Goal: Transaction & Acquisition: Purchase product/service

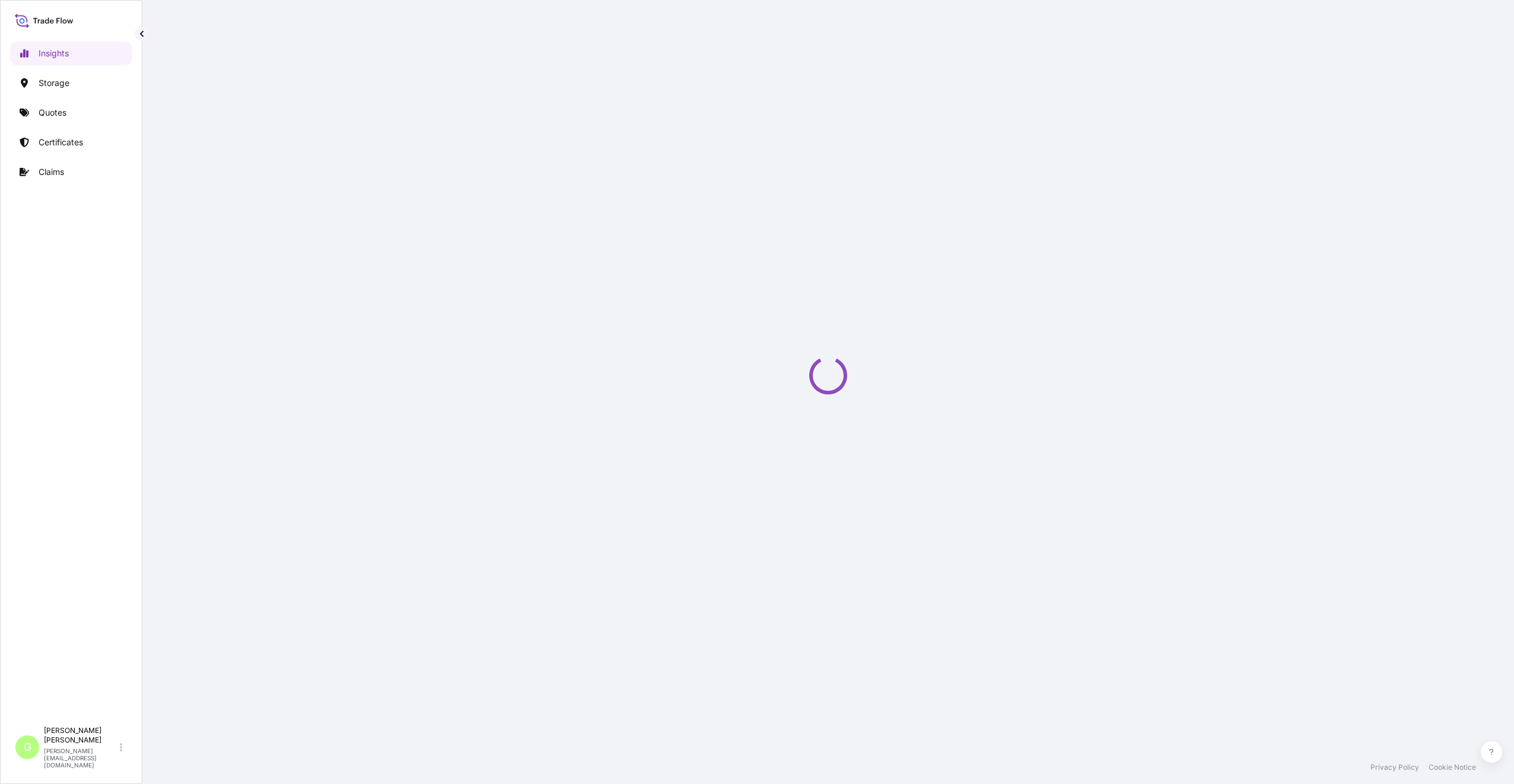
select select "2025"
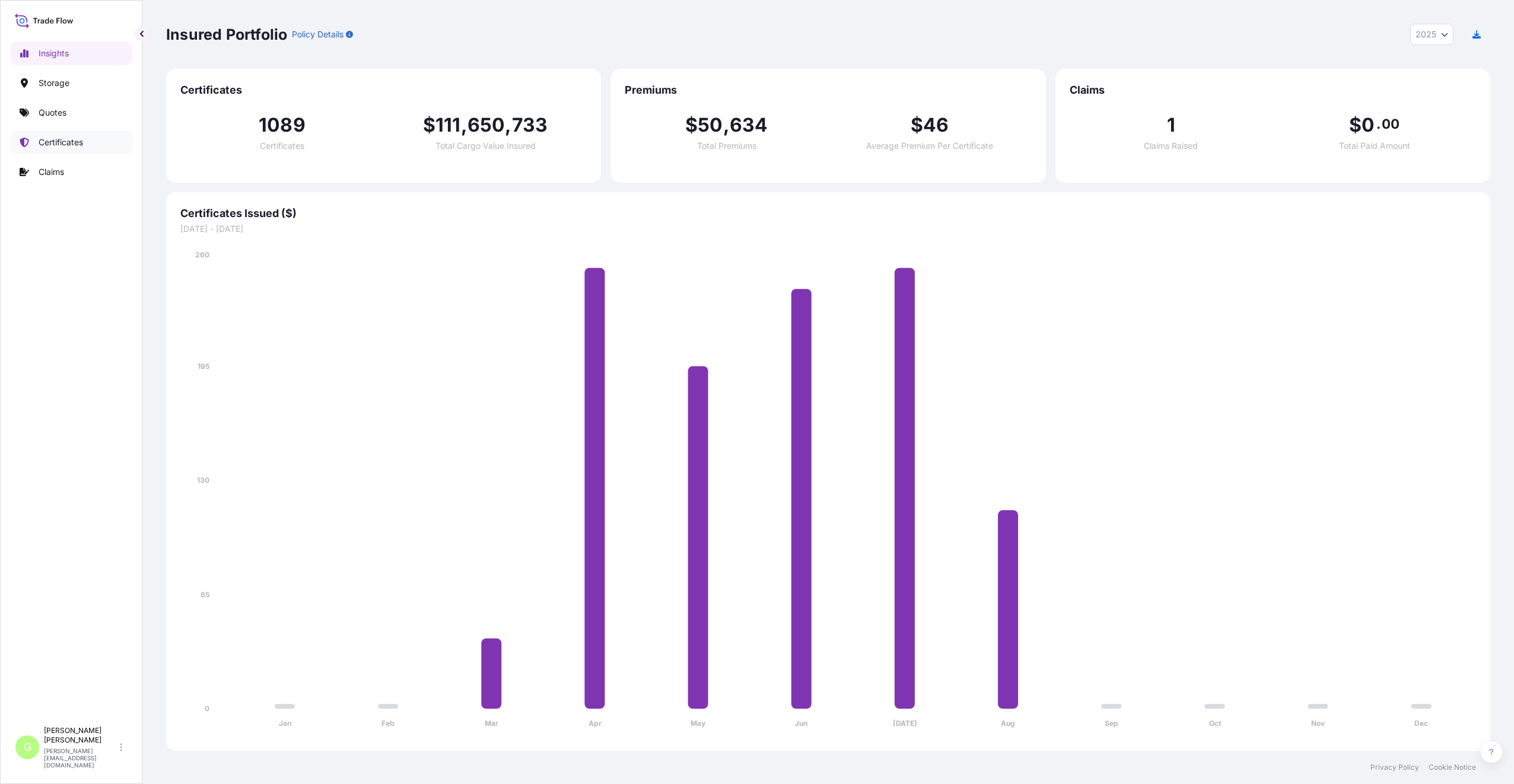
click at [58, 146] on p "Certificates" at bounding box center [60, 142] width 45 height 12
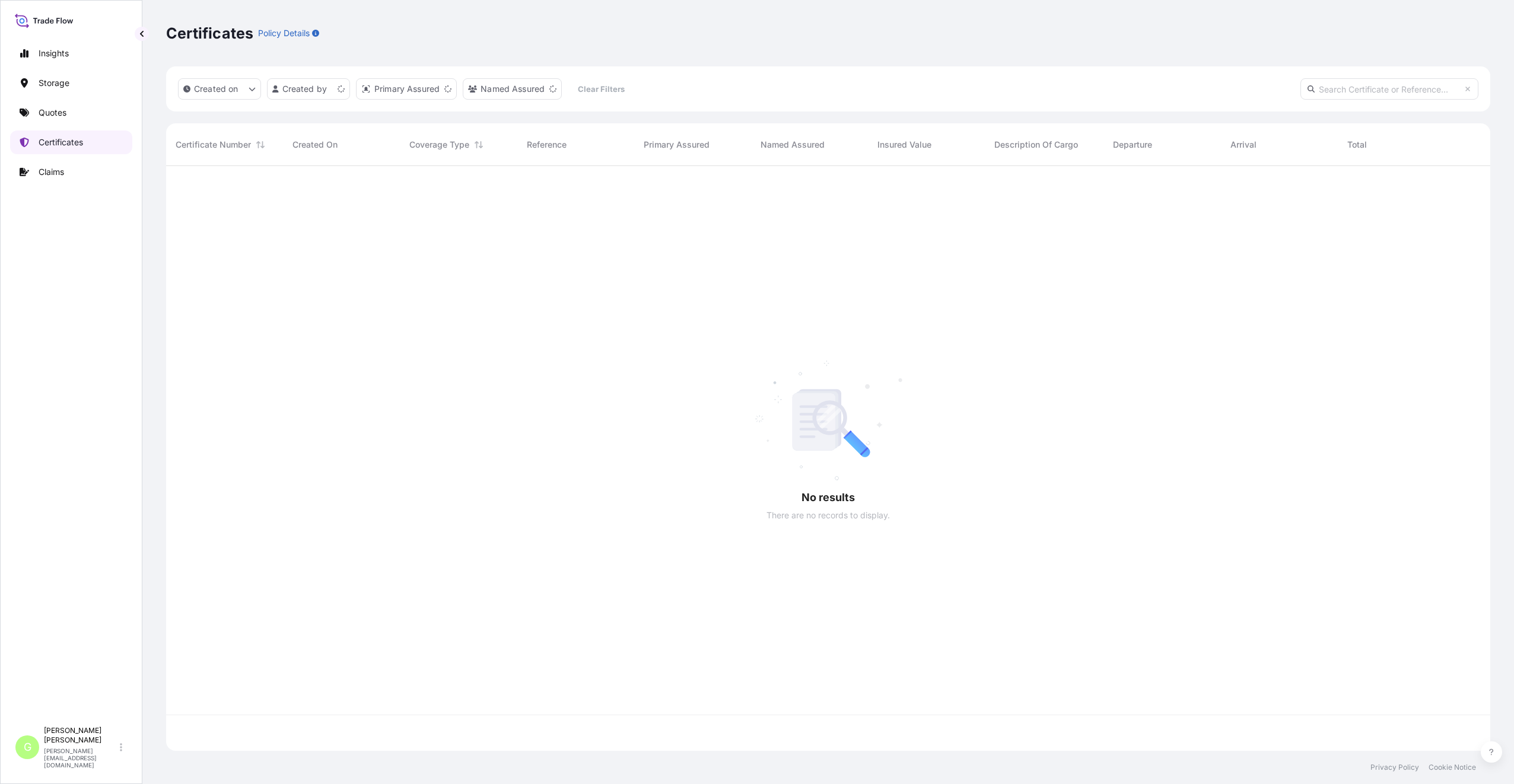
scroll to position [582, 1315]
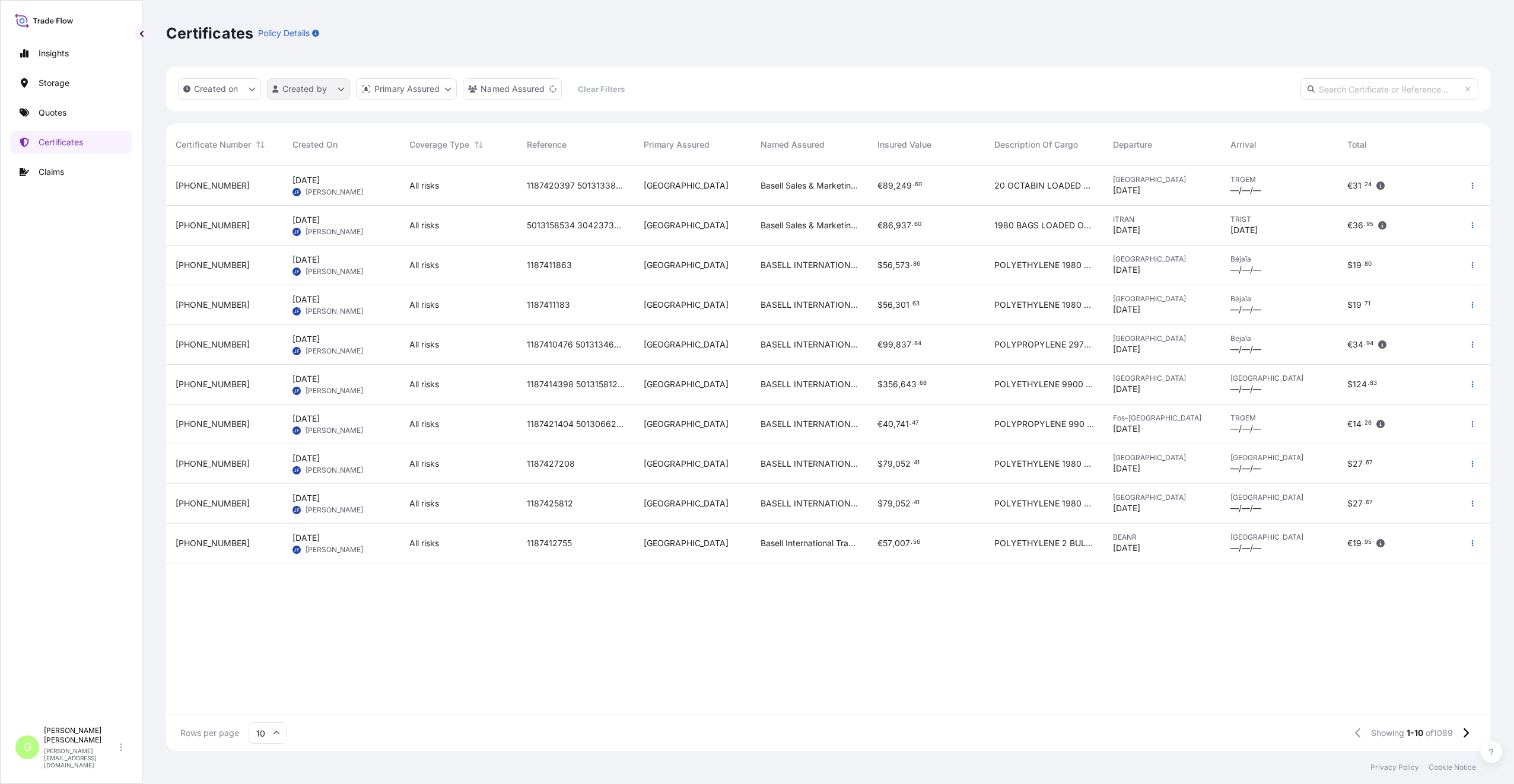
click at [322, 86] on html "Insights Storage Quotes Certificates Claims G [PERSON_NAME] [PERSON_NAME][EMAIL…" at bounding box center [757, 392] width 1514 height 784
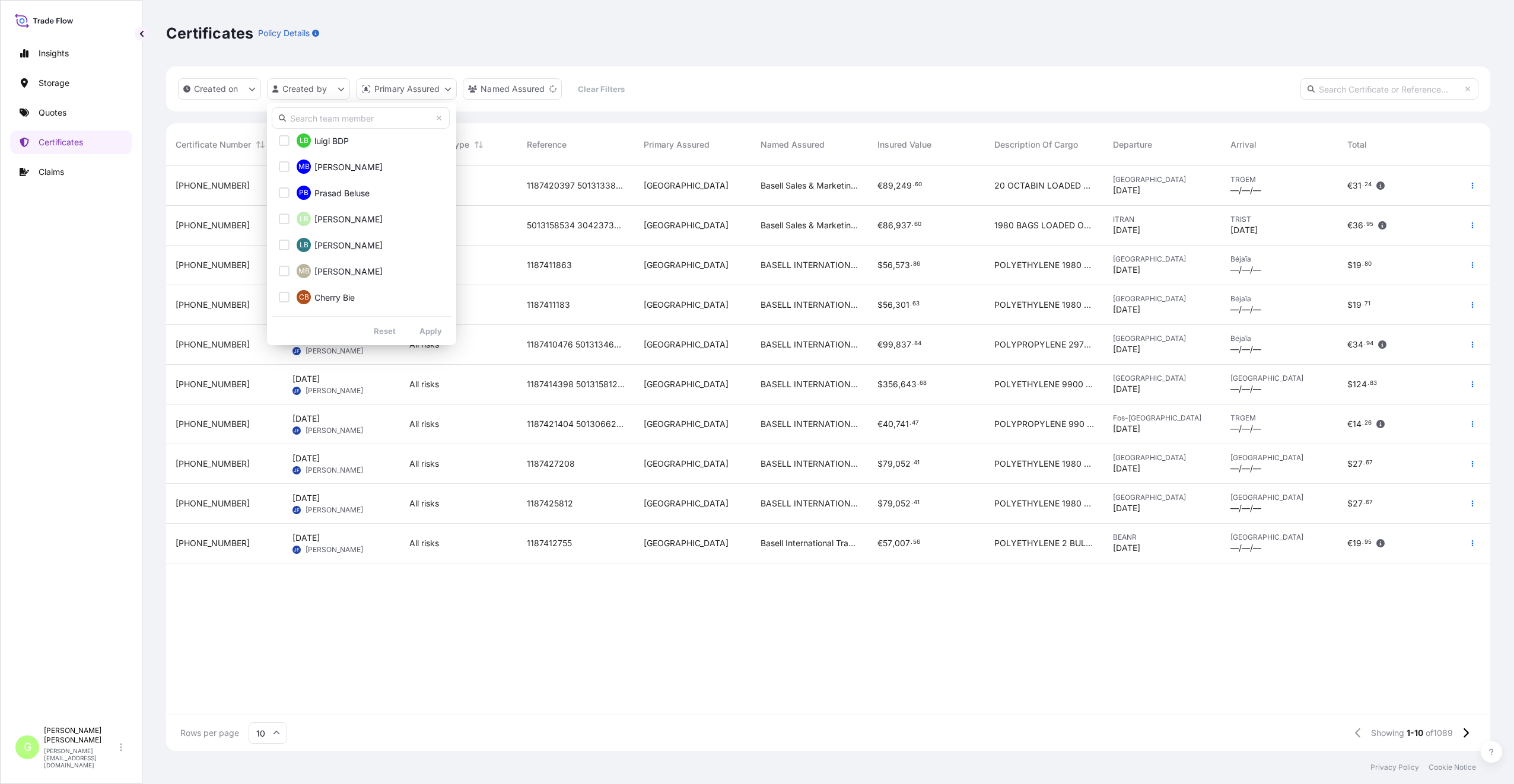
scroll to position [415, 0]
click at [322, 117] on input "text" at bounding box center [361, 118] width 178 height 21
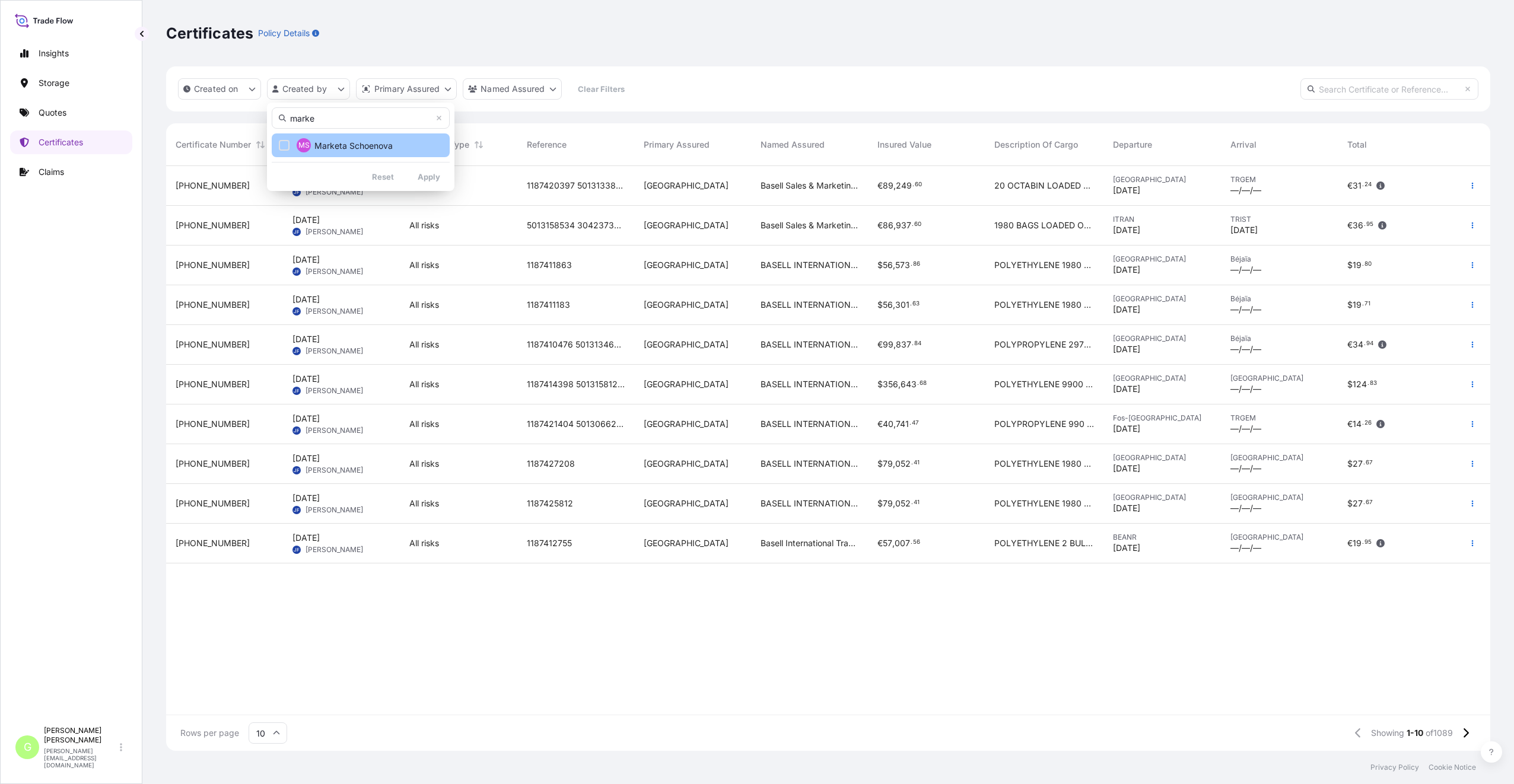
type input "marke"
click at [334, 138] on button "MS [PERSON_NAME]" at bounding box center [361, 146] width 178 height 24
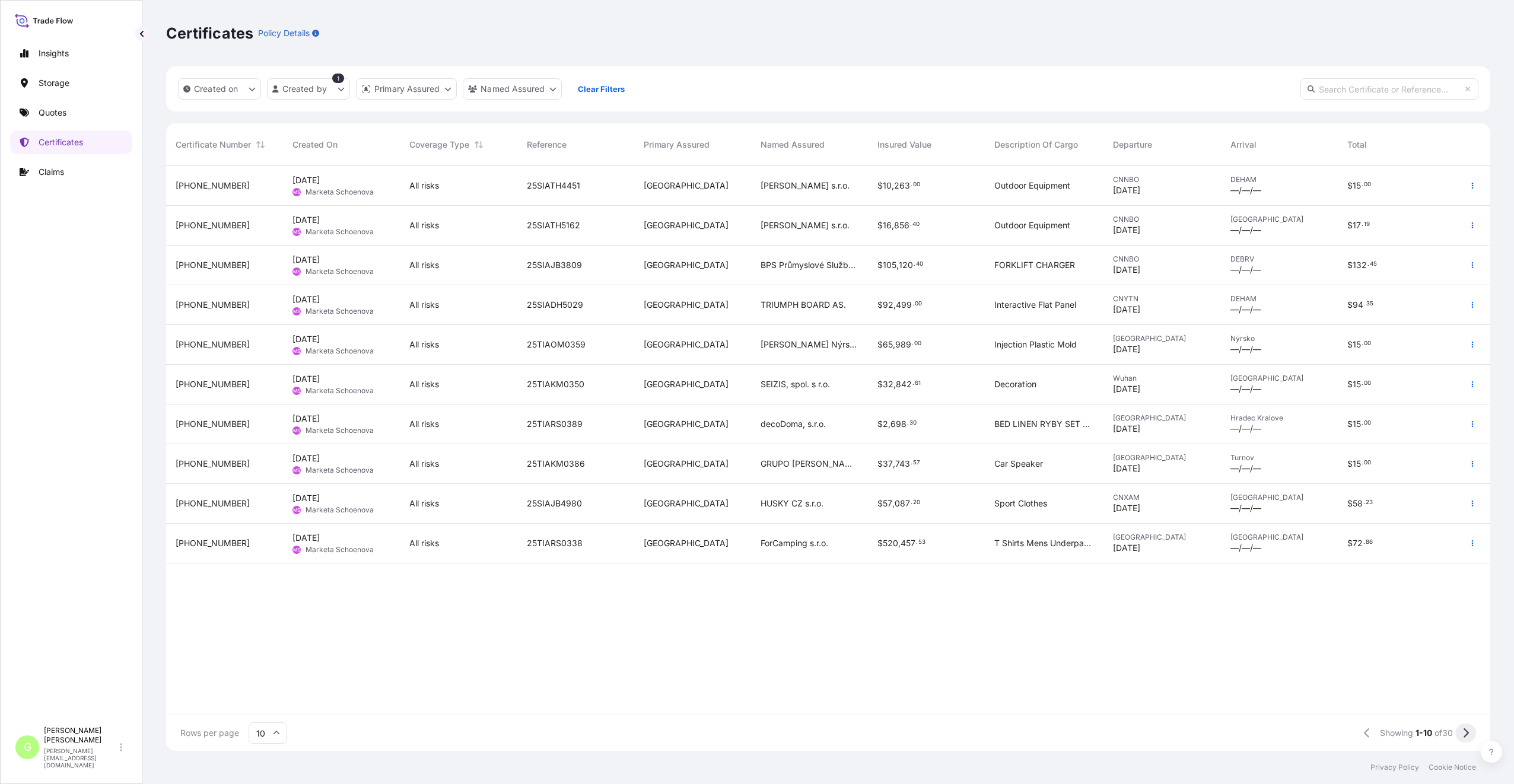
click at [1463, 737] on icon at bounding box center [1465, 733] width 7 height 11
click at [1463, 734] on icon at bounding box center [1465, 733] width 7 height 11
click at [1357, 730] on icon at bounding box center [1359, 733] width 5 height 9
click at [54, 111] on p "Quotes" at bounding box center [53, 113] width 28 height 12
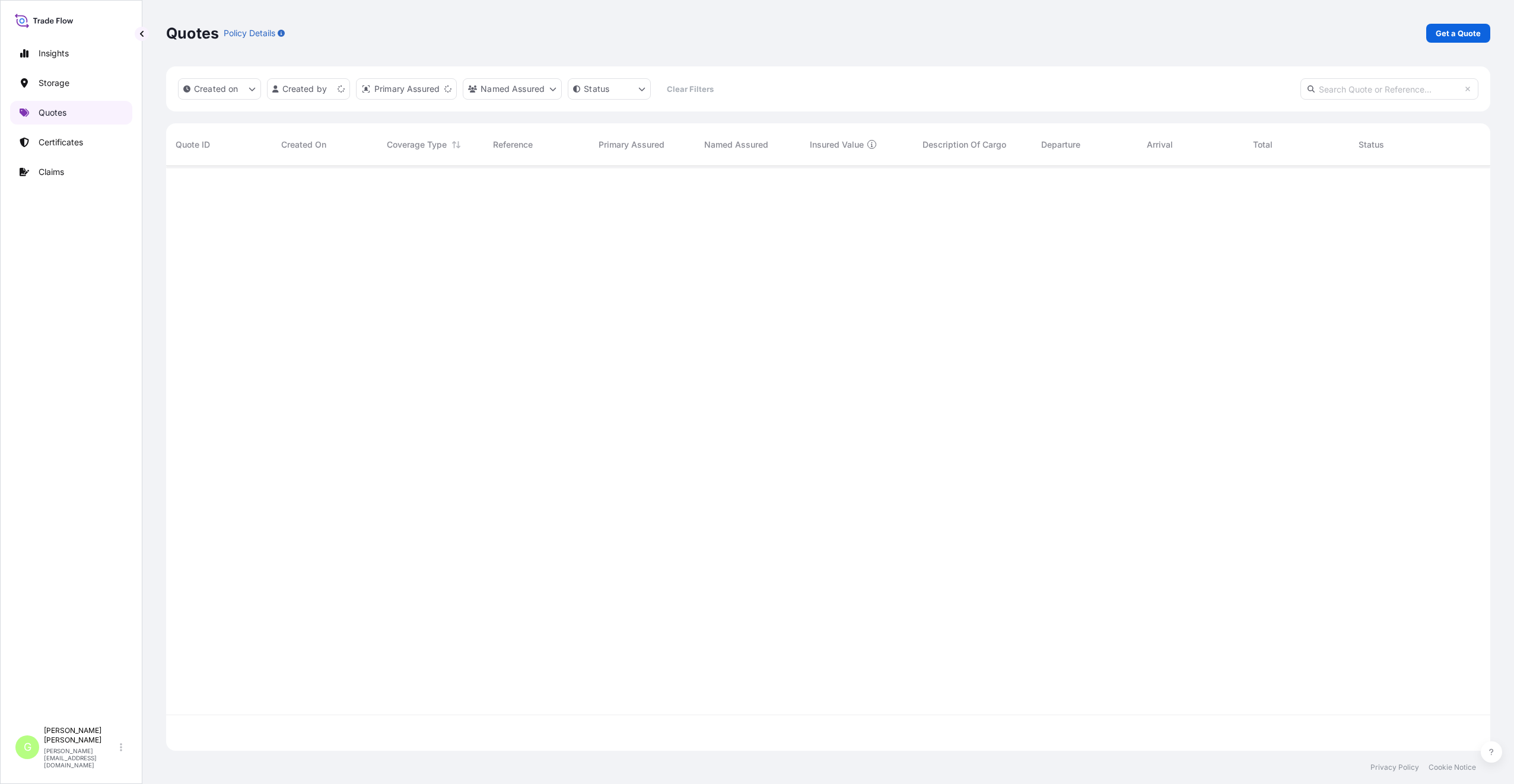
scroll to position [582, 1315]
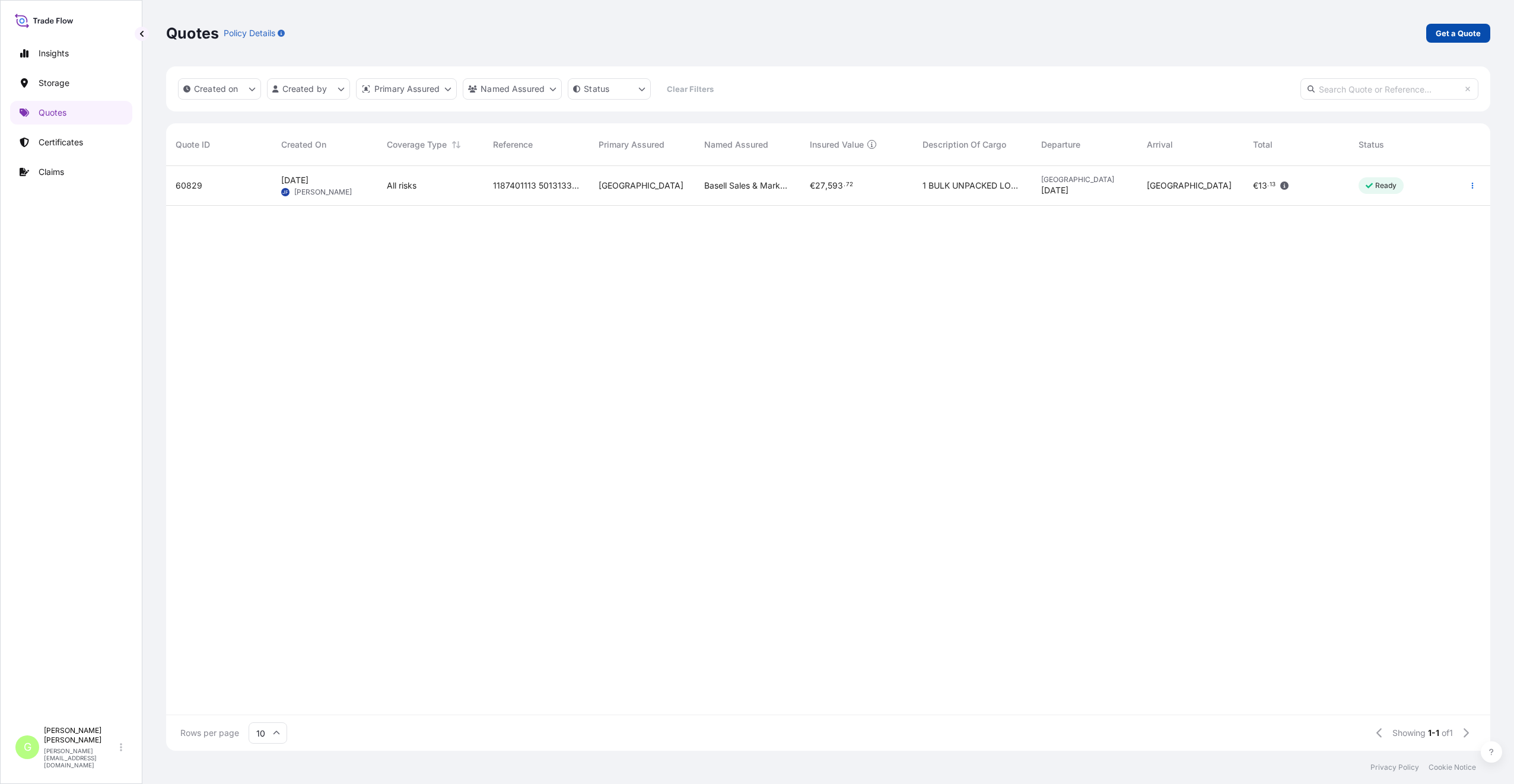
click at [1441, 32] on p "Get a Quote" at bounding box center [1458, 33] width 45 height 12
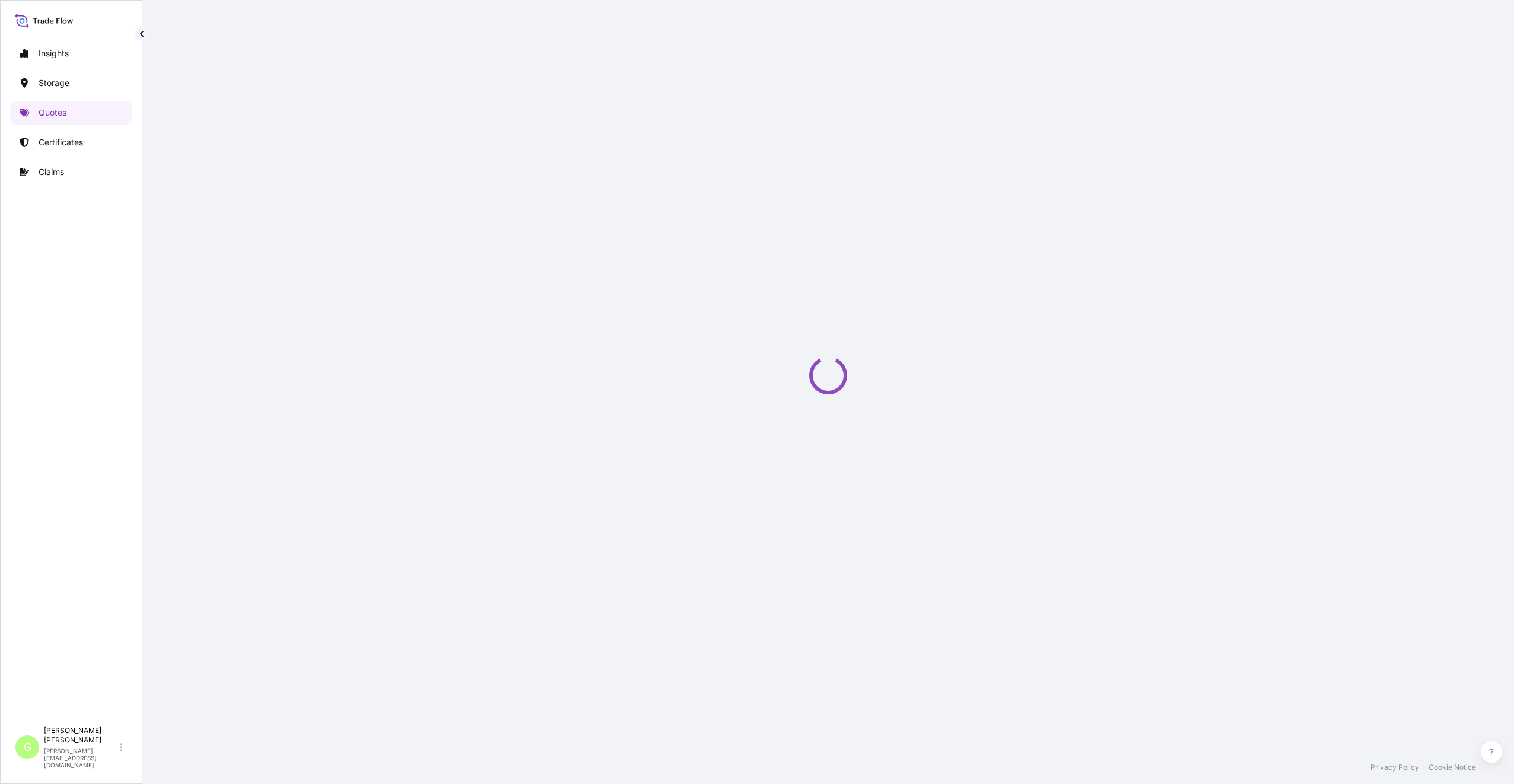
select select "Water"
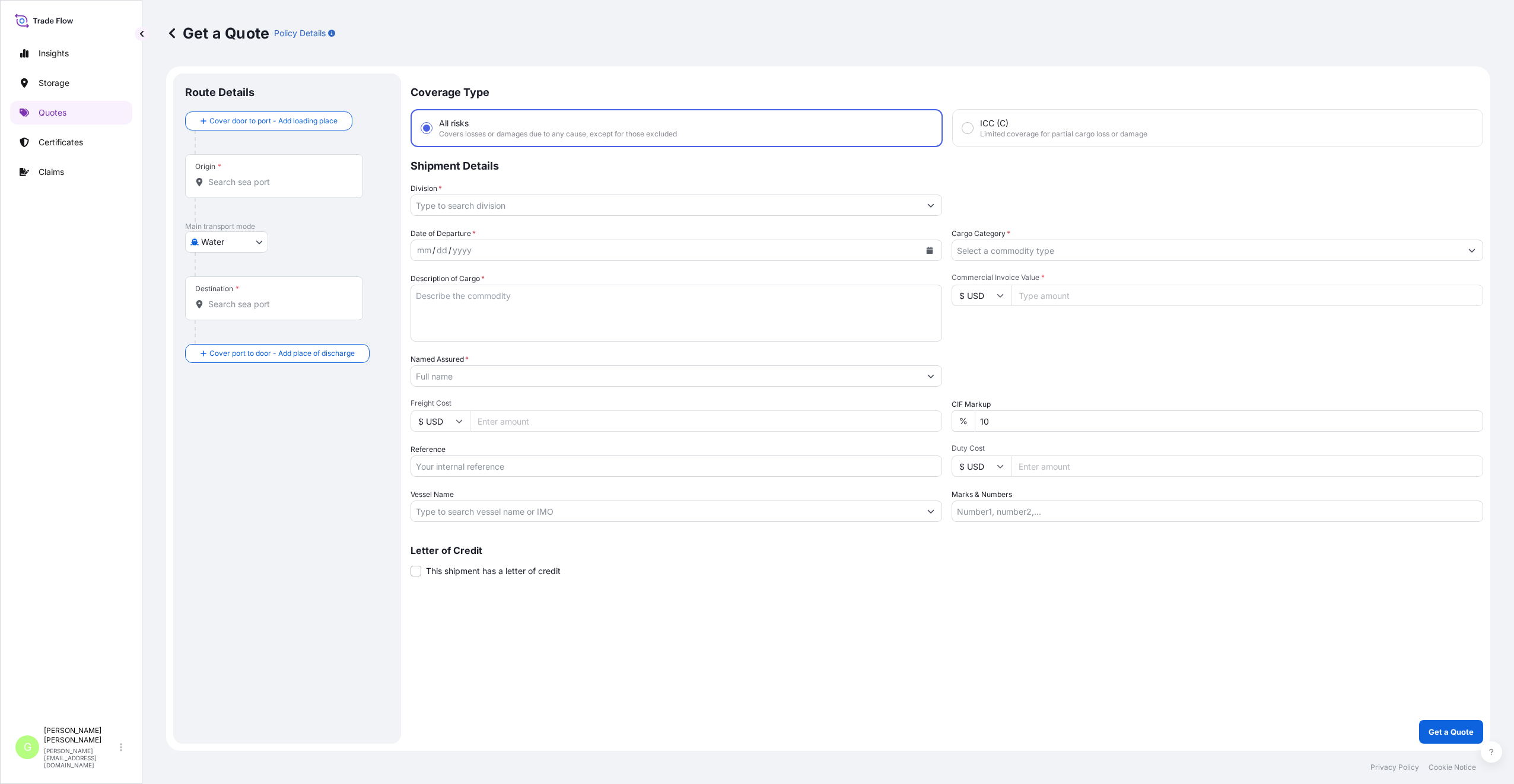
click at [433, 202] on input "Division *" at bounding box center [666, 205] width 509 height 21
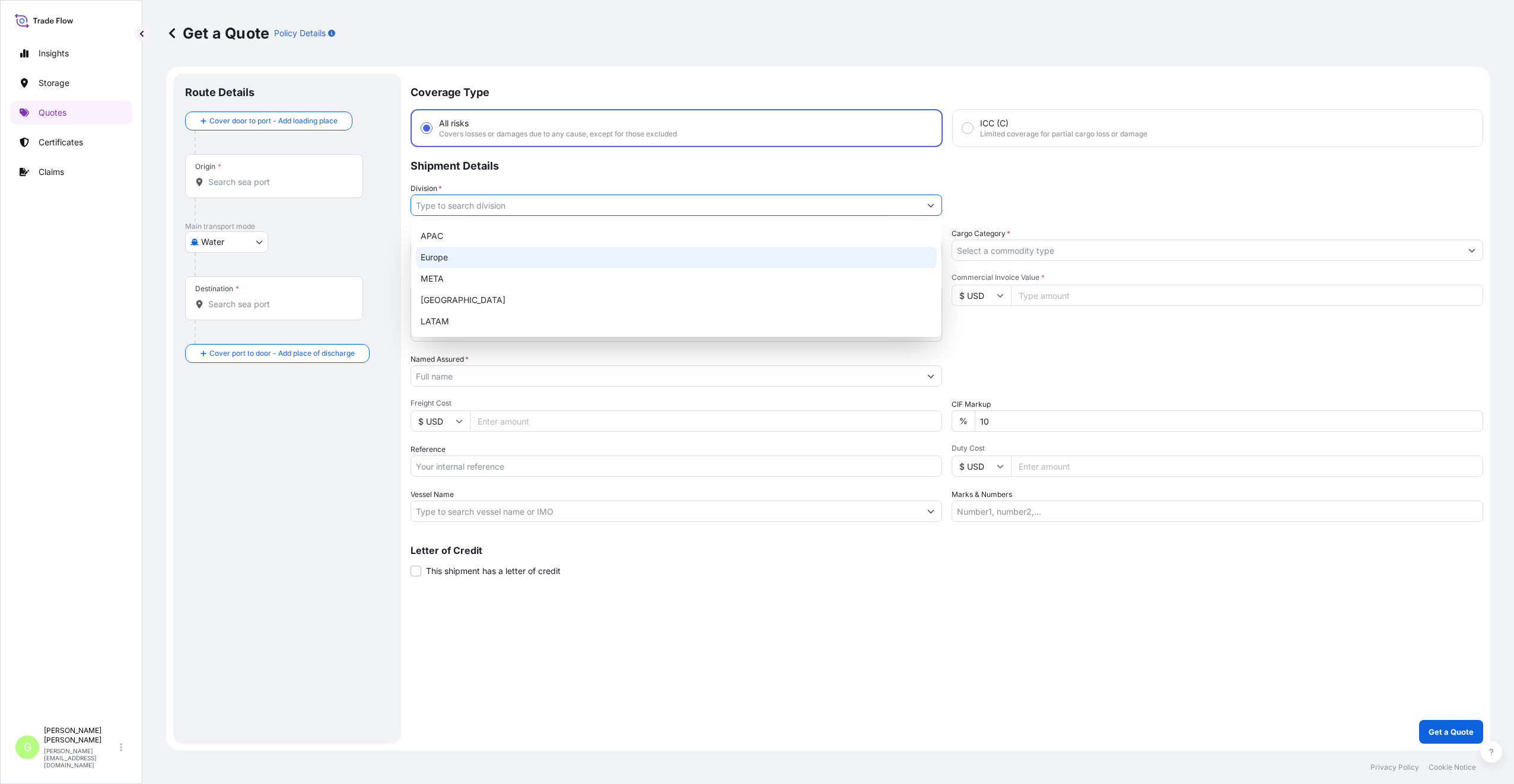
click at [449, 255] on div "Europe" at bounding box center [677, 257] width 521 height 21
type input "Europe"
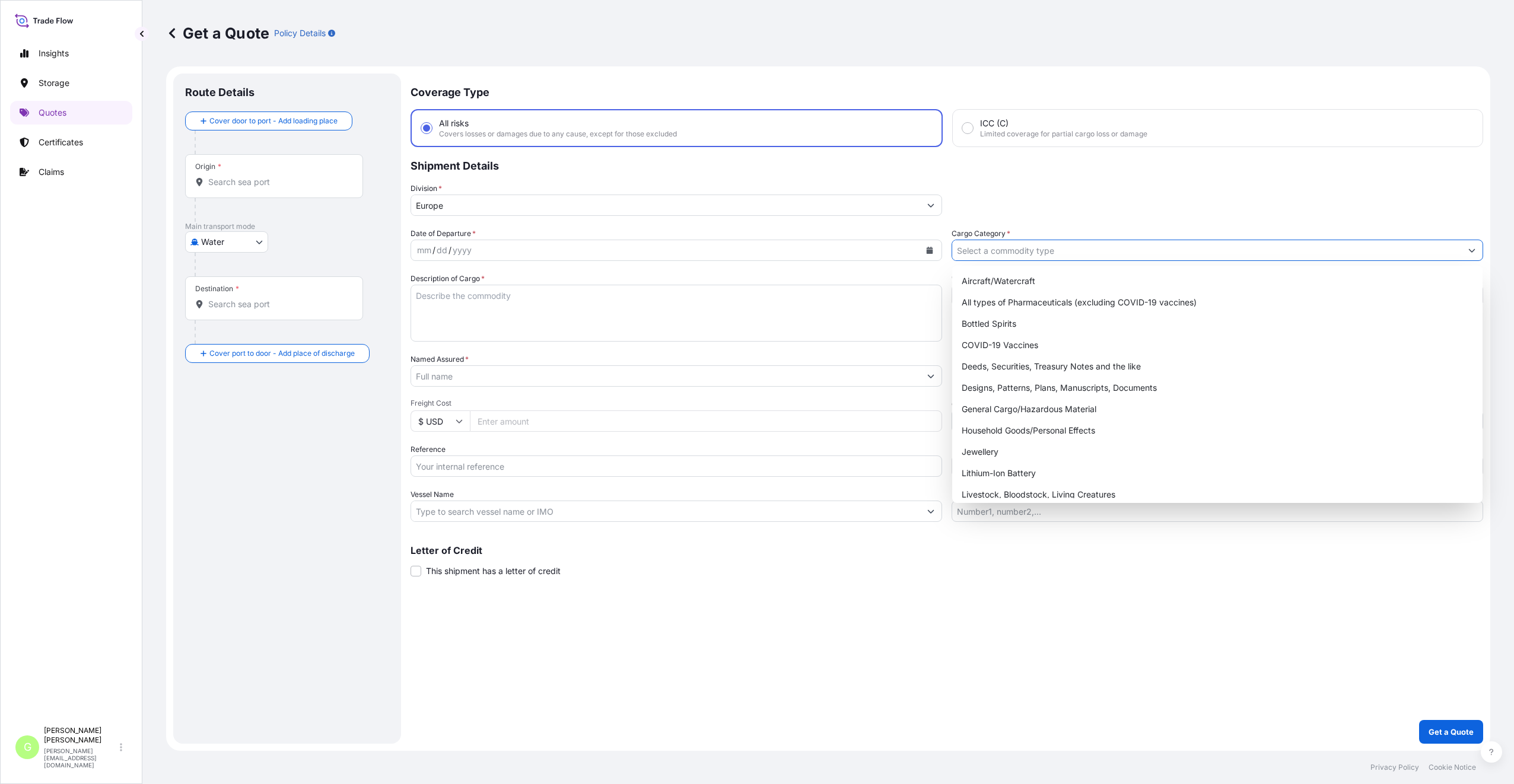
click at [966, 245] on input "Cargo Category *" at bounding box center [1206, 250] width 509 height 21
click at [1031, 405] on div "General Cargo/Hazardous Material" at bounding box center [1218, 409] width 521 height 21
type input "General Cargo/Hazardous Material"
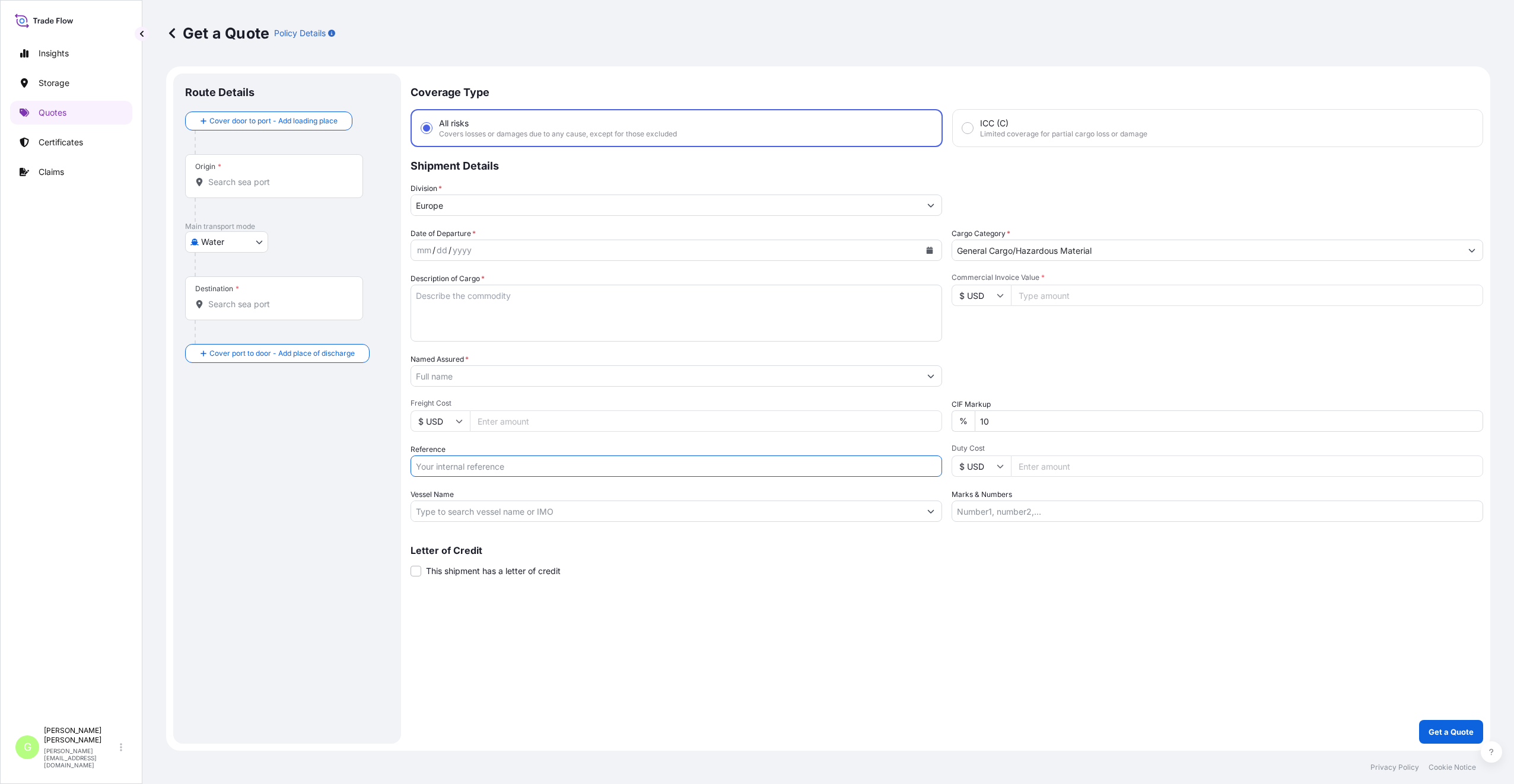
click at [427, 461] on input "Reference" at bounding box center [677, 466] width 532 height 21
paste input "25SIAKM4973"
type input "25SIAKM4973"
drag, startPoint x: 430, startPoint y: 377, endPoint x: 437, endPoint y: 372, distance: 8.6
click at [430, 377] on input "Named Assured *" at bounding box center [666, 376] width 509 height 21
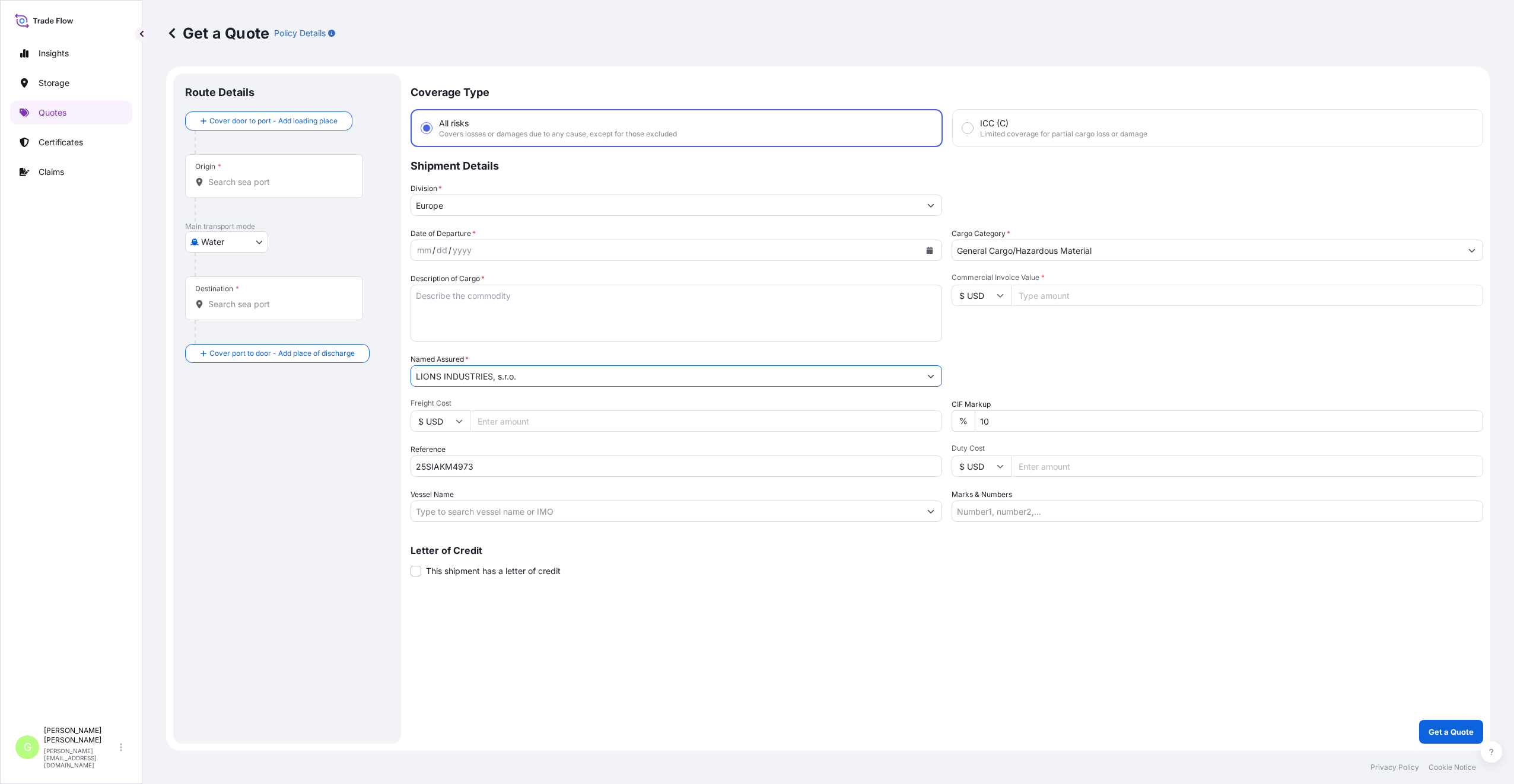
type input "LIONS INDUSTRIES, s.r.o."
click at [1060, 297] on input "Commercial Invoice Value *" at bounding box center [1247, 295] width 472 height 21
paste input "57494"
type input "57494"
click at [524, 422] on input "Freight Cost" at bounding box center [706, 421] width 472 height 21
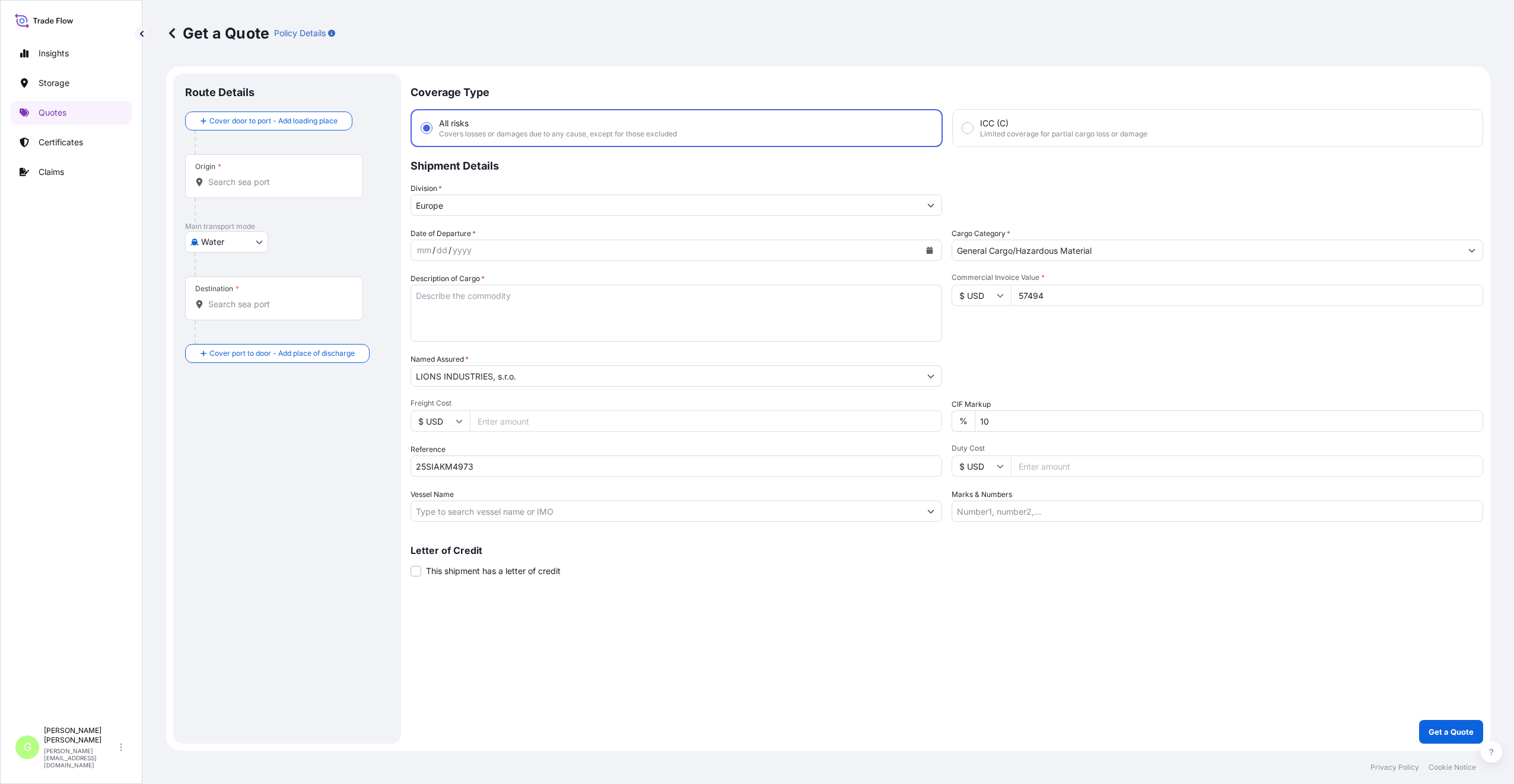
paste input "6230.29"
type input "6230.29"
click at [423, 295] on textarea "Description of Cargo *" at bounding box center [677, 313] width 532 height 57
paste textarea "RUBBER ACCELERATOR CBS, MBTS, PVI, DPTT"
type textarea "RUBBER ACCELERATOR CBS, MBTS, PVI, DPTT"
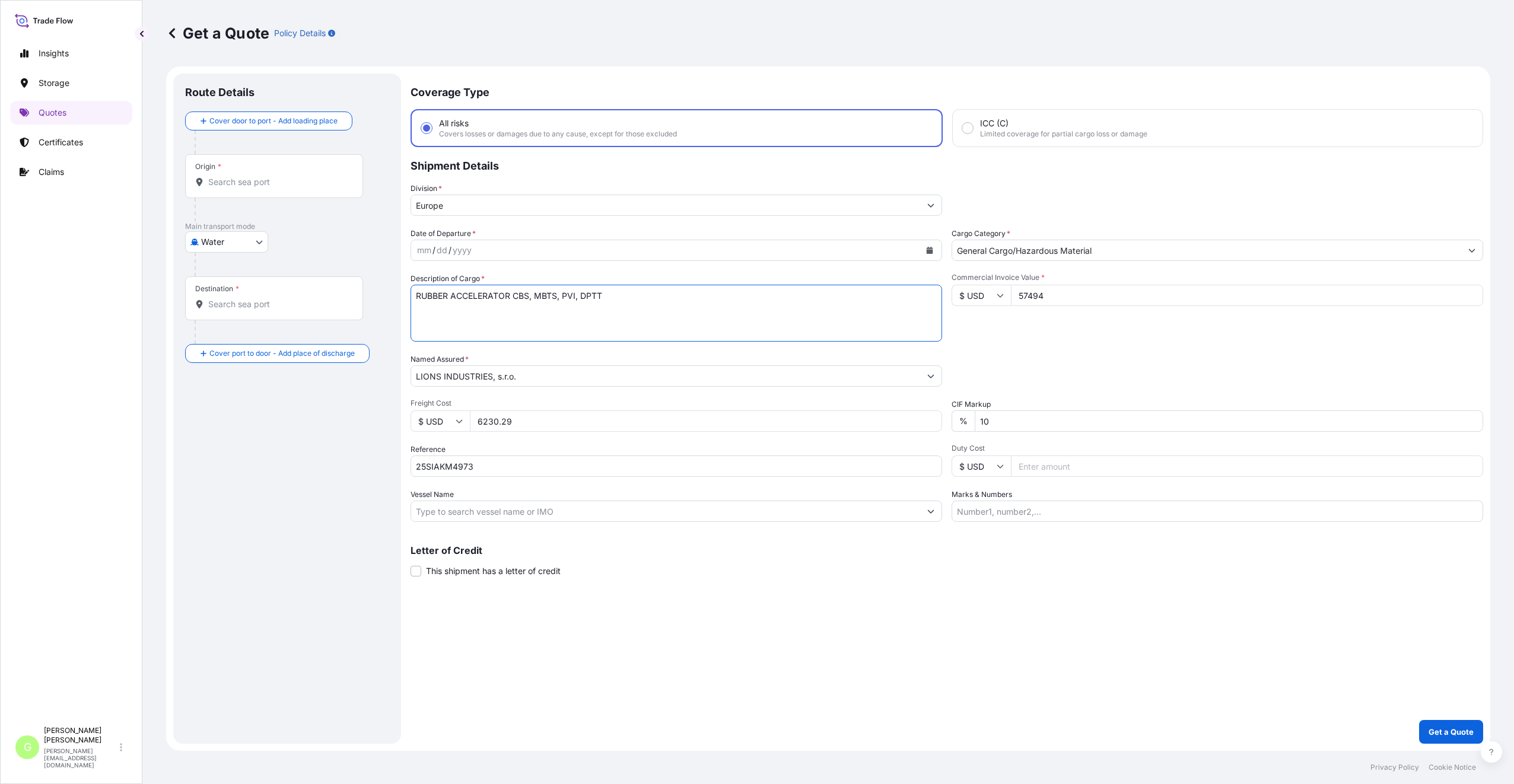
click at [925, 251] on button "Calendar" at bounding box center [929, 250] width 19 height 19
click at [504, 373] on div "13" at bounding box center [499, 373] width 21 height 21
click at [437, 514] on input "Vessel Name" at bounding box center [666, 511] width 509 height 21
paste input "MSC-MEDITERRANEAN SHIPPING COMPANY S A"
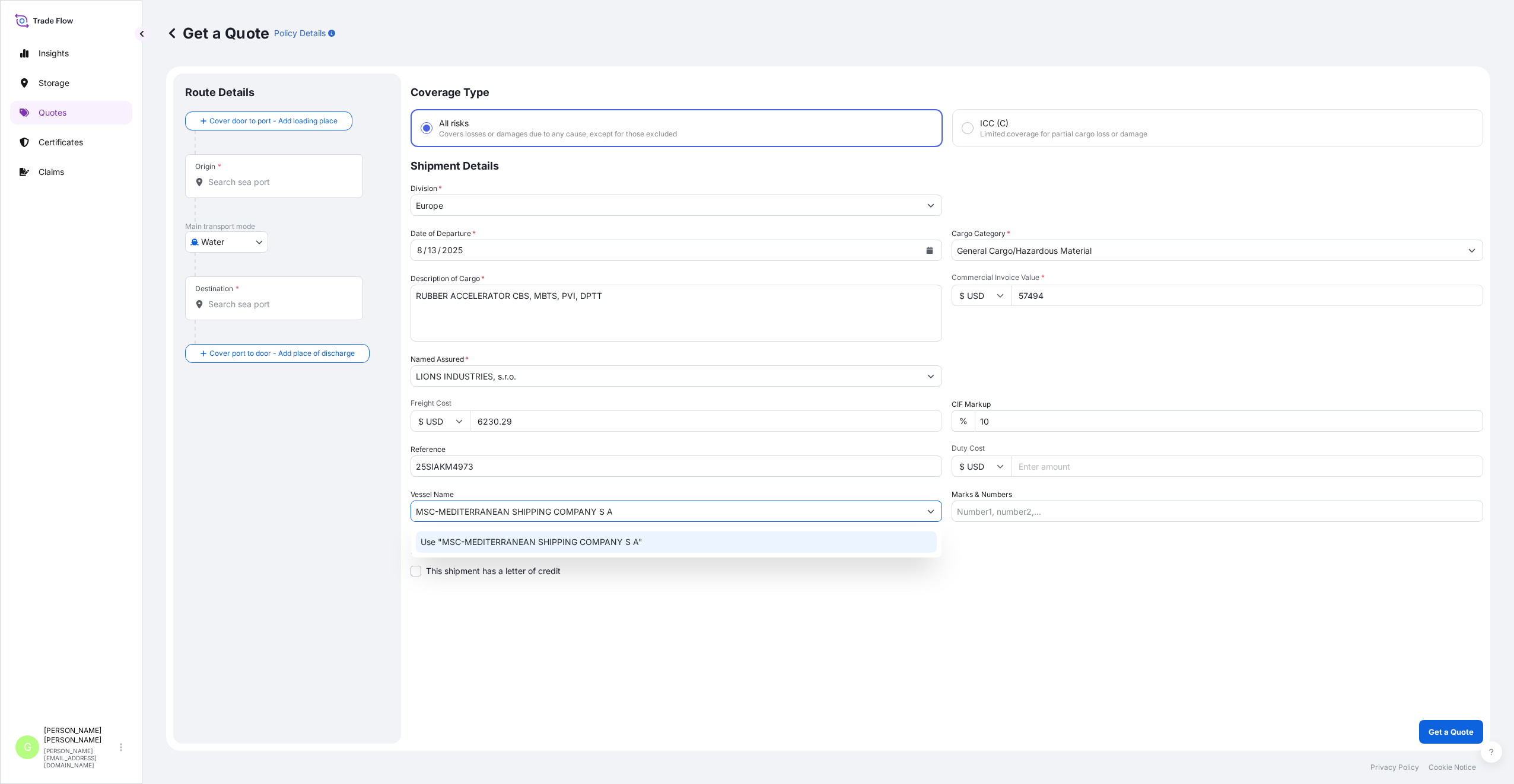
type input "MSC-MEDITERRANEAN SHIPPING COMPANY S A"
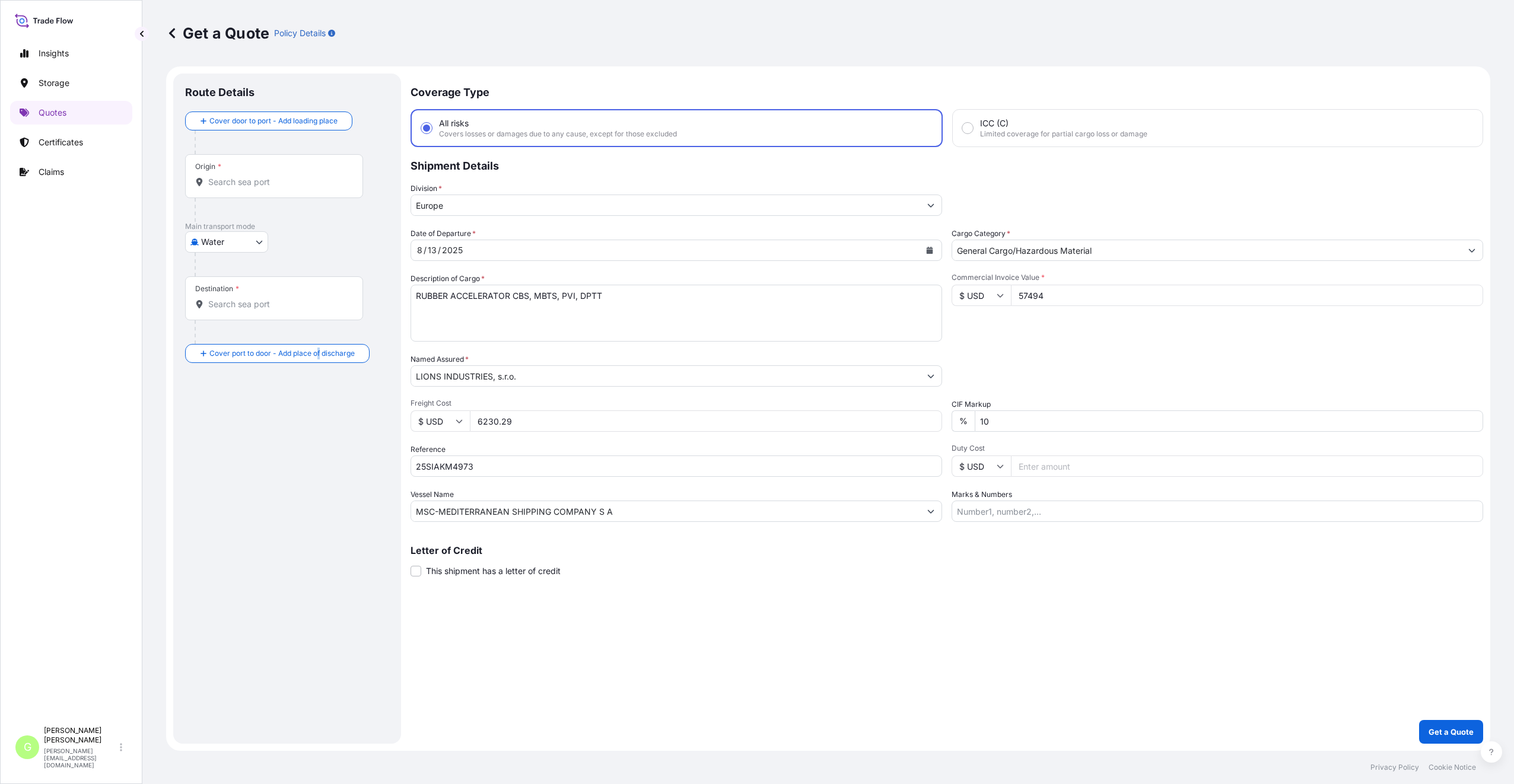
click at [319, 482] on div "Route Details Cover door to port - Add loading place Place of loading Road / [G…" at bounding box center [286, 409] width 204 height 646
click at [615, 294] on textarea "RUBBER ACCELERATOR CBS, MBTS, PVI, DPTT" at bounding box center [677, 313] width 532 height 57
click at [447, 308] on textarea "RUBBER ACCELERATOR CBS, MBTS, PVI, DPTT" at bounding box center [677, 313] width 532 height 57
paste textarea "MSDU8152904"
type textarea "RUBBER ACCELERATOR CBS, MBTS, PVI, DPTT MSDU8152904"
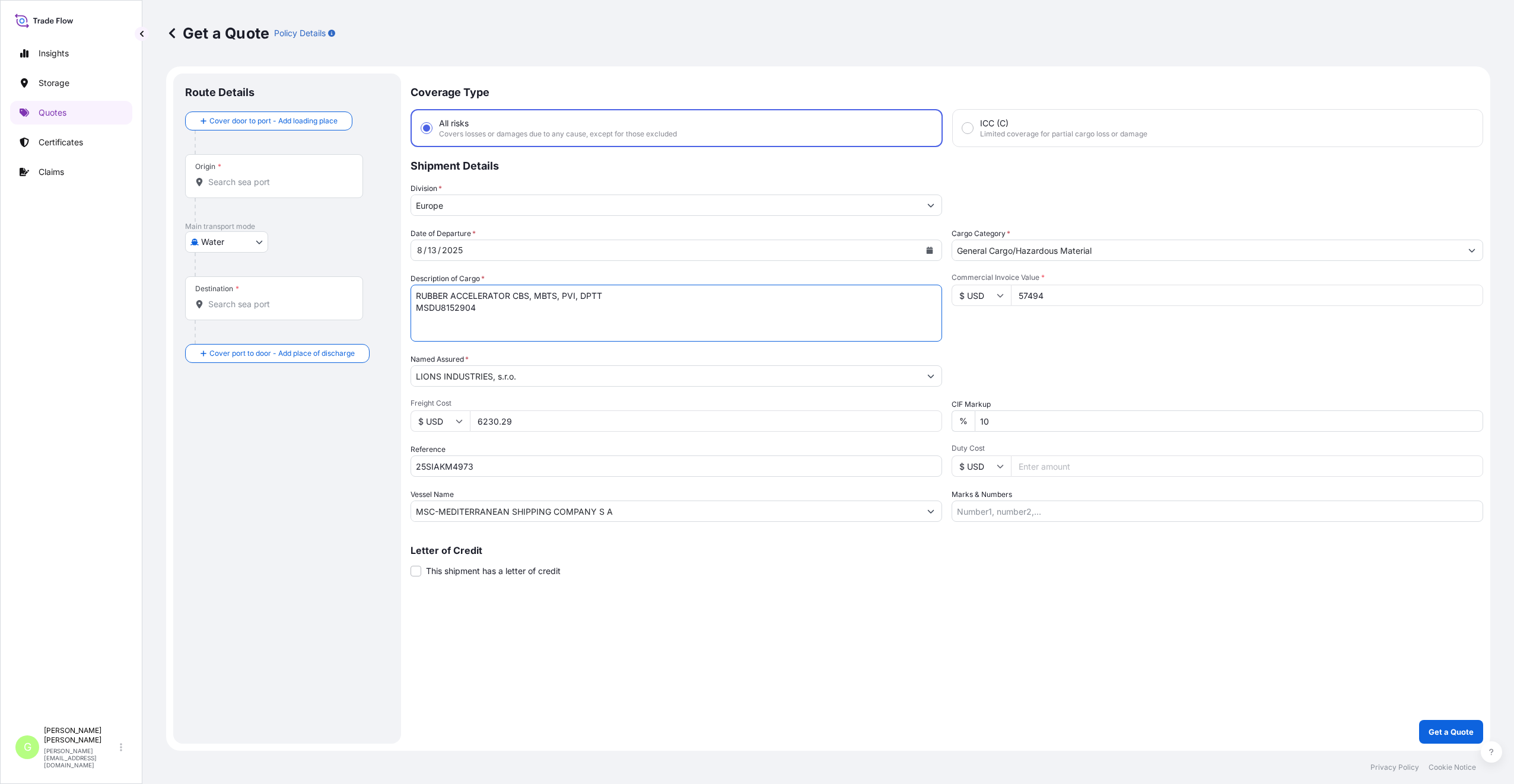
click at [224, 179] on input "Origin *" at bounding box center [278, 182] width 140 height 12
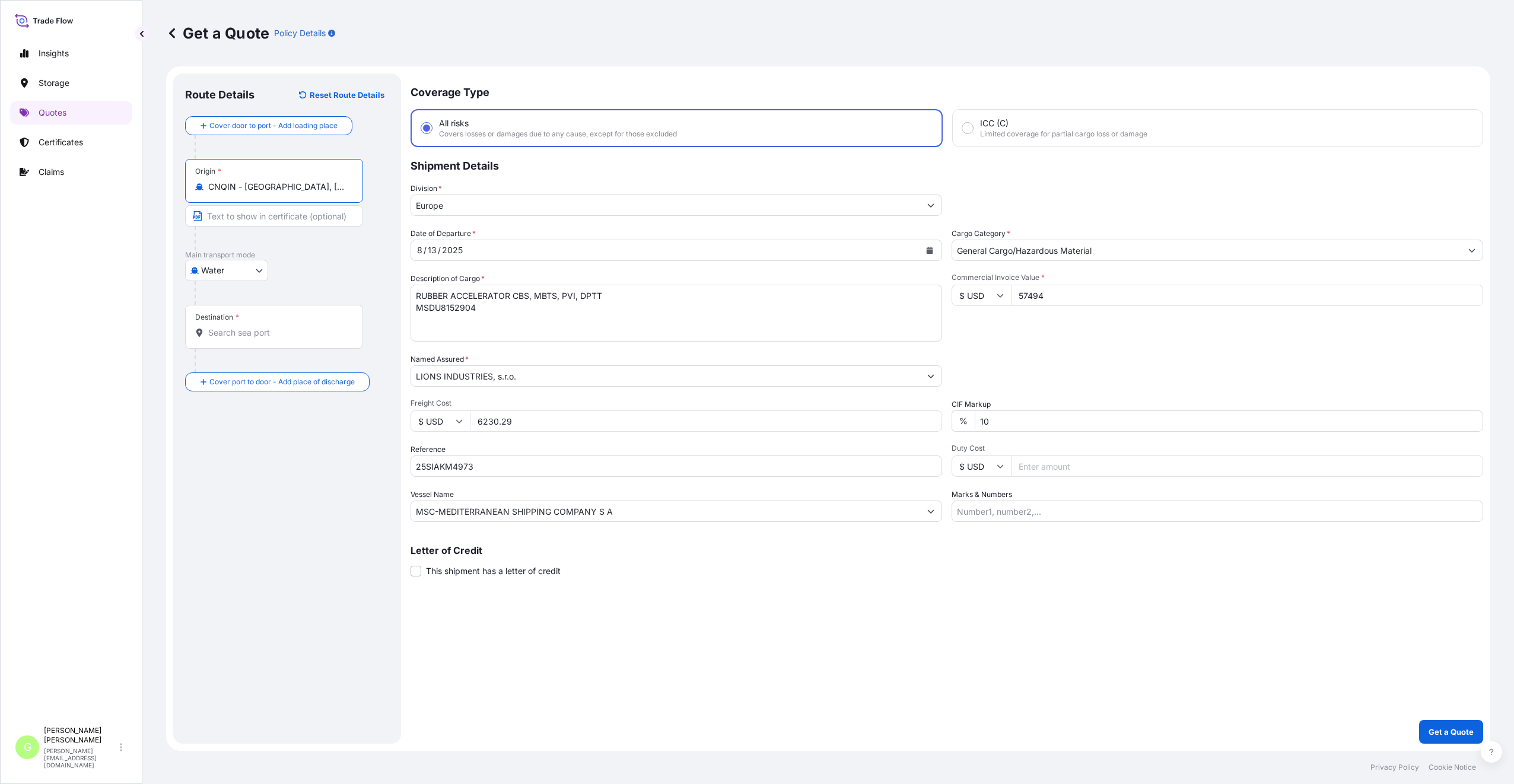
type input "CNQIN - [GEOGRAPHIC_DATA], [GEOGRAPHIC_DATA]"
click at [252, 216] on input "Text to appear on certificate" at bounding box center [274, 216] width 178 height 21
type input "[GEOGRAPHIC_DATA], [GEOGRAPHIC_DATA]"
click at [221, 339] on div "Destination *" at bounding box center [274, 327] width 178 height 44
click at [221, 339] on input "Destination *" at bounding box center [278, 333] width 140 height 12
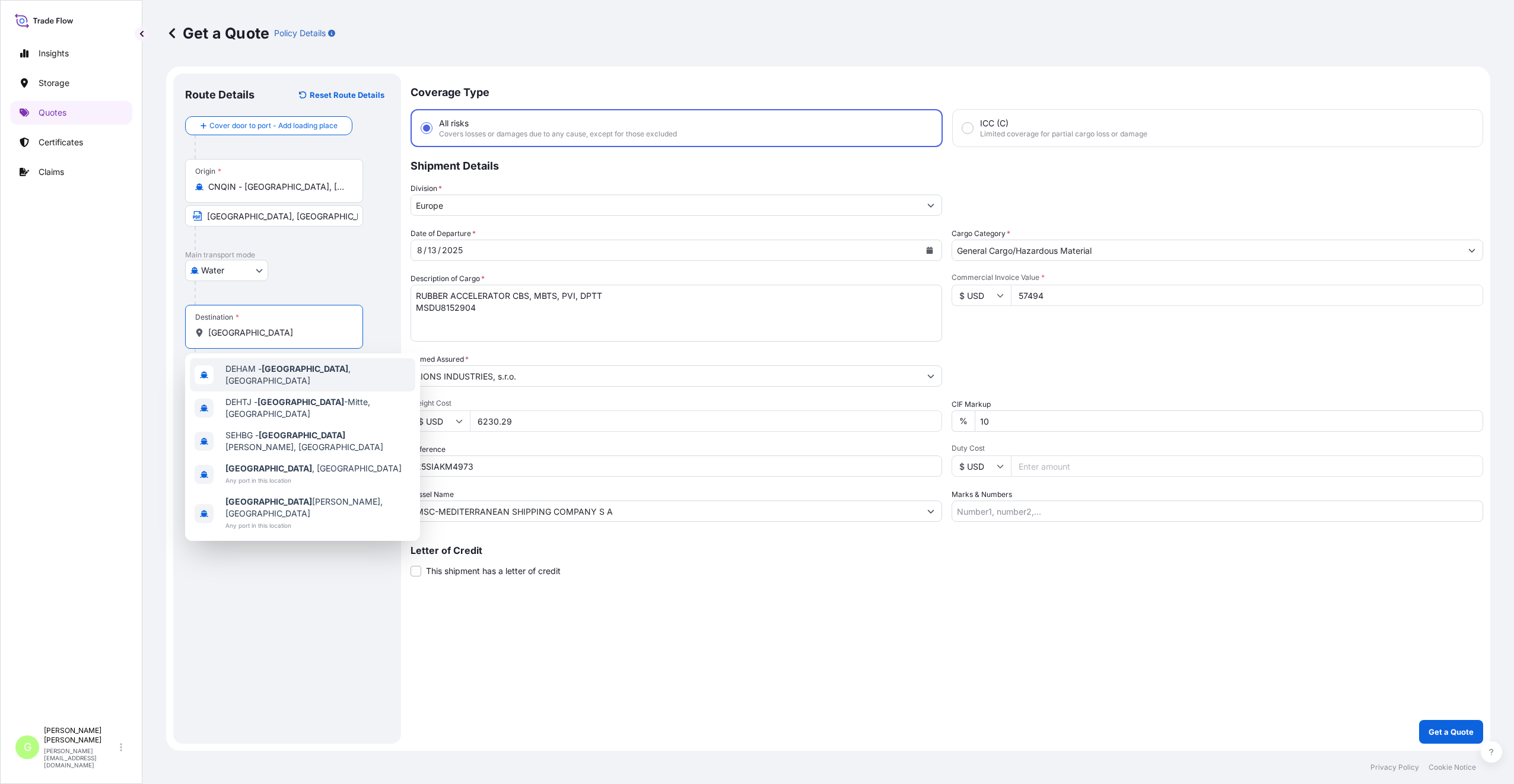
click at [242, 370] on span "DEHAM - [GEOGRAPHIC_DATA] , [GEOGRAPHIC_DATA]" at bounding box center [318, 375] width 185 height 24
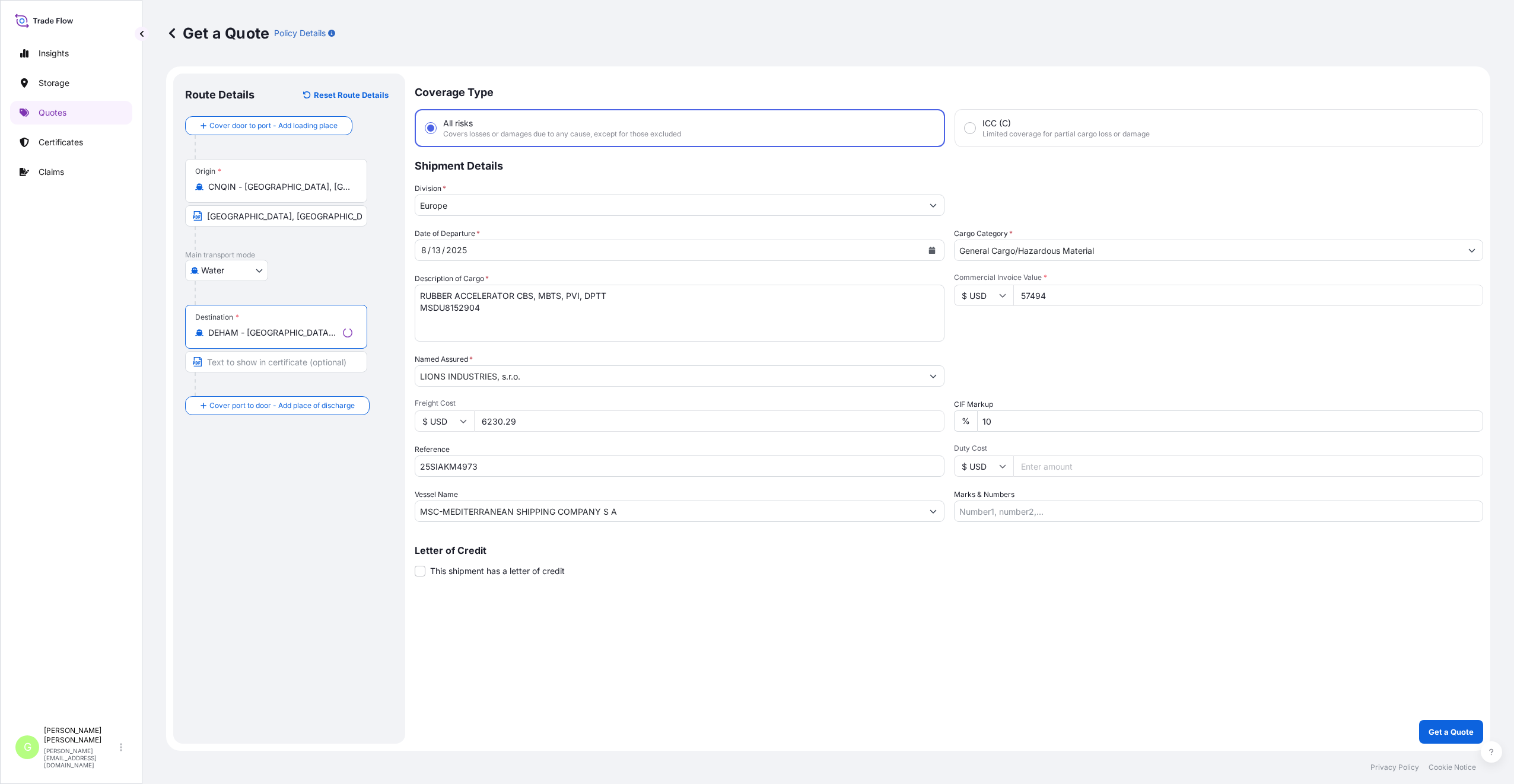
type input "DEHAM - [GEOGRAPHIC_DATA], [GEOGRAPHIC_DATA]"
click at [235, 369] on input "Text to appear on certificate" at bounding box center [276, 361] width 182 height 21
type input "[GEOGRAPHIC_DATA], [GEOGRAPHIC_DATA]"
click at [215, 460] on div "Place of Discharge" at bounding box center [274, 463] width 178 height 44
click at [215, 463] on input "Place of Discharge" at bounding box center [278, 469] width 140 height 12
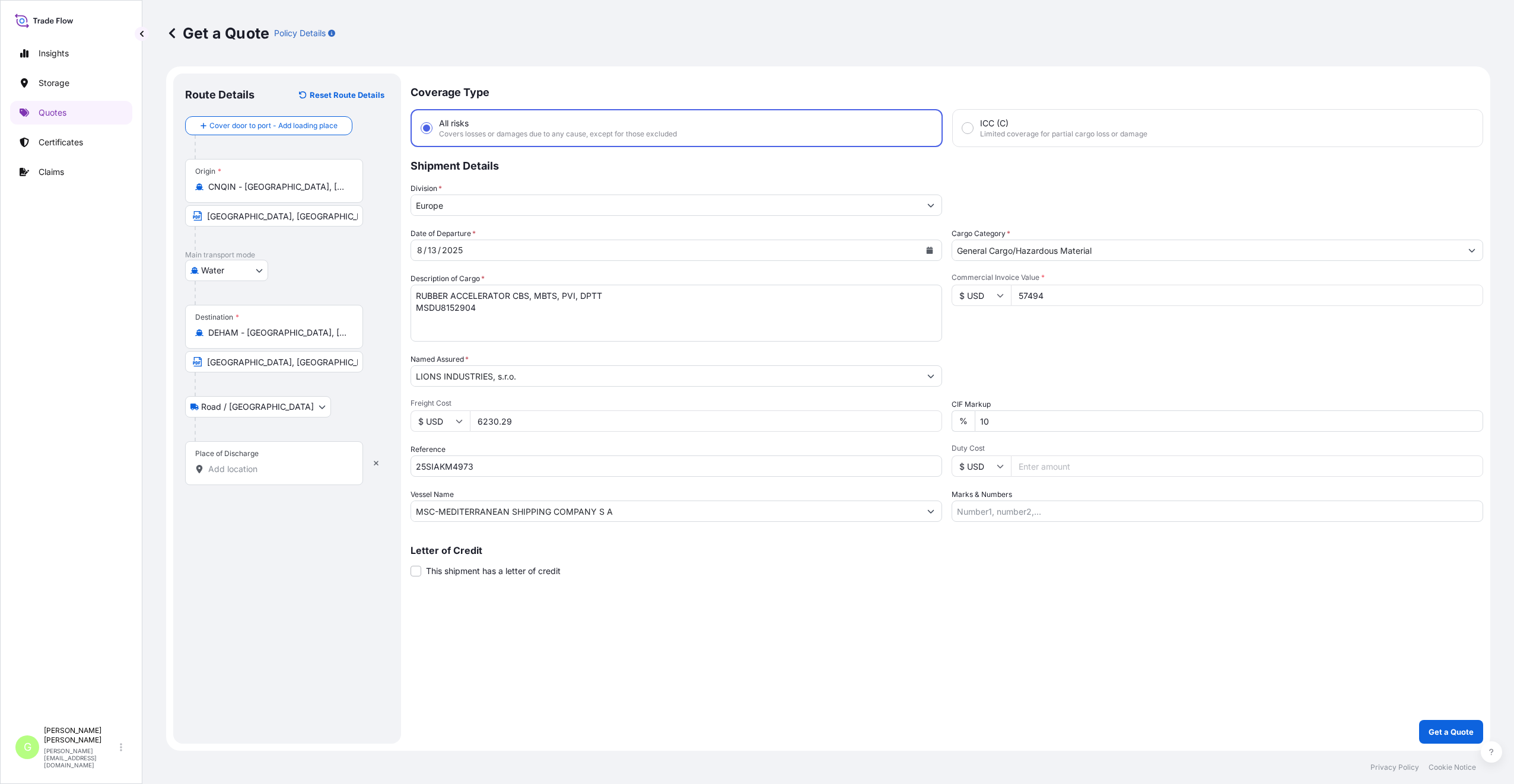
drag, startPoint x: 215, startPoint y: 460, endPoint x: 209, endPoint y: 467, distance: 9.2
click at [209, 467] on input "Place of Discharge" at bounding box center [278, 469] width 140 height 12
paste input "[GEOGRAPHIC_DATA]"
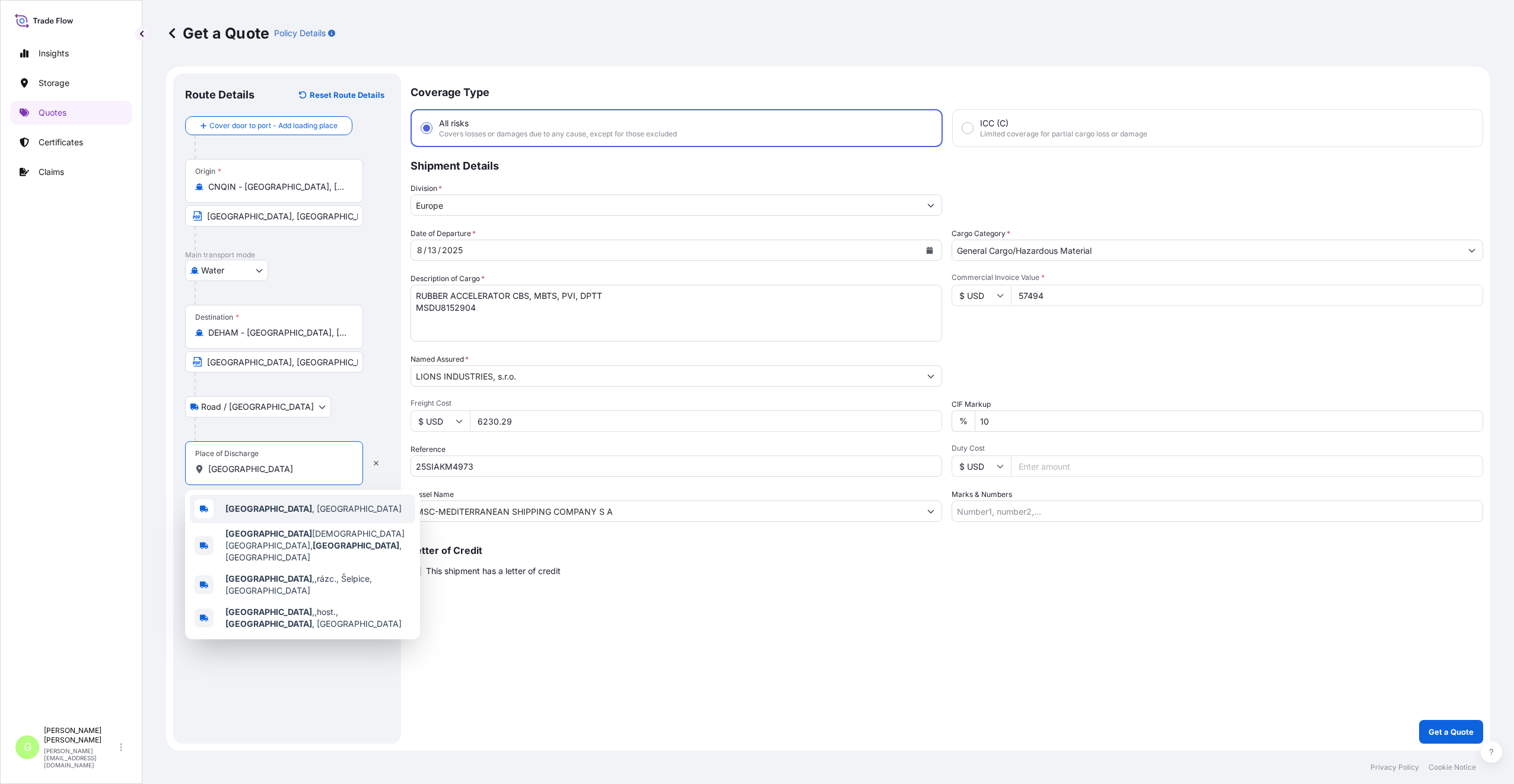
click at [233, 512] on b "[GEOGRAPHIC_DATA]" at bounding box center [269, 508] width 86 height 10
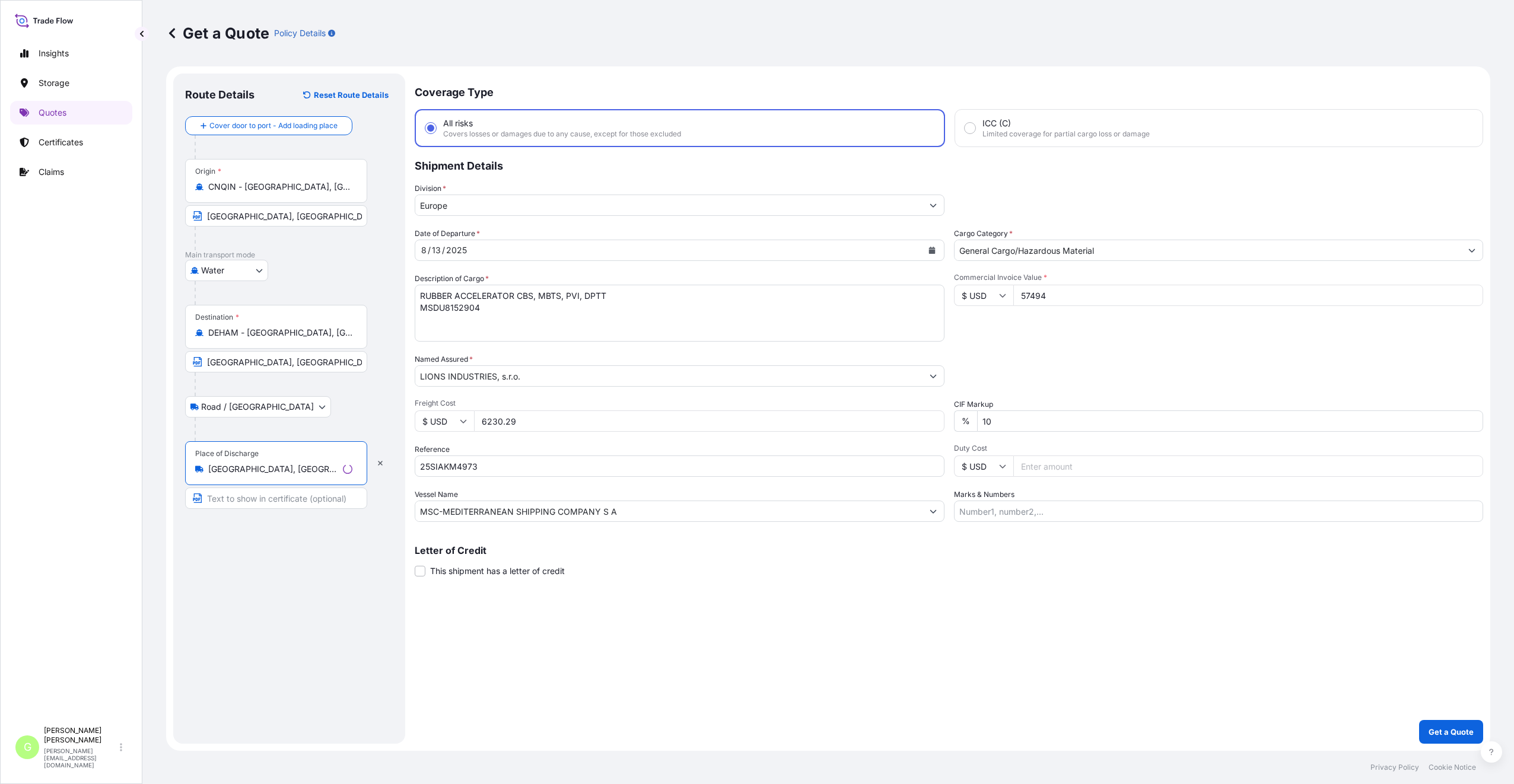
type input "[GEOGRAPHIC_DATA], [GEOGRAPHIC_DATA]"
click at [227, 503] on input "Text to appear on certificate" at bounding box center [276, 498] width 182 height 21
paste input "[GEOGRAPHIC_DATA]"
type input "[GEOGRAPHIC_DATA], [GEOGRAPHIC_DATA]"
click at [1432, 730] on p "Get a Quote" at bounding box center [1451, 732] width 45 height 12
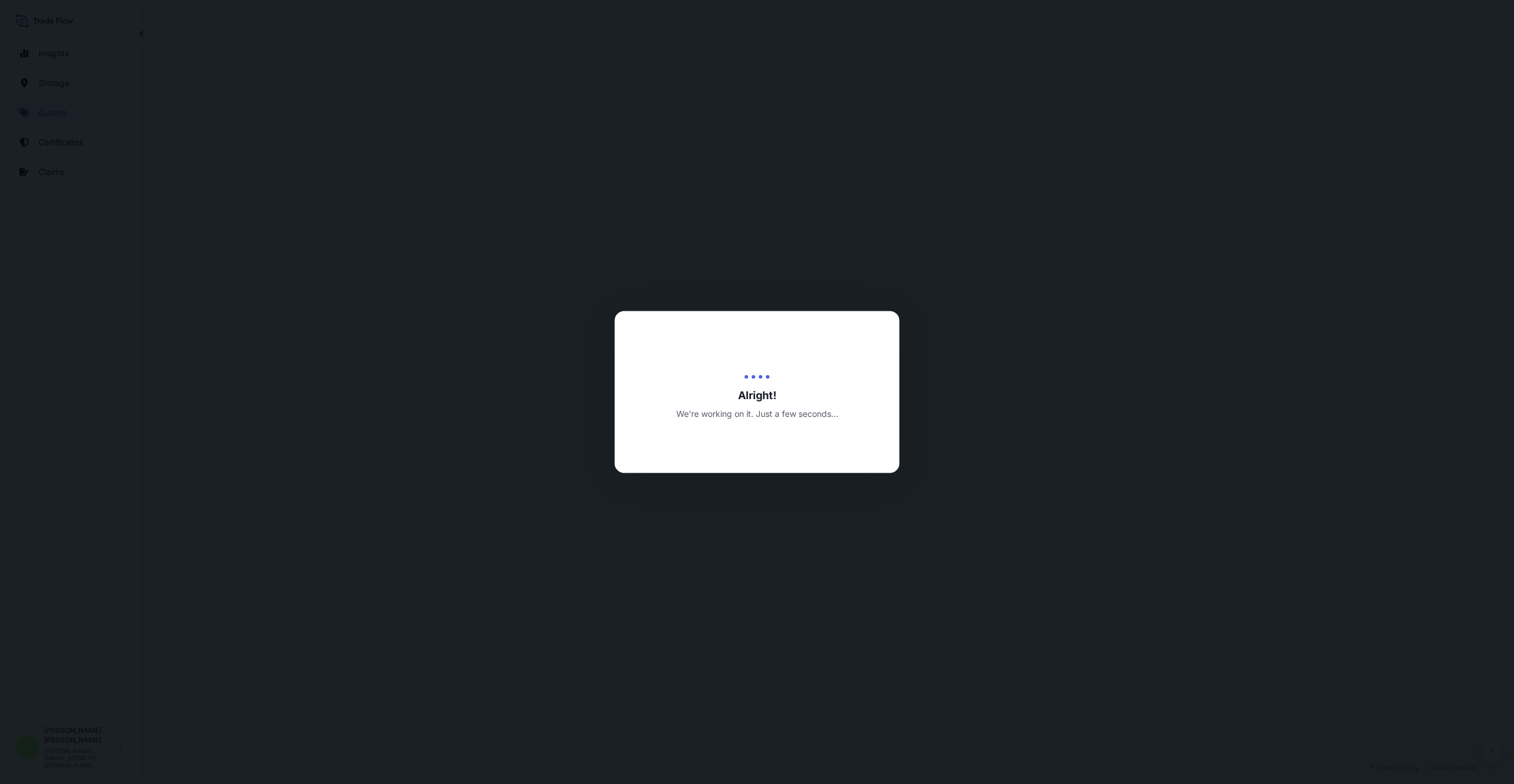
select select "Water"
select select "Road / [GEOGRAPHIC_DATA]"
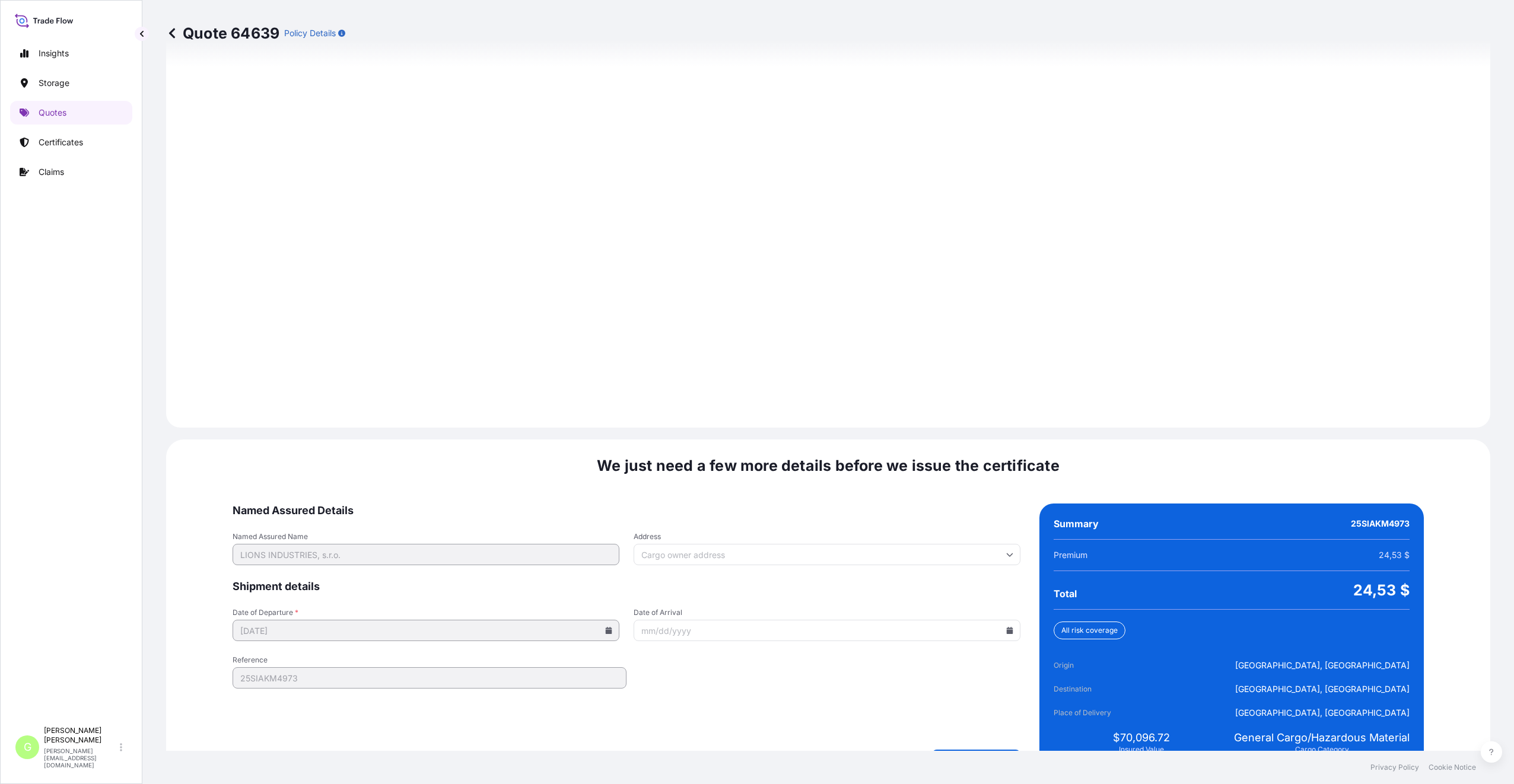
scroll to position [1476, 0]
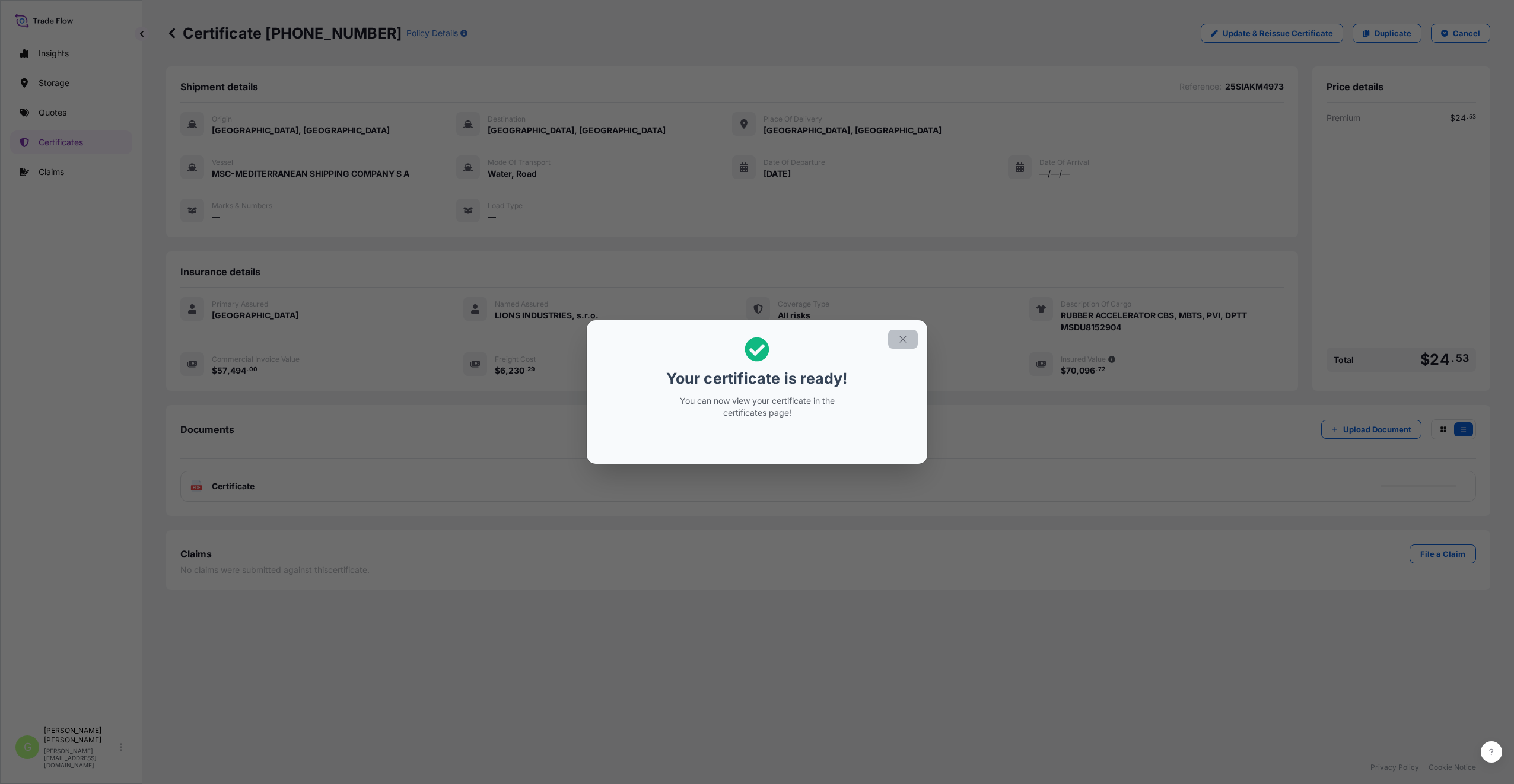
click at [897, 338] on button "button" at bounding box center [903, 339] width 30 height 19
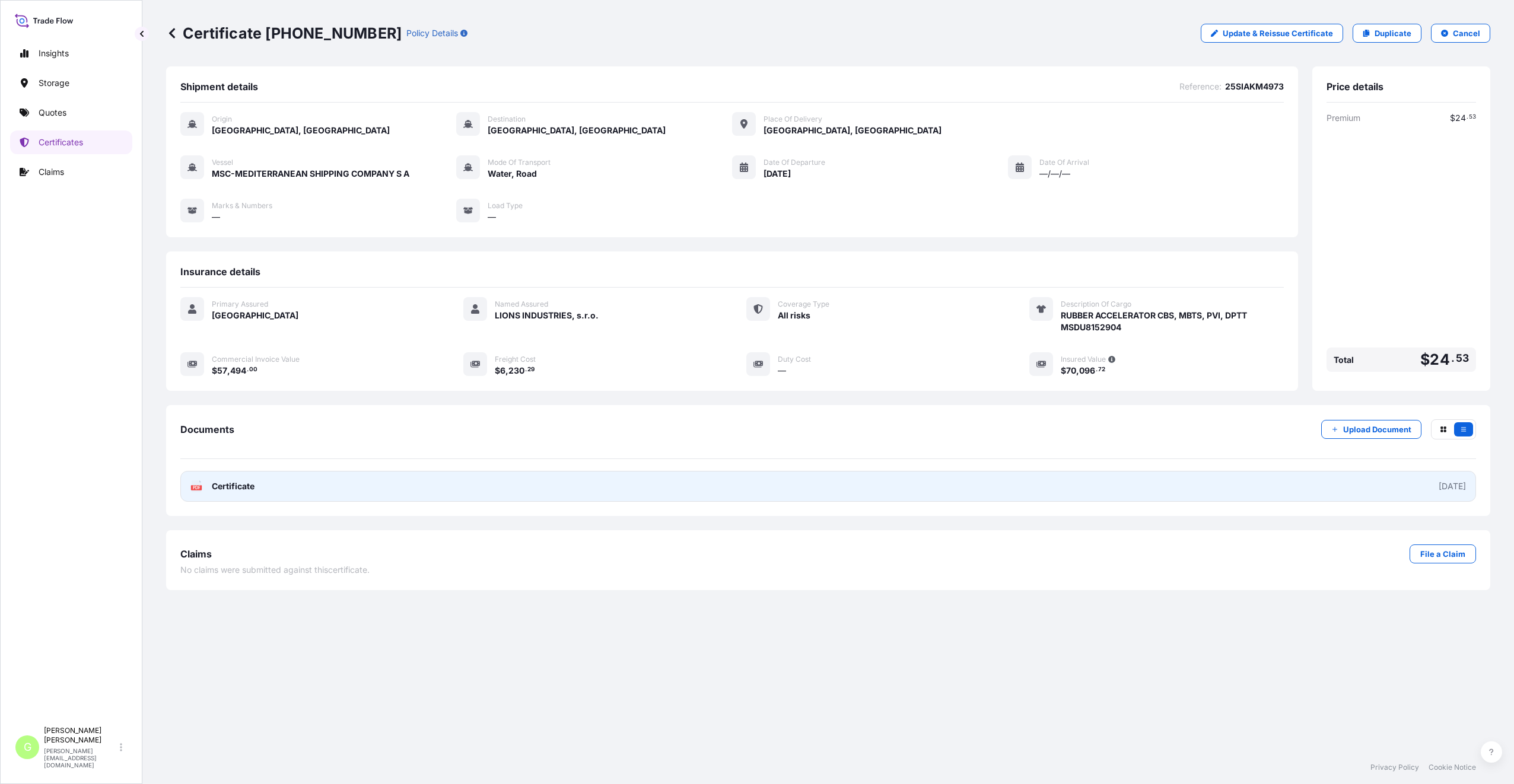
click at [203, 488] on div "PDF Certificate" at bounding box center [222, 486] width 64 height 12
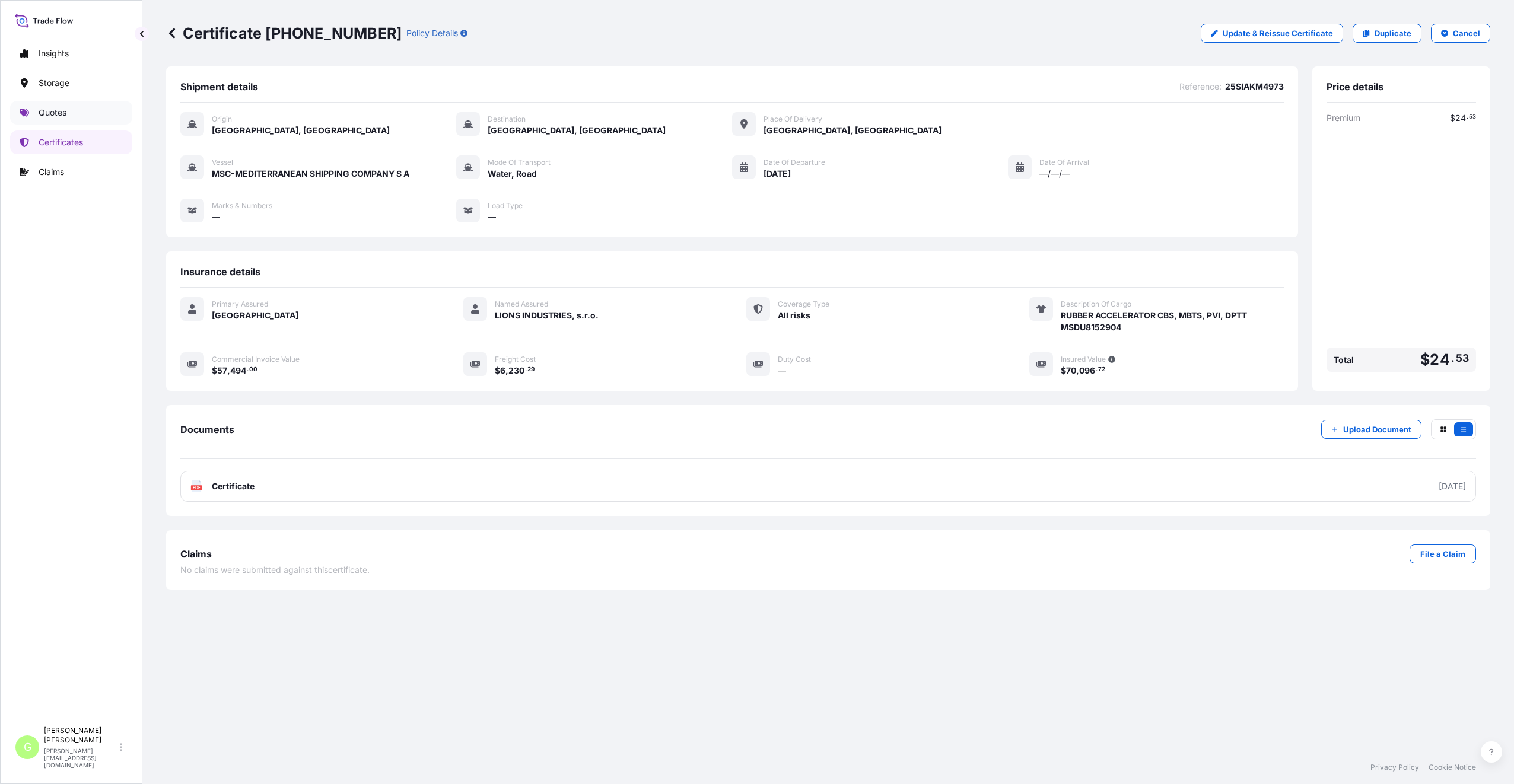
click at [53, 112] on p "Quotes" at bounding box center [53, 113] width 28 height 12
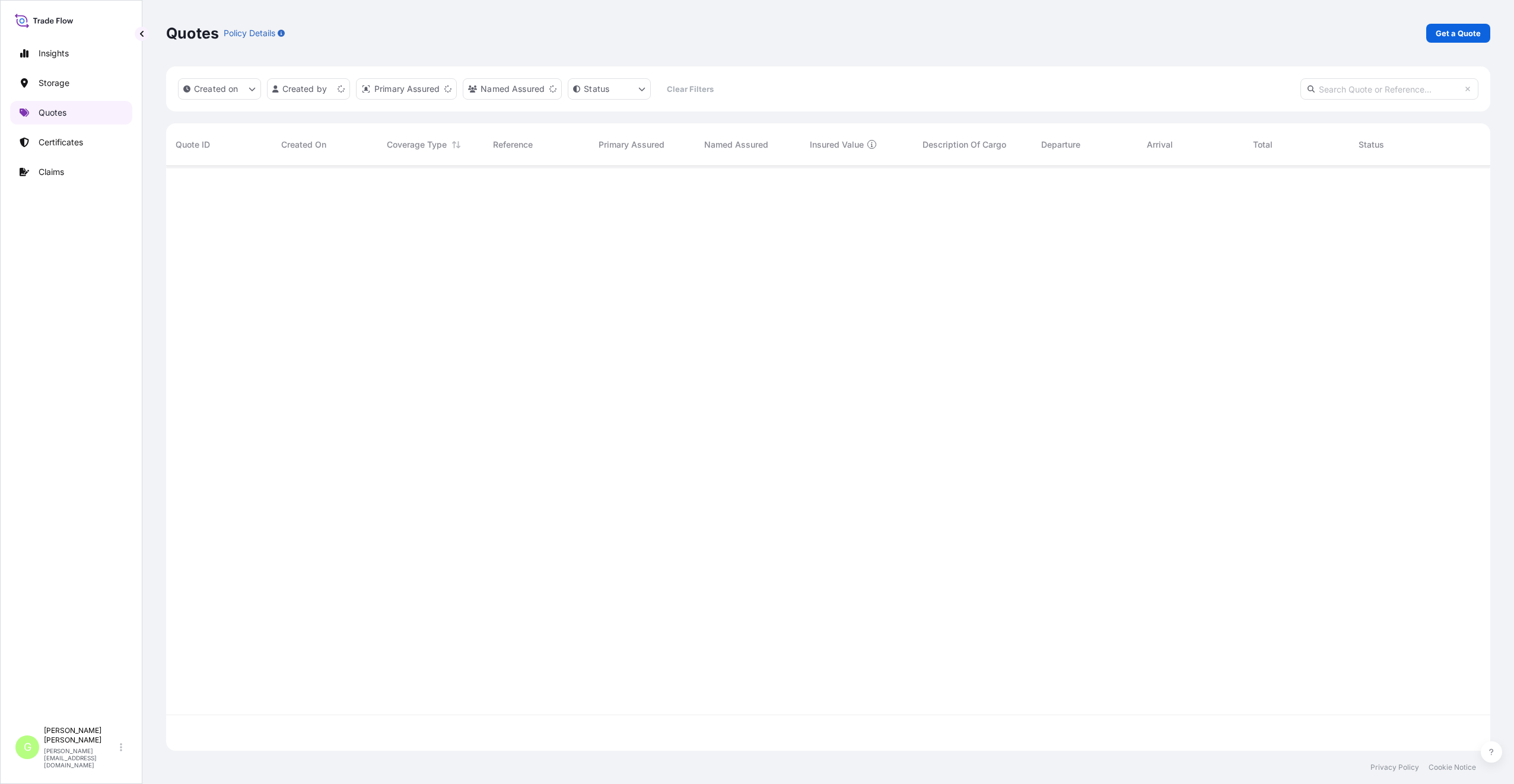
scroll to position [582, 1315]
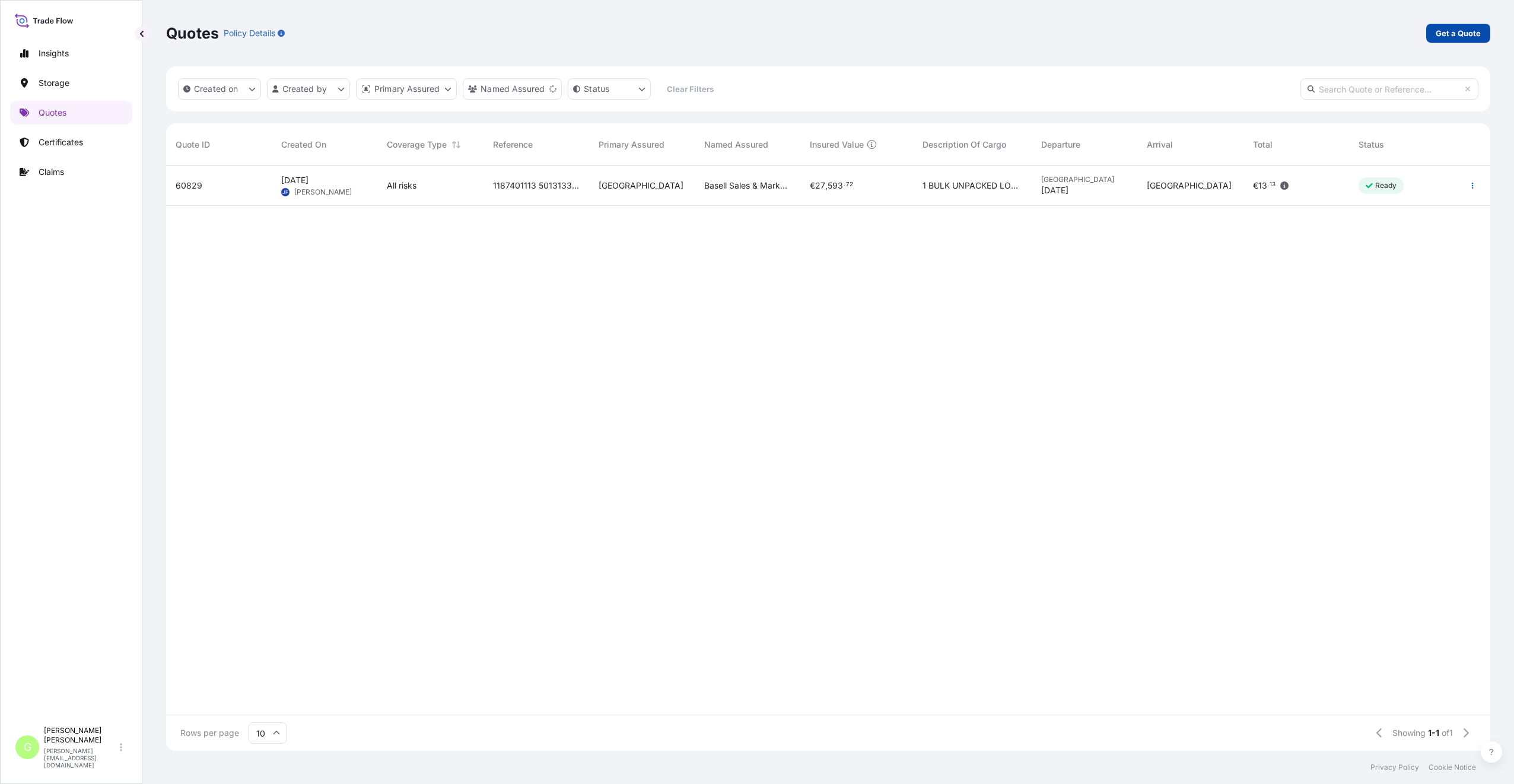
click at [1456, 29] on p "Get a Quote" at bounding box center [1458, 33] width 45 height 12
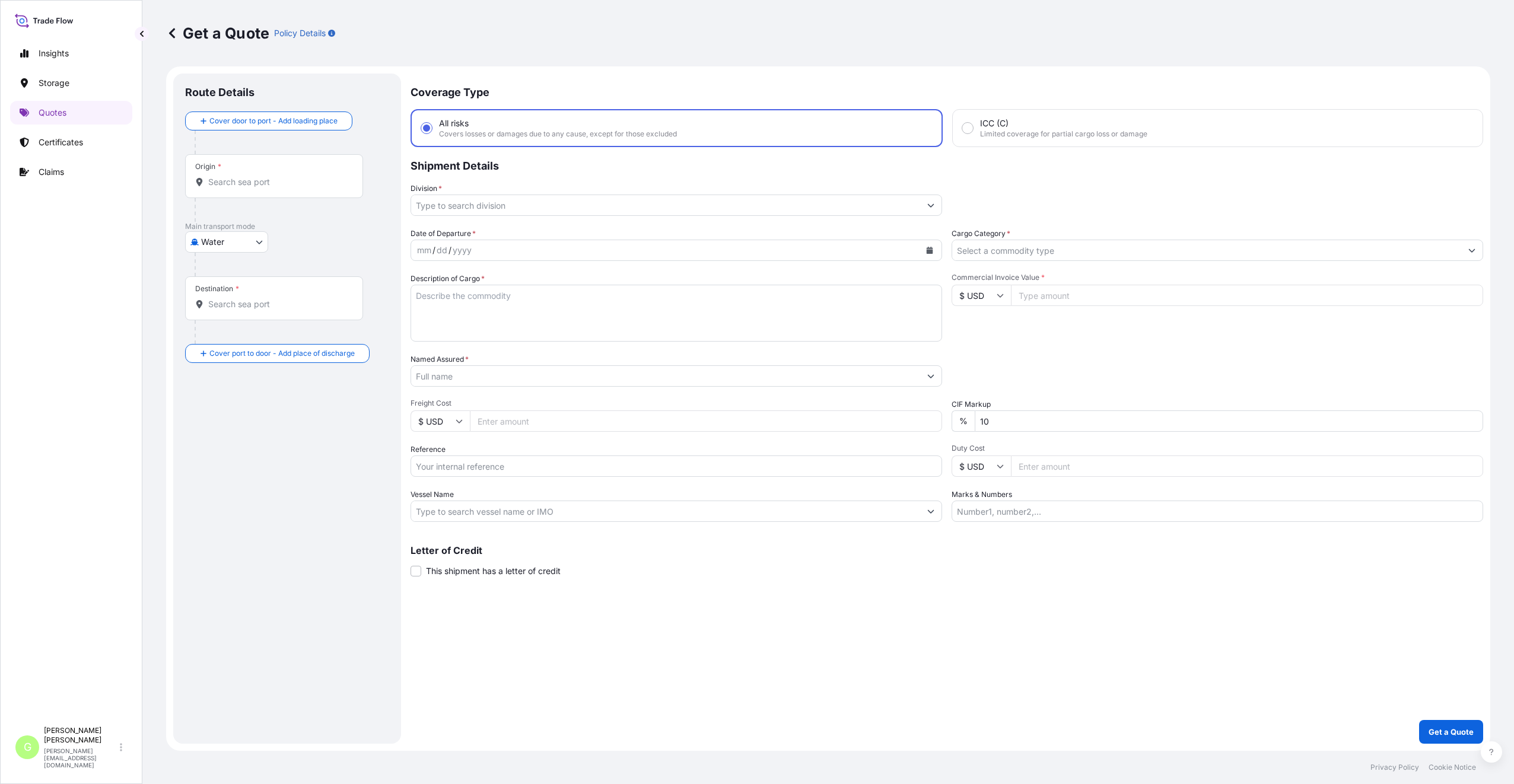
click at [247, 241] on body "Insights Storage Quotes Certificates Claims G [PERSON_NAME] [PERSON_NAME][EMAIL…" at bounding box center [757, 392] width 1514 height 784
click at [223, 275] on div "Air" at bounding box center [227, 272] width 74 height 21
select select "Air"
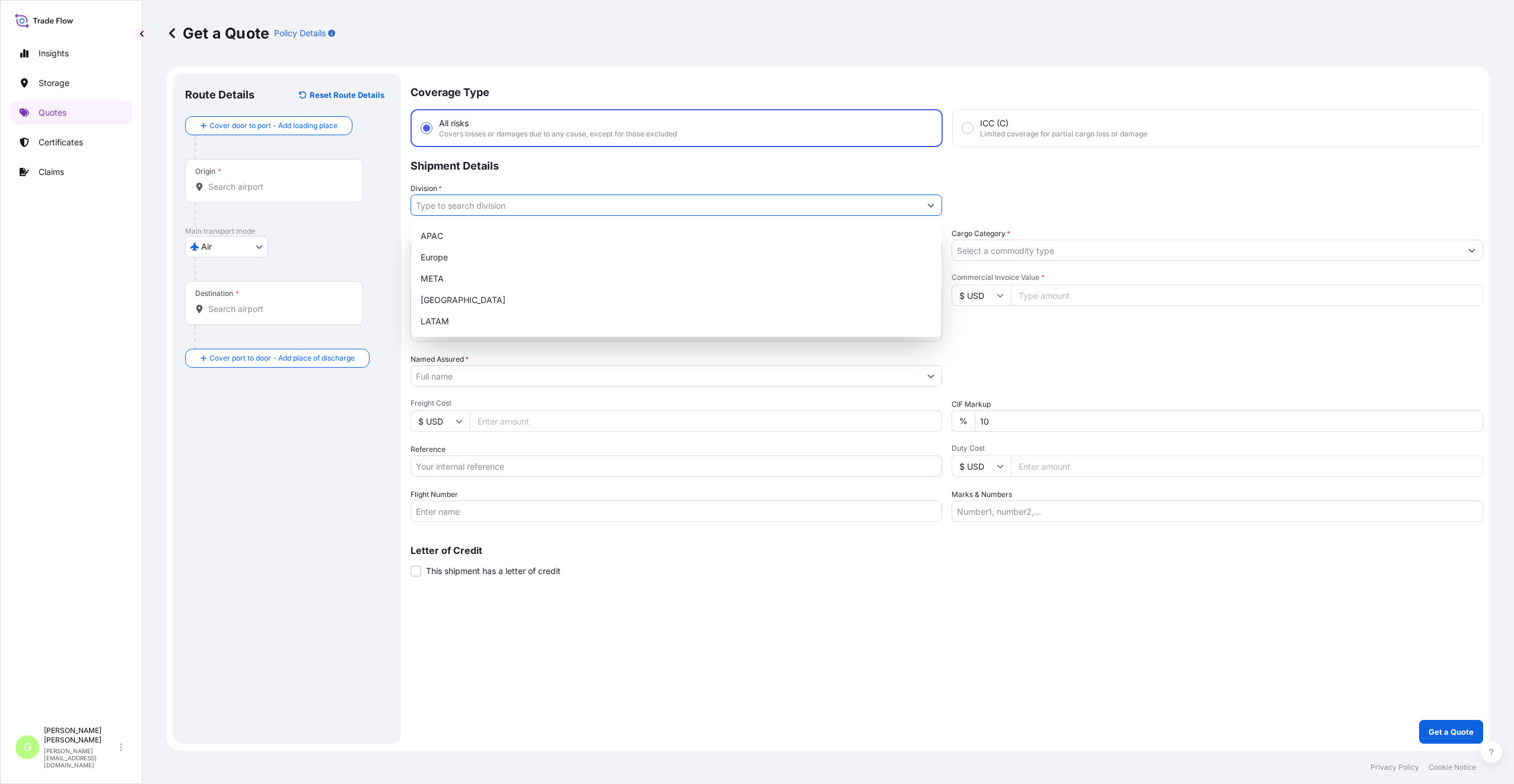
click at [452, 210] on input "Division *" at bounding box center [666, 205] width 509 height 21
click at [450, 252] on div "Europe" at bounding box center [677, 257] width 521 height 21
type input "Europe"
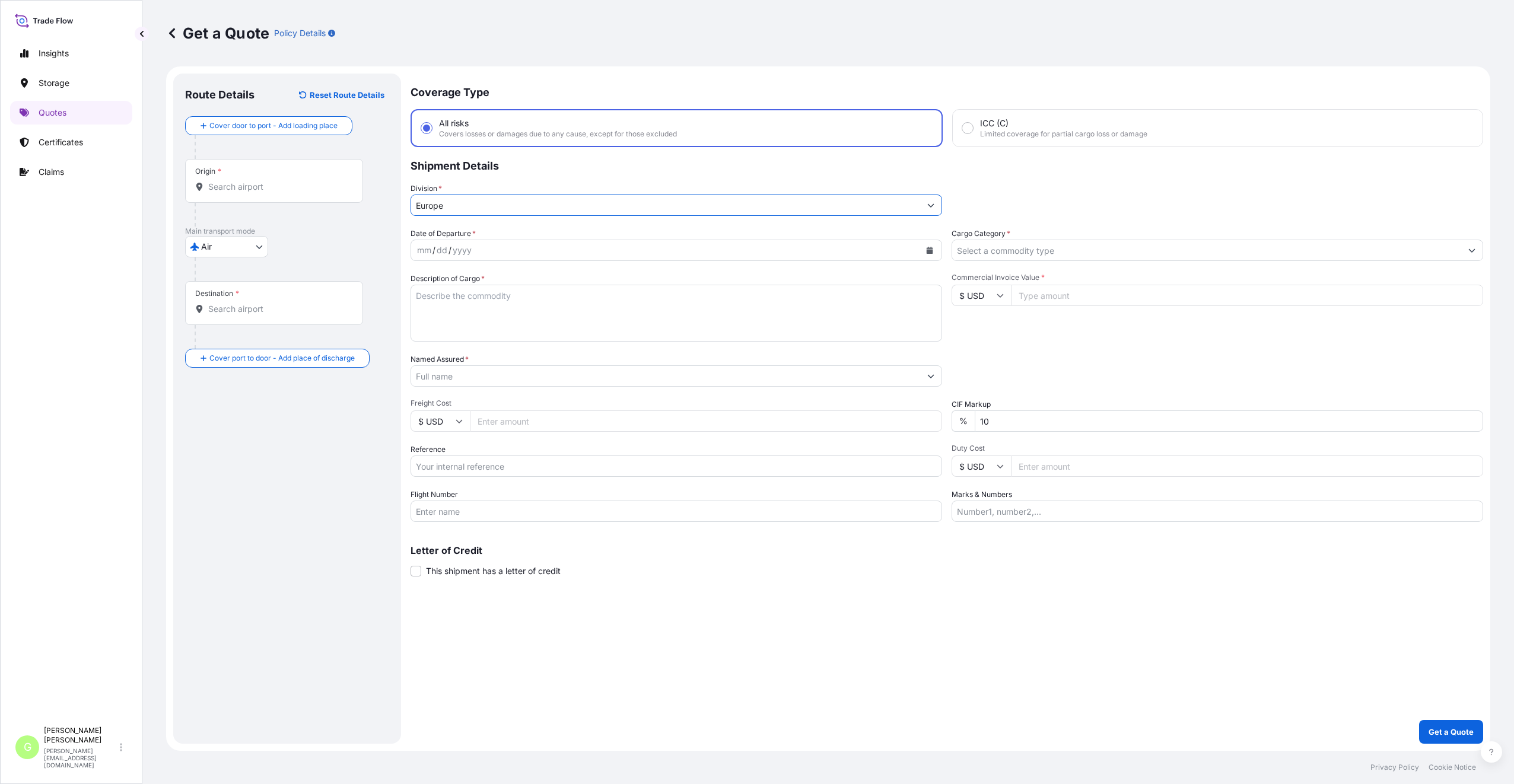
click at [987, 248] on input "Cargo Category *" at bounding box center [1206, 250] width 509 height 21
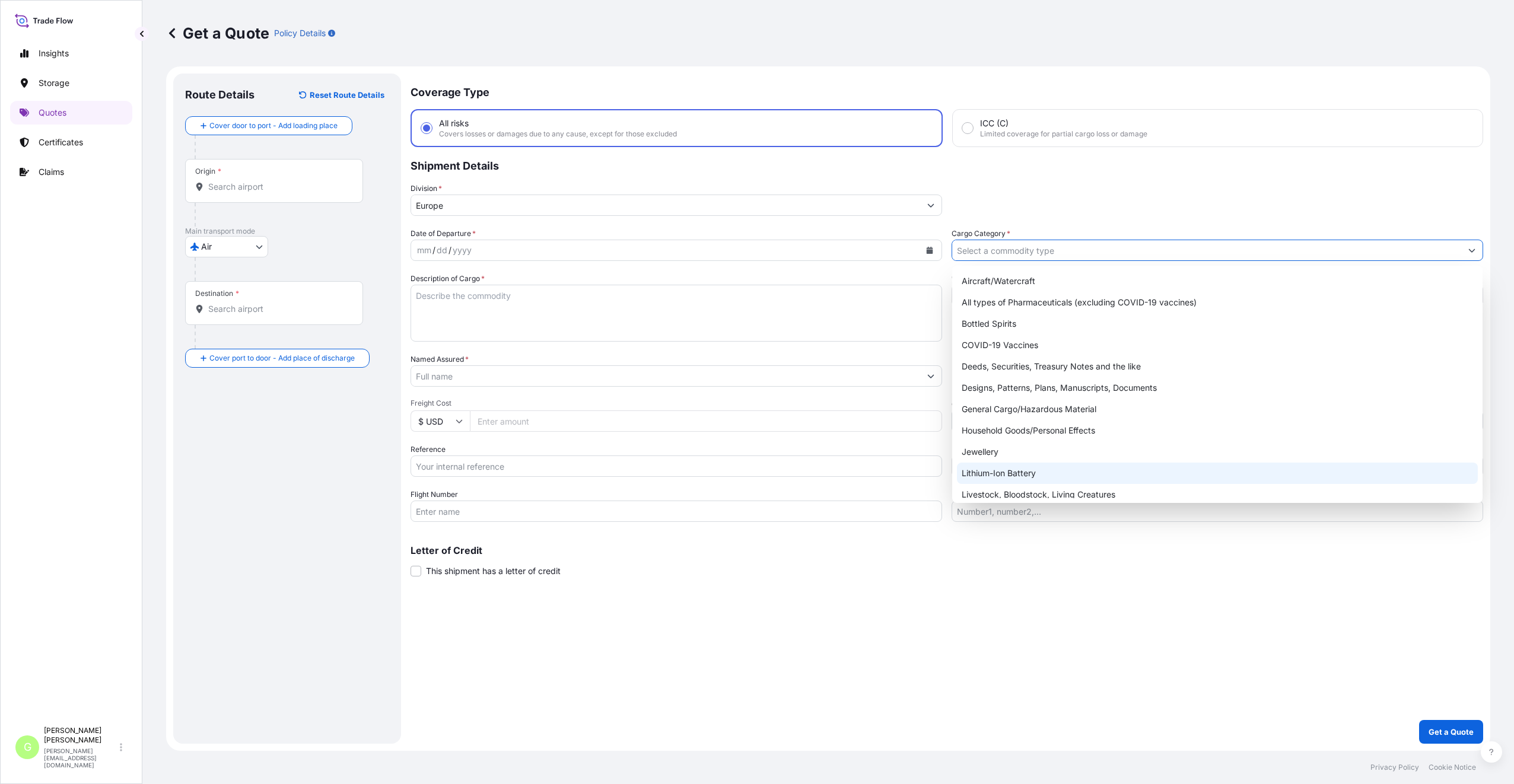
click at [1000, 472] on div "Lithium-Ion Battery" at bounding box center [1218, 473] width 521 height 21
type input "Lithium-Ion Battery"
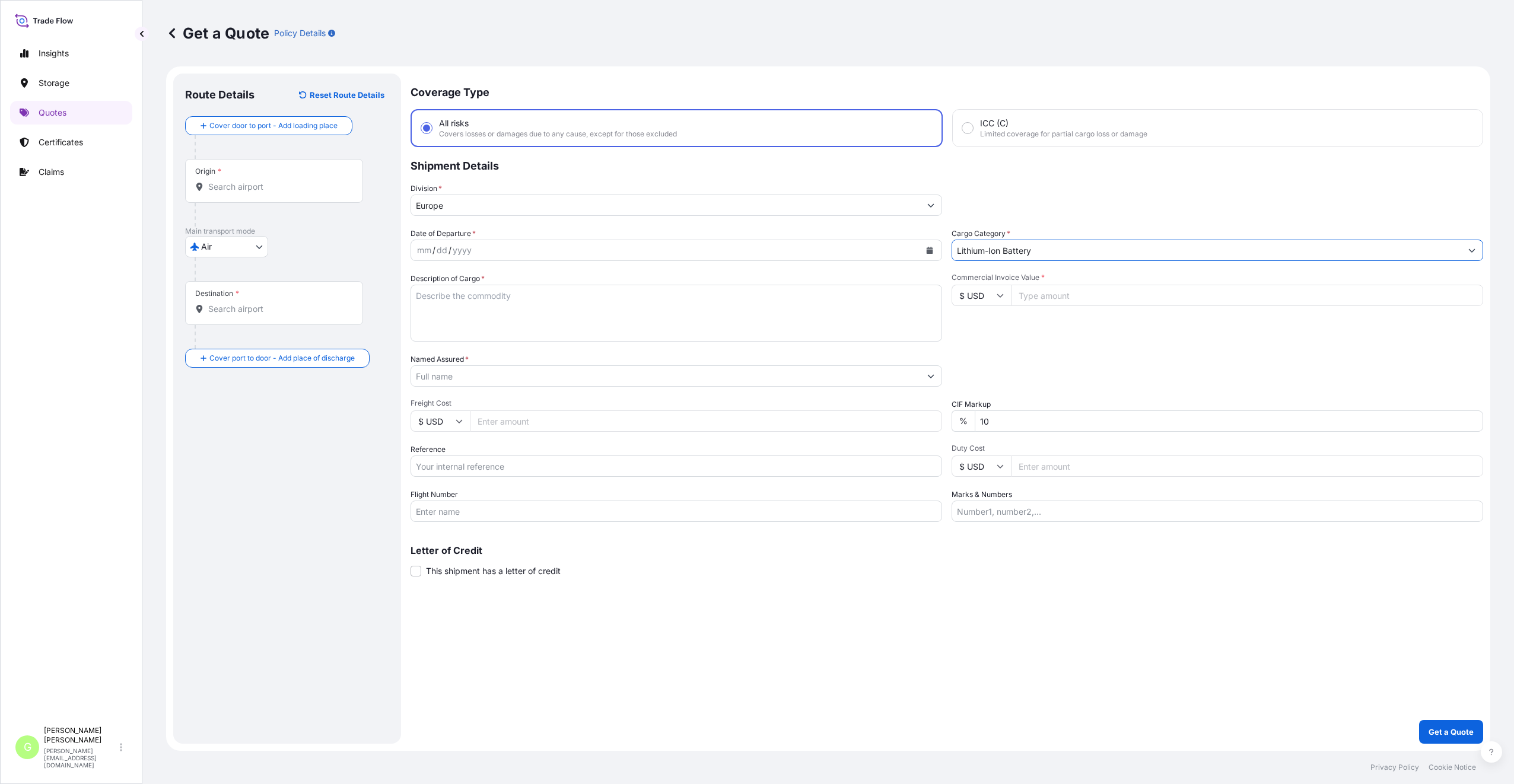
click at [433, 469] on input "Reference" at bounding box center [677, 466] width 532 height 21
paste input "25AIAAT1646"
type input "25AIAAT1646"
click at [455, 298] on textarea "Description of Cargo *" at bounding box center [677, 313] width 532 height 57
paste textarea "power bank - UN3480 lithium ion batteries"
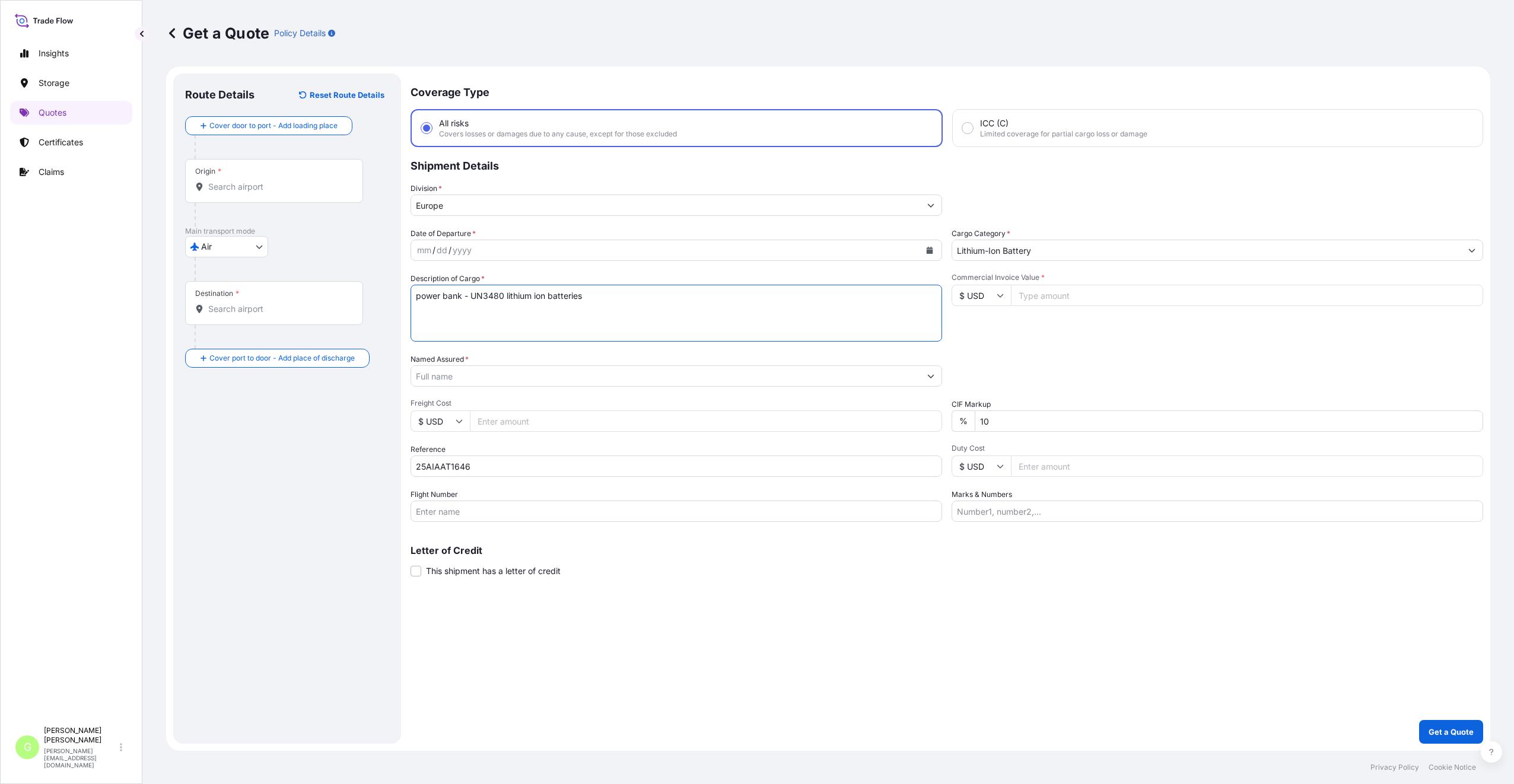
type textarea "power bank - UN3480 lithium ion batteries"
click at [1089, 296] on input "Commercial Invoice Value *" at bounding box center [1247, 295] width 472 height 21
paste input "88388.42"
type input "88388.42"
click at [502, 417] on input "Freight Cost" at bounding box center [706, 421] width 472 height 21
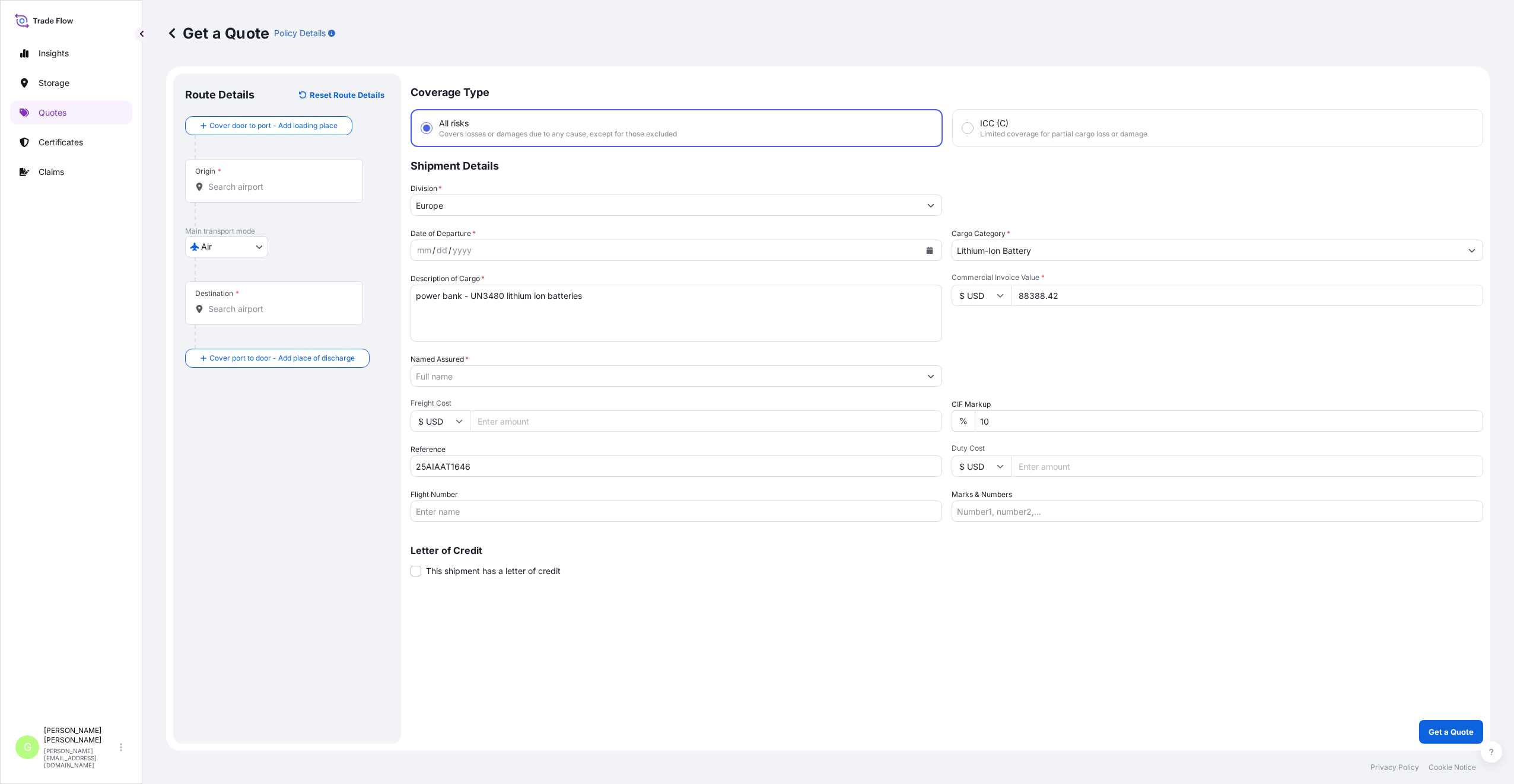
paste input "15927"
type input "15927"
click at [455, 376] on input "Named Assured *" at bounding box center [666, 376] width 509 height 21
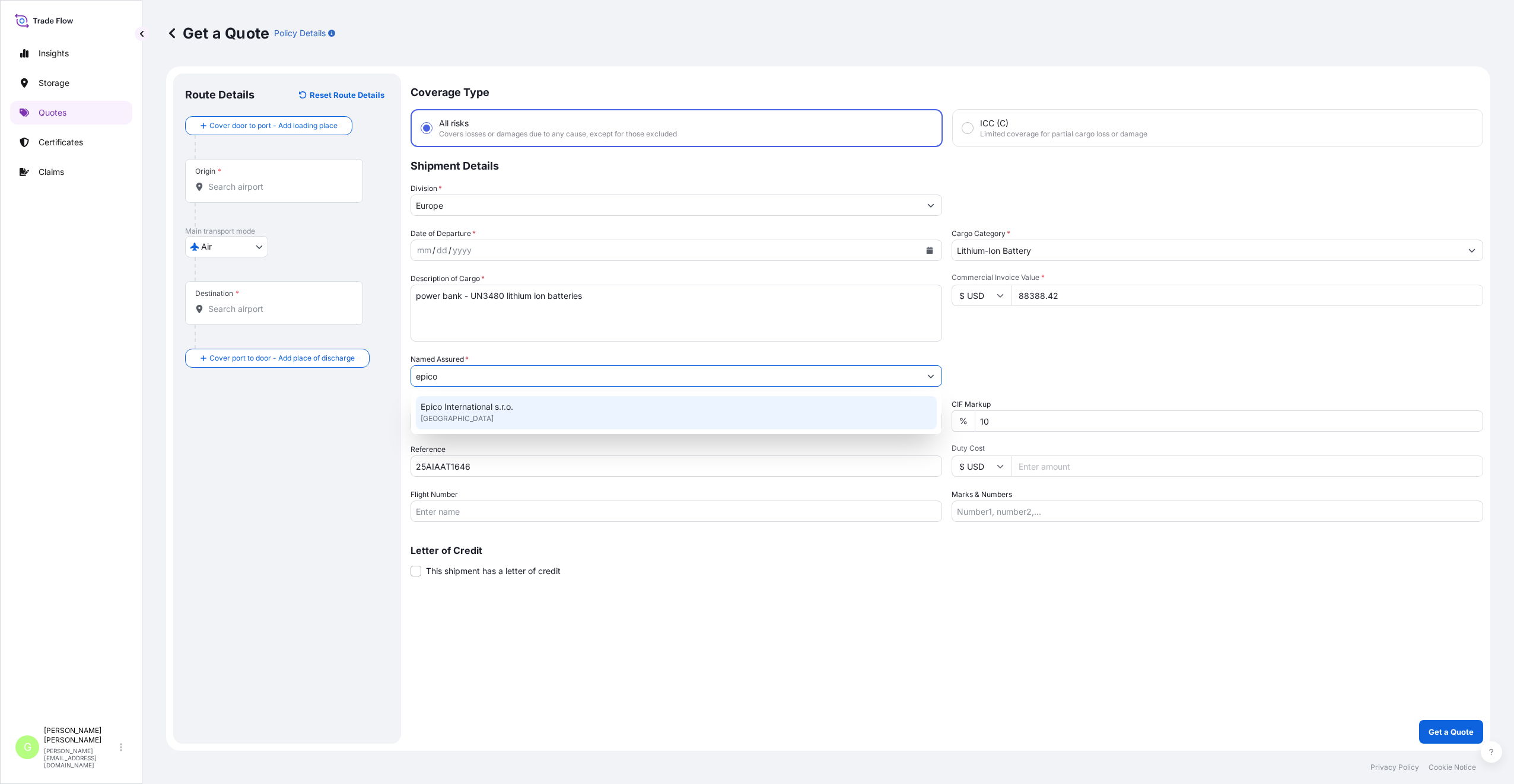
click at [454, 401] on span "Epico International s.r.o." at bounding box center [467, 407] width 92 height 12
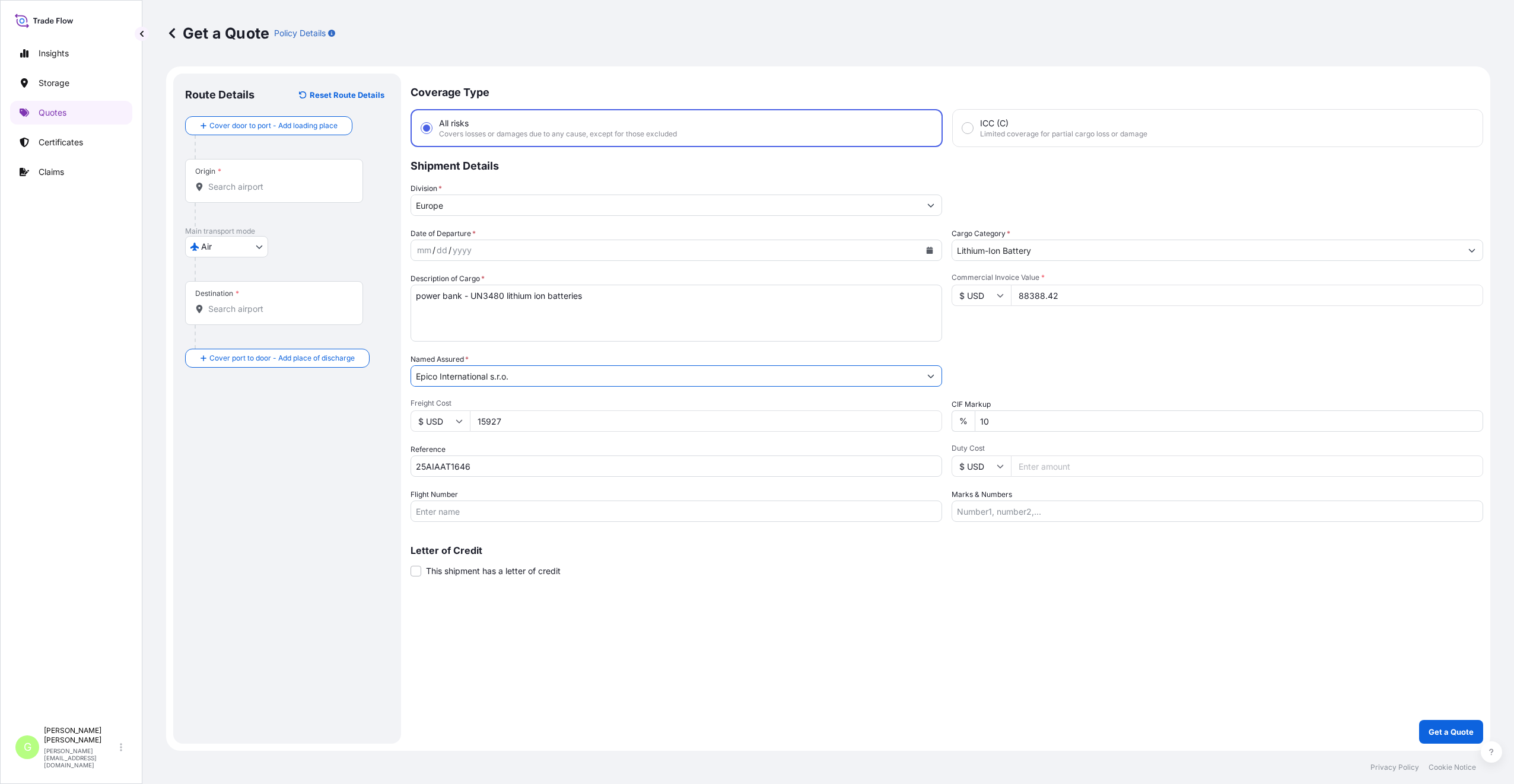
type input "Epico International s.r.o."
click at [930, 248] on icon "Calendar" at bounding box center [930, 250] width 7 height 7
click at [568, 395] on div "23" at bounding box center [566, 395] width 21 height 21
click at [487, 506] on input "Flight Number" at bounding box center [677, 511] width 532 height 21
paste input "DHL HKG"
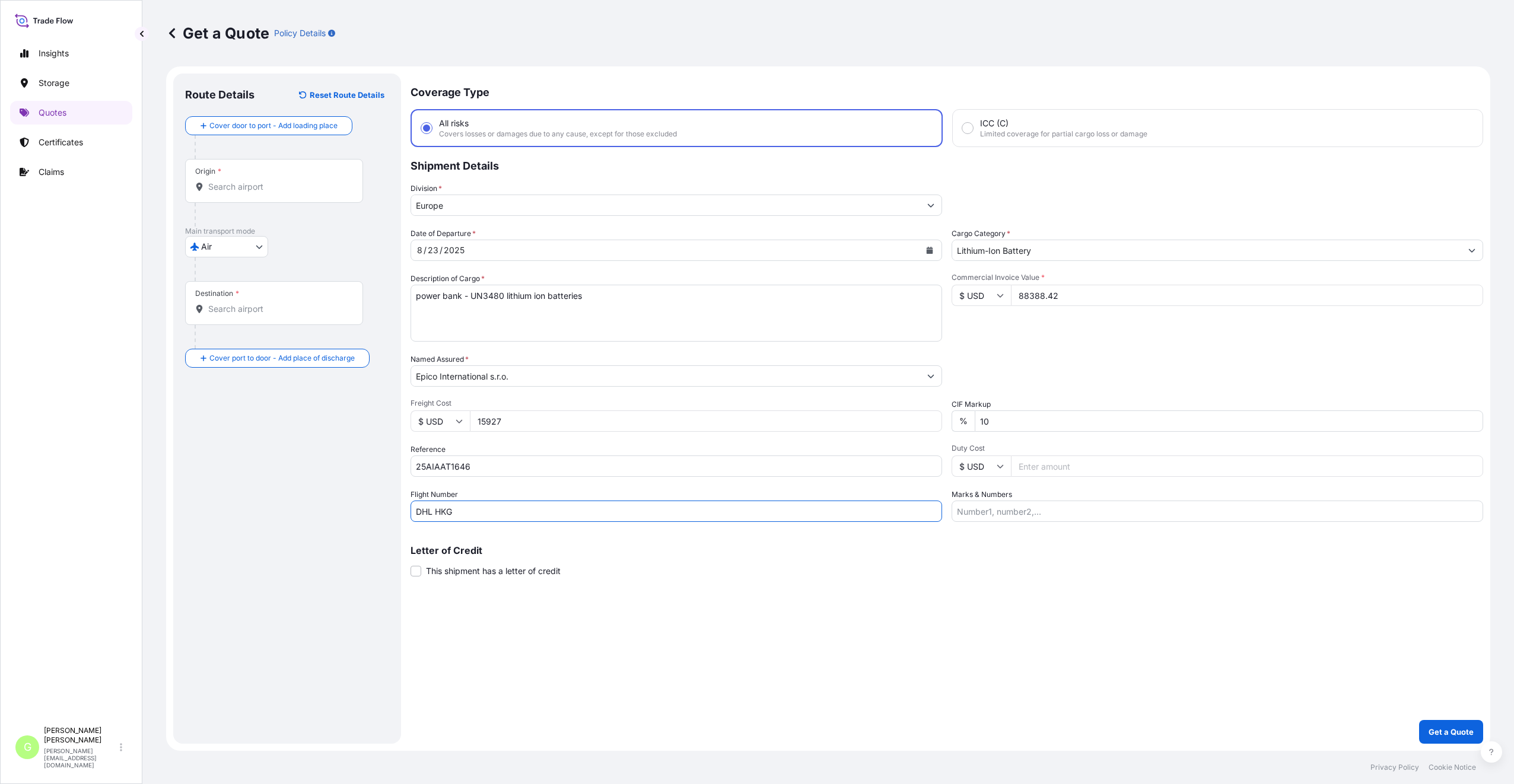
type input "DHL HKG"
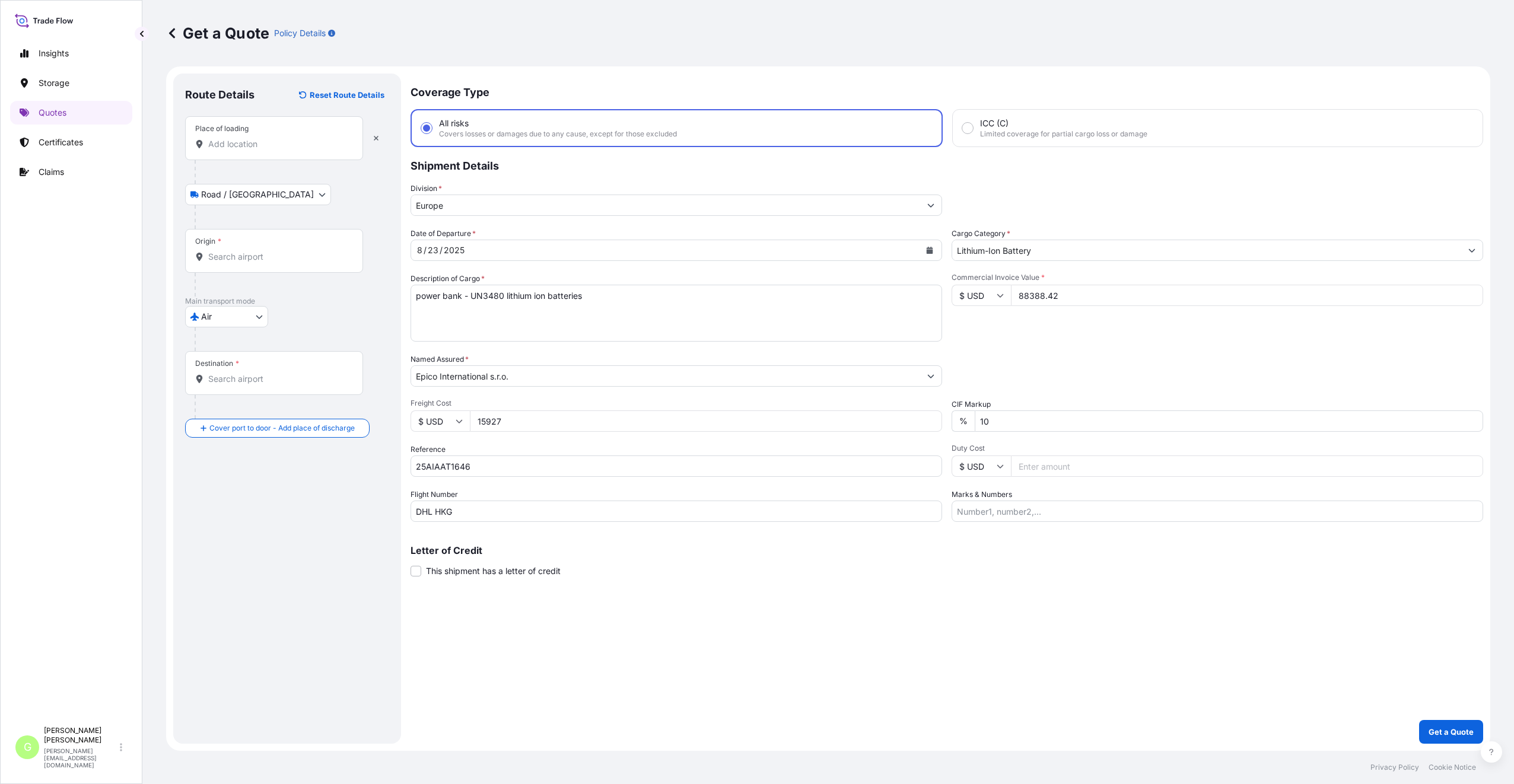
drag, startPoint x: 224, startPoint y: 125, endPoint x: 213, endPoint y: 142, distance: 20.2
click at [213, 142] on input "Place of loading" at bounding box center [278, 144] width 140 height 12
paste input "Dongguan"
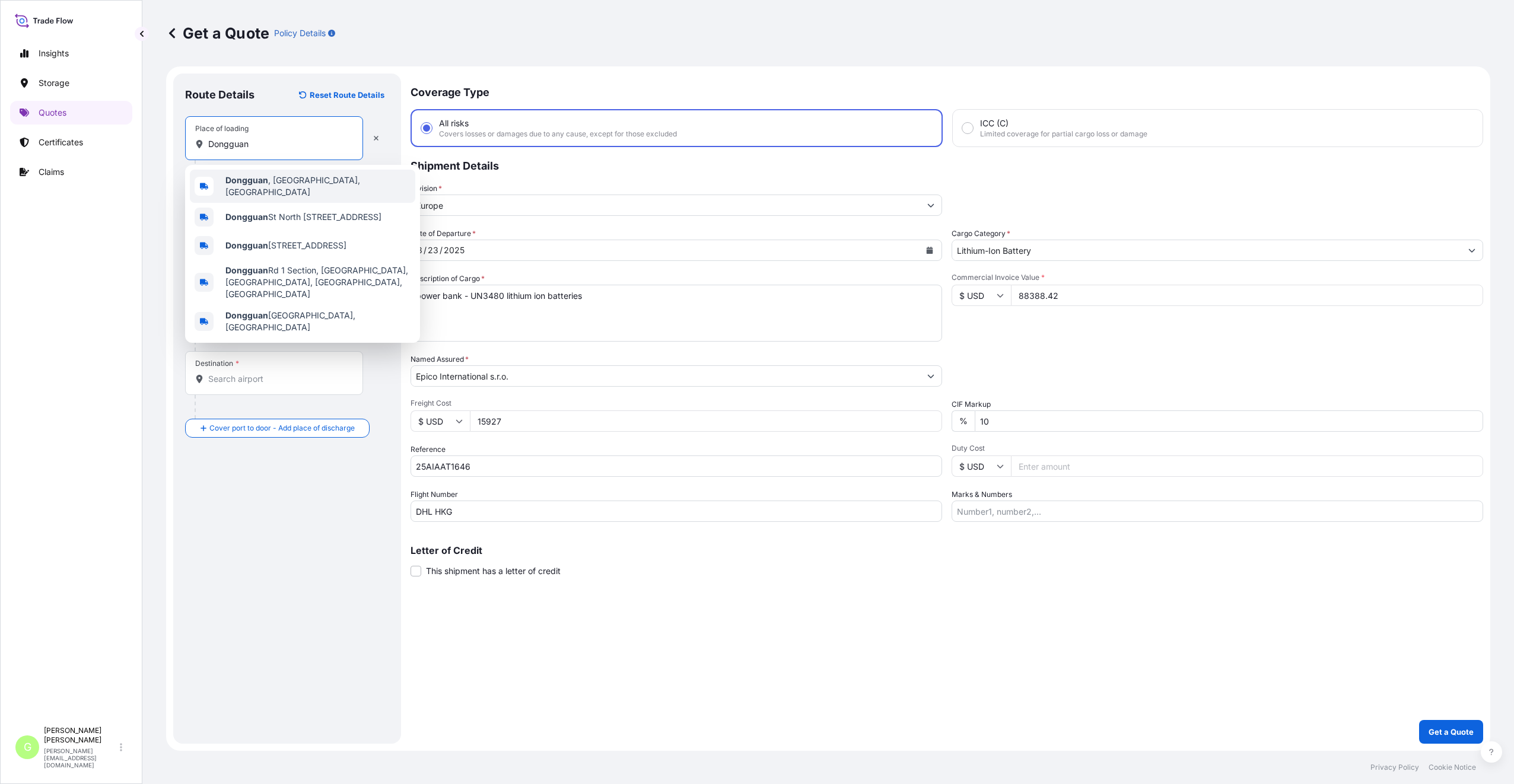
click at [233, 185] on b "Dongguan" at bounding box center [247, 179] width 43 height 10
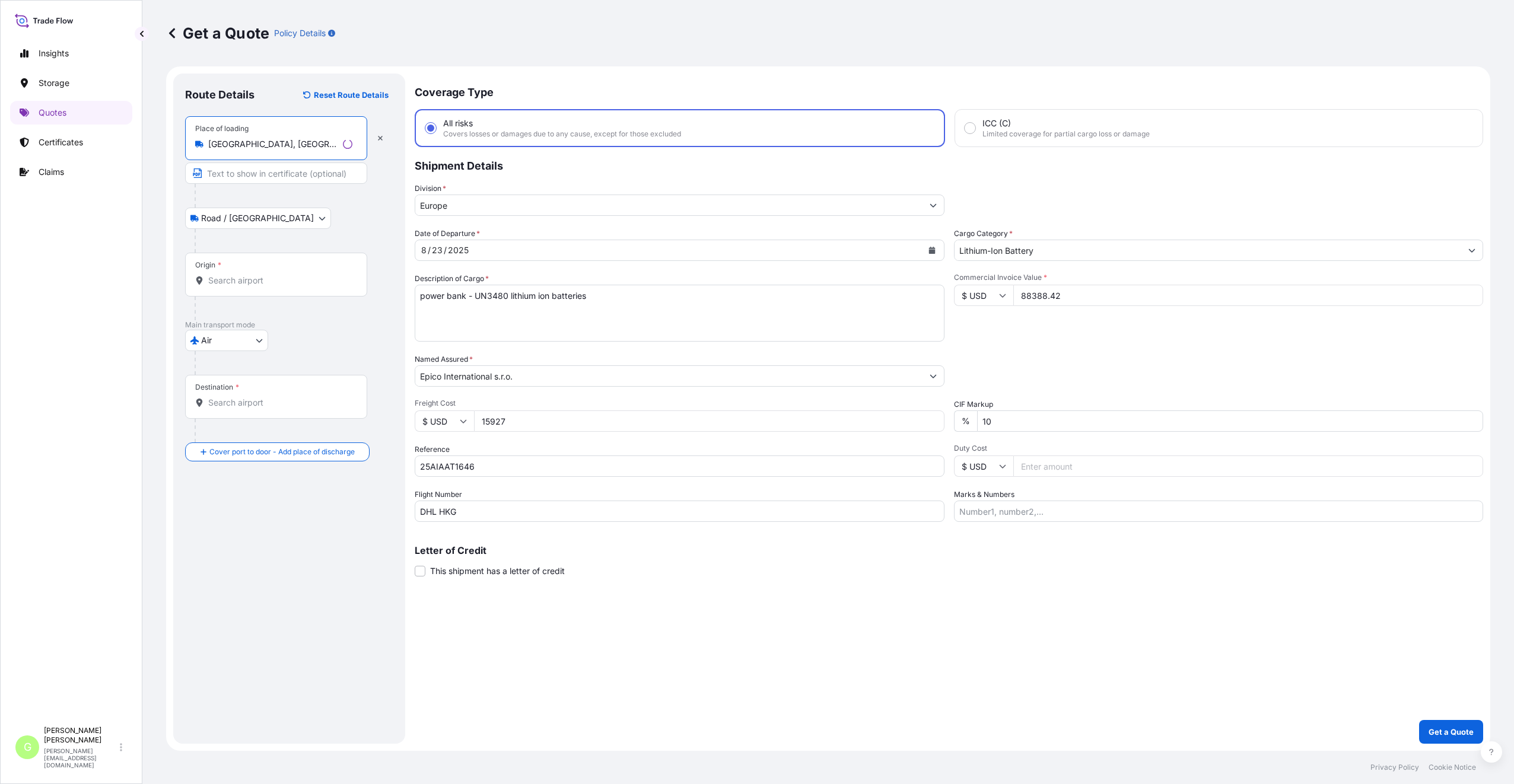
type input "[GEOGRAPHIC_DATA], [GEOGRAPHIC_DATA], [GEOGRAPHIC_DATA]"
click at [223, 173] on input "Text to appear on certificate" at bounding box center [276, 173] width 182 height 21
paste input "Dongguan"
type input "Dongguan, [GEOGRAPHIC_DATA]"
click at [227, 276] on input "Origin *" at bounding box center [278, 280] width 140 height 12
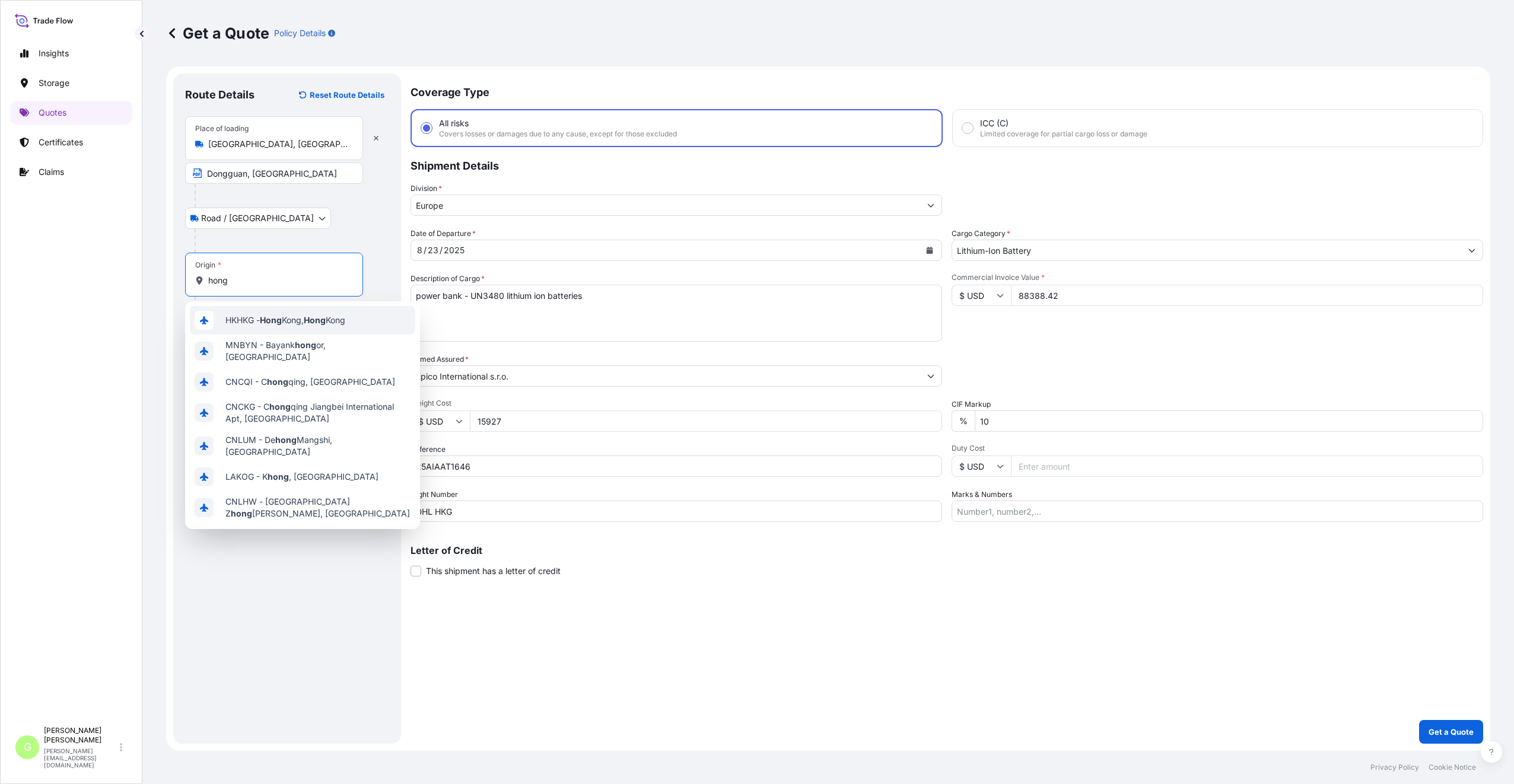
click at [338, 319] on span "HKHKG - [GEOGRAPHIC_DATA], [GEOGRAPHIC_DATA]" at bounding box center [285, 320] width 120 height 12
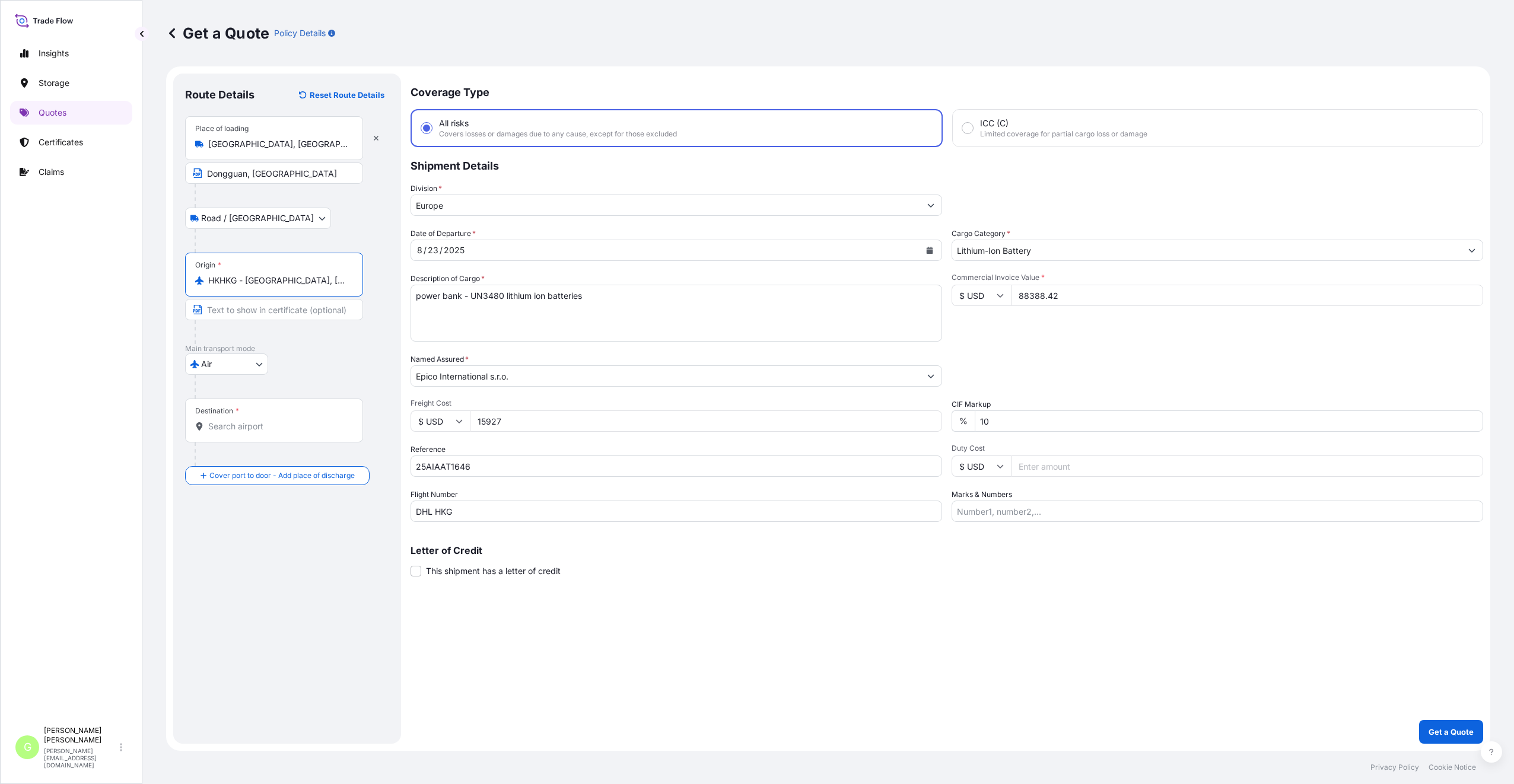
drag, startPoint x: 246, startPoint y: 278, endPoint x: 360, endPoint y: 284, distance: 114.2
click at [360, 284] on div "Origin * HKHKG - [GEOGRAPHIC_DATA], [GEOGRAPHIC_DATA]" at bounding box center [274, 274] width 178 height 44
type input "HKHKG - [GEOGRAPHIC_DATA], [GEOGRAPHIC_DATA]"
click at [243, 310] on input "Text to appear on certificate" at bounding box center [274, 310] width 178 height 21
paste input "[GEOGRAPHIC_DATA], [GEOGRAPHIC_DATA]"
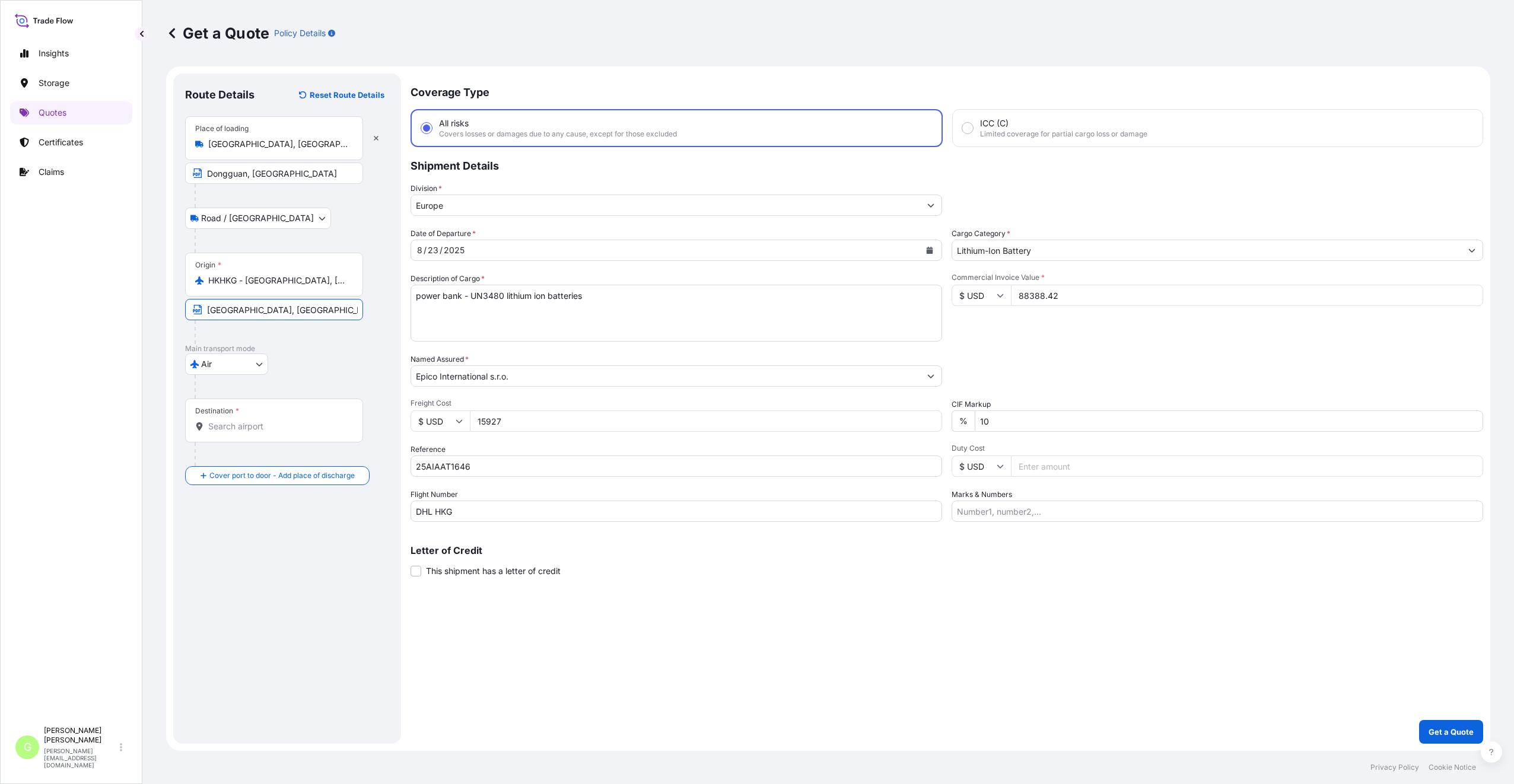
type input "[GEOGRAPHIC_DATA], [GEOGRAPHIC_DATA]"
click at [282, 430] on input "Destination *" at bounding box center [278, 427] width 140 height 12
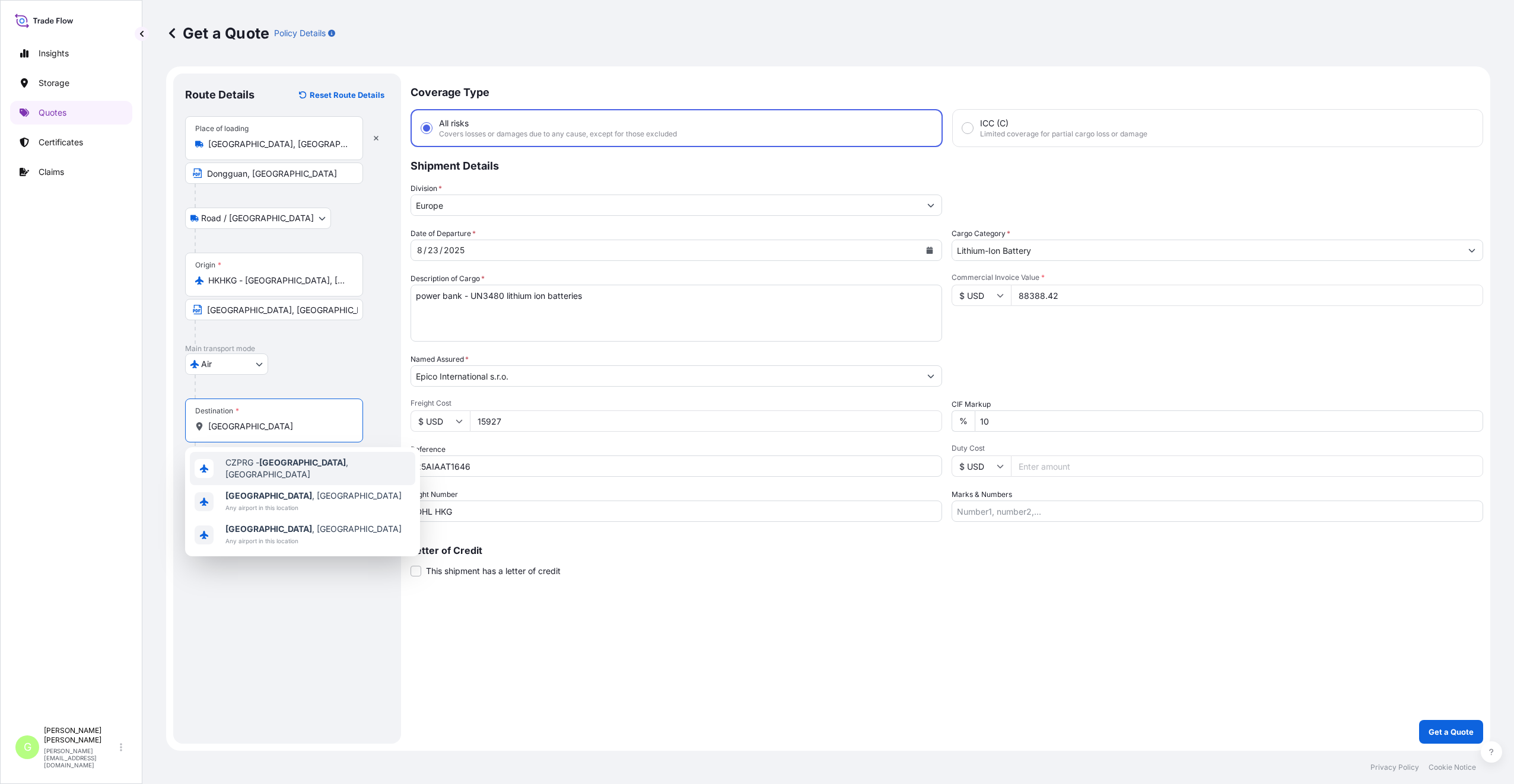
click at [261, 470] on span "CZPRG - [GEOGRAPHIC_DATA] , [GEOGRAPHIC_DATA]" at bounding box center [318, 468] width 185 height 24
drag, startPoint x: 245, startPoint y: 426, endPoint x: 375, endPoint y: 420, distance: 130.1
click at [407, 418] on form "Route Details Reset Route Details Place of loading [GEOGRAPHIC_DATA], [GEOGRAPH…" at bounding box center [828, 409] width 1324 height 684
type input "CZPRG - [GEOGRAPHIC_DATA], [GEOGRAPHIC_DATA]"
click at [275, 458] on input "Text to appear on certificate" at bounding box center [274, 455] width 178 height 21
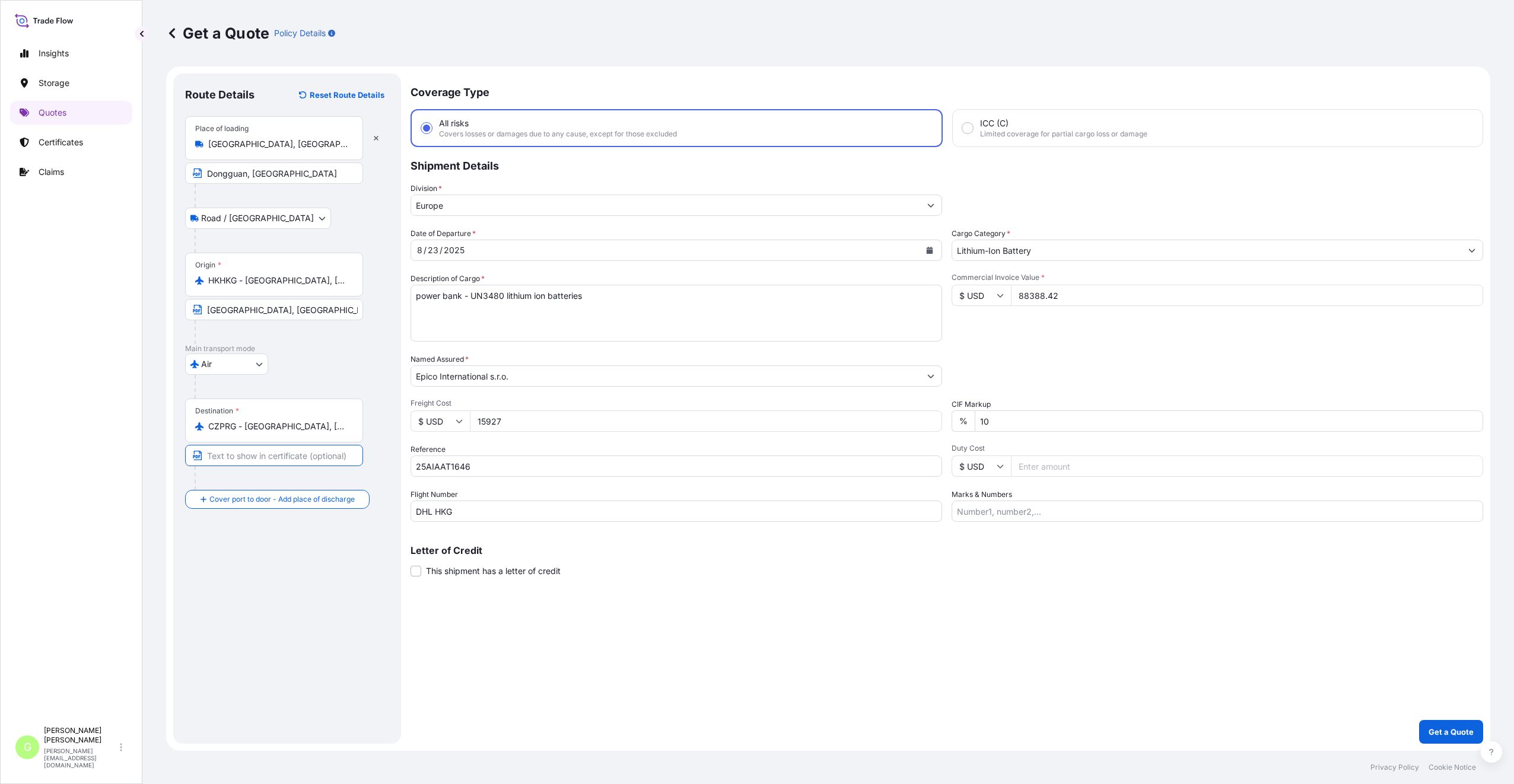
paste input "[GEOGRAPHIC_DATA], [GEOGRAPHIC_DATA]"
type input "[GEOGRAPHIC_DATA], [GEOGRAPHIC_DATA]"
click at [714, 641] on div "Coverage Type All risks Covers losses or damages due to any cause, except for t…" at bounding box center [947, 409] width 1073 height 670
click at [223, 556] on div "Place of Discharge" at bounding box center [274, 557] width 178 height 44
click at [223, 557] on input "Place of Discharge" at bounding box center [278, 563] width 140 height 12
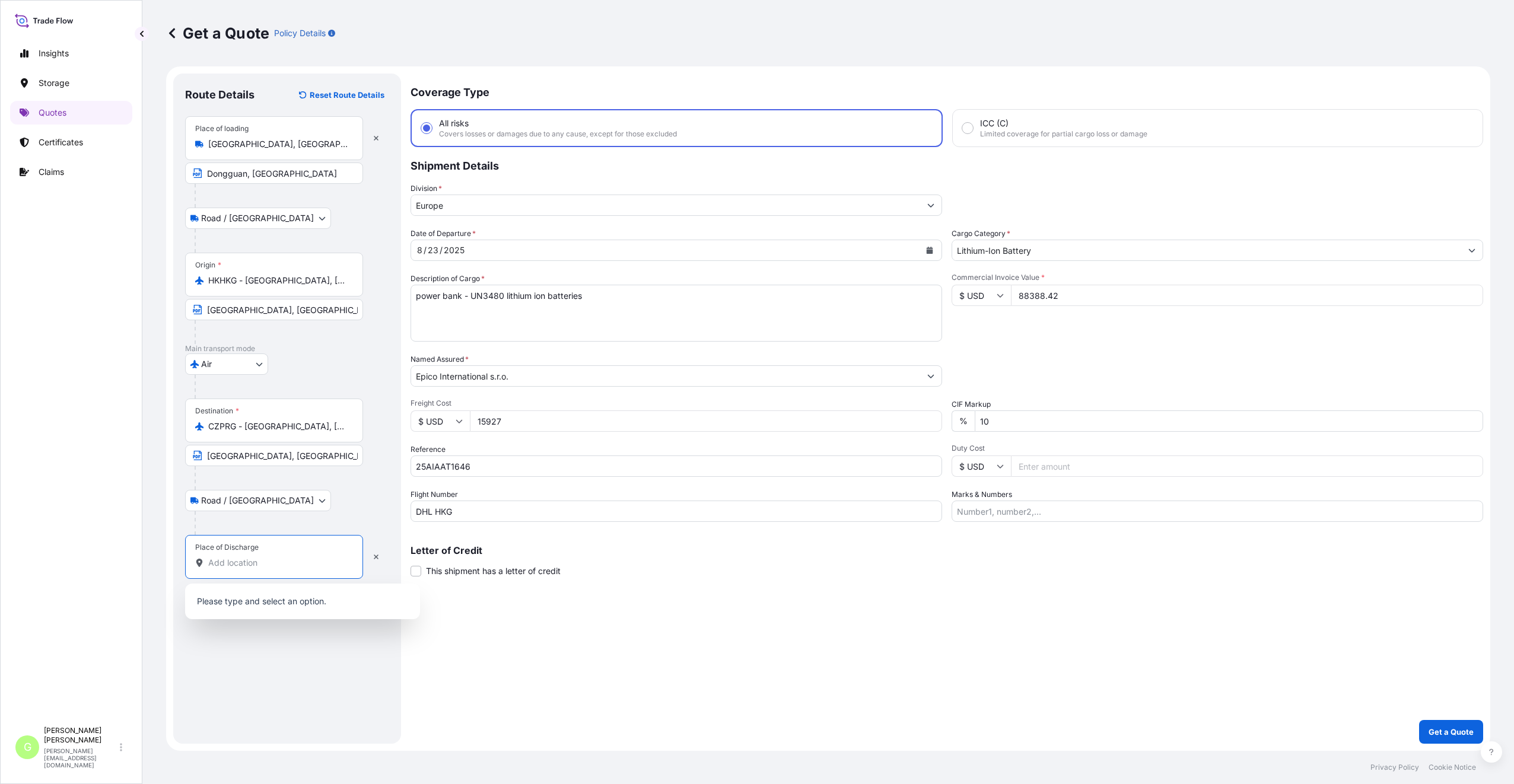
paste input "[PERSON_NAME] nad Černými lesy"
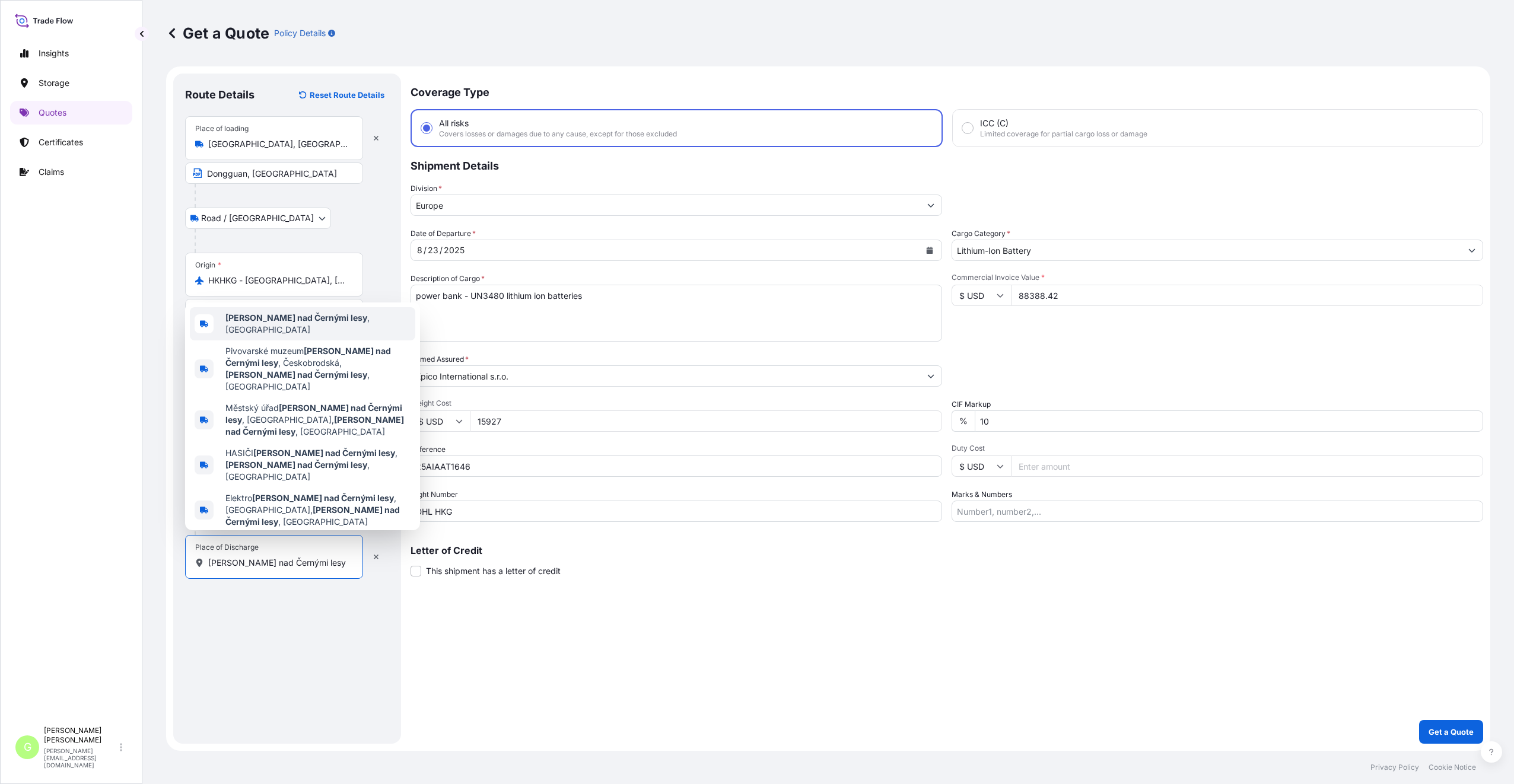
click at [319, 323] on b "[PERSON_NAME] nad Černými lesy" at bounding box center [296, 317] width 142 height 10
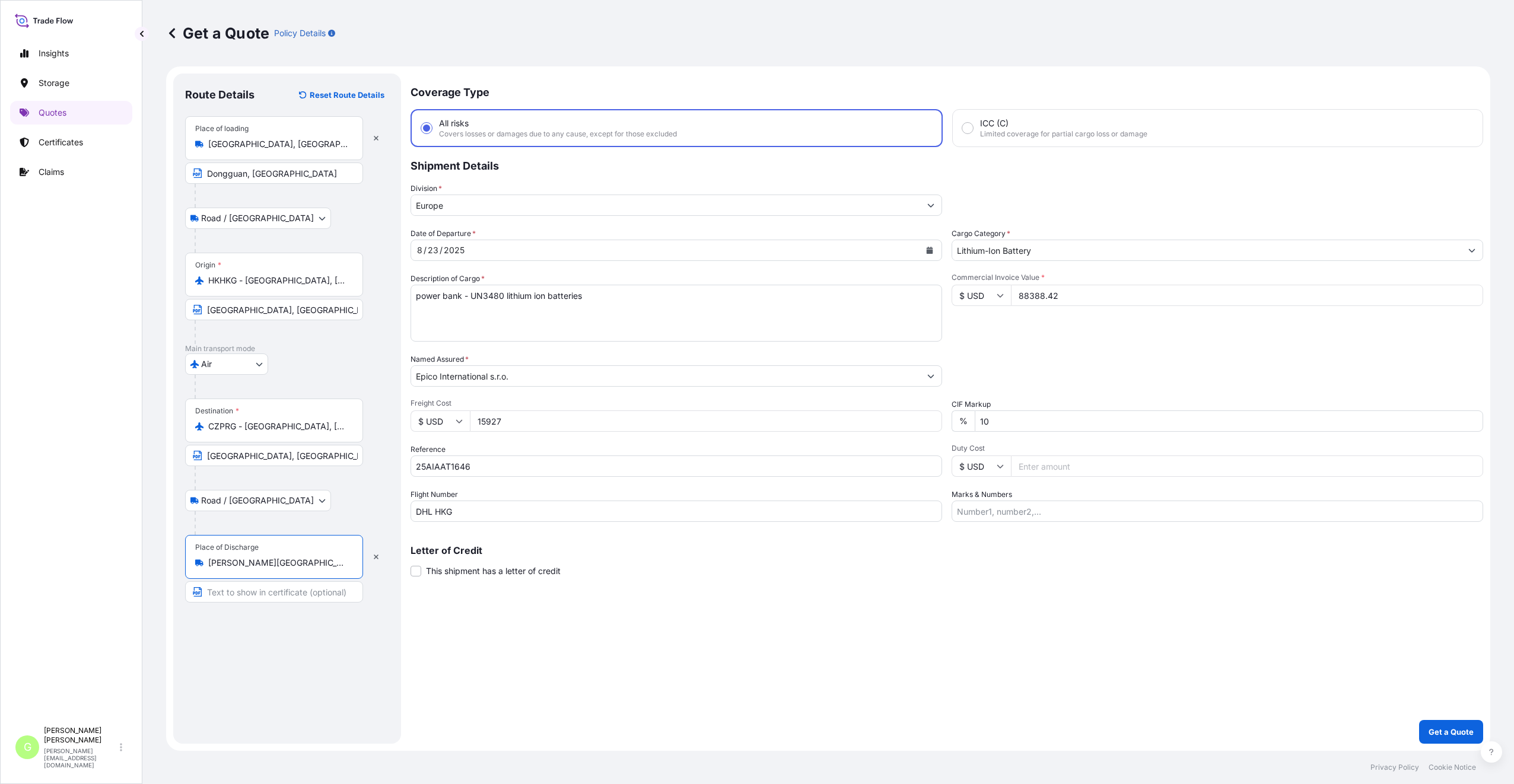
type input "[PERSON_NAME][GEOGRAPHIC_DATA], [GEOGRAPHIC_DATA]"
click at [229, 596] on input "Text to appear on certificate" at bounding box center [274, 592] width 178 height 21
paste input "[PERSON_NAME] nad Černými lesy"
type input "[PERSON_NAME][GEOGRAPHIC_DATA], [GEOGRAPHIC_DATA]"
click at [527, 656] on div "Coverage Type All risks Covers losses or damages due to any cause, except for t…" at bounding box center [947, 409] width 1073 height 670
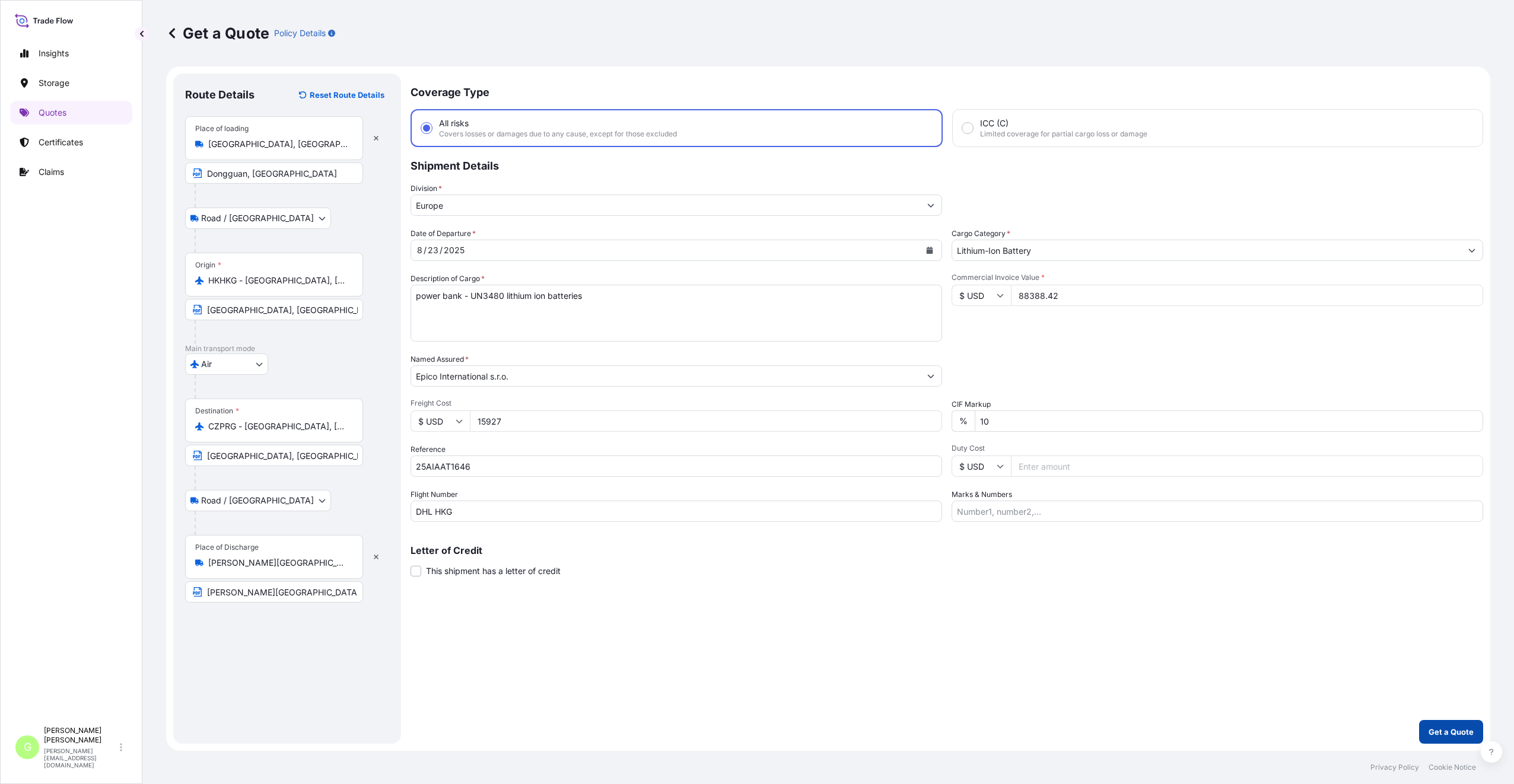
click at [1461, 733] on p "Get a Quote" at bounding box center [1451, 732] width 45 height 12
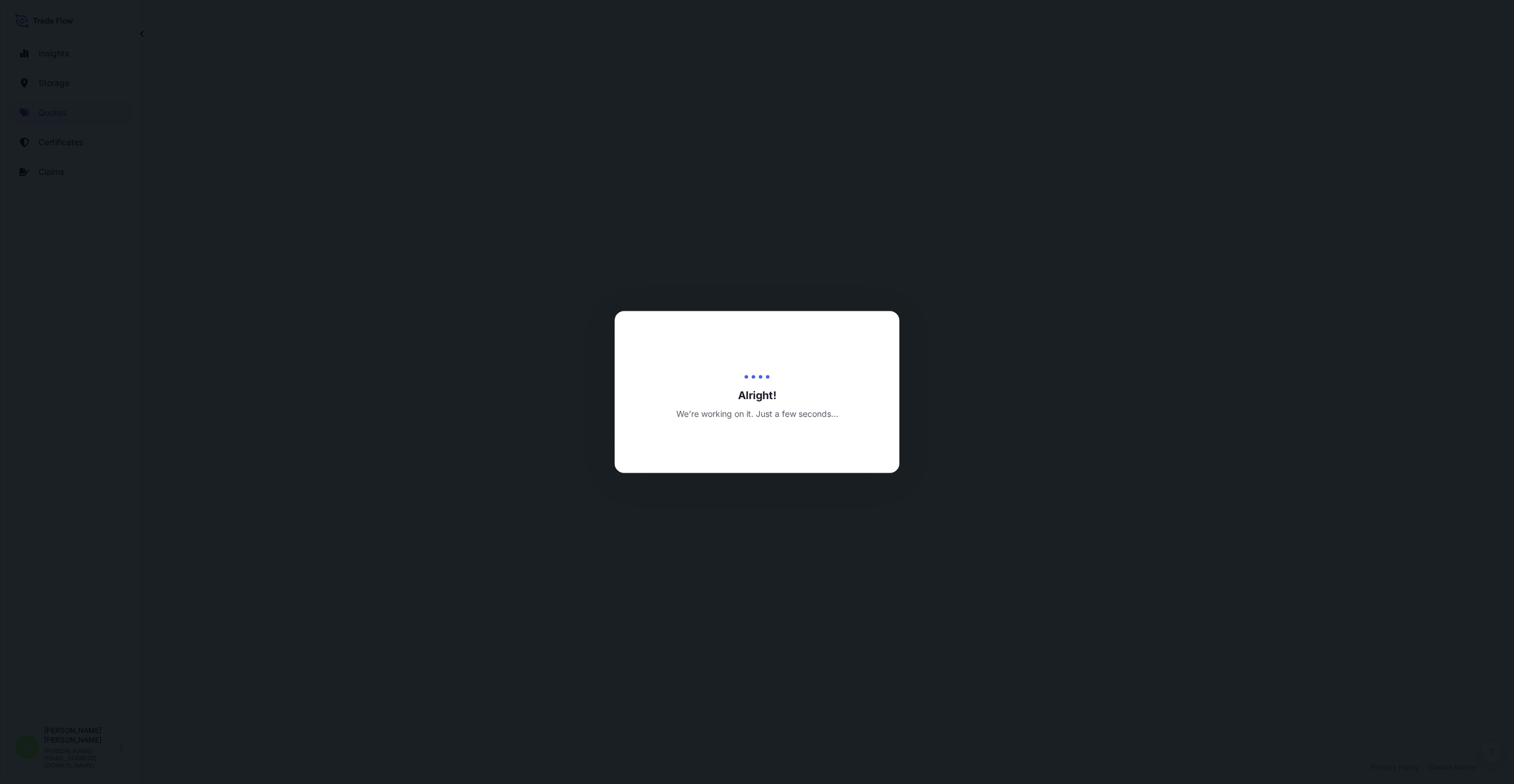
select select "Road / [GEOGRAPHIC_DATA]"
select select "Air"
select select "Road / [GEOGRAPHIC_DATA]"
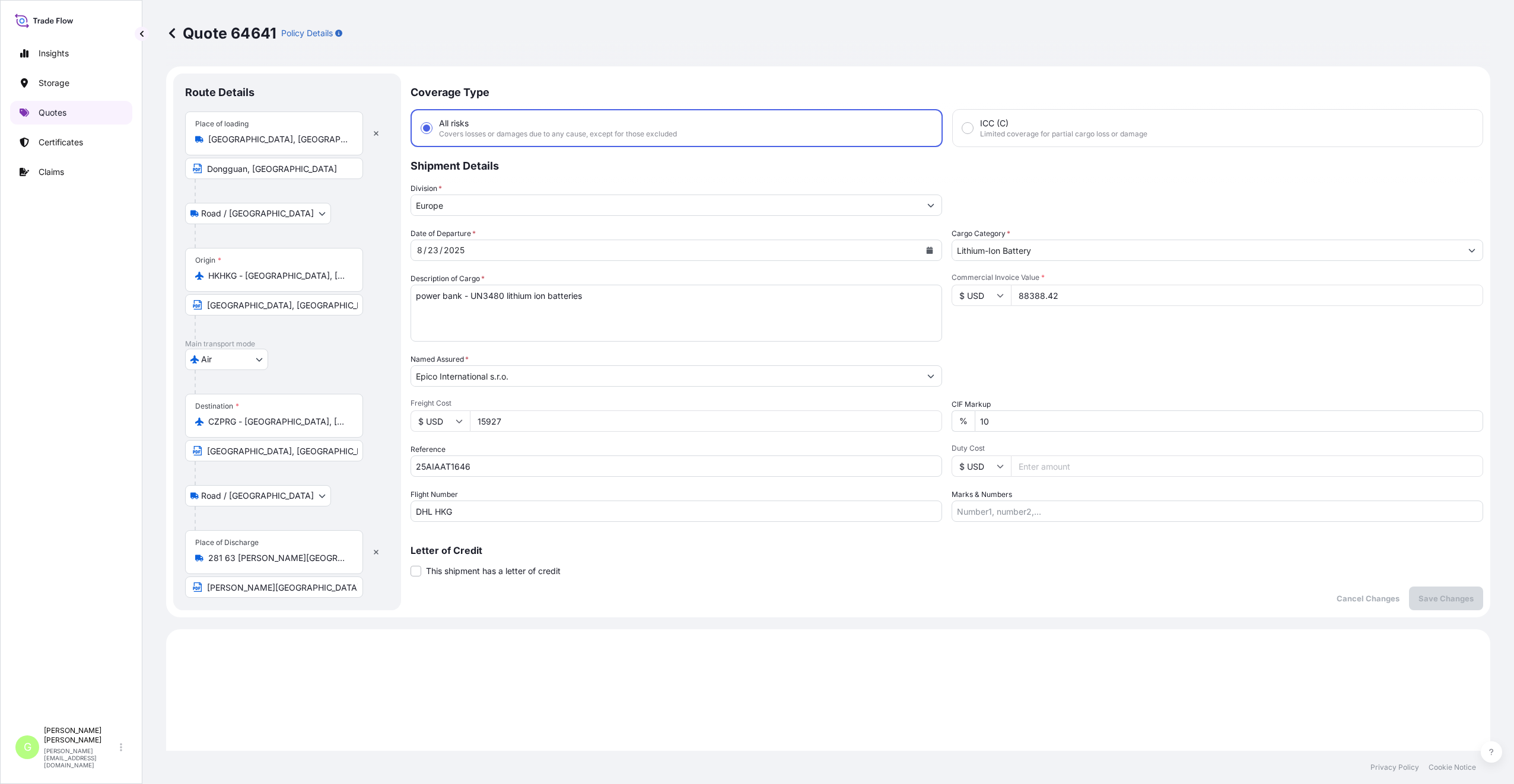
click at [25, 108] on link "Quotes" at bounding box center [71, 113] width 122 height 24
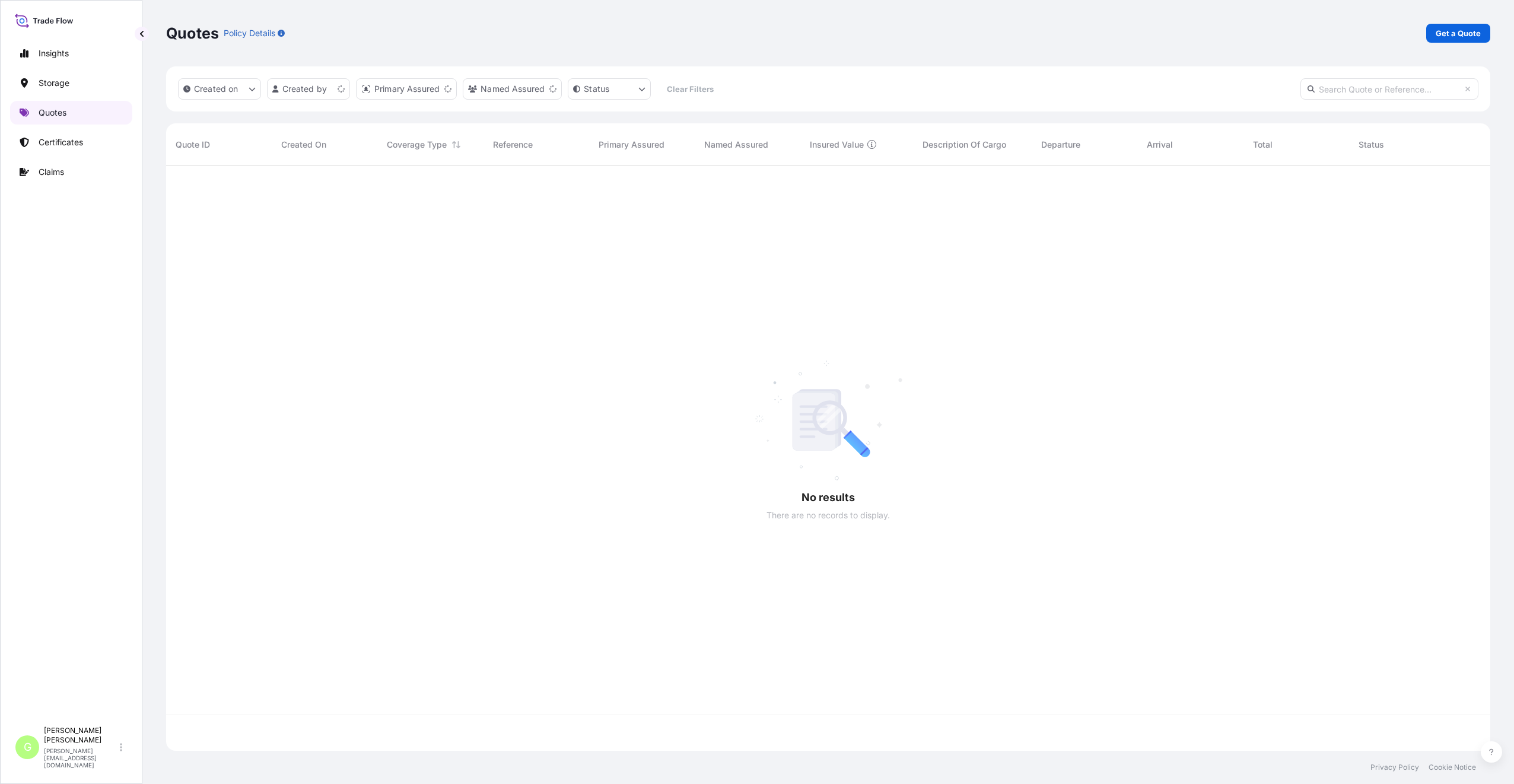
scroll to position [582, 1315]
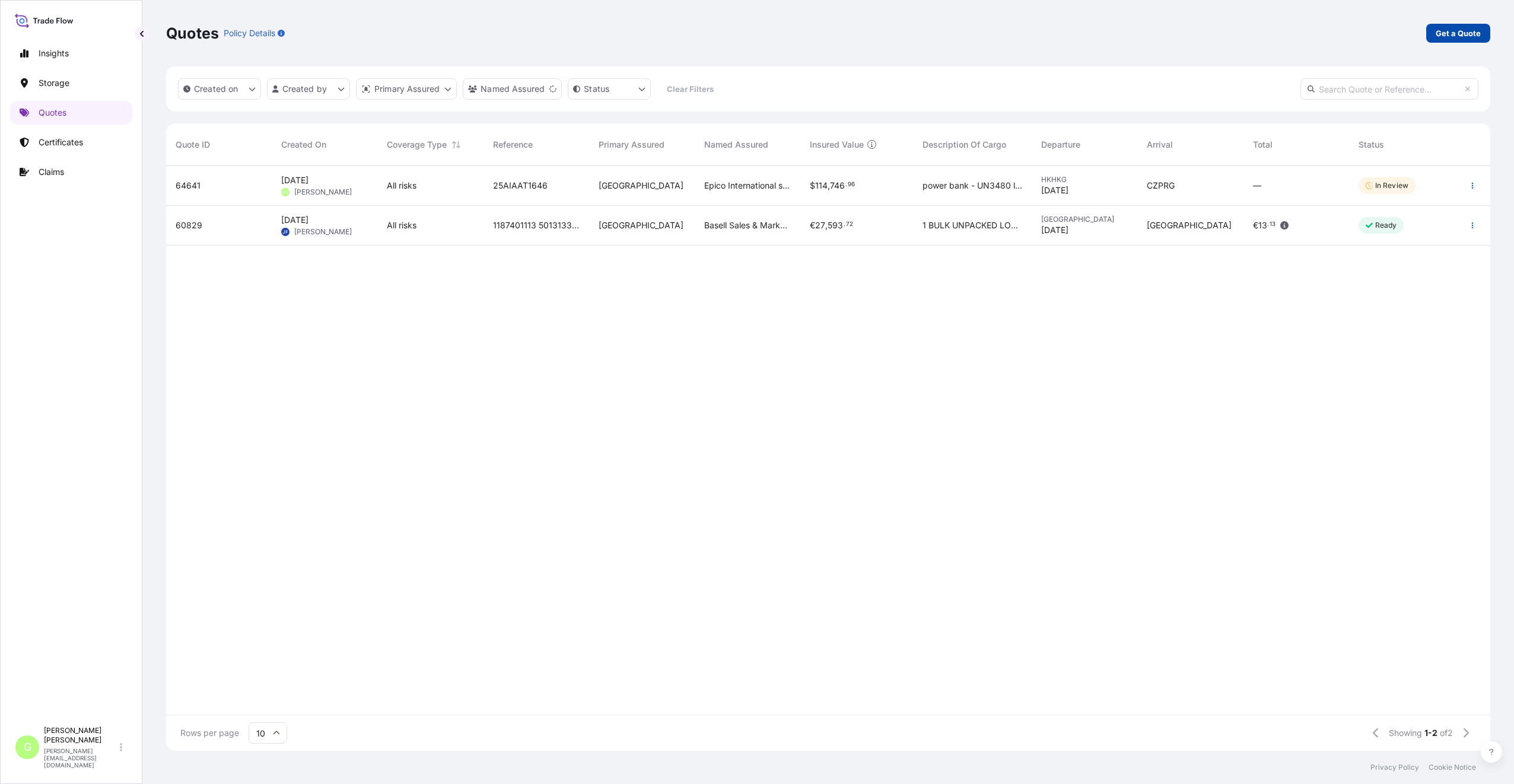
click at [1465, 33] on p "Get a Quote" at bounding box center [1458, 33] width 45 height 12
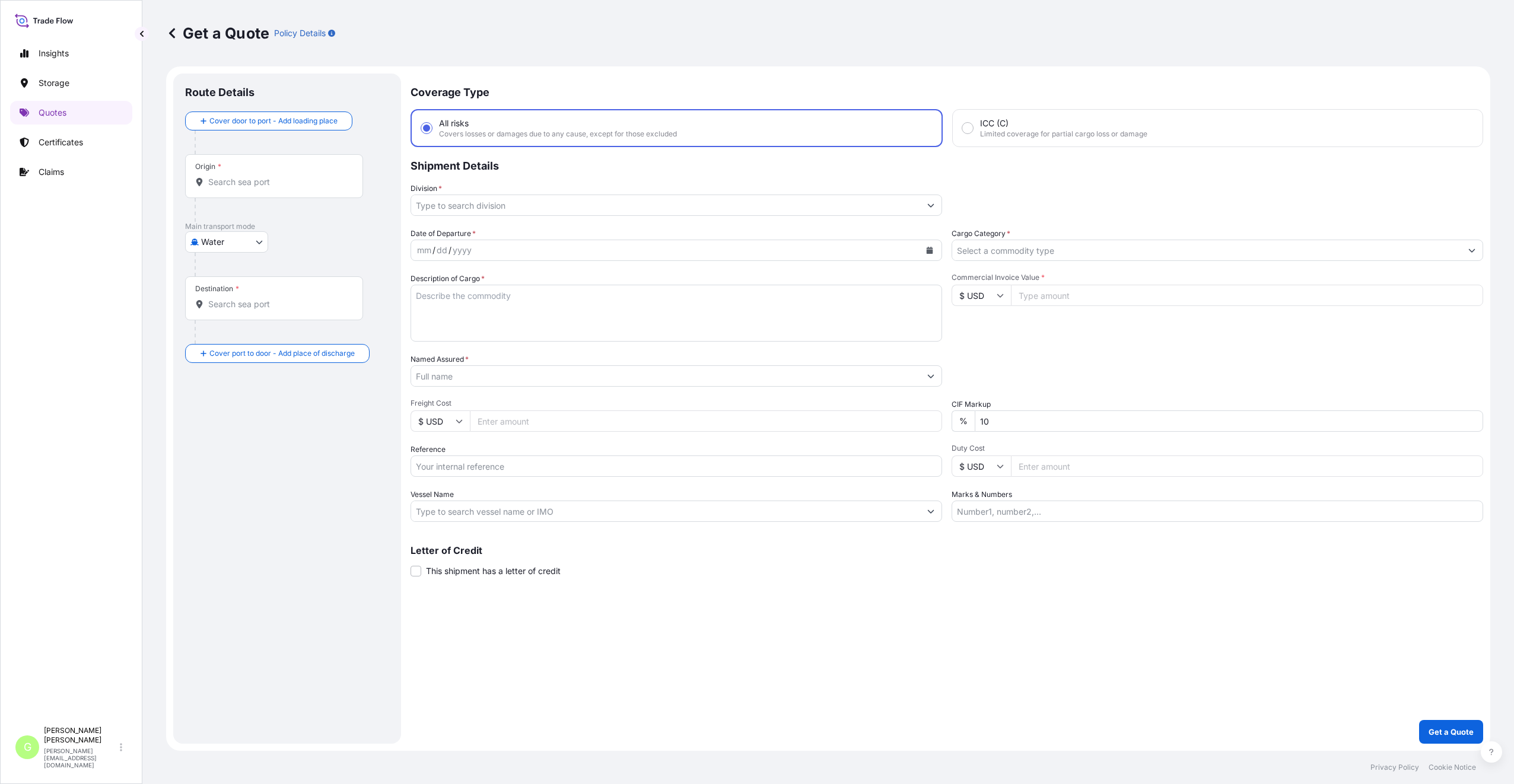
click at [262, 245] on body "Insights Storage Quotes Certificates Claims G [PERSON_NAME] [PERSON_NAME][EMAIL…" at bounding box center [757, 392] width 1514 height 784
click at [221, 316] on span "Inland" at bounding box center [219, 316] width 24 height 12
select select "Inland"
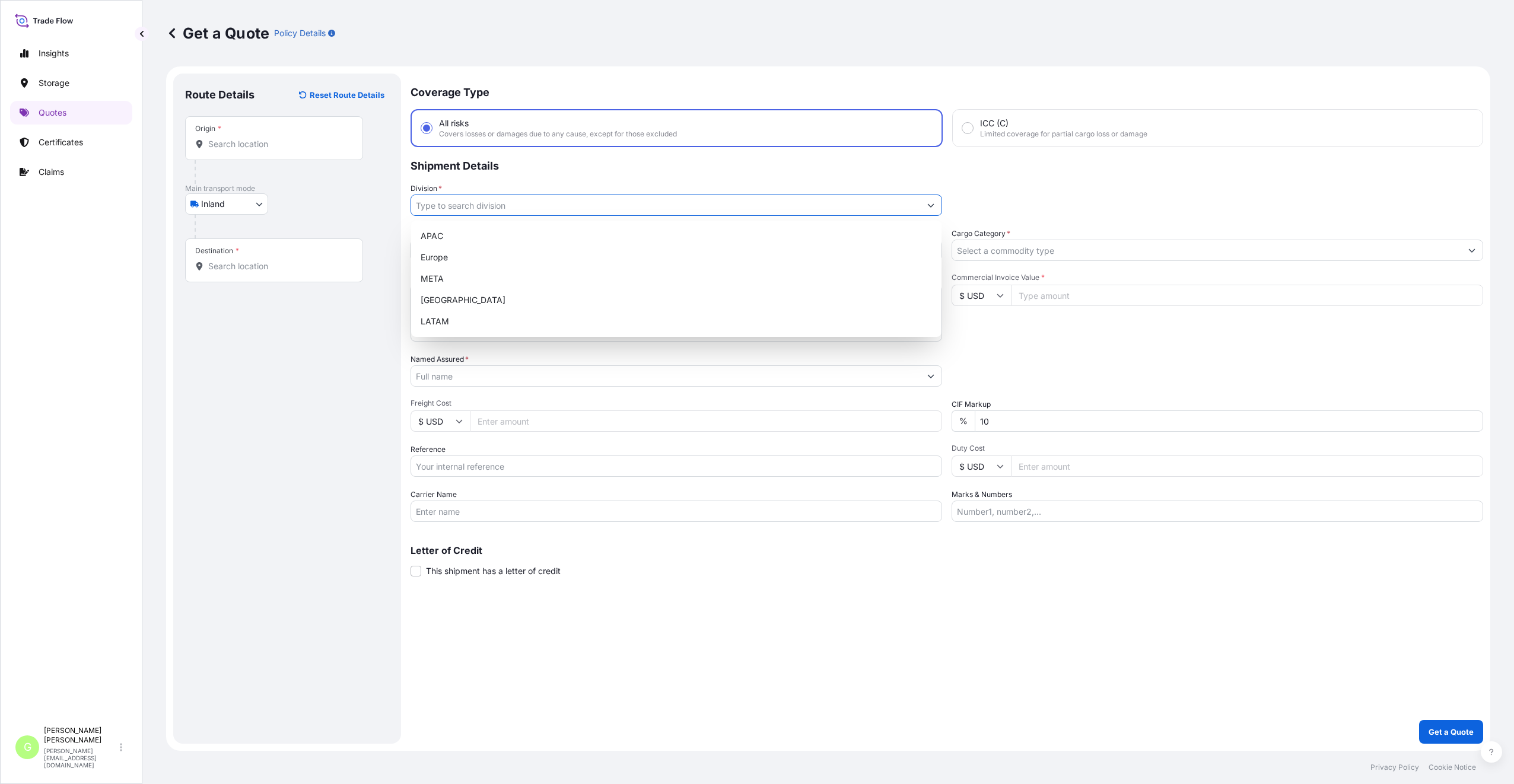
click at [430, 208] on input "Division *" at bounding box center [666, 205] width 509 height 21
click at [439, 254] on div "Europe" at bounding box center [677, 257] width 521 height 21
type input "Europe"
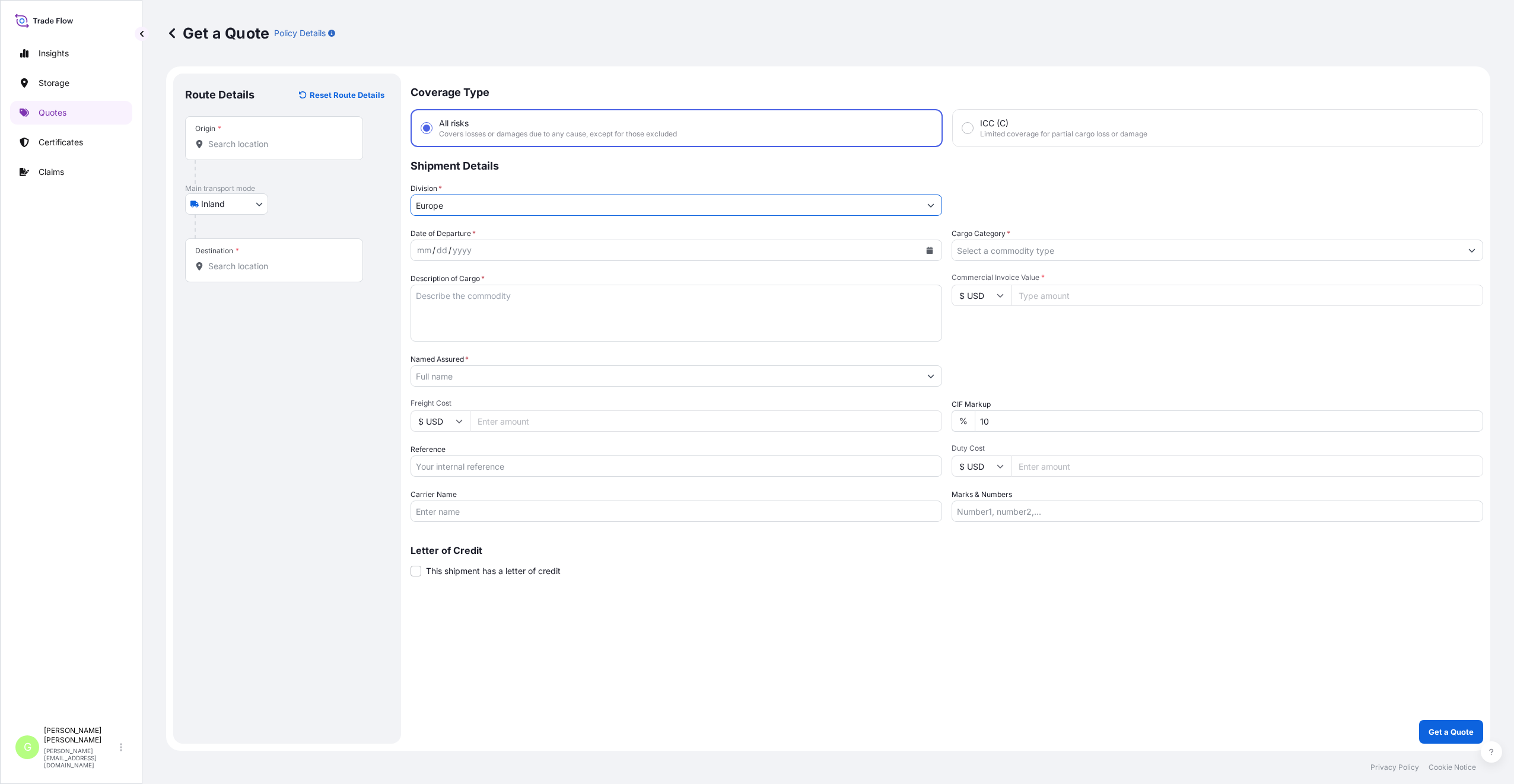
click at [1002, 249] on input "Cargo Category *" at bounding box center [1206, 250] width 509 height 21
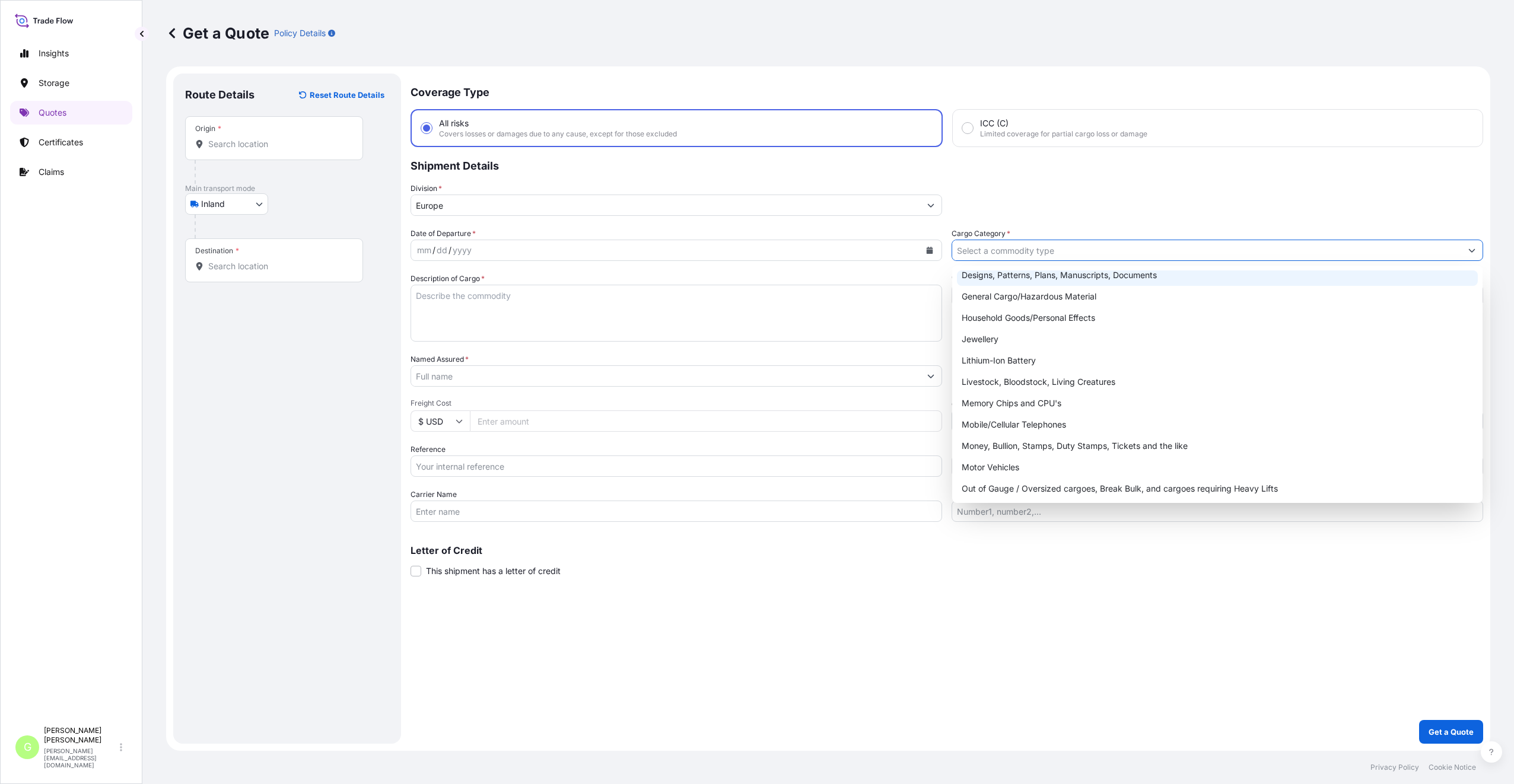
scroll to position [199, 0]
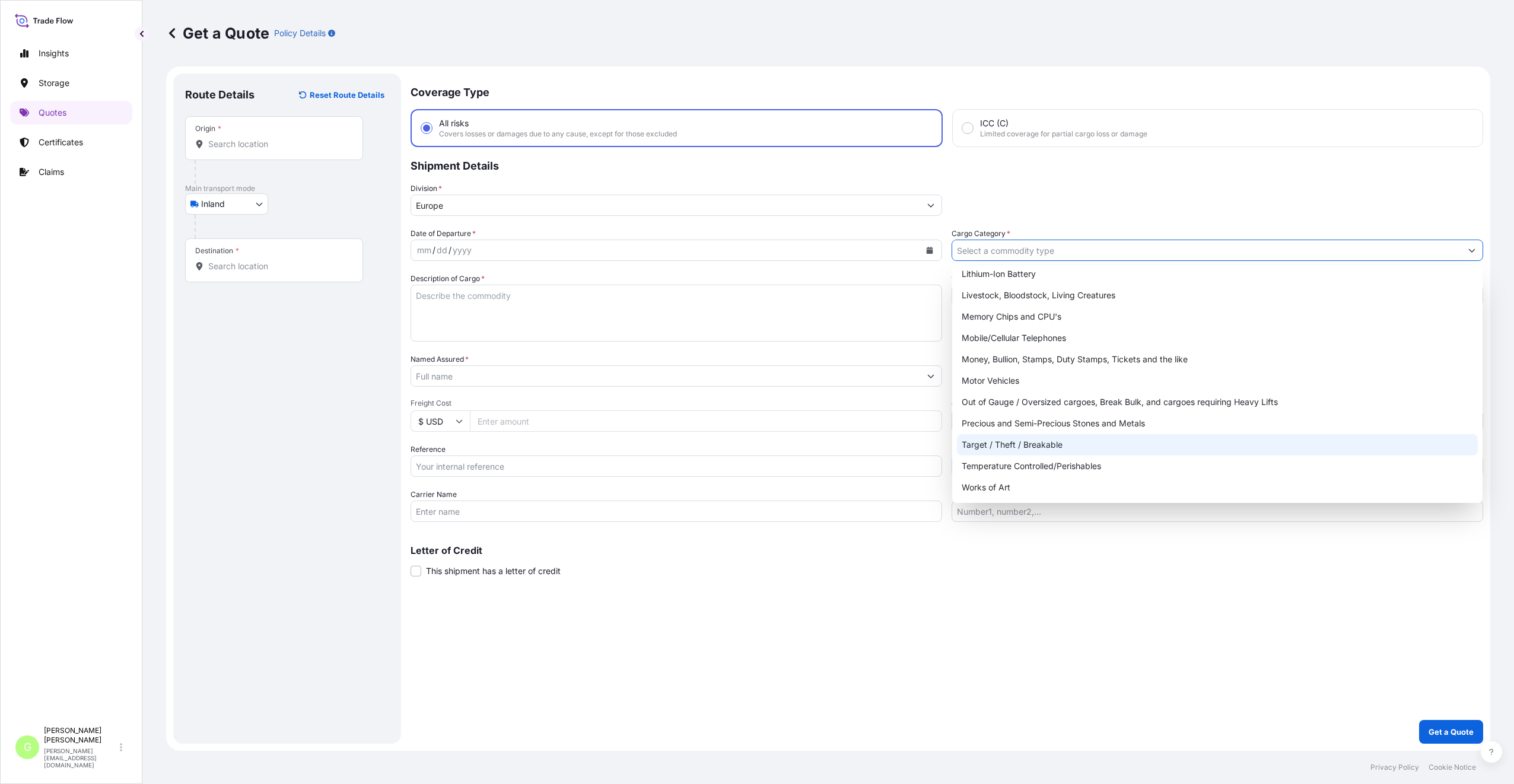
click at [976, 442] on div "Target / Theft / Breakable" at bounding box center [1218, 444] width 521 height 21
type input "Target / Theft / Breakable"
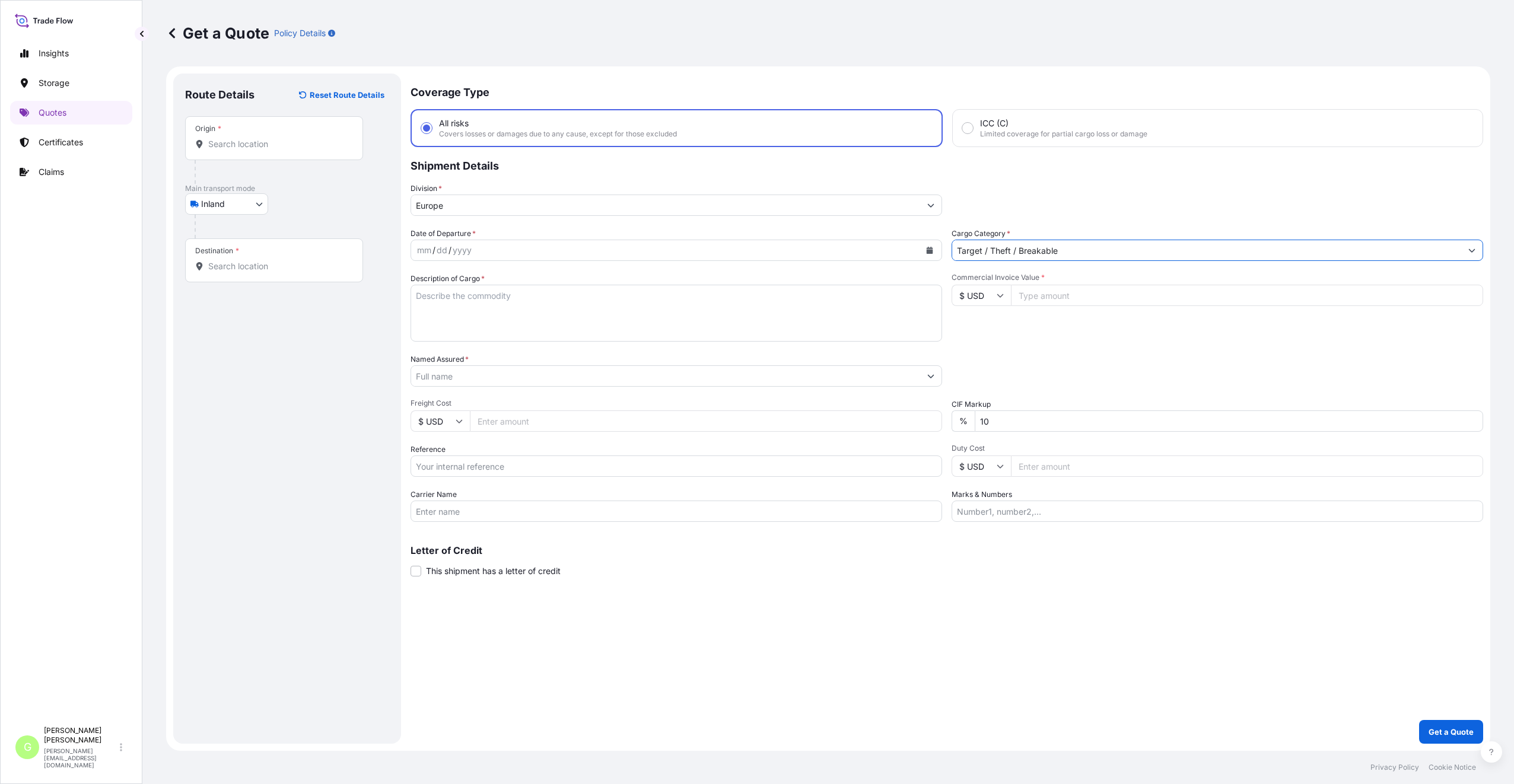
click at [475, 466] on input "Reference" at bounding box center [677, 466] width 532 height 21
paste input "25TIAOM0358"
type input "25TIAOM0358"
click at [438, 365] on div at bounding box center [677, 376] width 532 height 21
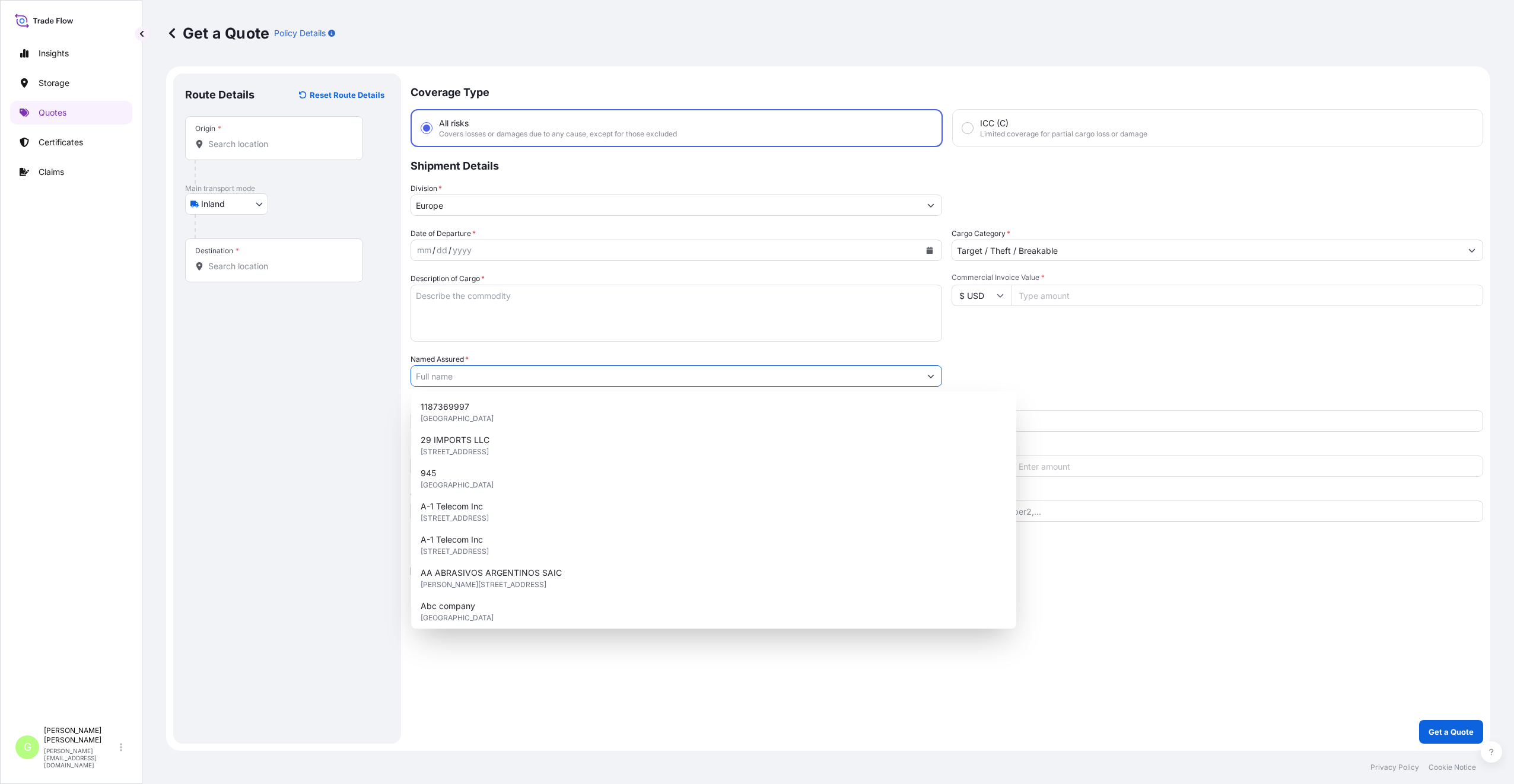
click at [438, 372] on input "Named Assured *" at bounding box center [666, 376] width 509 height 21
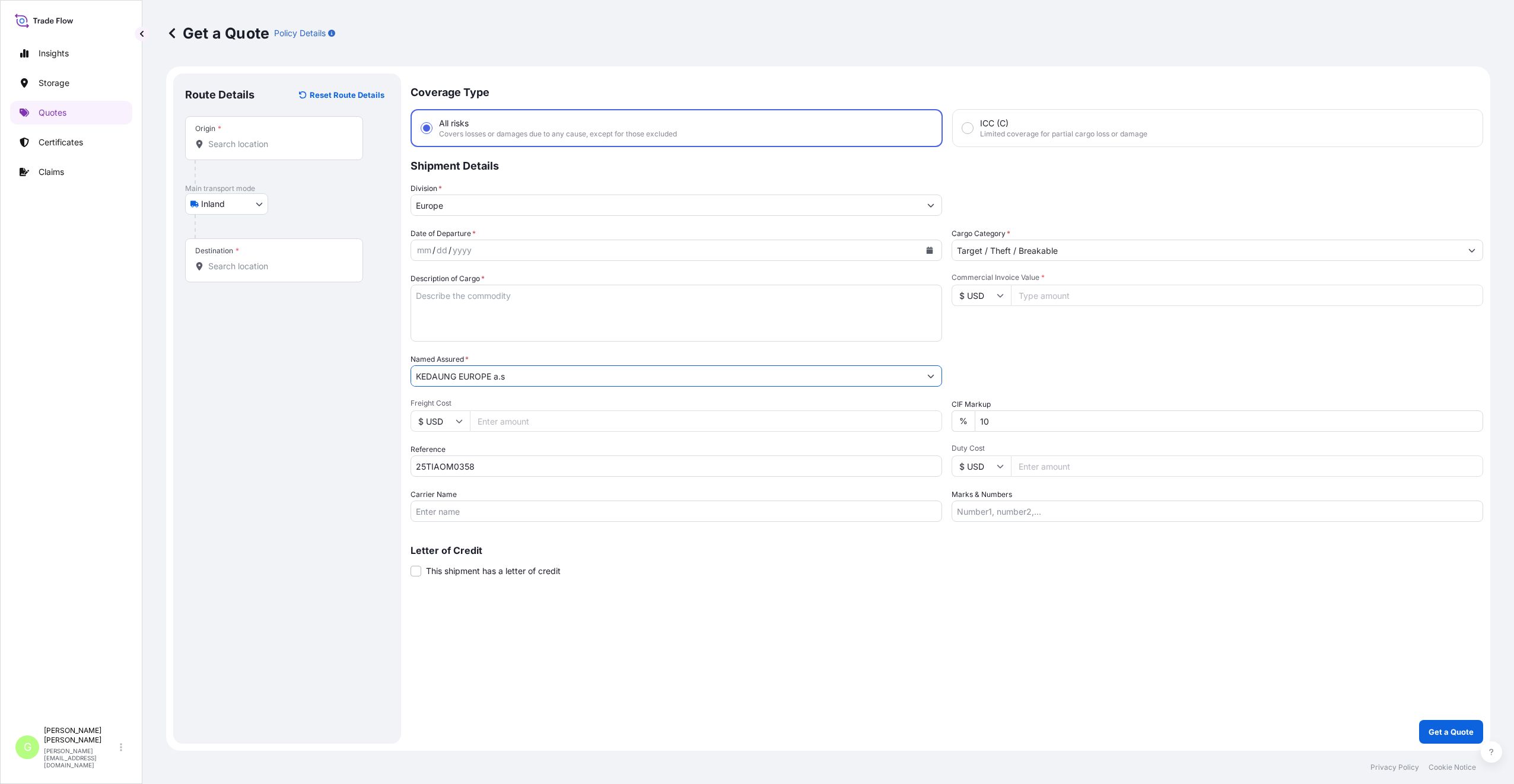
type input "KEDAUNG EUROPE a.s"
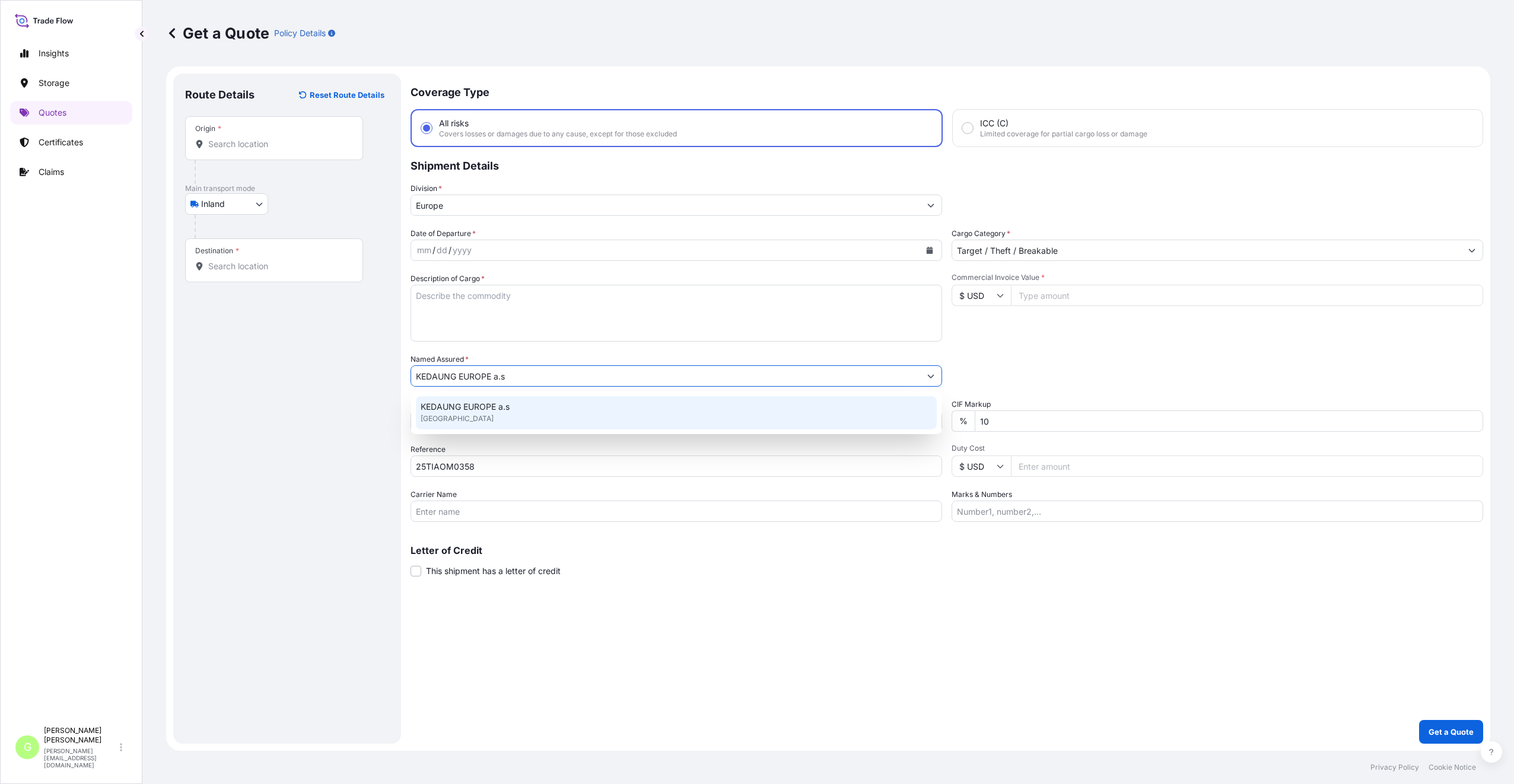
click at [1109, 298] on input "Commercial Invoice Value *" at bounding box center [1247, 295] width 472 height 21
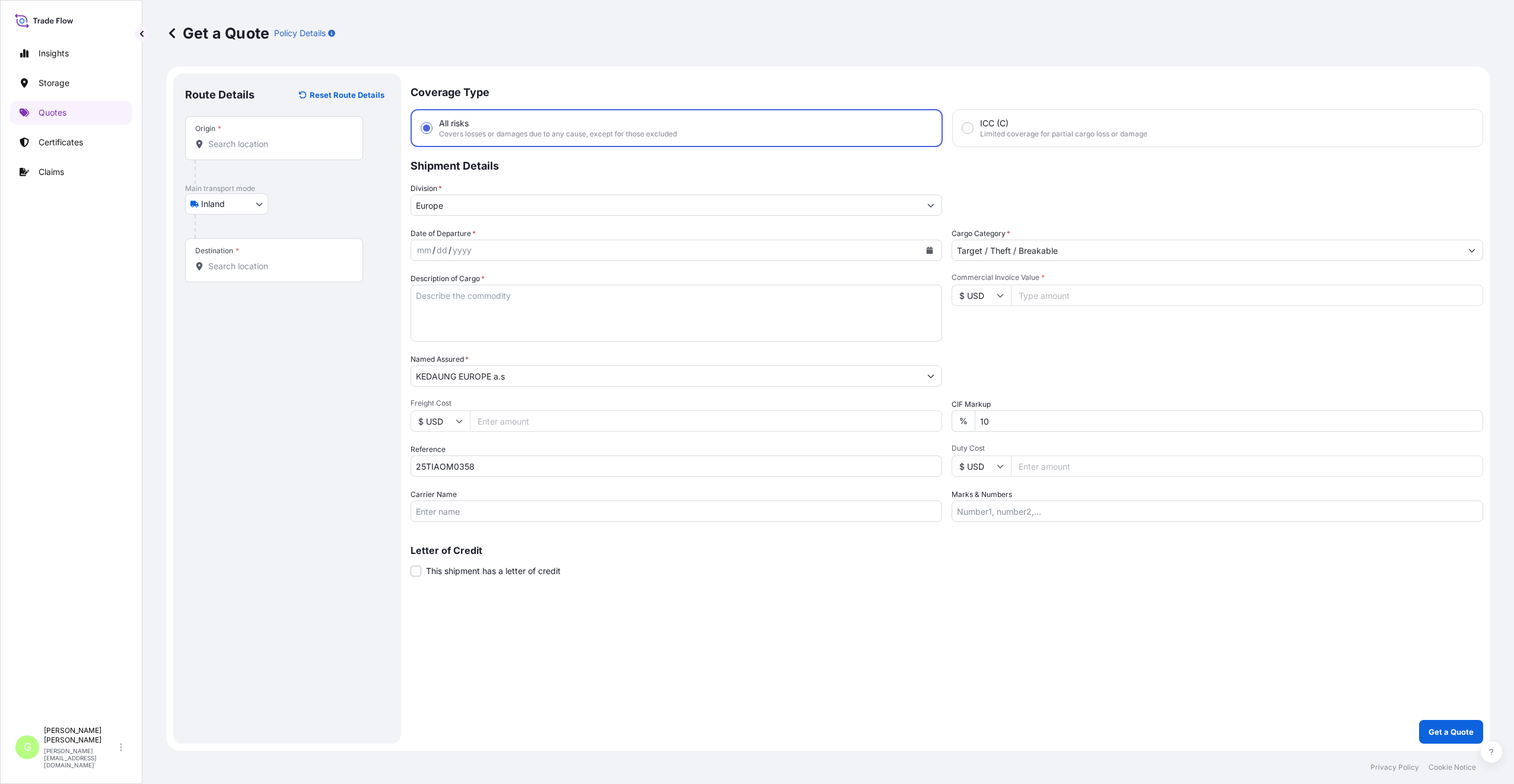
paste input "30272.0800"
type input "30272.0800"
click at [492, 422] on input "Freight Cost" at bounding box center [706, 421] width 472 height 21
paste input "8850"
type input "8850"
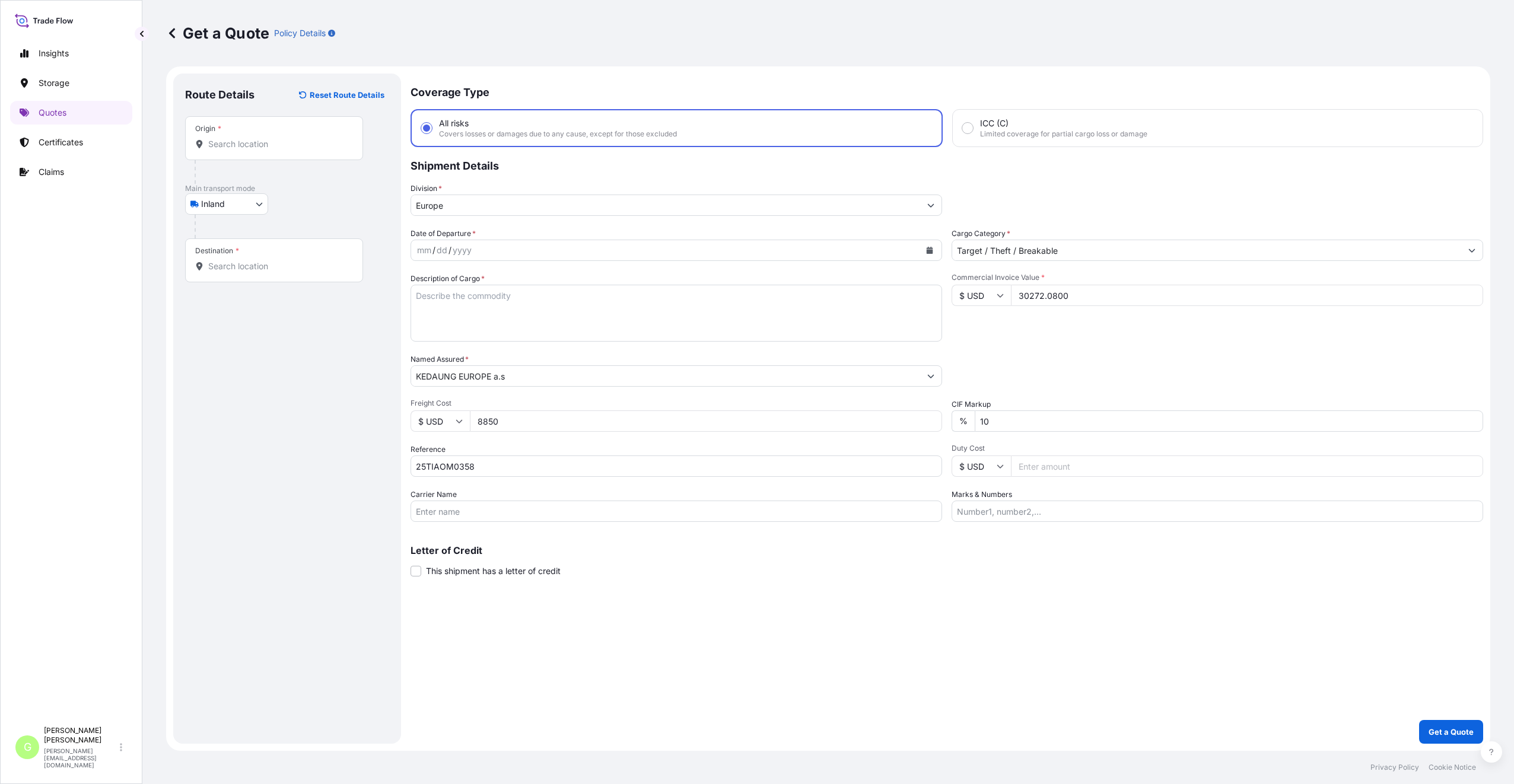
click at [479, 291] on textarea "Description of Cargo *" at bounding box center [677, 313] width 532 height 57
paste textarea "borosilicate glass"
type textarea "borosilicate glass"
click at [215, 146] on input "Origin *" at bounding box center [278, 144] width 140 height 12
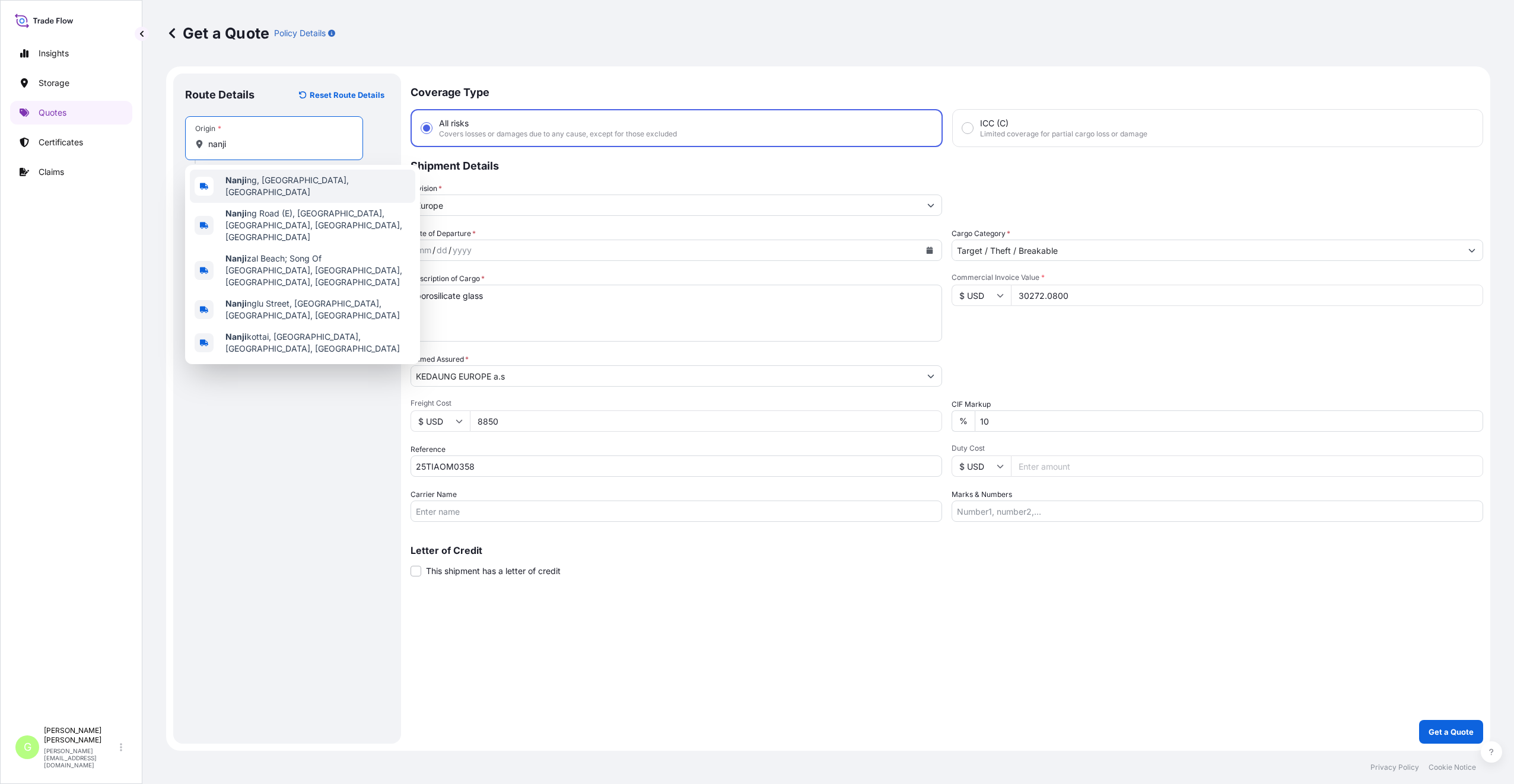
click at [283, 183] on span "[PERSON_NAME], [GEOGRAPHIC_DATA], [GEOGRAPHIC_DATA]" at bounding box center [318, 186] width 185 height 24
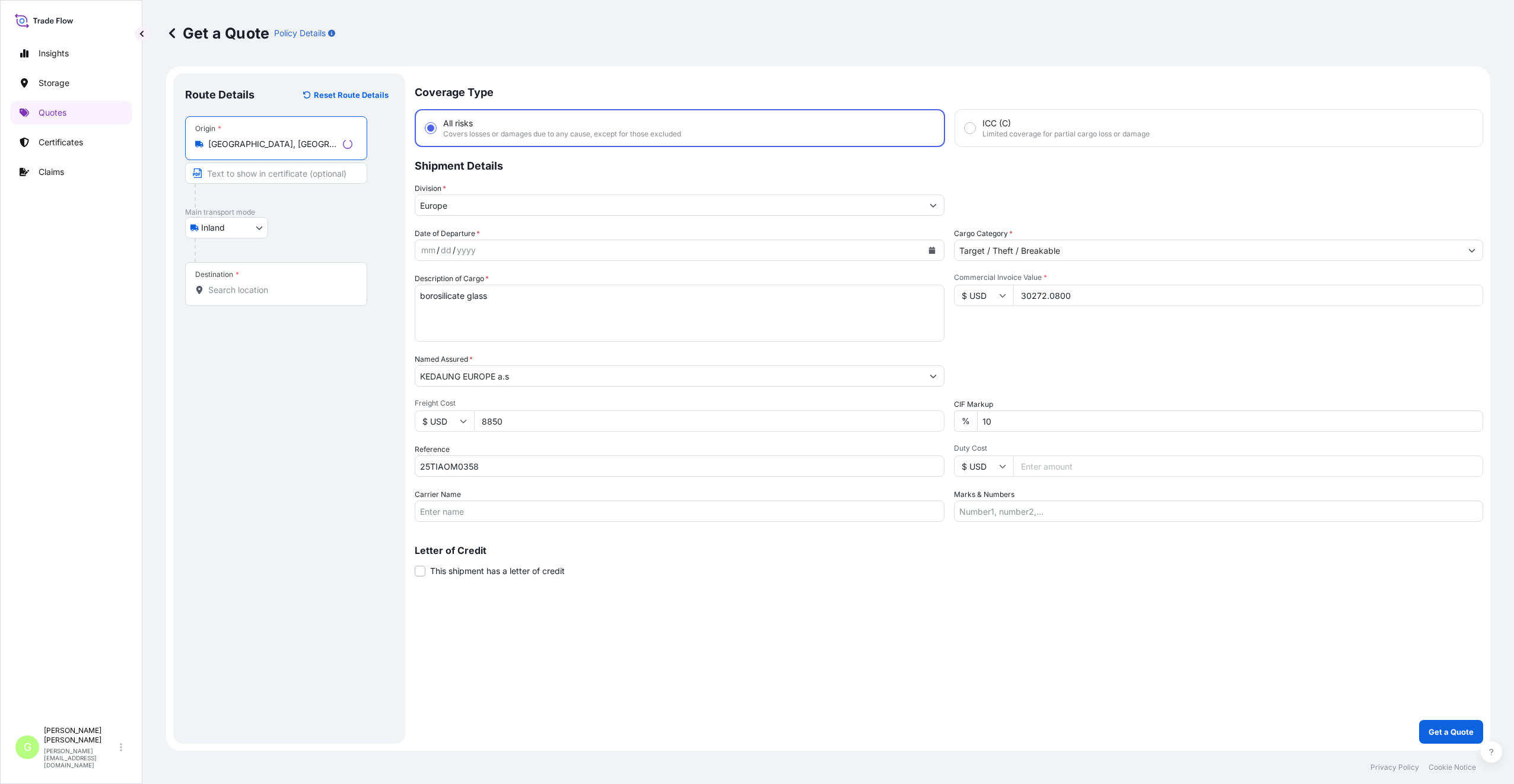
type input "[GEOGRAPHIC_DATA], [GEOGRAPHIC_DATA], [GEOGRAPHIC_DATA]"
click at [239, 171] on input "Text to appear on certificate" at bounding box center [276, 173] width 182 height 21
type input "[GEOGRAPHIC_DATA], [GEOGRAPHIC_DATA]"
click at [223, 289] on input "Destination *" at bounding box center [278, 290] width 140 height 12
click at [229, 288] on input "Destination * Please select a destination" at bounding box center [278, 290] width 140 height 12
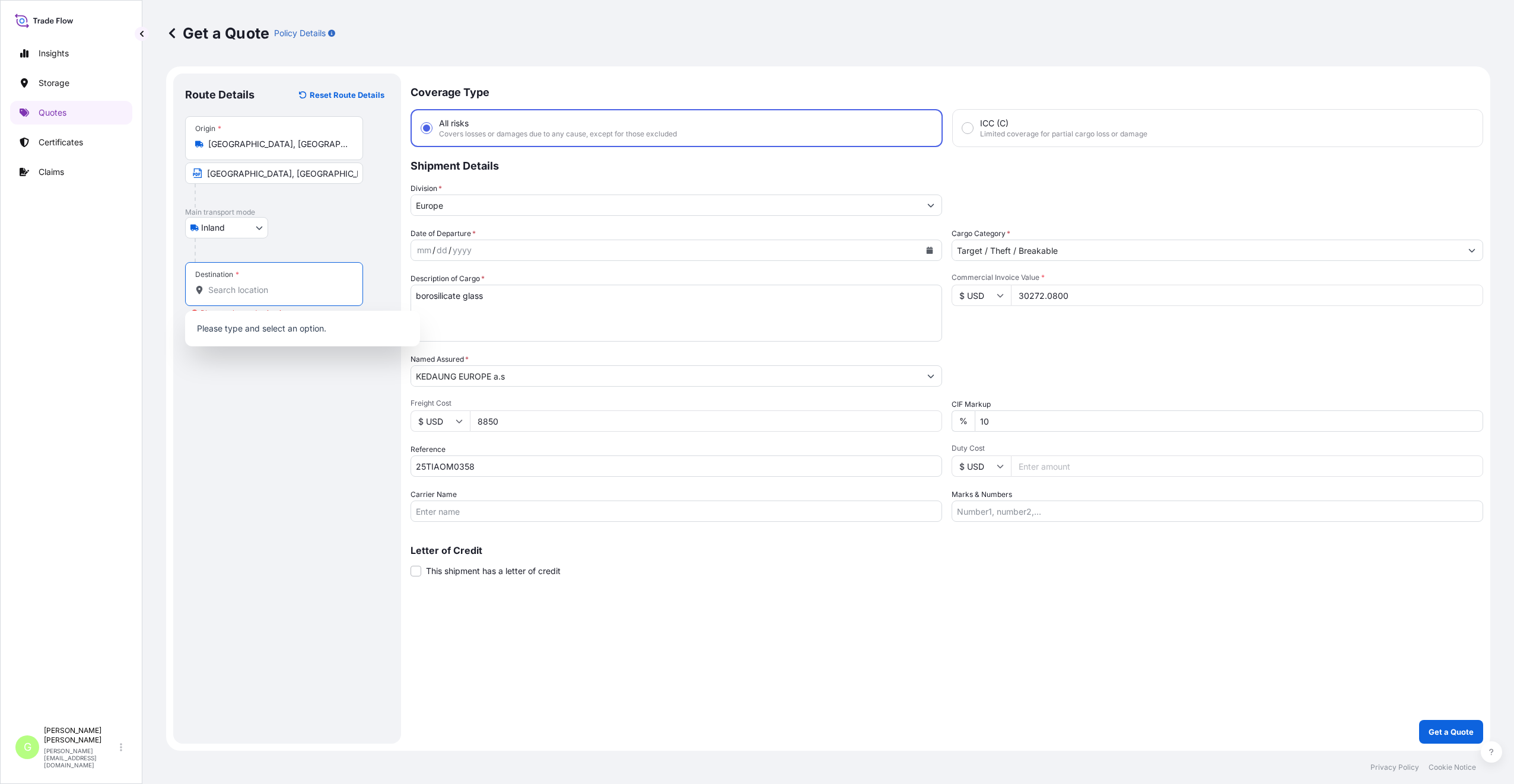
paste input "Havlíčkův [PERSON_NAME]"
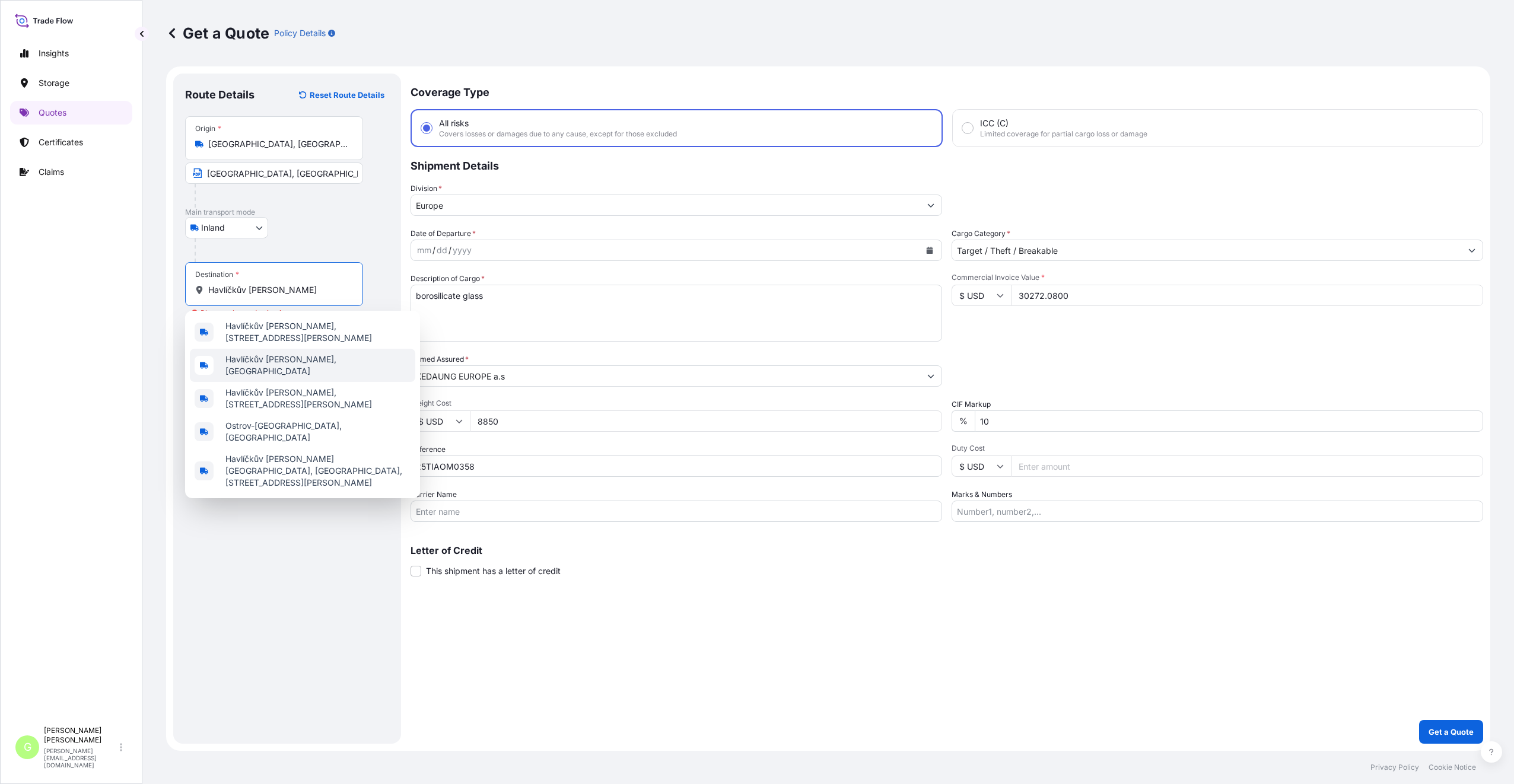
click at [247, 361] on span "Havlíčkův [PERSON_NAME], [GEOGRAPHIC_DATA]" at bounding box center [318, 365] width 185 height 24
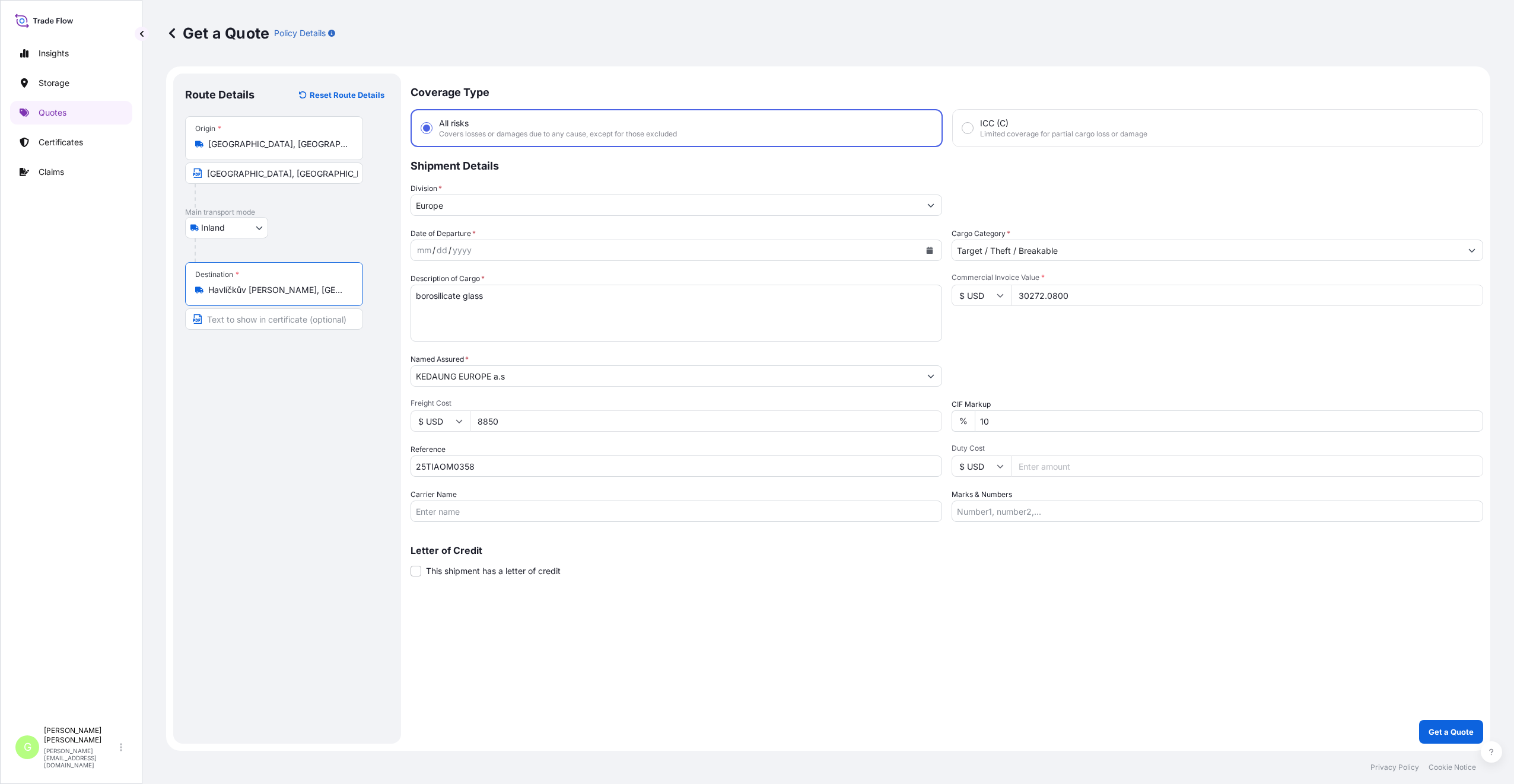
type input "Havlíčkův [PERSON_NAME], [GEOGRAPHIC_DATA]"
click at [227, 318] on input "Text to appear on certificate" at bounding box center [276, 319] width 182 height 21
paste input "Havlíčkův [PERSON_NAME]"
type input "Havlíčkův [PERSON_NAME], [GEOGRAPHIC_DATA]"
drag, startPoint x: 341, startPoint y: 463, endPoint x: 389, endPoint y: 441, distance: 52.8
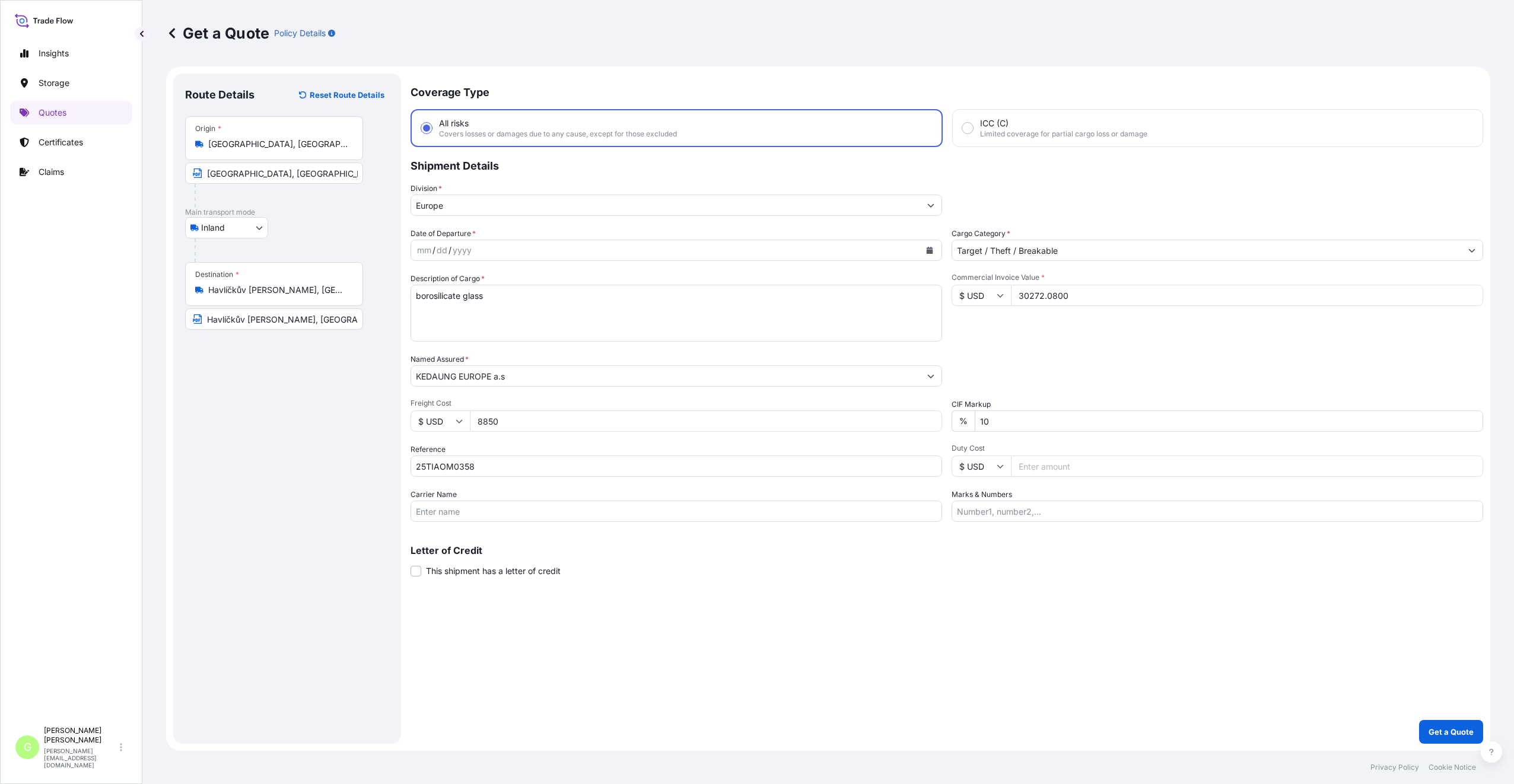
click at [340, 462] on div "Route Details Reset Route Details Place of loading Road / [GEOGRAPHIC_DATA] / I…" at bounding box center [286, 409] width 204 height 646
click at [929, 250] on icon "Calendar" at bounding box center [930, 250] width 7 height 7
click at [567, 345] on div "9" at bounding box center [566, 350] width 21 height 21
click at [312, 487] on div "Route Details Reset Route Details Place of loading Road / [GEOGRAPHIC_DATA] / I…" at bounding box center [286, 409] width 204 height 646
click at [433, 516] on input "Carrier Name" at bounding box center [677, 511] width 532 height 21
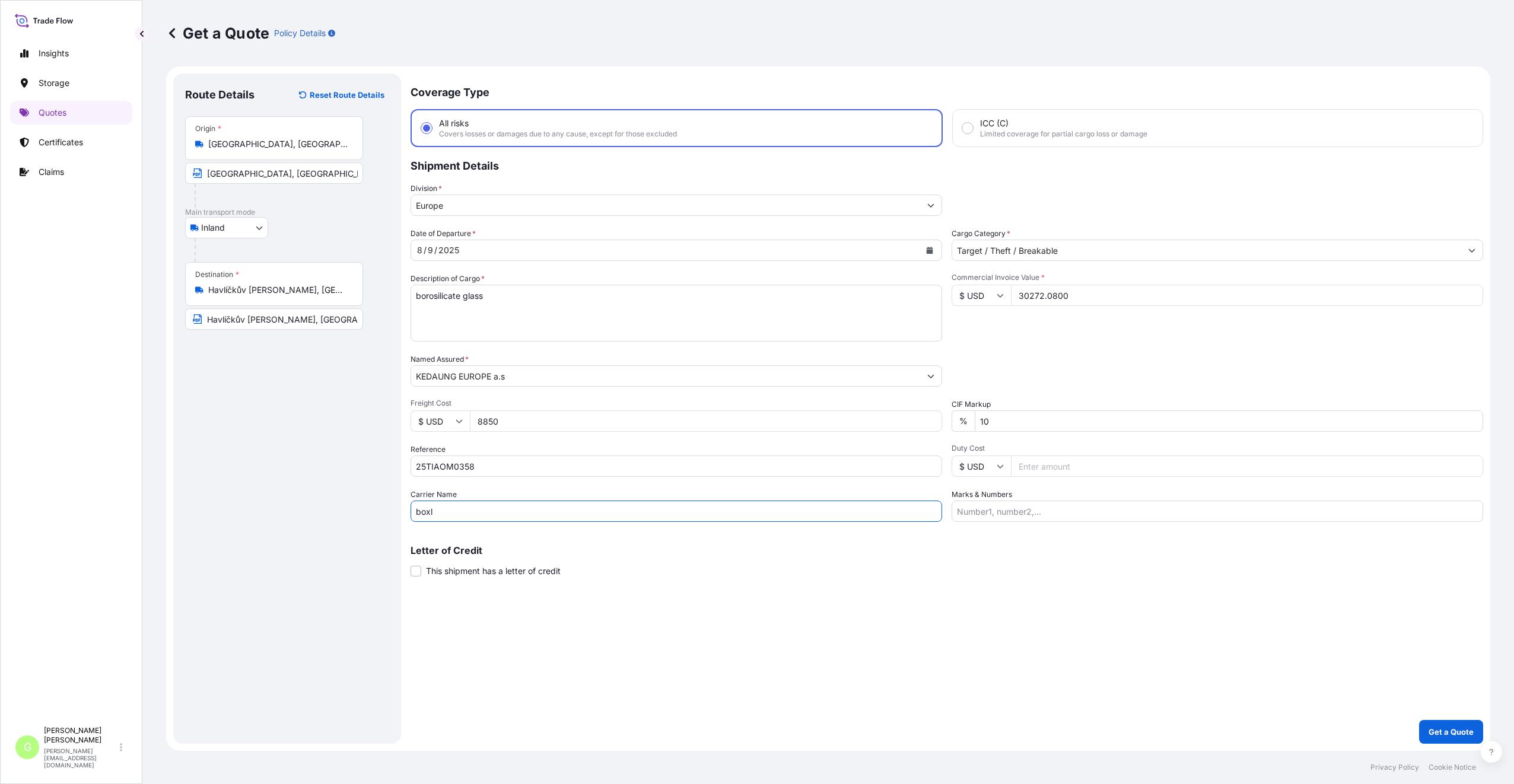
type input "BOXLINE UCL"
click at [872, 686] on div "Coverage Type All risks Covers losses or damages due to any cause, except for t…" at bounding box center [947, 409] width 1073 height 670
click at [336, 411] on div "Route Details Reset Route Details Place of loading Road / [GEOGRAPHIC_DATA] / I…" at bounding box center [286, 409] width 204 height 646
click at [1447, 732] on p "Get a Quote" at bounding box center [1451, 732] width 45 height 12
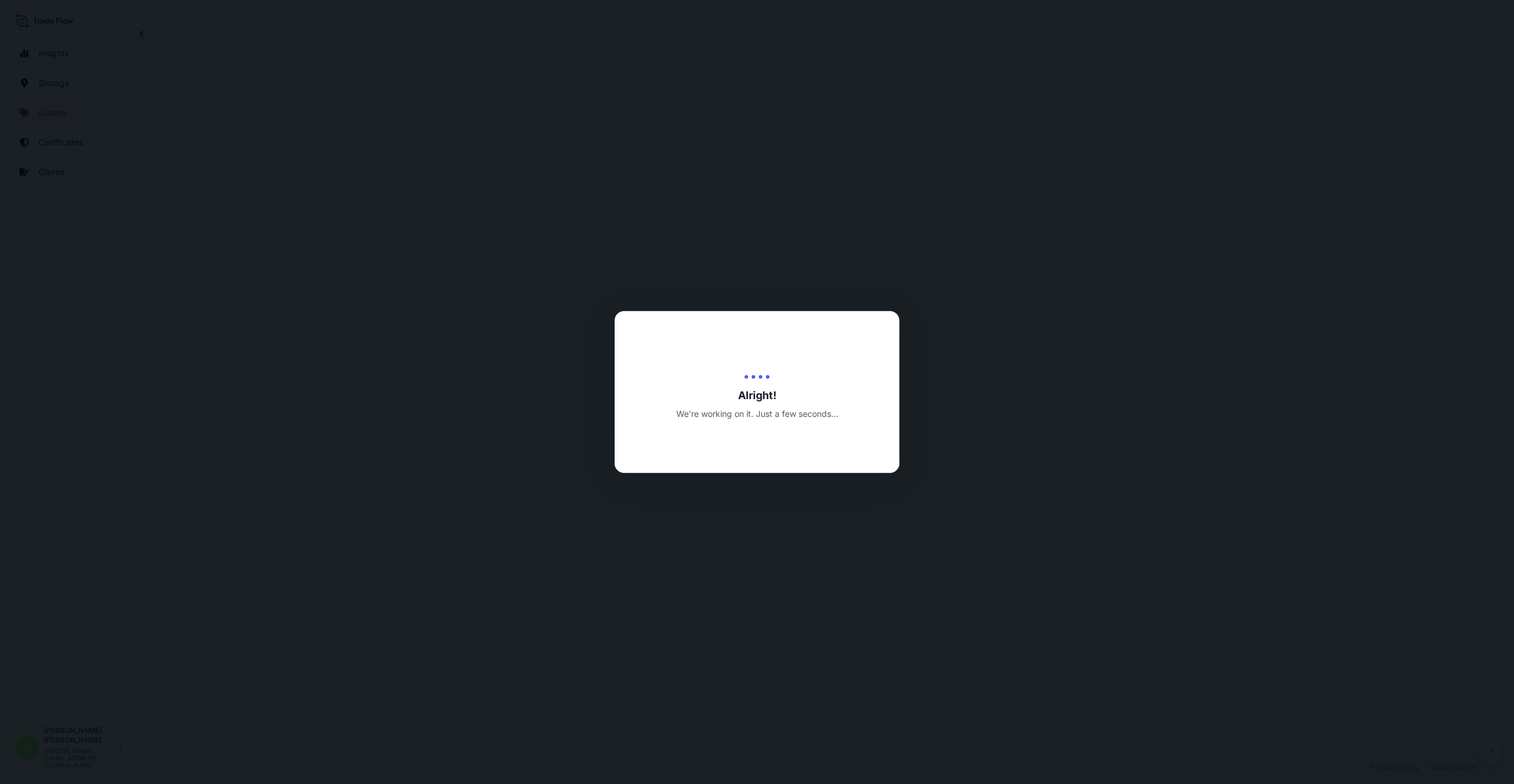
select select "Inland"
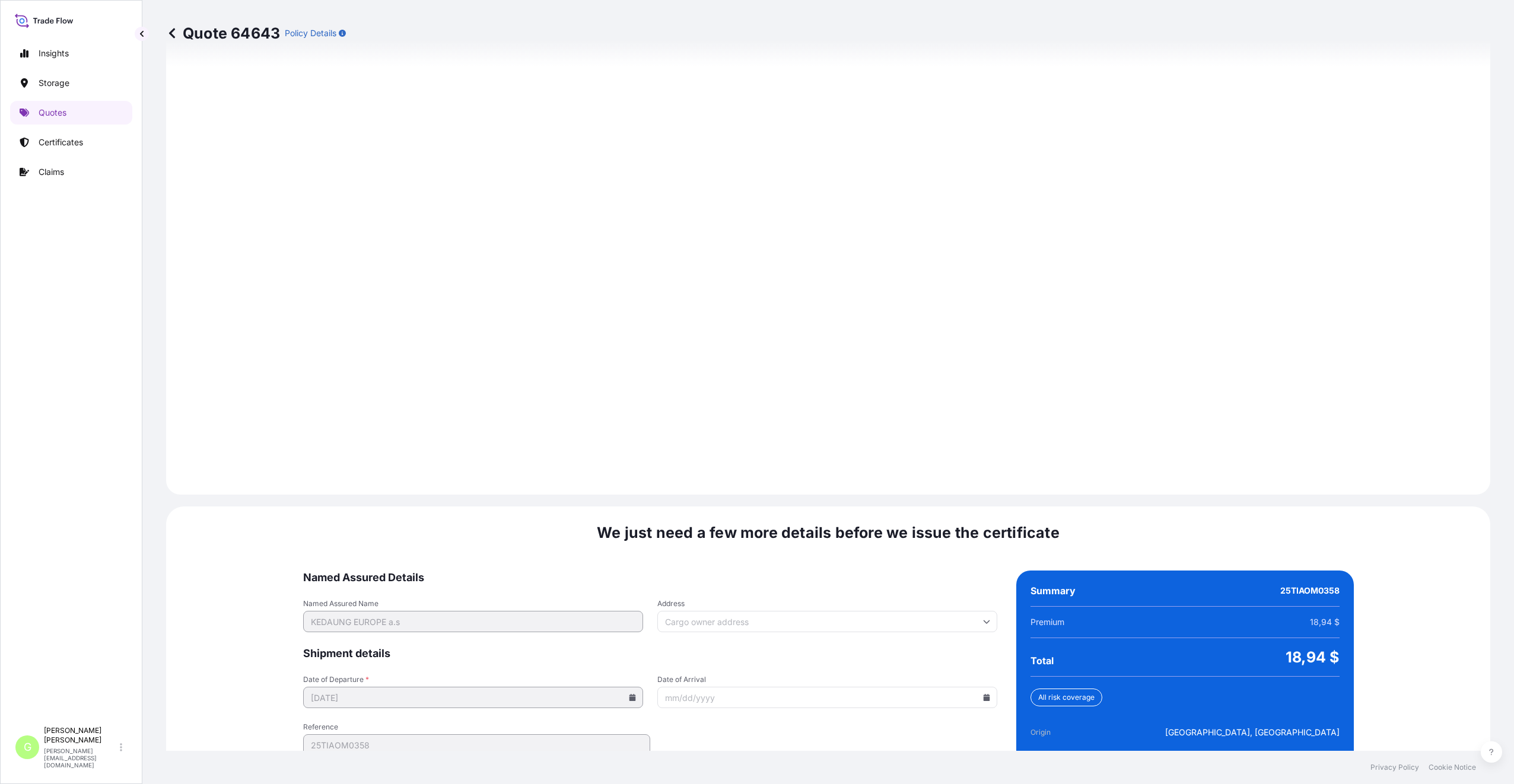
scroll to position [1428, 0]
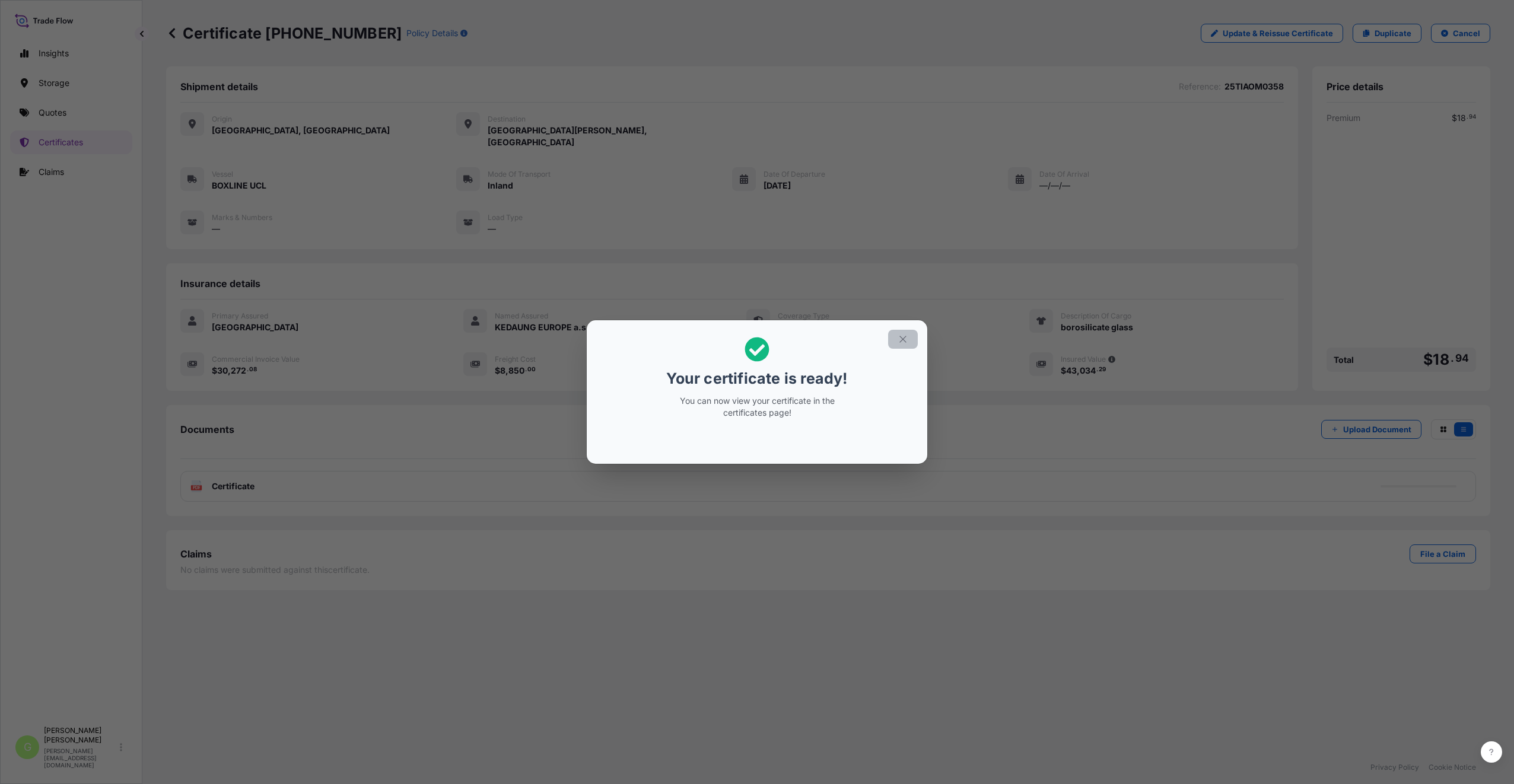
click at [900, 339] on icon "button" at bounding box center [903, 339] width 11 height 11
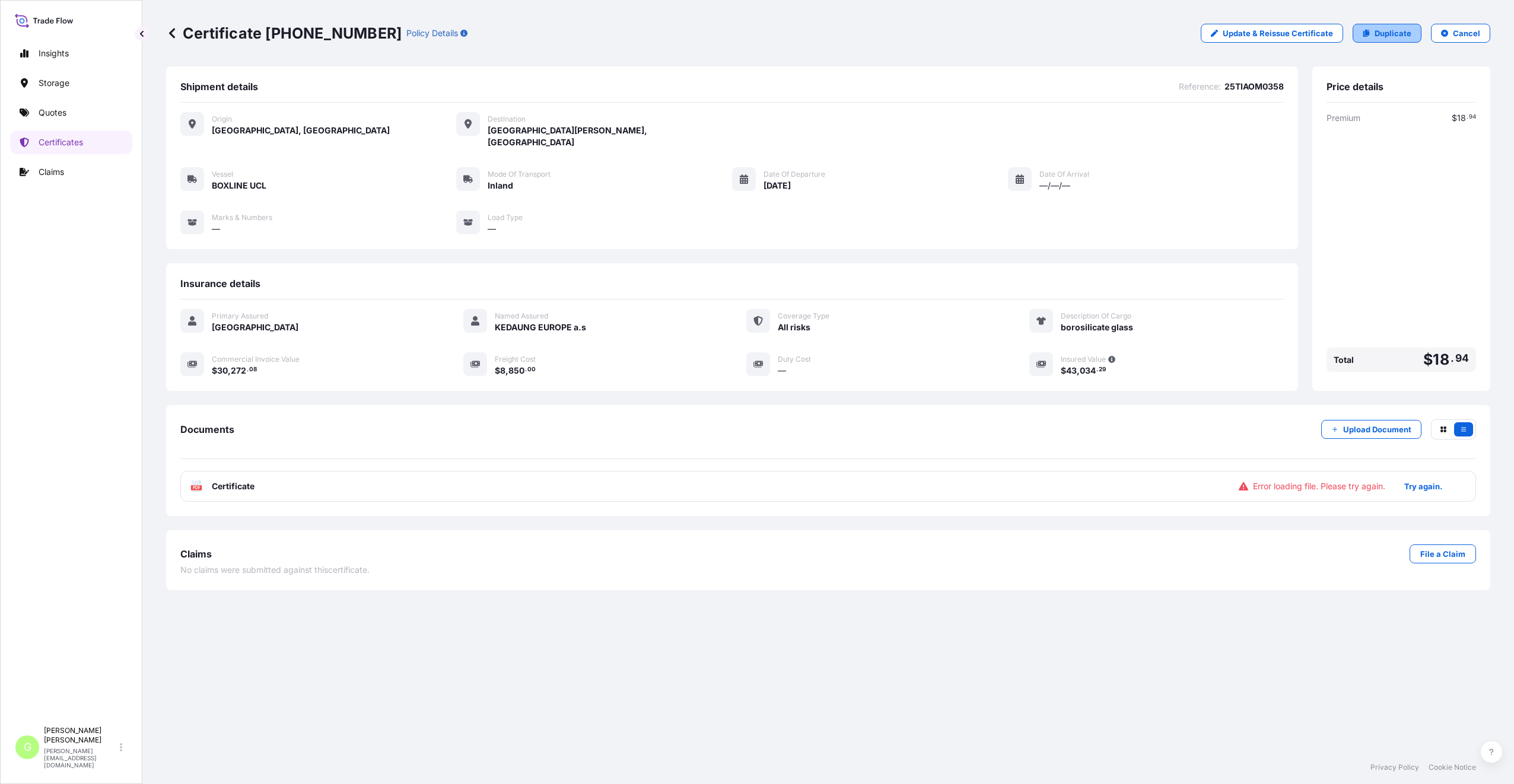
click at [1388, 32] on p "Duplicate" at bounding box center [1392, 33] width 37 height 12
select select "Inland"
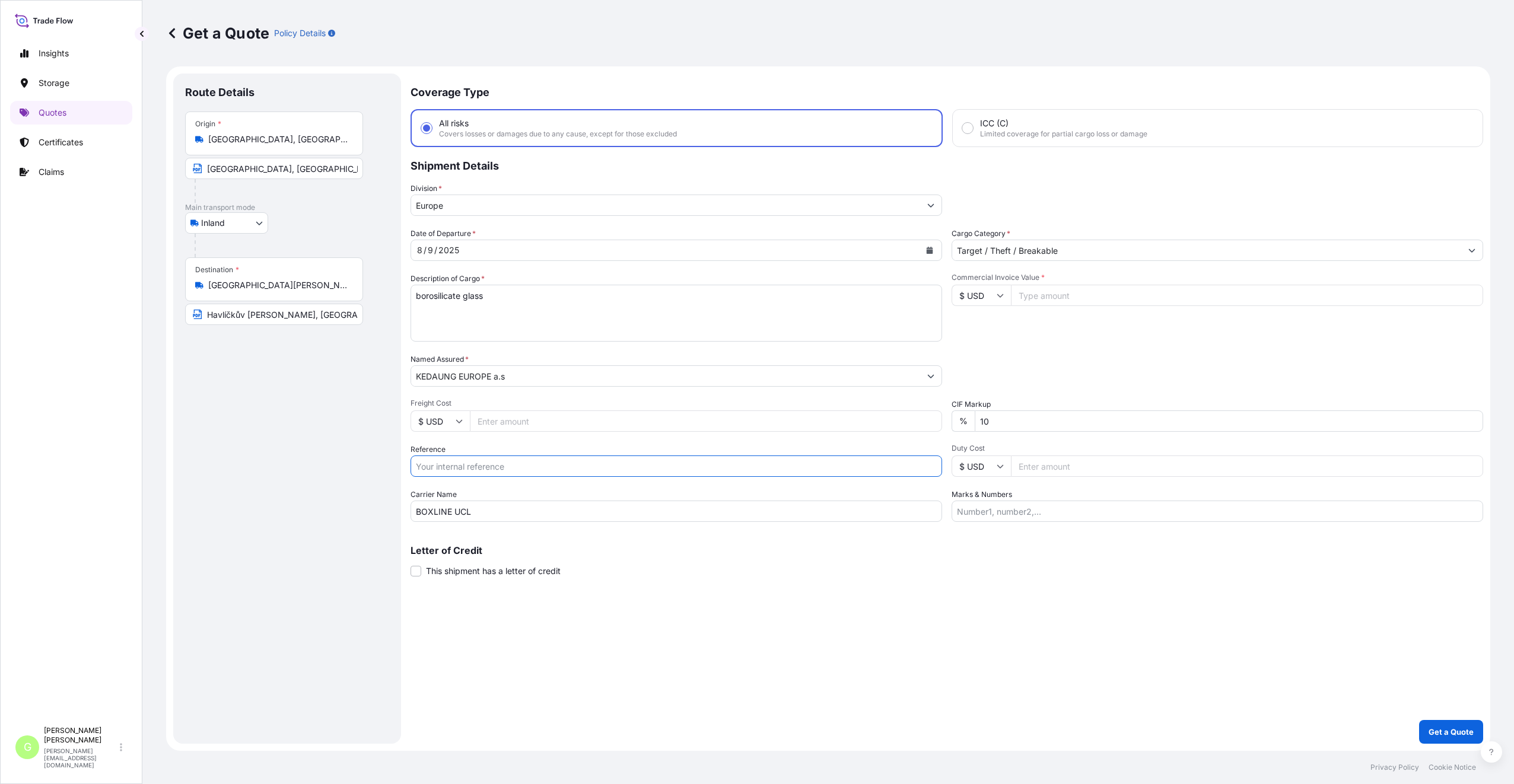
click at [483, 466] on input "Reference" at bounding box center [677, 466] width 532 height 21
paste input "25TIAOM0357"
type input "25TIAOM0357"
click at [1104, 296] on input "Commercial Invoice Value *" at bounding box center [1247, 295] width 472 height 21
paste input "27749.2600"
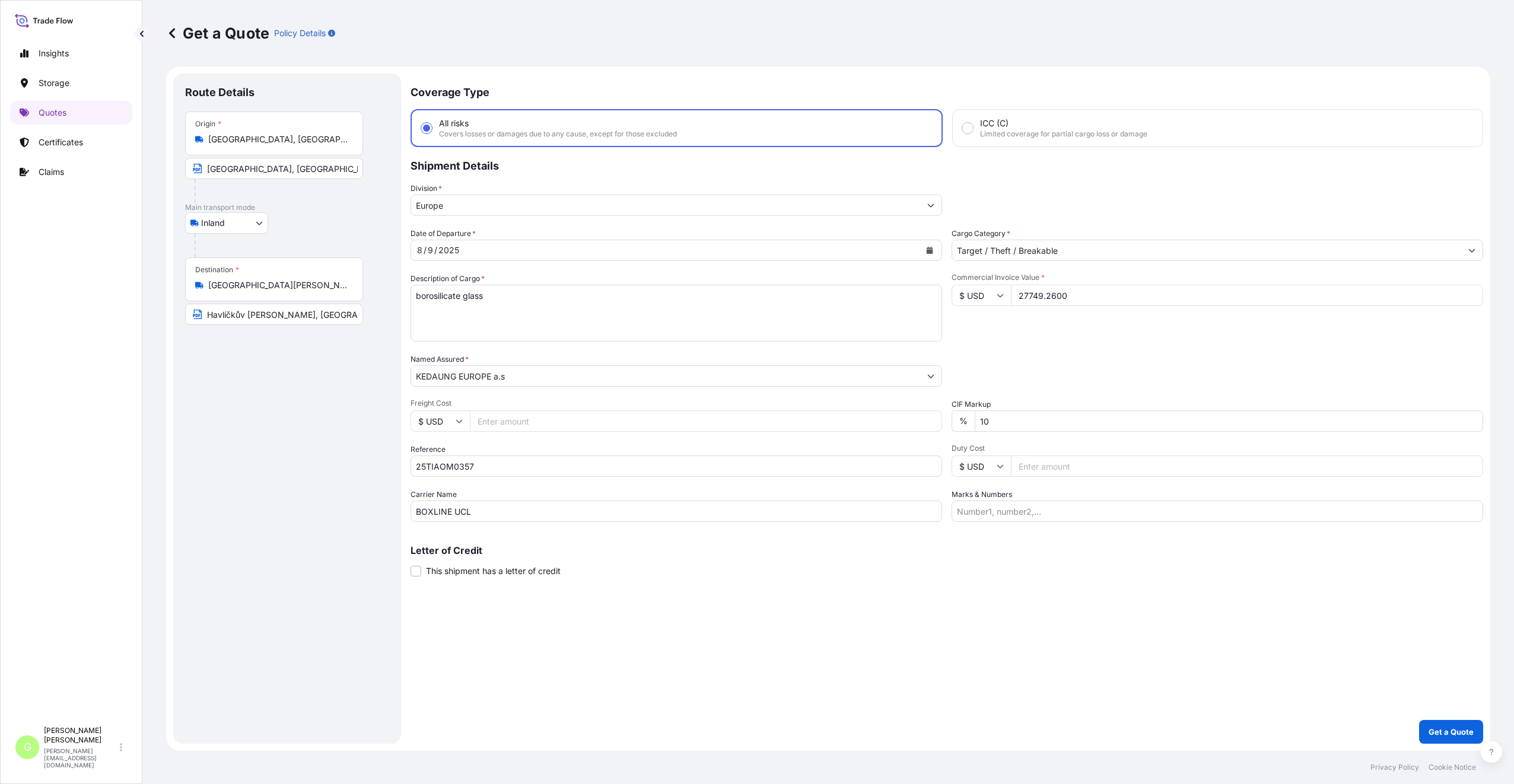
type input "27749.2600"
click at [497, 420] on input "Freight Cost" at bounding box center [706, 421] width 472 height 21
paste input "8850"
type input "8850"
click at [1466, 724] on button "Get a Quote" at bounding box center [1451, 732] width 64 height 24
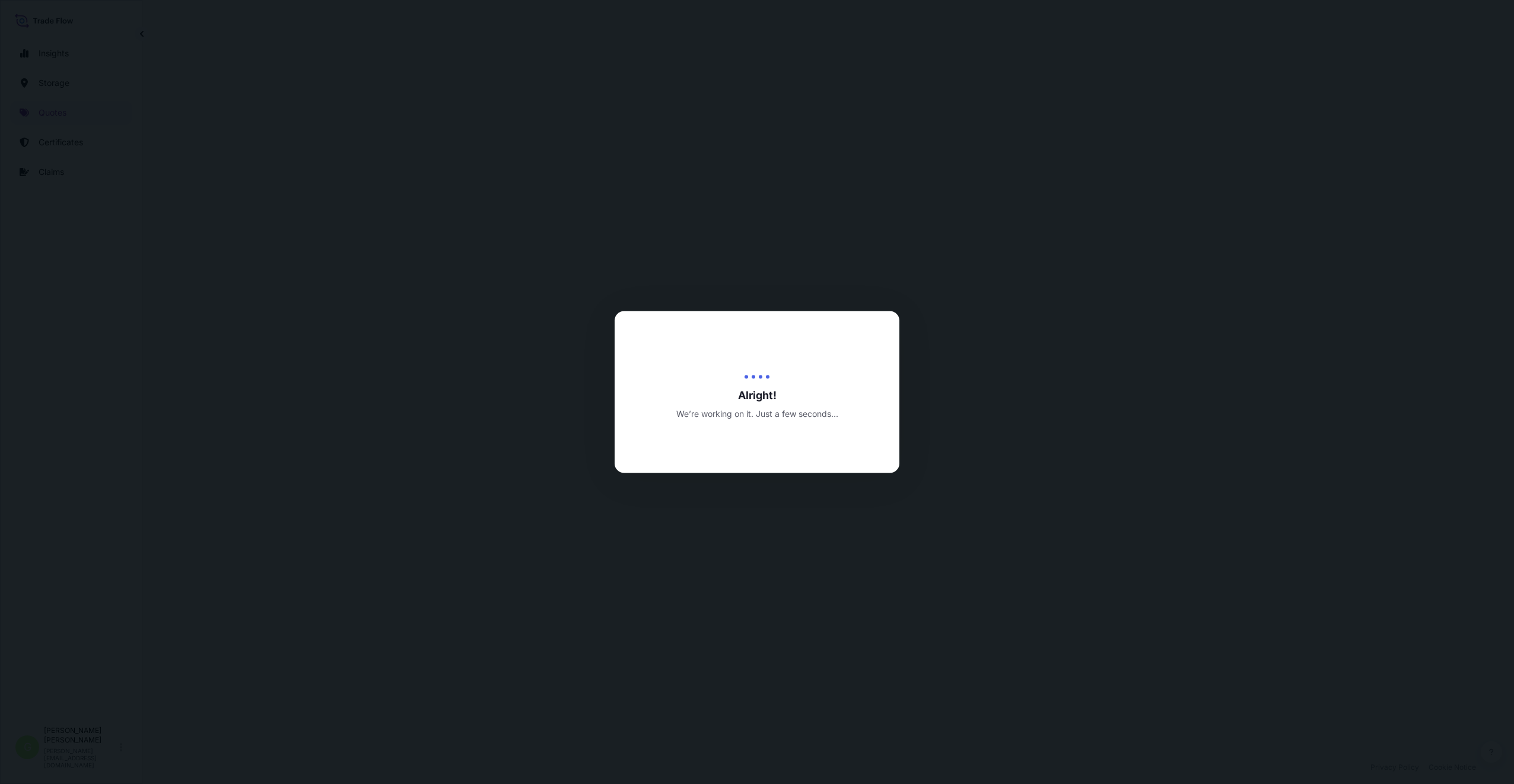
select select "Inland"
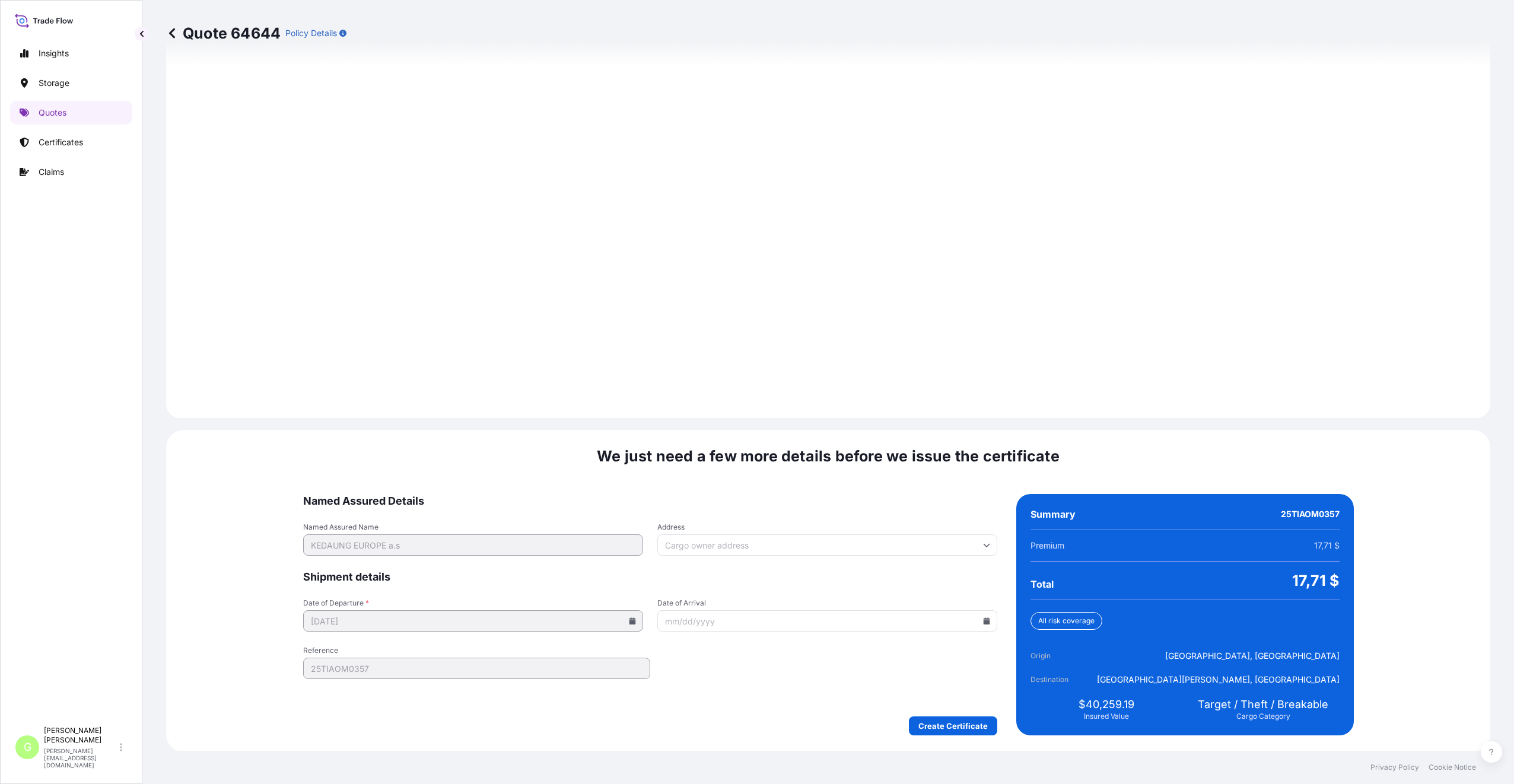
scroll to position [1428, 0]
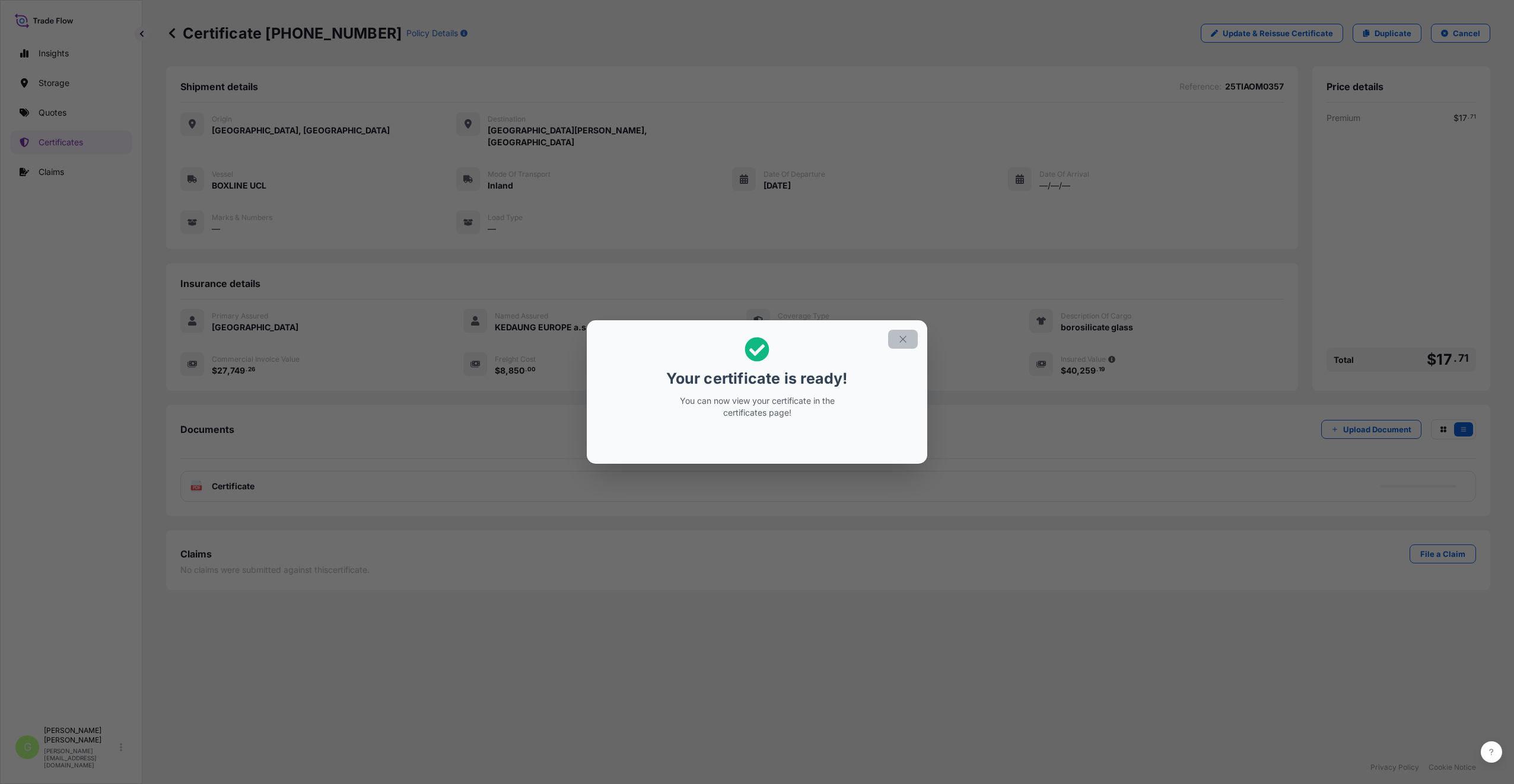
click at [902, 340] on icon "button" at bounding box center [903, 339] width 11 height 11
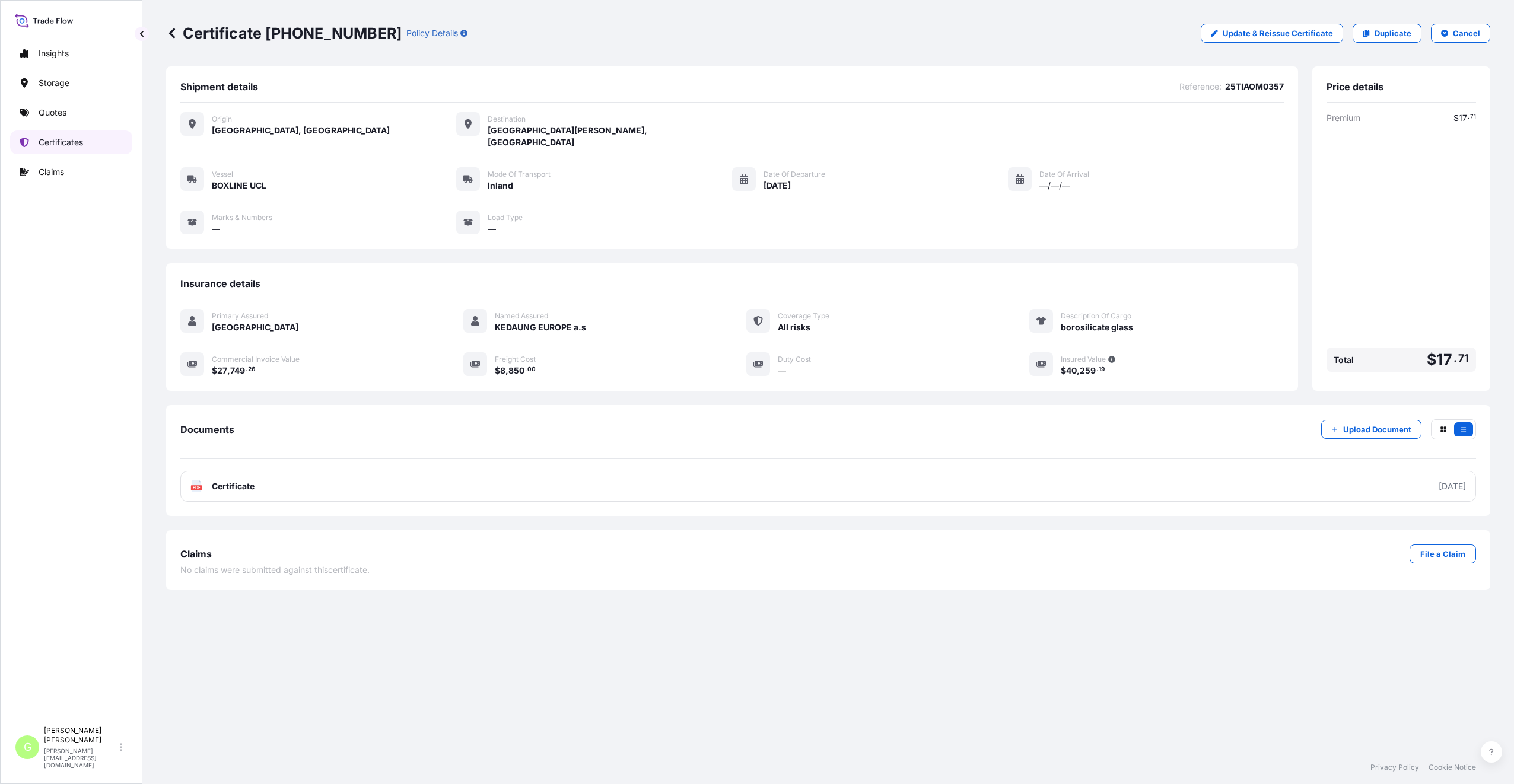
click at [41, 144] on p "Certificates" at bounding box center [60, 142] width 45 height 12
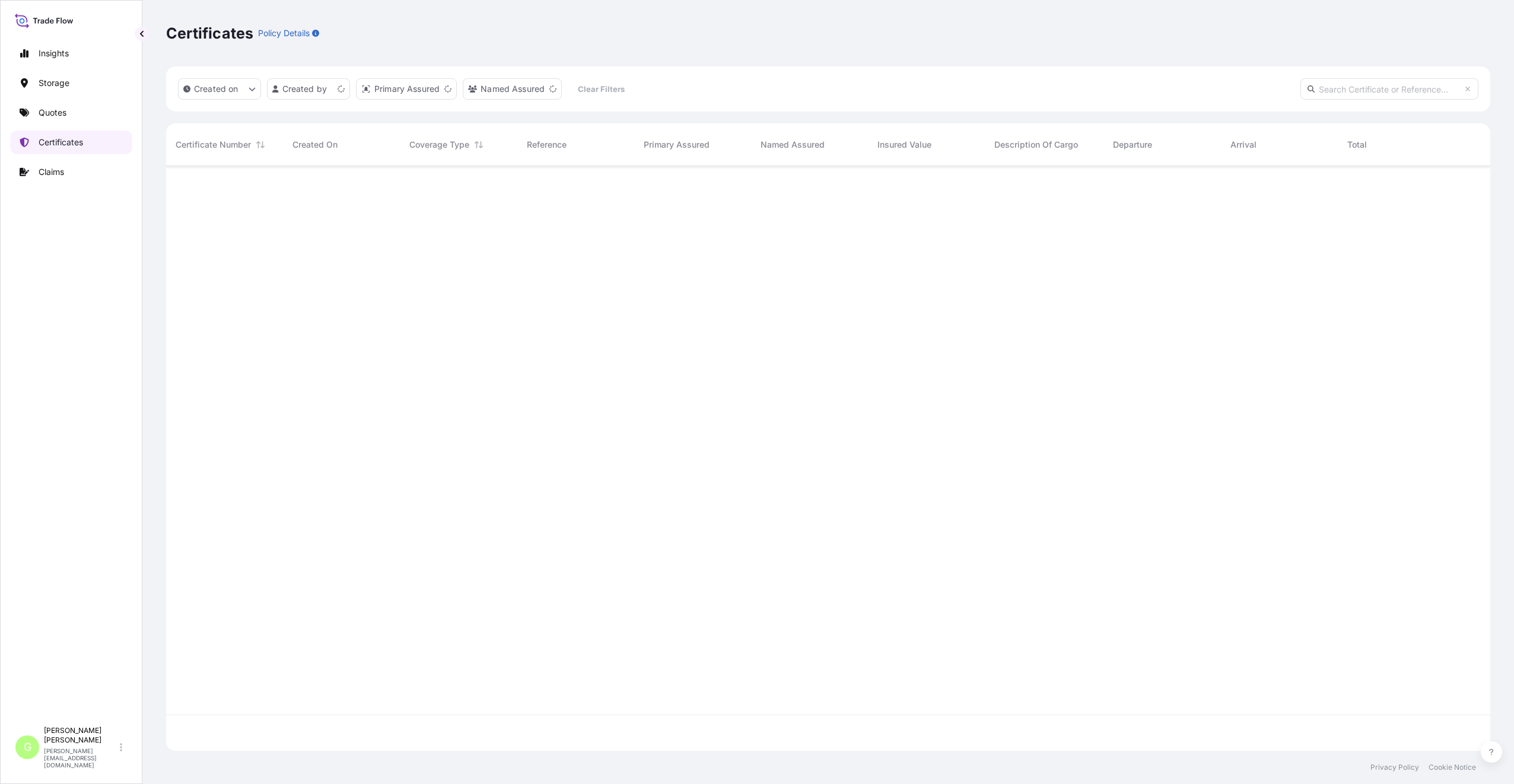
scroll to position [582, 1315]
click at [39, 119] on link "Quotes" at bounding box center [71, 113] width 122 height 24
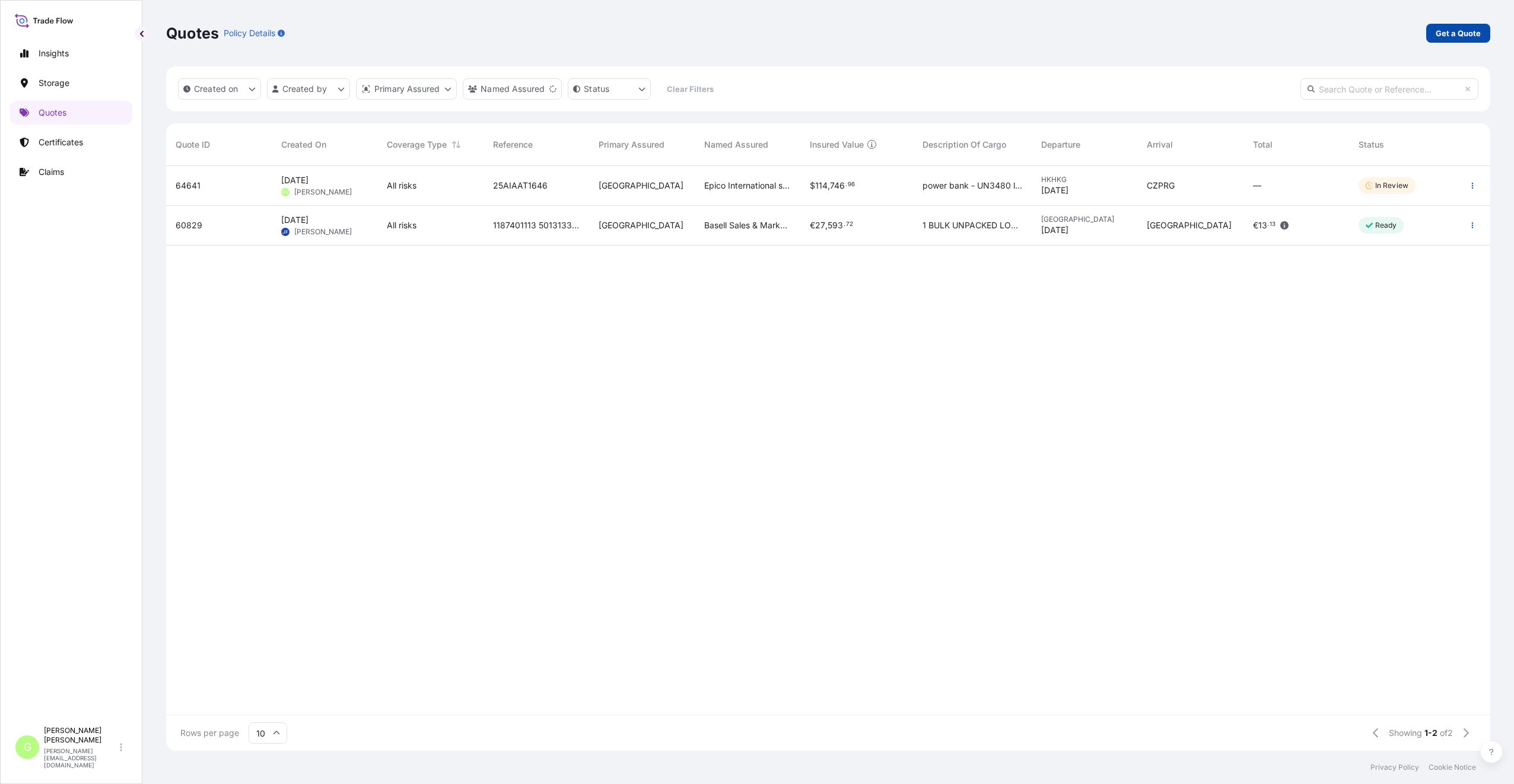
click at [1472, 32] on p "Get a Quote" at bounding box center [1458, 33] width 45 height 12
select select "Water"
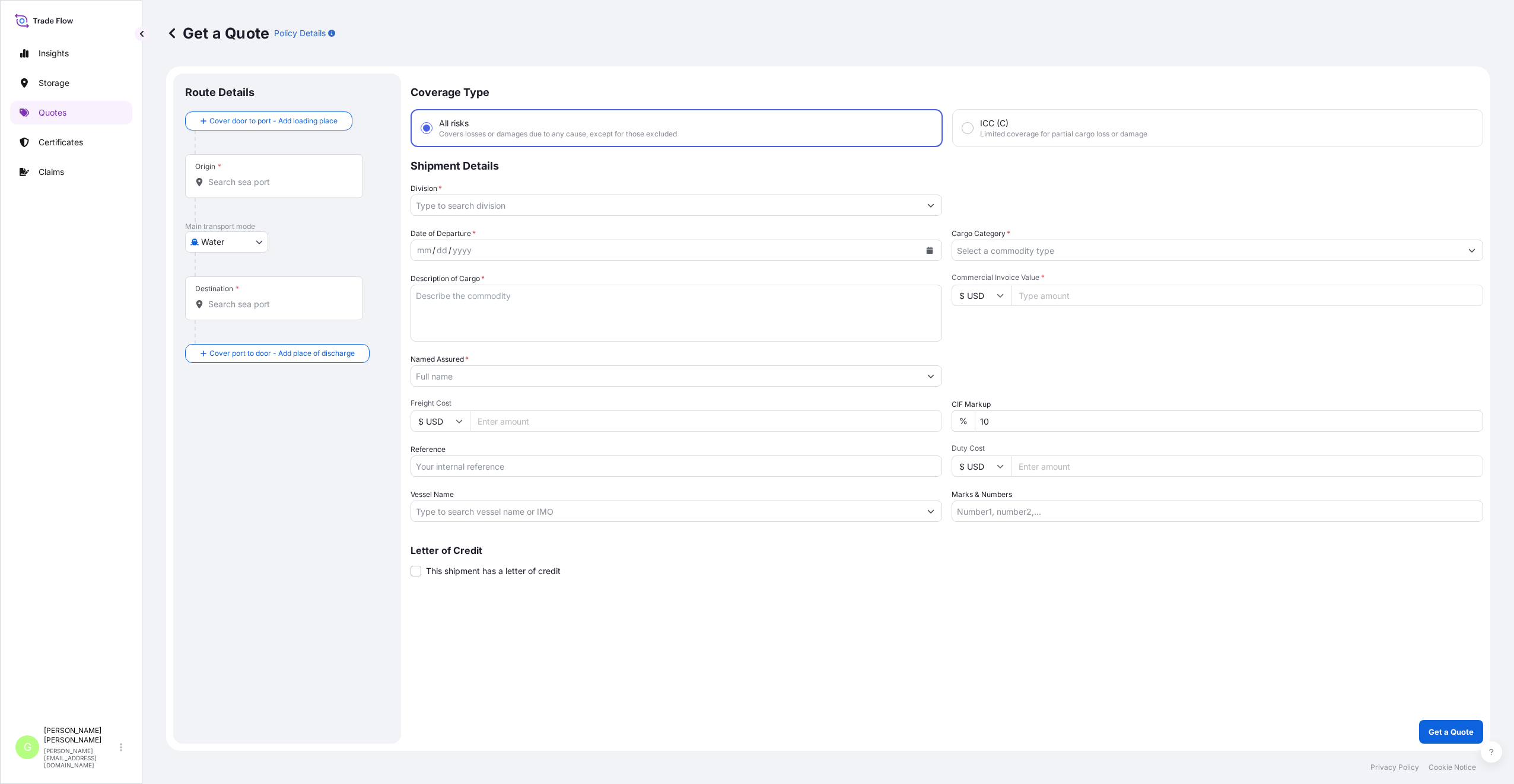
click at [441, 201] on input "Division *" at bounding box center [666, 205] width 509 height 21
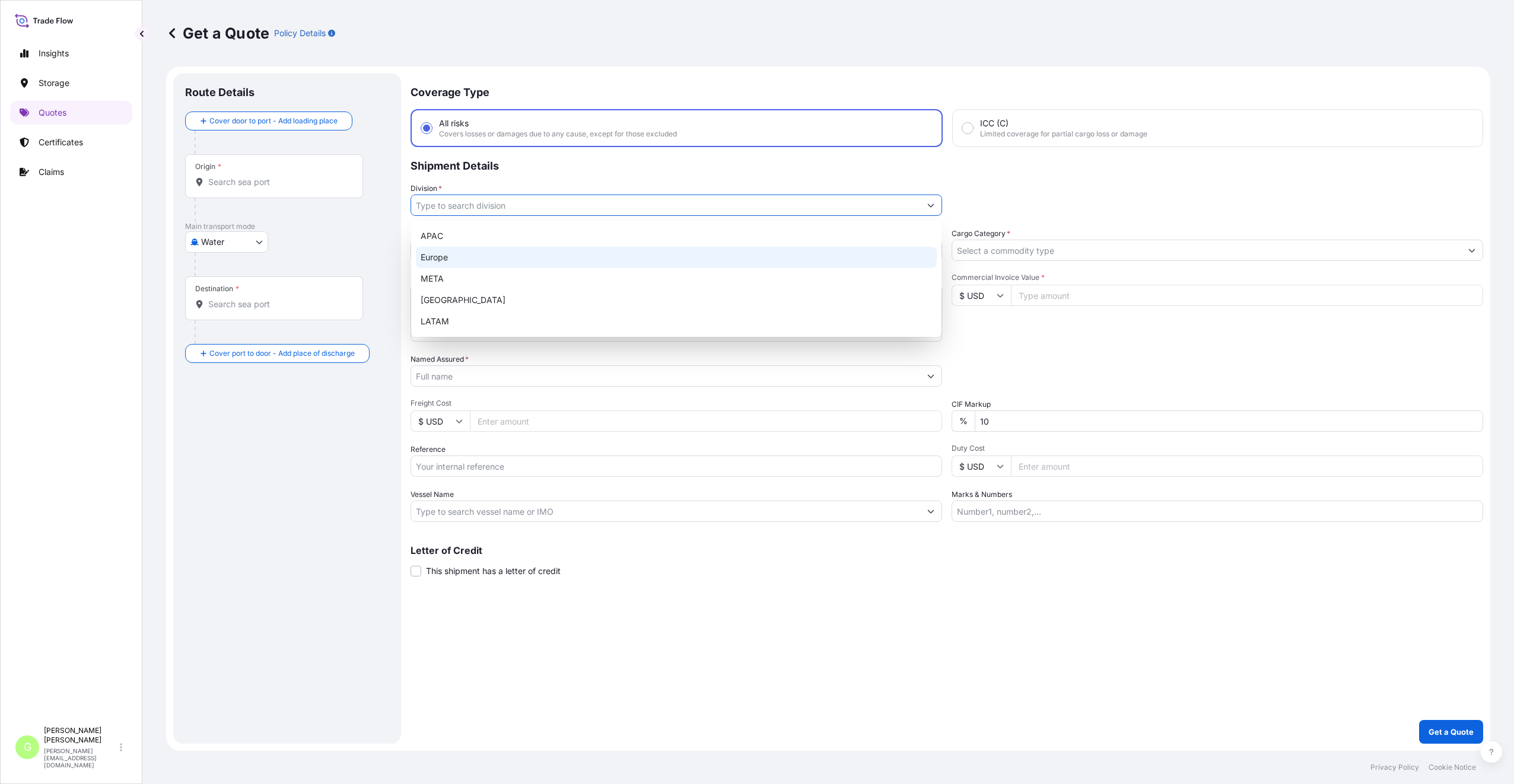
click at [429, 258] on div "Europe" at bounding box center [677, 257] width 521 height 21
type input "Europe"
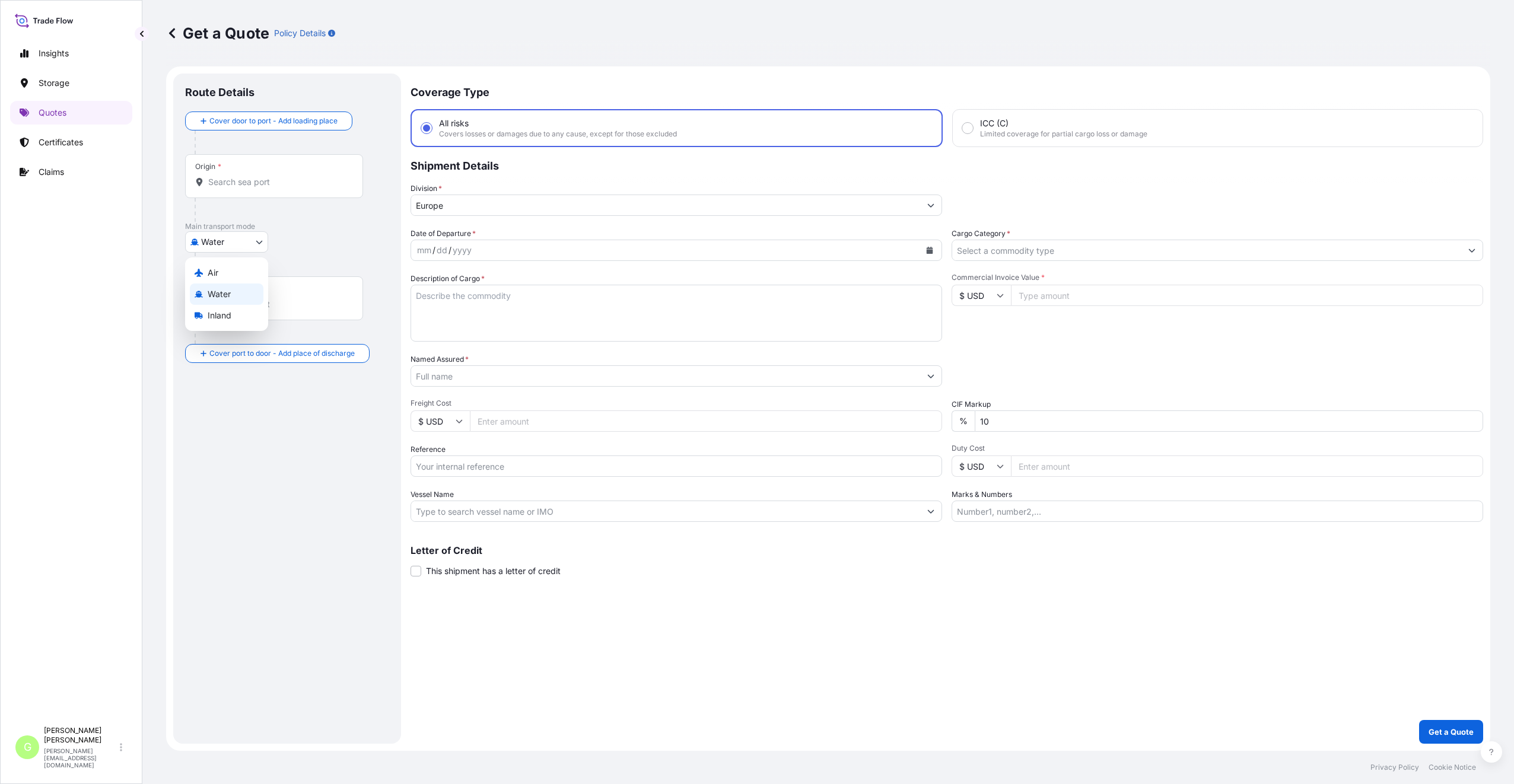
click at [256, 241] on body "5 options available. Insights Storage Quotes Certificates Claims G [PERSON_NAME…" at bounding box center [757, 392] width 1514 height 784
click at [218, 316] on span "Inland" at bounding box center [219, 316] width 24 height 12
select select "Inland"
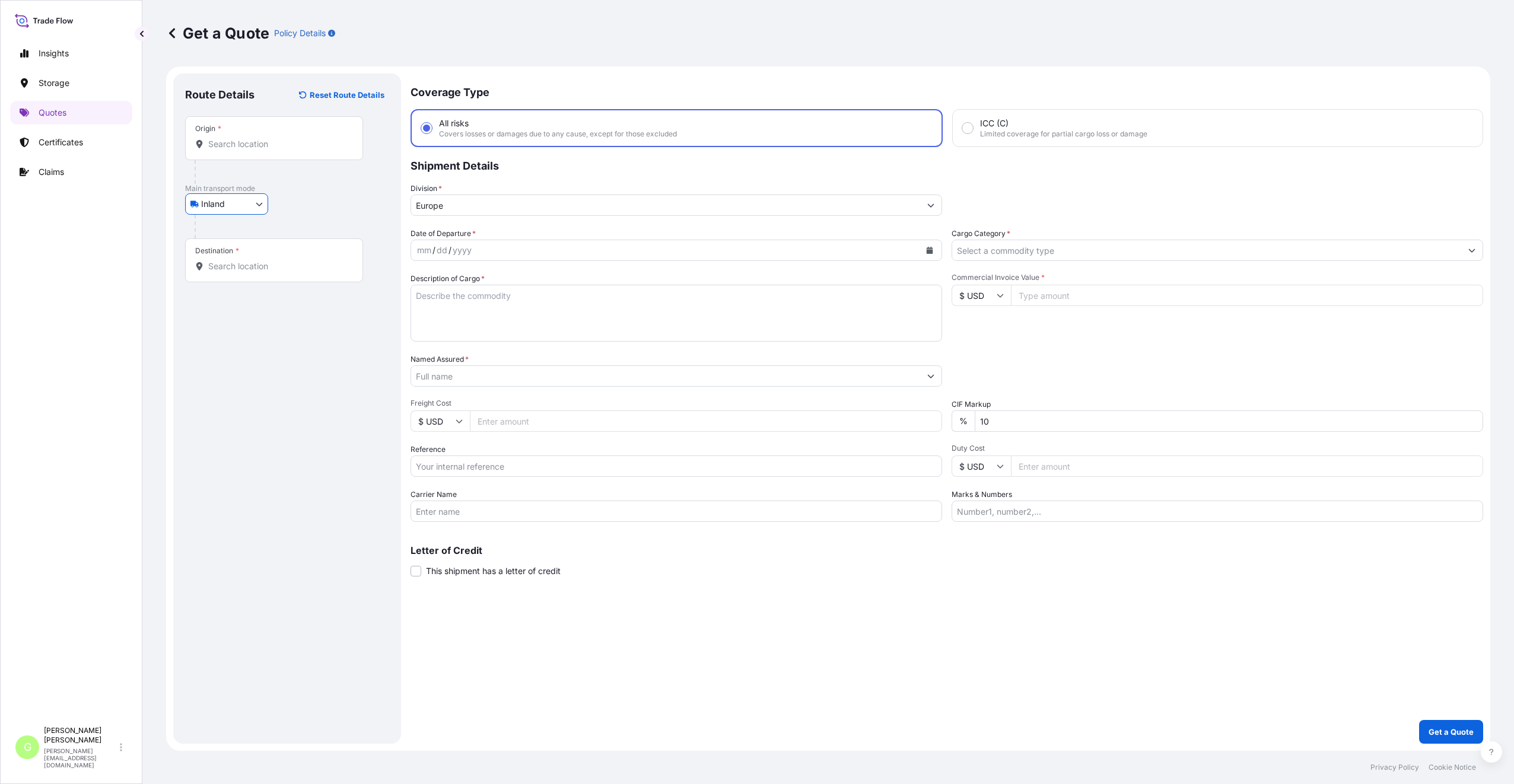
click at [1017, 248] on input "Cargo Category *" at bounding box center [1206, 250] width 509 height 21
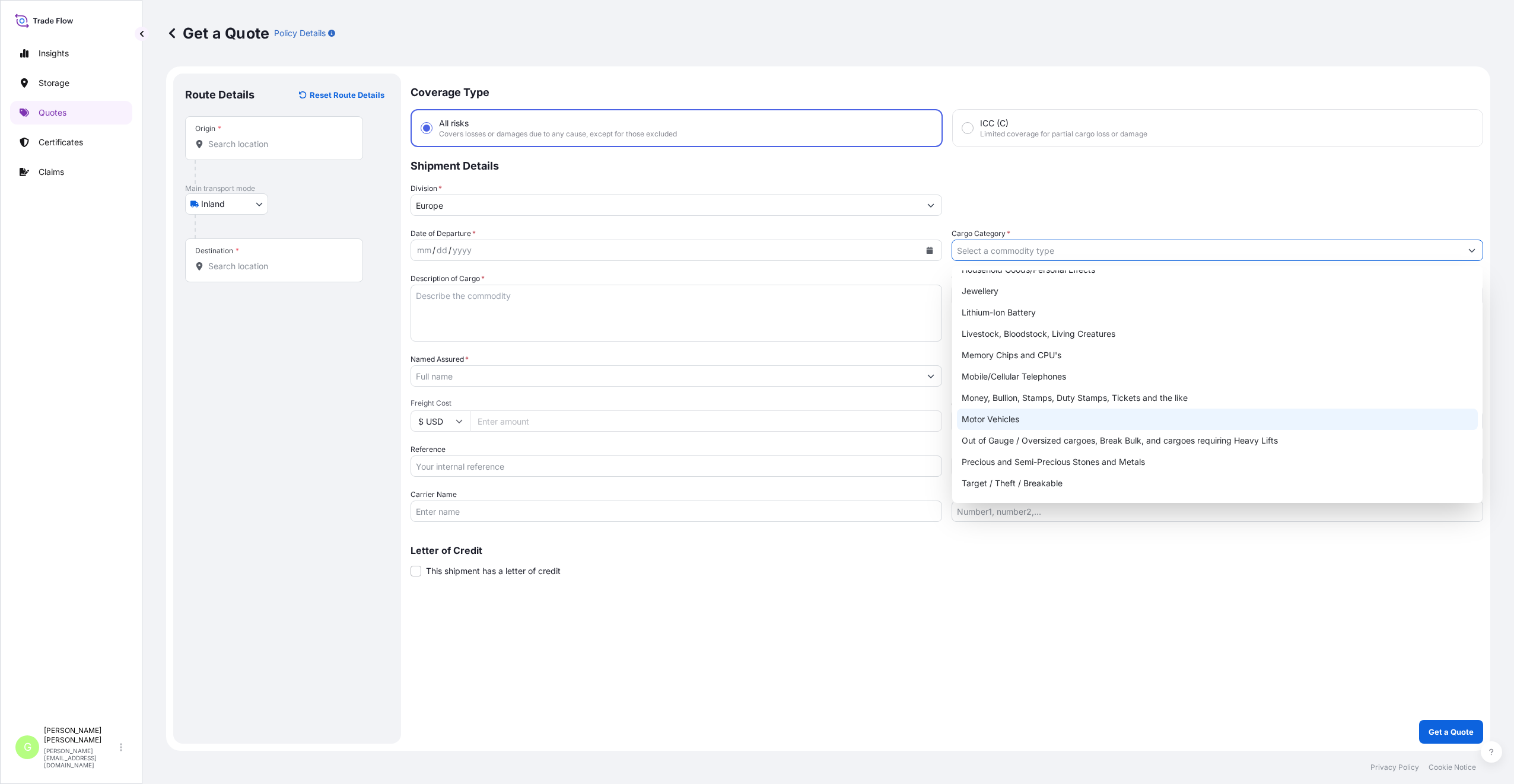
scroll to position [199, 0]
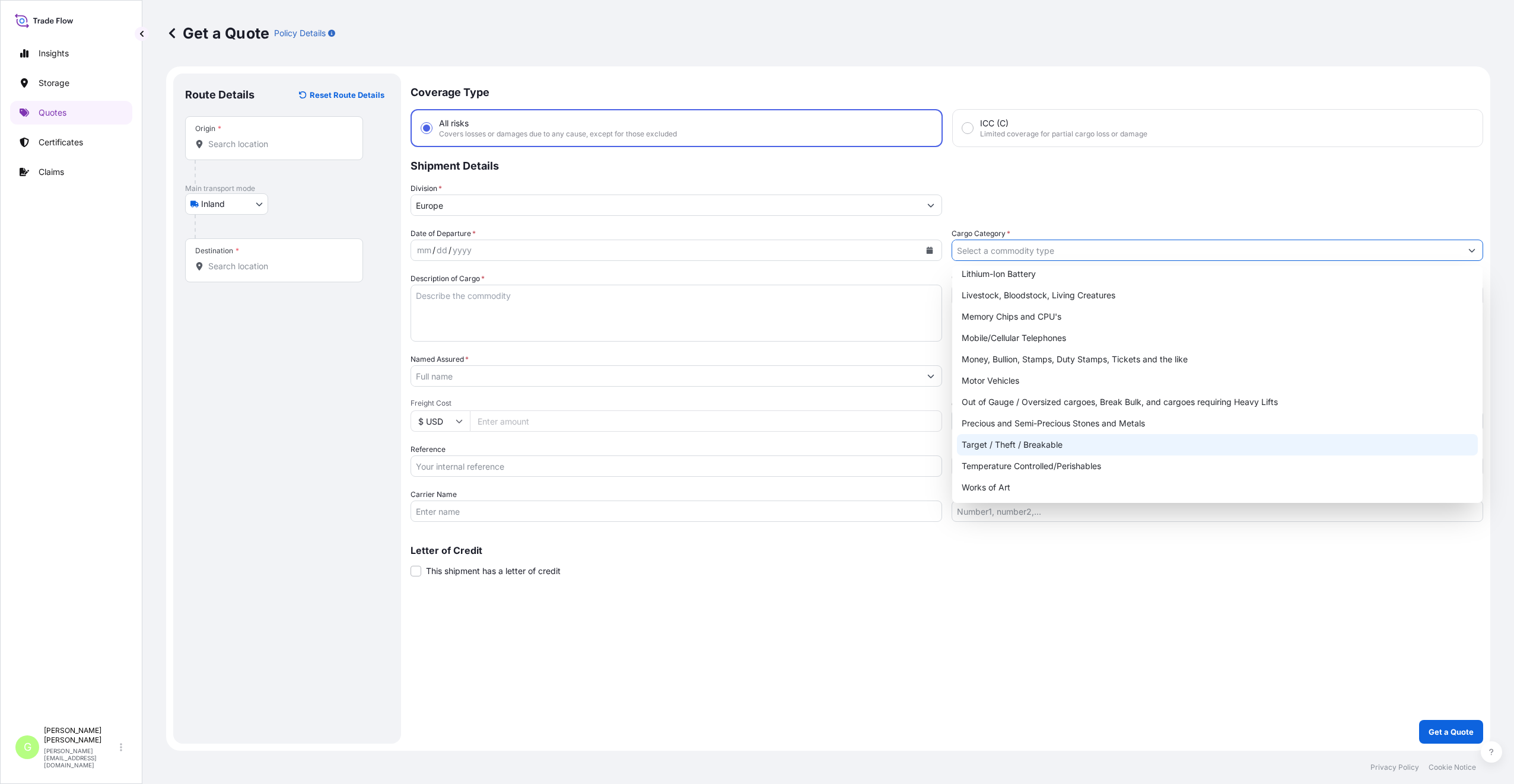
click at [1002, 448] on div "Target / Theft / Breakable" at bounding box center [1218, 444] width 521 height 21
type input "Target / Theft / Breakable"
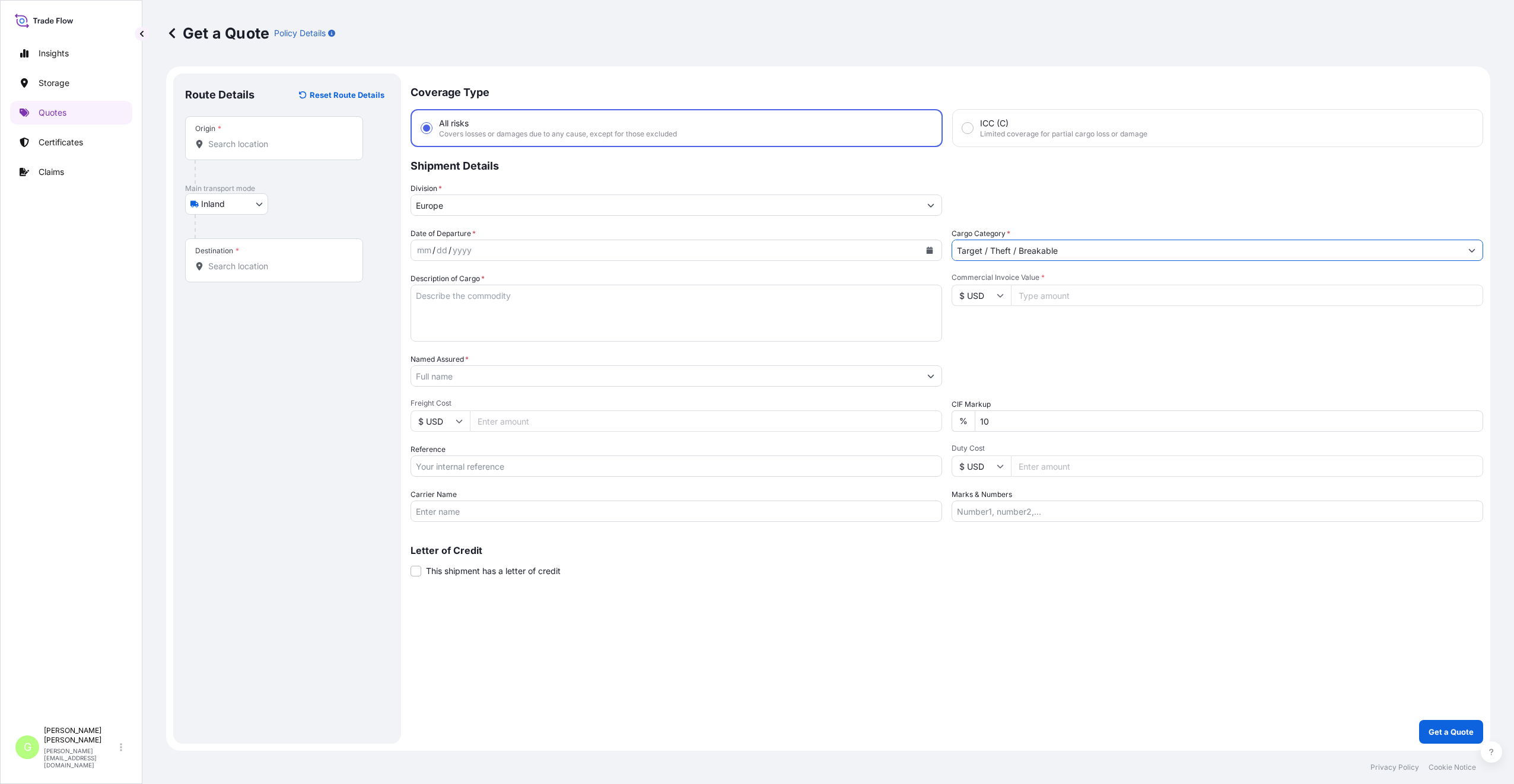
click at [436, 462] on input "Reference" at bounding box center [677, 466] width 532 height 21
paste input "25TIAKM0415"
type input "25TIAKM0415"
click at [437, 379] on input "Named Assured *" at bounding box center [666, 376] width 509 height 21
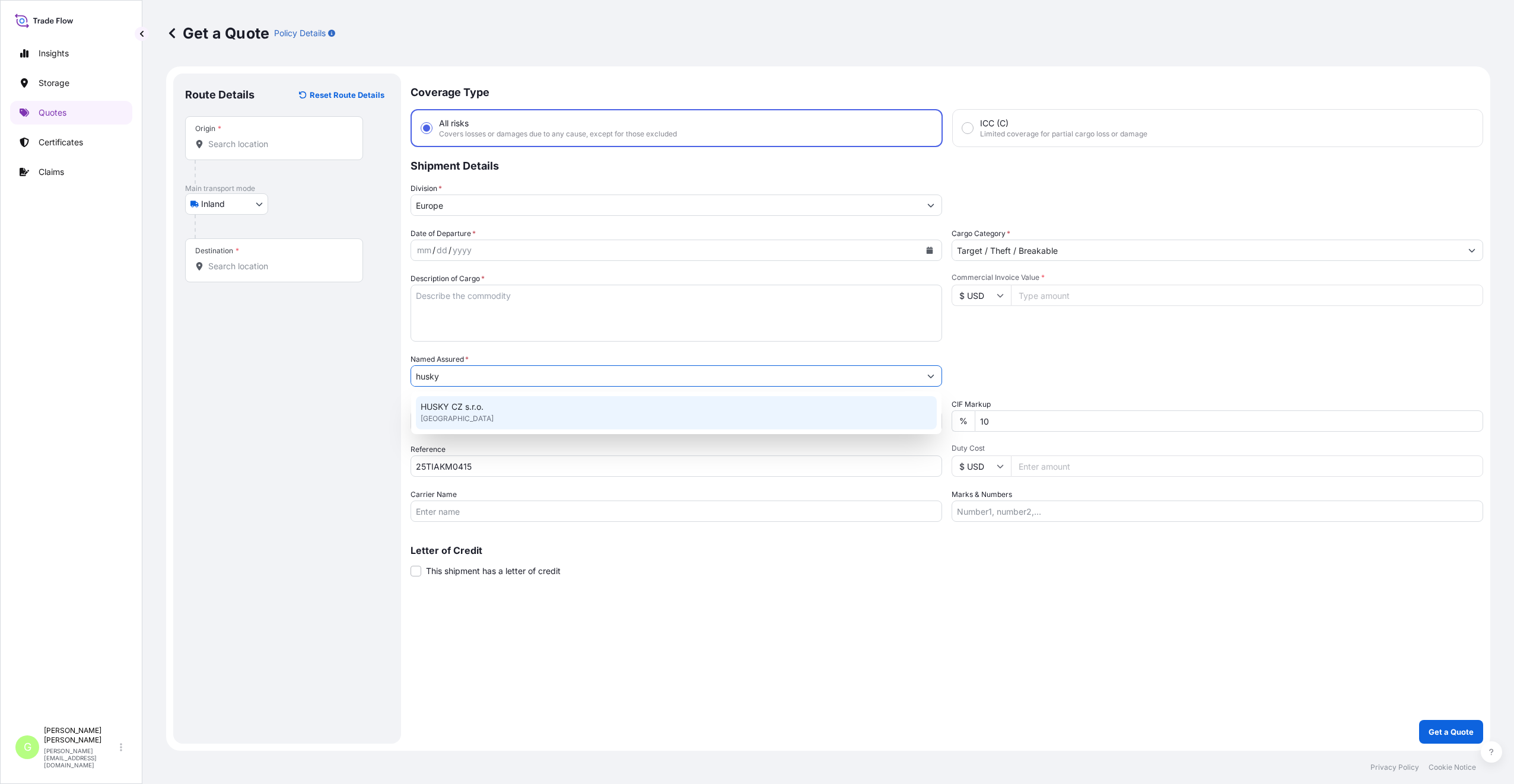
click at [458, 401] on span "HUSKY CZ s.r.o." at bounding box center [452, 407] width 63 height 12
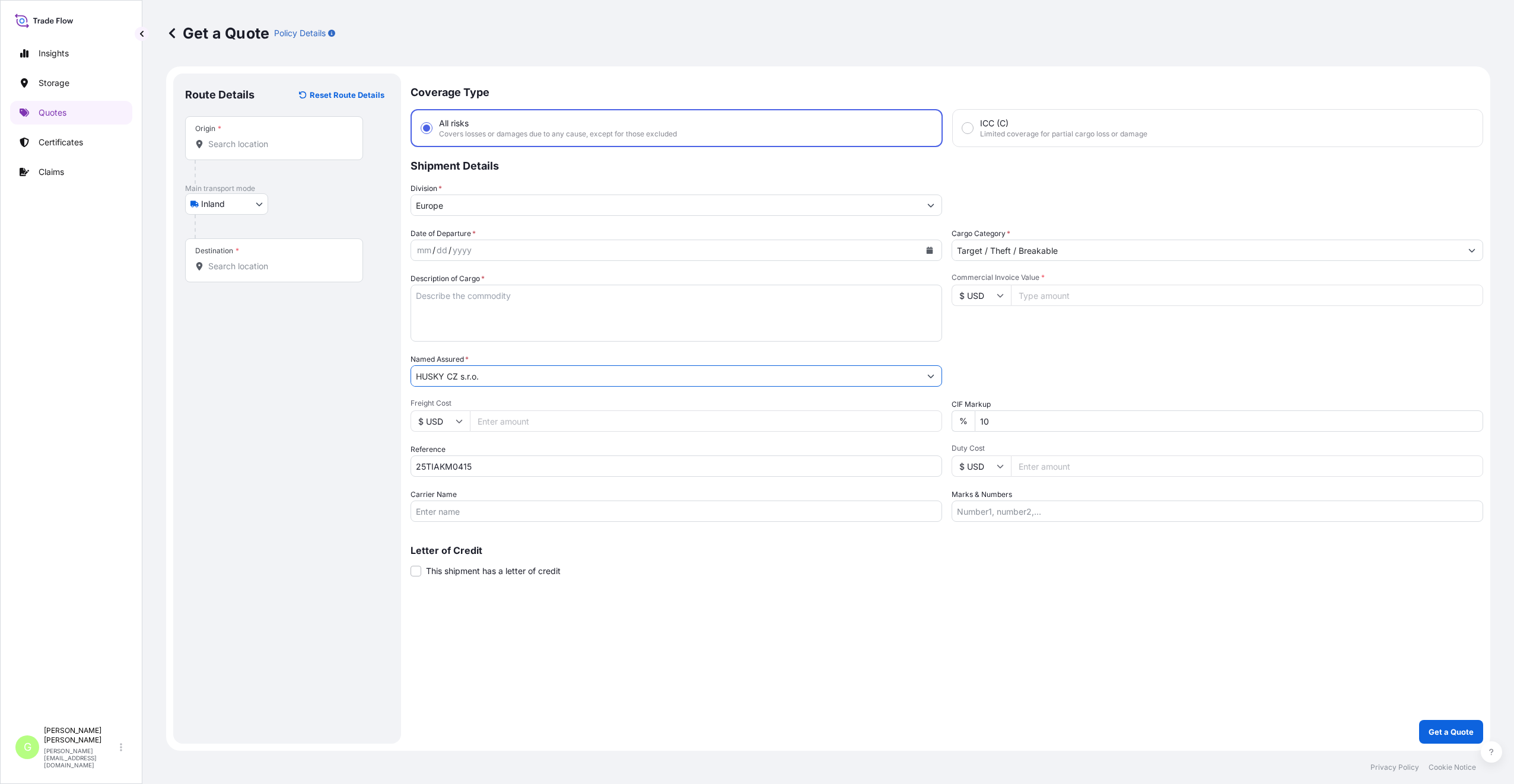
type input "HUSKY CZ s.r.o."
click at [1073, 297] on input "Commercial Invoice Value *" at bounding box center [1247, 295] width 472 height 21
paste input "47129.6000"
type input "47129.6000"
click at [497, 423] on input "Freight Cost" at bounding box center [706, 421] width 472 height 21
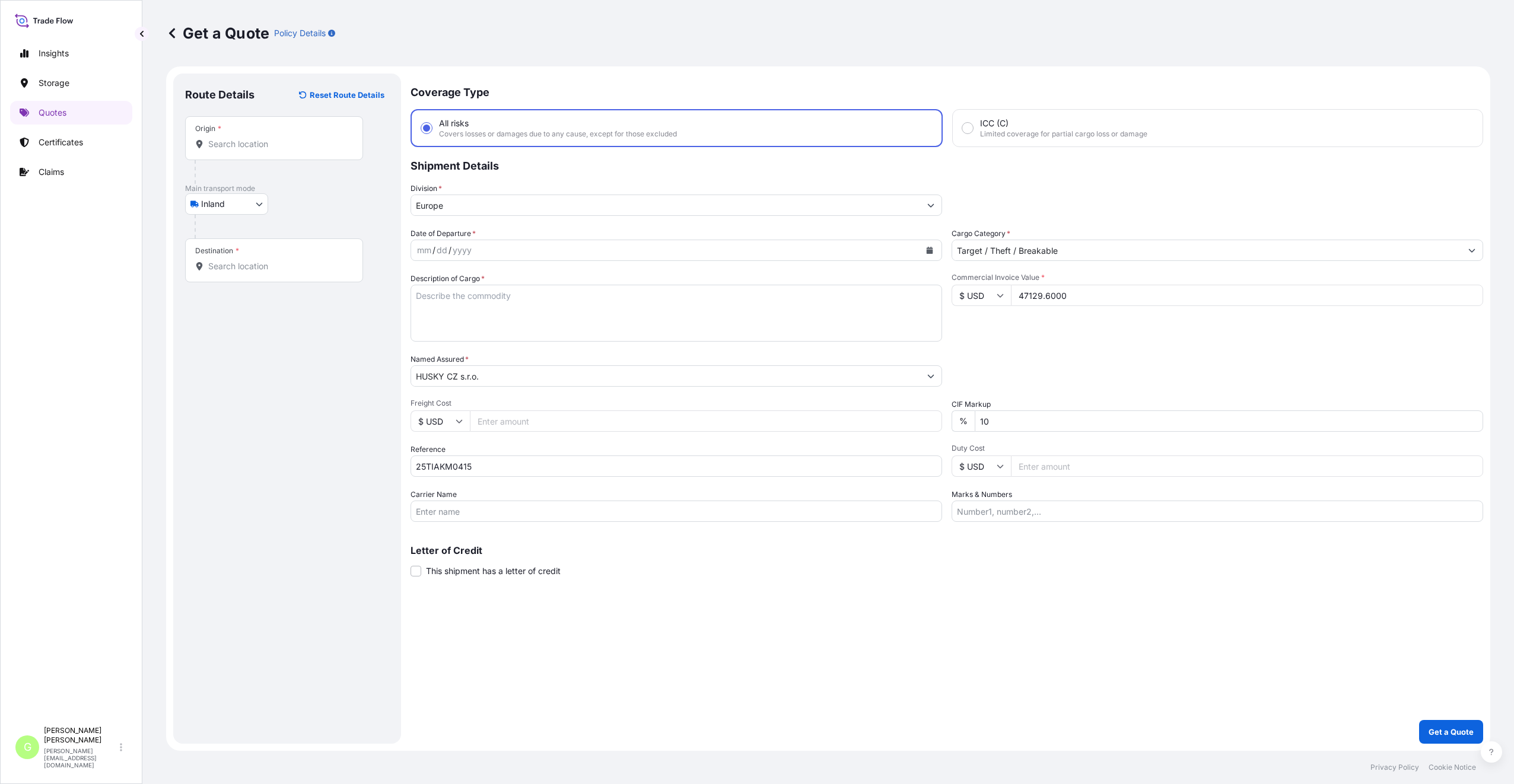
paste input "1860"
type input "1860"
click at [236, 143] on input "Origin *" at bounding box center [278, 144] width 140 height 12
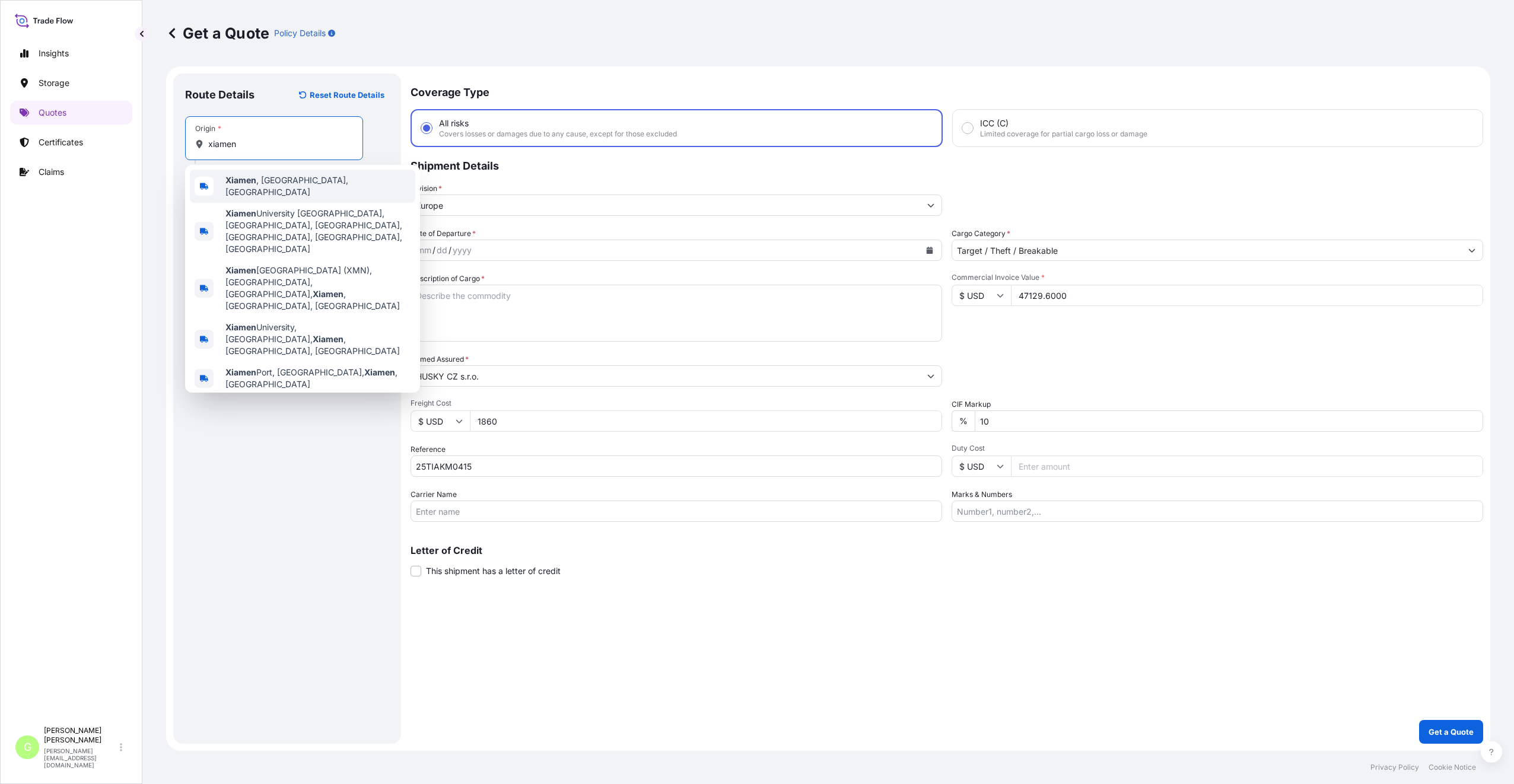
click at [245, 183] on b "Xiamen" at bounding box center [241, 179] width 31 height 10
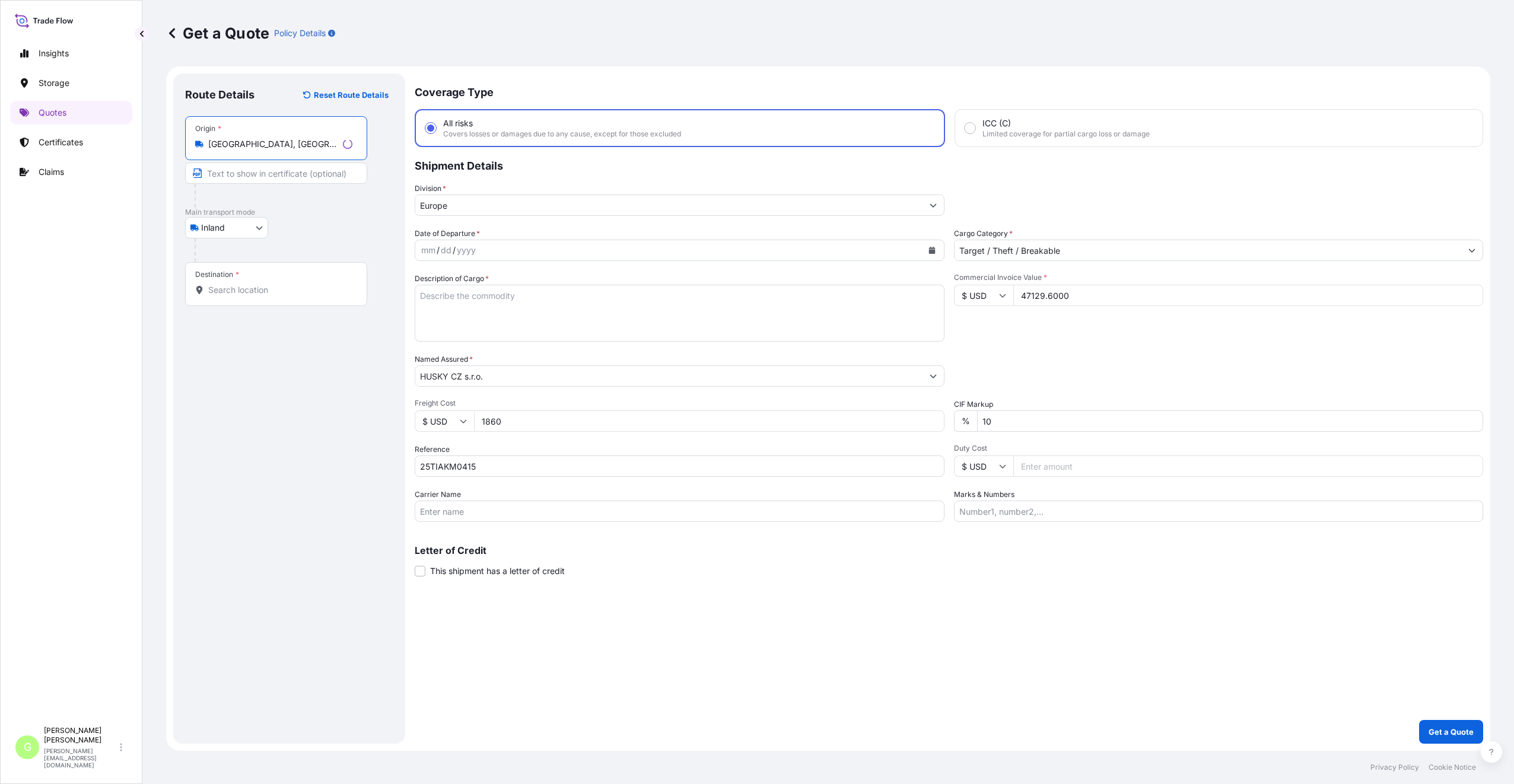
type input "[GEOGRAPHIC_DATA], [GEOGRAPHIC_DATA], [GEOGRAPHIC_DATA]"
click at [229, 171] on input "Text to appear on certificate" at bounding box center [276, 173] width 182 height 21
type input "[GEOGRAPHIC_DATA], [GEOGRAPHIC_DATA]"
click at [238, 292] on input "Destination *" at bounding box center [278, 290] width 140 height 12
click at [235, 290] on input "Destination * Please select a destination" at bounding box center [278, 290] width 140 height 12
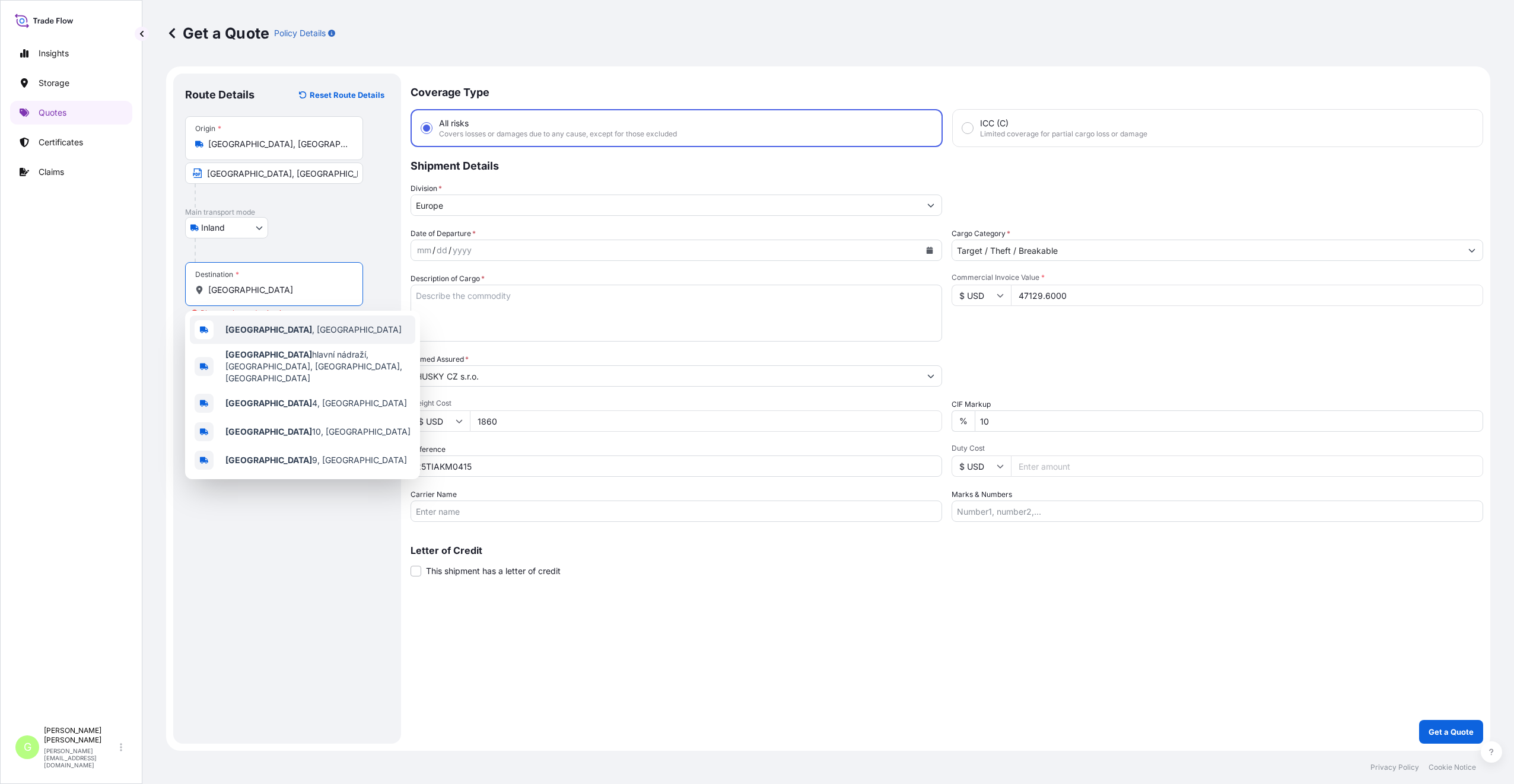
click at [259, 332] on span "[GEOGRAPHIC_DATA] , [GEOGRAPHIC_DATA]" at bounding box center [313, 330] width 176 height 12
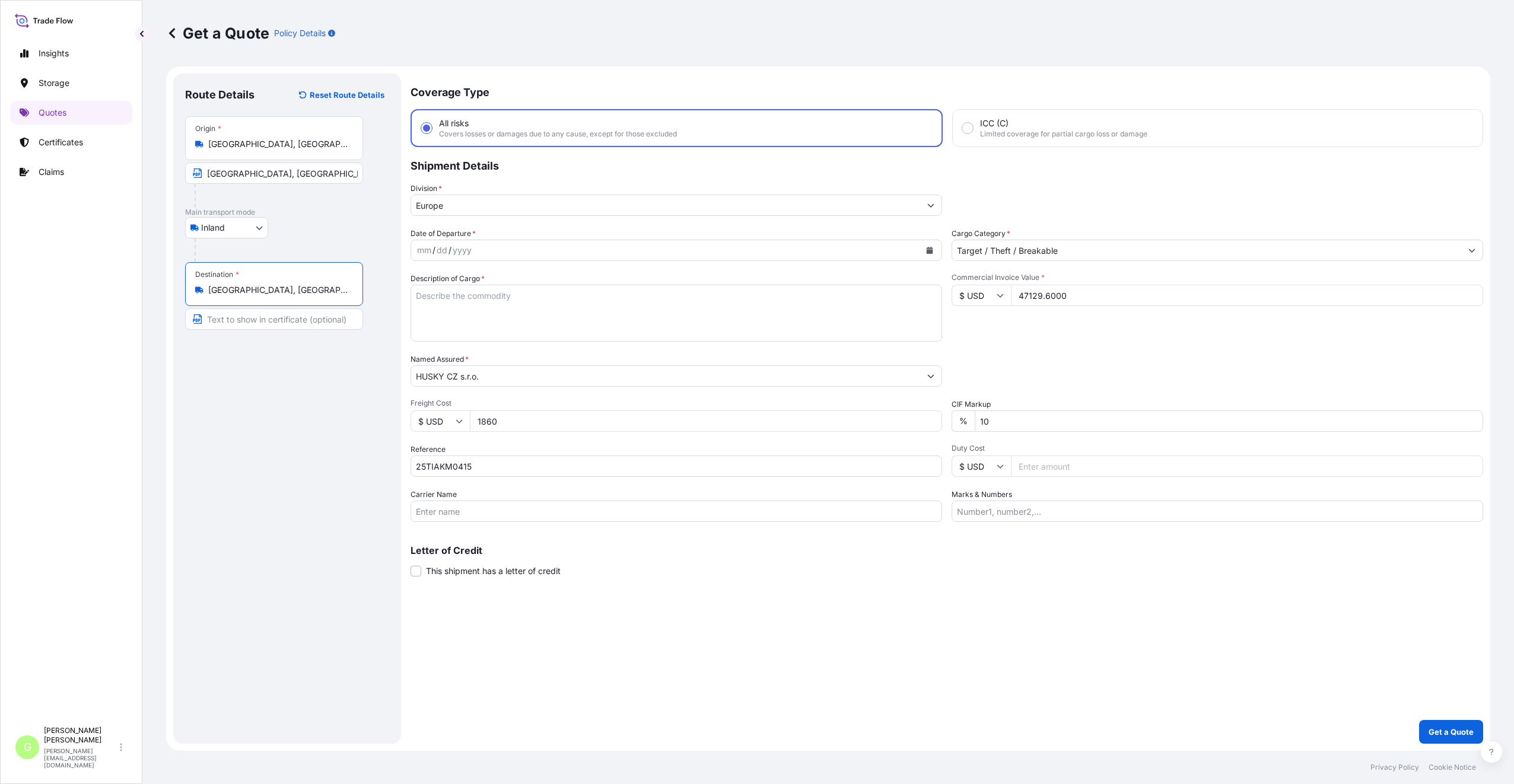
type input "[GEOGRAPHIC_DATA], [GEOGRAPHIC_DATA]"
click at [270, 320] on input "Text to appear on certificate" at bounding box center [274, 319] width 178 height 21
type input "[GEOGRAPHIC_DATA], [GEOGRAPHIC_DATA]"
drag, startPoint x: 347, startPoint y: 425, endPoint x: 395, endPoint y: 407, distance: 51.3
click at [347, 423] on div "Route Details Reset Route Details Place of loading Road / [GEOGRAPHIC_DATA] / I…" at bounding box center [286, 409] width 204 height 646
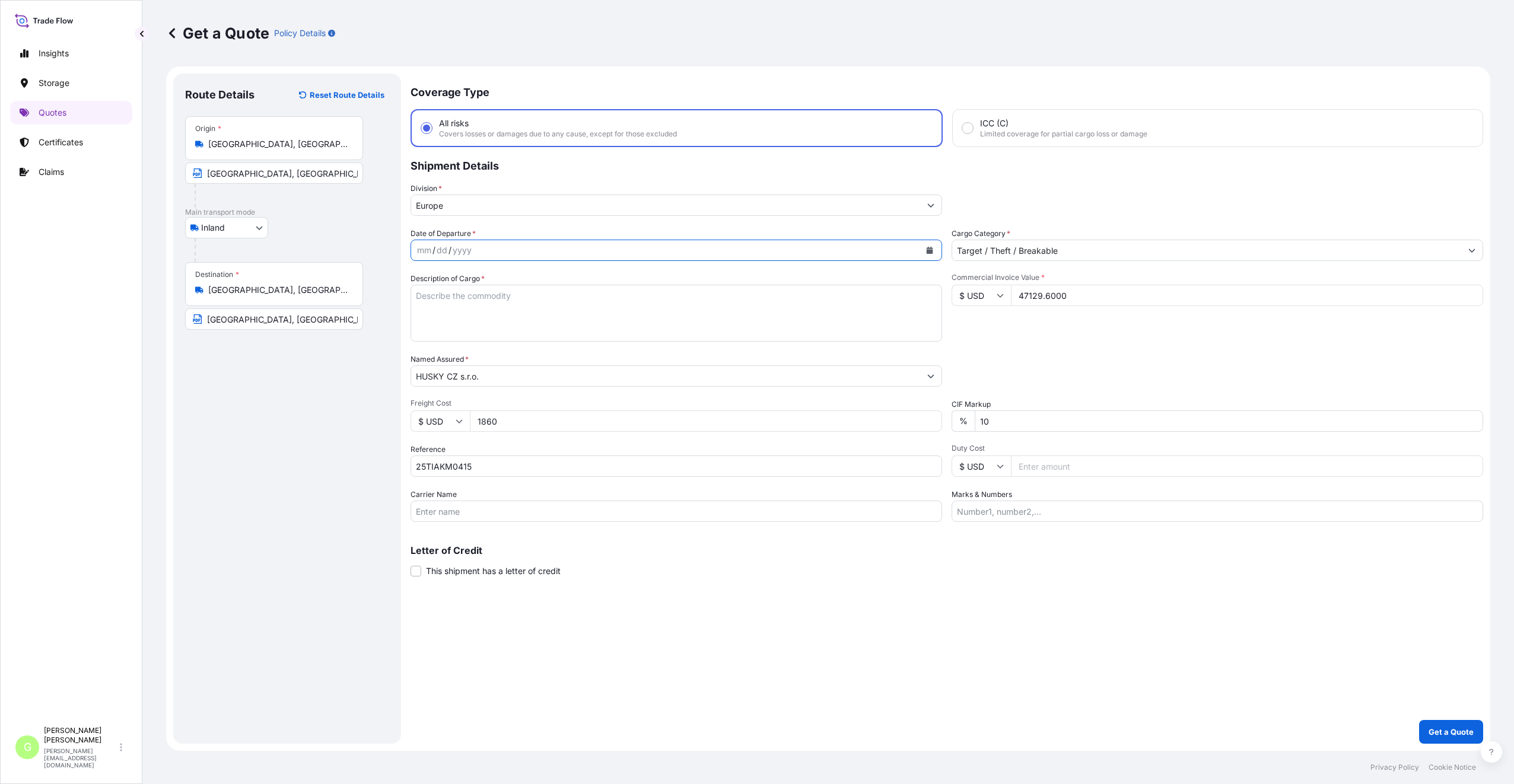
click at [928, 248] on icon "Calendar" at bounding box center [930, 250] width 7 height 7
click at [544, 391] on div "22" at bounding box center [544, 395] width 21 height 21
click at [437, 508] on input "Carrier Name" at bounding box center [677, 511] width 532 height 21
type input "CFS CESKA TREBOVA S.R.O."
click at [469, 291] on textarea "Description of Cargo *" at bounding box center [677, 313] width 532 height 57
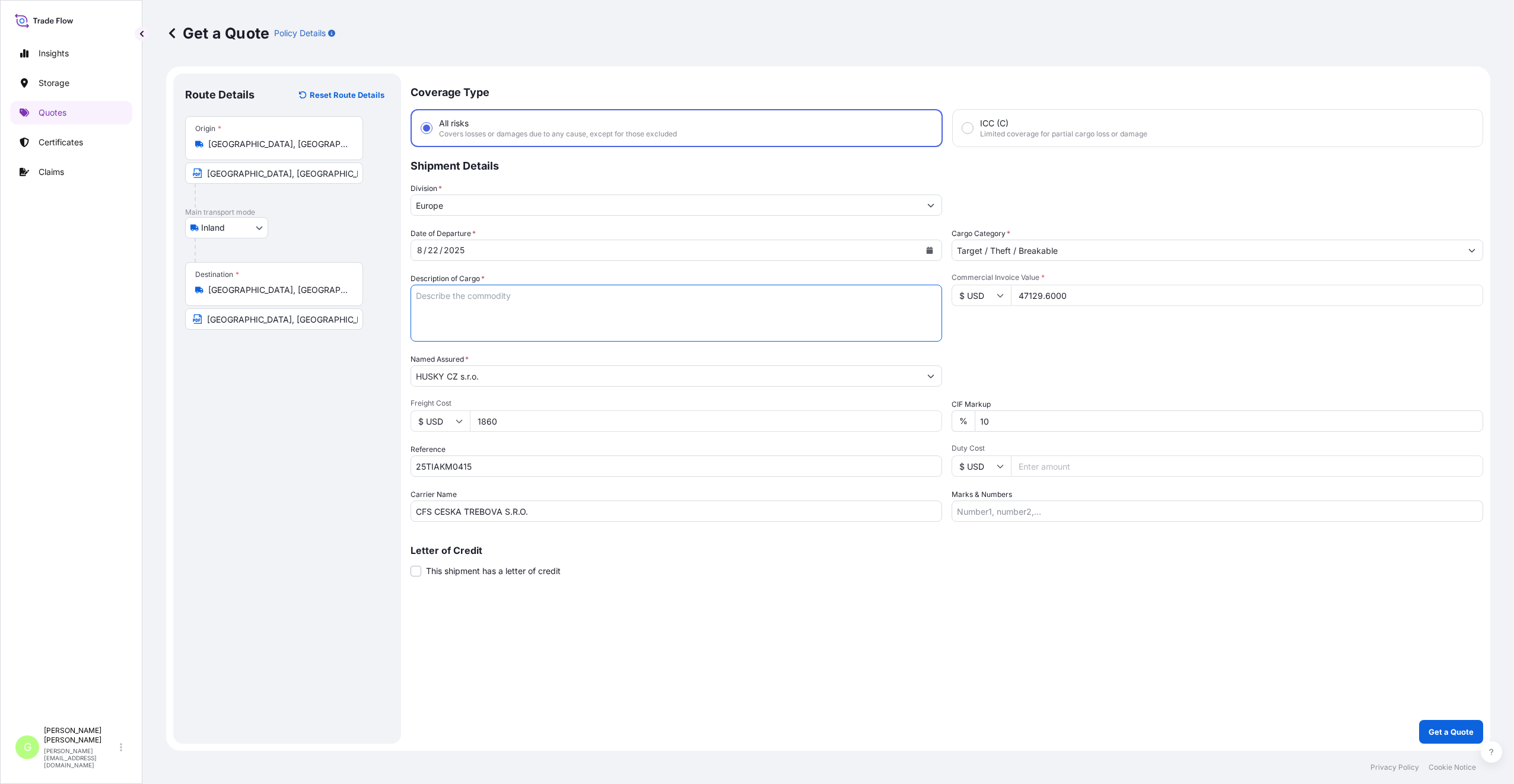
paste textarea "SWEATSHIRT ARYAM/ L"
type textarea "SWEATSHIRT ARYAM/ L"
click at [588, 648] on div "Coverage Type All risks Covers losses or damages due to any cause, except for t…" at bounding box center [947, 409] width 1073 height 670
click at [1448, 734] on p "Get a Quote" at bounding box center [1451, 732] width 45 height 12
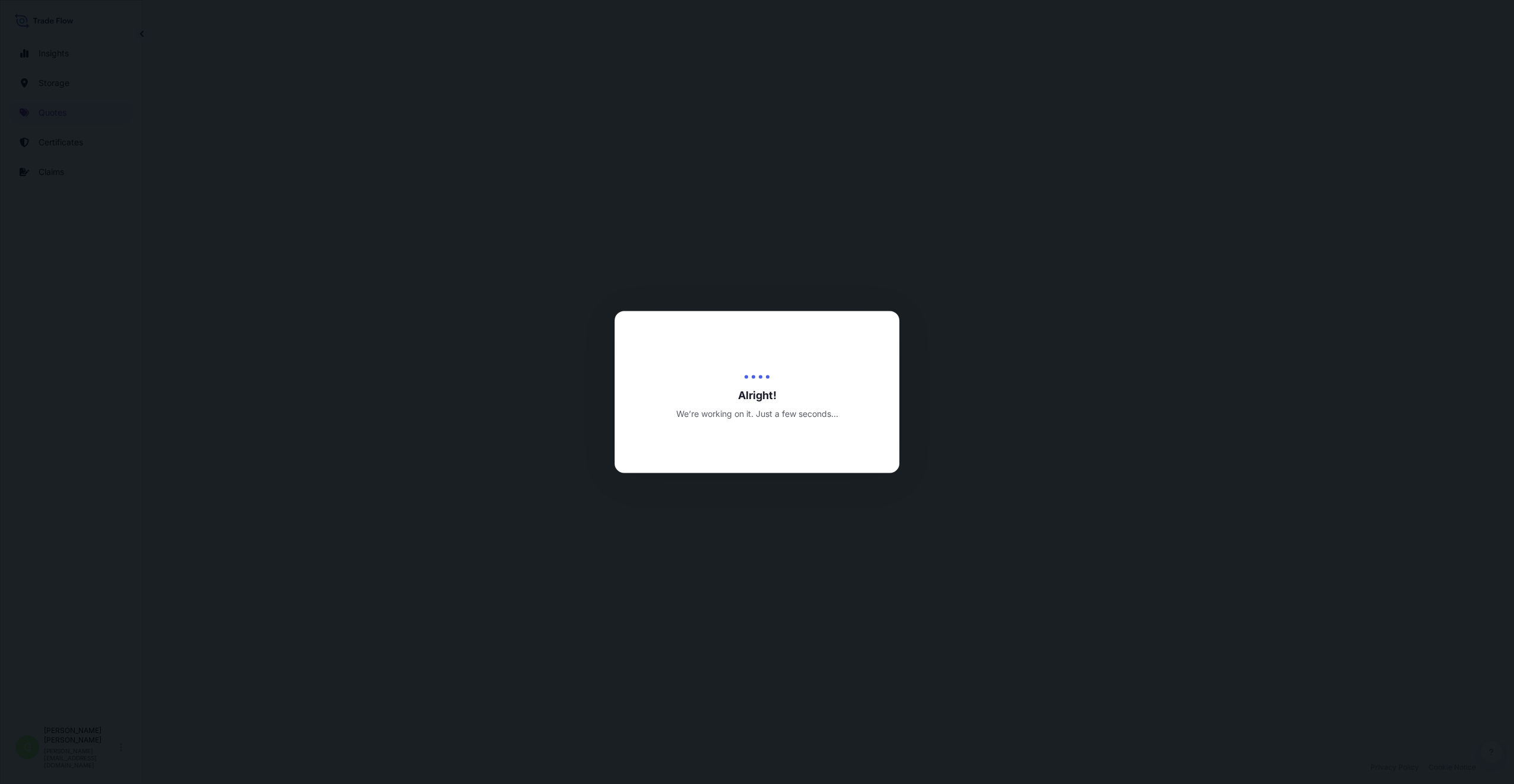
select select "Inland"
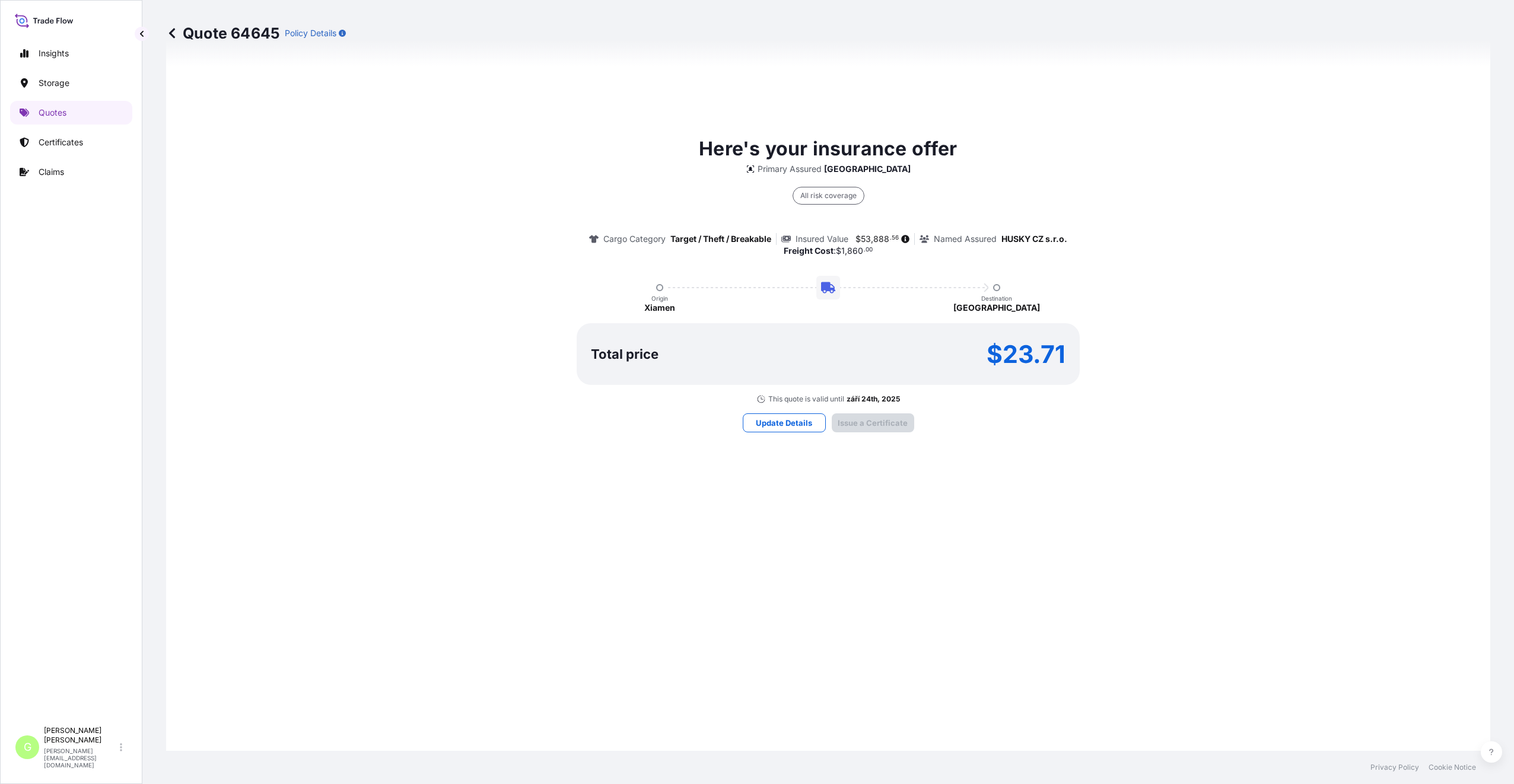
scroll to position [1428, 0]
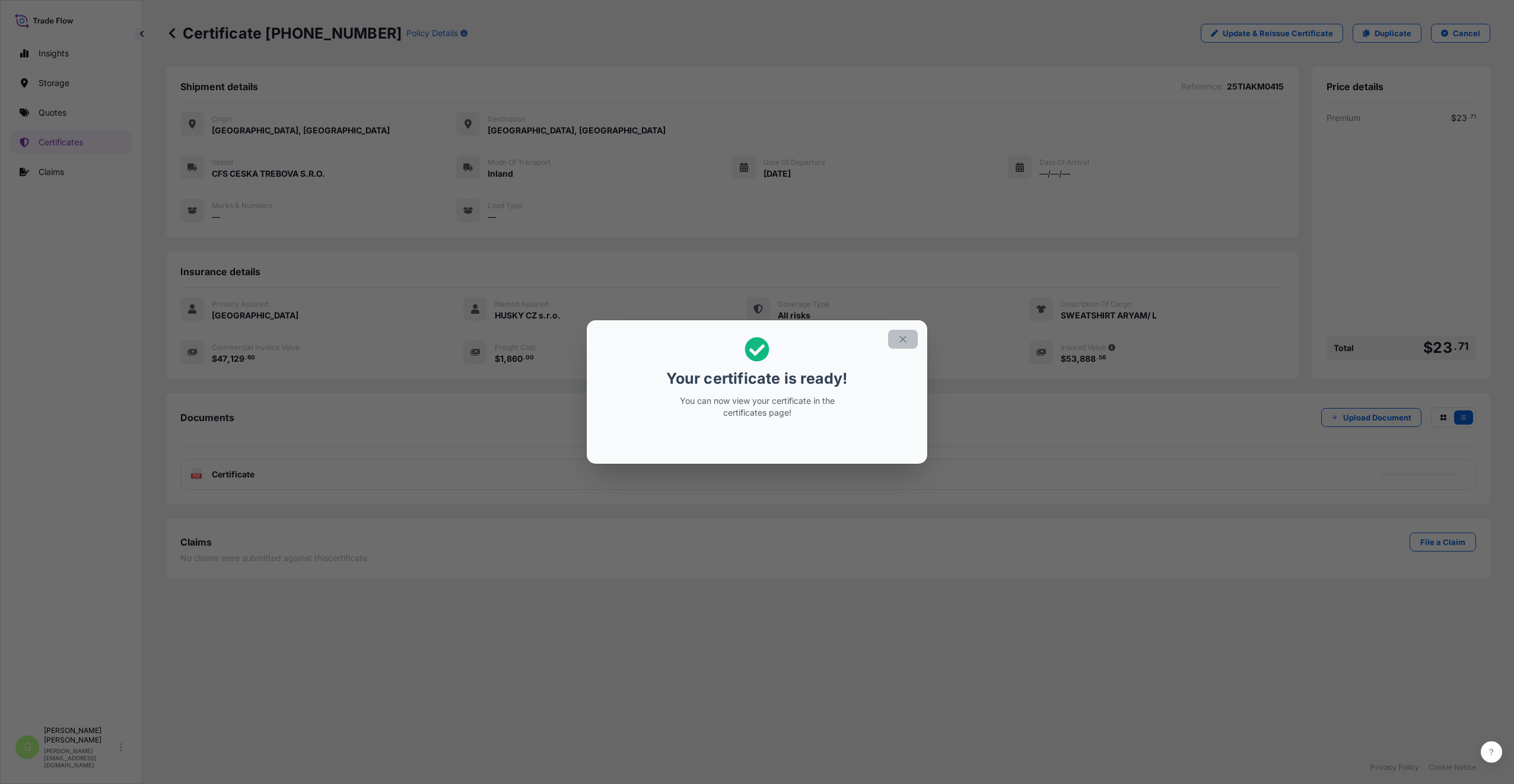
click at [898, 336] on icon "button" at bounding box center [903, 339] width 11 height 11
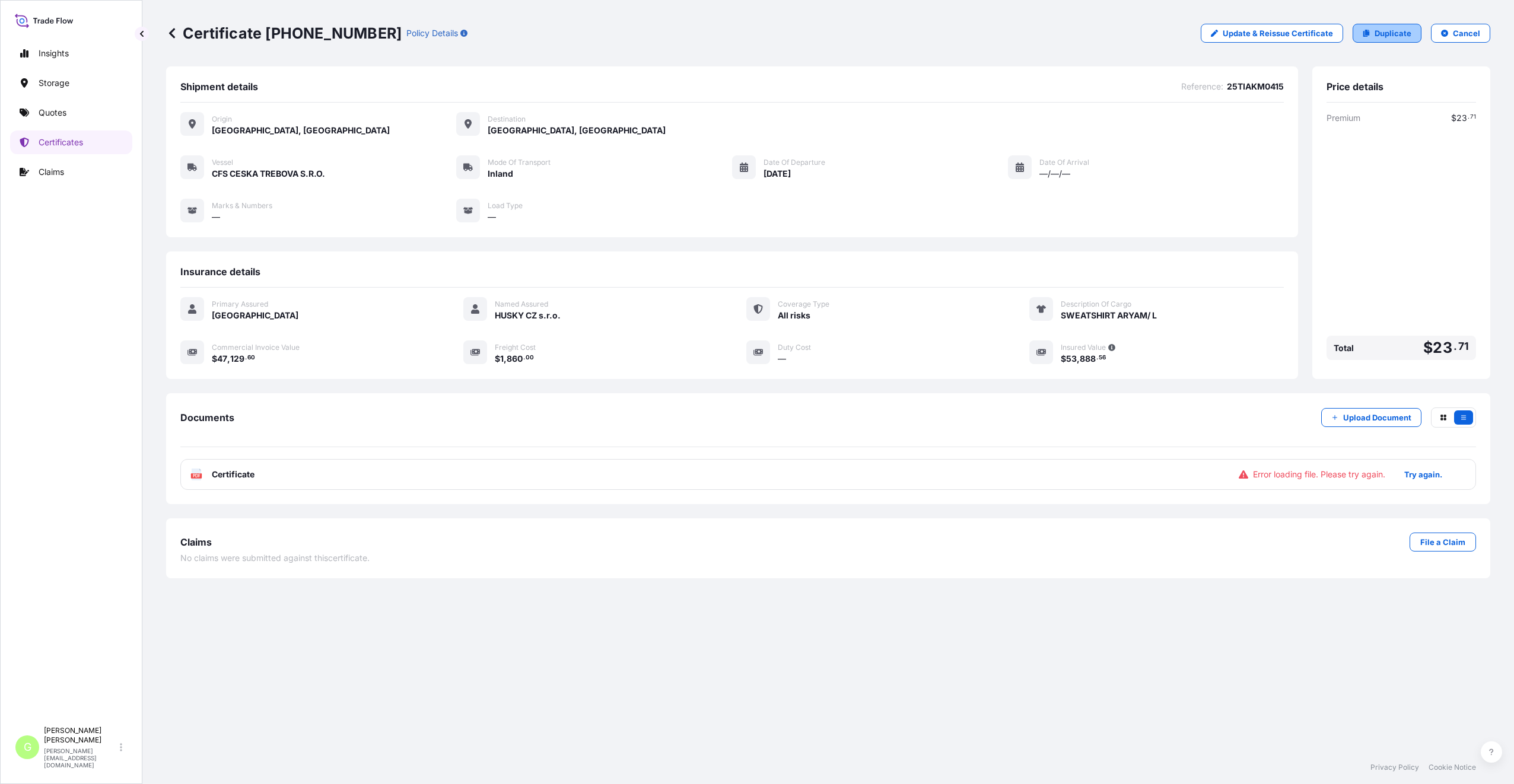
click at [1388, 36] on p "Duplicate" at bounding box center [1392, 33] width 37 height 12
select select "Inland"
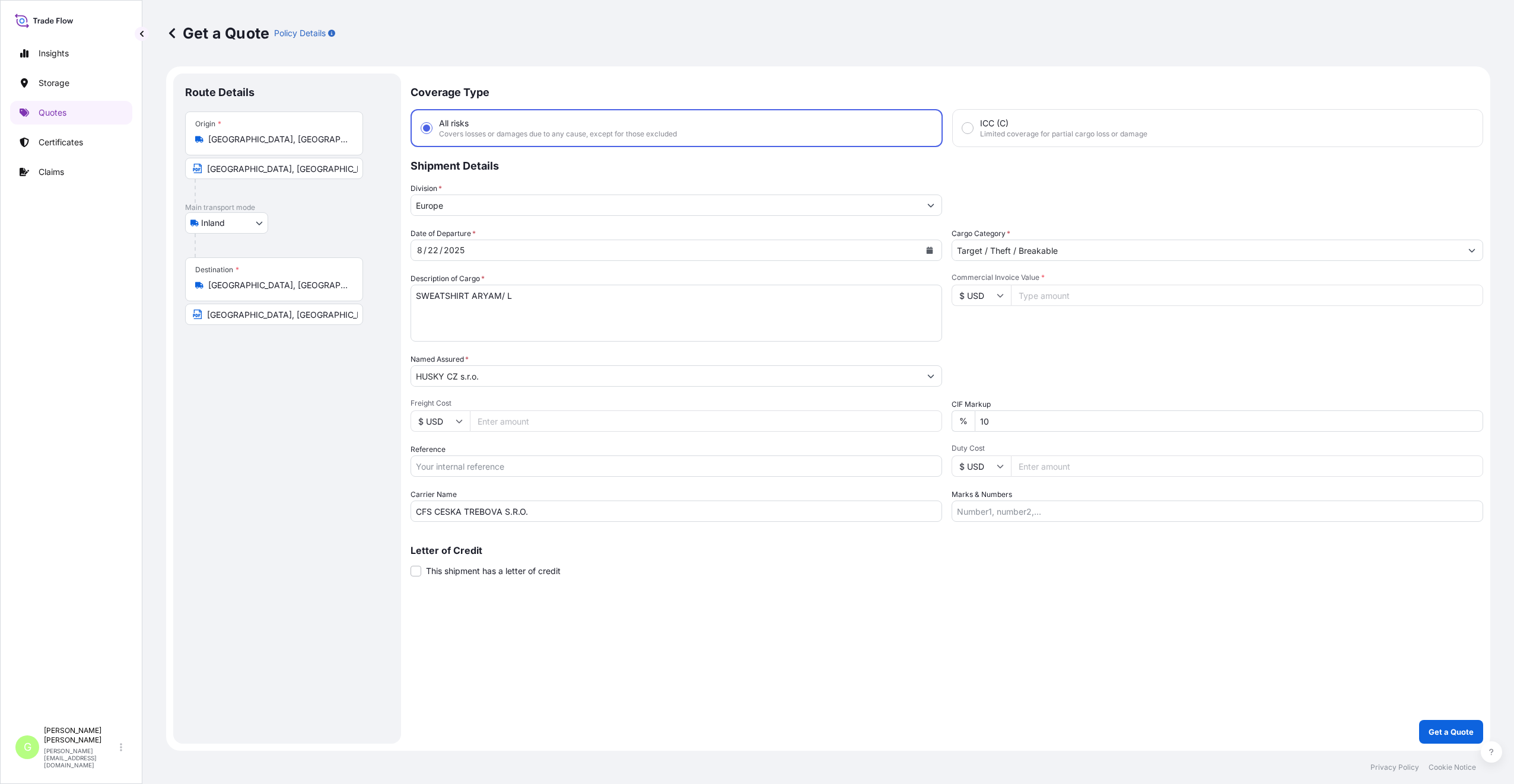
click at [485, 419] on input "Freight Cost" at bounding box center [706, 421] width 472 height 21
paste input "250409"
type input "250409"
click at [463, 466] on input "Reference" at bounding box center [677, 466] width 532 height 21
paste input "25TIAKM0409"
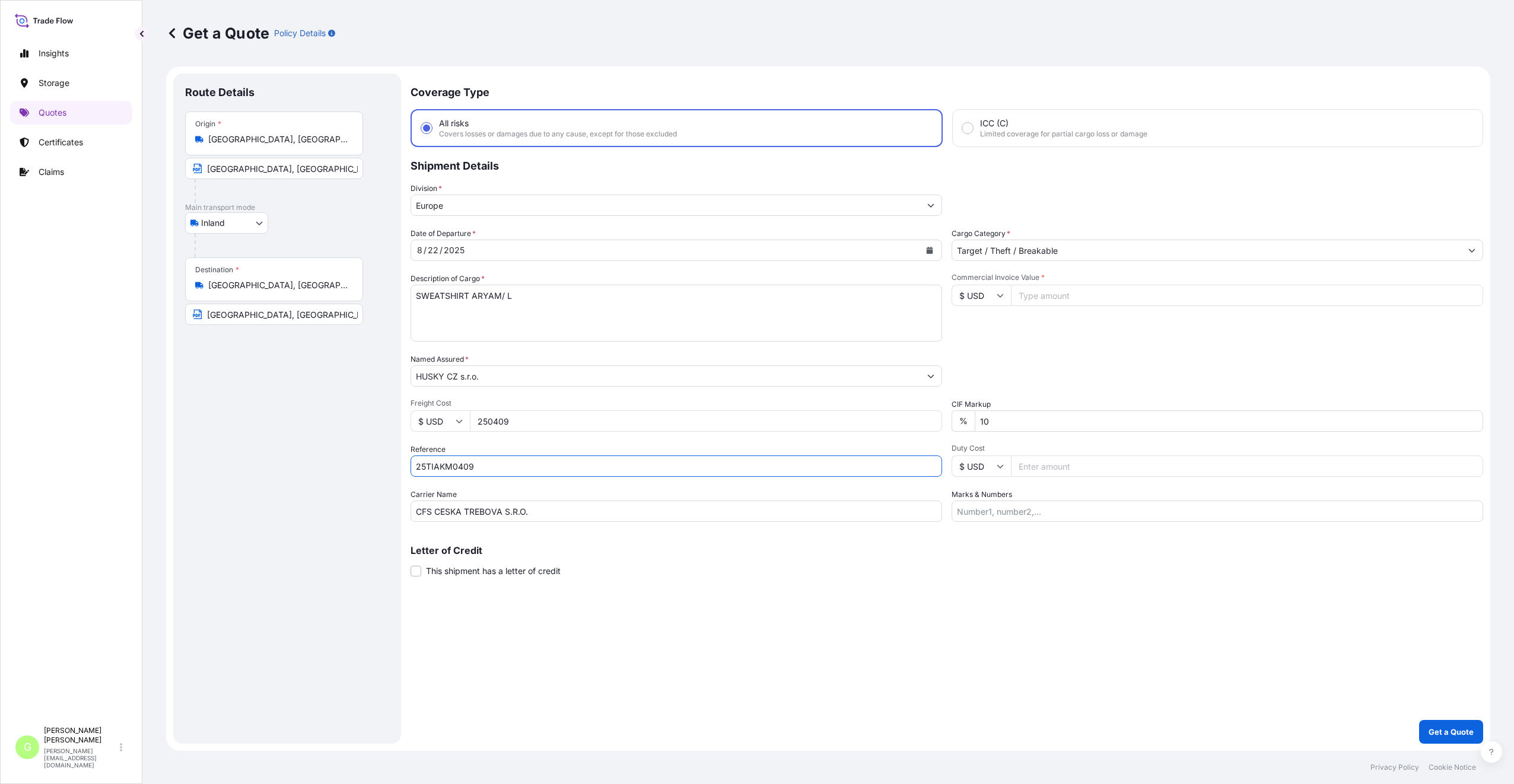
type input "25TIAKM0409"
click at [1035, 298] on input "Commercial Invoice Value *" at bounding box center [1247, 295] width 472 height 21
paste input "163811.0000"
type input "163811.0000"
drag, startPoint x: 513, startPoint y: 421, endPoint x: 466, endPoint y: 422, distance: 47.0
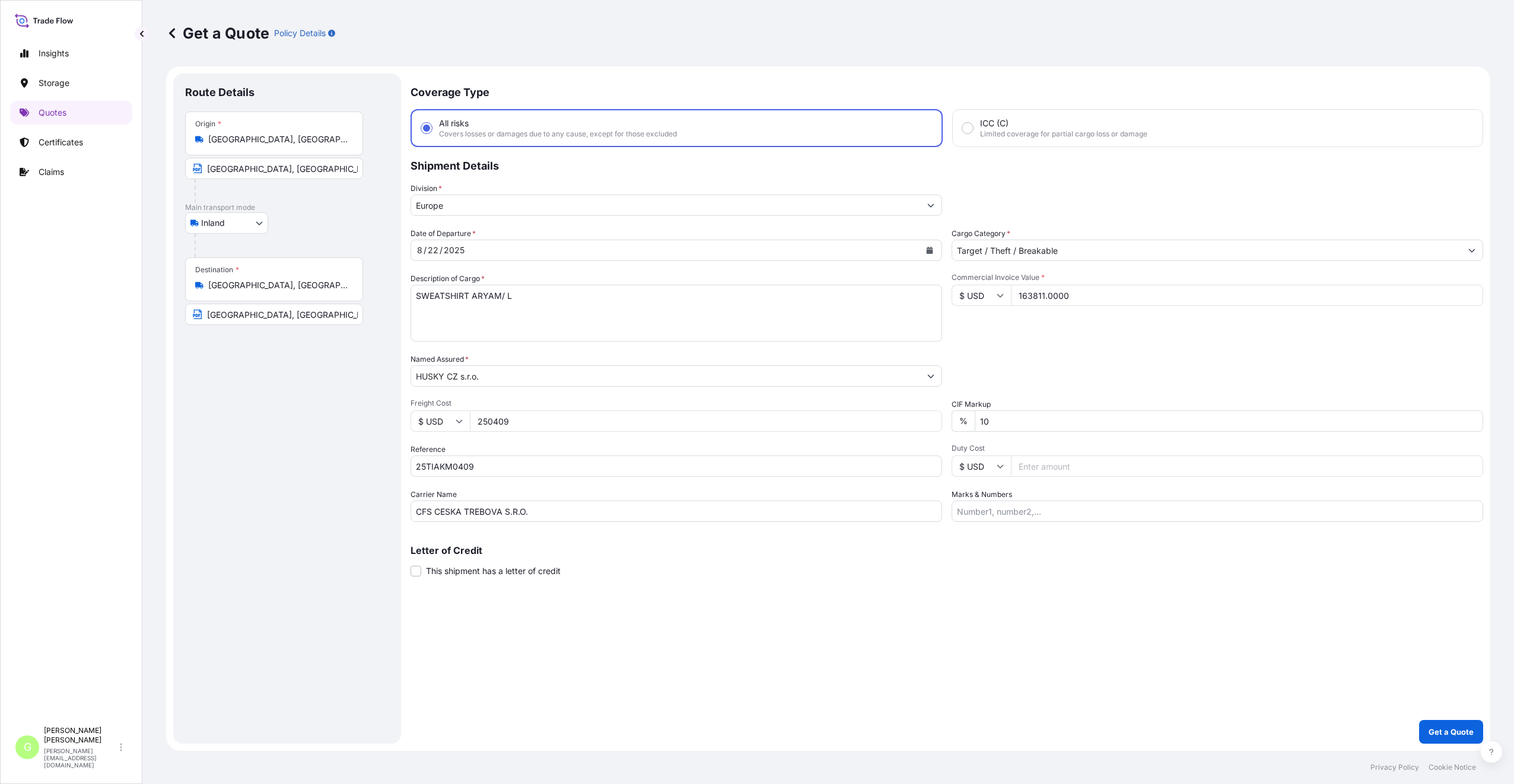
click at [466, 422] on div "$ USD 250409" at bounding box center [677, 421] width 532 height 21
click at [516, 424] on input "250409" at bounding box center [706, 421] width 472 height 21
drag, startPoint x: 516, startPoint y: 420, endPoint x: 472, endPoint y: 425, distance: 44.3
click at [472, 425] on input "250409" at bounding box center [706, 421] width 472 height 21
paste input "445"
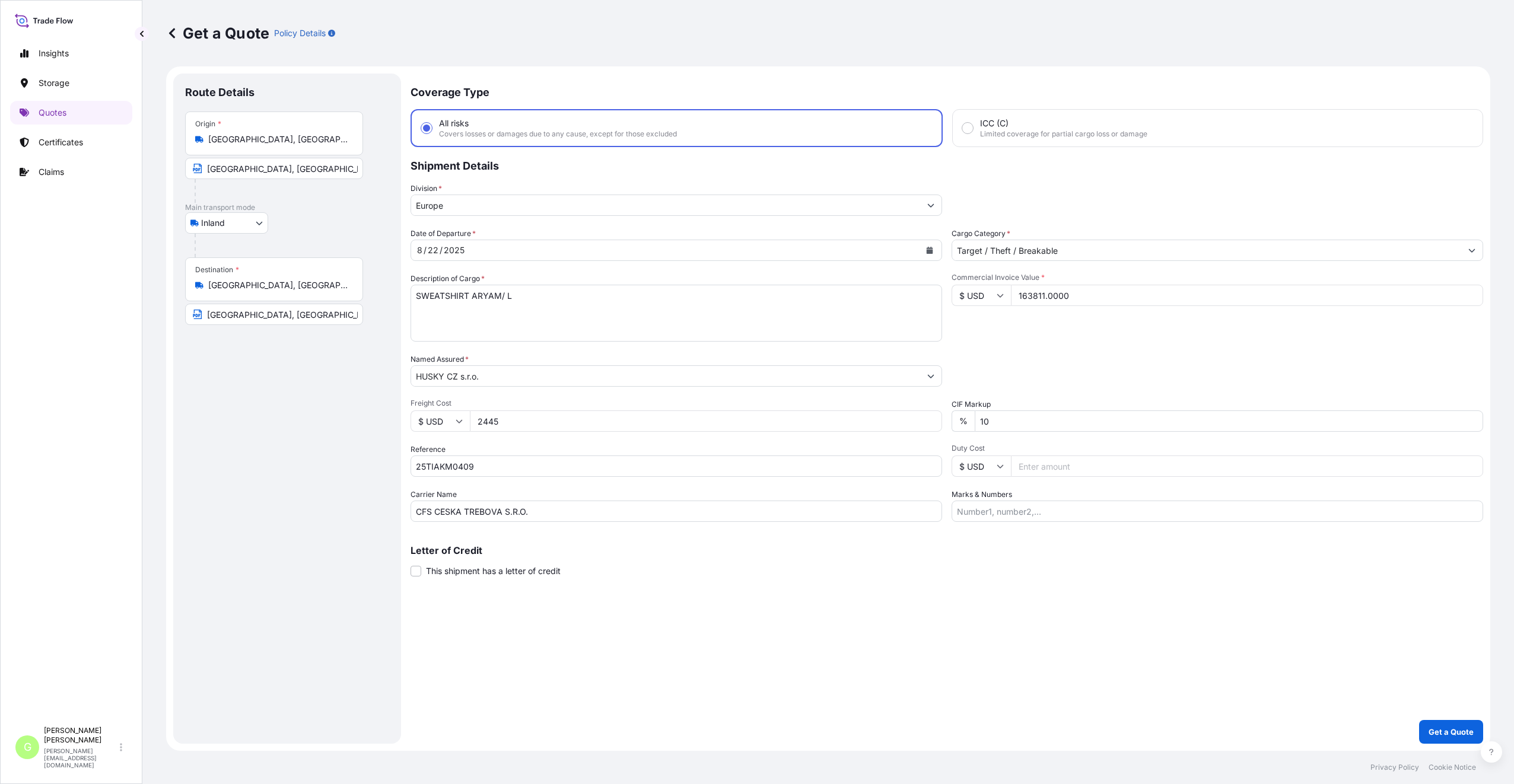
type input "2445"
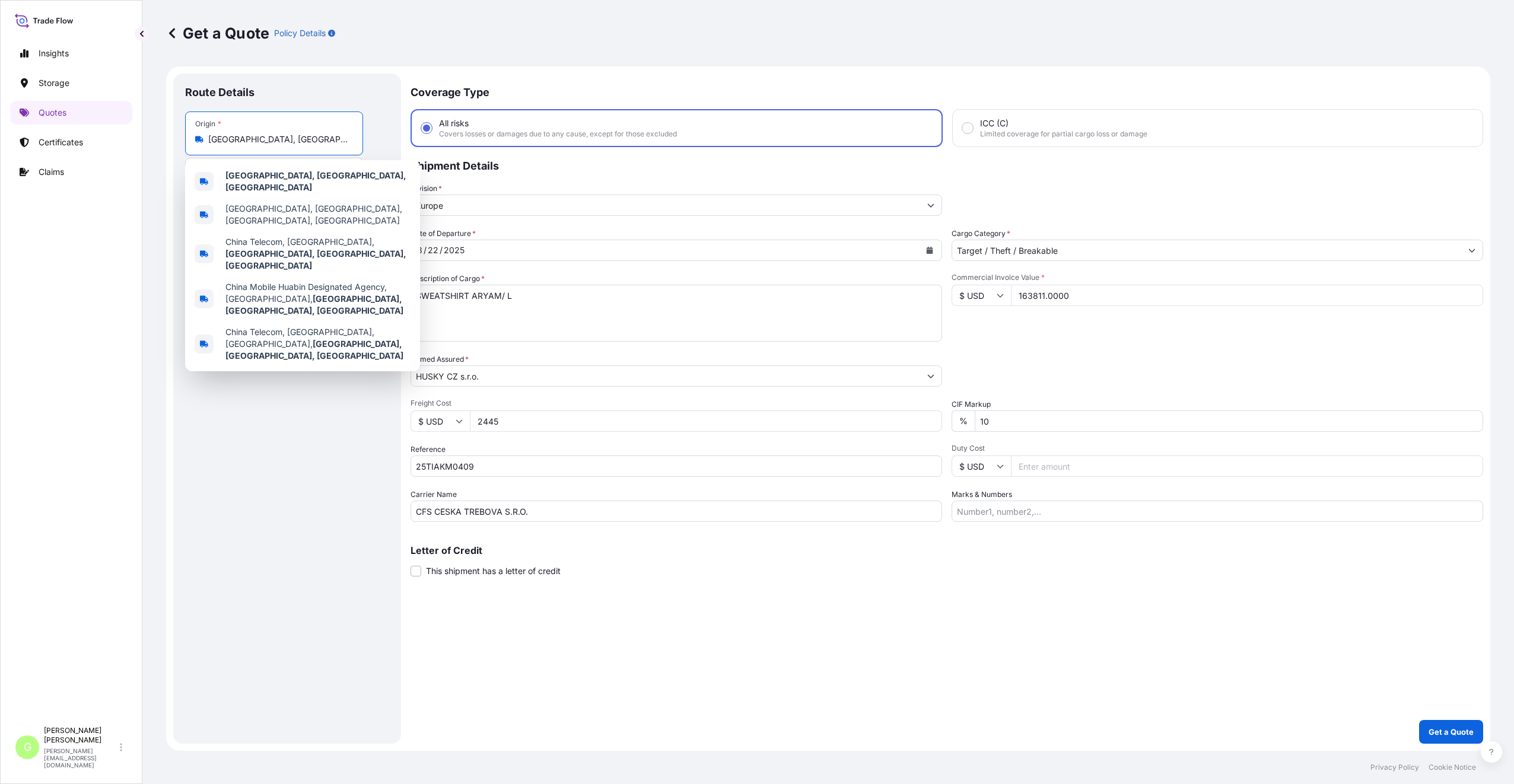
drag, startPoint x: 300, startPoint y: 137, endPoint x: 185, endPoint y: 138, distance: 115.0
click at [185, 138] on div "Origin * [GEOGRAPHIC_DATA], [GEOGRAPHIC_DATA], [GEOGRAPHIC_DATA]" at bounding box center [274, 134] width 178 height 44
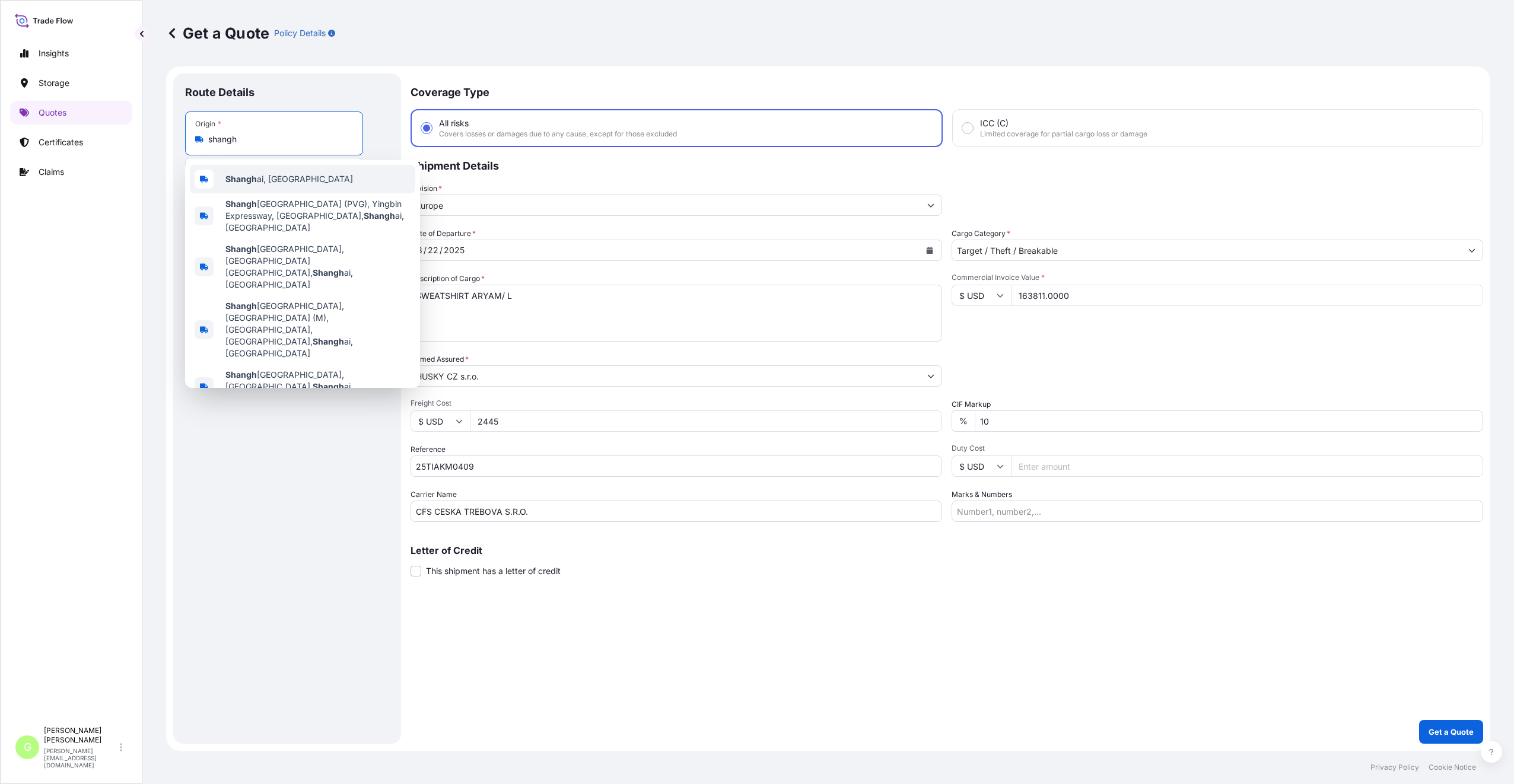
click at [236, 173] on div "Shangh ai, [GEOGRAPHIC_DATA]" at bounding box center [302, 179] width 225 height 29
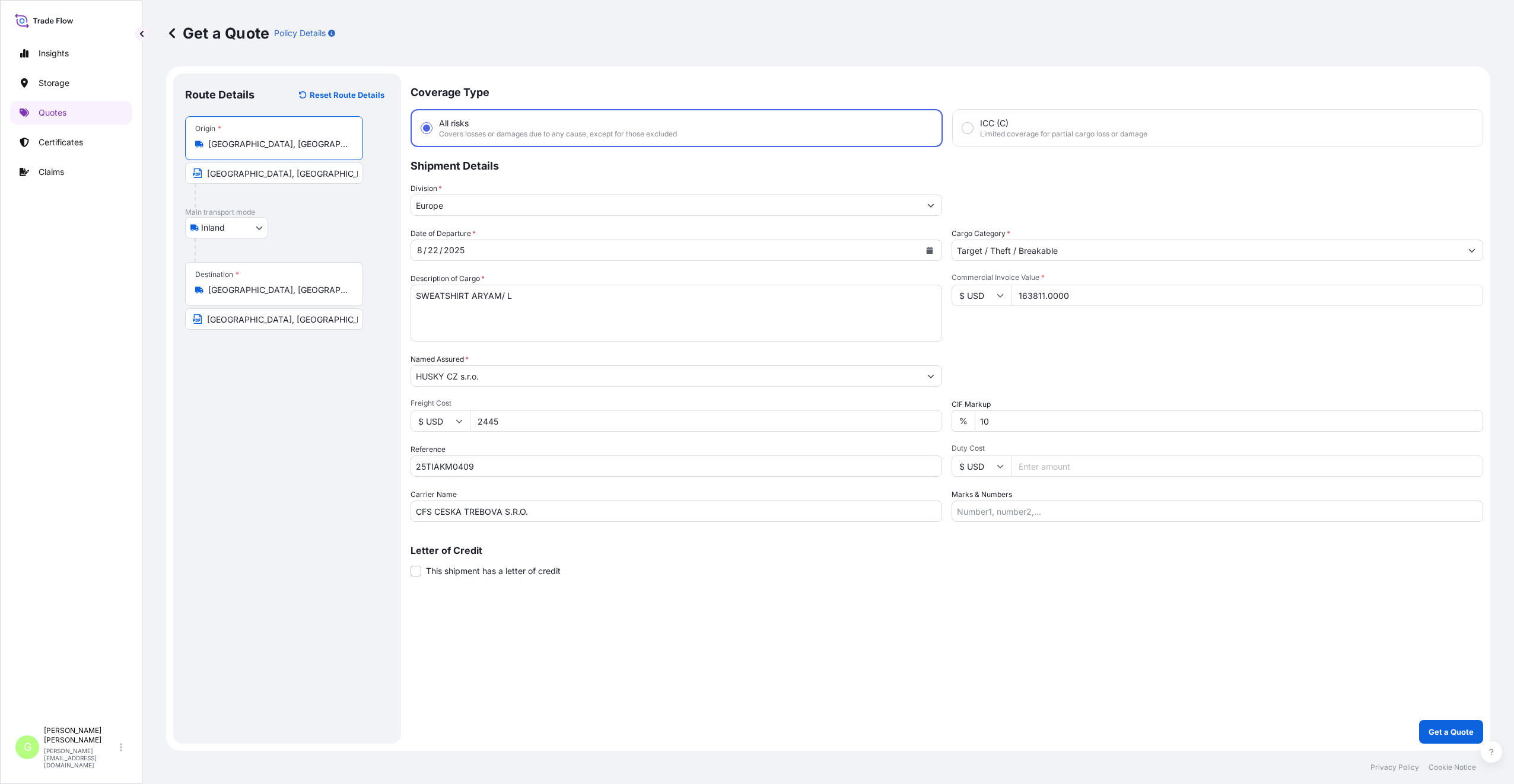
drag, startPoint x: 261, startPoint y: 142, endPoint x: 199, endPoint y: 144, distance: 62.0
click at [199, 144] on div "[GEOGRAPHIC_DATA], [GEOGRAPHIC_DATA]" at bounding box center [274, 144] width 158 height 12
type input "[GEOGRAPHIC_DATA], [GEOGRAPHIC_DATA]"
drag, startPoint x: 284, startPoint y: 175, endPoint x: 209, endPoint y: 173, distance: 75.0
click at [185, 173] on input "[GEOGRAPHIC_DATA], [GEOGRAPHIC_DATA]" at bounding box center [274, 173] width 178 height 21
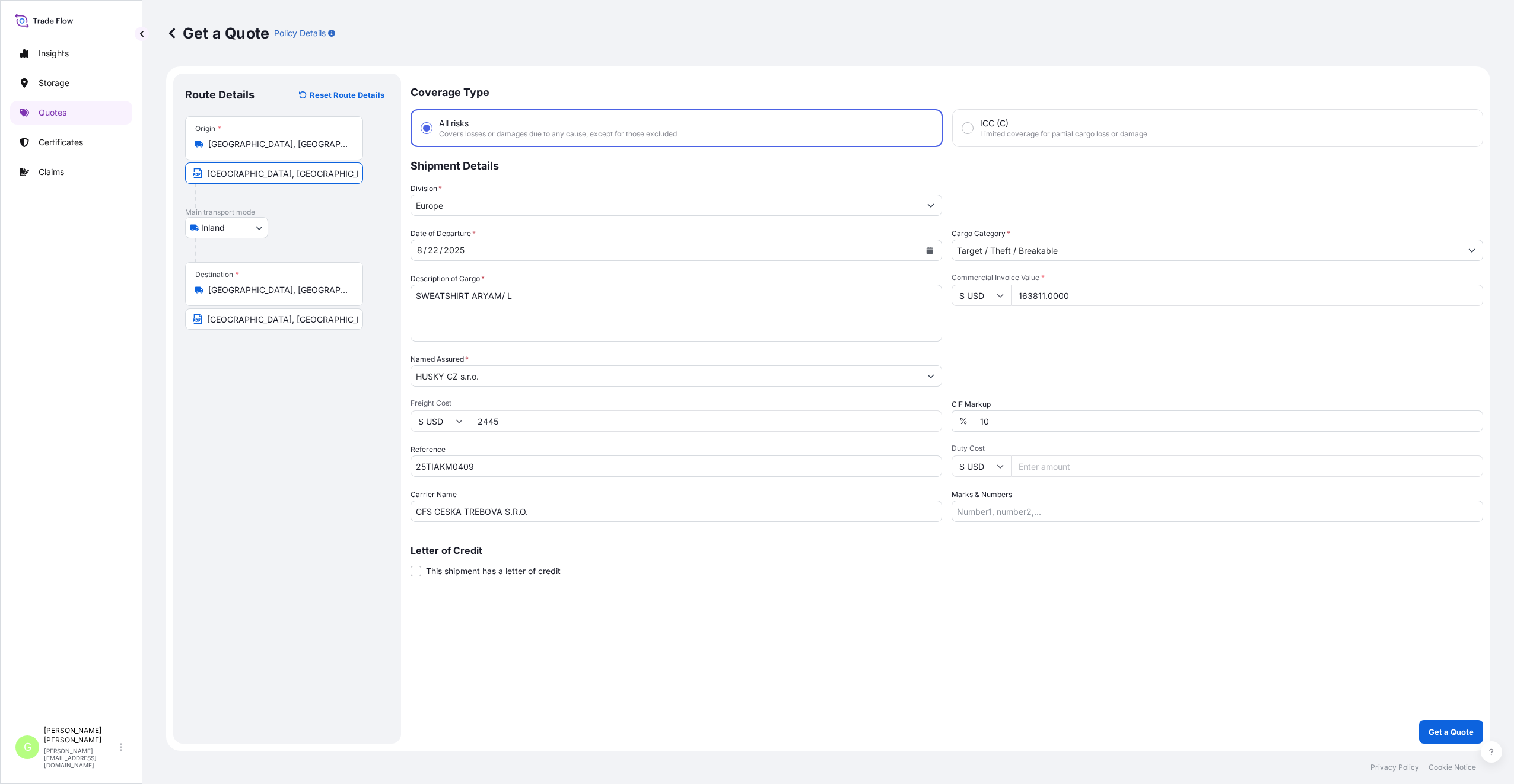
paste input "[GEOGRAPHIC_DATA]"
type input "[GEOGRAPHIC_DATA], [GEOGRAPHIC_DATA]"
click at [195, 477] on div "Route Details Reset Route Details Place of loading Road / [GEOGRAPHIC_DATA] / I…" at bounding box center [286, 409] width 204 height 646
click at [283, 626] on div "Route Details Reset Route Details Place of loading Road / [GEOGRAPHIC_DATA] / I…" at bounding box center [286, 409] width 204 height 646
drag, startPoint x: 514, startPoint y: 295, endPoint x: 408, endPoint y: 295, distance: 106.0
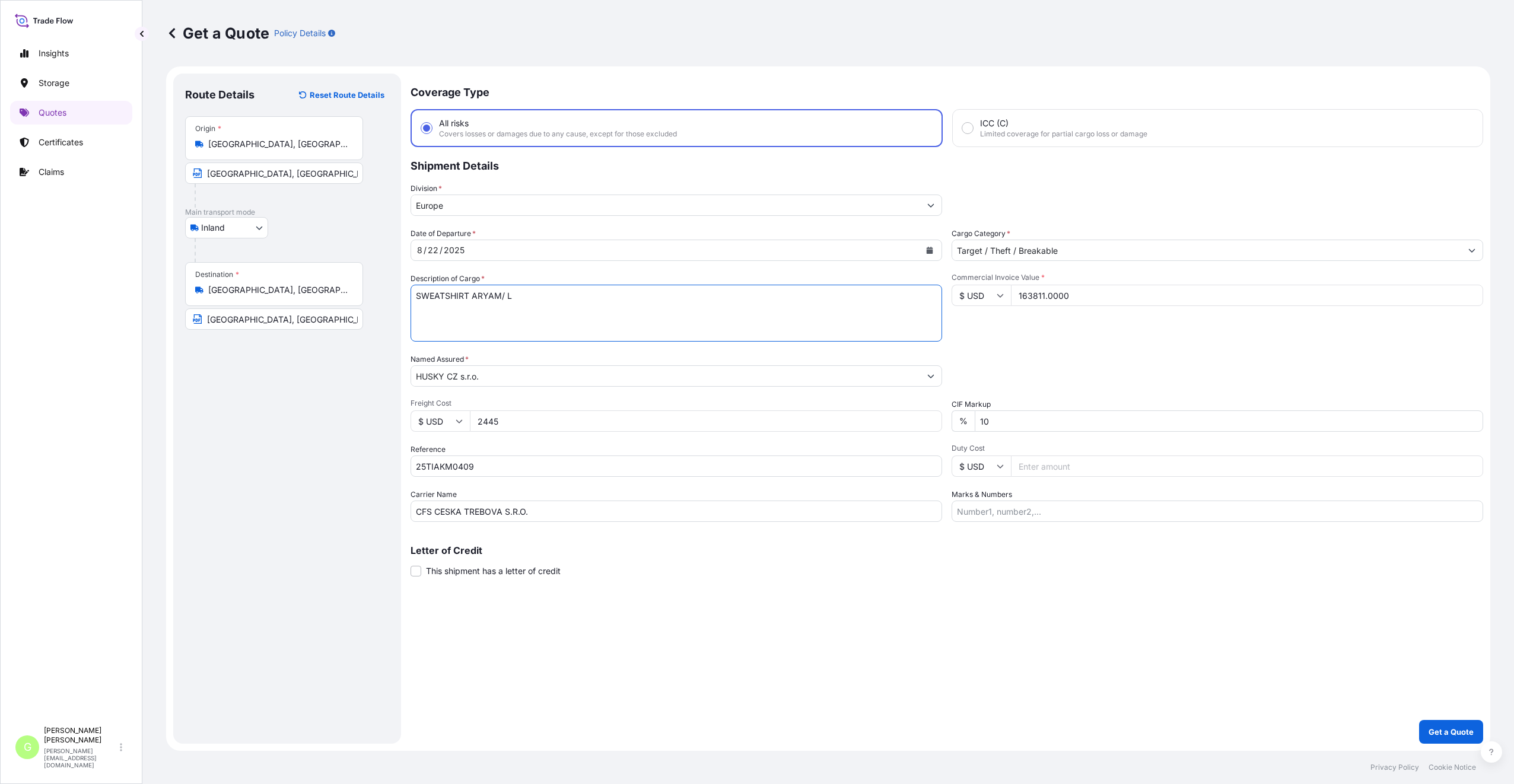
click at [408, 295] on form "Route Details Reset Route Details Place of loading Road / Inland Road / Inland …" at bounding box center [828, 409] width 1324 height 684
paste textarea "TDDW2025080666 25T007I00466 CFS Česká Třebová s.r.o. Nikolas Zoikas [STREET_ADD…"
drag, startPoint x: 552, startPoint y: 329, endPoint x: 402, endPoint y: 256, distance: 166.8
click at [402, 256] on form "Route Details Reset Route Details Place of loading Road / Inland Road / Inland …" at bounding box center [828, 409] width 1324 height 684
type textarea "ZIP L, [PERSON_NAME] M , [PERSON_NAME],ARONZIPM"
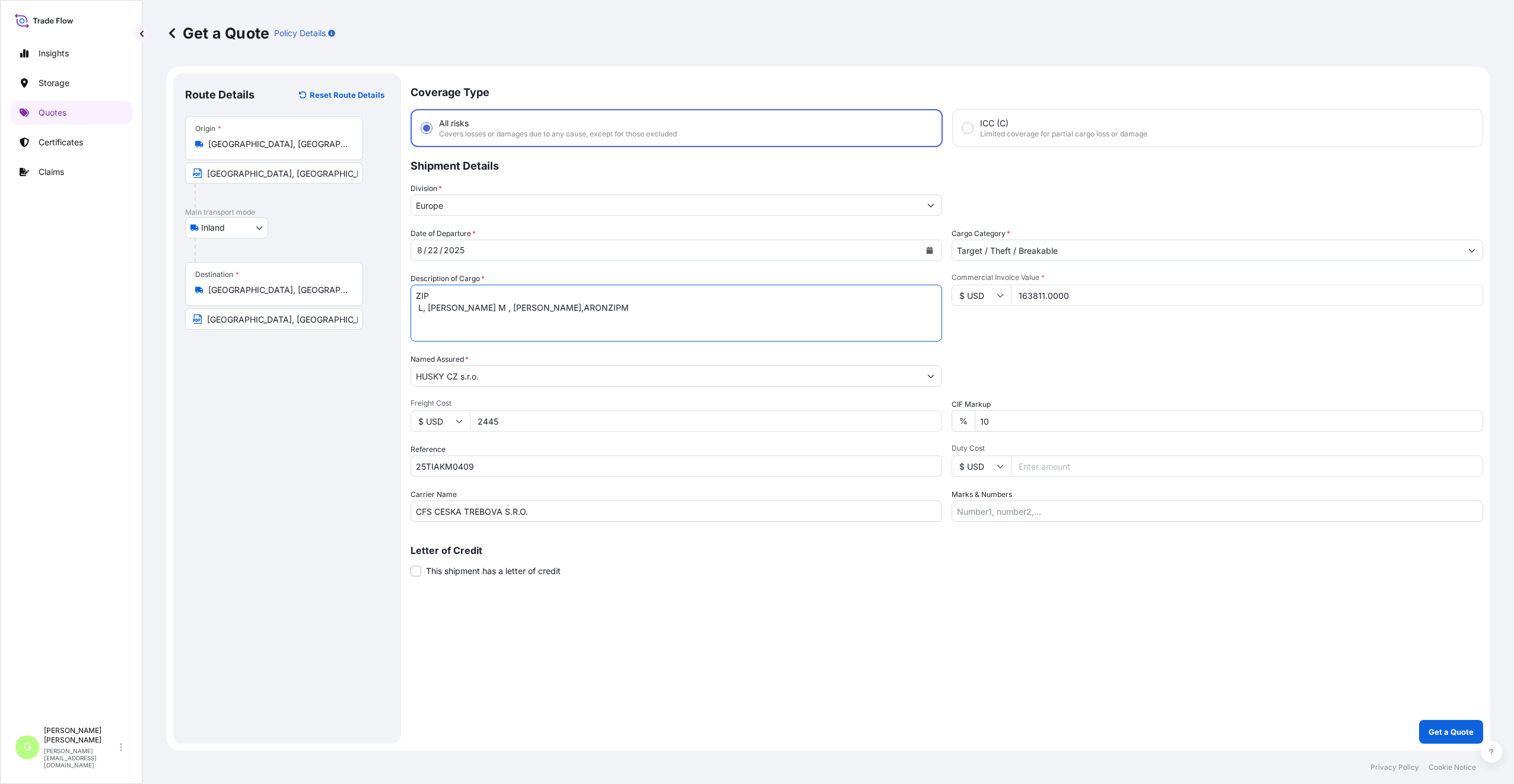
drag, startPoint x: 583, startPoint y: 314, endPoint x: 403, endPoint y: 284, distance: 182.5
click at [403, 284] on form "Route Details Reset Route Details Place of loading Road / Inland Road / Inland …" at bounding box center [828, 409] width 1324 height 684
click at [435, 294] on textarea "SWEATSHIRT ARYAM/ L" at bounding box center [677, 313] width 532 height 57
paste textarea "WEATSHIRTALOUL,ARONL,[PERSON_NAME] L, [PERSON_NAME] M , [PERSON_NAME],[GEOGRAPH…"
click at [417, 295] on textarea "SWEATSHIRT ARYAM/ L" at bounding box center [677, 313] width 532 height 57
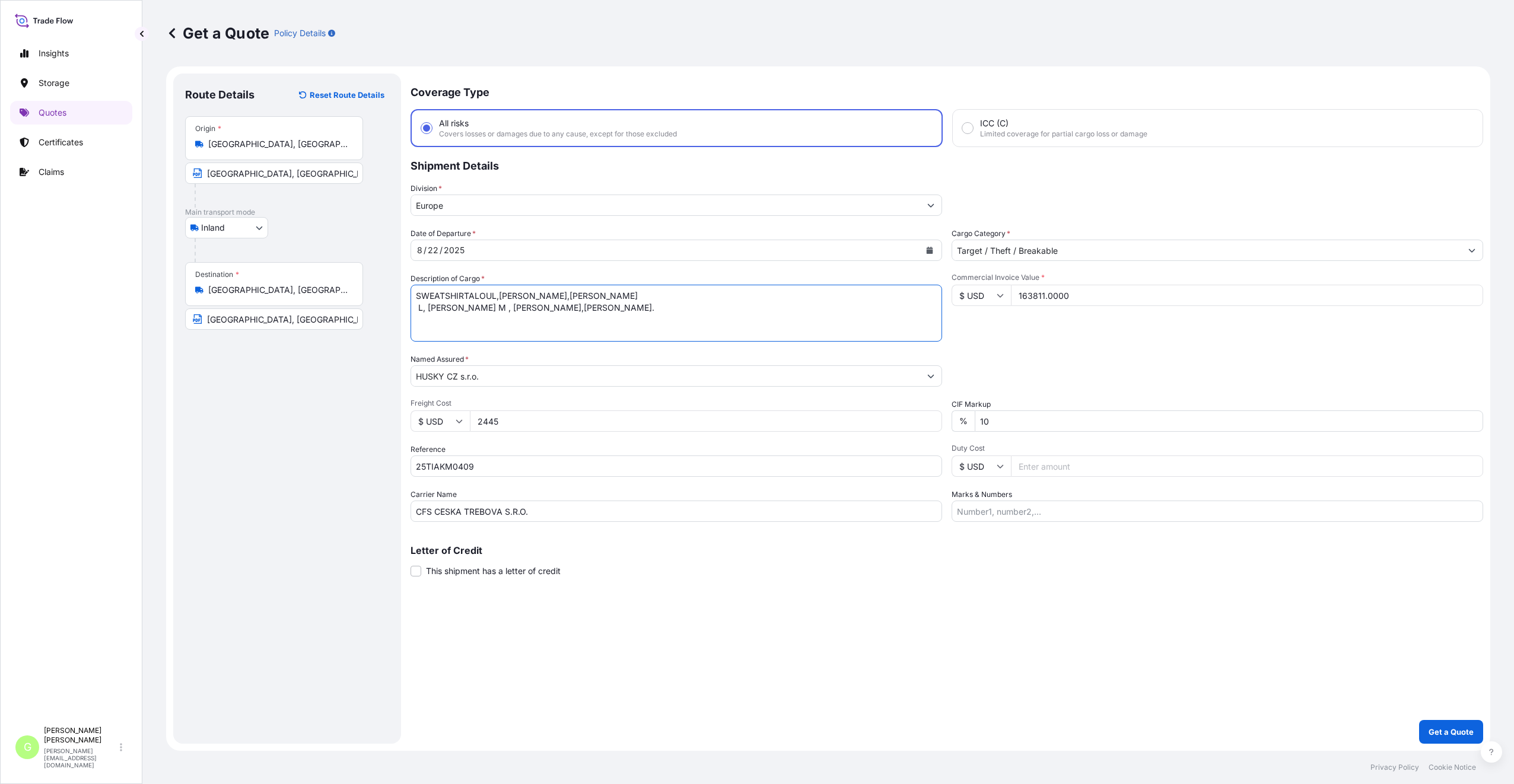
type textarea "SWEATSHIRTALOUL,[PERSON_NAME],[PERSON_NAME] L, [PERSON_NAME] M , [PERSON_NAME],…"
click at [312, 465] on div "Route Details Reset Route Details Place of loading Road / [GEOGRAPHIC_DATA] / I…" at bounding box center [286, 409] width 204 height 646
click at [1458, 730] on p "Get a Quote" at bounding box center [1451, 732] width 45 height 12
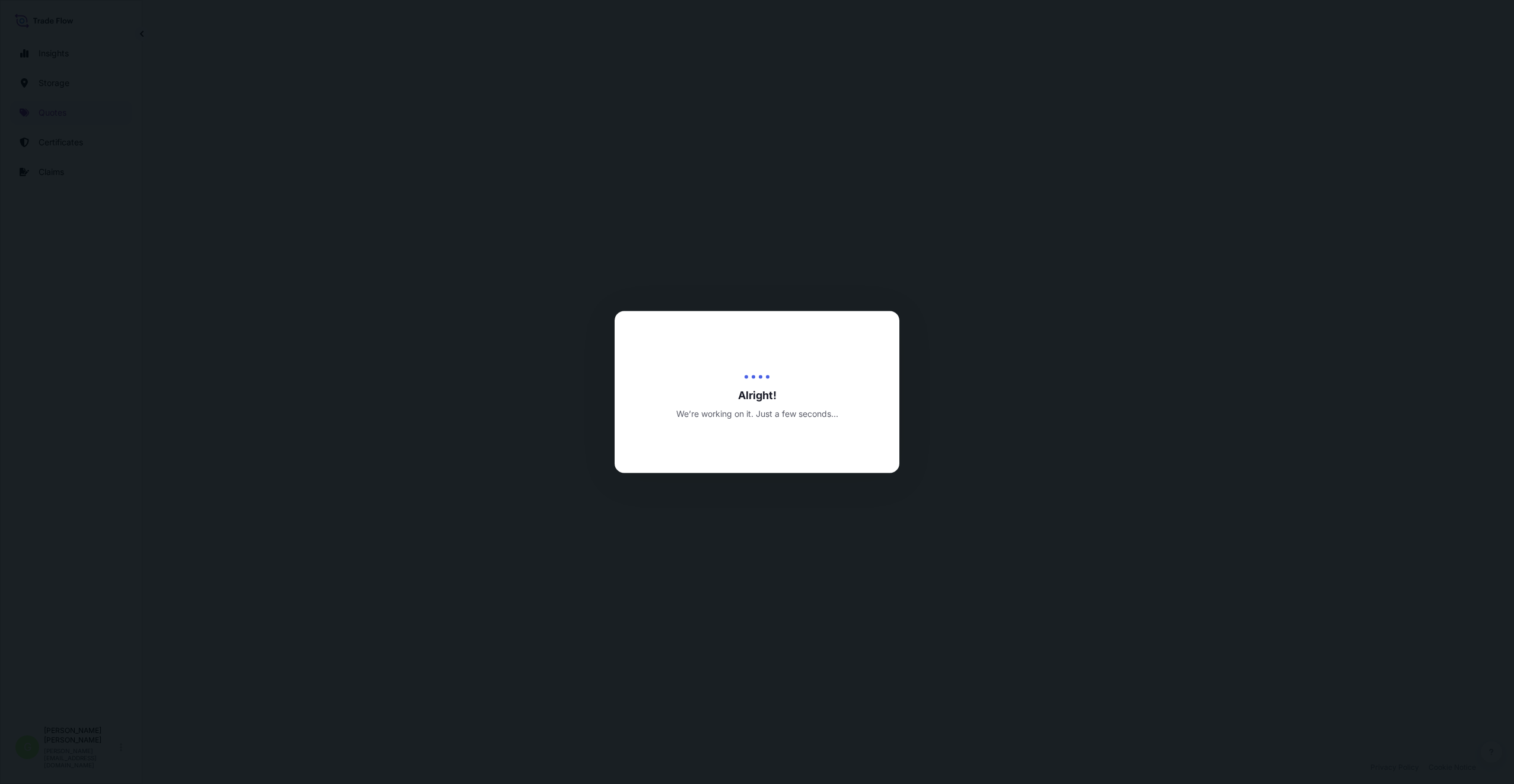
select select "Inland"
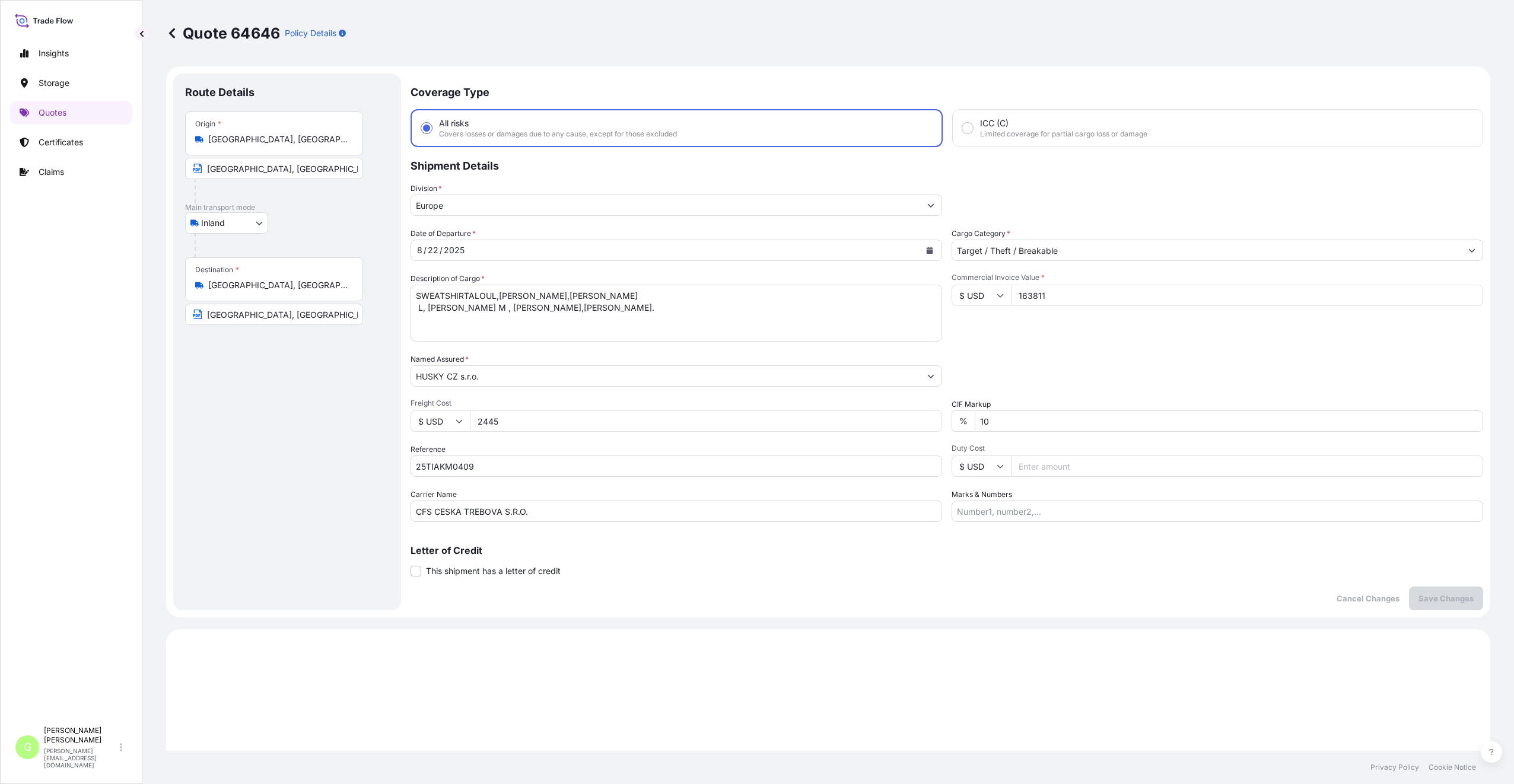
click at [300, 460] on div "Route Details Place of loading Road / [GEOGRAPHIC_DATA] / Inland Origin * [GEOG…" at bounding box center [286, 342] width 204 height 513
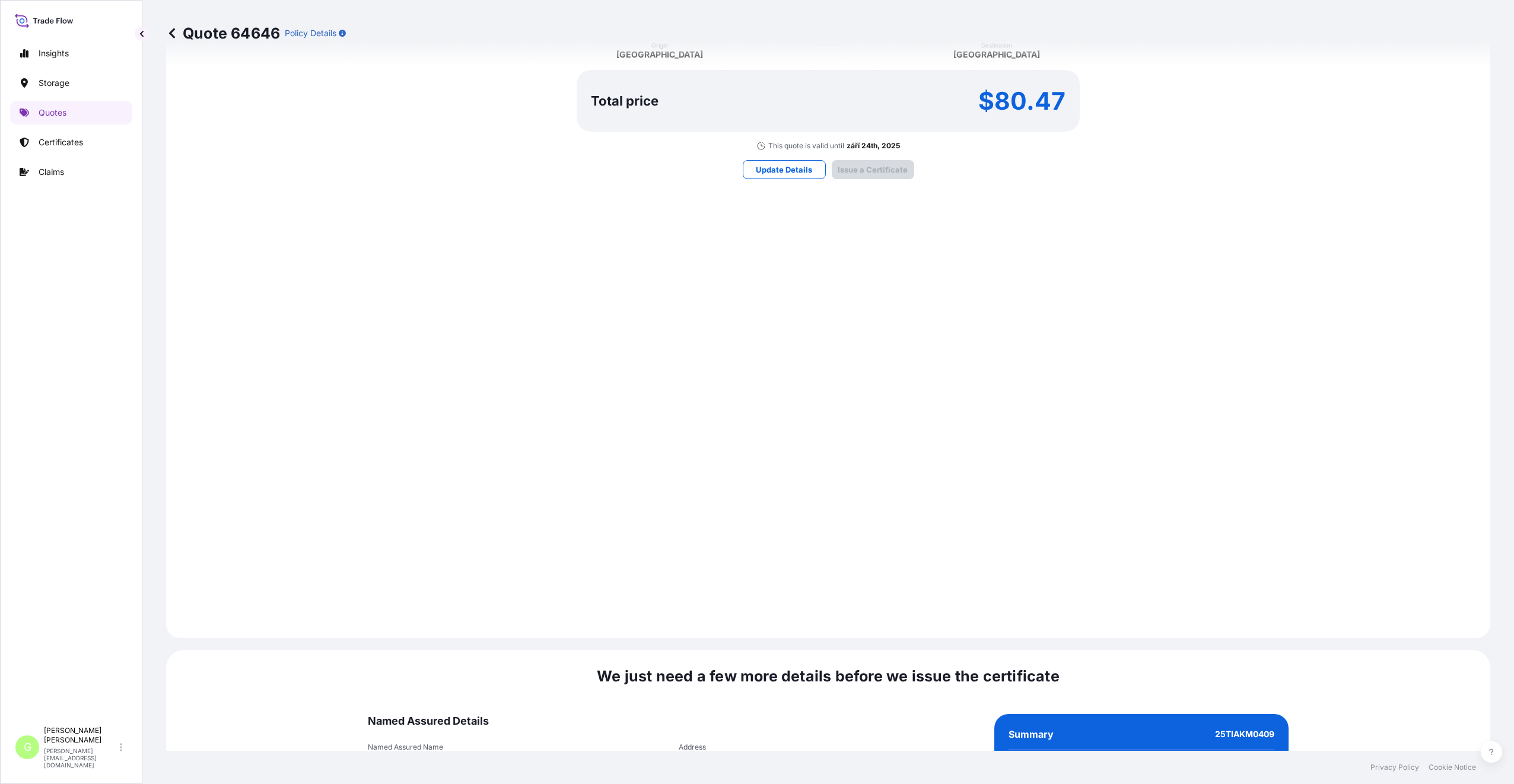
scroll to position [1428, 0]
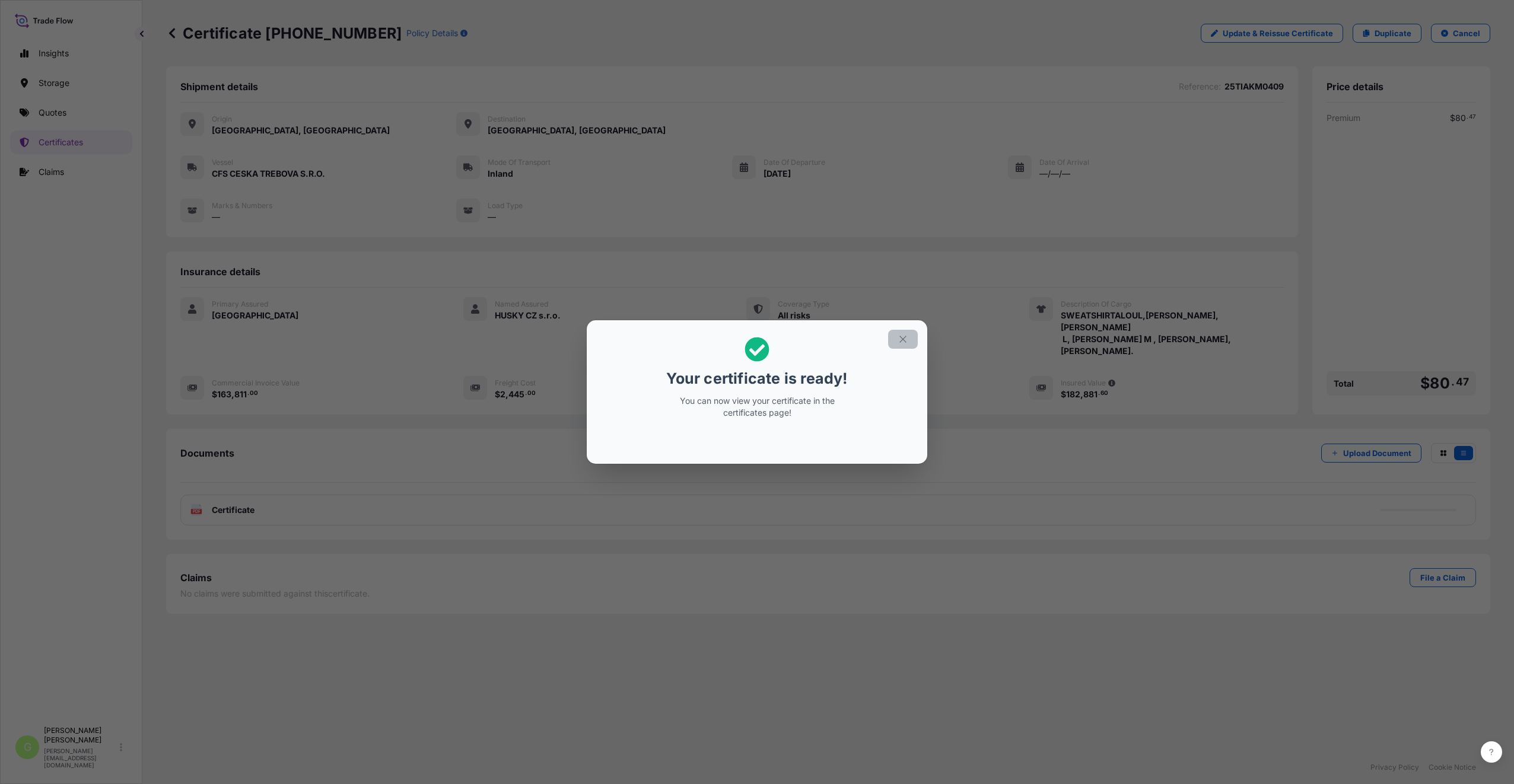
click at [905, 339] on icon "button" at bounding box center [903, 339] width 11 height 11
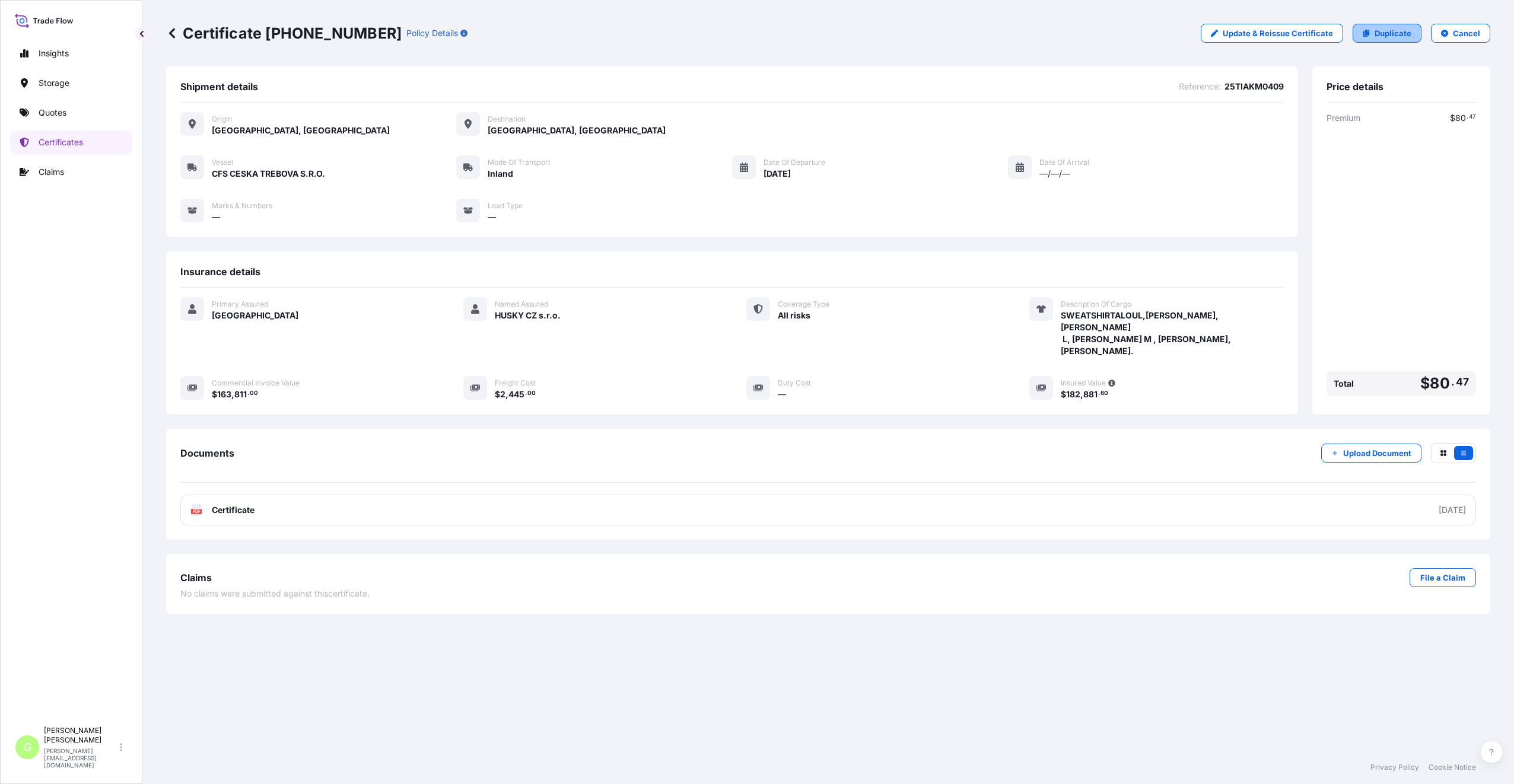
click at [1383, 30] on p "Duplicate" at bounding box center [1392, 33] width 37 height 12
select select "Inland"
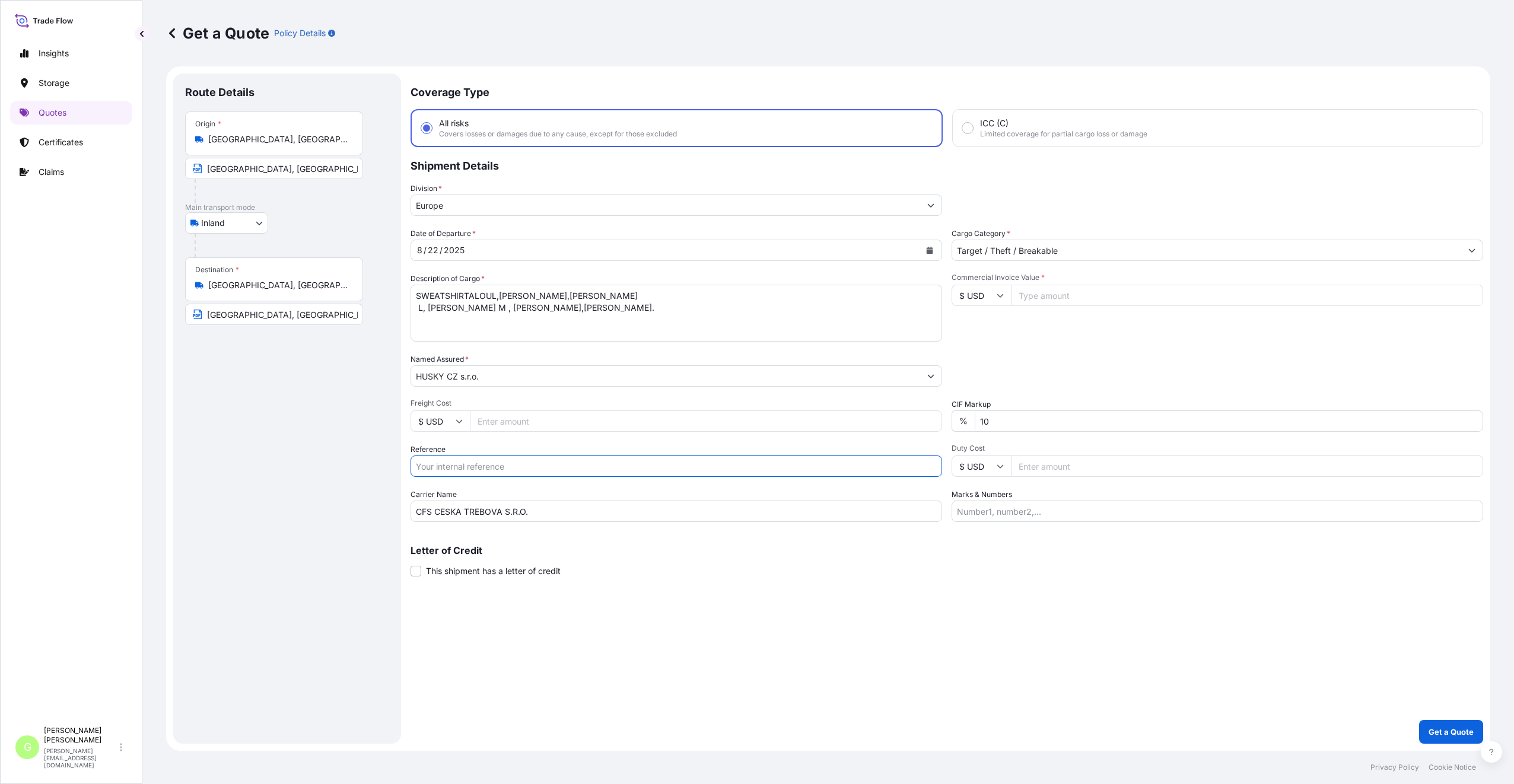
click at [463, 469] on input "Reference" at bounding box center [677, 466] width 532 height 21
paste input "25TIAKM0394"
type input "25TIAKM0394"
click at [1091, 302] on input "Commercial Invoice Value *" at bounding box center [1247, 295] width 472 height 21
paste input "44199.0000"
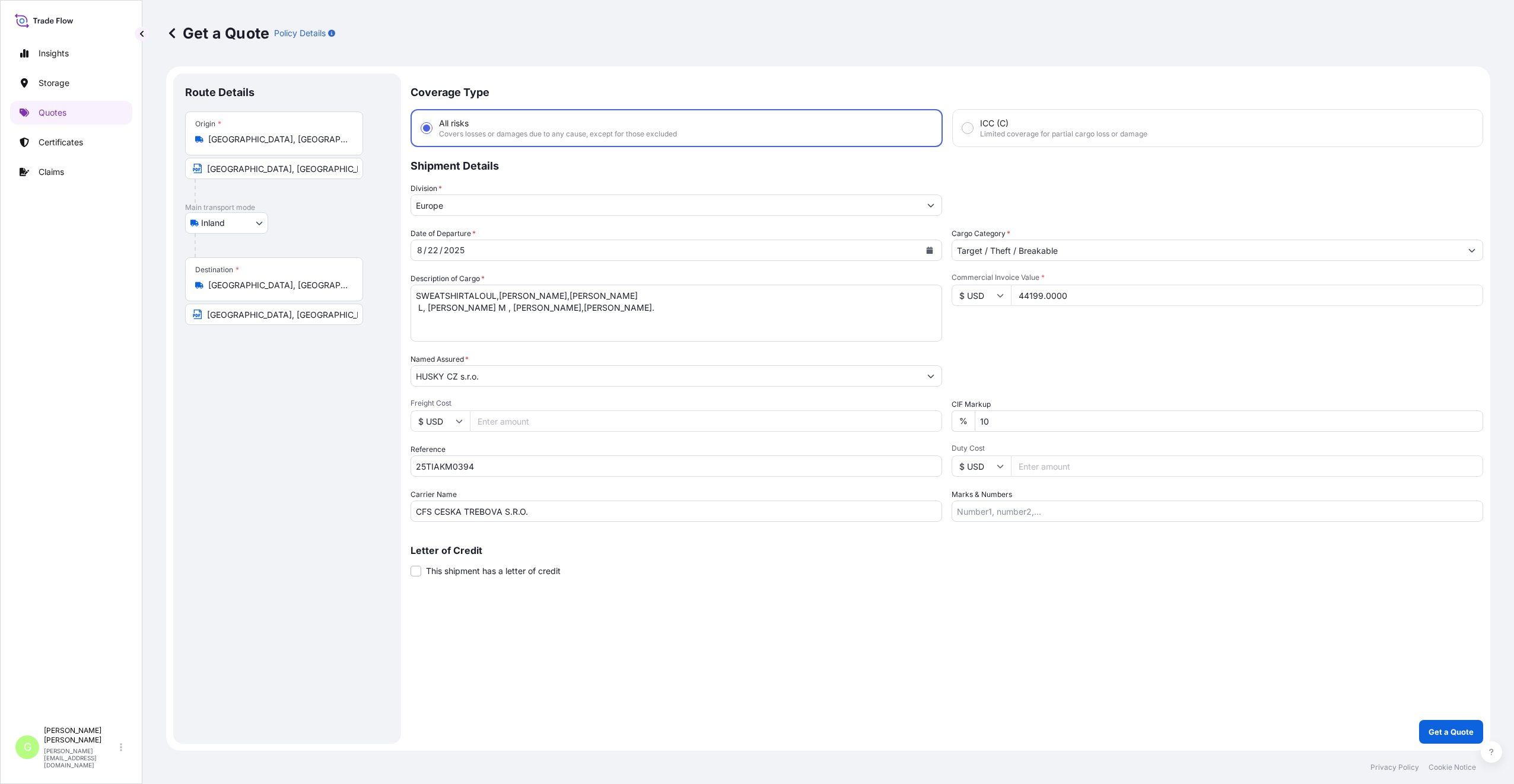
type input "44199.0000"
click at [488, 414] on input "Freight Cost" at bounding box center [706, 421] width 472 height 21
paste input "4620"
type input "4620"
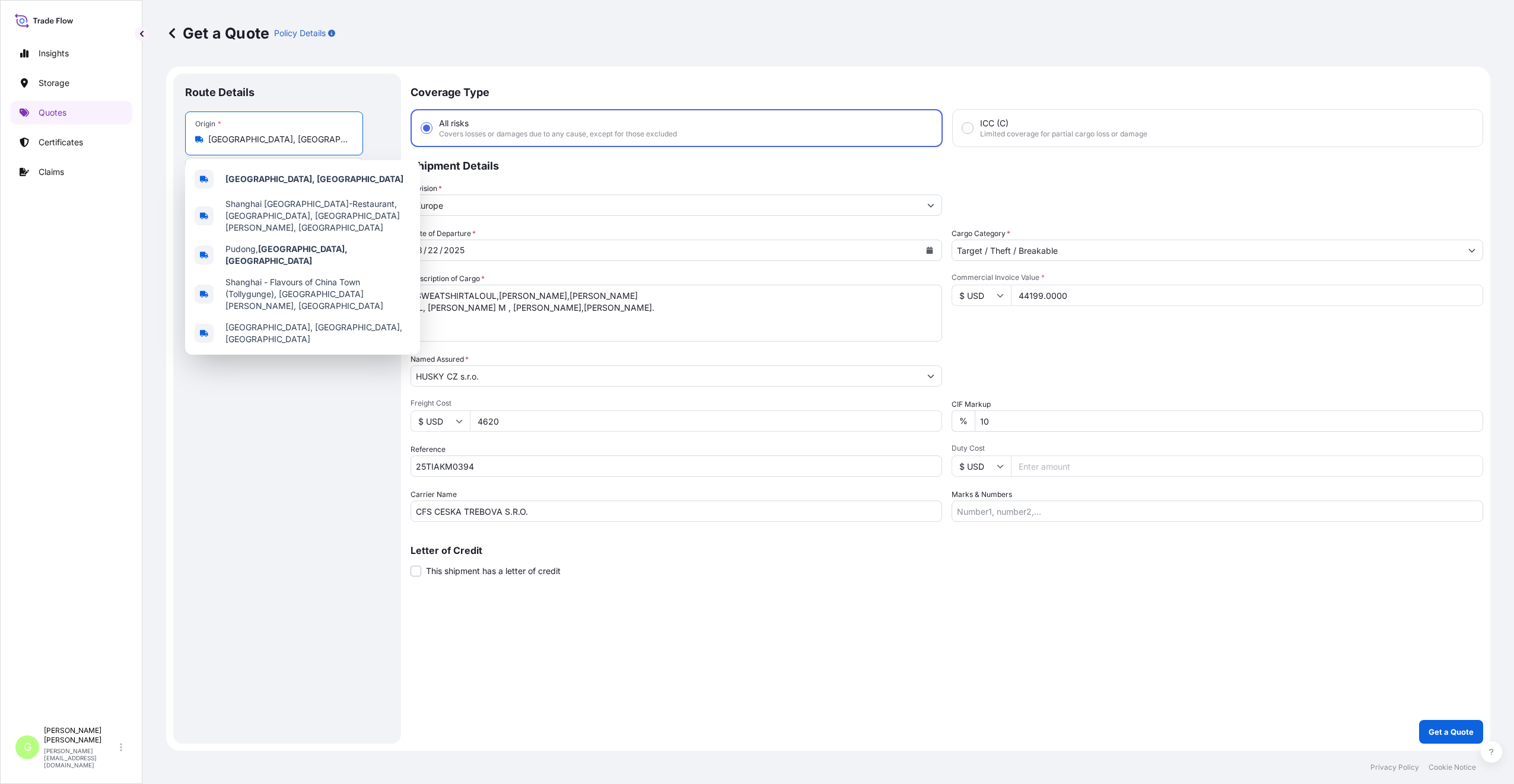
drag, startPoint x: 241, startPoint y: 136, endPoint x: 187, endPoint y: 140, distance: 54.1
click at [187, 140] on div "Origin * [GEOGRAPHIC_DATA], [GEOGRAPHIC_DATA]" at bounding box center [274, 134] width 178 height 44
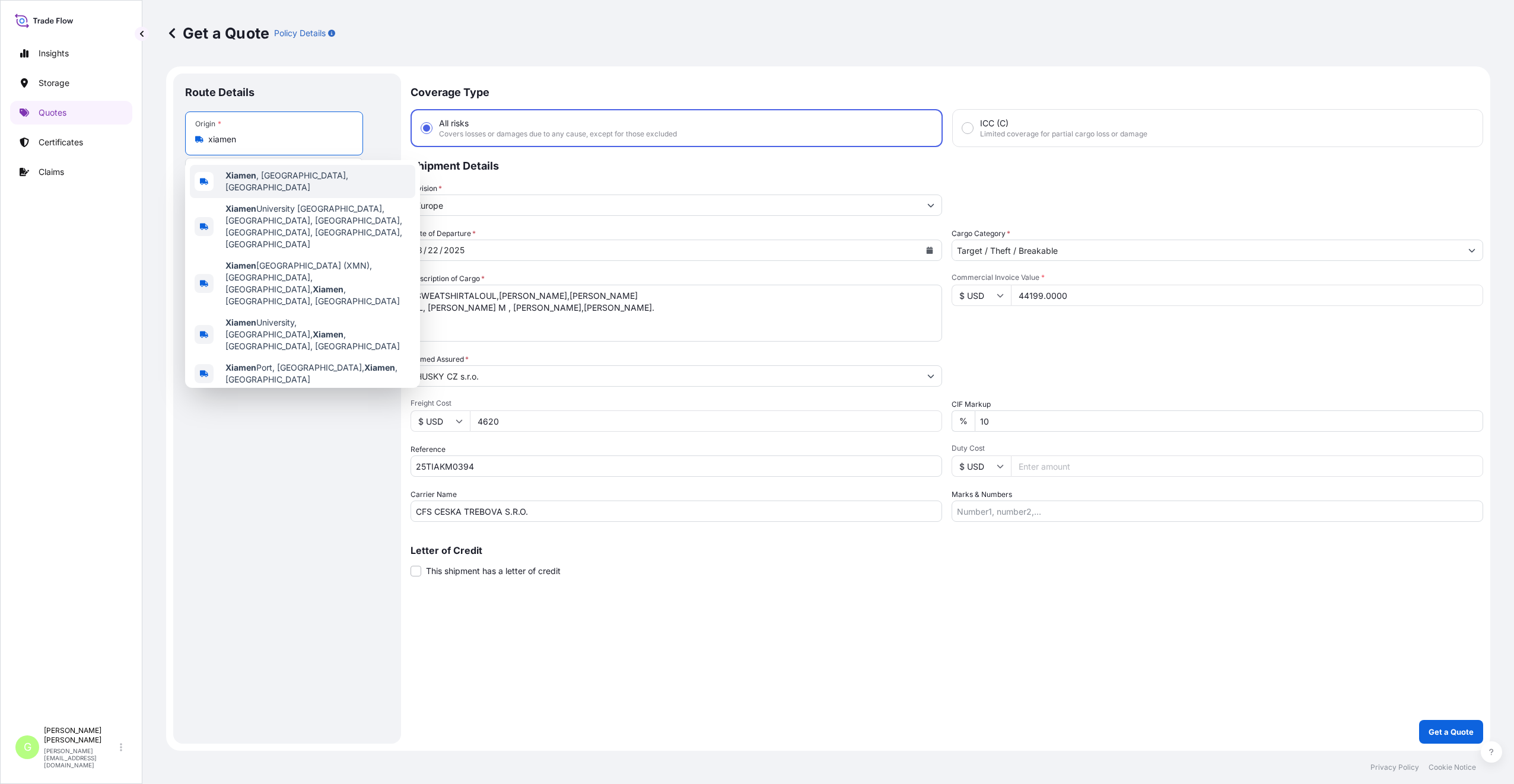
click at [261, 179] on span "[GEOGRAPHIC_DATA] , [GEOGRAPHIC_DATA], [GEOGRAPHIC_DATA]" at bounding box center [318, 181] width 185 height 24
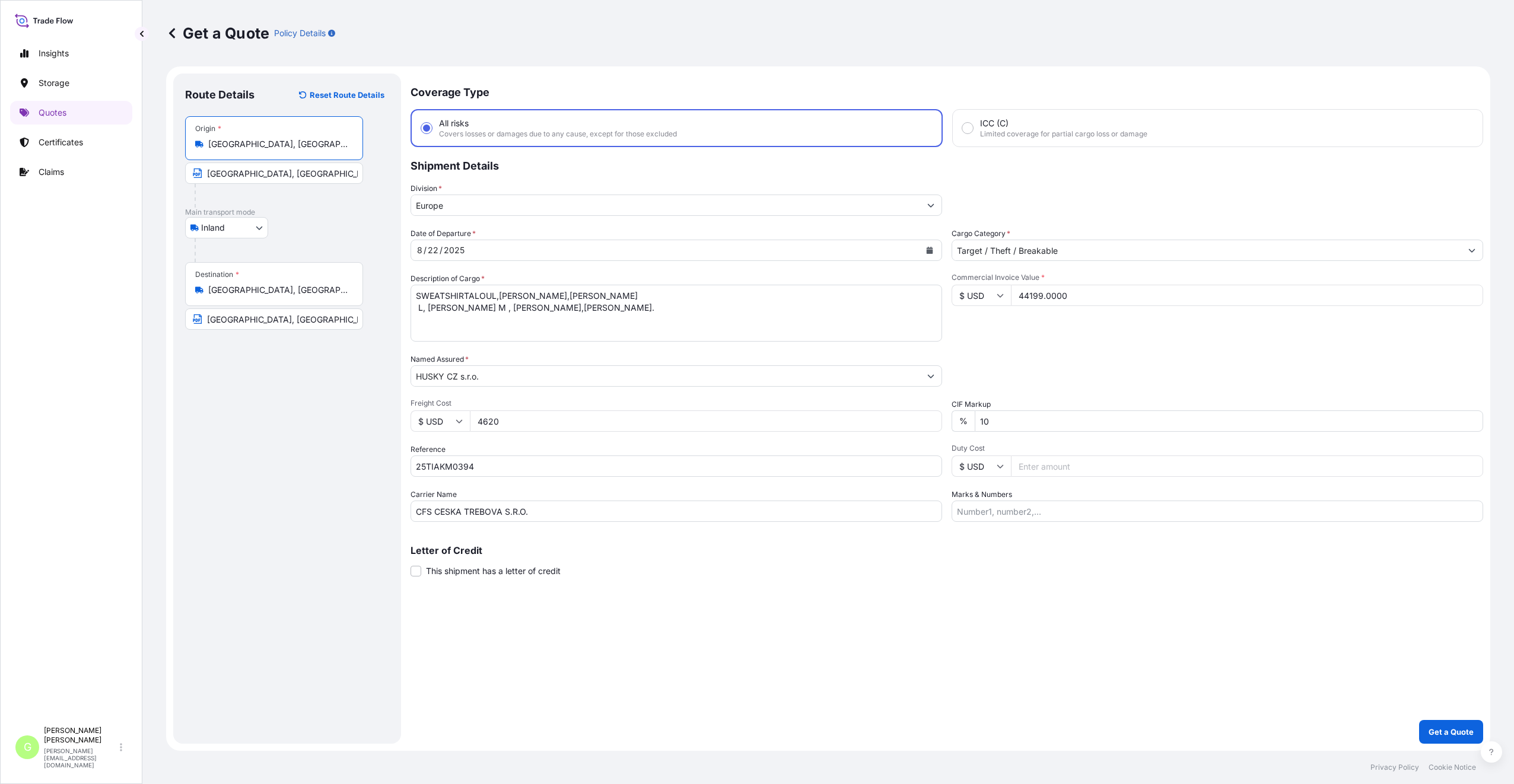
type input "[GEOGRAPHIC_DATA], [GEOGRAPHIC_DATA], [GEOGRAPHIC_DATA]"
drag, startPoint x: 243, startPoint y: 179, endPoint x: 173, endPoint y: 185, distance: 70.3
click at [173, 185] on div "Route Details Reset Route Details Place of loading Road / [GEOGRAPHIC_DATA] / I…" at bounding box center [287, 409] width 228 height 670
type input "[GEOGRAPHIC_DATA], [GEOGRAPHIC_DATA]"
click at [328, 397] on div "Route Details Reset Route Details Place of loading Road / [GEOGRAPHIC_DATA] / I…" at bounding box center [286, 409] width 204 height 646
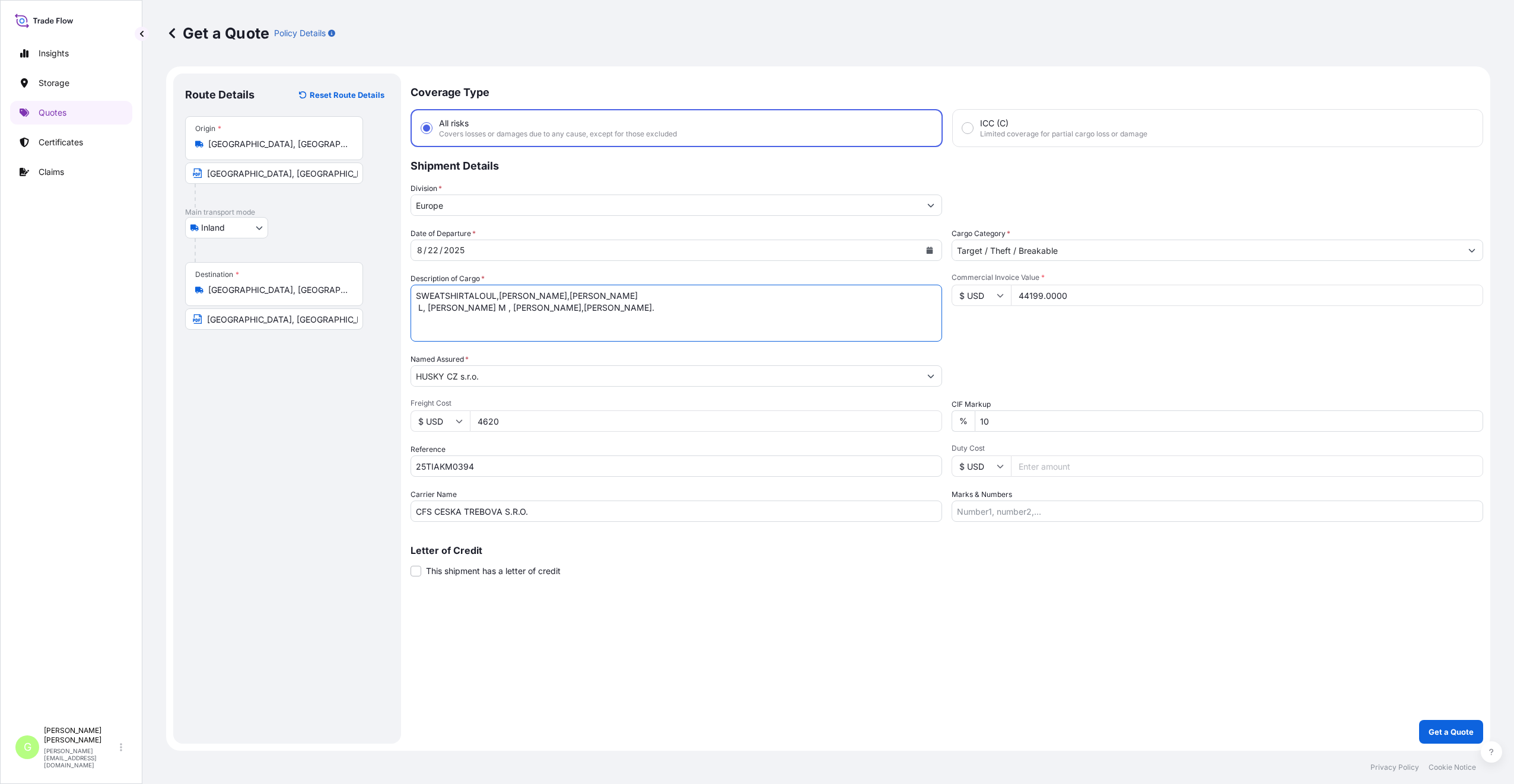
drag, startPoint x: 562, startPoint y: 314, endPoint x: 417, endPoint y: 294, distance: 146.4
click at [417, 294] on textarea "SWEATSHIRTALOUL,[PERSON_NAME],[PERSON_NAME] L, [PERSON_NAME] M , [PERSON_NAME],…" at bounding box center [677, 313] width 532 height 57
paste textarea "ADDY ZIP MSWEATSHIRT ADDY ZIP L SWEATSHIRT"
type textarea "ADDY ZIP MSWEATSHIRT ADDY ZIP L SWEATSHIRT"
click at [1457, 729] on p "Get a Quote" at bounding box center [1451, 732] width 45 height 12
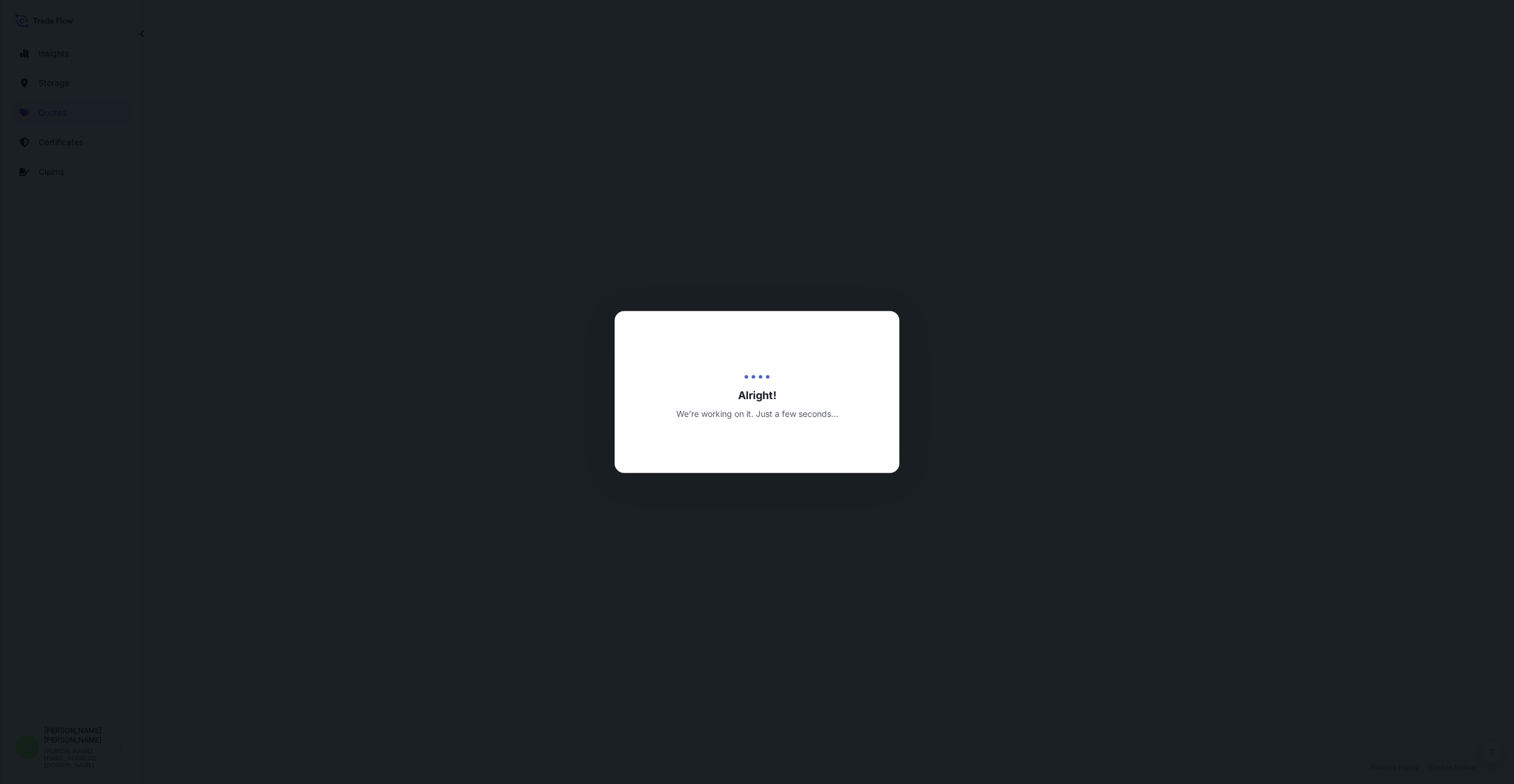
select select "Inland"
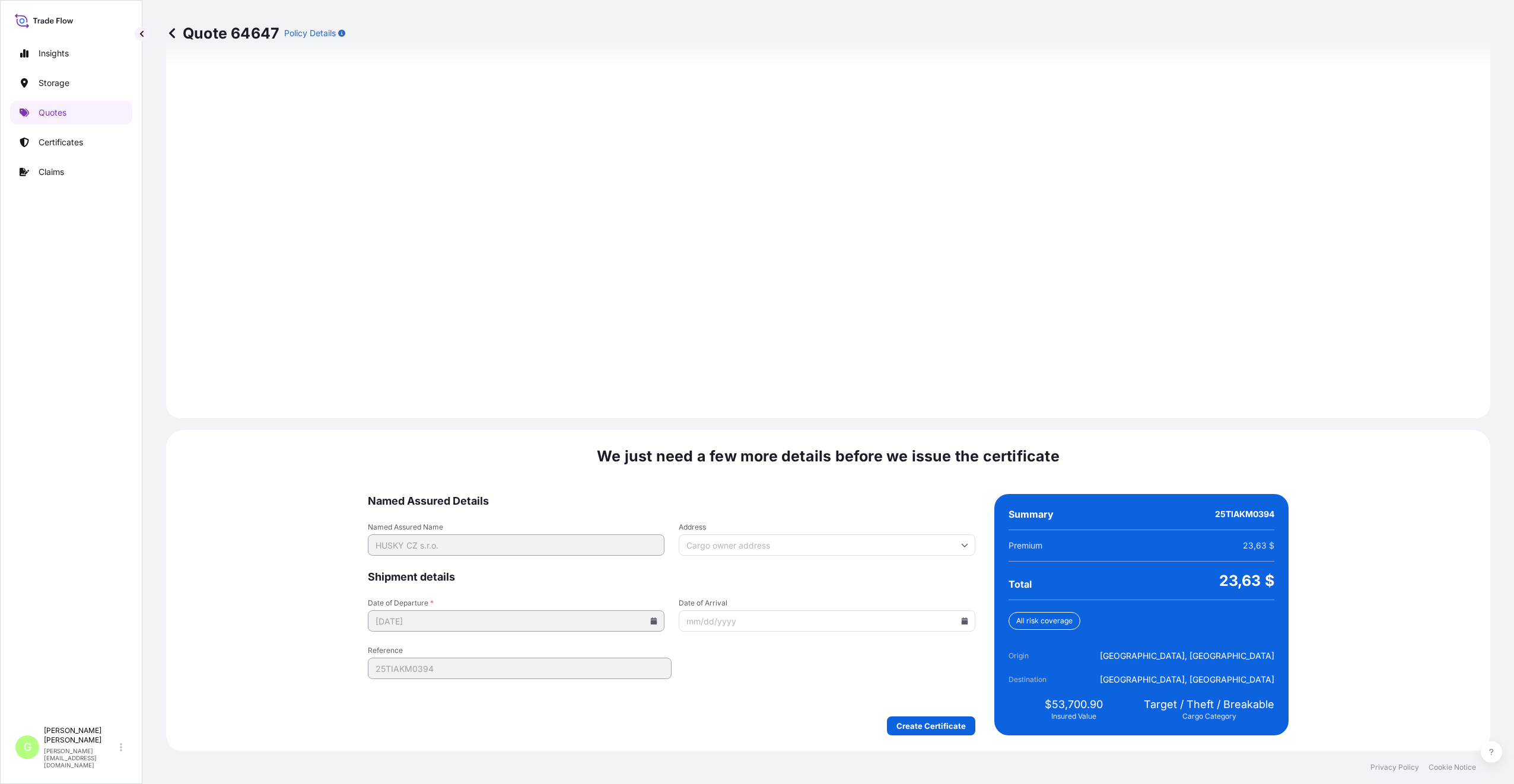
scroll to position [1428, 0]
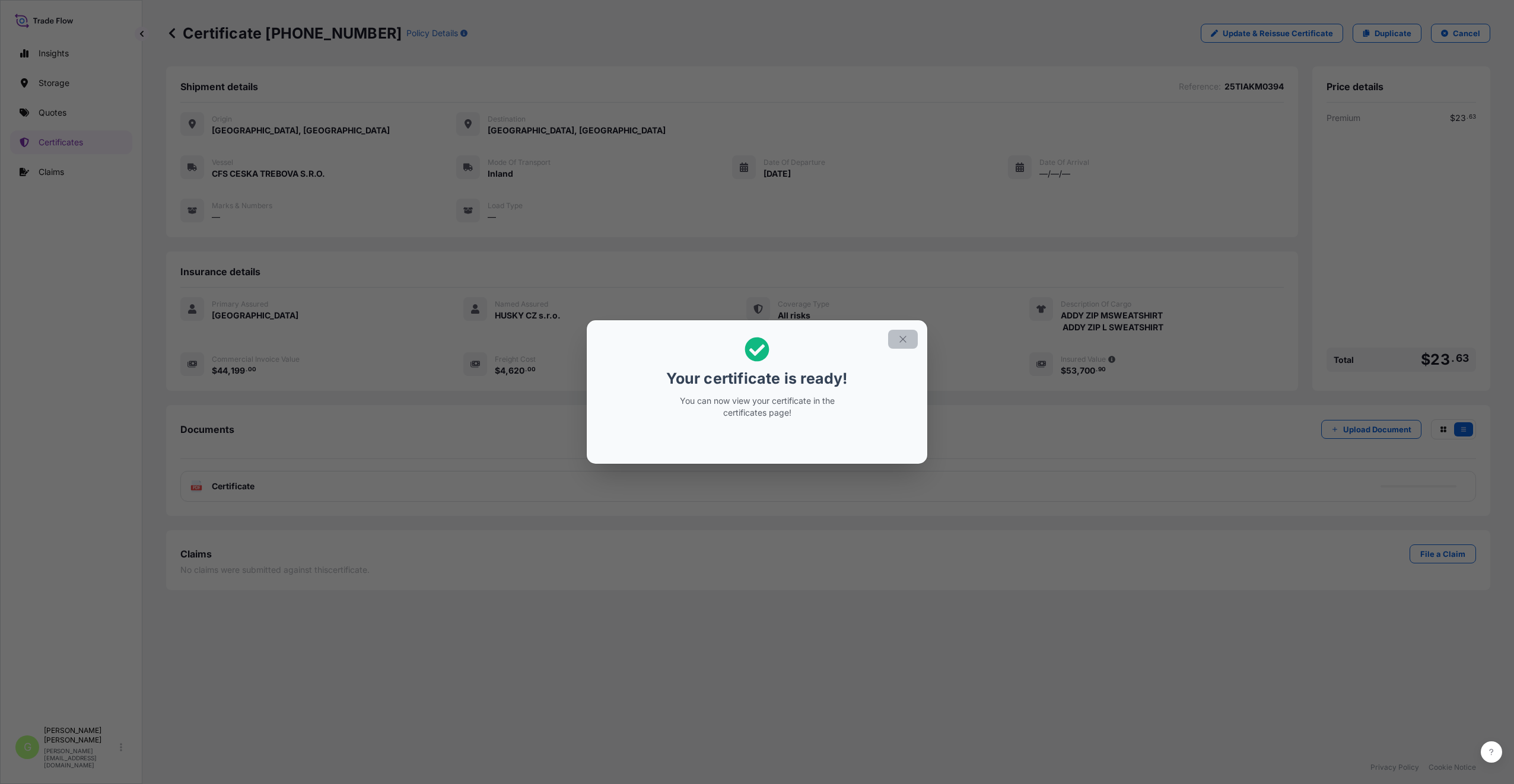
click at [899, 339] on icon "button" at bounding box center [903, 339] width 11 height 11
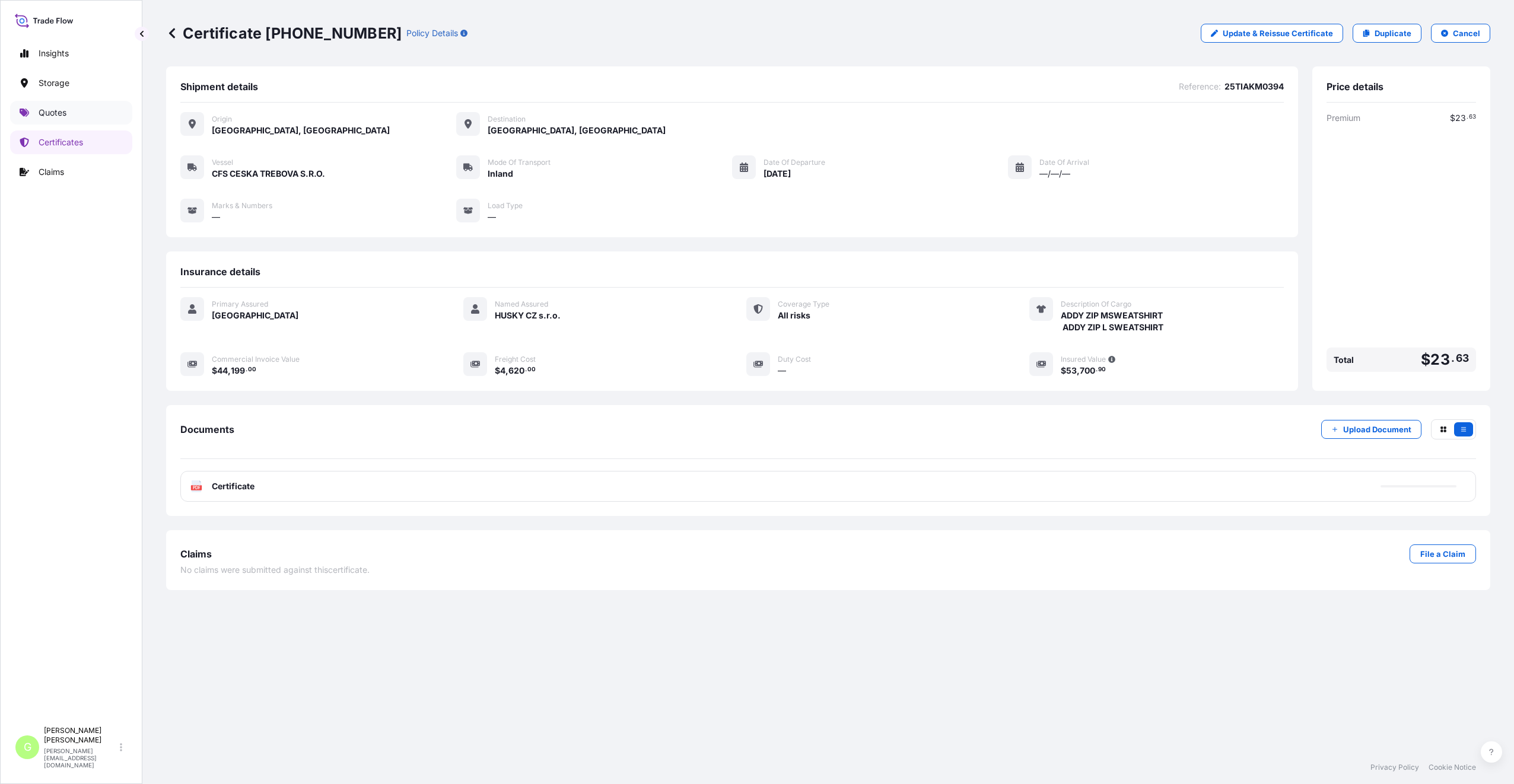
click at [44, 110] on p "Quotes" at bounding box center [53, 113] width 28 height 12
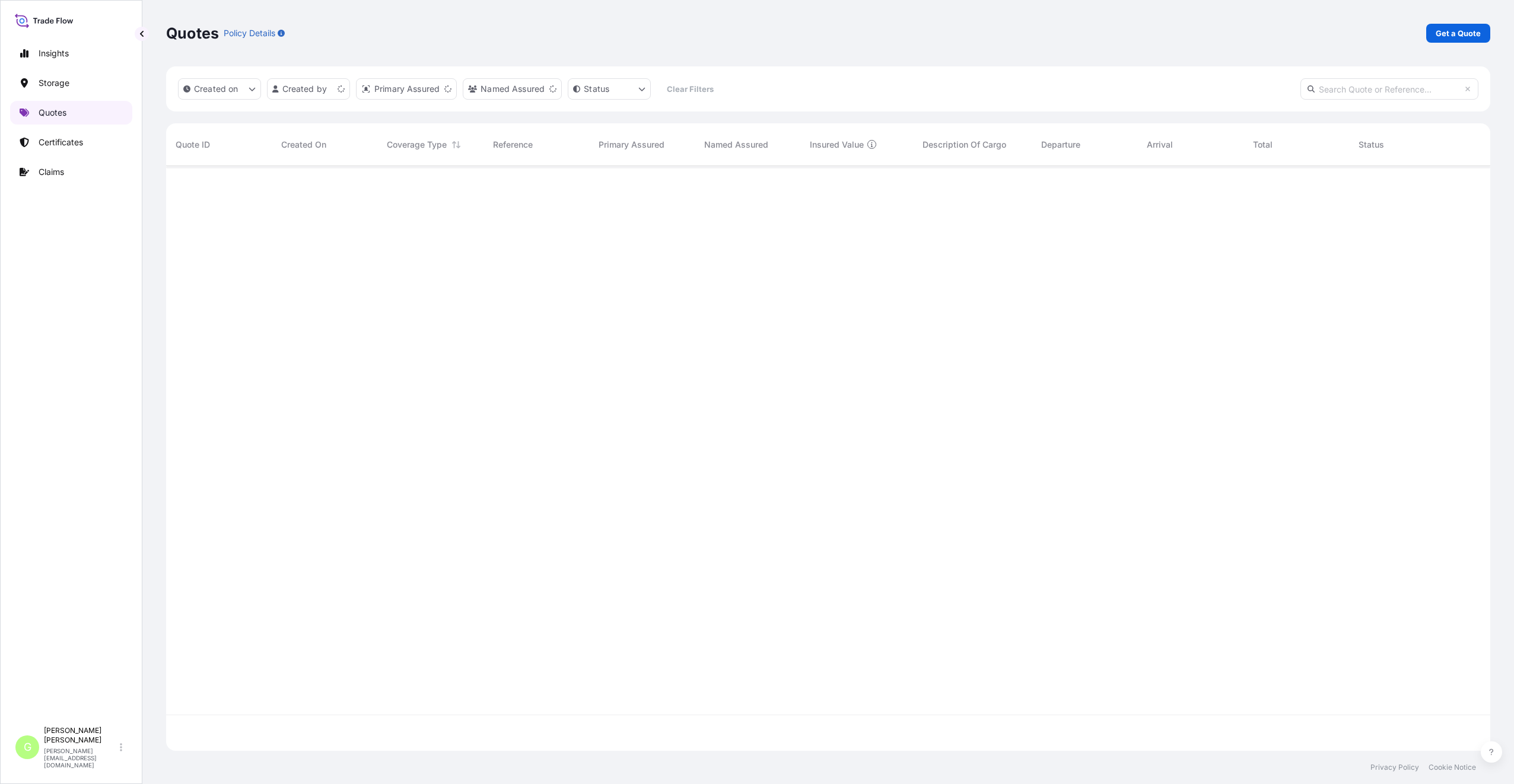
scroll to position [582, 1315]
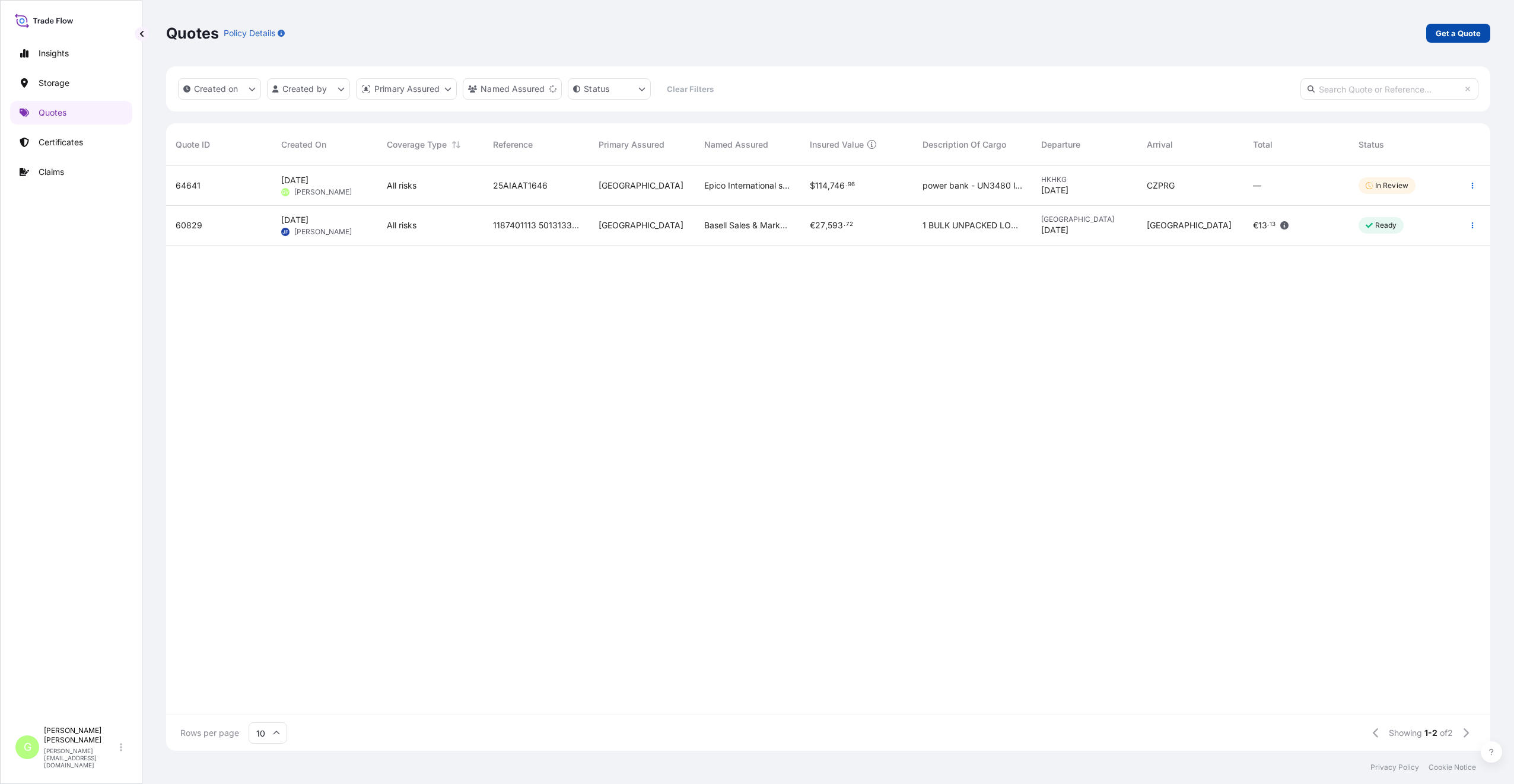
click at [1453, 32] on p "Get a Quote" at bounding box center [1458, 33] width 45 height 12
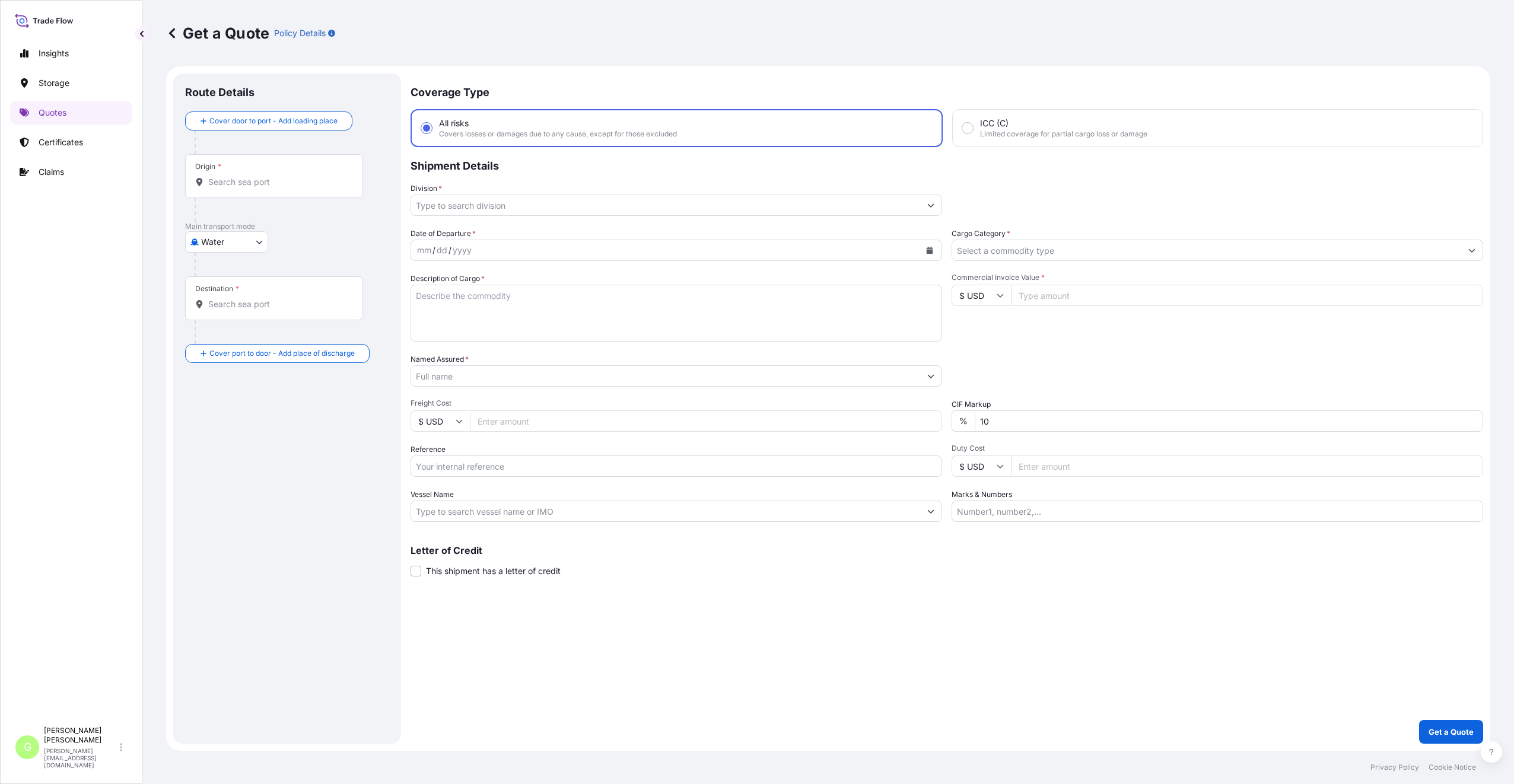
click at [256, 239] on body "Insights Storage Quotes Certificates Claims G [PERSON_NAME] [PERSON_NAME][EMAIL…" at bounding box center [757, 392] width 1514 height 784
click at [221, 315] on span "Inland" at bounding box center [219, 316] width 24 height 12
select select "Inland"
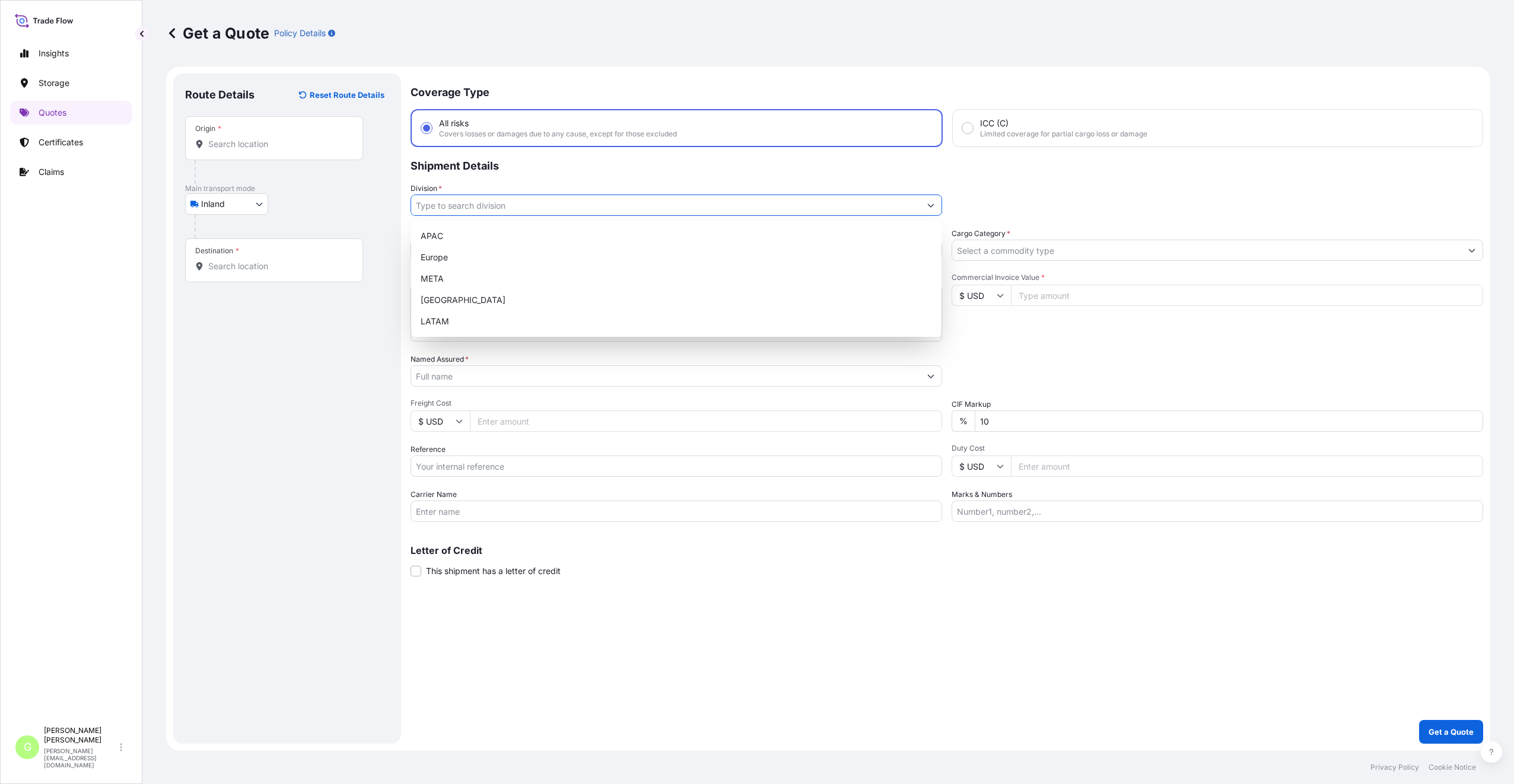
click at [426, 207] on input "Division *" at bounding box center [666, 205] width 509 height 21
click at [439, 260] on div "Europe" at bounding box center [677, 257] width 521 height 21
type input "Europe"
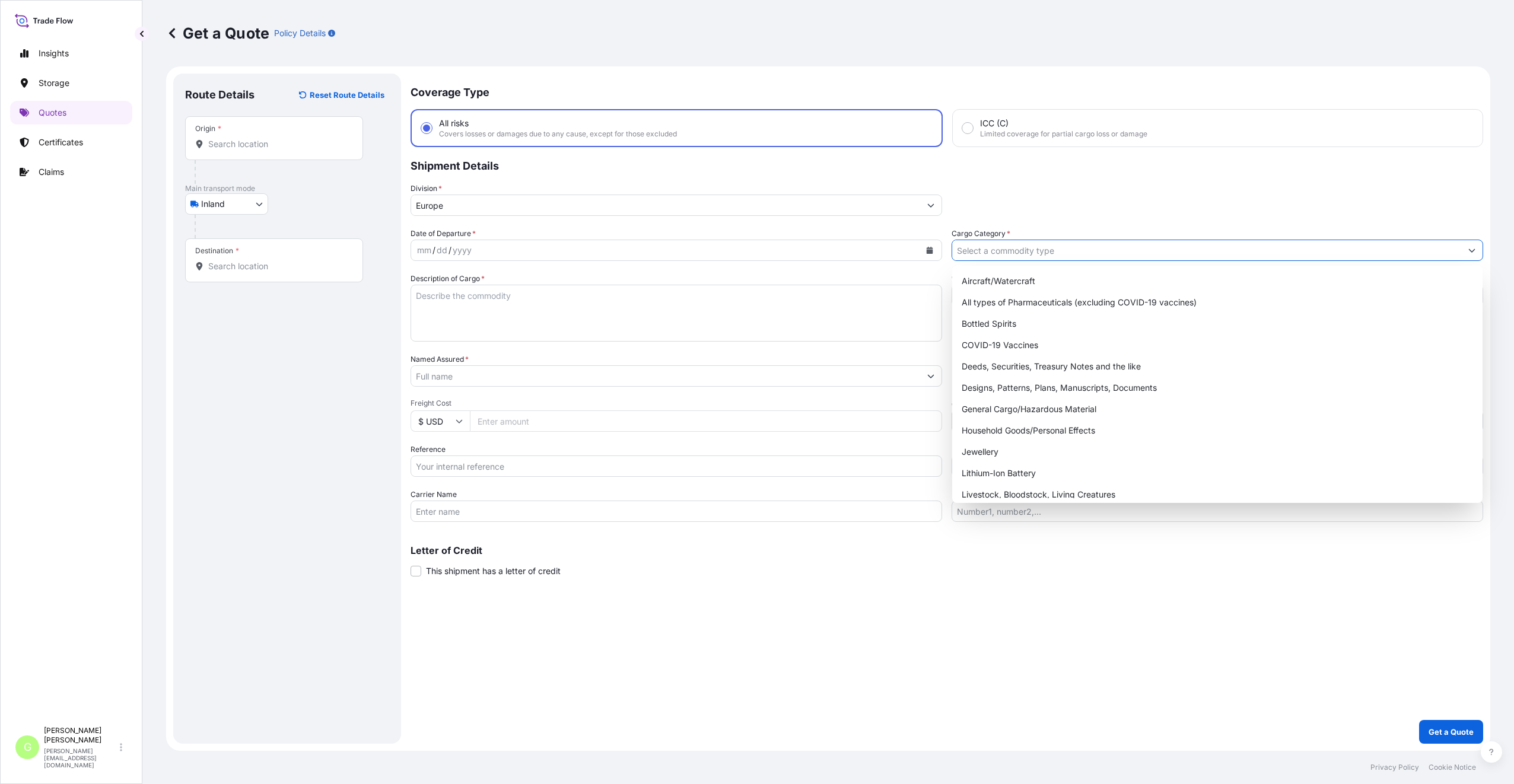
click at [969, 252] on input "Cargo Category *" at bounding box center [1206, 250] width 509 height 21
click at [978, 407] on div "General Cargo/Hazardous Material" at bounding box center [1218, 409] width 521 height 21
type input "General Cargo/Hazardous Material"
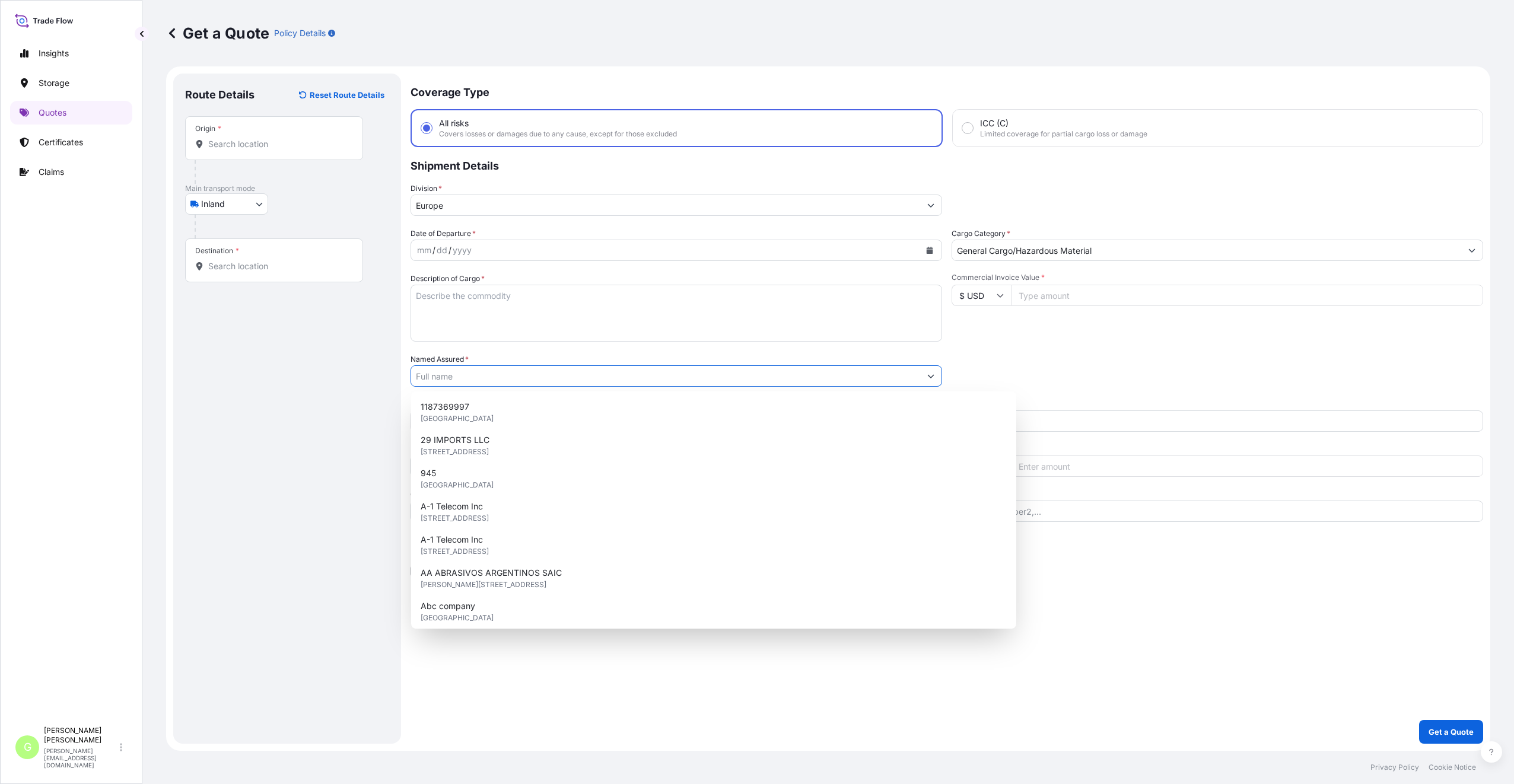
click at [444, 369] on input "Named Assured *" at bounding box center [666, 376] width 509 height 21
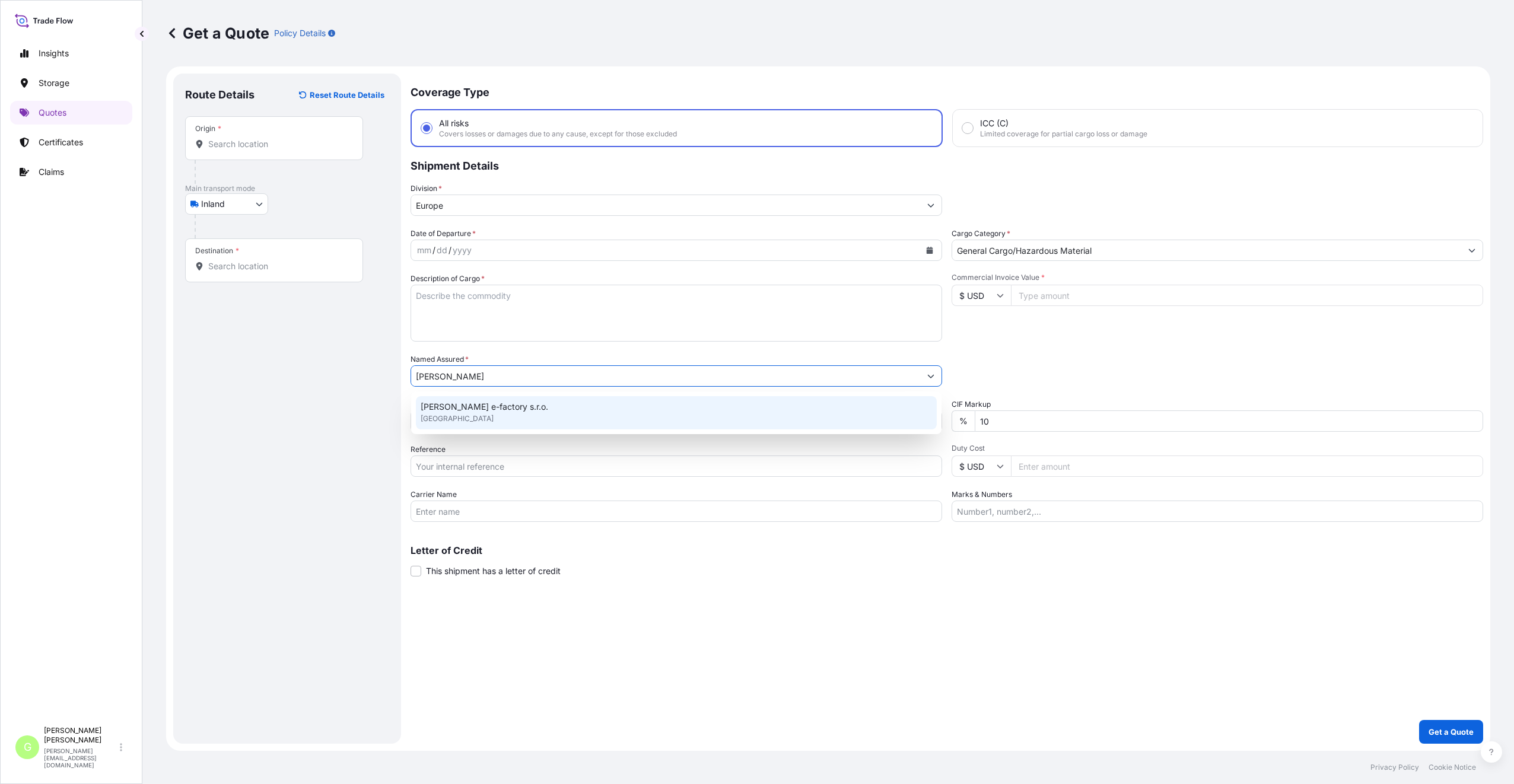
click at [483, 402] on span "[PERSON_NAME] e-factory s.r.o." at bounding box center [485, 407] width 128 height 12
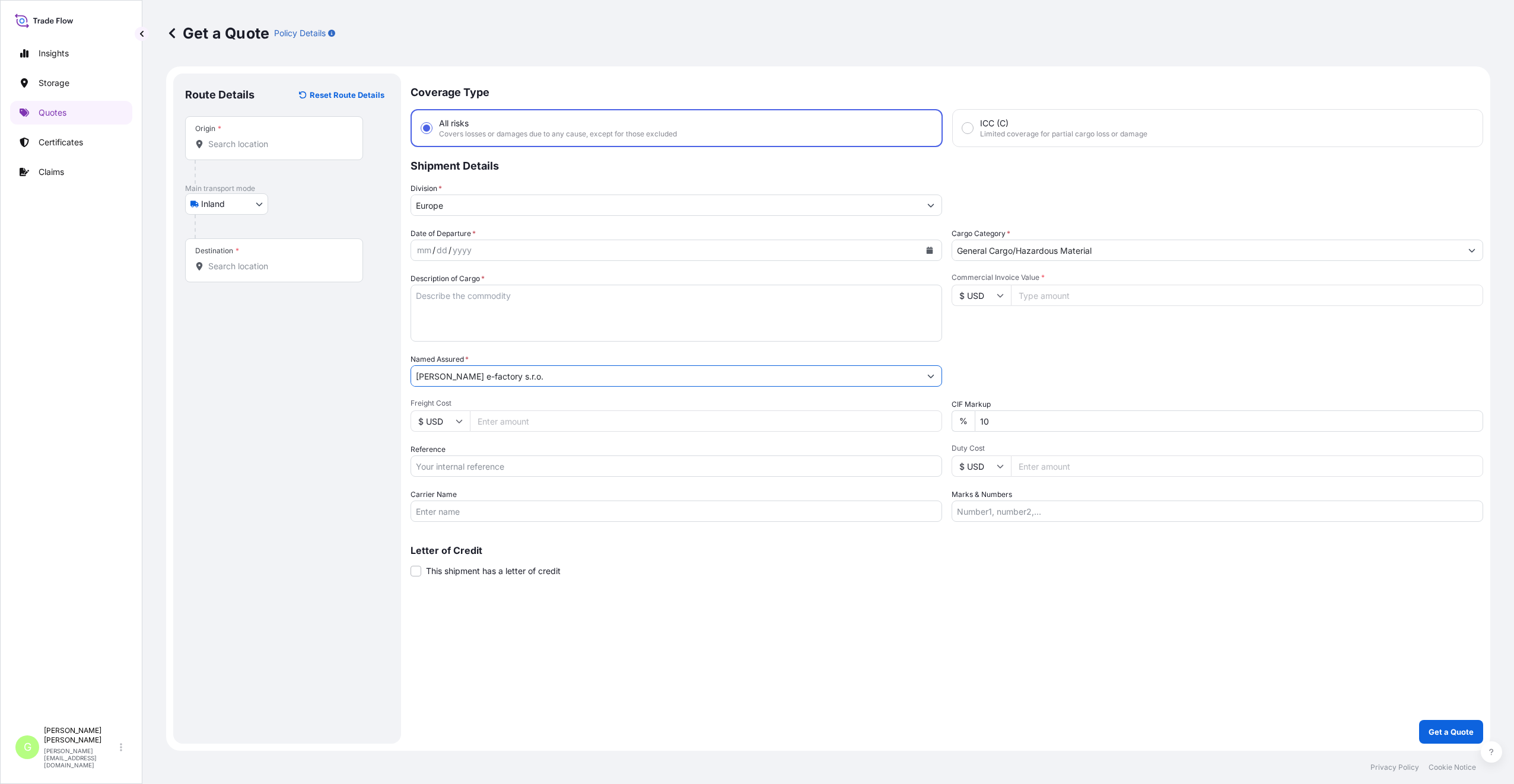
type input "[PERSON_NAME] e-factory s.r.o."
click at [475, 466] on input "Reference" at bounding box center [677, 466] width 532 height 21
paste input "25TIARS0376"
type input "25TIARS0376"
click at [1045, 291] on input "Commercial Invoice Value *" at bounding box center [1247, 295] width 472 height 21
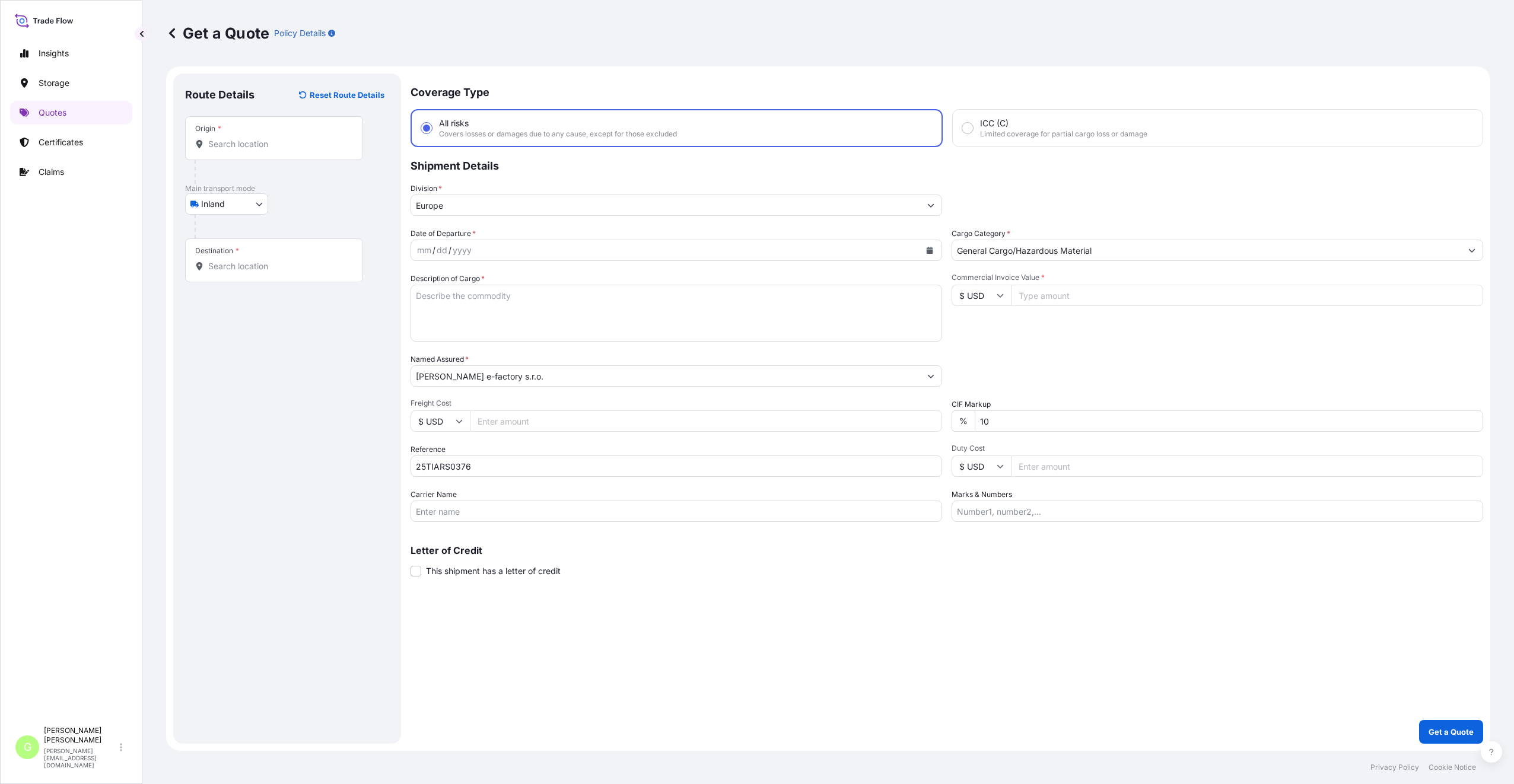
paste input "81219.6000"
type input "81219.6000"
click at [516, 427] on input "Freight Cost" at bounding box center [706, 421] width 472 height 21
paste input "9940"
type input "9940"
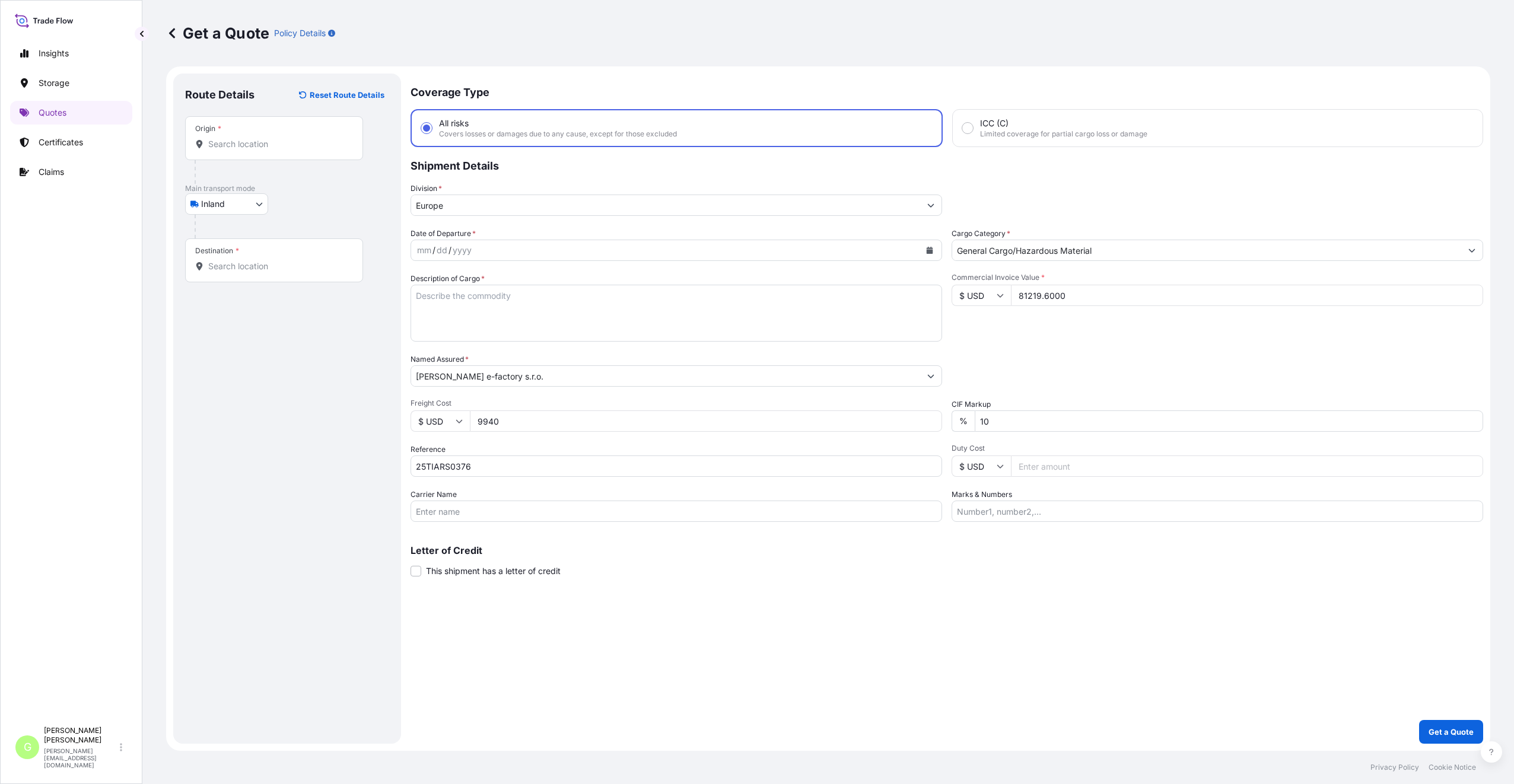
click at [231, 149] on input "Origin *" at bounding box center [278, 144] width 140 height 12
paste input "[GEOGRAPHIC_DATA]"
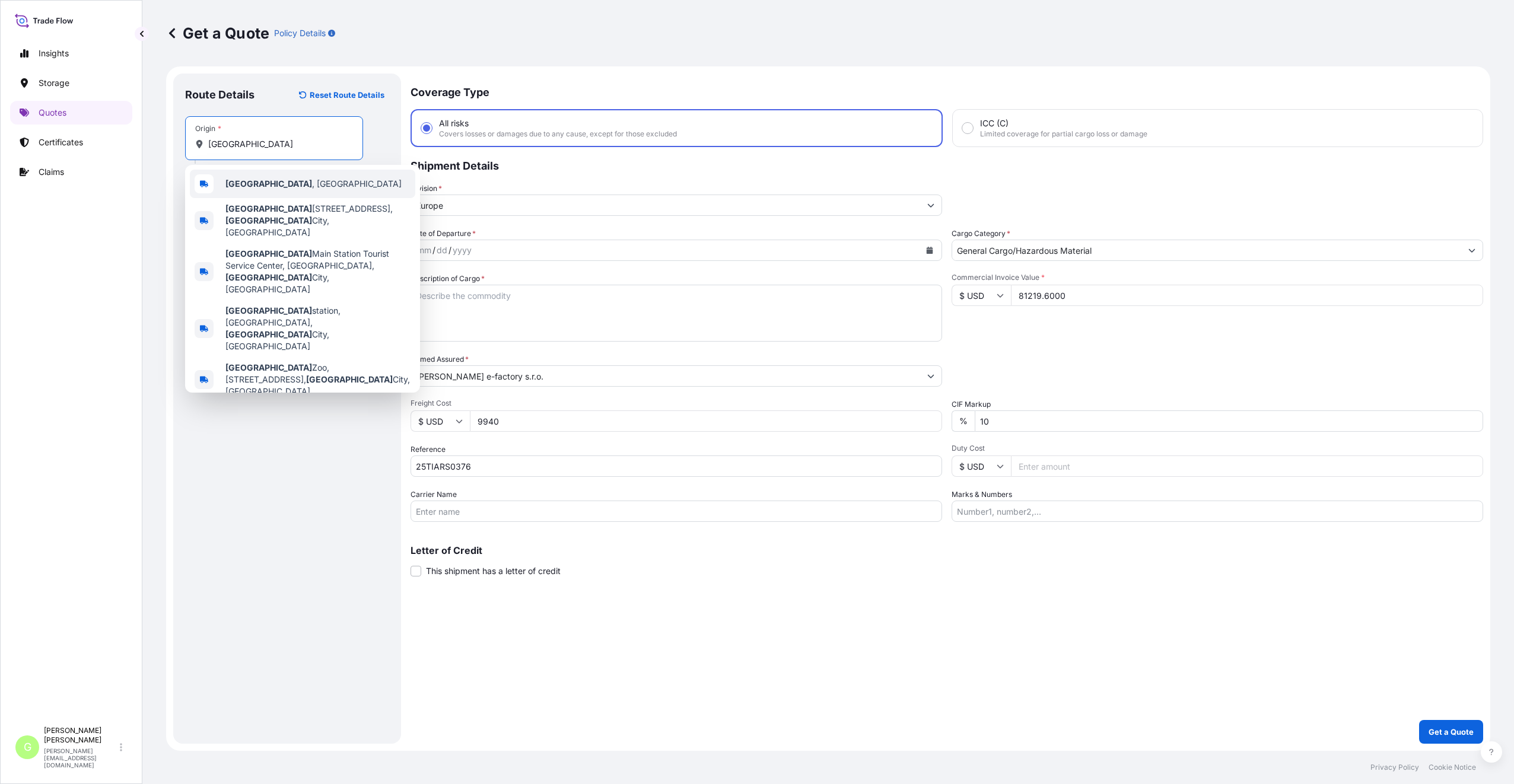
click at [265, 184] on span "[GEOGRAPHIC_DATA] , [GEOGRAPHIC_DATA]" at bounding box center [313, 184] width 176 height 12
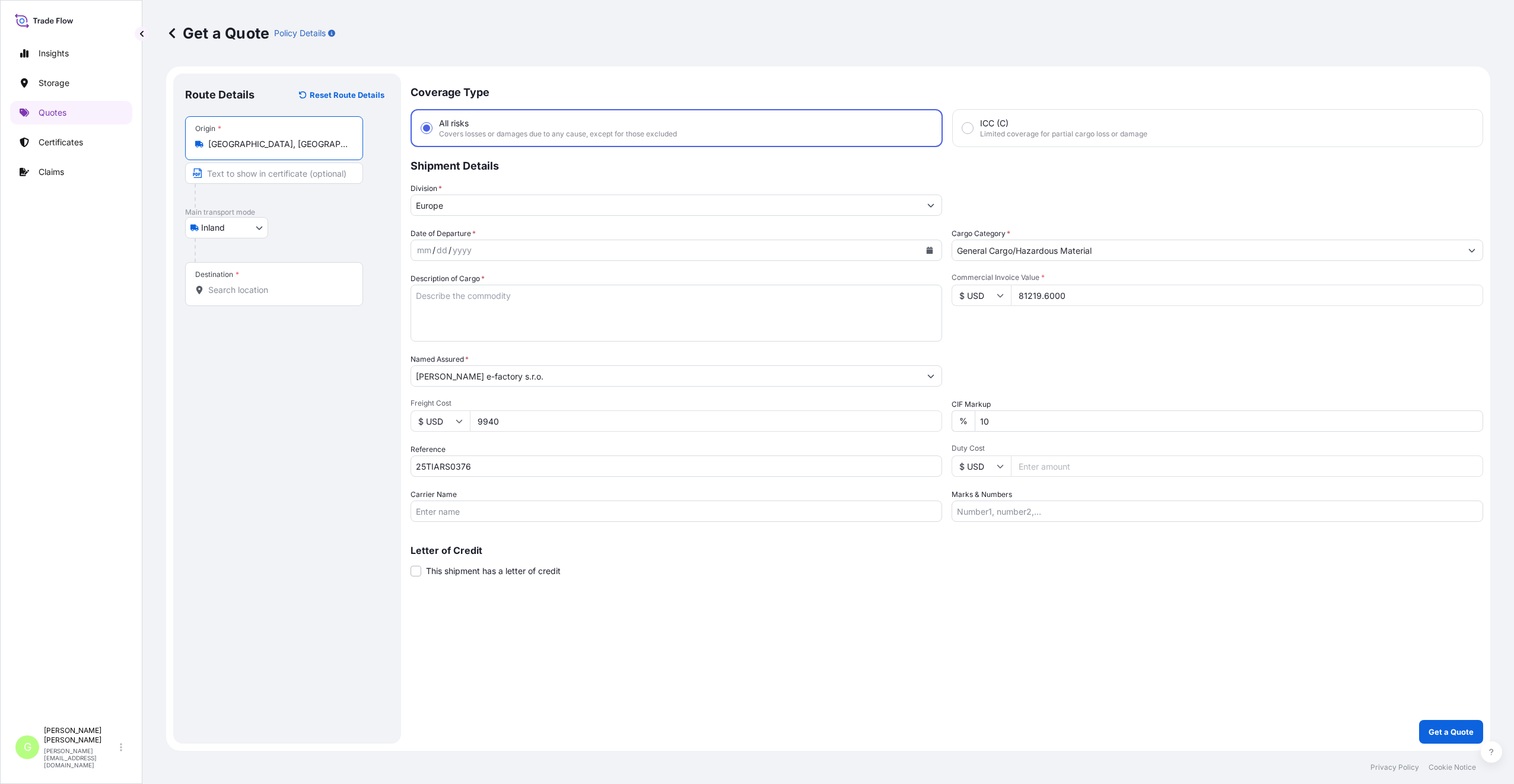
drag, startPoint x: 273, startPoint y: 145, endPoint x: 209, endPoint y: 149, distance: 64.1
click at [209, 149] on div "[GEOGRAPHIC_DATA], [GEOGRAPHIC_DATA]" at bounding box center [274, 144] width 158 height 12
type input "[GEOGRAPHIC_DATA], [GEOGRAPHIC_DATA]"
click at [229, 172] on input "Text to appear on certificate" at bounding box center [274, 173] width 178 height 21
paste input "[GEOGRAPHIC_DATA], [GEOGRAPHIC_DATA]"
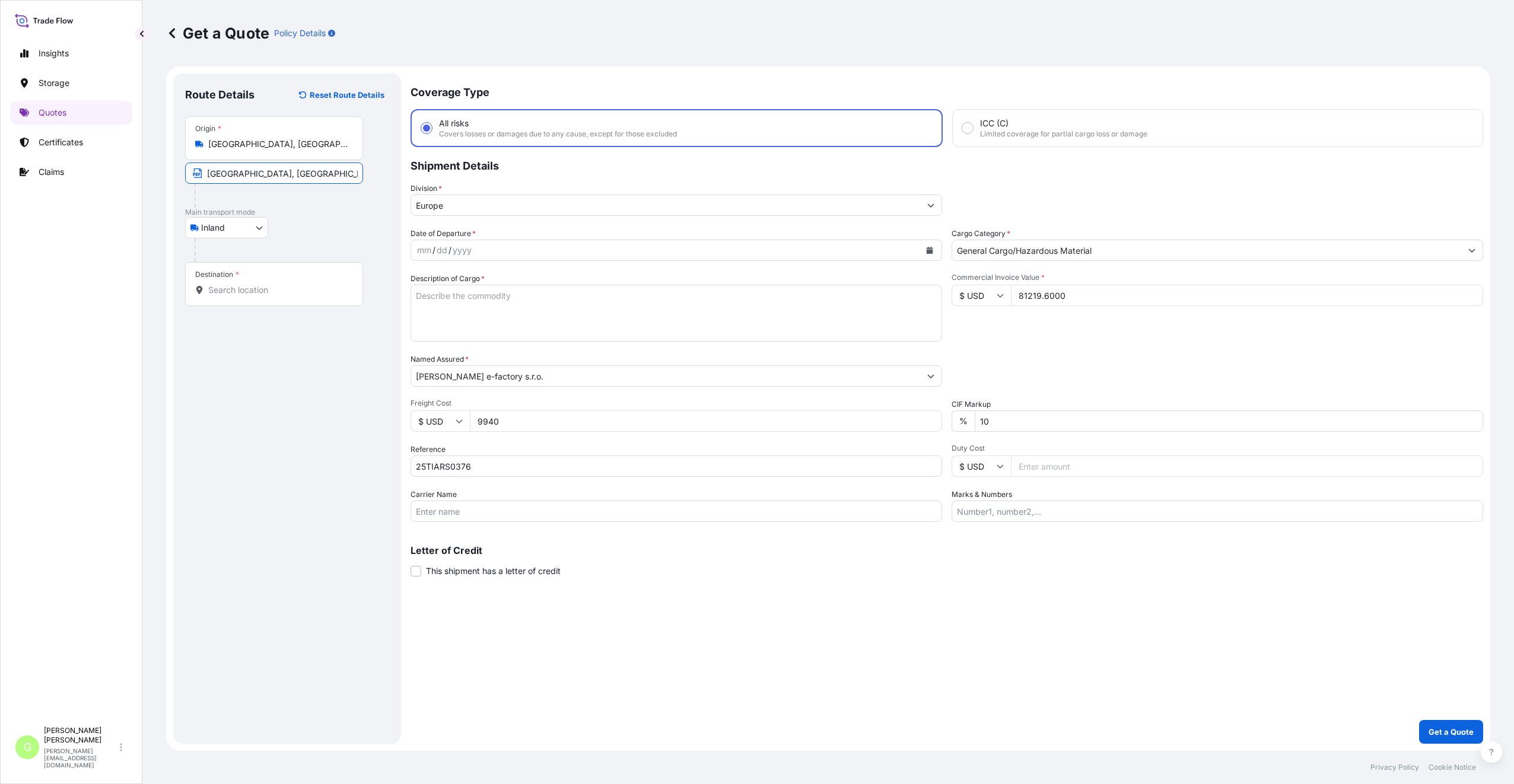
type input "[GEOGRAPHIC_DATA], [GEOGRAPHIC_DATA]"
click at [231, 286] on input "Destination *" at bounding box center [278, 290] width 140 height 12
paste input "Šumperk"
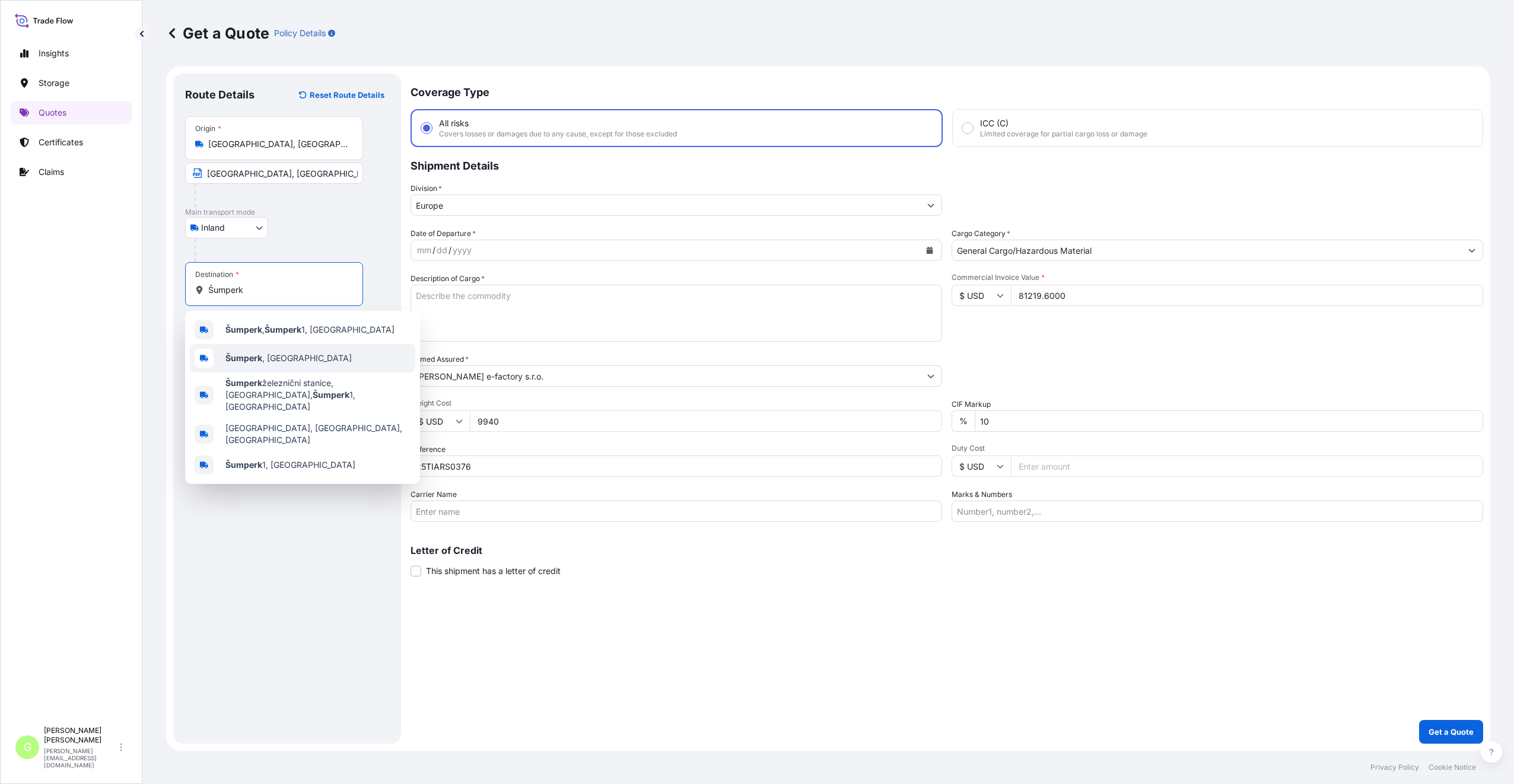
click at [292, 349] on div "Šumperk , [GEOGRAPHIC_DATA]" at bounding box center [302, 358] width 225 height 29
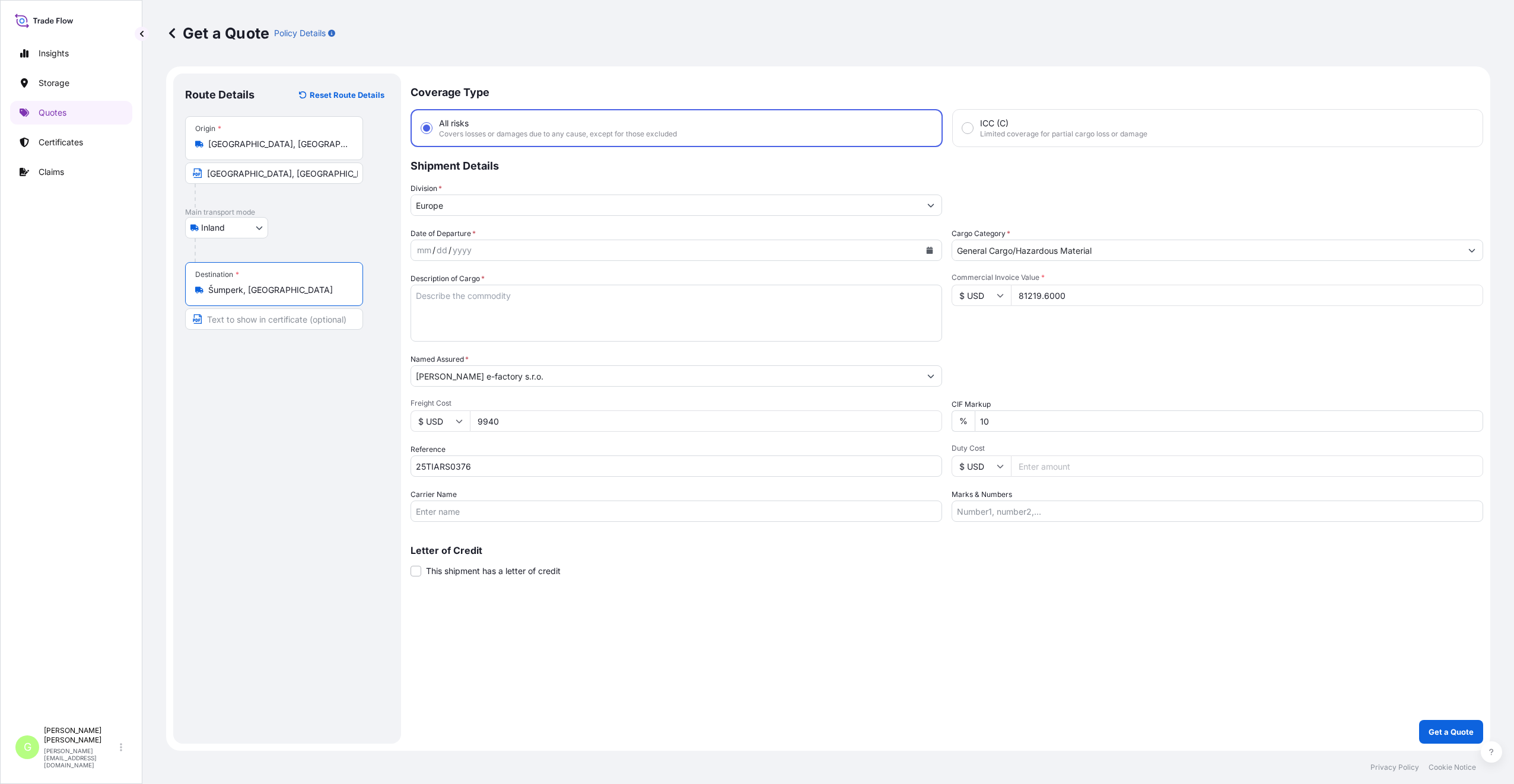
type input "Šumperk, [GEOGRAPHIC_DATA]"
click at [257, 322] on input "Text to appear on certificate" at bounding box center [276, 319] width 182 height 21
paste input "Šumperk"
type input "Šumperk, [GEOGRAPHIC_DATA]"
click at [360, 436] on div "Route Details Reset Route Details Place of loading Road / [GEOGRAPHIC_DATA] / I…" at bounding box center [286, 409] width 204 height 646
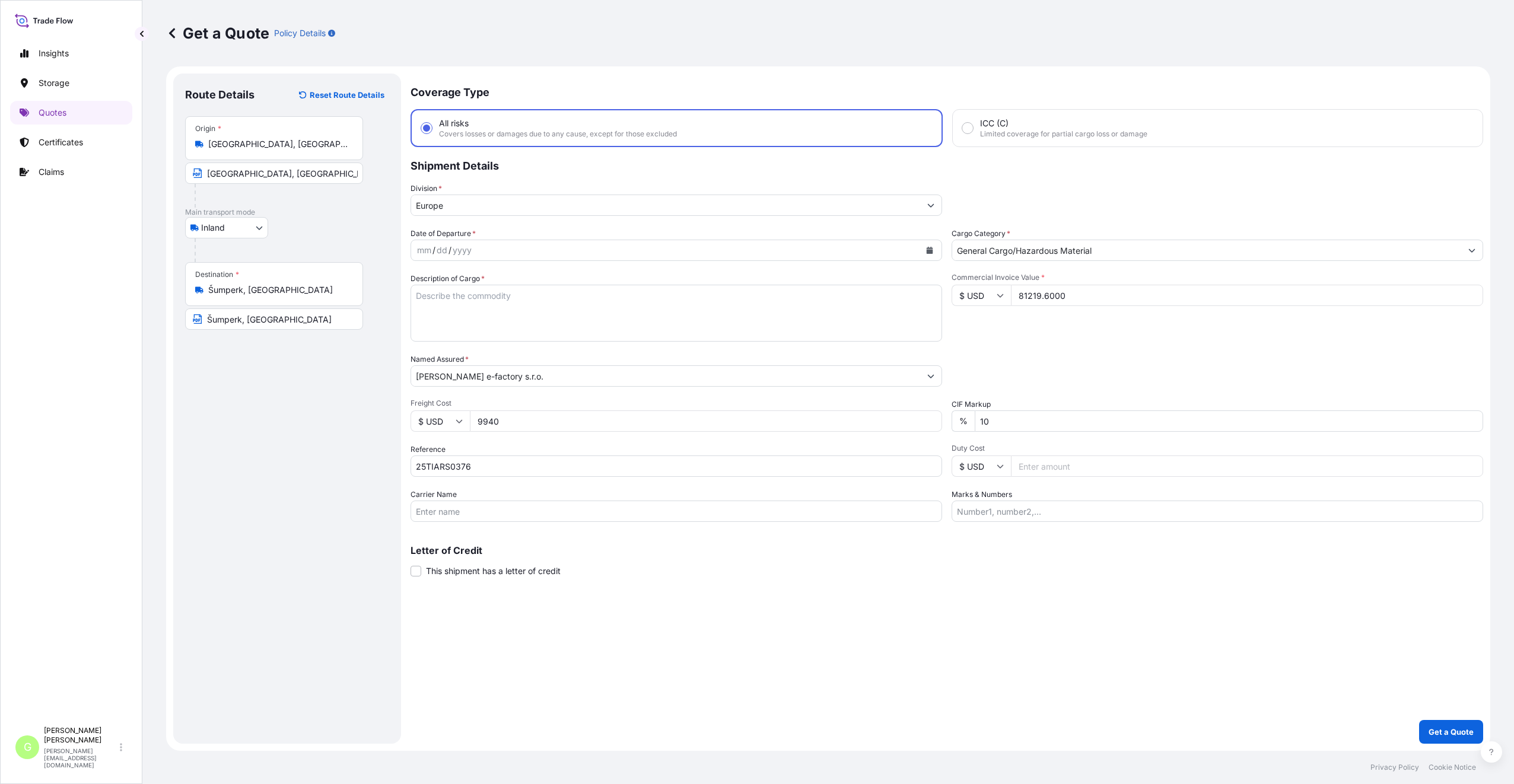
click at [930, 250] on icon "Calendar" at bounding box center [930, 250] width 7 height 7
click at [477, 349] on div "5" at bounding box center [477, 350] width 21 height 21
click at [447, 511] on input "Carrier Name" at bounding box center [677, 511] width 532 height 21
type input "BOXLINE UCL"
click at [433, 296] on textarea "Description of Cargo *" at bounding box center [677, 313] width 532 height 57
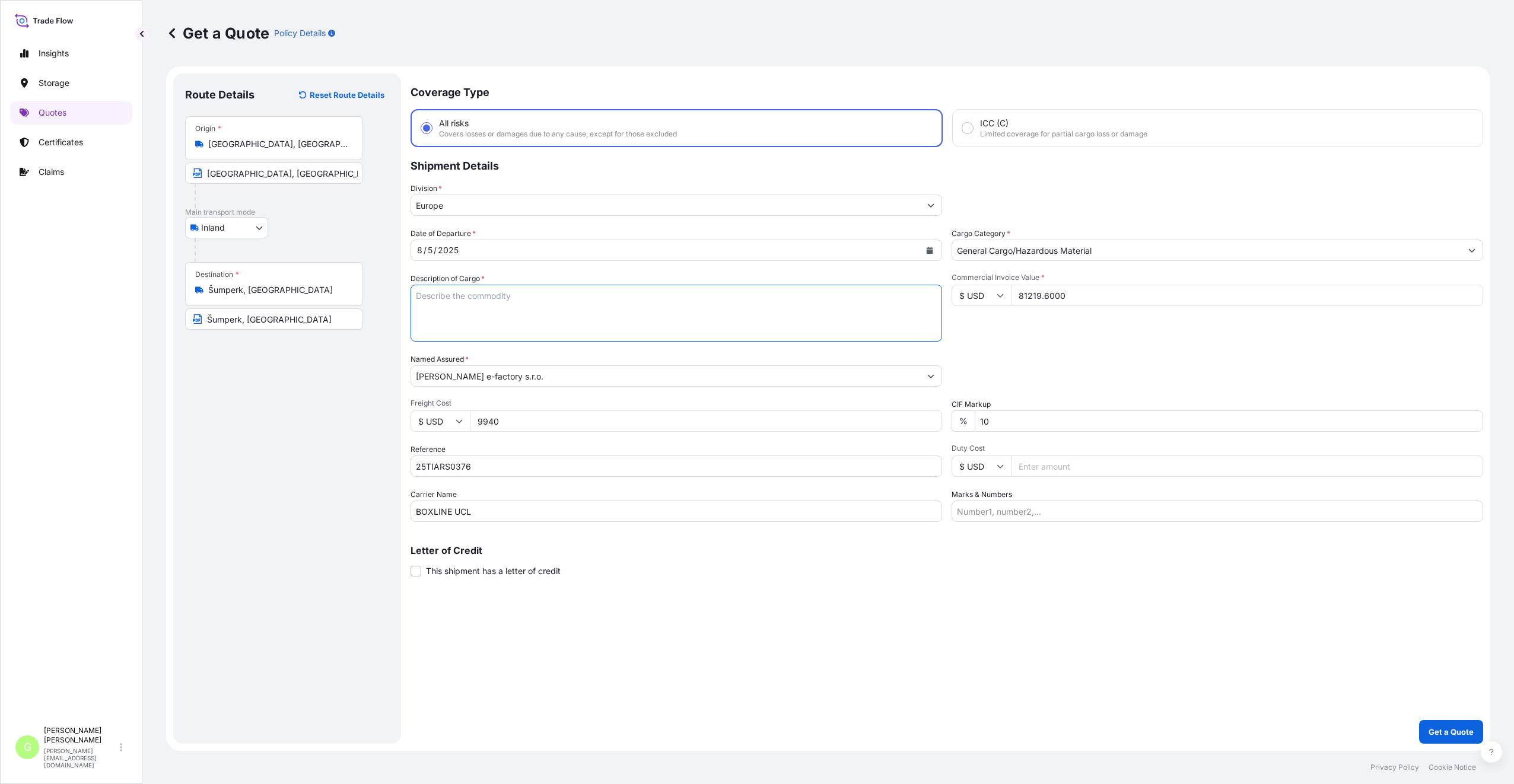
paste textarea "ICYCLE FRAME BICYCLE PARTS"
click at [415, 294] on textarea "ICYCLE FRAME BICYCLE PARTS" at bounding box center [677, 313] width 532 height 57
type textarea "BICYCLE FRAME BICYCLE PARTS"
click at [1453, 731] on p "Get a Quote" at bounding box center [1451, 732] width 45 height 12
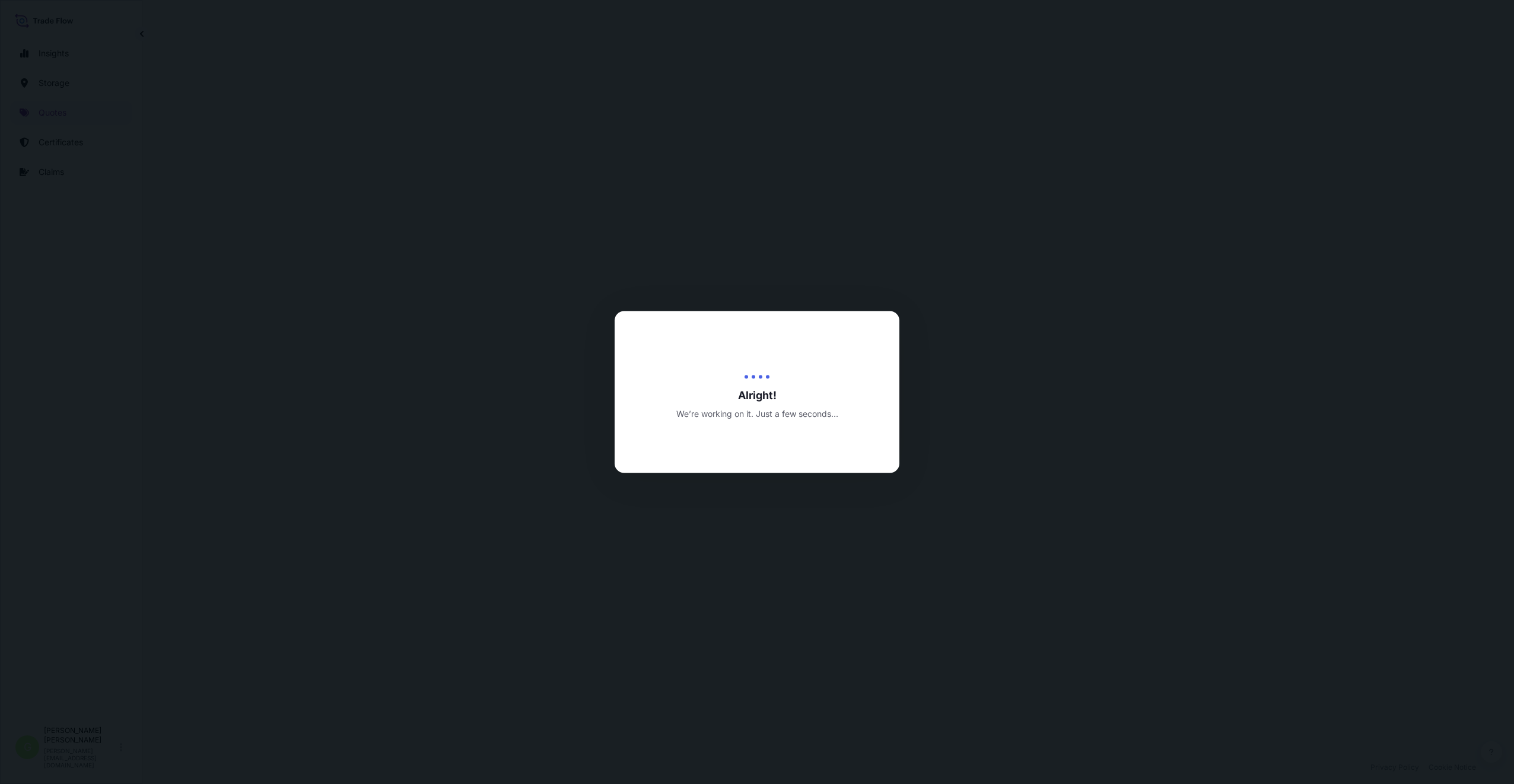
select select "Inland"
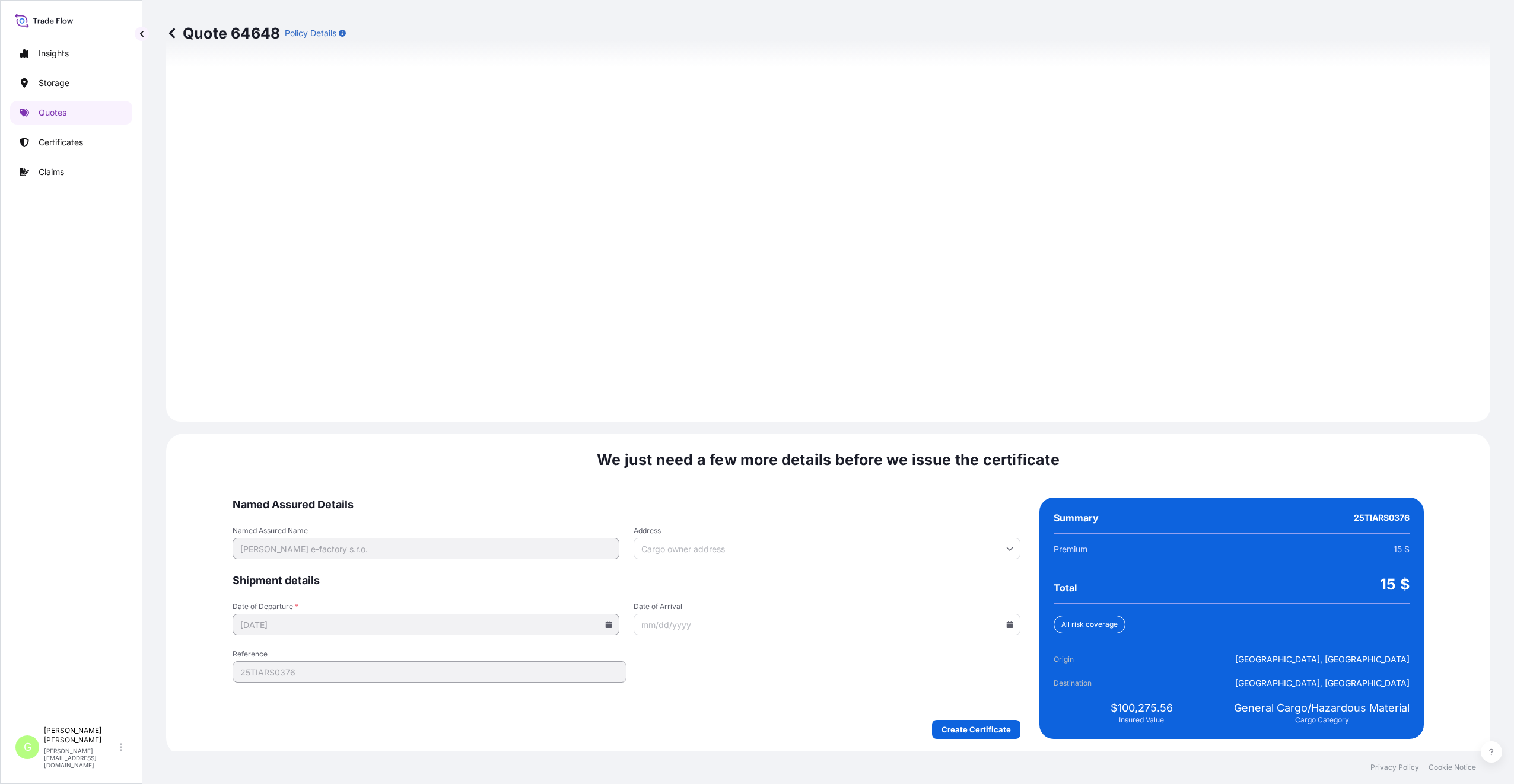
scroll to position [1428, 0]
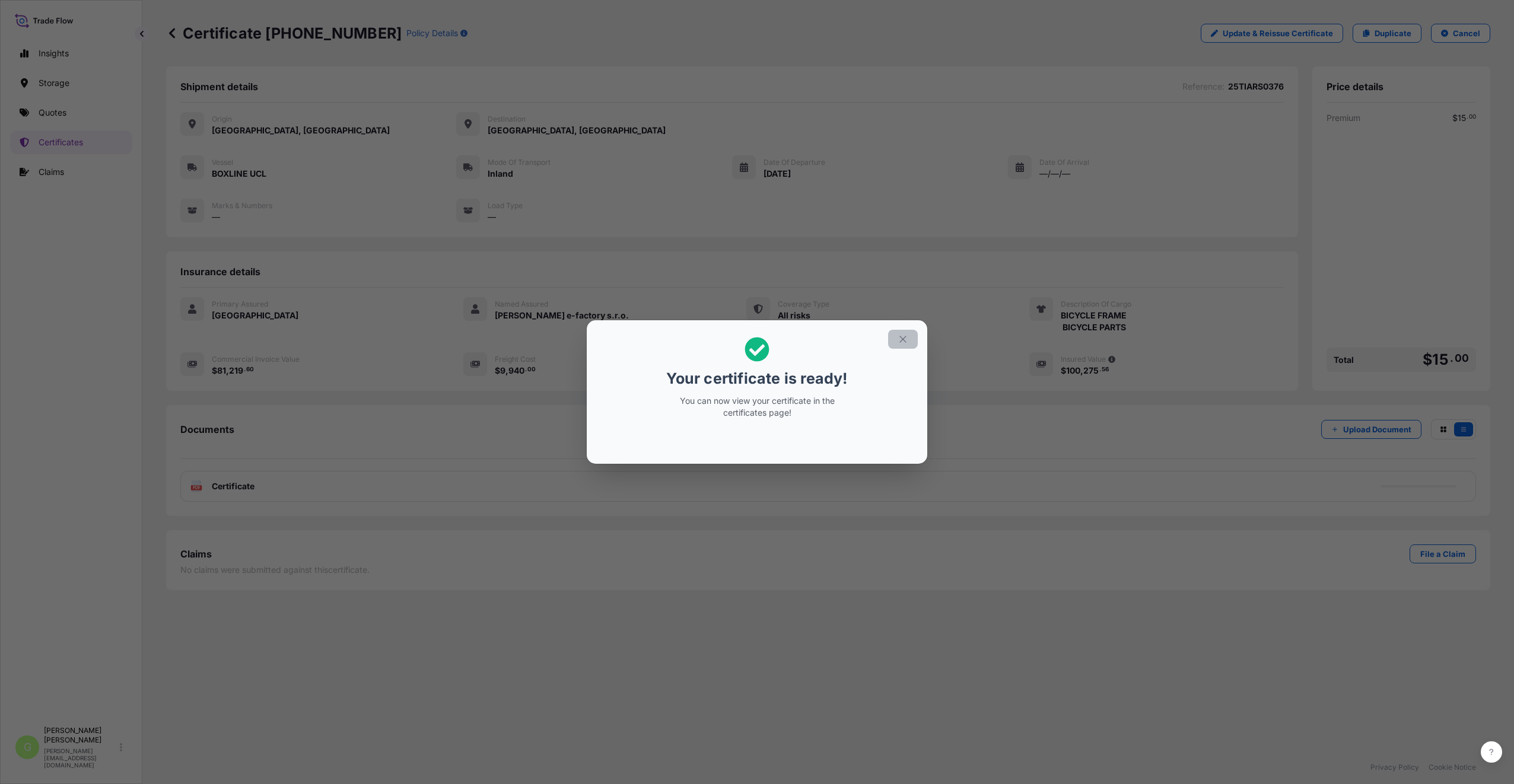
click at [907, 340] on icon "button" at bounding box center [903, 339] width 11 height 11
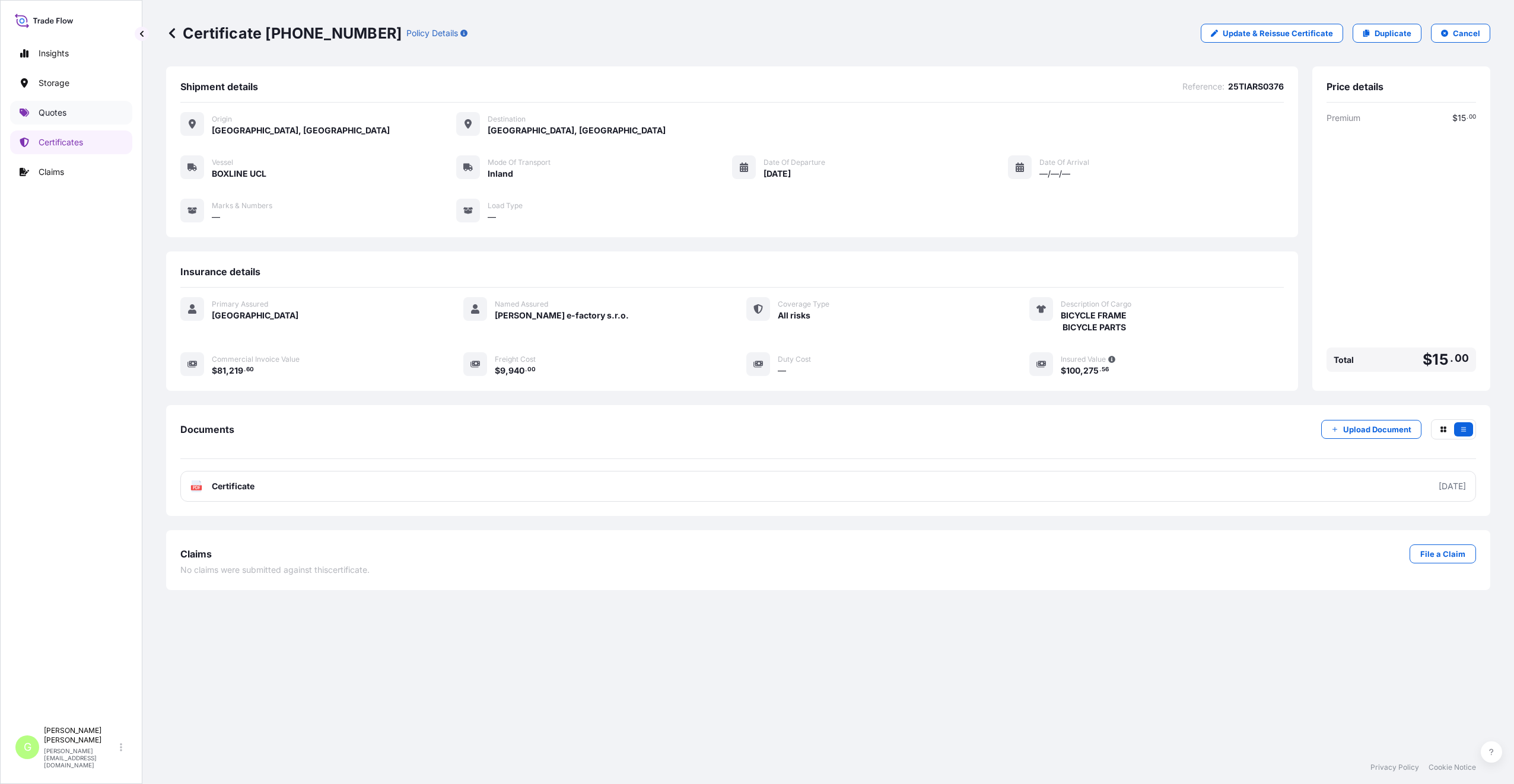
click at [45, 108] on p "Quotes" at bounding box center [53, 113] width 28 height 12
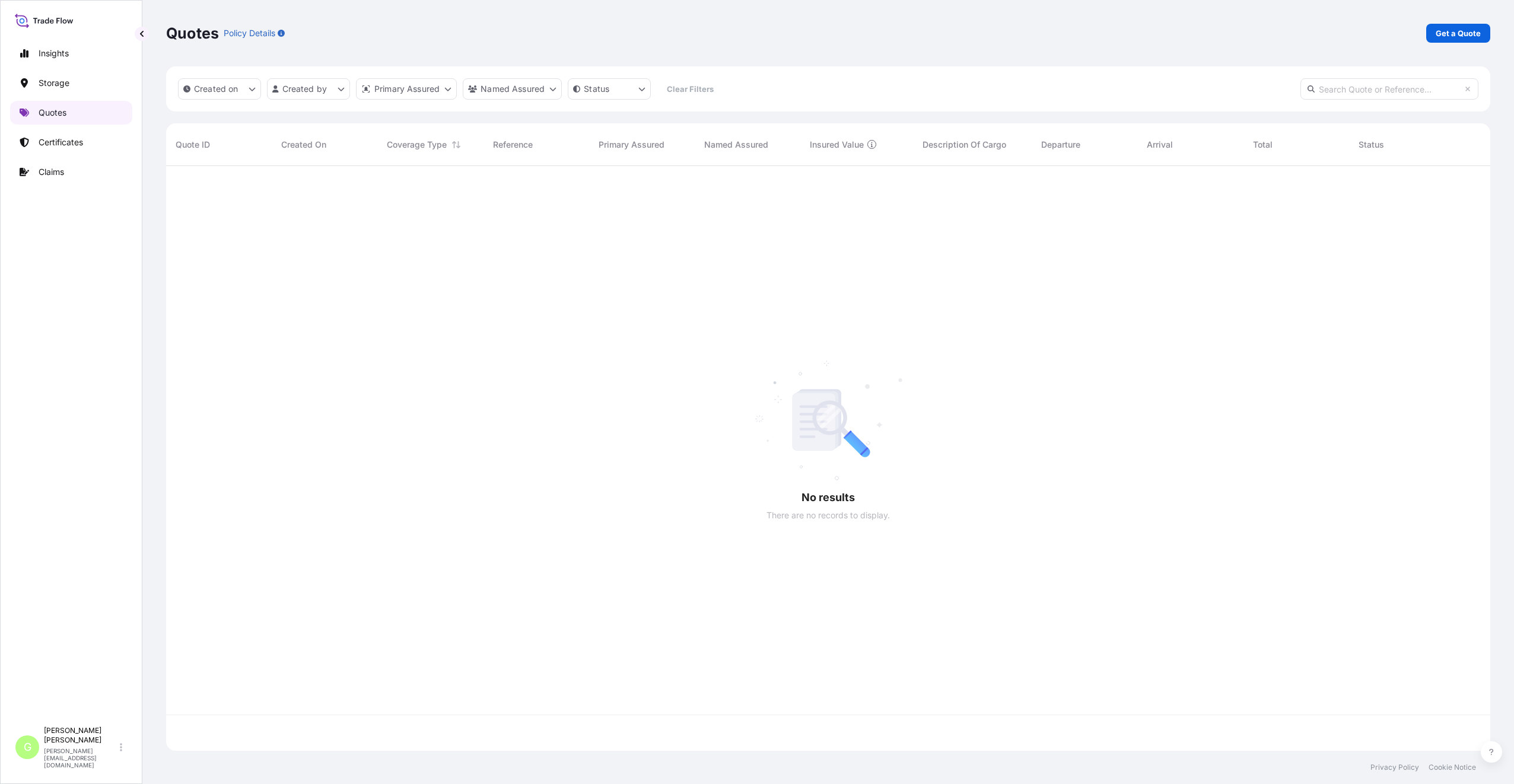
scroll to position [582, 1315]
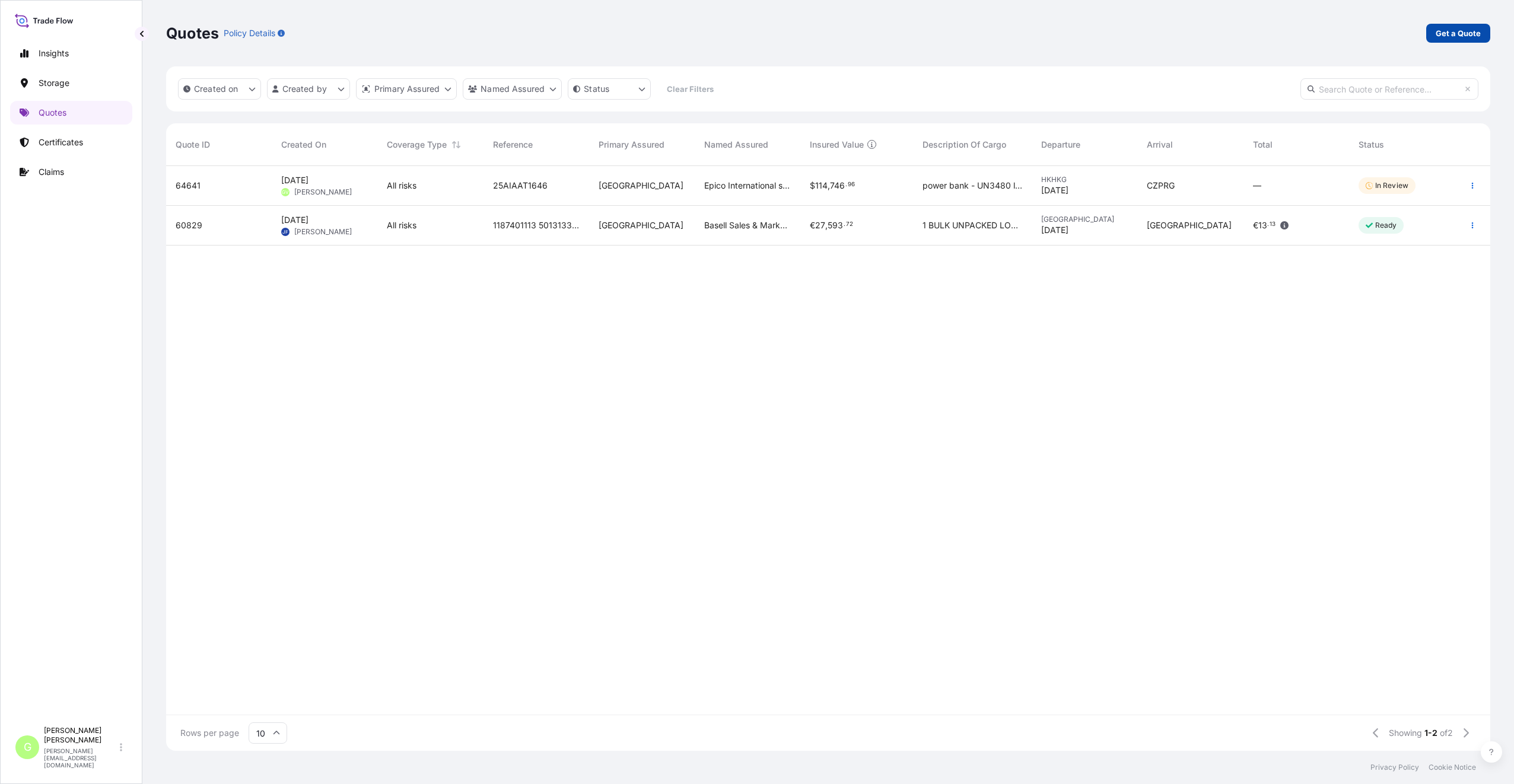
click at [1438, 36] on p "Get a Quote" at bounding box center [1458, 33] width 45 height 12
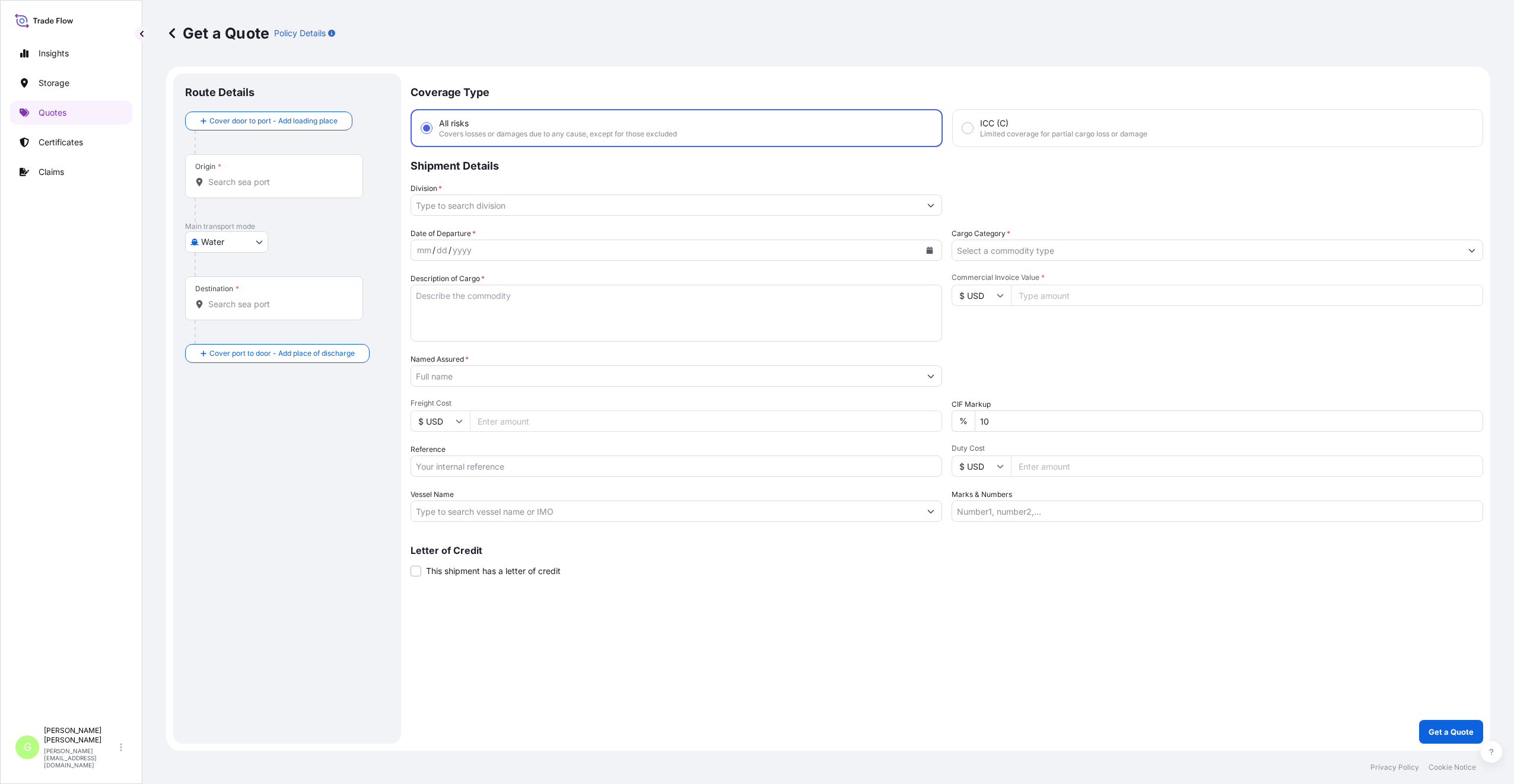
click at [217, 245] on body "Insights Storage Quotes Certificates Claims G [PERSON_NAME] [PERSON_NAME][EMAIL…" at bounding box center [757, 392] width 1514 height 784
click at [215, 320] on span "Inland" at bounding box center [219, 316] width 24 height 12
select select "Inland"
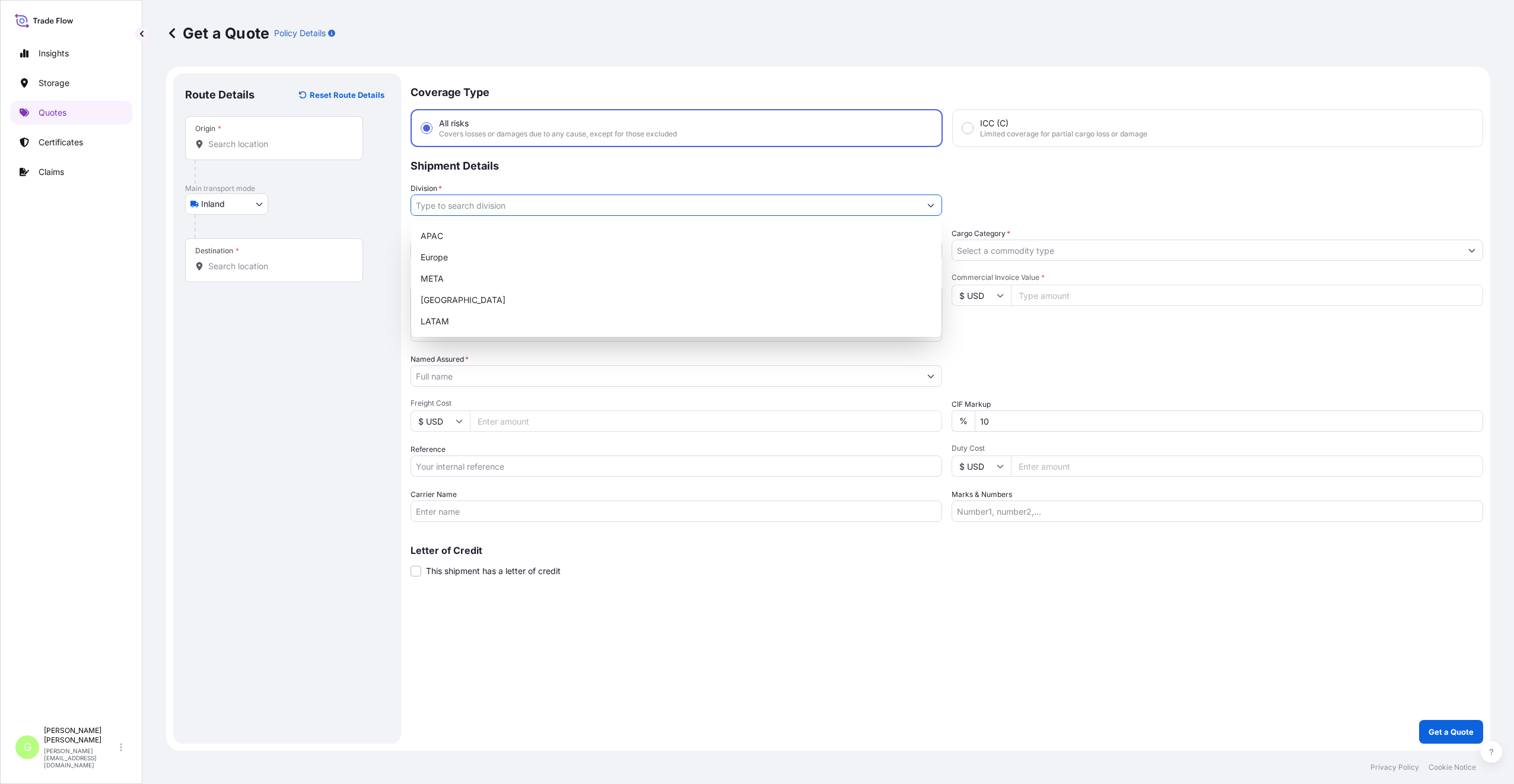
click at [450, 203] on input "Division *" at bounding box center [666, 205] width 509 height 21
click at [444, 260] on div "Europe" at bounding box center [677, 257] width 521 height 21
type input "Europe"
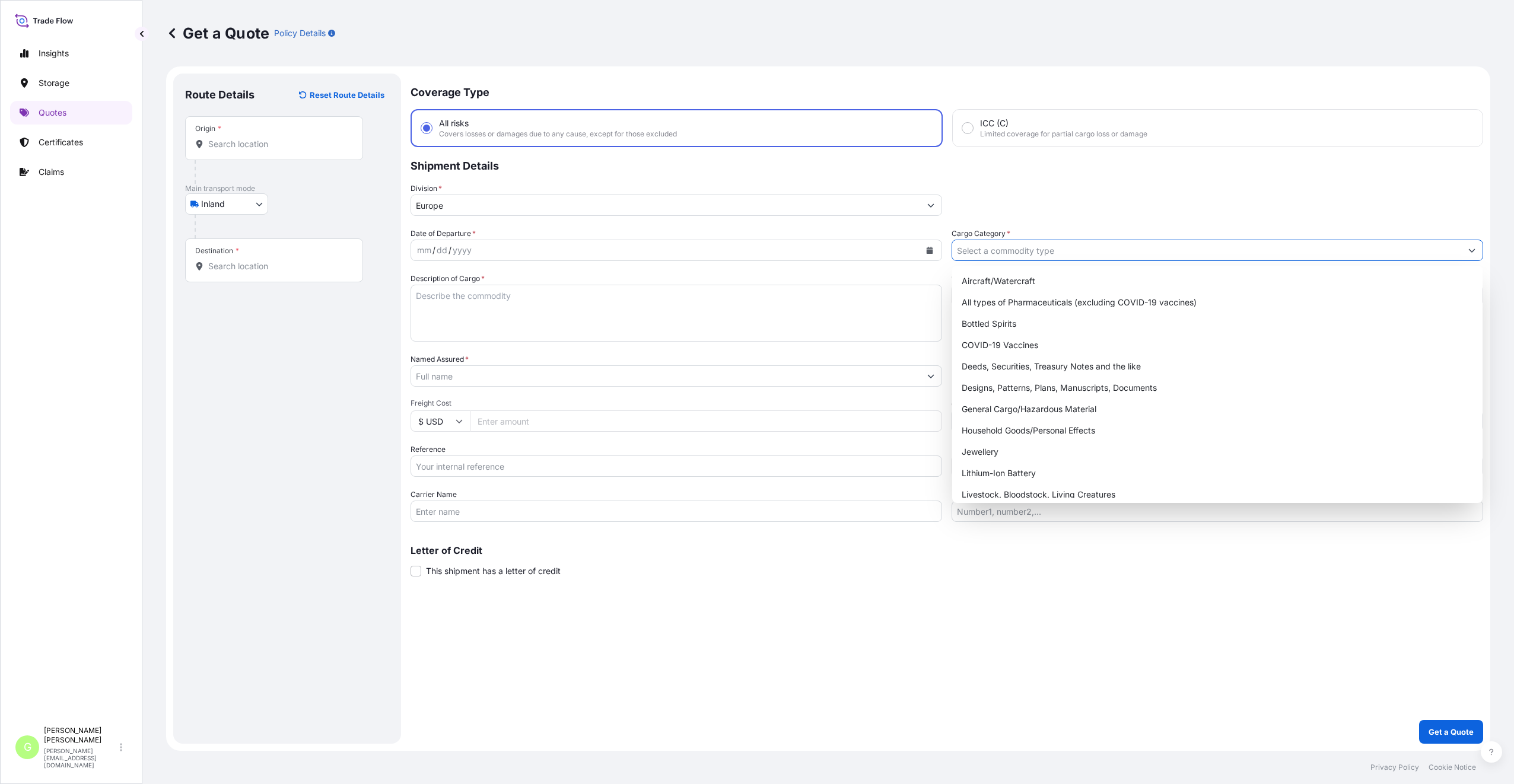
click at [1006, 256] on input "Cargo Category *" at bounding box center [1206, 250] width 509 height 21
click at [985, 411] on div "General Cargo/Hazardous Material" at bounding box center [1218, 409] width 521 height 21
type input "General Cargo/Hazardous Material"
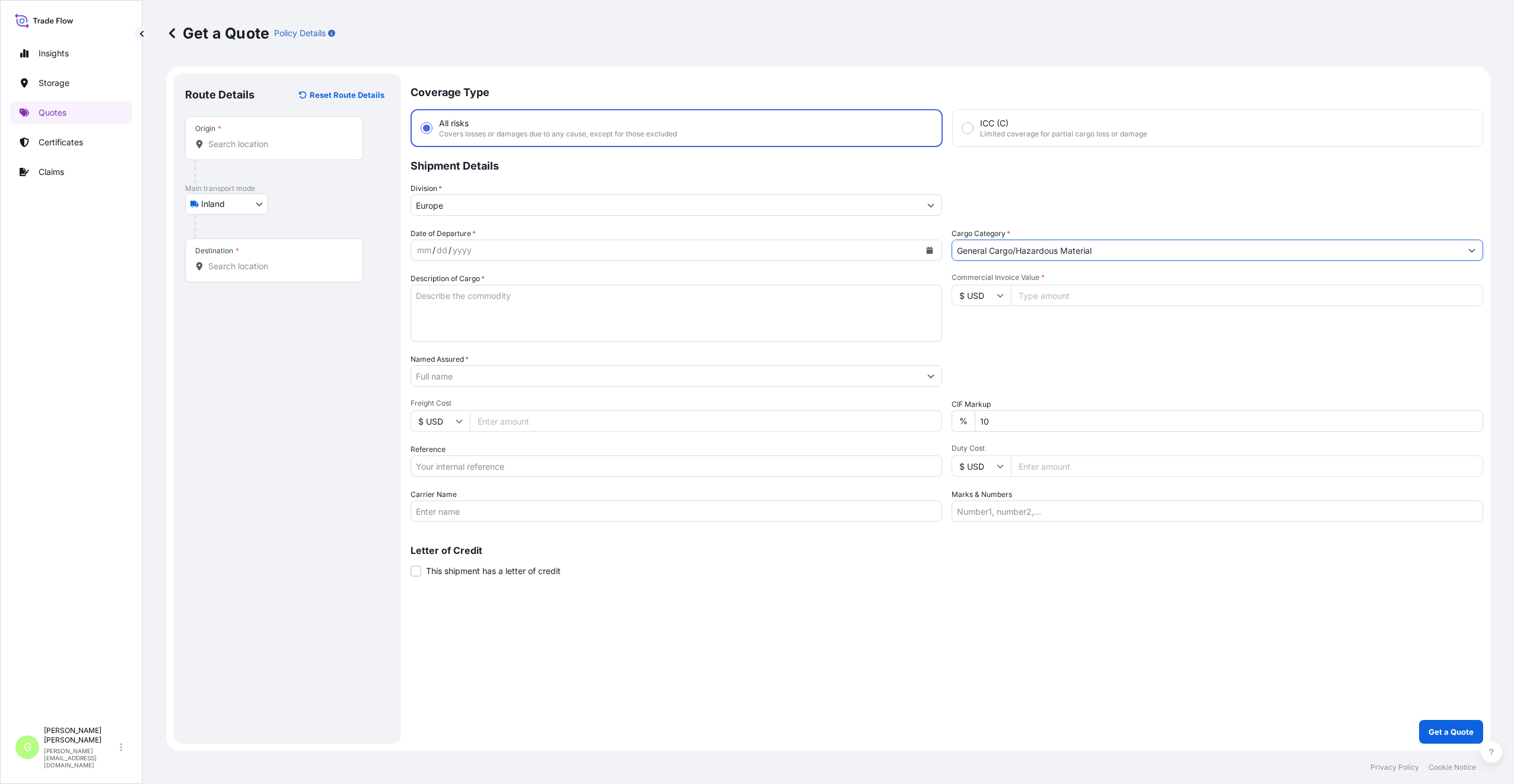
click at [448, 460] on input "Reference" at bounding box center [677, 466] width 532 height 21
paste input "25TIAKM0405"
type input "25TIAKM0405"
click at [1044, 293] on input "Commercial Invoice Value *" at bounding box center [1247, 295] width 472 height 21
paste input "9385.0000"
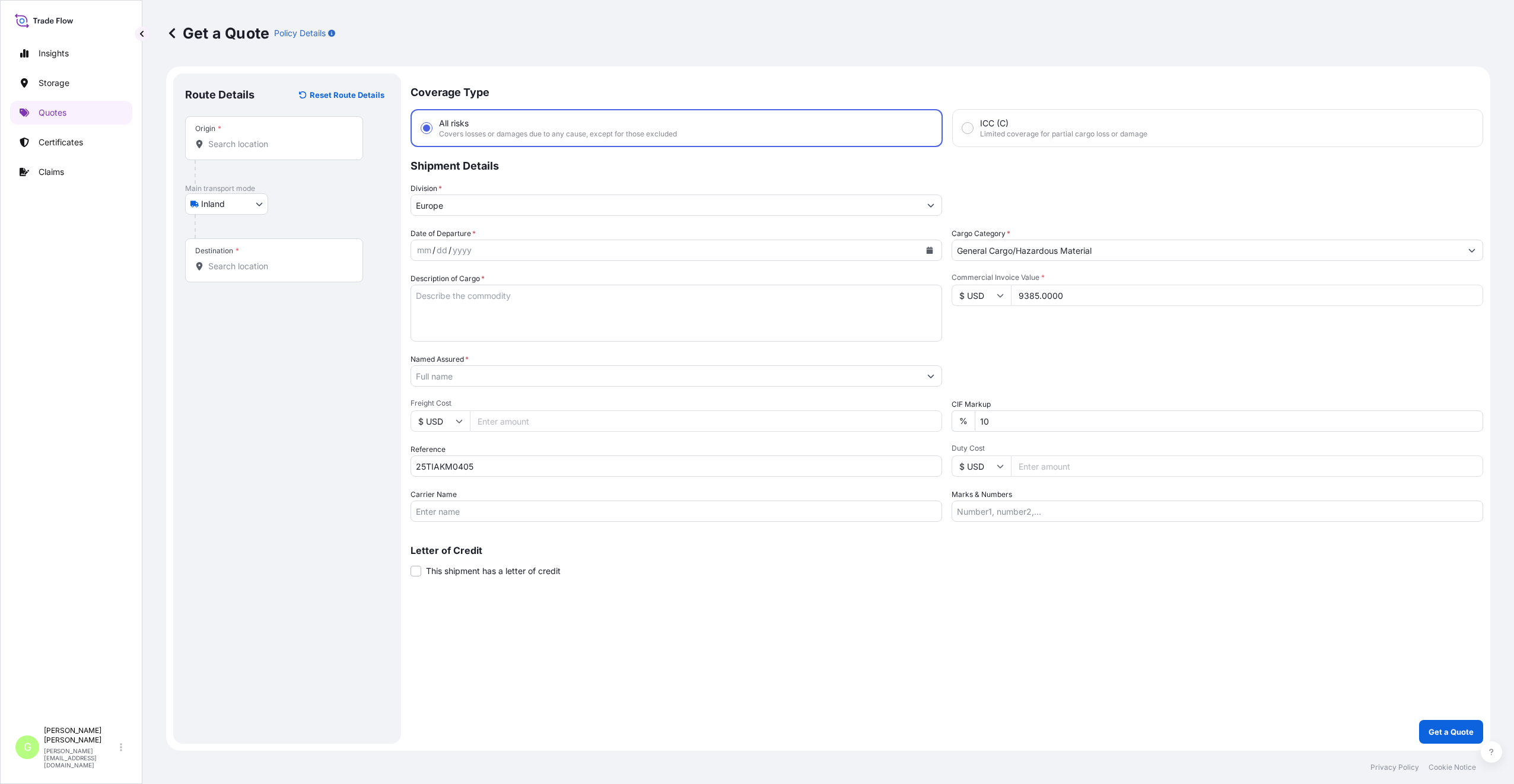
type input "9385.0000"
click at [508, 423] on input "Freight Cost" at bounding box center [706, 421] width 472 height 21
paste input "695"
type input "695"
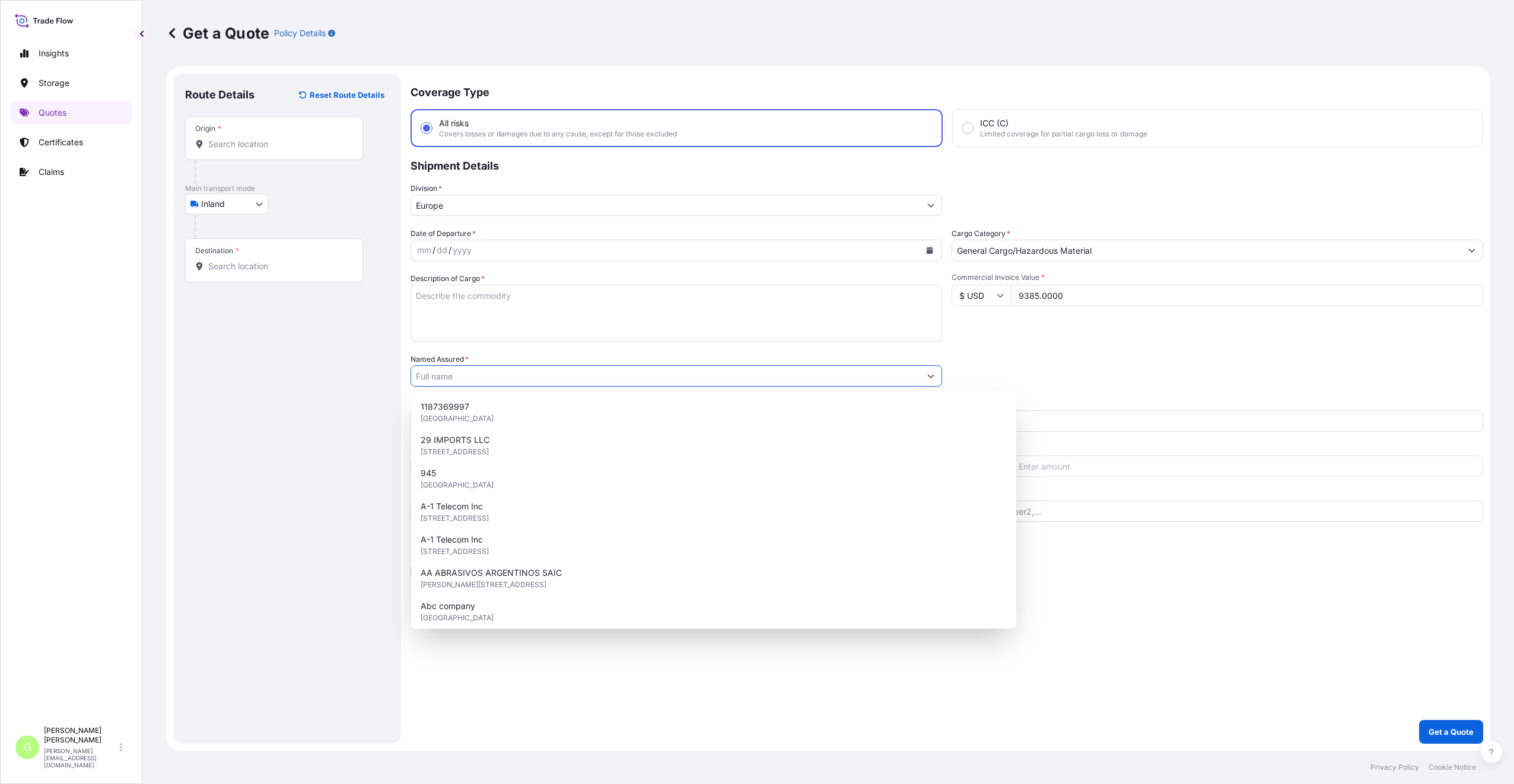
click at [465, 375] on input "Named Assured *" at bounding box center [666, 376] width 509 height 21
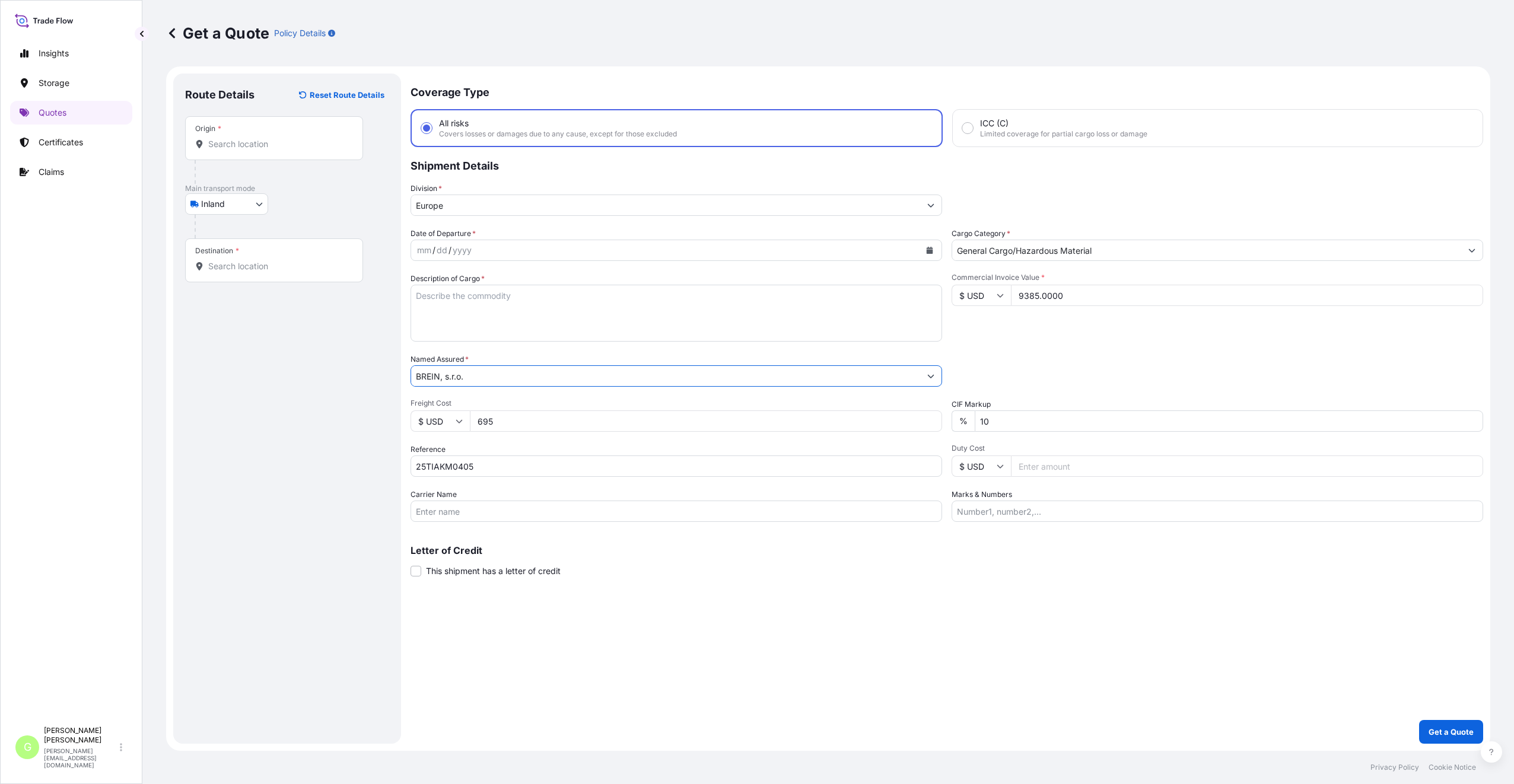
type input "BREIN, s.r.o."
click at [223, 144] on input "Origin *" at bounding box center [278, 144] width 140 height 12
type input "[GEOGRAPHIC_DATA], [GEOGRAPHIC_DATA], [GEOGRAPHIC_DATA]"
click at [222, 176] on input "Text to appear on certificate" at bounding box center [274, 173] width 178 height 21
type input "[GEOGRAPHIC_DATA], [GEOGRAPHIC_DATA]"
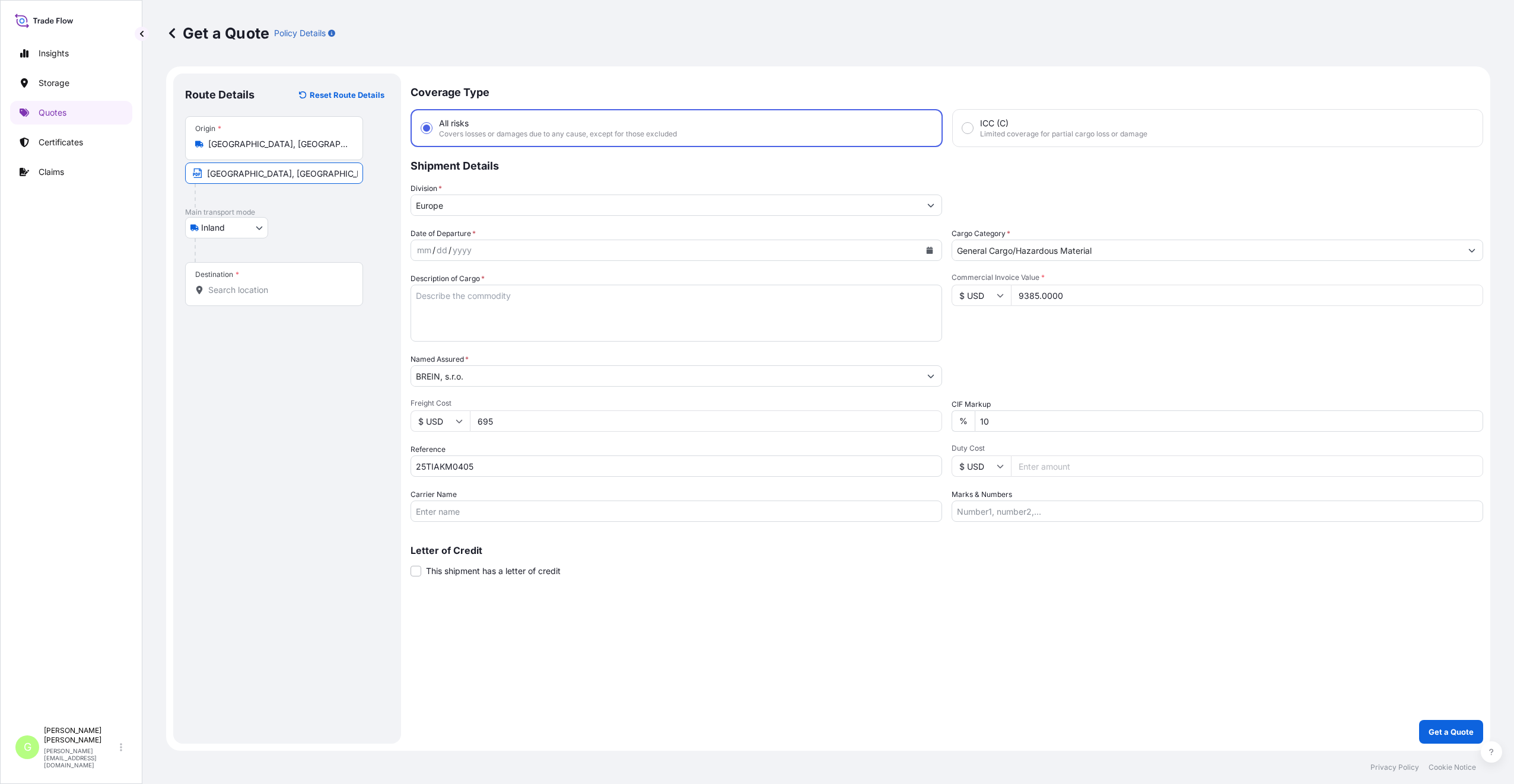
drag, startPoint x: 231, startPoint y: 292, endPoint x: 268, endPoint y: 277, distance: 39.9
click at [231, 293] on input "Destination *" at bounding box center [278, 290] width 140 height 12
click at [213, 298] on div "Destination *" at bounding box center [274, 284] width 178 height 44
click at [213, 296] on input "Destination * Please select a destination" at bounding box center [278, 290] width 140 height 12
paste input "[GEOGRAPHIC_DATA] 20 [GEOGRAPHIC_DATA]"
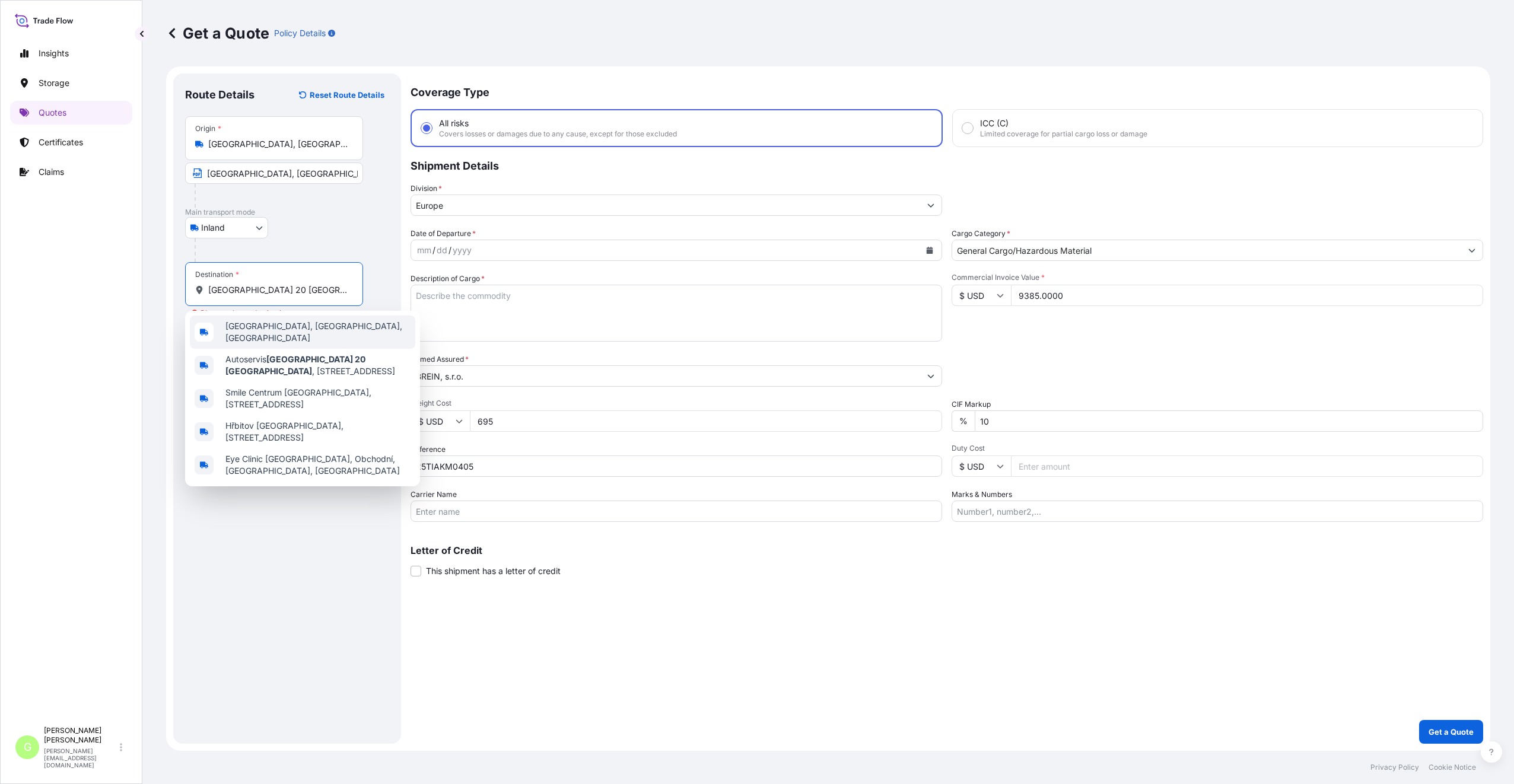
click at [240, 324] on span "[GEOGRAPHIC_DATA], [GEOGRAPHIC_DATA], [GEOGRAPHIC_DATA]" at bounding box center [318, 332] width 185 height 24
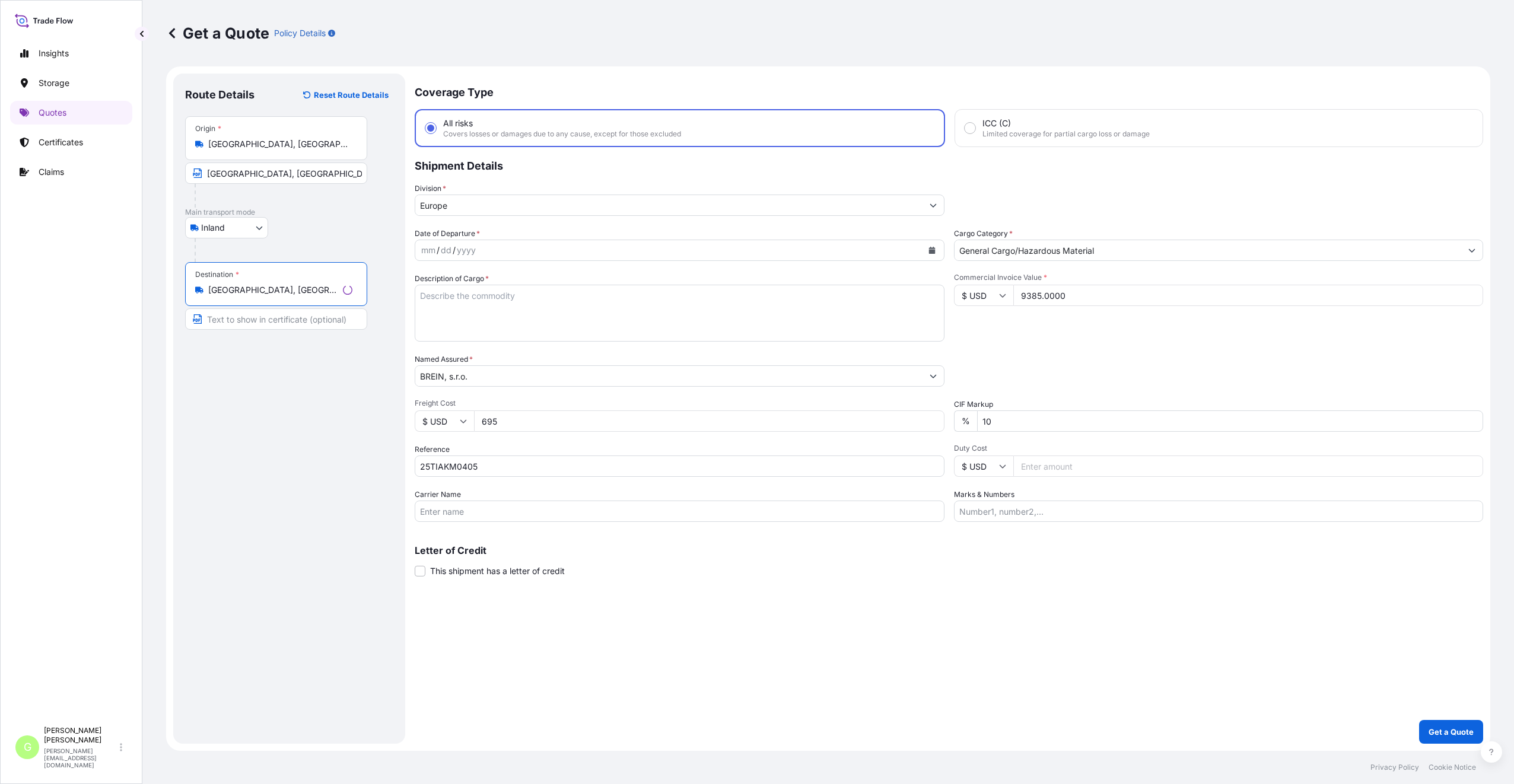
type input "[GEOGRAPHIC_DATA], [GEOGRAPHIC_DATA], [GEOGRAPHIC_DATA]"
click at [240, 321] on input "Text to appear on certificate" at bounding box center [276, 319] width 182 height 21
paste input "[GEOGRAPHIC_DATA] 20 [GEOGRAPHIC_DATA]"
type input "[GEOGRAPHIC_DATA] 20 [GEOGRAPHIC_DATA] [GEOGRAPHIC_DATA]"
click at [439, 290] on textarea "Description of Cargo *" at bounding box center [677, 313] width 532 height 57
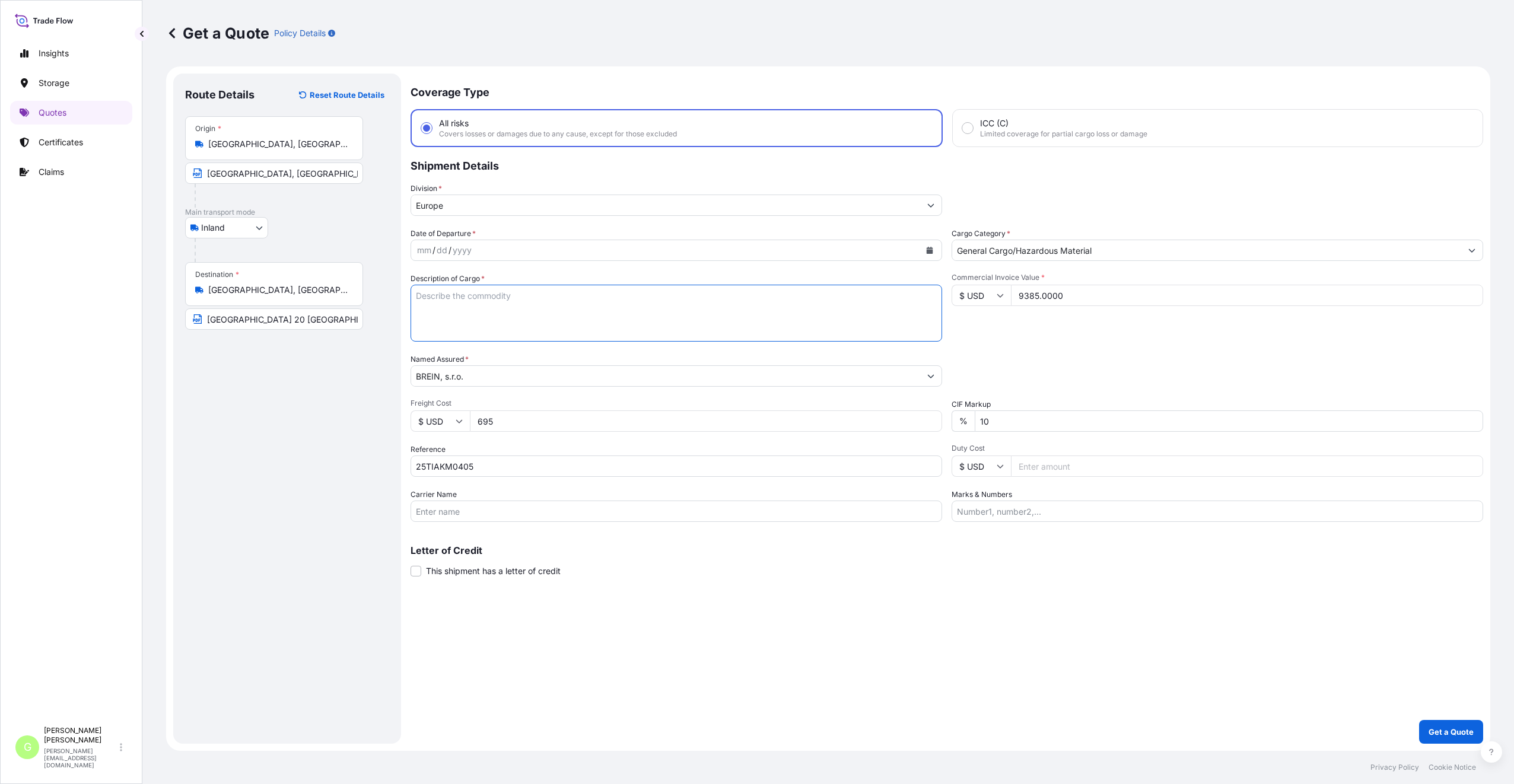
paste textarea "SOCKET MEC25MST019-A1/MET25MST019-A2"
type textarea "SOCKET MEC25MST019-A1/MET25MST019-A2"
click at [437, 511] on input "Carrier Name" at bounding box center [677, 511] width 532 height 21
type input "CFS CESKA TREBOVA S.R.O."
click at [450, 249] on div "/" at bounding box center [450, 250] width 3 height 14
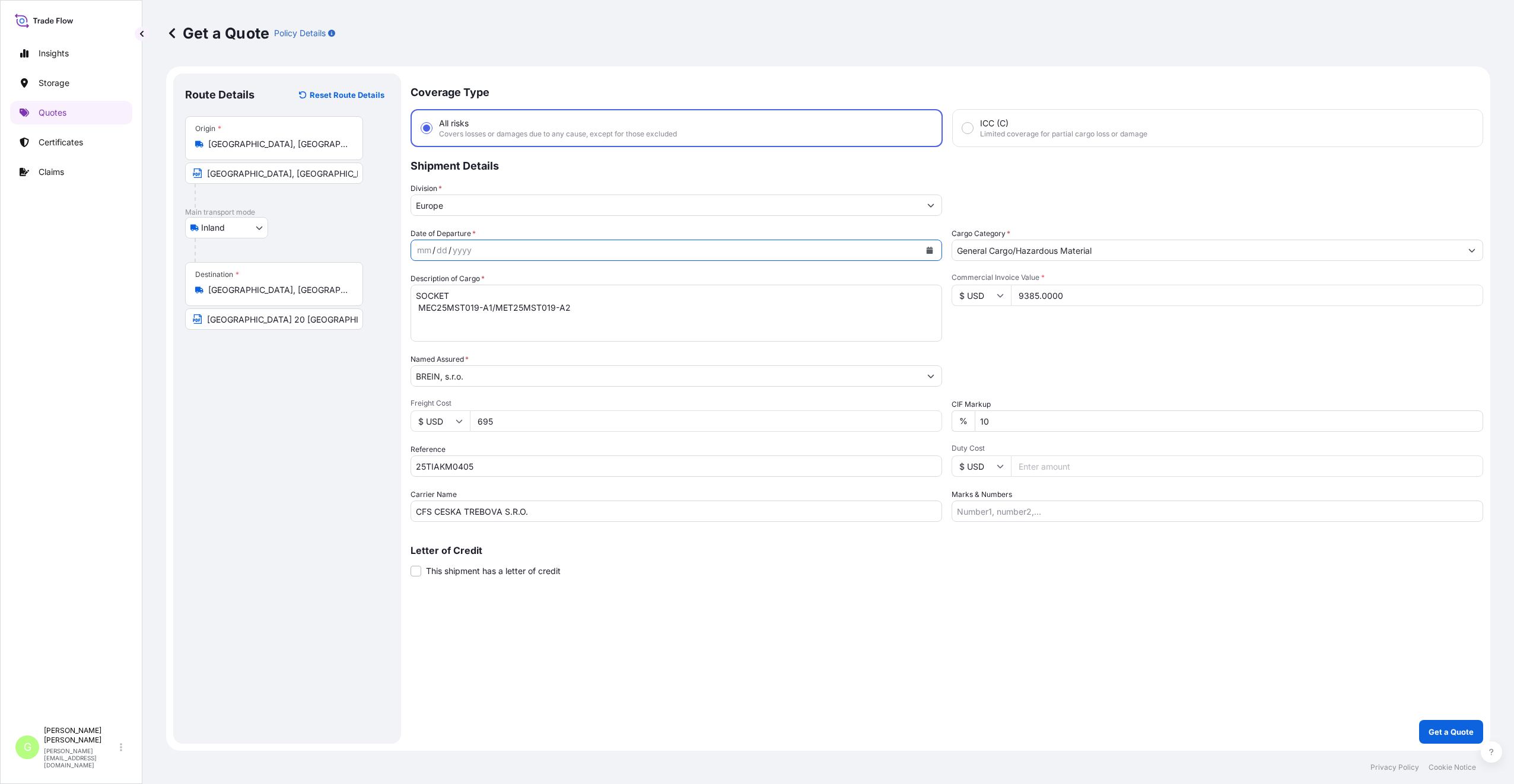
click at [926, 248] on icon "Calendar" at bounding box center [930, 250] width 7 height 7
click at [547, 398] on div "22" at bounding box center [544, 395] width 21 height 21
click at [1446, 732] on p "Get a Quote" at bounding box center [1451, 732] width 45 height 12
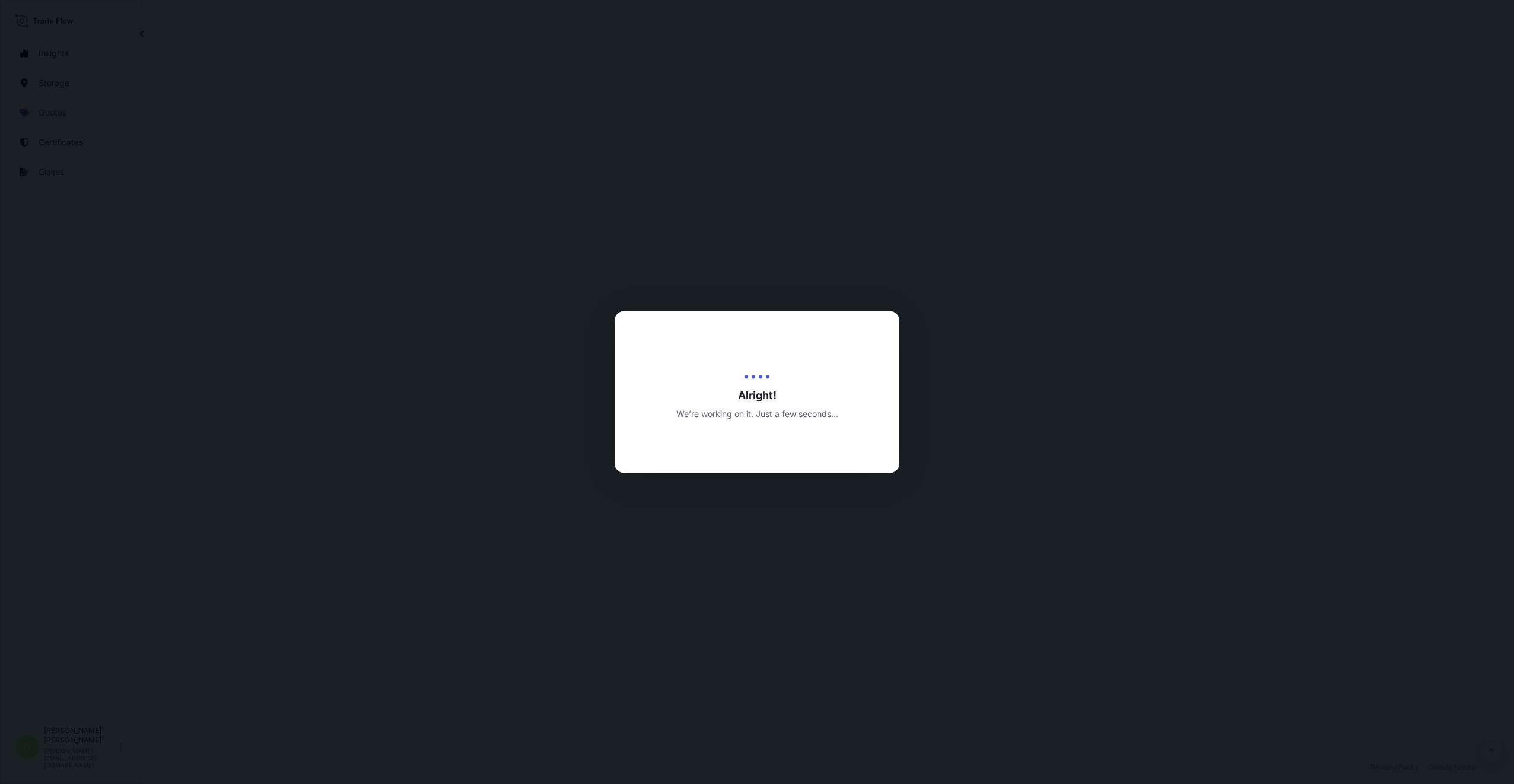
select select "Inland"
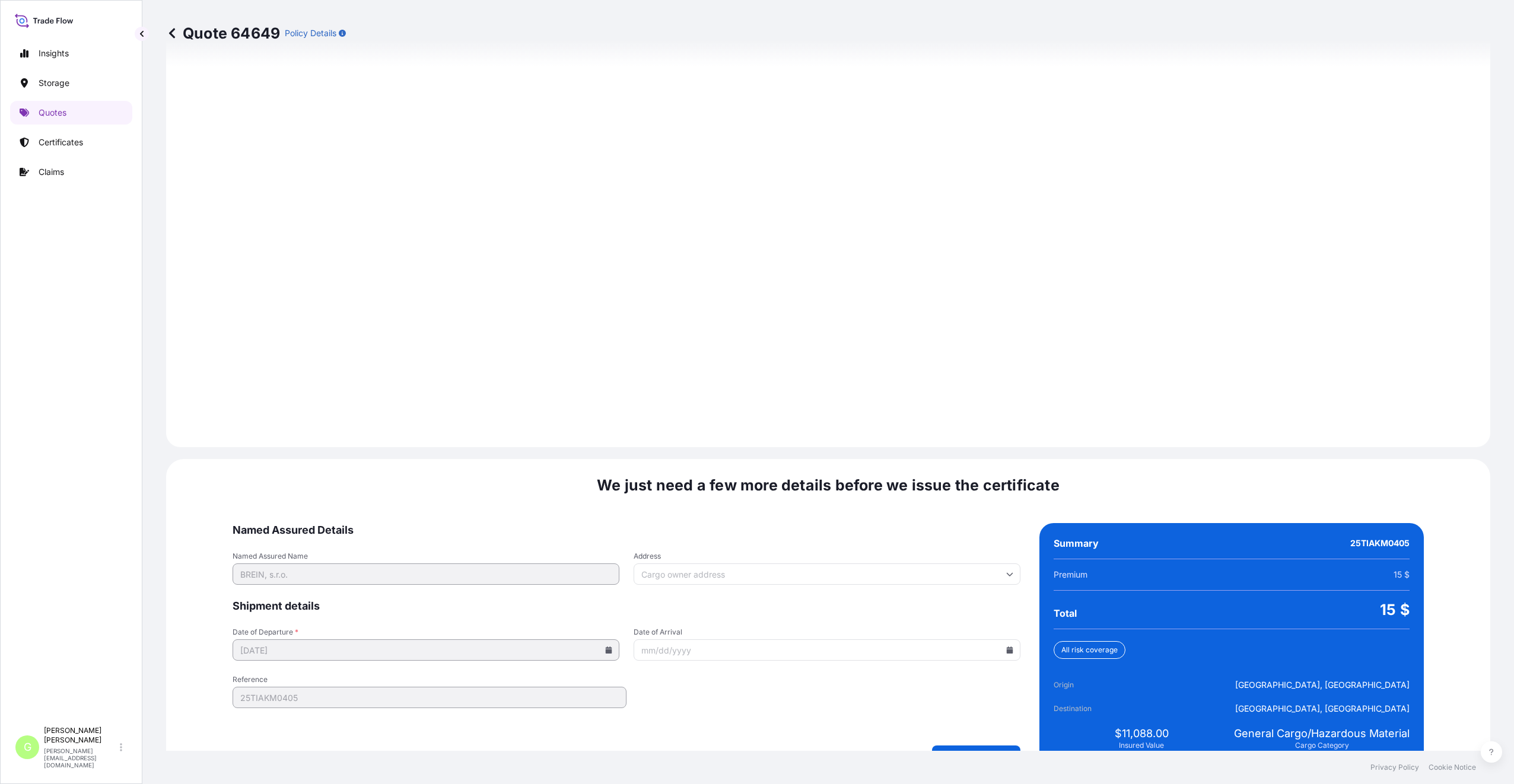
scroll to position [1428, 0]
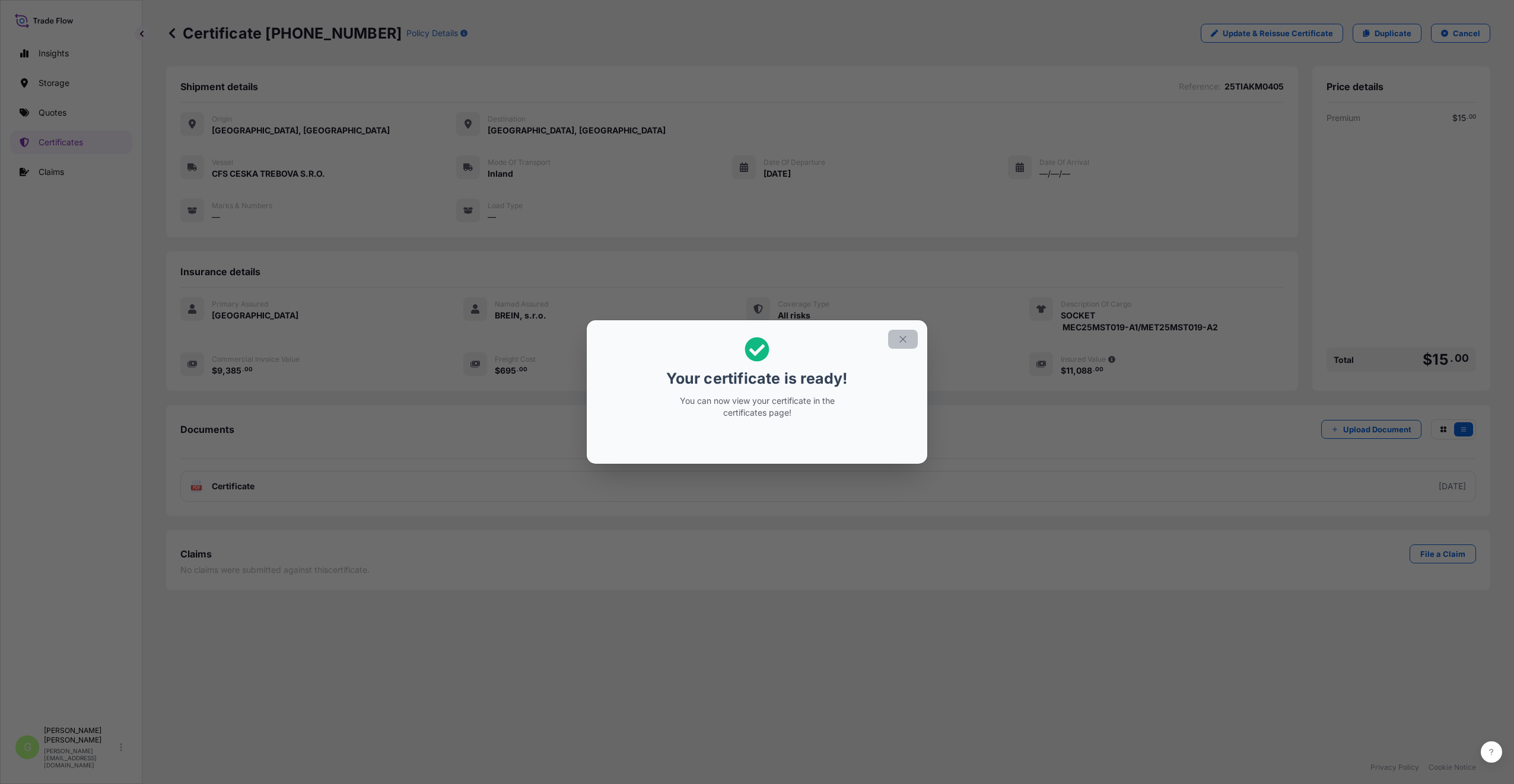
click at [904, 342] on icon "button" at bounding box center [903, 339] width 11 height 11
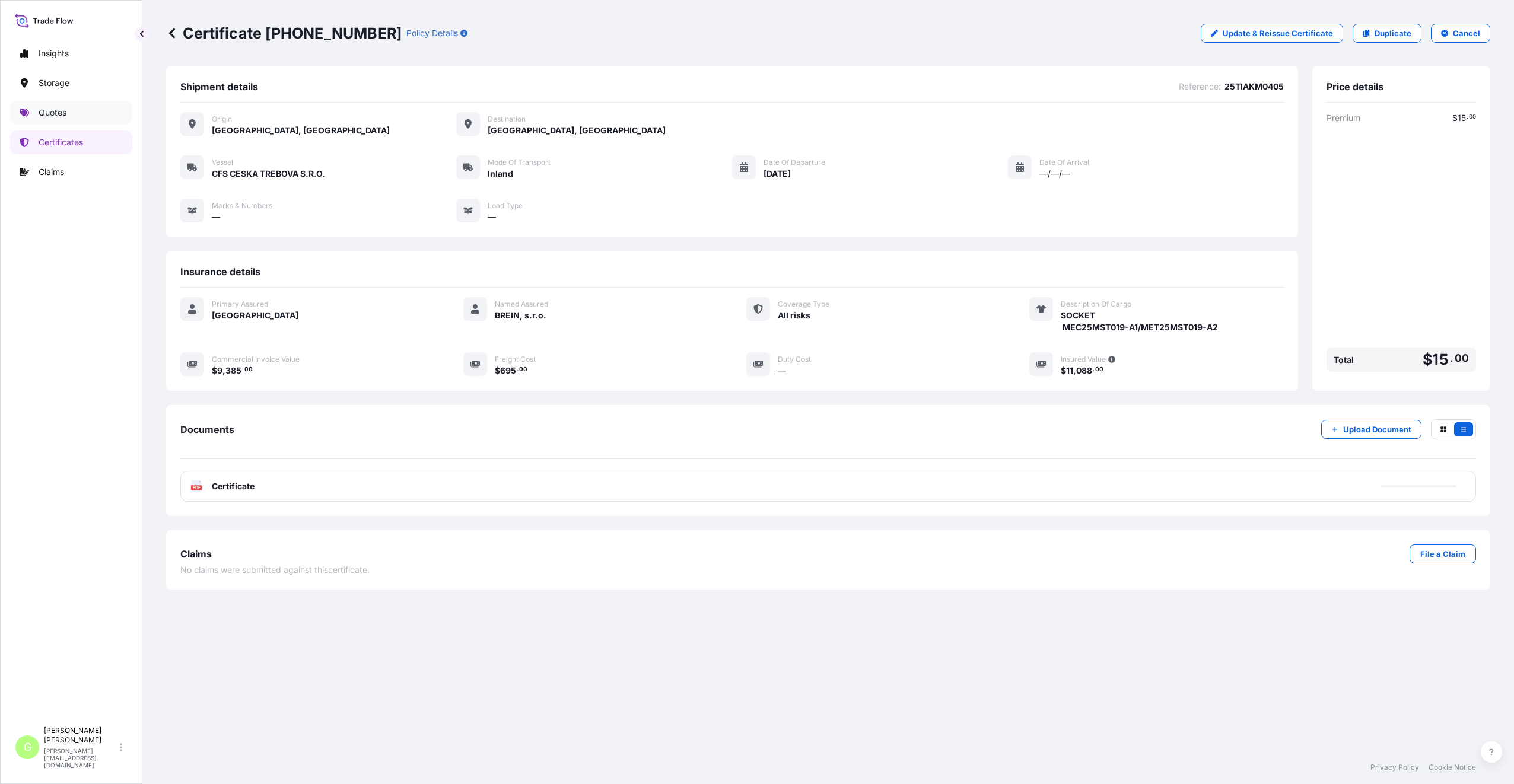
click at [43, 110] on p "Quotes" at bounding box center [53, 113] width 28 height 12
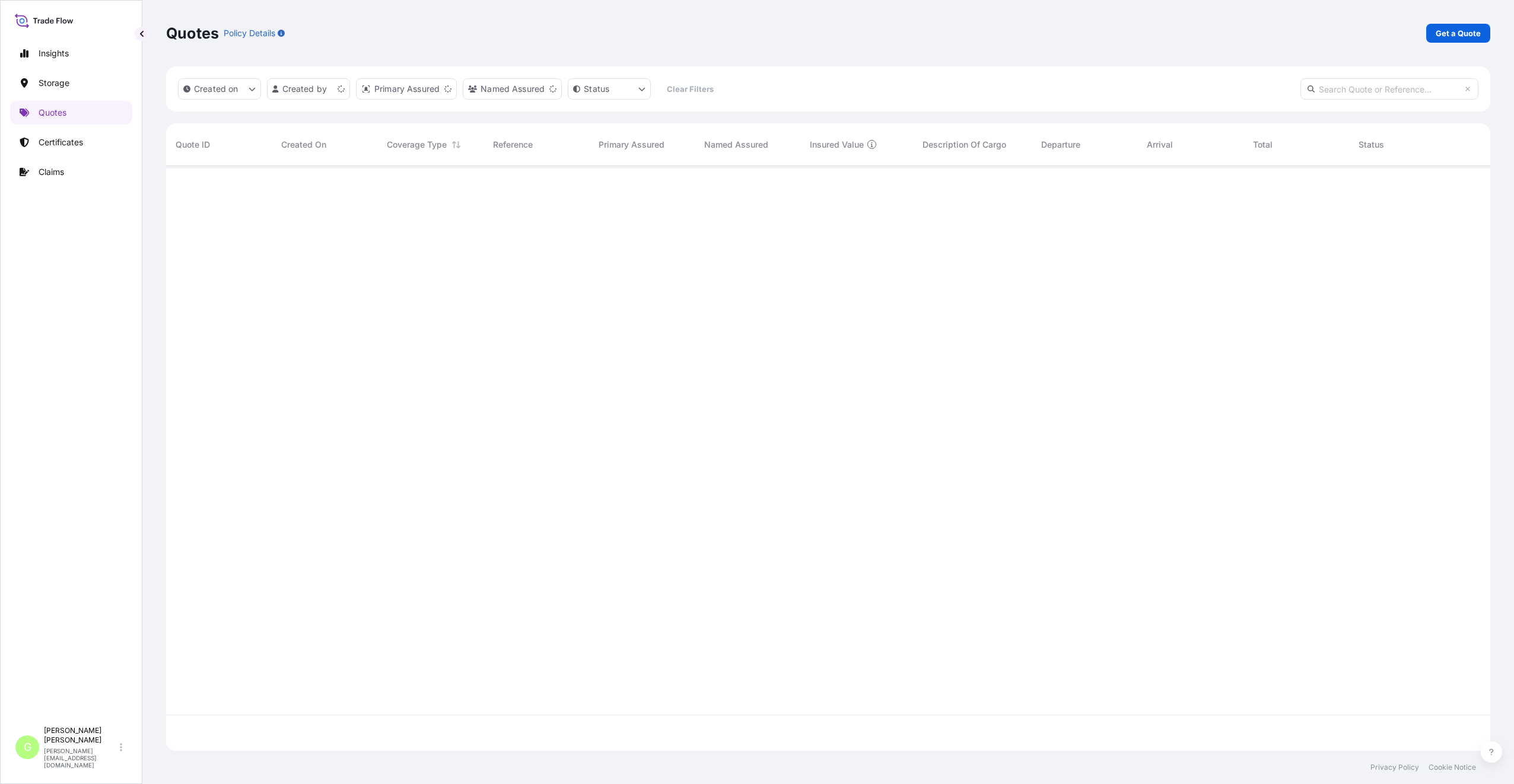
scroll to position [582, 1315]
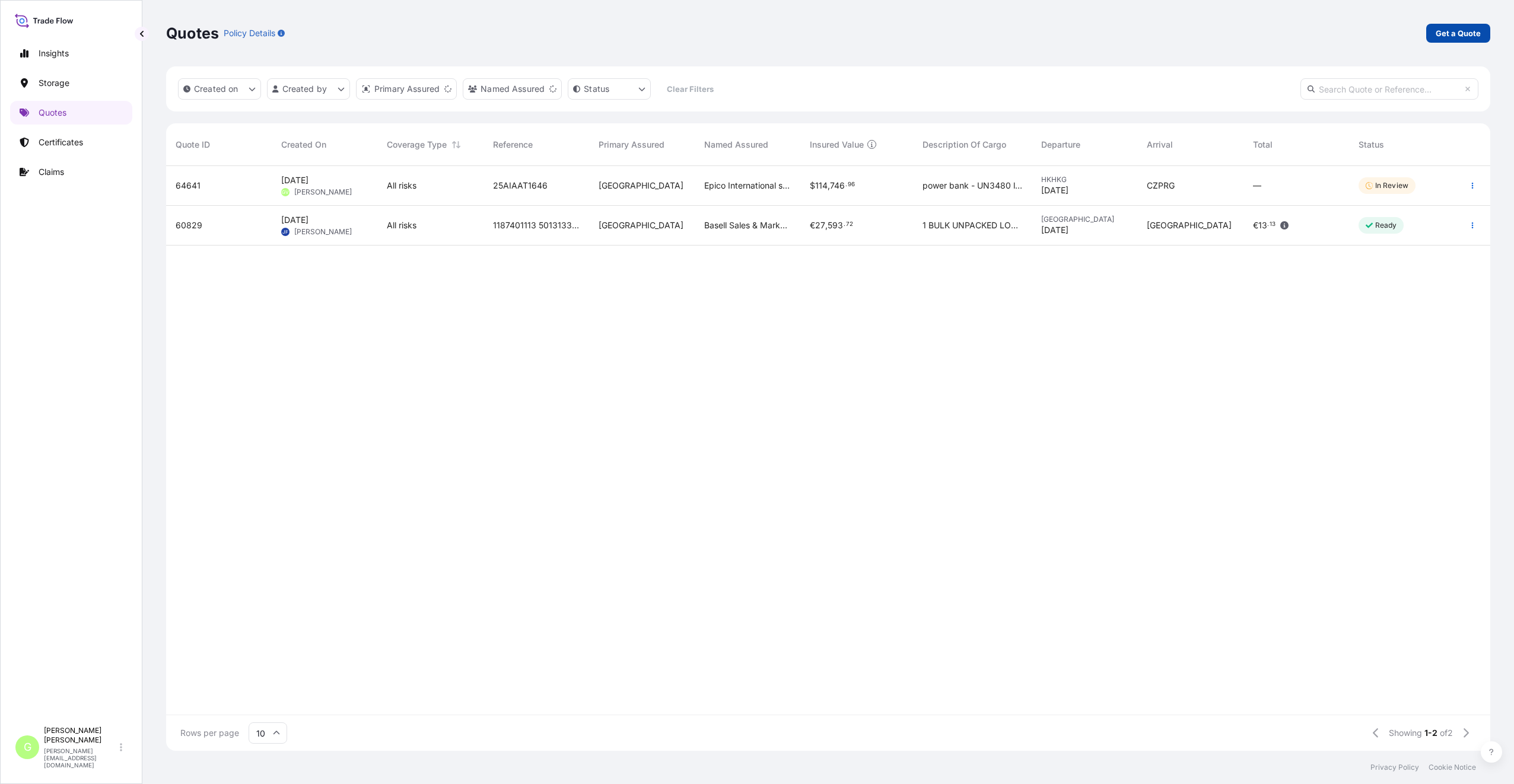
click at [1452, 35] on p "Get a Quote" at bounding box center [1458, 33] width 45 height 12
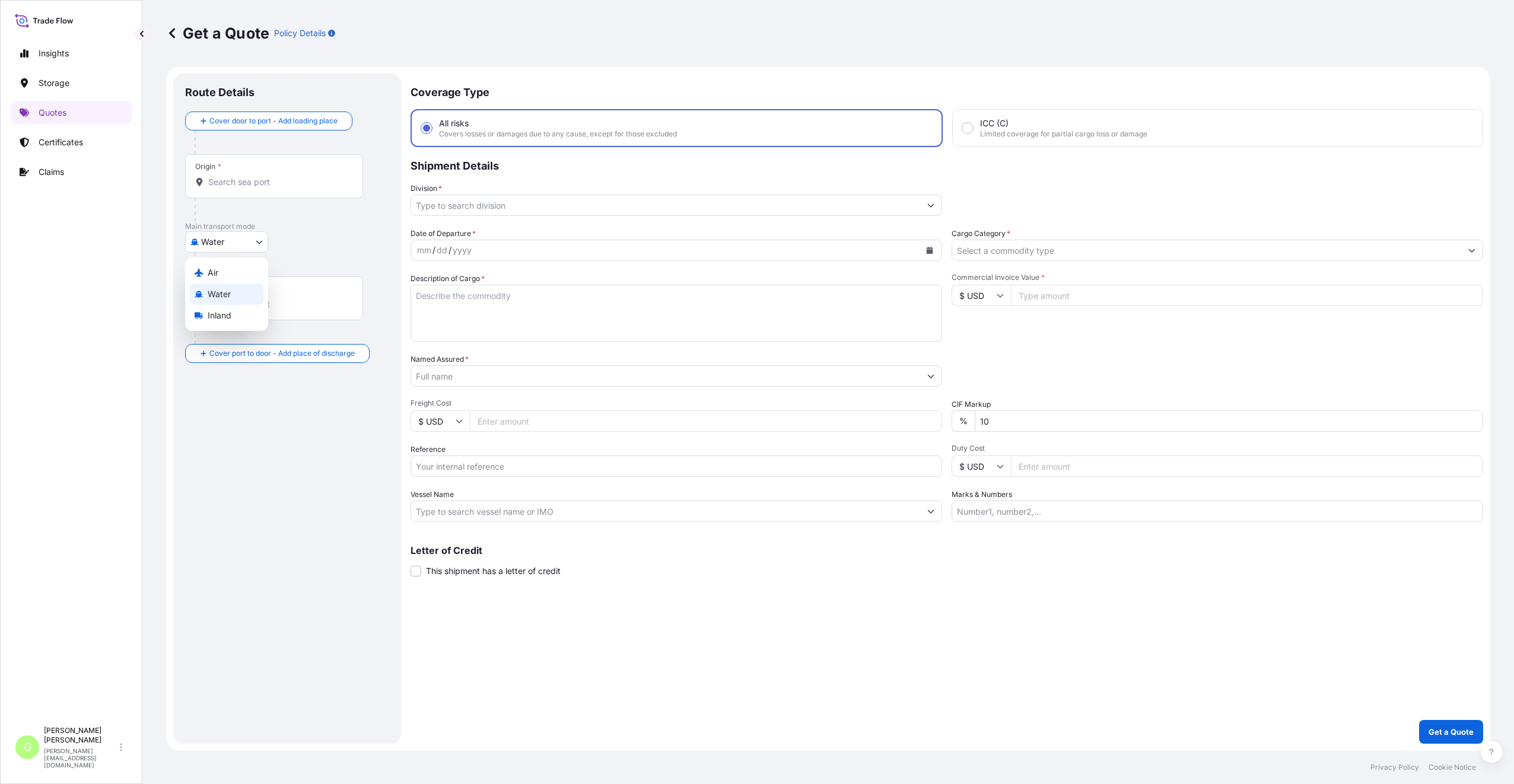
click at [235, 243] on body "Insights Storage Quotes Certificates Claims G [PERSON_NAME] [PERSON_NAME][EMAIL…" at bounding box center [757, 392] width 1514 height 784
click at [217, 313] on span "Inland" at bounding box center [219, 316] width 24 height 12
select select "Inland"
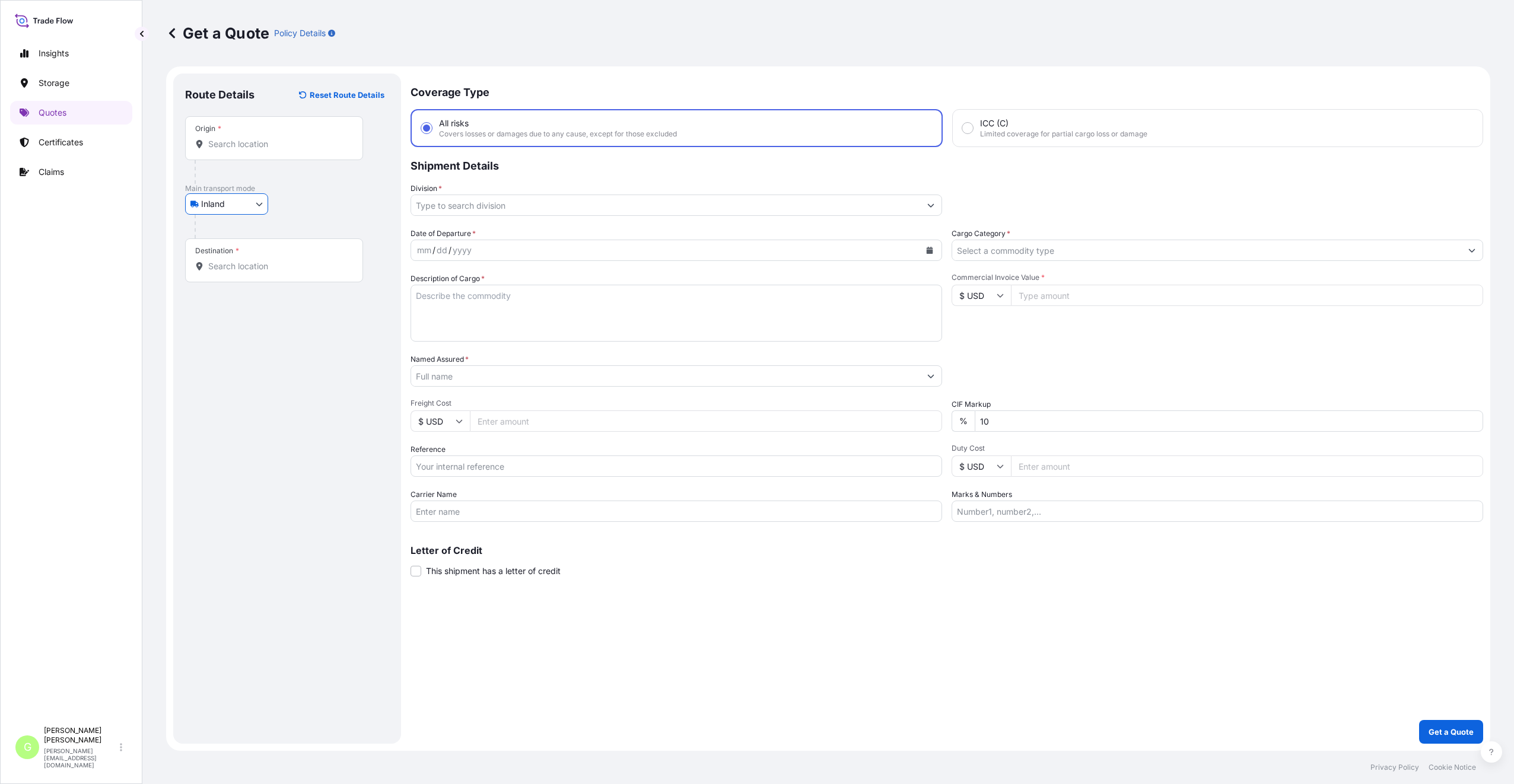
click at [433, 205] on input "Division *" at bounding box center [666, 205] width 509 height 21
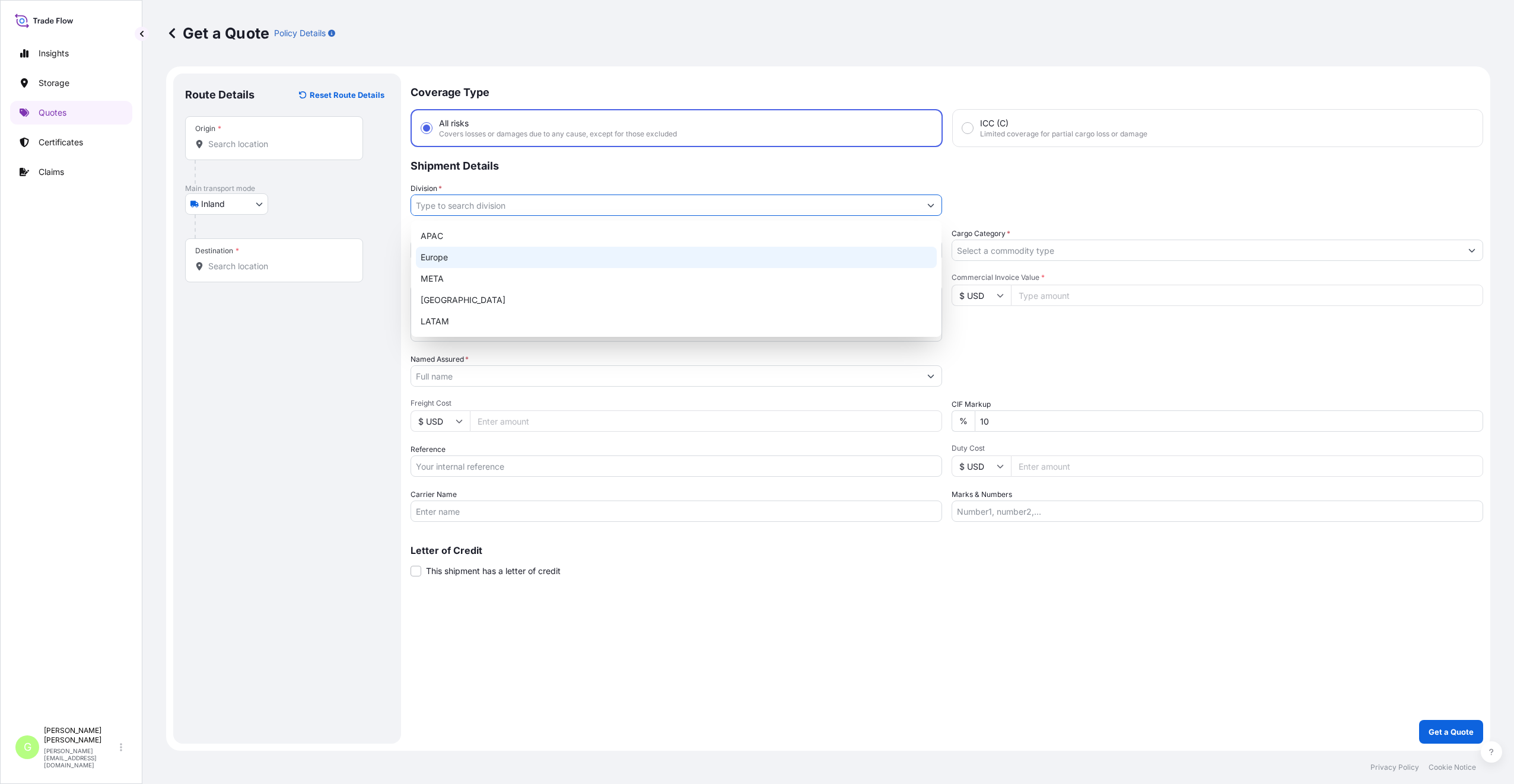
click at [426, 250] on div "Europe" at bounding box center [677, 257] width 521 height 21
type input "Europe"
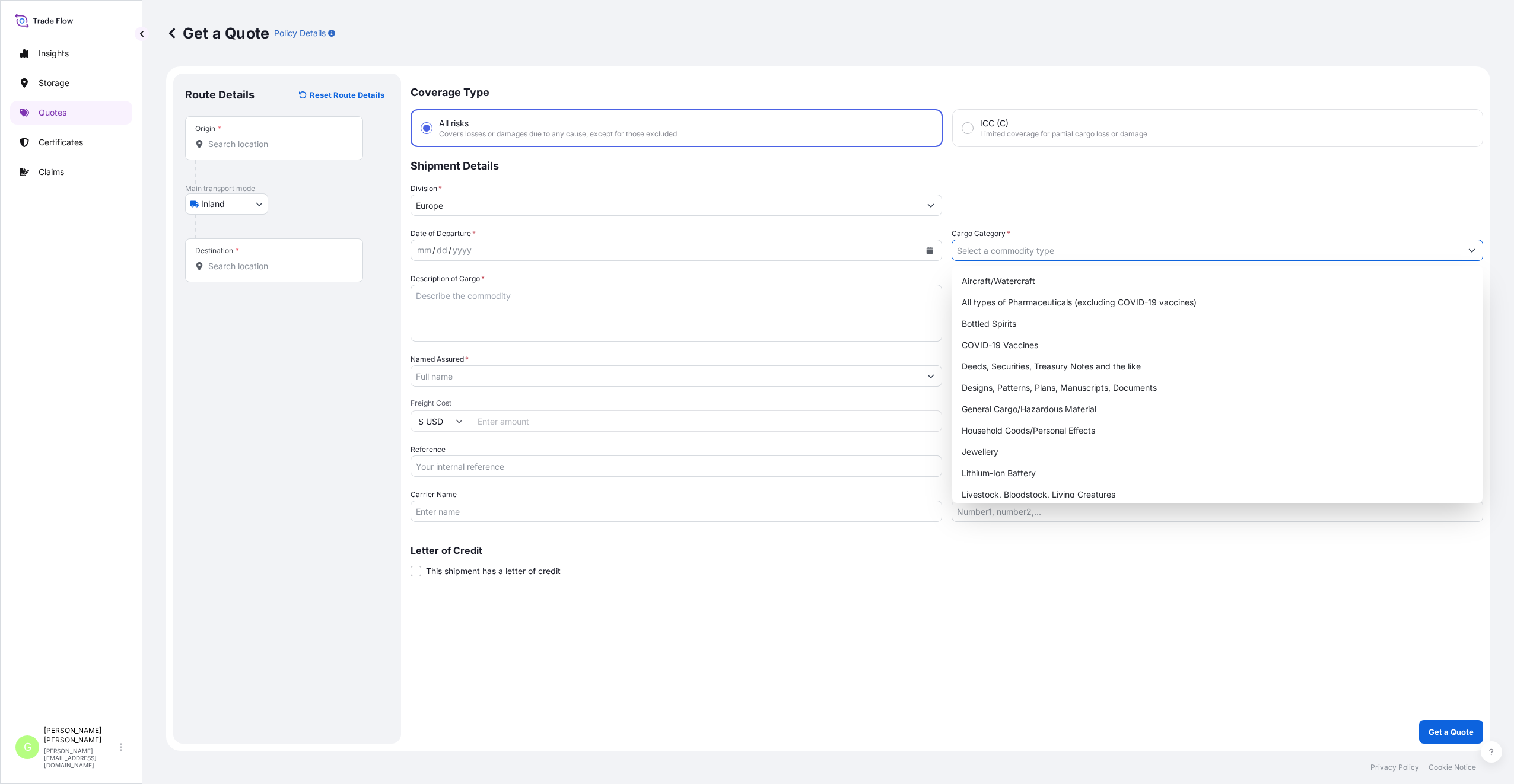
click at [979, 245] on input "Cargo Category *" at bounding box center [1206, 250] width 509 height 21
click at [969, 407] on div "General Cargo/Hazardous Material" at bounding box center [1218, 409] width 521 height 21
type input "General Cargo/Hazardous Material"
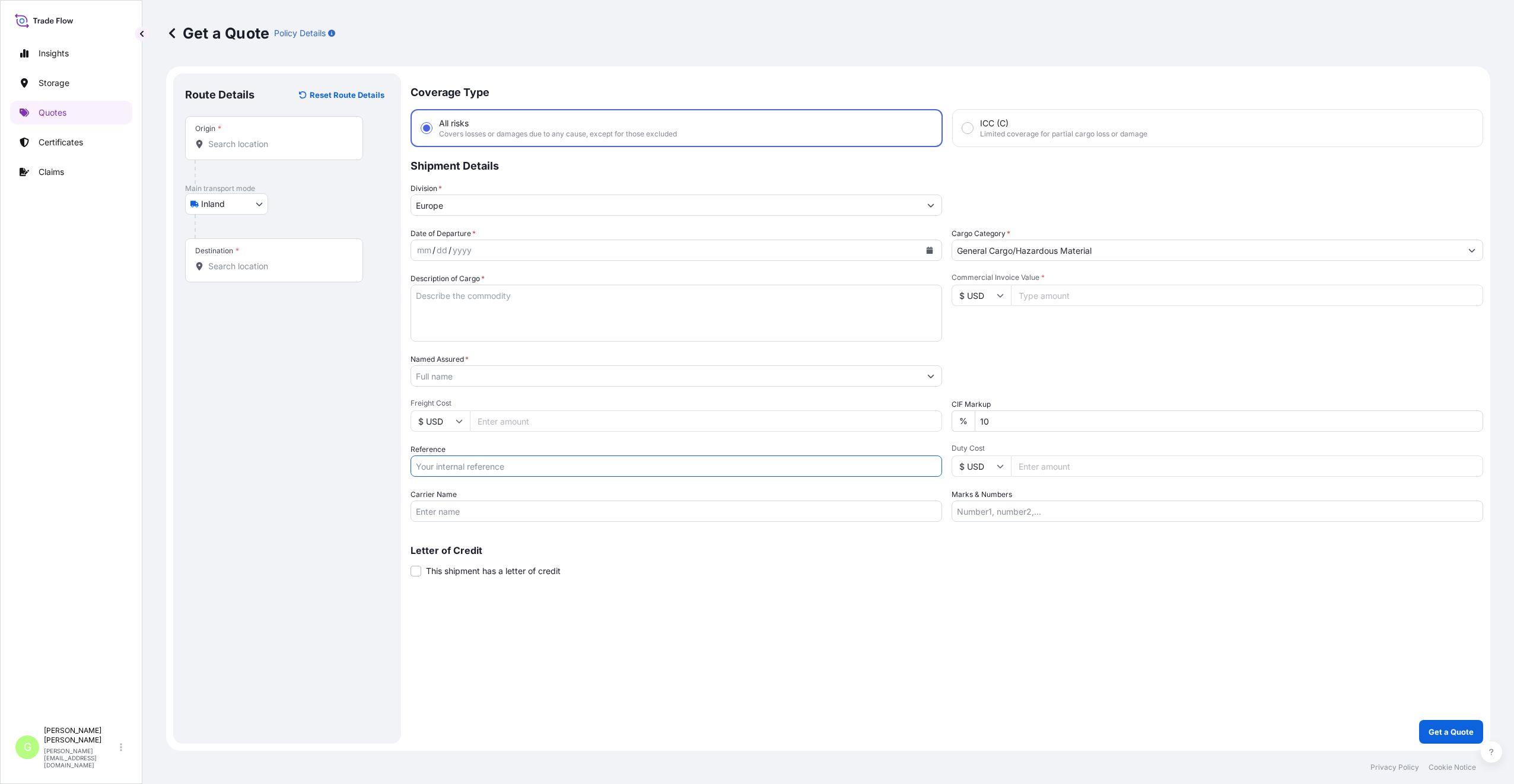
click at [423, 470] on input "Reference" at bounding box center [677, 466] width 532 height 21
paste input "25TIARS0343"
type input "25TIARS0343"
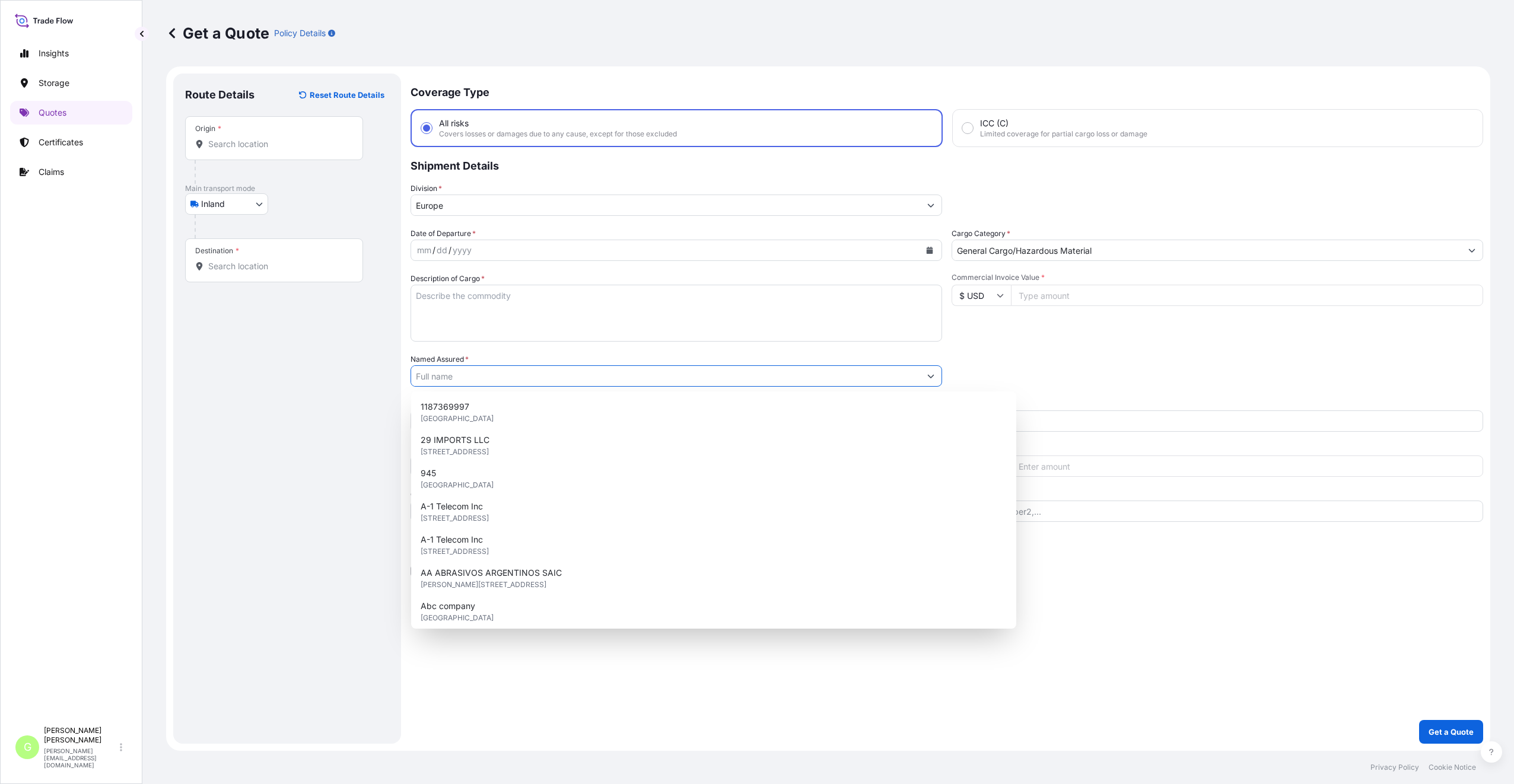
click at [455, 382] on input "Named Assured *" at bounding box center [666, 376] width 509 height 21
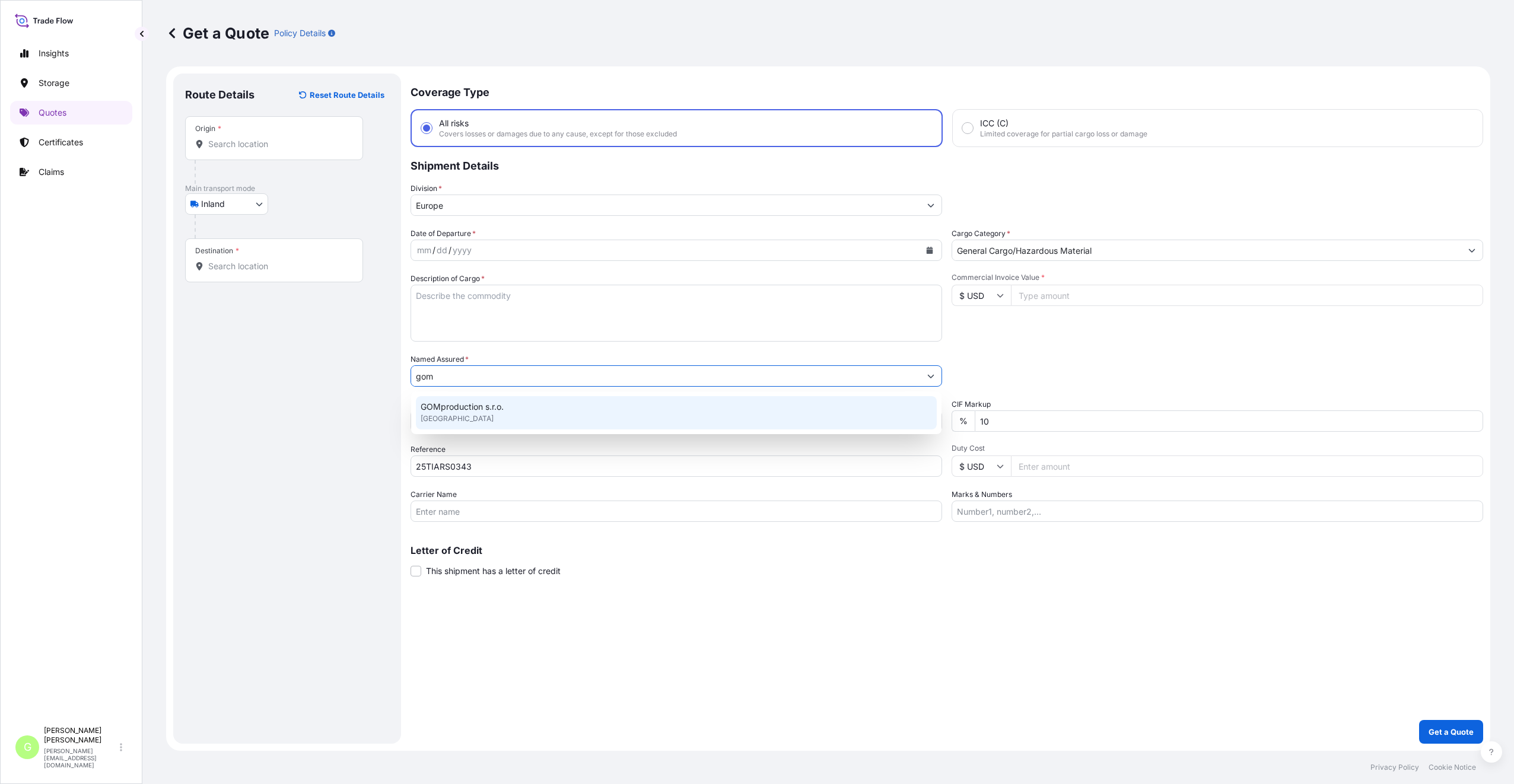
click at [463, 400] on div "GOMproduction s.r.o. [GEOGRAPHIC_DATA]" at bounding box center [677, 413] width 521 height 33
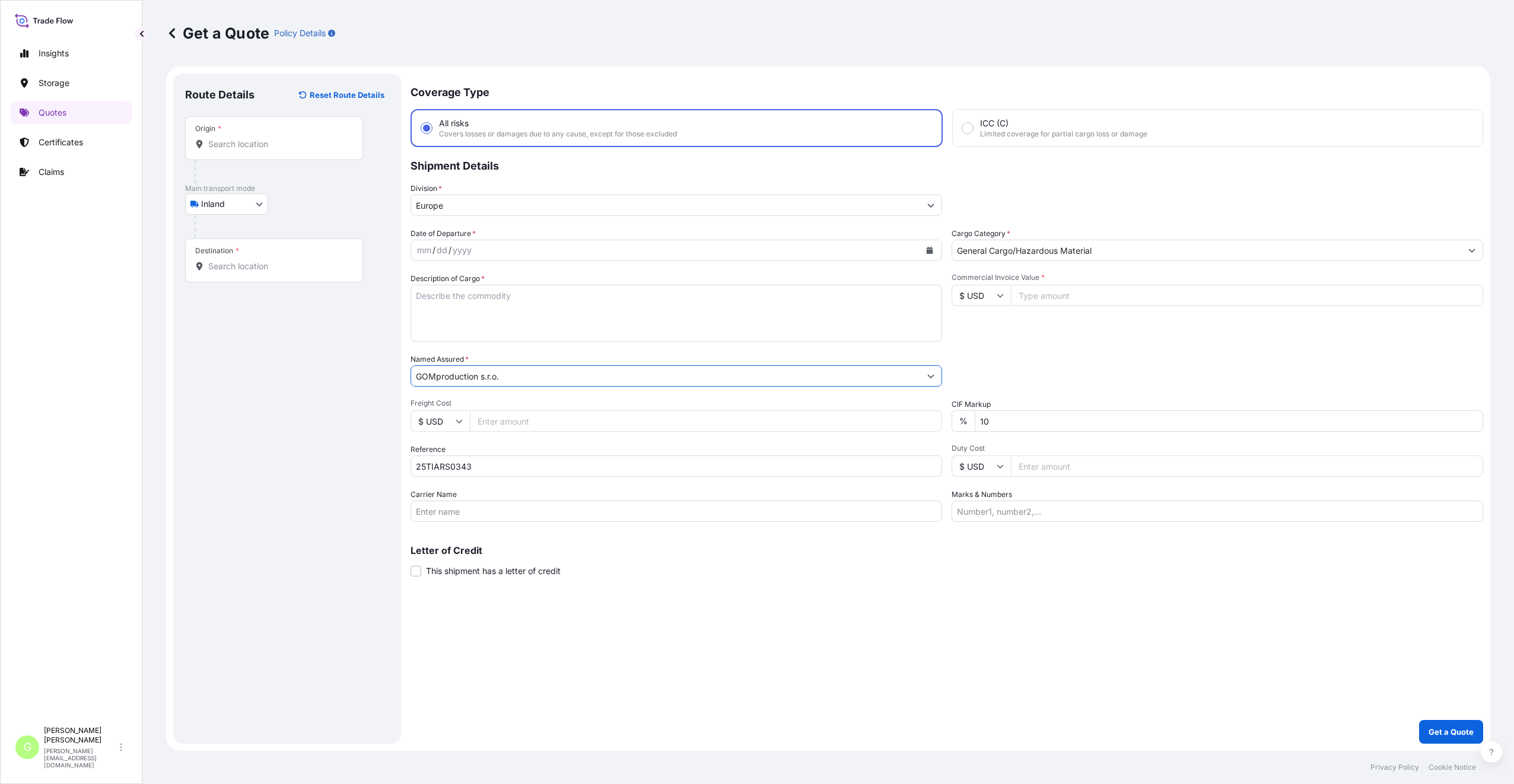
type input "GOMproduction s.r.o."
click at [1040, 300] on input "Commercial Invoice Value *" at bounding box center [1247, 295] width 472 height 21
paste input "17400.0000"
type input "17400.0000"
click at [488, 421] on input "Freight Cost" at bounding box center [706, 421] width 472 height 21
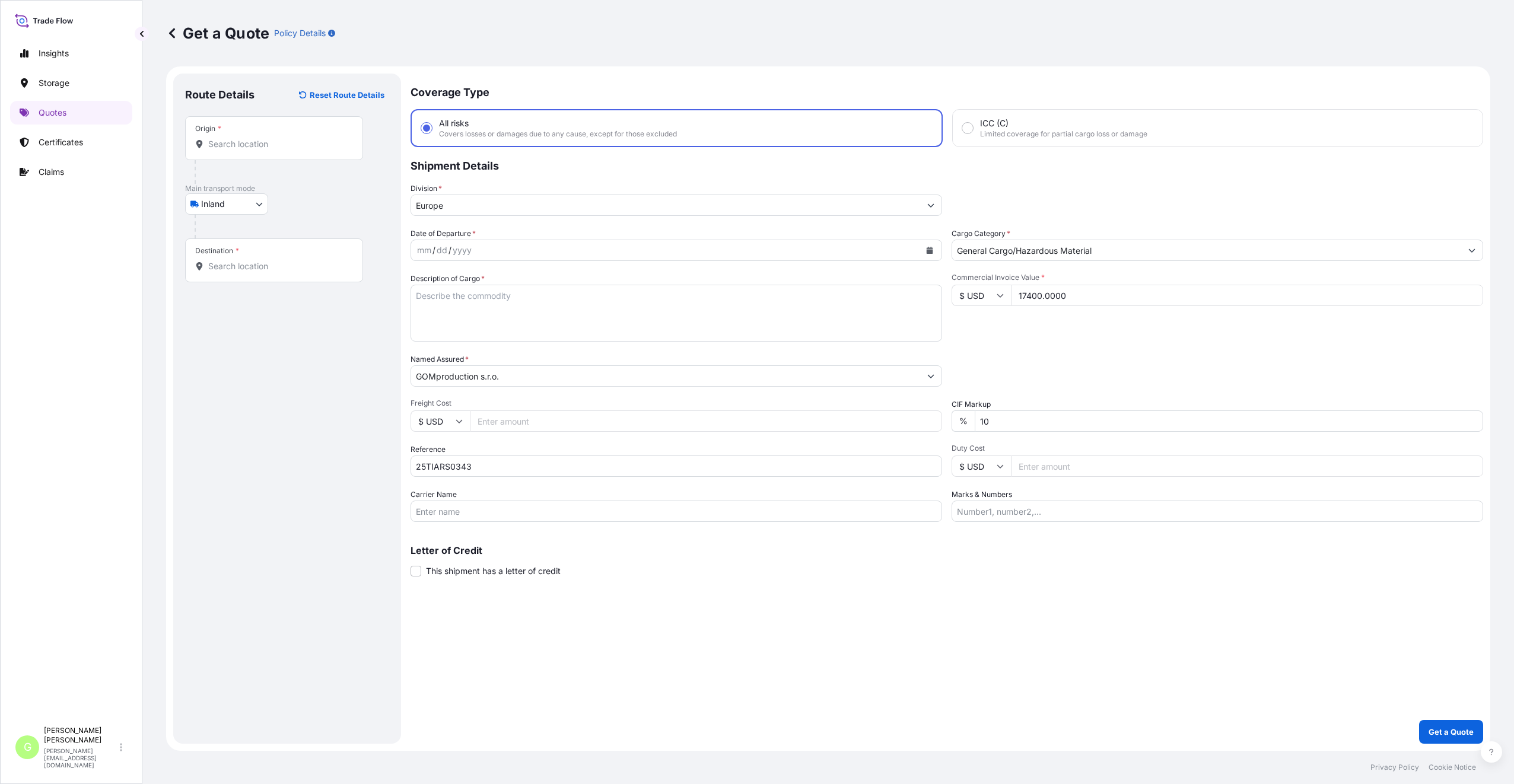
paste input "1850"
type input "1850"
click at [244, 268] on input "Destination *" at bounding box center [278, 266] width 140 height 12
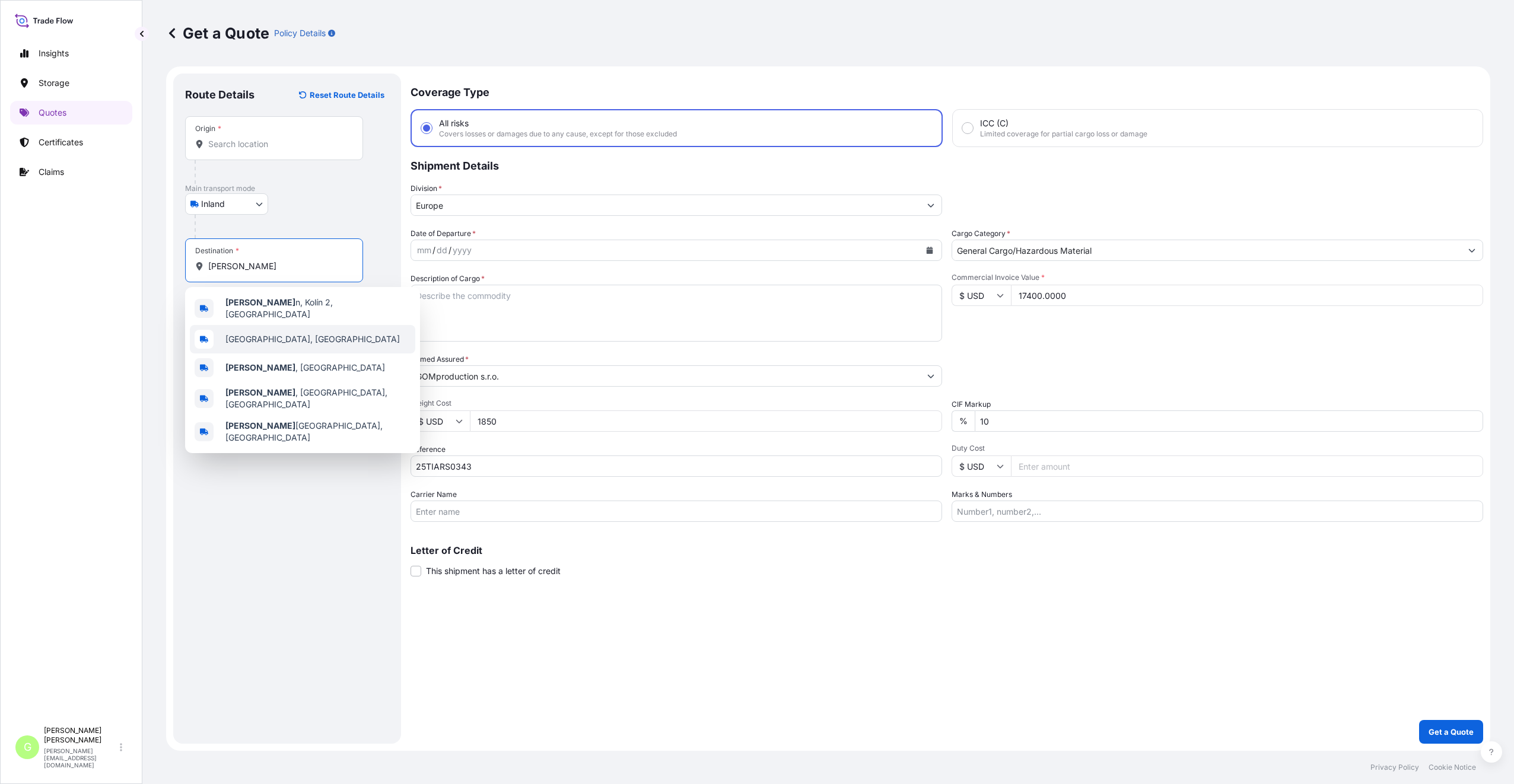
click at [247, 338] on span "[GEOGRAPHIC_DATA], [GEOGRAPHIC_DATA]" at bounding box center [312, 340] width 174 height 12
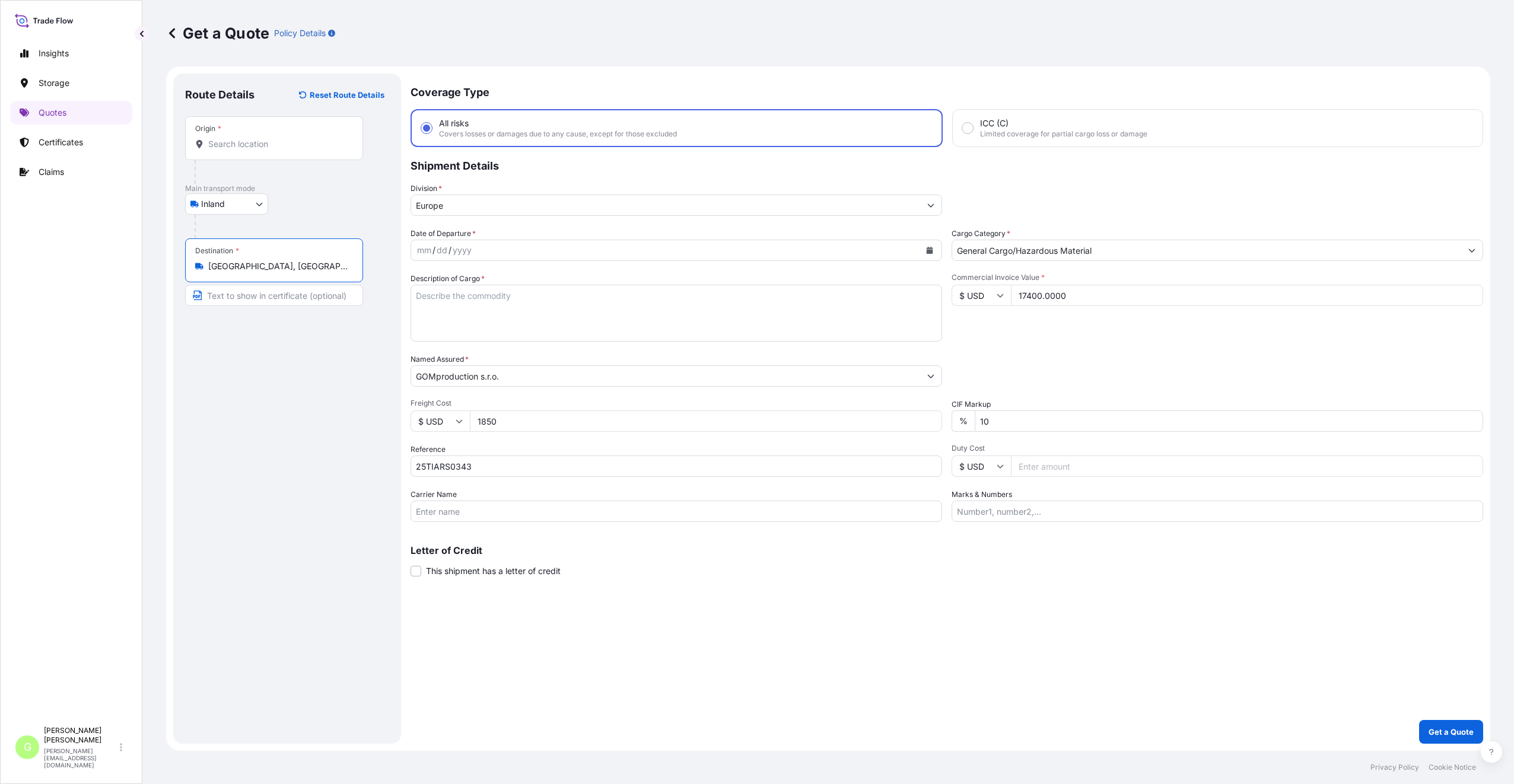
type input "[GEOGRAPHIC_DATA], [GEOGRAPHIC_DATA]"
click at [229, 294] on input "Text to appear on certificate" at bounding box center [276, 295] width 182 height 21
type input "KOLIN, [GEOGRAPHIC_DATA]"
click at [215, 138] on input "Origin *" at bounding box center [278, 144] width 140 height 12
click at [215, 146] on input "Origin * Please select an origin" at bounding box center [278, 144] width 140 height 12
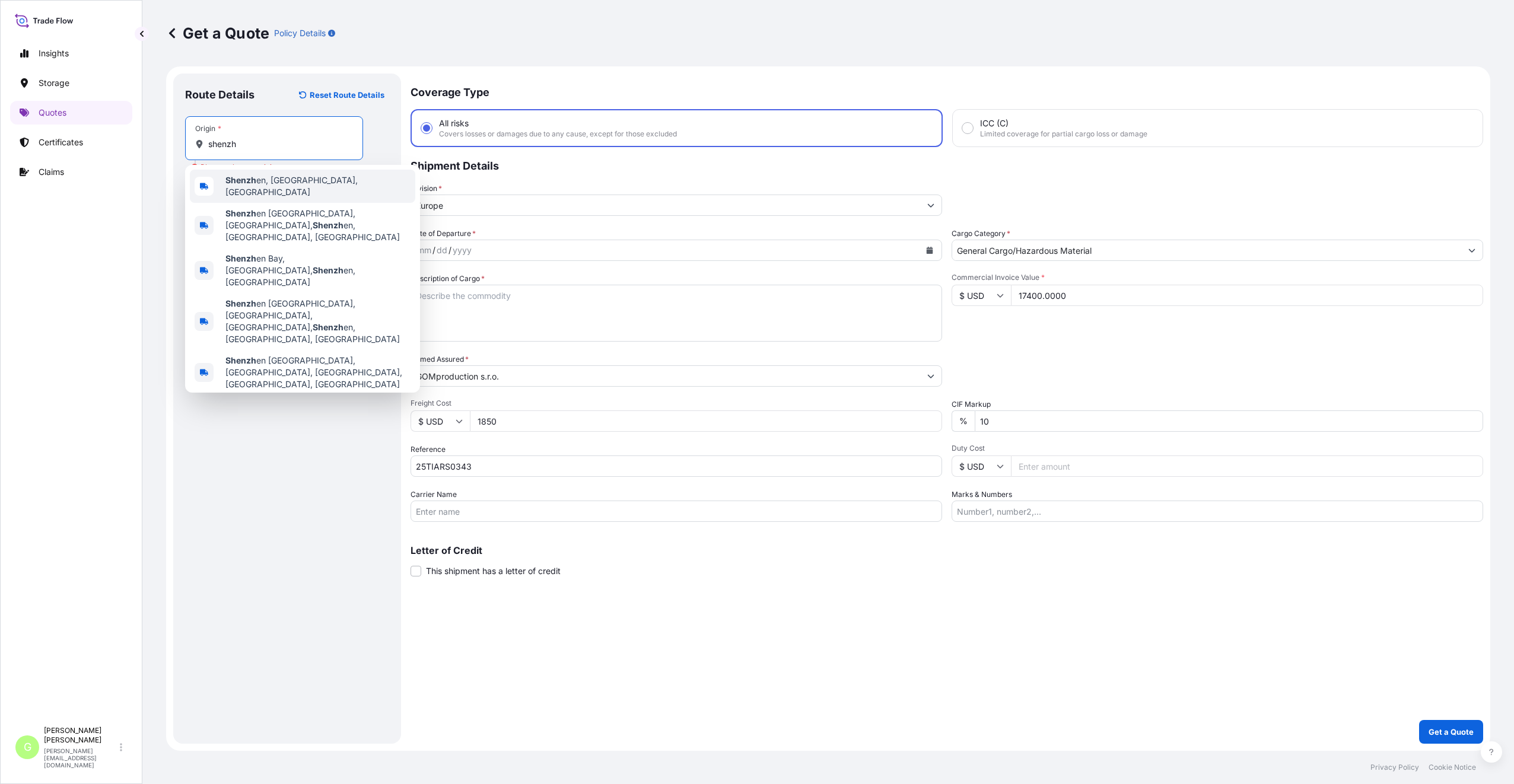
click at [255, 183] on b "Shenzh" at bounding box center [241, 179] width 31 height 10
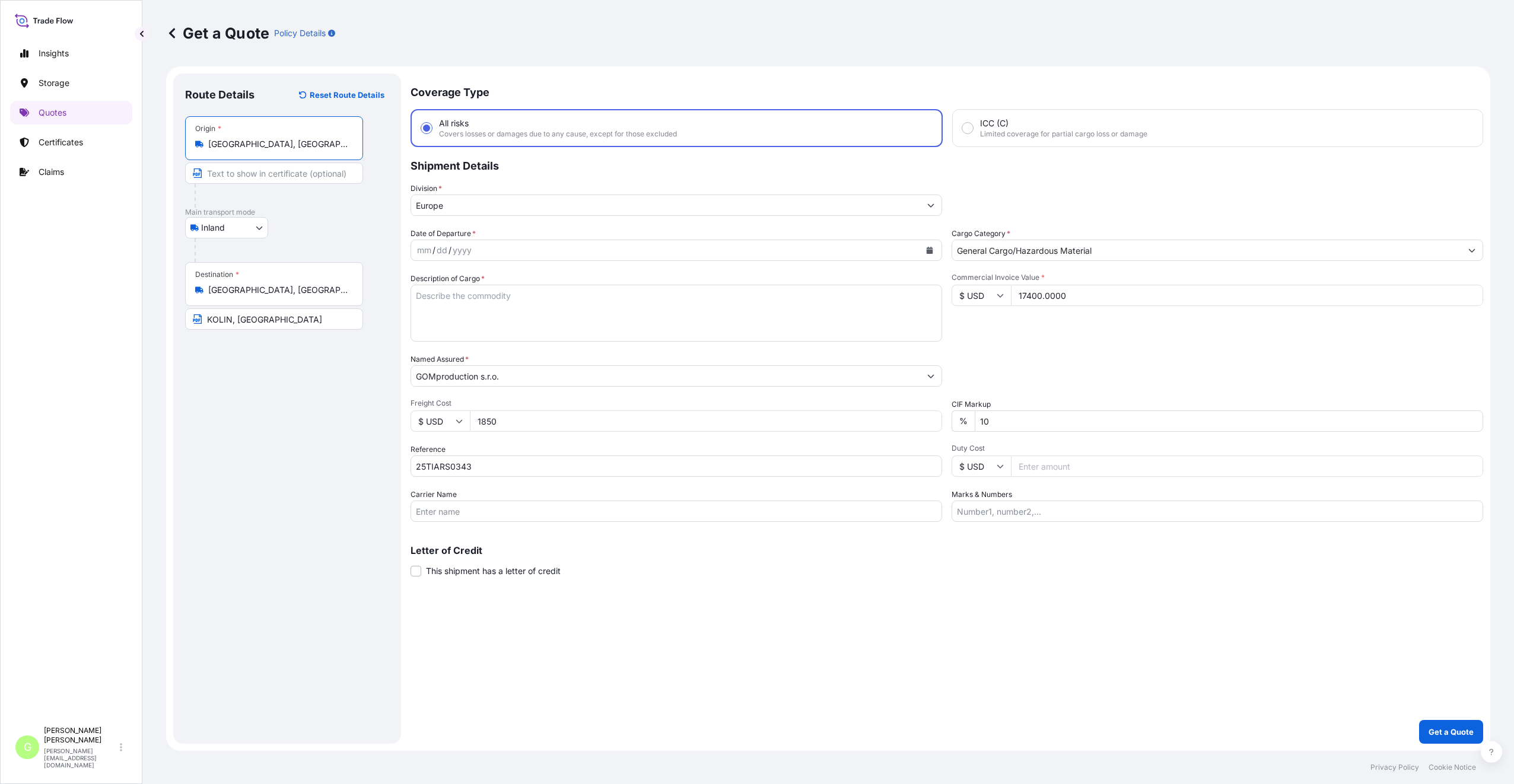
type input "[GEOGRAPHIC_DATA], [GEOGRAPHIC_DATA], [GEOGRAPHIC_DATA]"
click at [232, 175] on input "Text to appear on certificate" at bounding box center [274, 173] width 178 height 21
type input "SHENZHEN CHINA"
click at [334, 434] on div "Route Details Reset Route Details Place of loading Road / [GEOGRAPHIC_DATA] / I…" at bounding box center [286, 409] width 204 height 646
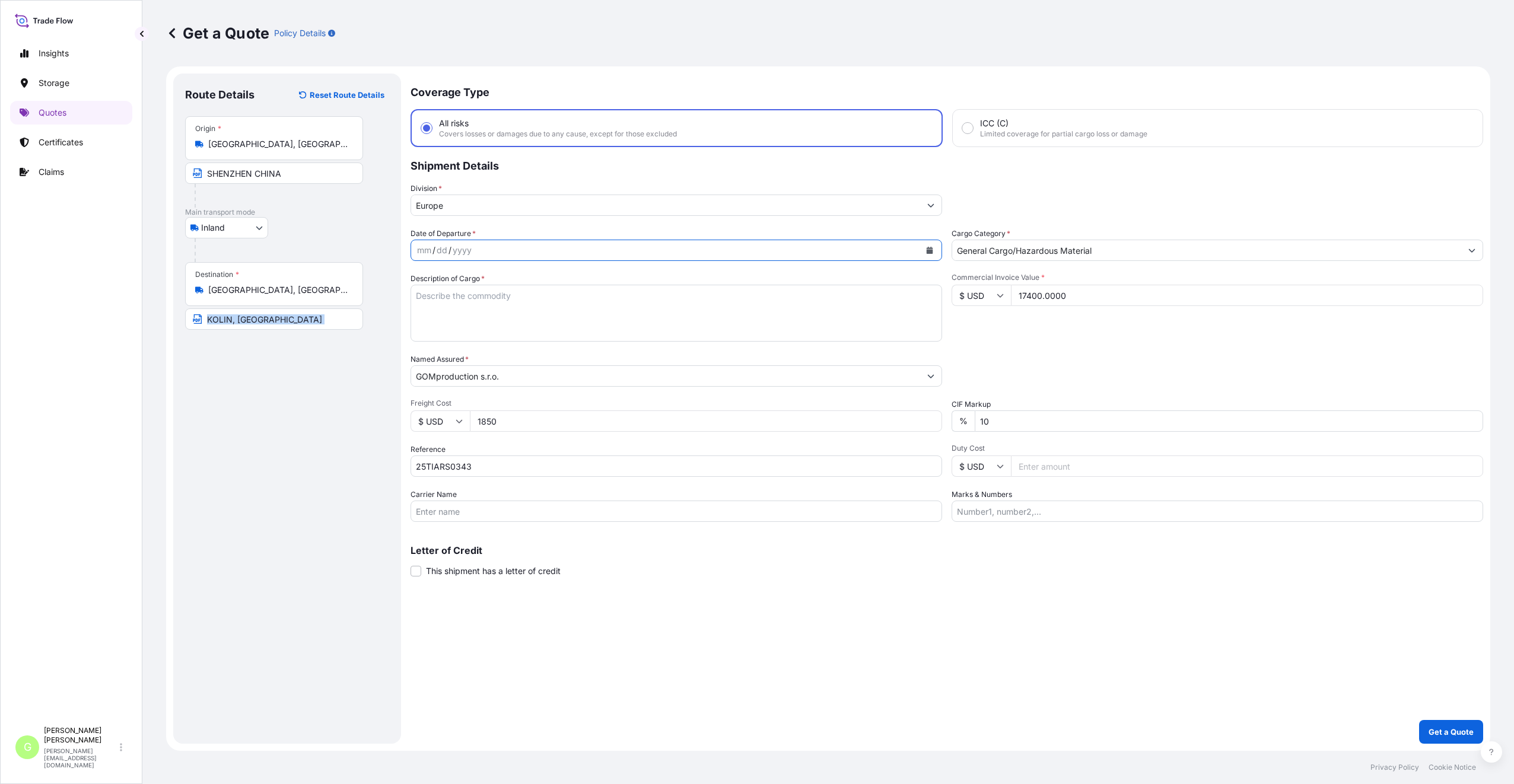
click at [929, 248] on icon "Calendar" at bounding box center [930, 250] width 7 height 7
click at [564, 350] on div "9" at bounding box center [566, 350] width 21 height 21
click at [450, 295] on textarea "Description of Cargo *" at bounding box center [677, 313] width 532 height 57
paste textarea "Silicone wiper"
type textarea "Silicone wiper"
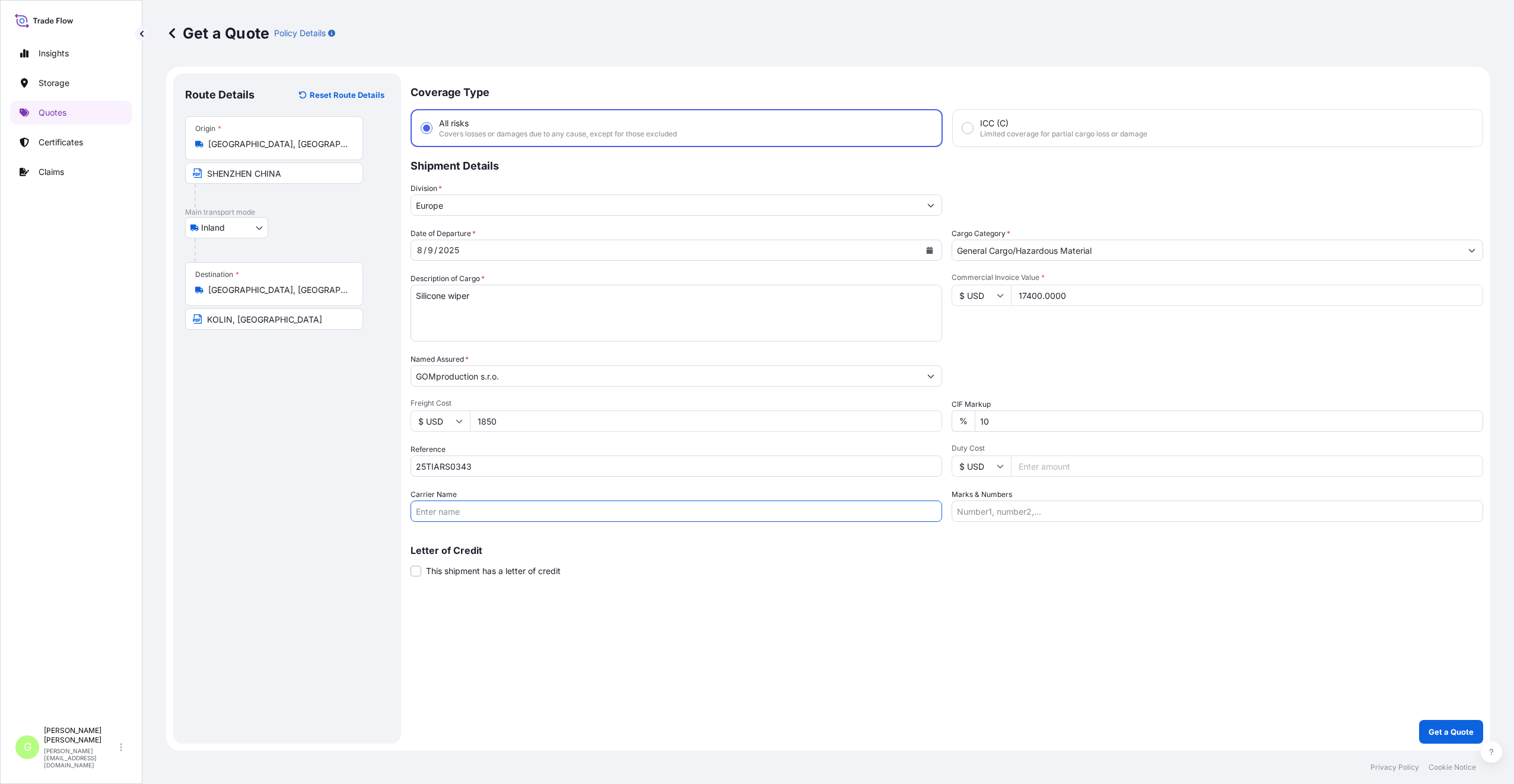
click at [419, 514] on input "Carrier Name" at bounding box center [677, 511] width 532 height 21
type input "CFS CESKA TREBOVA S.R.O."
click at [1463, 726] on p "Get a Quote" at bounding box center [1451, 732] width 45 height 12
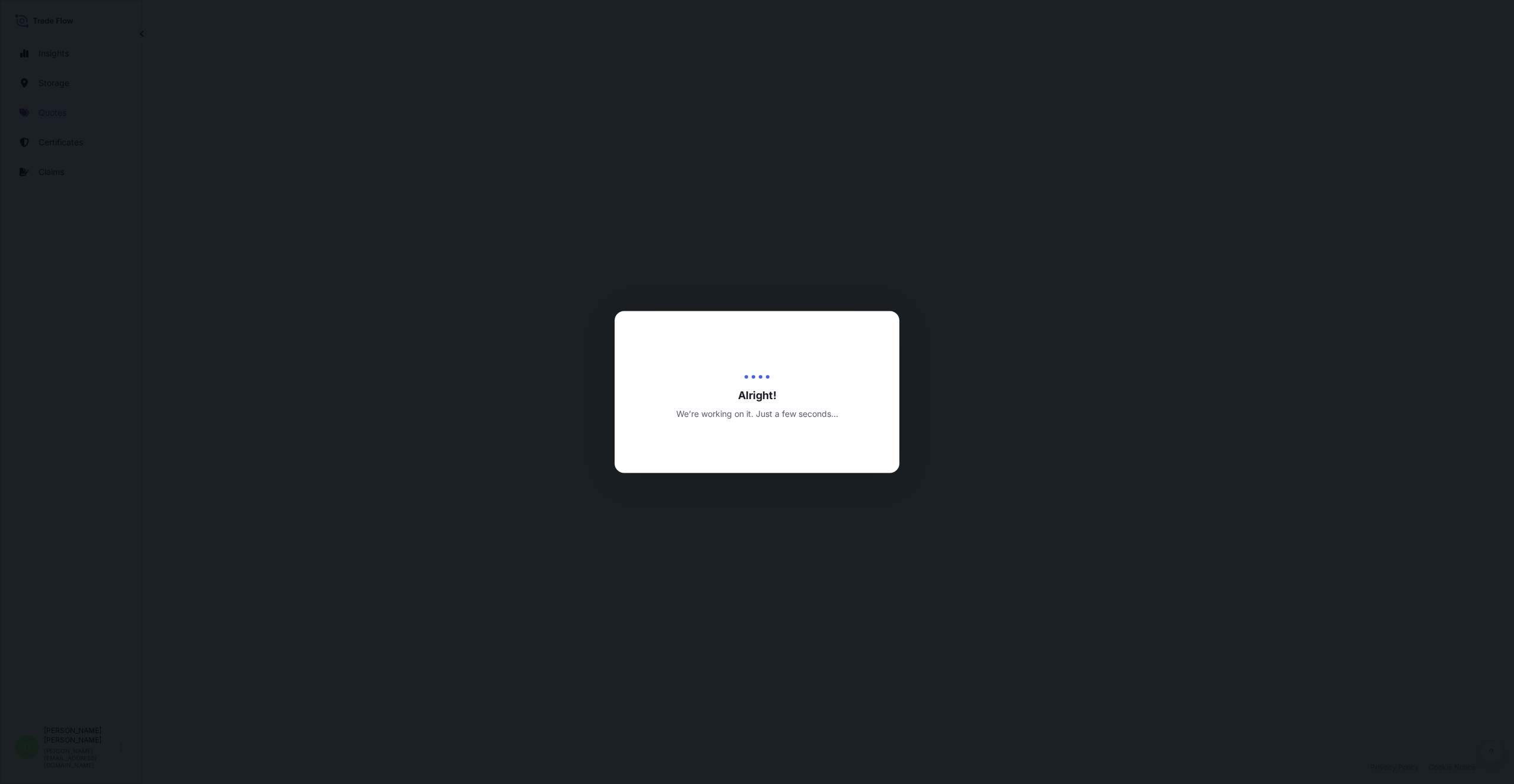
select select "Inland"
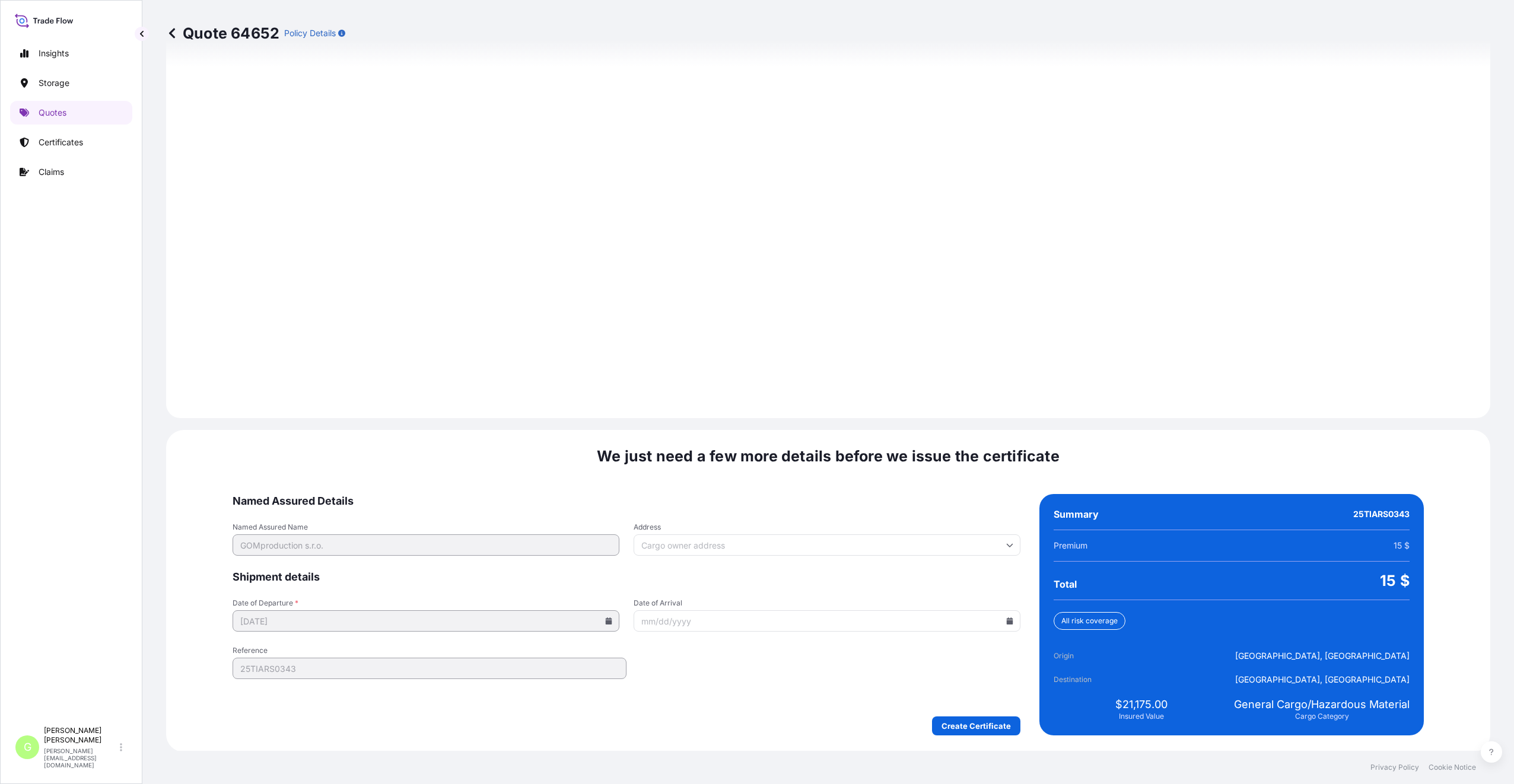
scroll to position [1428, 0]
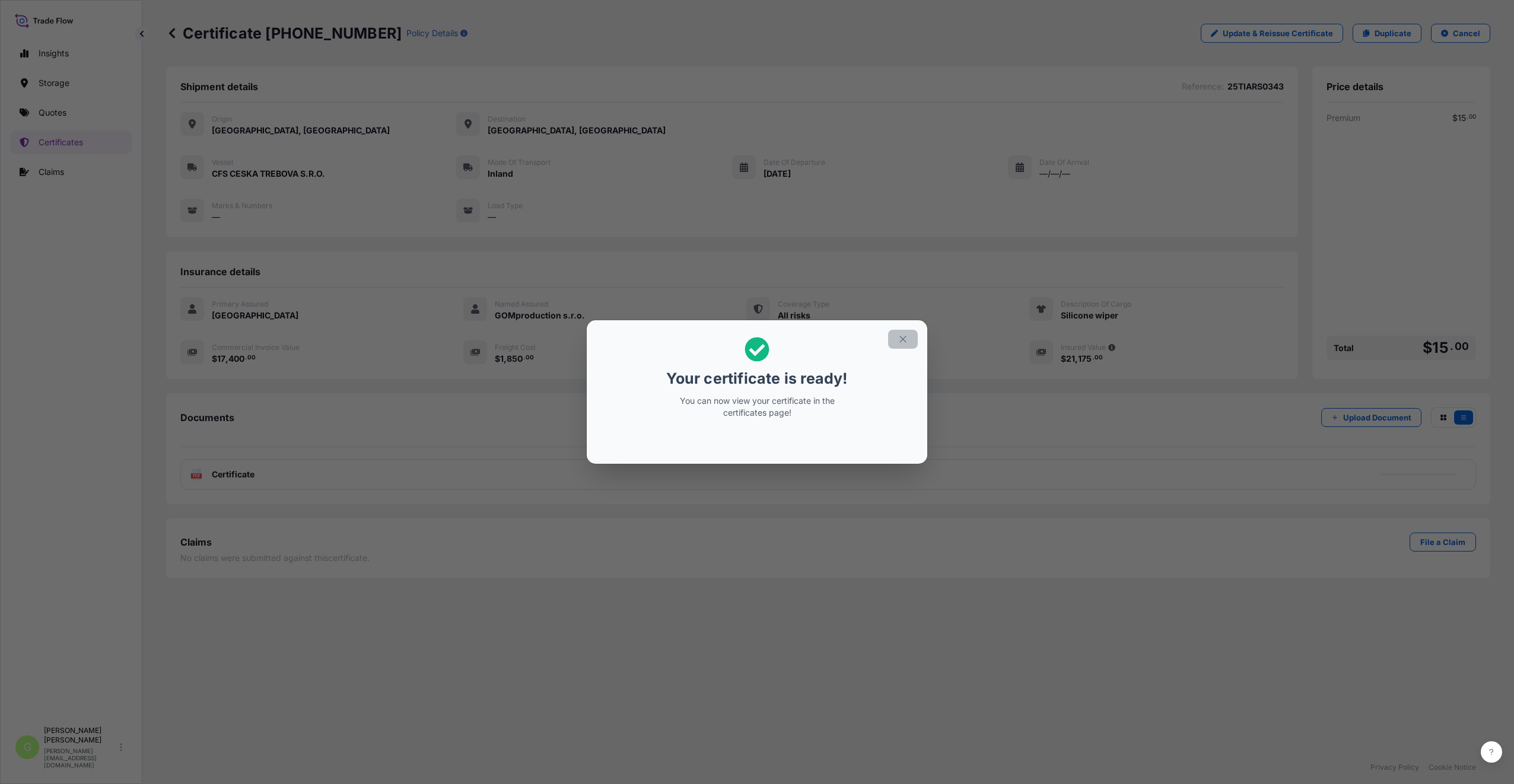
click at [896, 346] on button "button" at bounding box center [903, 339] width 30 height 19
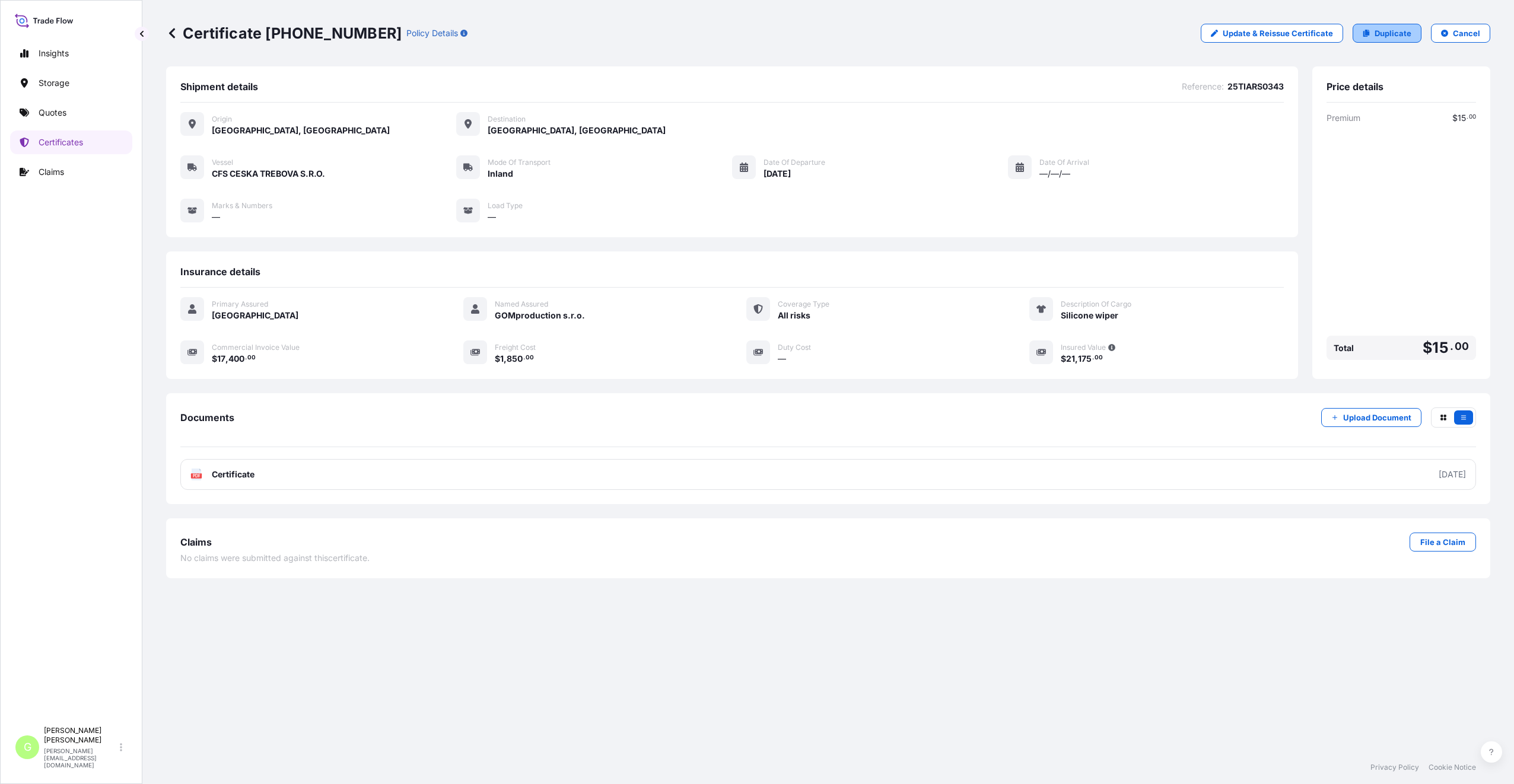
click at [1402, 34] on p "Duplicate" at bounding box center [1392, 33] width 37 height 12
select select "Inland"
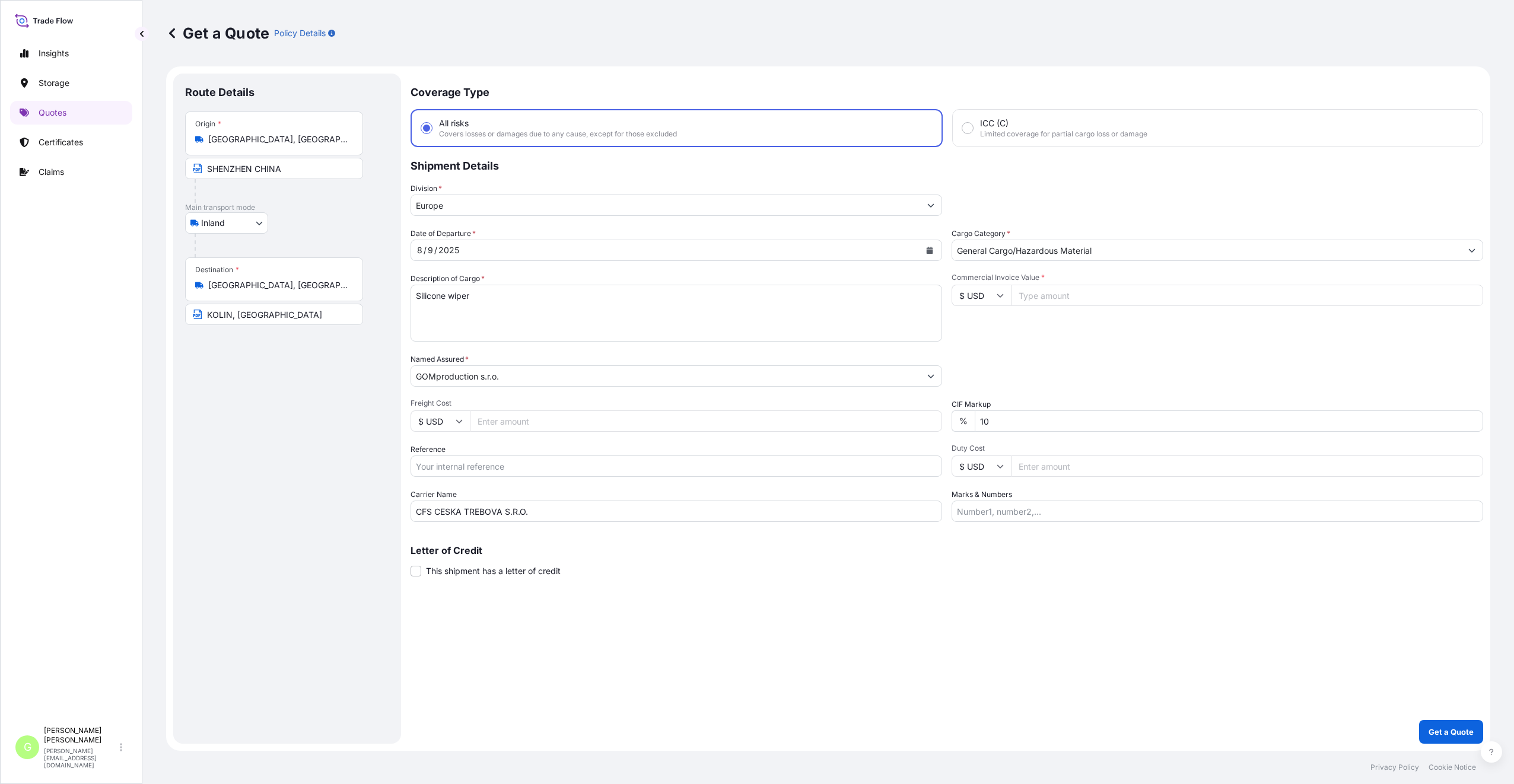
click at [458, 464] on input "Reference" at bounding box center [677, 466] width 532 height 21
paste input "25TIARS0403"
type input "25TIARS0403"
click at [1073, 302] on input "Commercial Invoice Value *" at bounding box center [1247, 295] width 472 height 21
paste input "4160.0000"
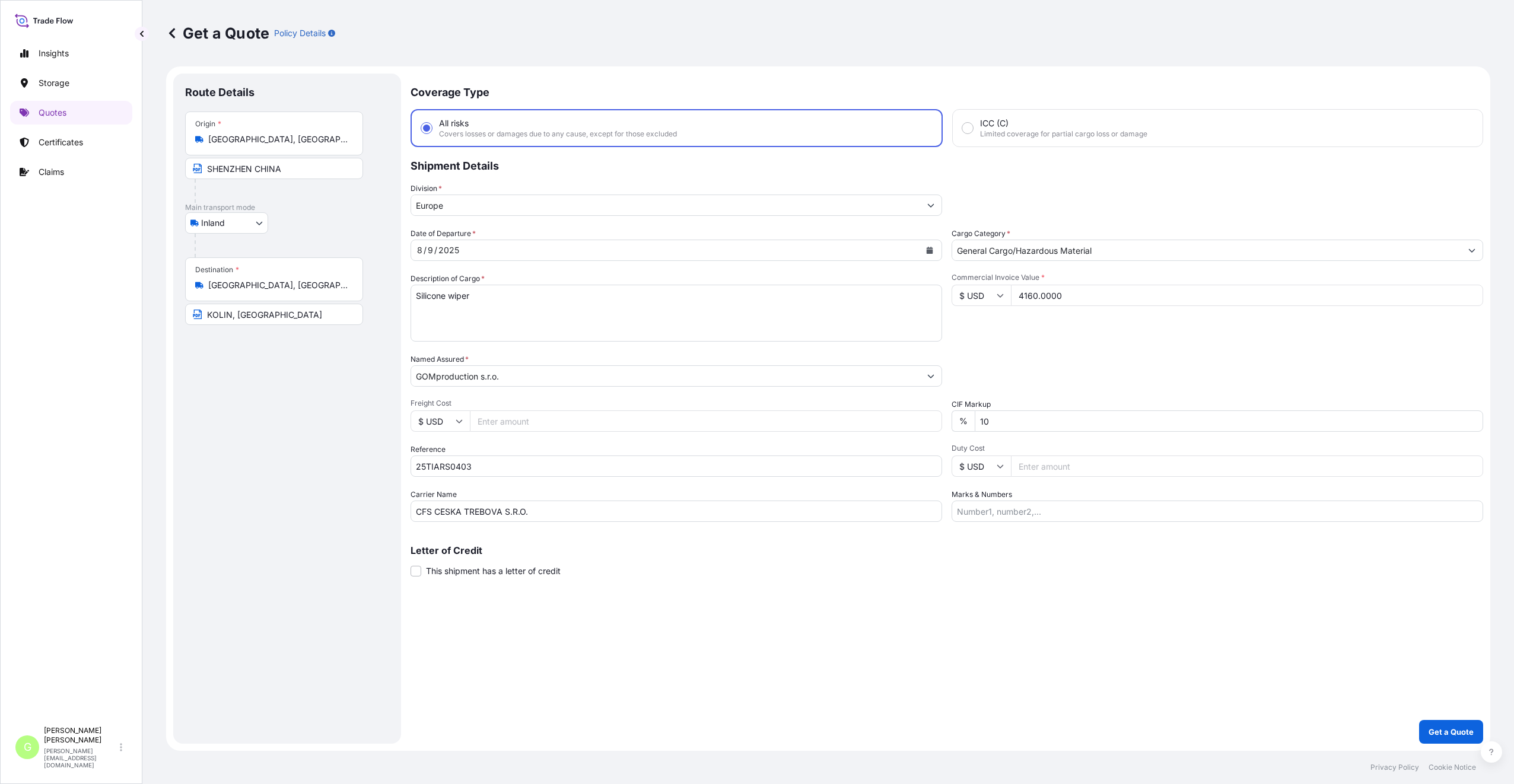
type input "4160.0000"
click at [490, 422] on input "Freight Cost" at bounding box center [706, 421] width 472 height 21
paste input "595"
type input "595"
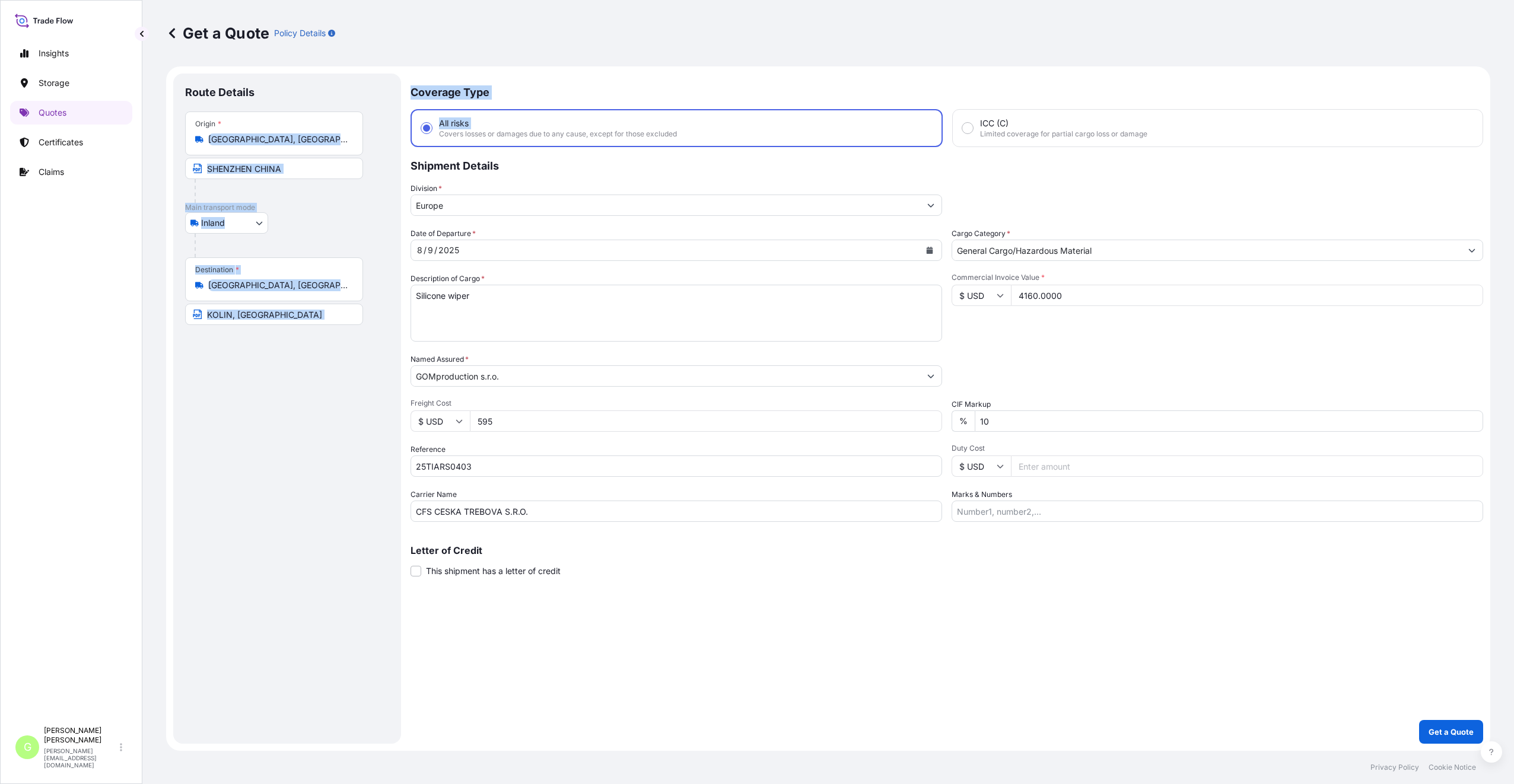
drag, startPoint x: 207, startPoint y: 140, endPoint x: 433, endPoint y: 141, distance: 226.0
click at [433, 141] on form "Route Details Place of loading Road / Inland Road / Inland Origin * [GEOGRAPHIC…" at bounding box center [828, 409] width 1324 height 684
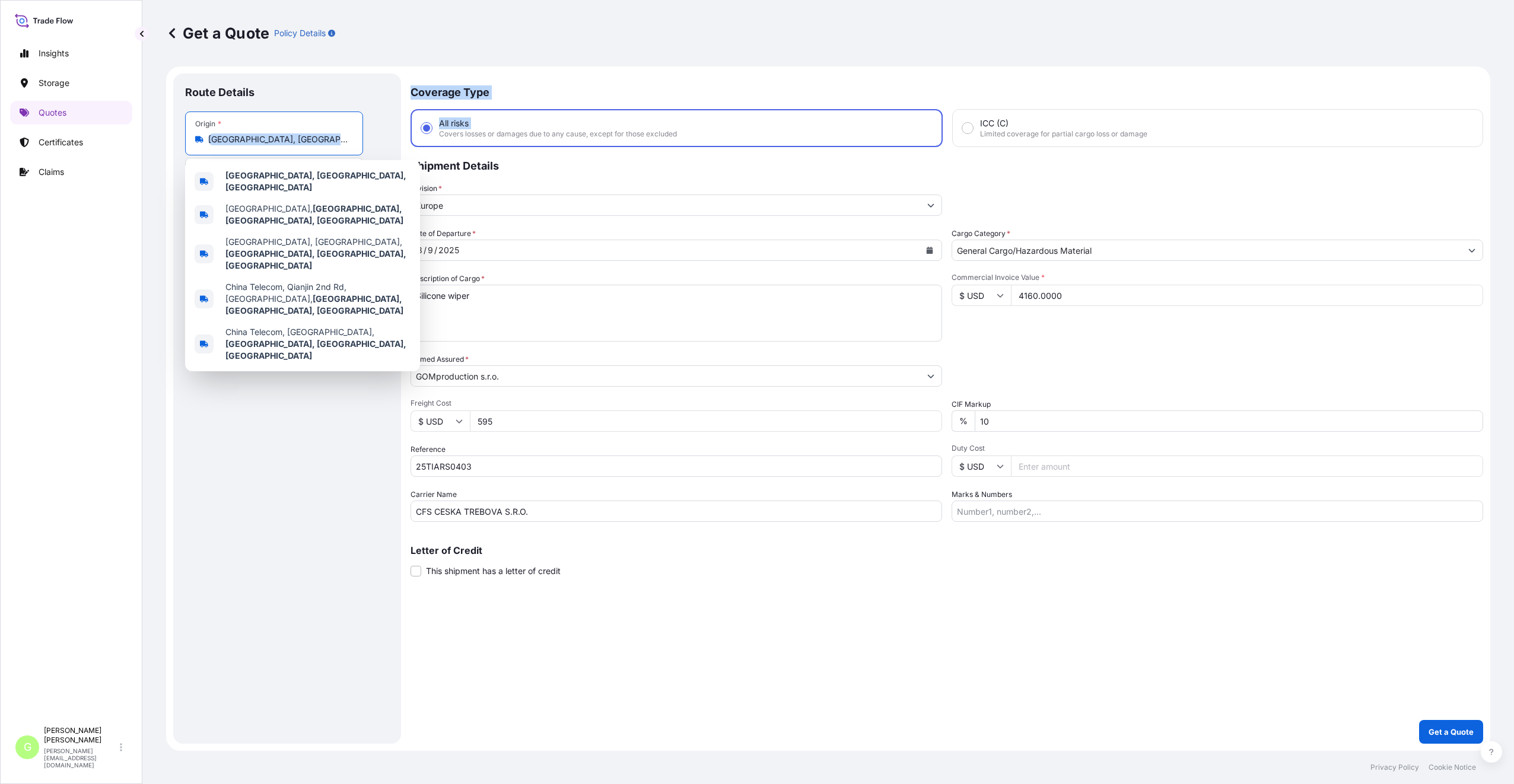
click at [261, 135] on input "[GEOGRAPHIC_DATA], [GEOGRAPHIC_DATA], [GEOGRAPHIC_DATA]" at bounding box center [278, 140] width 140 height 12
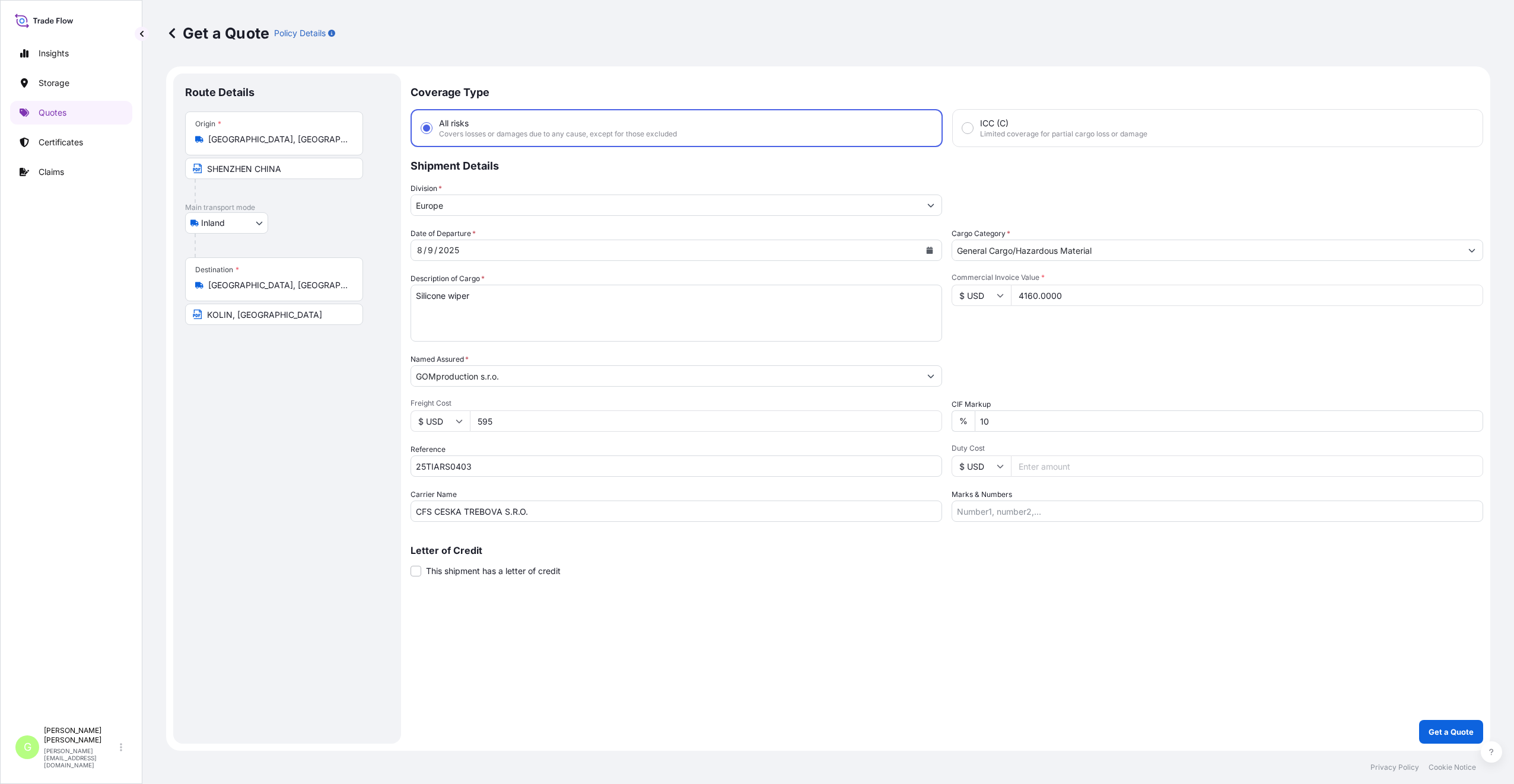
drag, startPoint x: 205, startPoint y: 140, endPoint x: 383, endPoint y: 139, distance: 178.0
click at [383, 139] on div "Origin * [GEOGRAPHIC_DATA], [GEOGRAPHIC_DATA], [GEOGRAPHIC_DATA] [GEOGRAPHIC_DA…" at bounding box center [286, 157] width 204 height 91
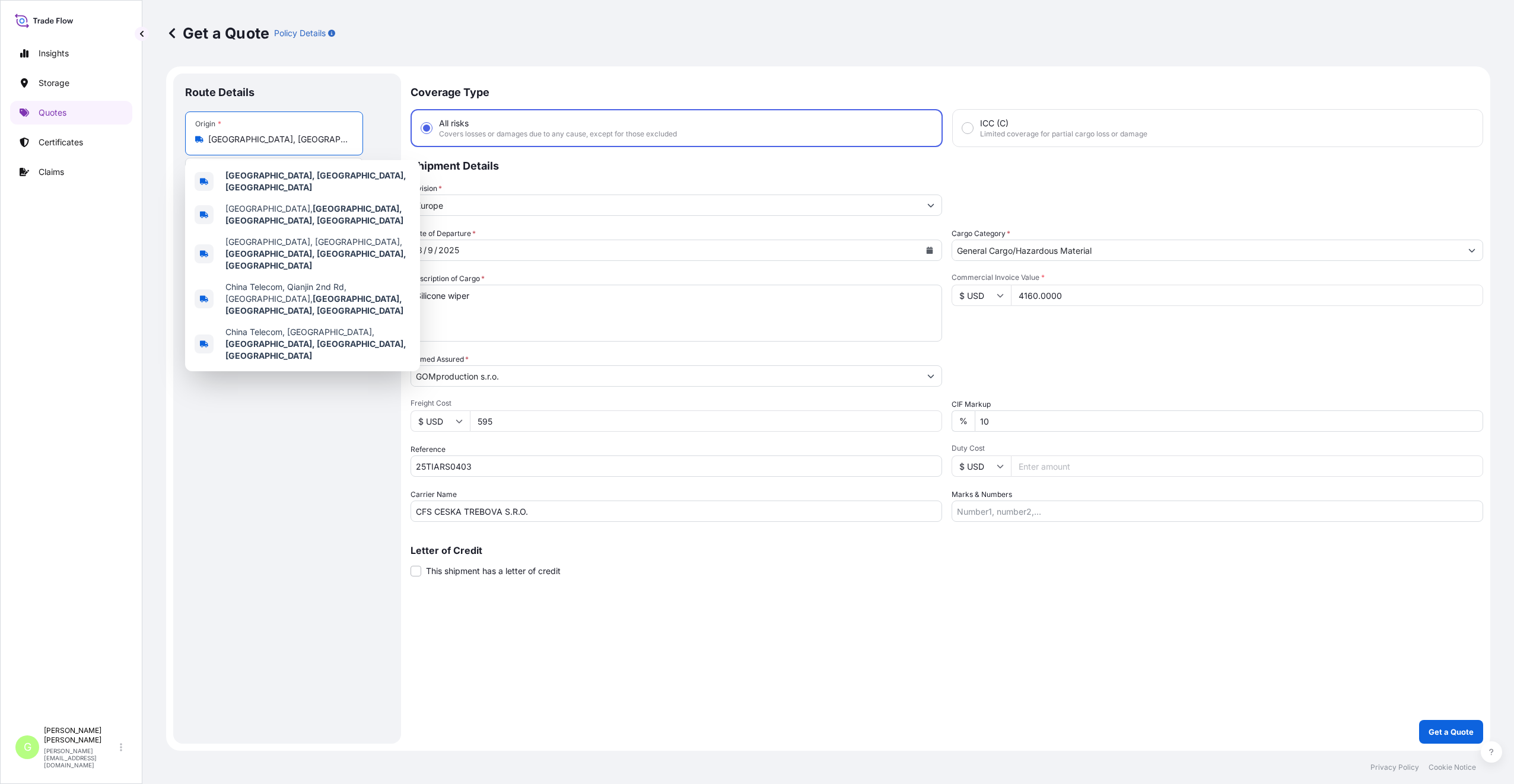
click at [277, 135] on input "[GEOGRAPHIC_DATA], [GEOGRAPHIC_DATA], [GEOGRAPHIC_DATA]" at bounding box center [278, 140] width 140 height 12
click at [340, 140] on input "[GEOGRAPHIC_DATA], [GEOGRAPHIC_DATA], [GEOGRAPHIC_DATA]" at bounding box center [278, 140] width 140 height 12
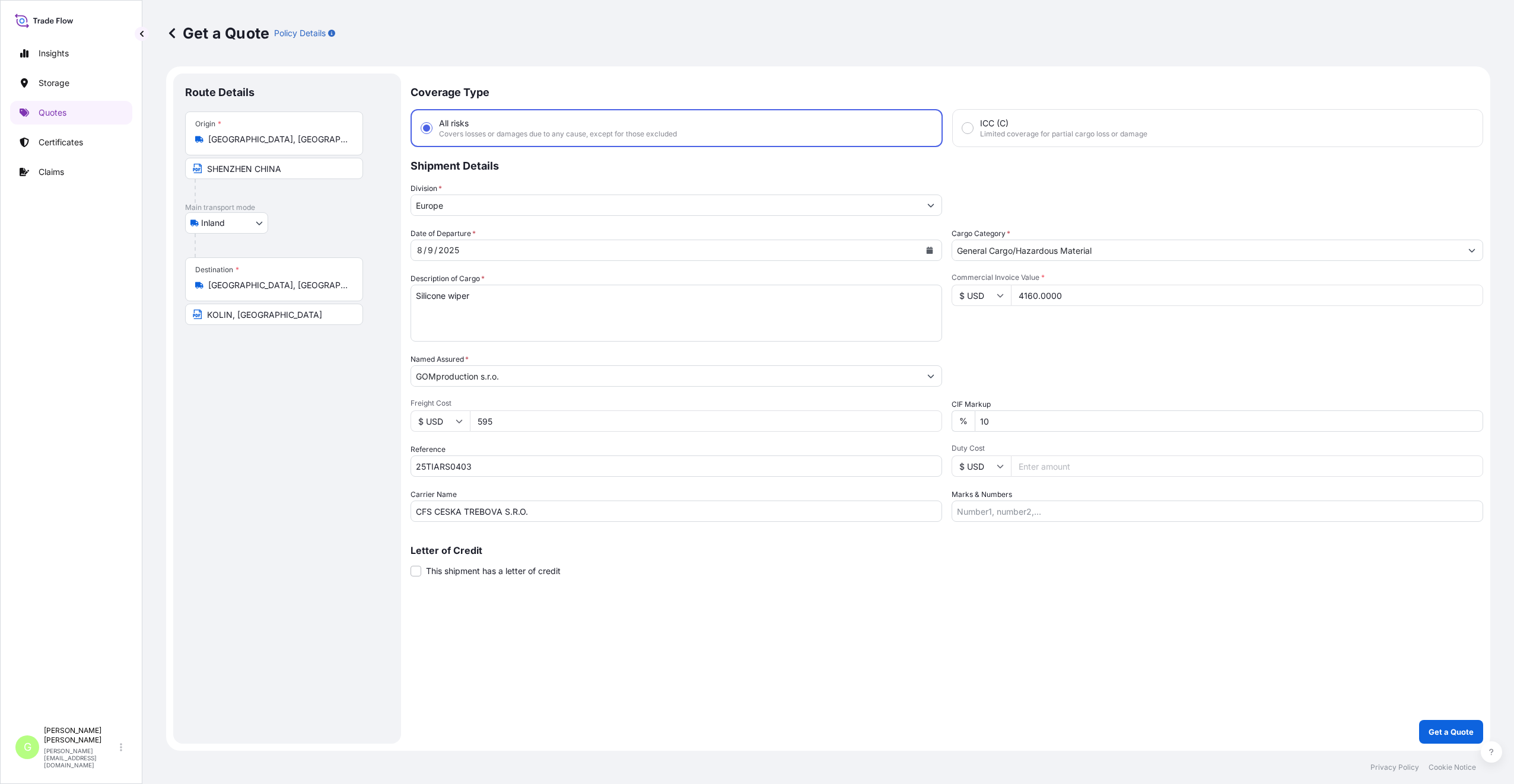
drag, startPoint x: 358, startPoint y: 139, endPoint x: 207, endPoint y: 136, distance: 151.0
click at [207, 136] on div "Origin * [GEOGRAPHIC_DATA], [GEOGRAPHIC_DATA], [GEOGRAPHIC_DATA]" at bounding box center [274, 134] width 178 height 44
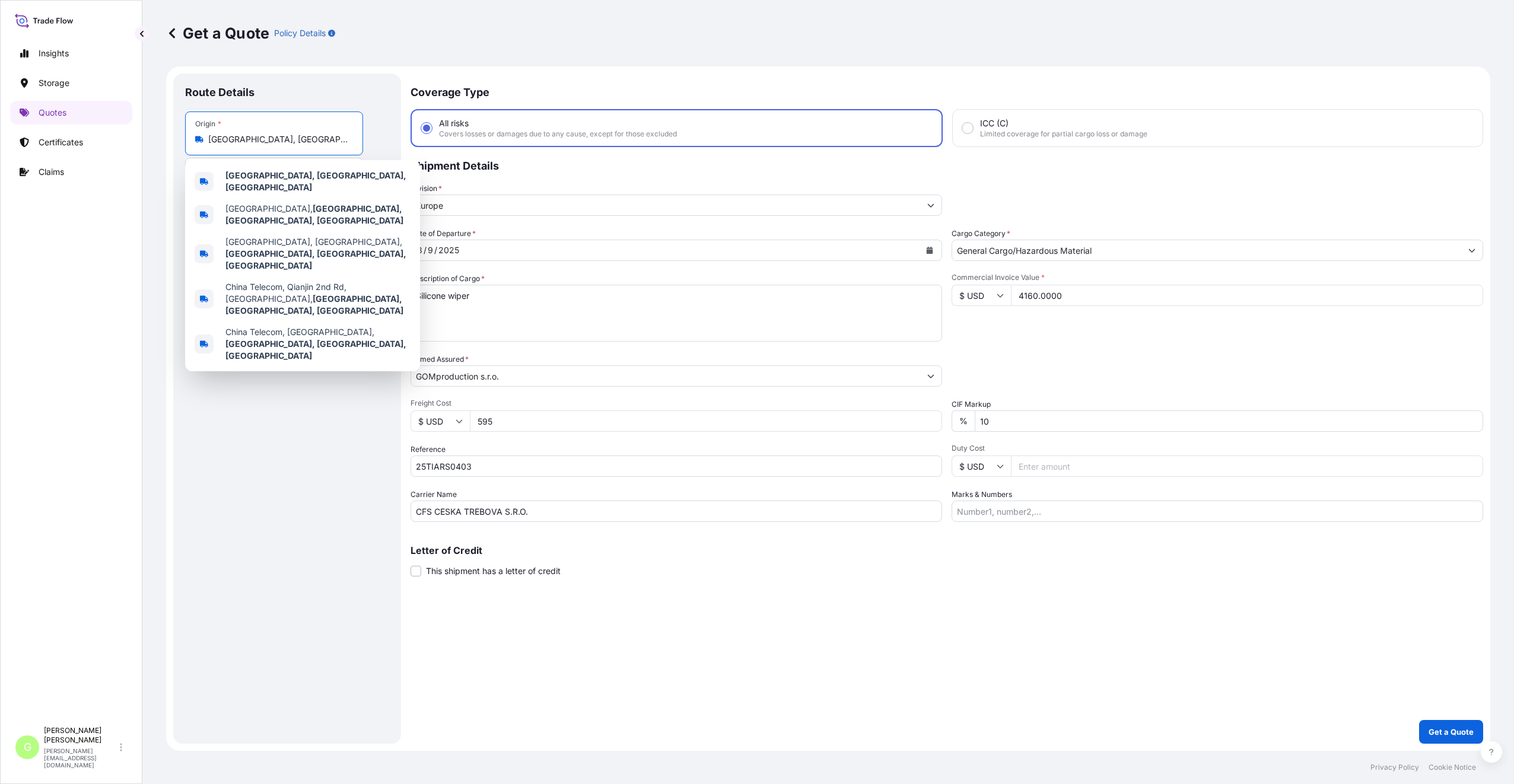
drag, startPoint x: 207, startPoint y: 136, endPoint x: 233, endPoint y: 141, distance: 26.5
click at [233, 141] on input "[GEOGRAPHIC_DATA], [GEOGRAPHIC_DATA], [GEOGRAPHIC_DATA]" at bounding box center [278, 140] width 140 height 12
type input "S"
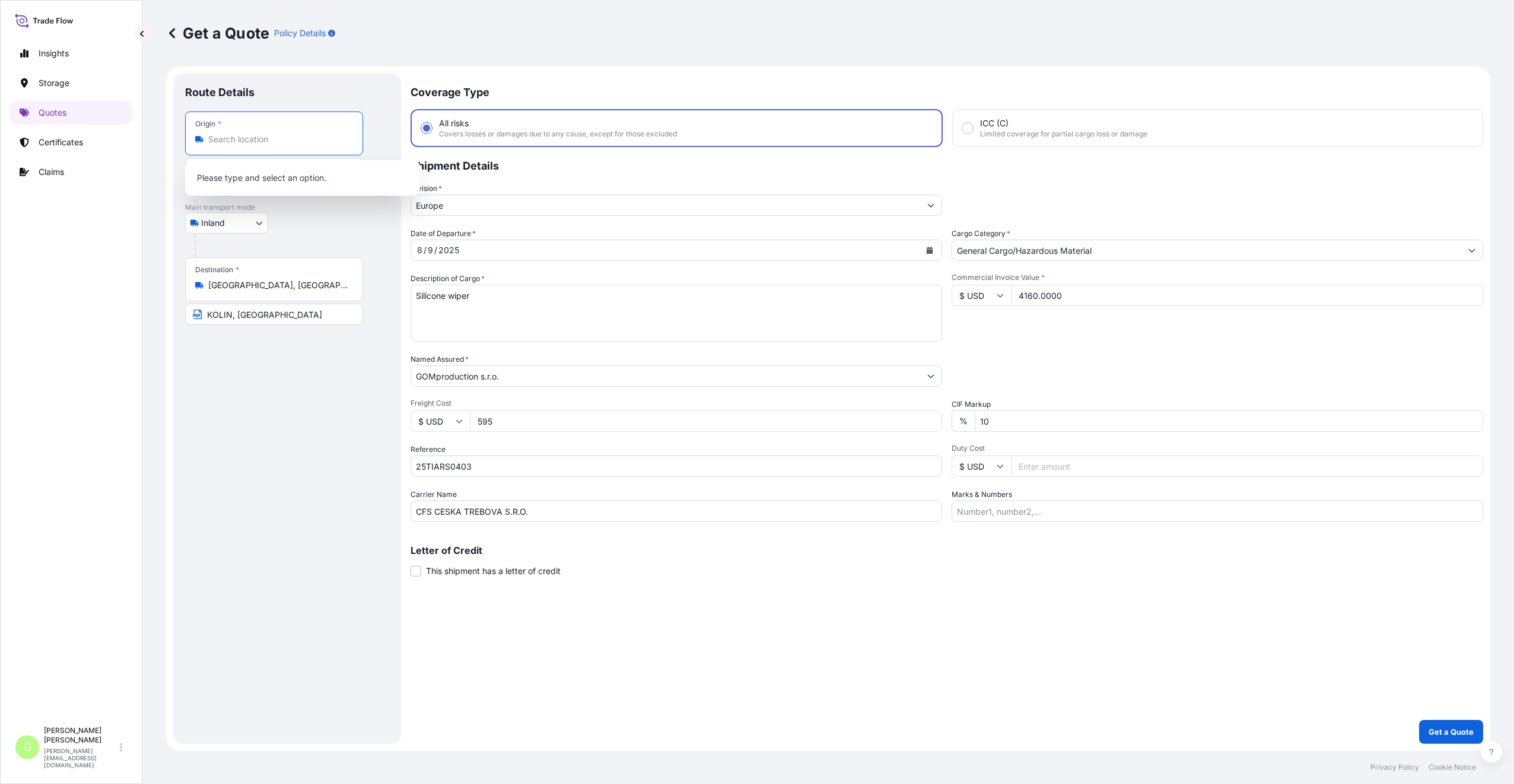
click at [235, 136] on input "Origin *" at bounding box center [278, 140] width 140 height 12
paste input "[GEOGRAPHIC_DATA], [GEOGRAPHIC_DATA]"
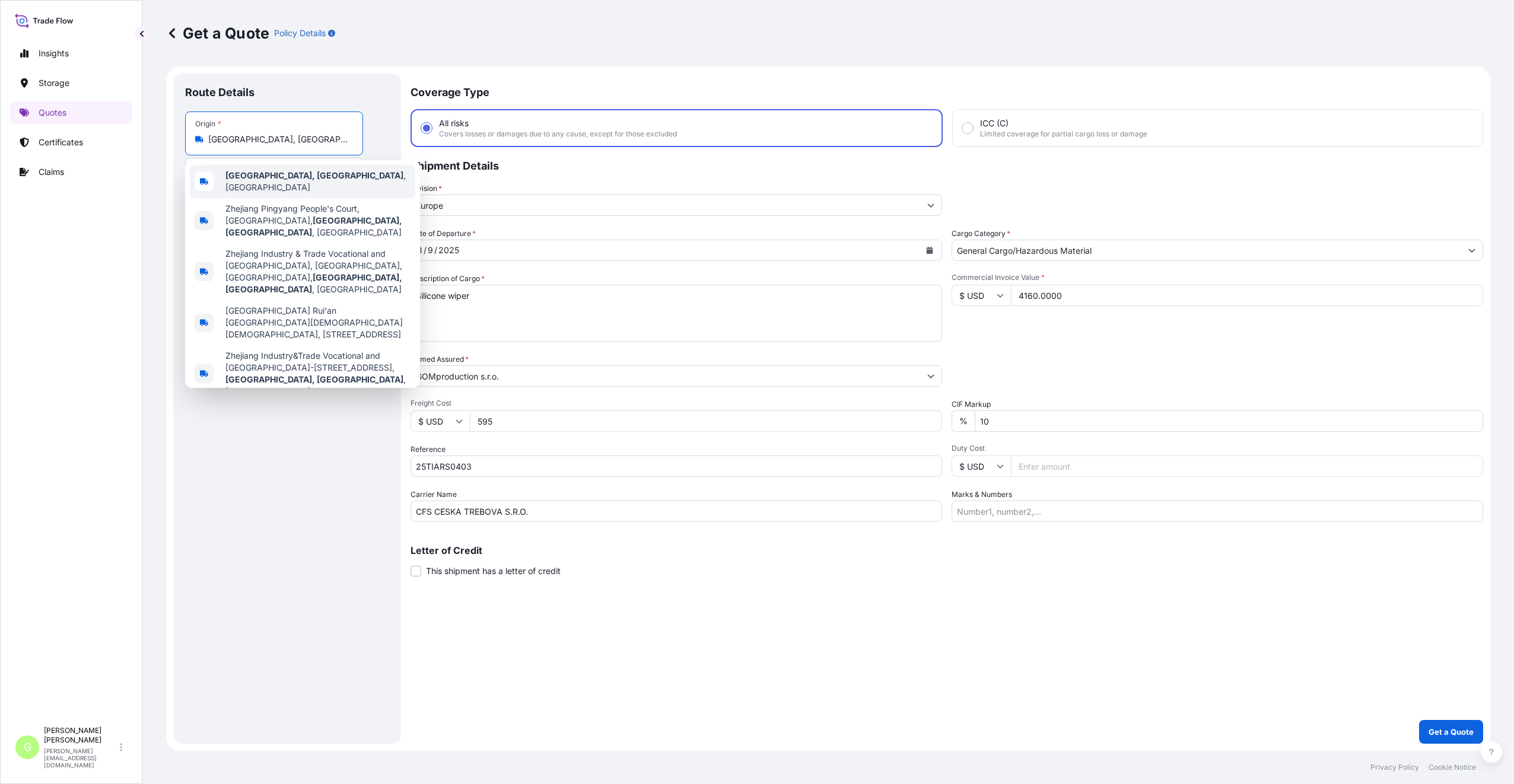
click at [273, 177] on b "[GEOGRAPHIC_DATA], [GEOGRAPHIC_DATA]" at bounding box center [314, 175] width 178 height 10
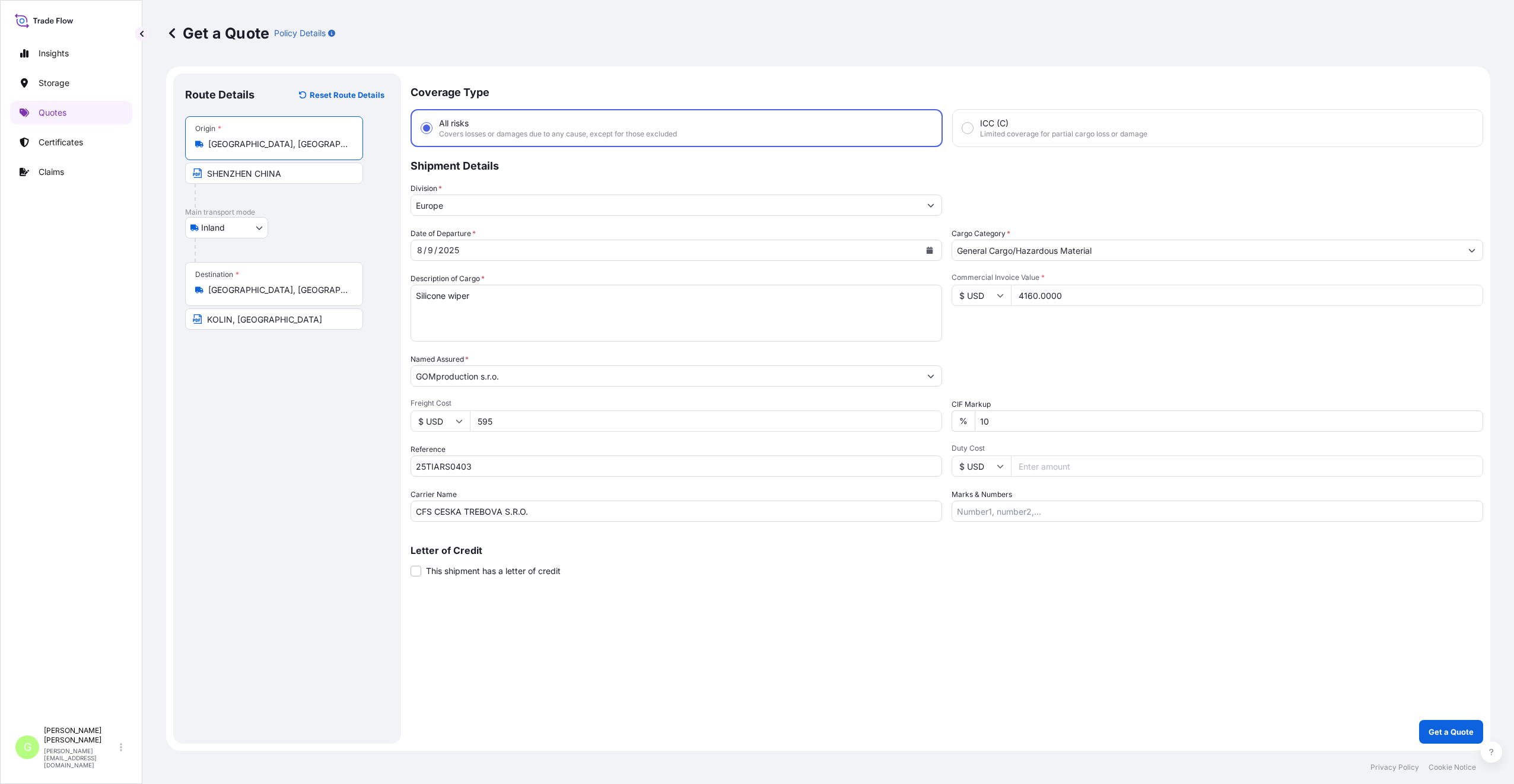
type input "[GEOGRAPHIC_DATA], [GEOGRAPHIC_DATA], [GEOGRAPHIC_DATA]"
drag, startPoint x: 284, startPoint y: 173, endPoint x: 215, endPoint y: 171, distance: 69.0
click at [191, 169] on input "SHENZHEN CHINA" at bounding box center [274, 173] width 178 height 21
paste input "[GEOGRAPHIC_DATA], [GEOGRAPHIC_DATA]"
type input "[GEOGRAPHIC_DATA], [GEOGRAPHIC_DATA], [GEOGRAPHIC_DATA]"
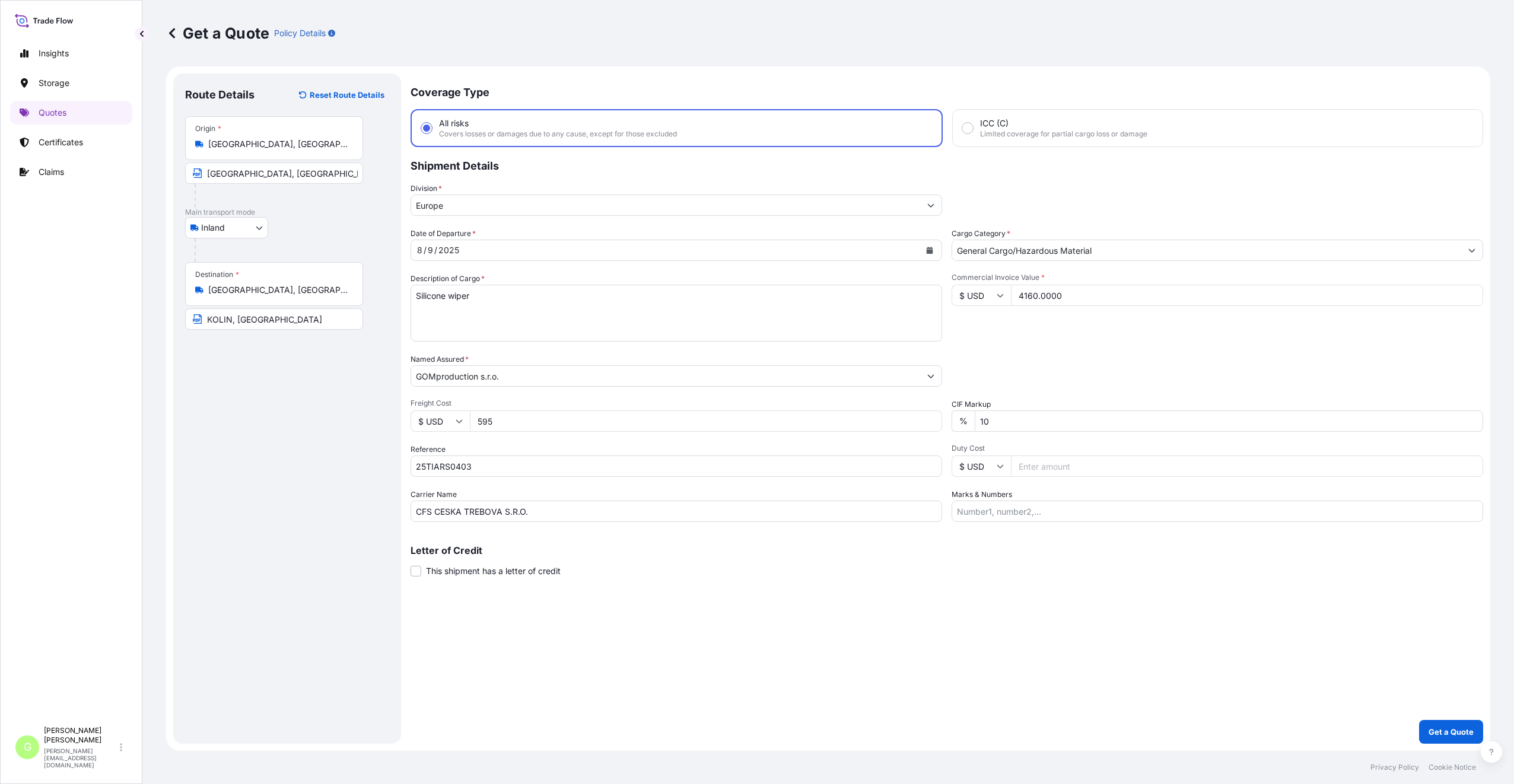
click at [314, 437] on div "Route Details Reset Route Details Place of loading Road / [GEOGRAPHIC_DATA] / I…" at bounding box center [286, 409] width 204 height 646
click at [556, 665] on div "Coverage Type All risks Covers losses or damages due to any cause, except for t…" at bounding box center [947, 409] width 1073 height 670
click at [929, 248] on icon "Calendar" at bounding box center [930, 250] width 7 height 7
click at [516, 351] on div "7" at bounding box center [521, 350] width 21 height 21
drag, startPoint x: 543, startPoint y: 509, endPoint x: 408, endPoint y: 510, distance: 135.0
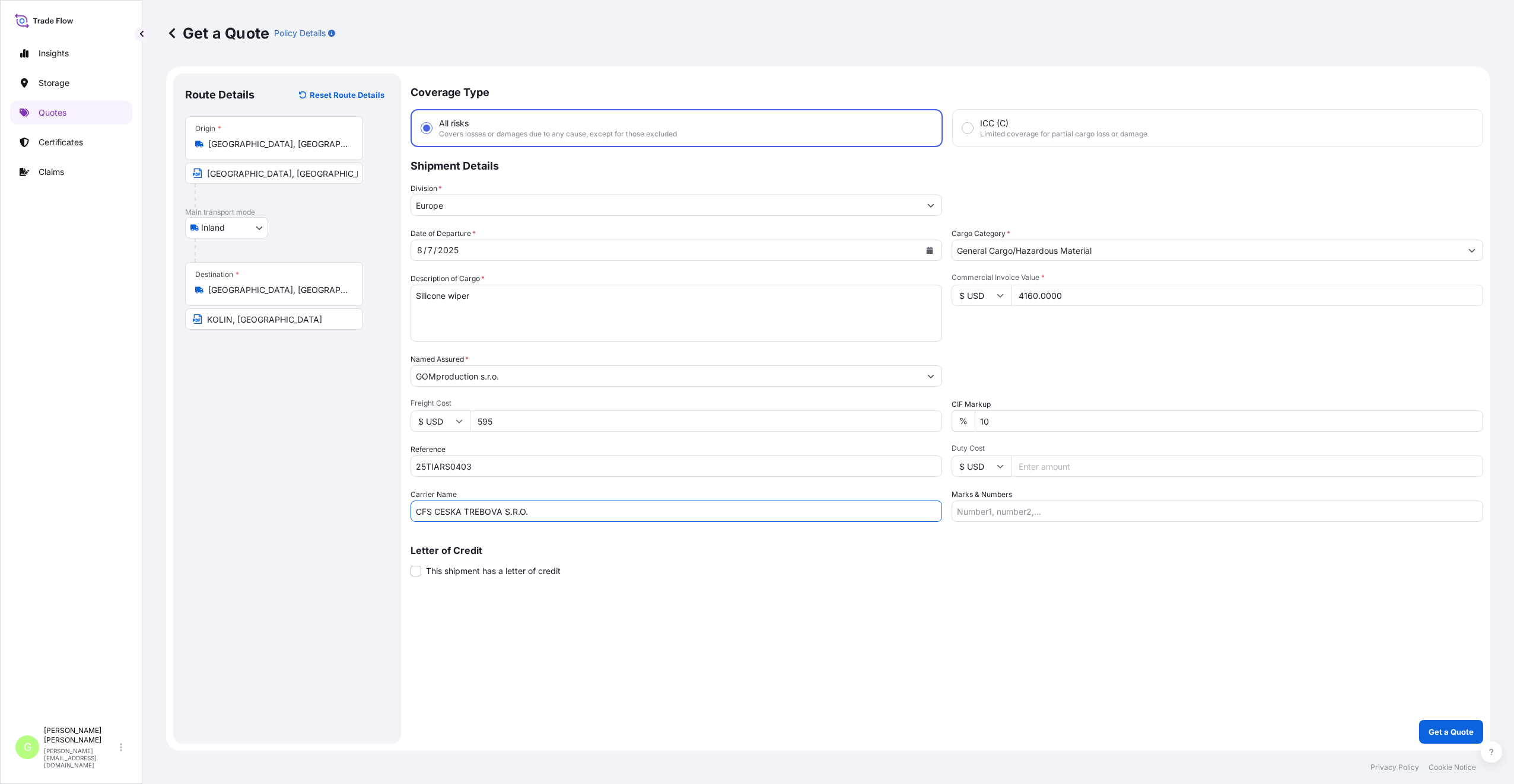
click at [408, 510] on form "Route Details Reset Route Details Place of loading Road / Inland Road / Inland …" at bounding box center [828, 409] width 1324 height 684
type input "BOXLINE UCL"
drag, startPoint x: 499, startPoint y: 294, endPoint x: 409, endPoint y: 308, distance: 91.1
click at [396, 309] on form "Route Details Reset Route Details Place of loading Road / Inland Road / Inland …" at bounding box center [828, 409] width 1324 height 684
paste textarea "spring nut"
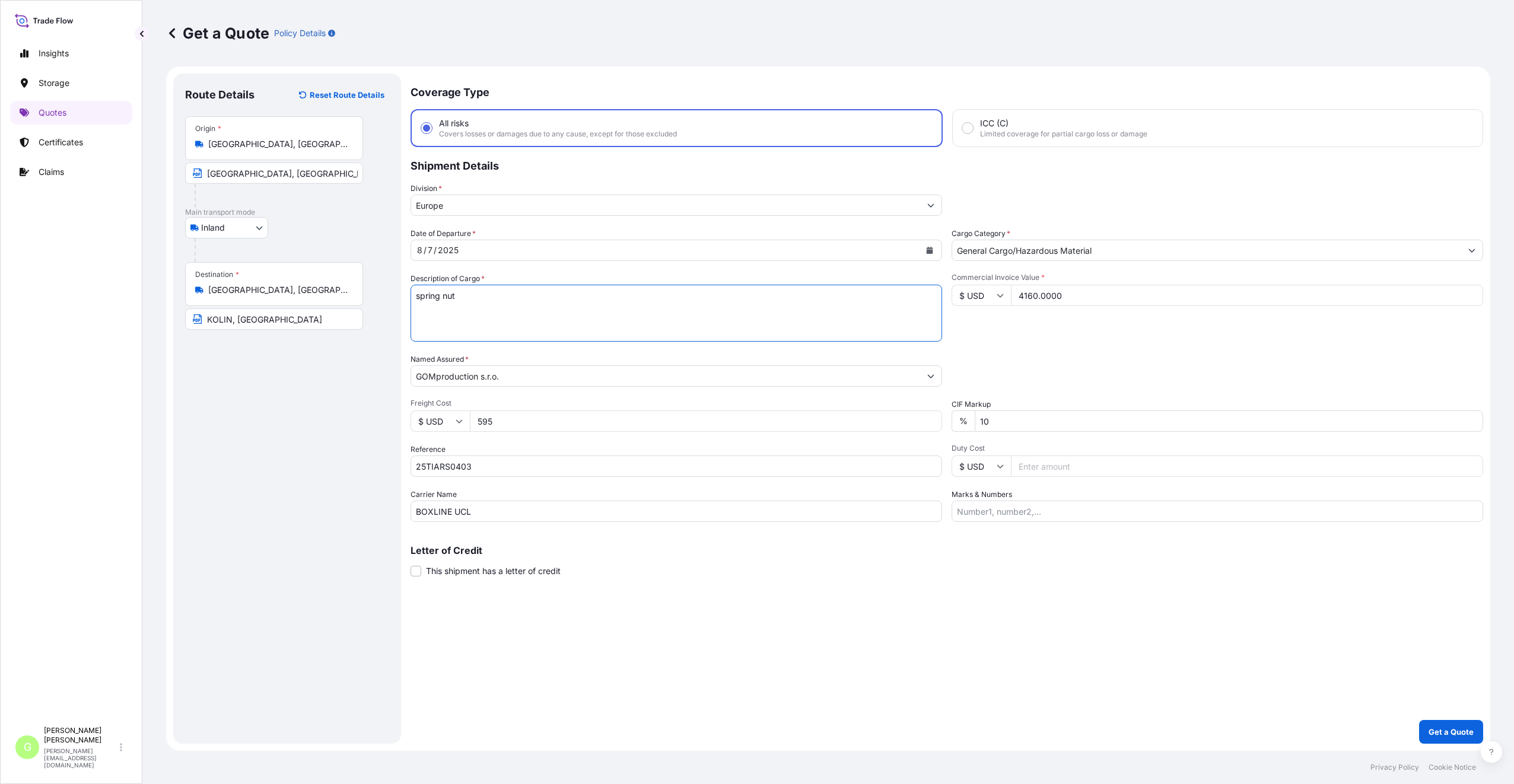
type textarea "spring nut"
click at [1460, 728] on p "Get a Quote" at bounding box center [1451, 732] width 45 height 12
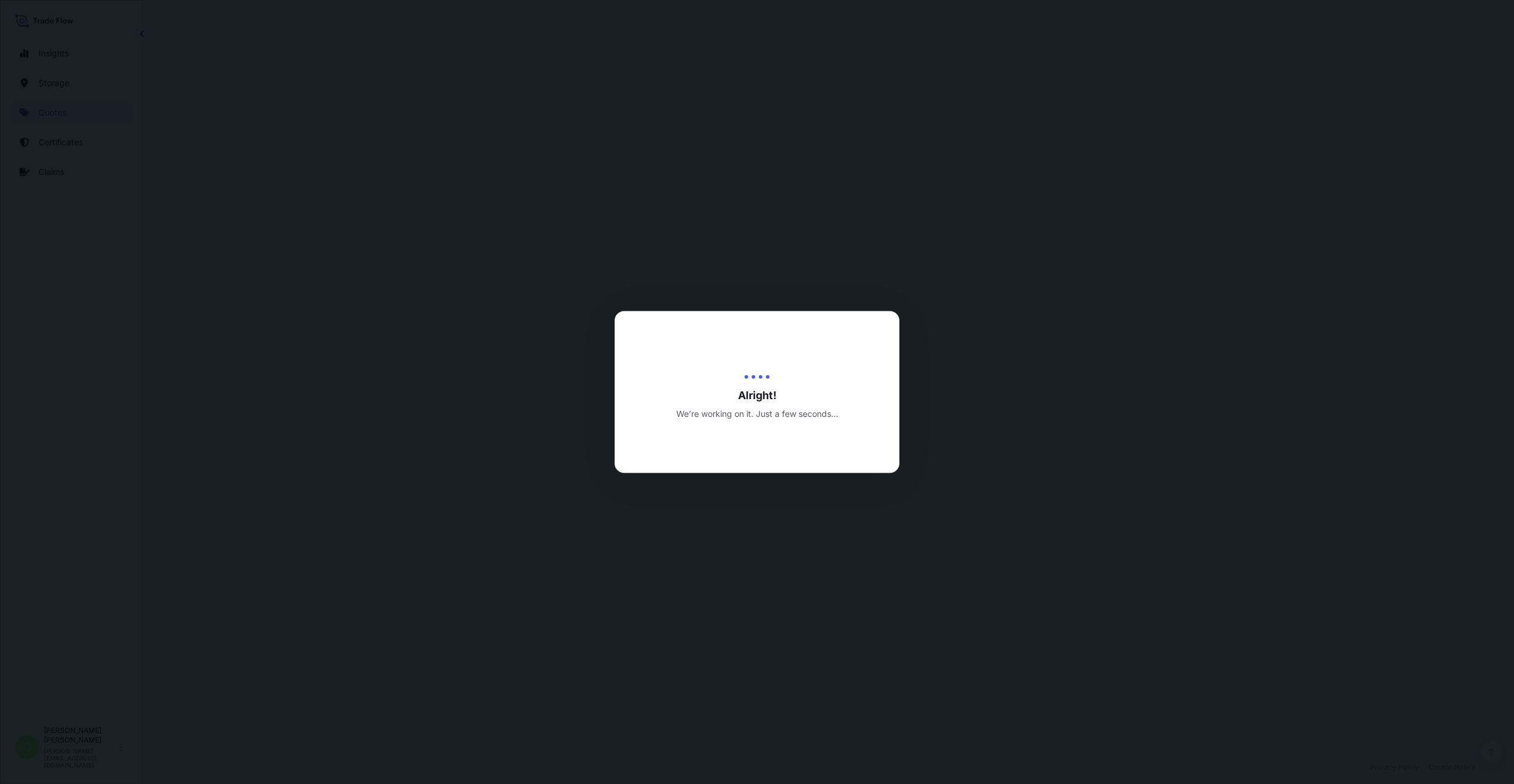
select select "Inland"
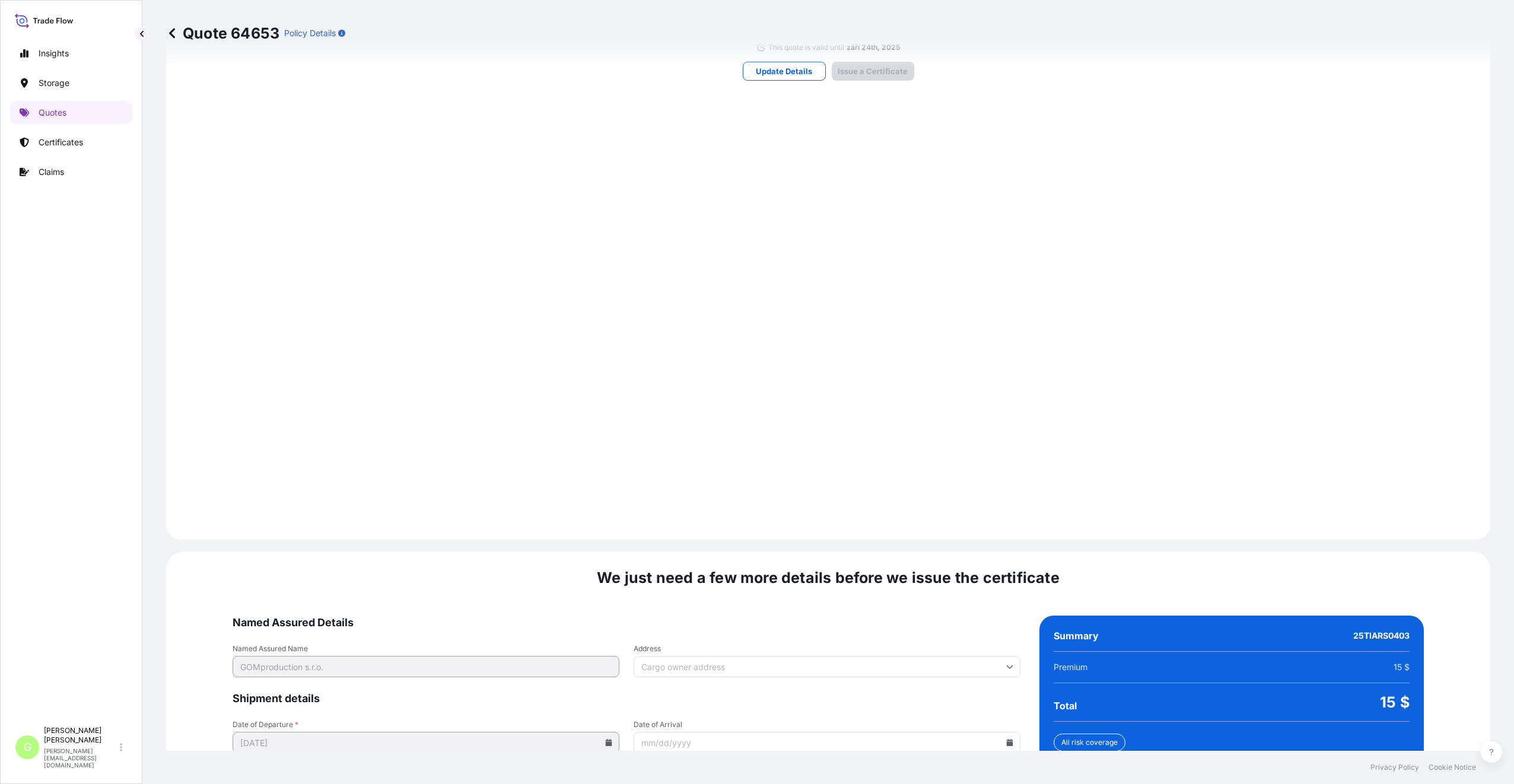
scroll to position [1428, 0]
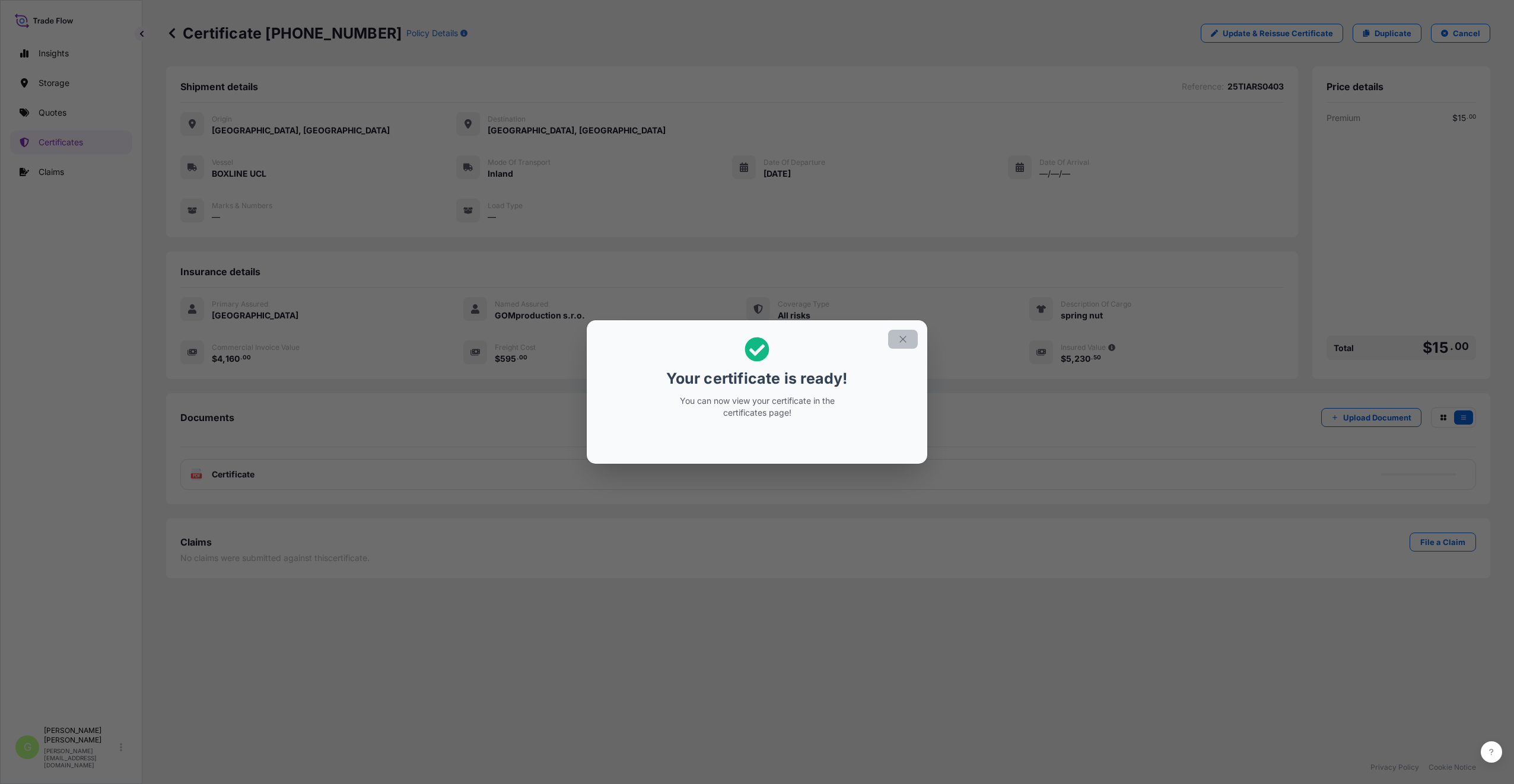
click at [901, 338] on icon "button" at bounding box center [903, 339] width 11 height 11
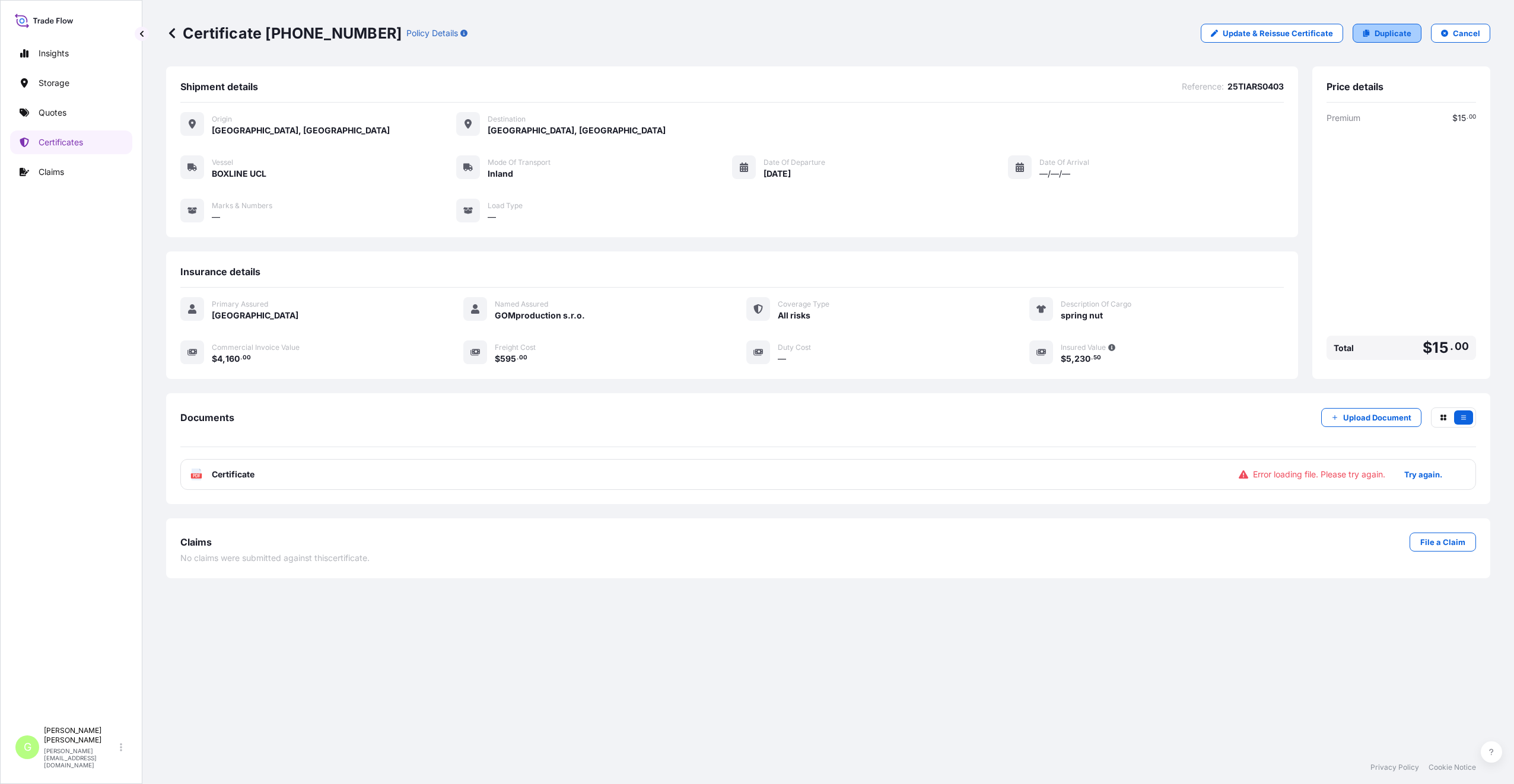
click at [1394, 31] on p "Duplicate" at bounding box center [1392, 33] width 37 height 12
select select "Inland"
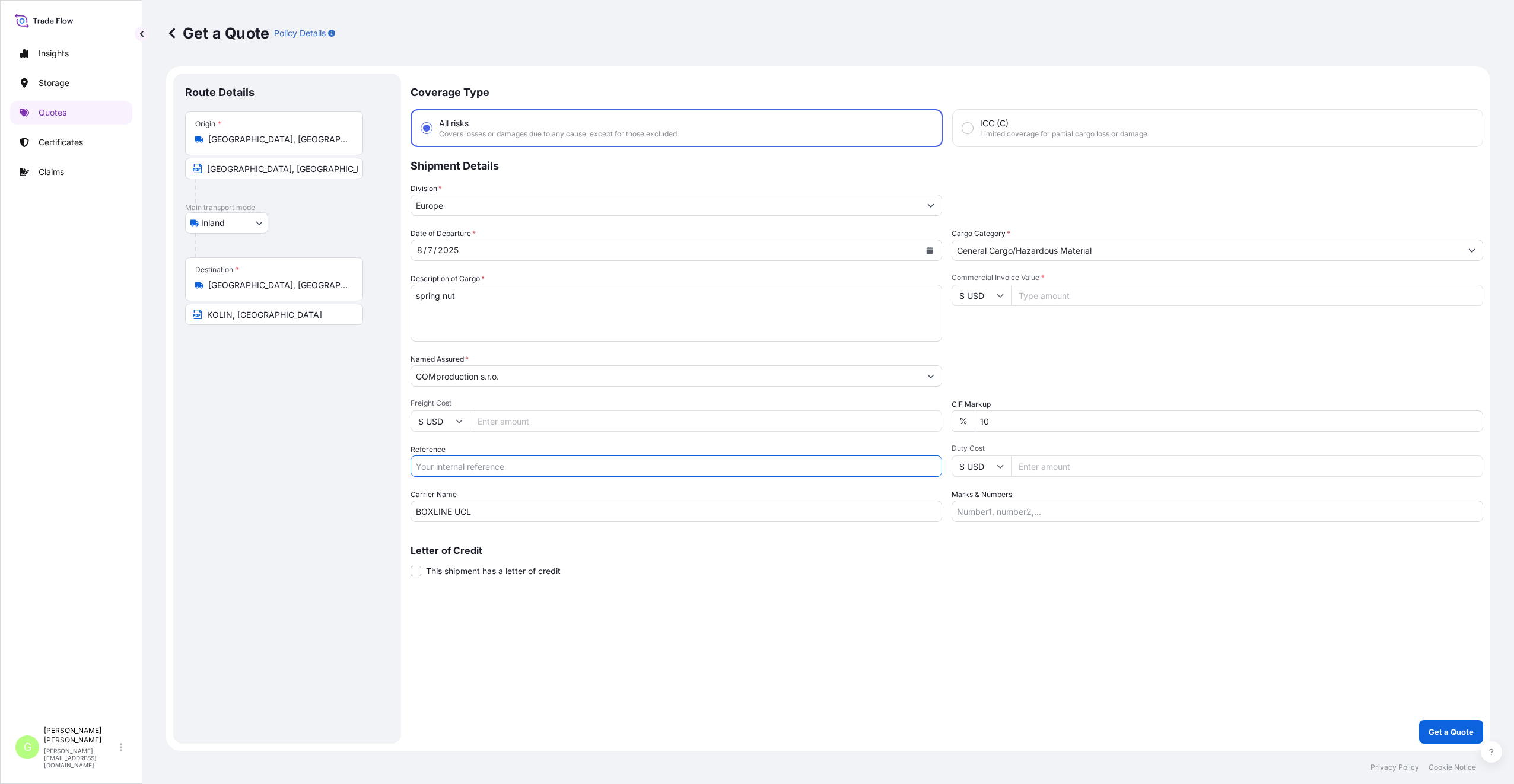
click at [504, 469] on input "Reference" at bounding box center [677, 466] width 532 height 21
paste input "4914.0000"
type input "4914.0000"
click at [1071, 290] on input "Commercial Invoice Value *" at bounding box center [1247, 295] width 472 height 21
paste input "4914.0000"
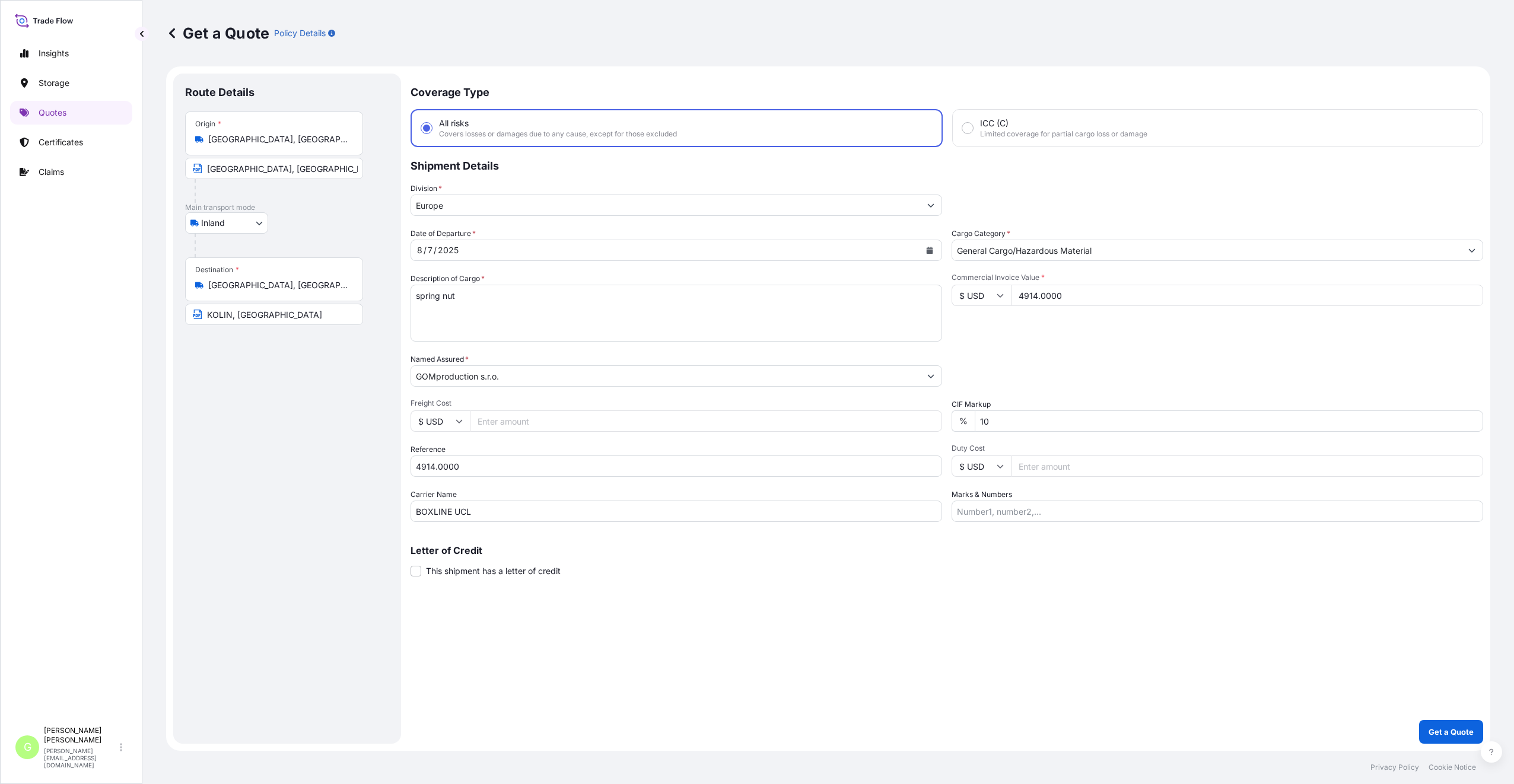
type input "4914.0000"
drag, startPoint x: 496, startPoint y: 470, endPoint x: 395, endPoint y: 455, distance: 102.1
click at [379, 455] on form "Route Details Place of loading Road / Inland Road / Inland Origin * [GEOGRAPHIC…" at bounding box center [828, 409] width 1324 height 684
paste input "25TIARS037"
type input "25TIARS0370"
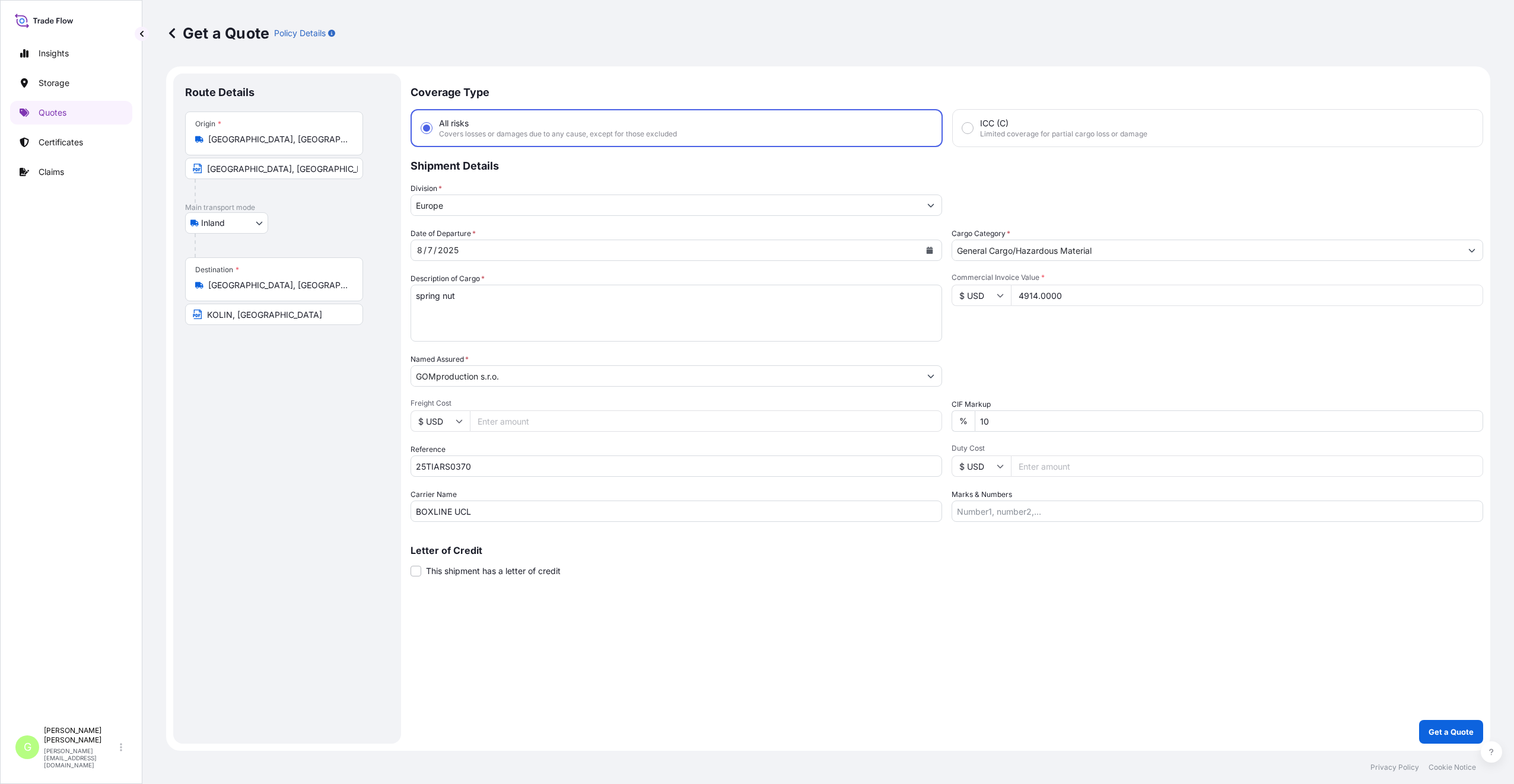
drag, startPoint x: 1080, startPoint y: 297, endPoint x: 1016, endPoint y: 301, distance: 64.1
click at [1016, 301] on input "4914.0000" at bounding box center [1247, 295] width 472 height 21
paste input "1045"
type input "1045"
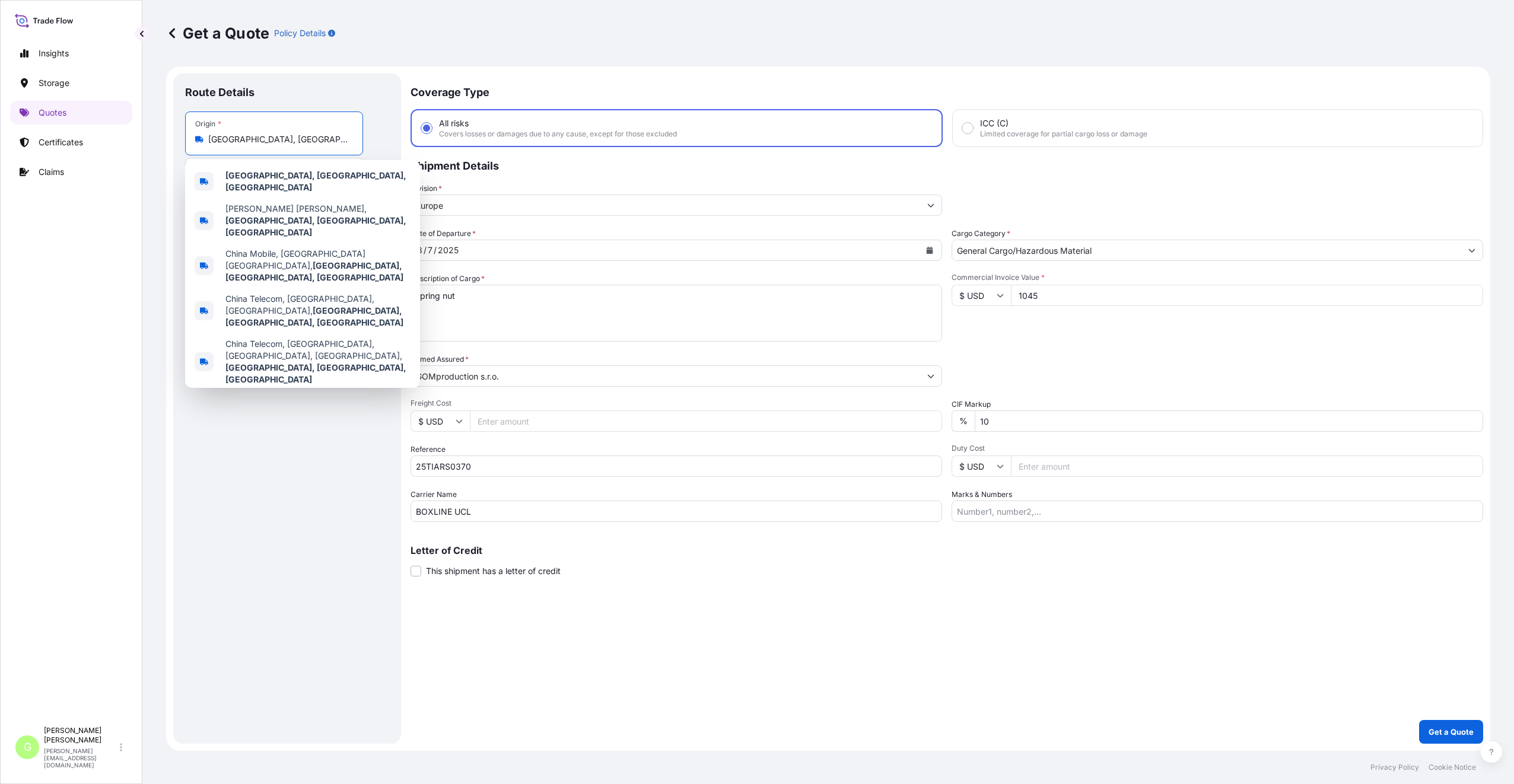
drag, startPoint x: 314, startPoint y: 138, endPoint x: 204, endPoint y: 147, distance: 110.4
click at [197, 147] on div "Origin * [GEOGRAPHIC_DATA], [GEOGRAPHIC_DATA], [GEOGRAPHIC_DATA]" at bounding box center [274, 134] width 178 height 44
paste input "QINGDAO"
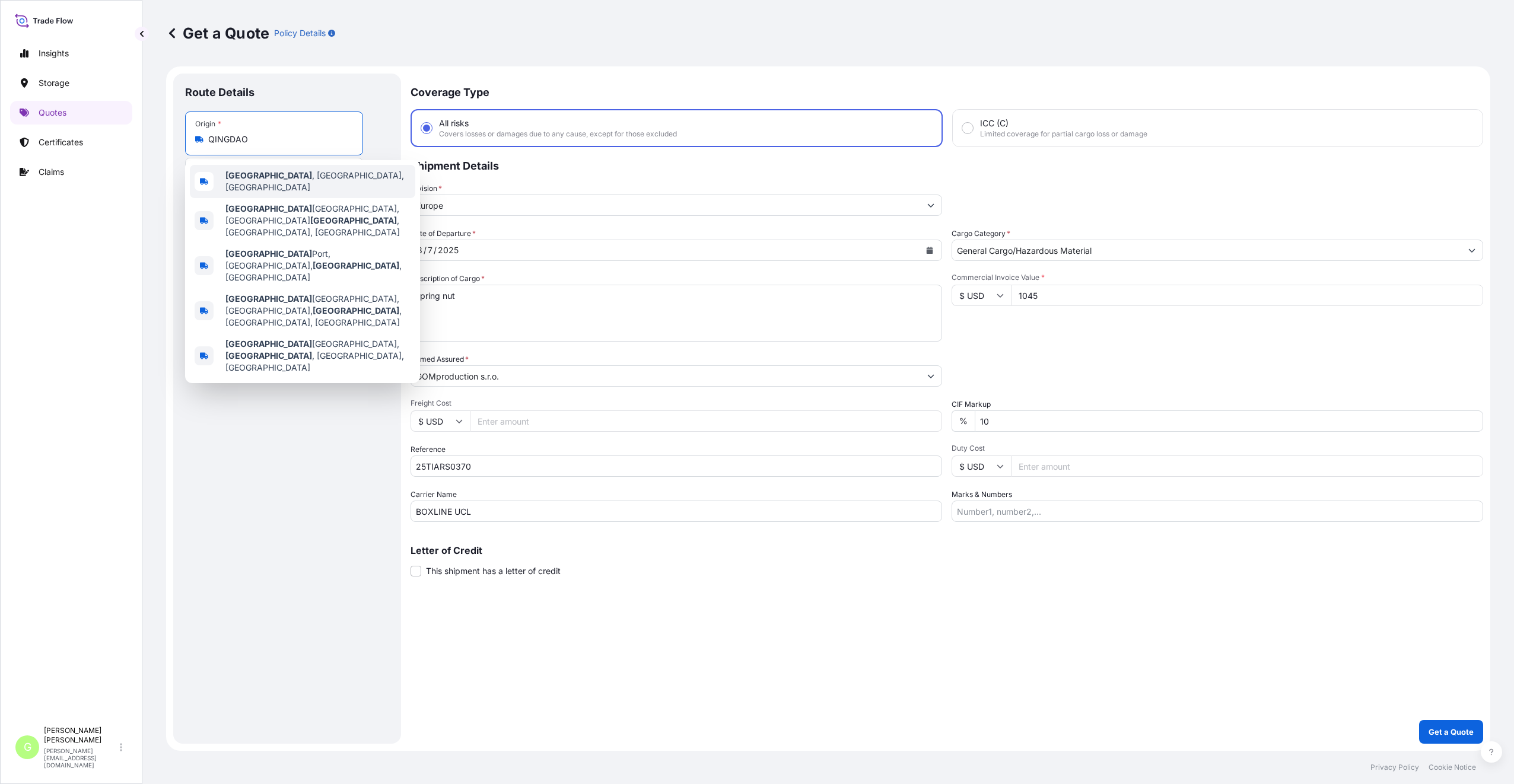
click at [247, 179] on b "[GEOGRAPHIC_DATA]" at bounding box center [269, 175] width 86 height 10
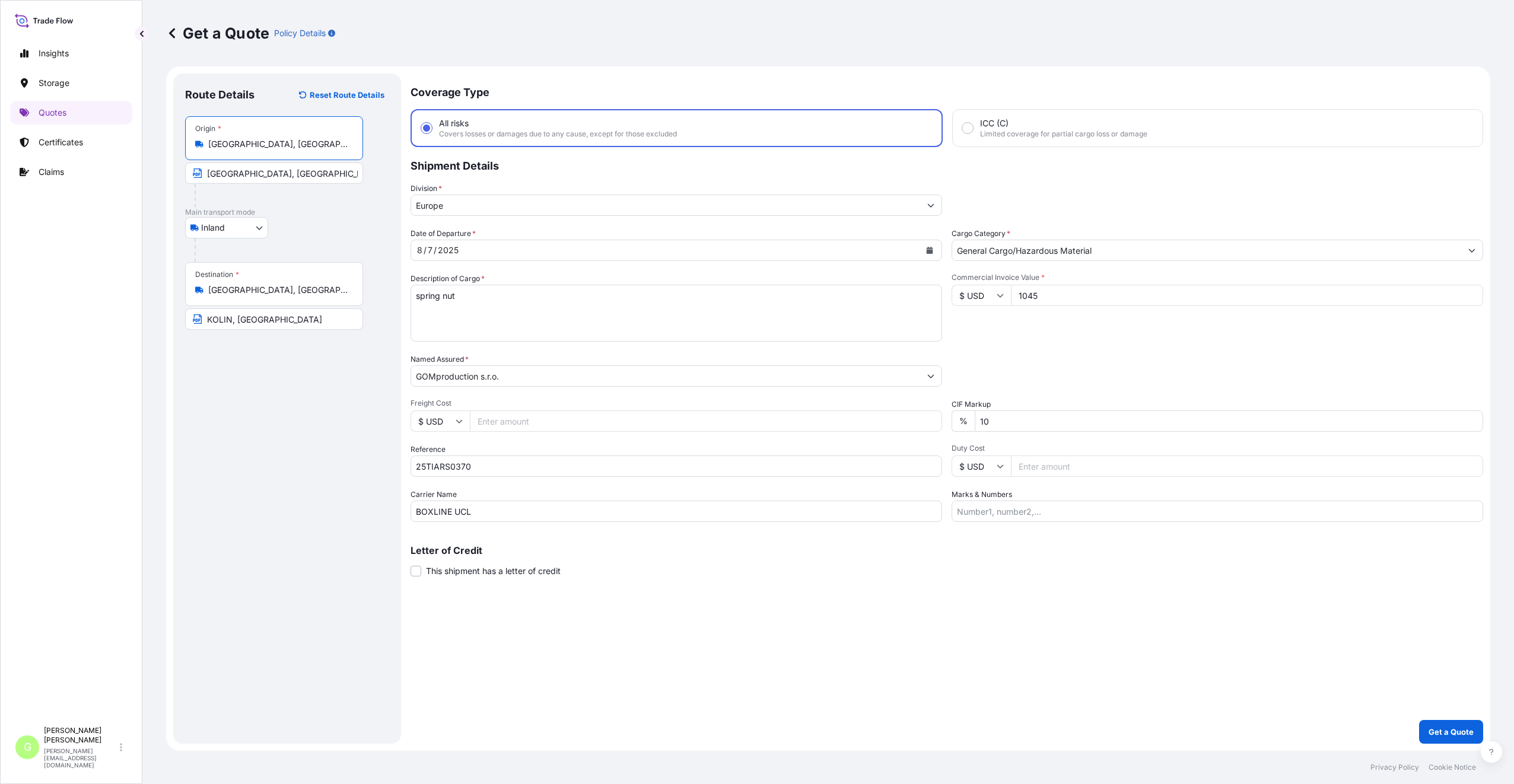
type input "[GEOGRAPHIC_DATA], [GEOGRAPHIC_DATA], [GEOGRAPHIC_DATA]"
drag, startPoint x: 281, startPoint y: 174, endPoint x: 190, endPoint y: 174, distance: 91.0
click at [190, 174] on input "[GEOGRAPHIC_DATA], [GEOGRAPHIC_DATA], [GEOGRAPHIC_DATA]" at bounding box center [274, 173] width 178 height 21
paste input "QINGDAO"
type input "[GEOGRAPHIC_DATA], [GEOGRAPHIC_DATA]"
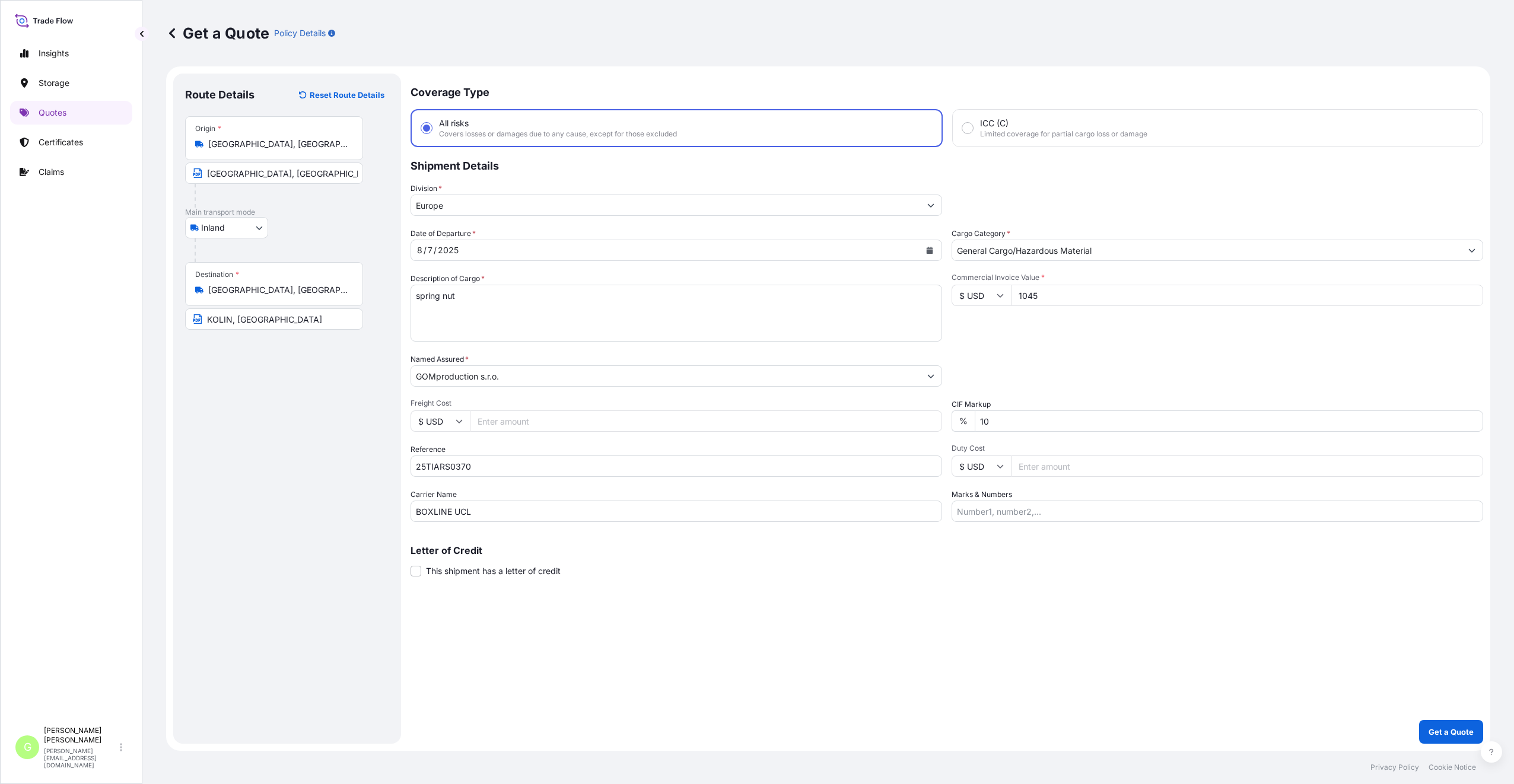
drag, startPoint x: 207, startPoint y: 569, endPoint x: 218, endPoint y: 565, distance: 11.7
click at [207, 569] on div "Route Details Reset Route Details Place of loading Road / [GEOGRAPHIC_DATA] / I…" at bounding box center [286, 409] width 204 height 646
click at [933, 252] on button "Calendar" at bounding box center [929, 250] width 19 height 19
click at [436, 287] on icon "Previous" at bounding box center [435, 284] width 7 height 7
click at [426, 420] on div "27" at bounding box center [431, 418] width 21 height 21
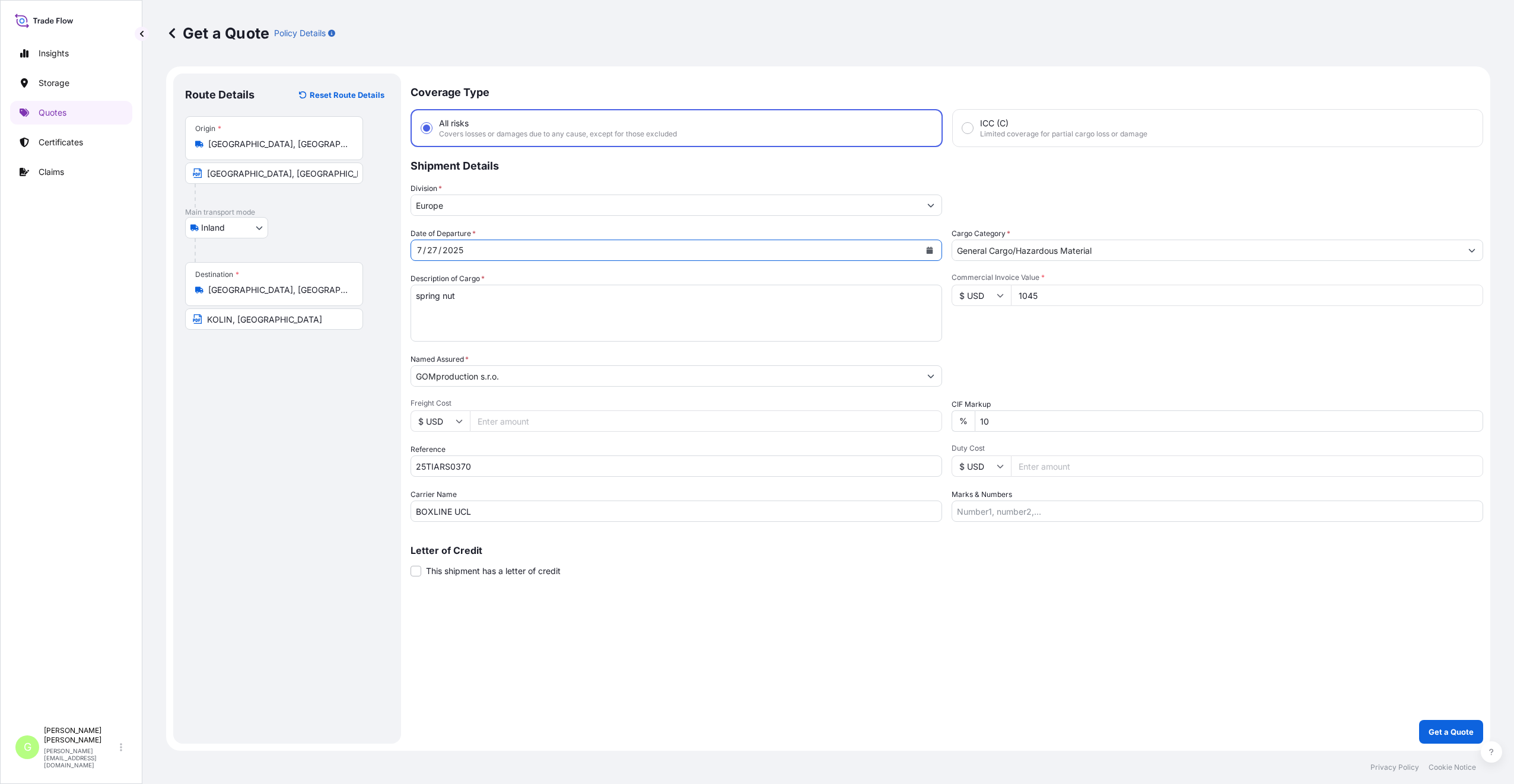
click at [928, 250] on icon "Calendar" at bounding box center [930, 250] width 7 height 7
click at [456, 418] on div "28" at bounding box center [454, 418] width 21 height 21
click at [346, 411] on div "Route Details Reset Route Details Place of loading Road / [GEOGRAPHIC_DATA] / I…" at bounding box center [286, 409] width 204 height 646
drag, startPoint x: 471, startPoint y: 303, endPoint x: 413, endPoint y: 304, distance: 58.0
click at [413, 304] on textarea "spring nut" at bounding box center [677, 313] width 532 height 57
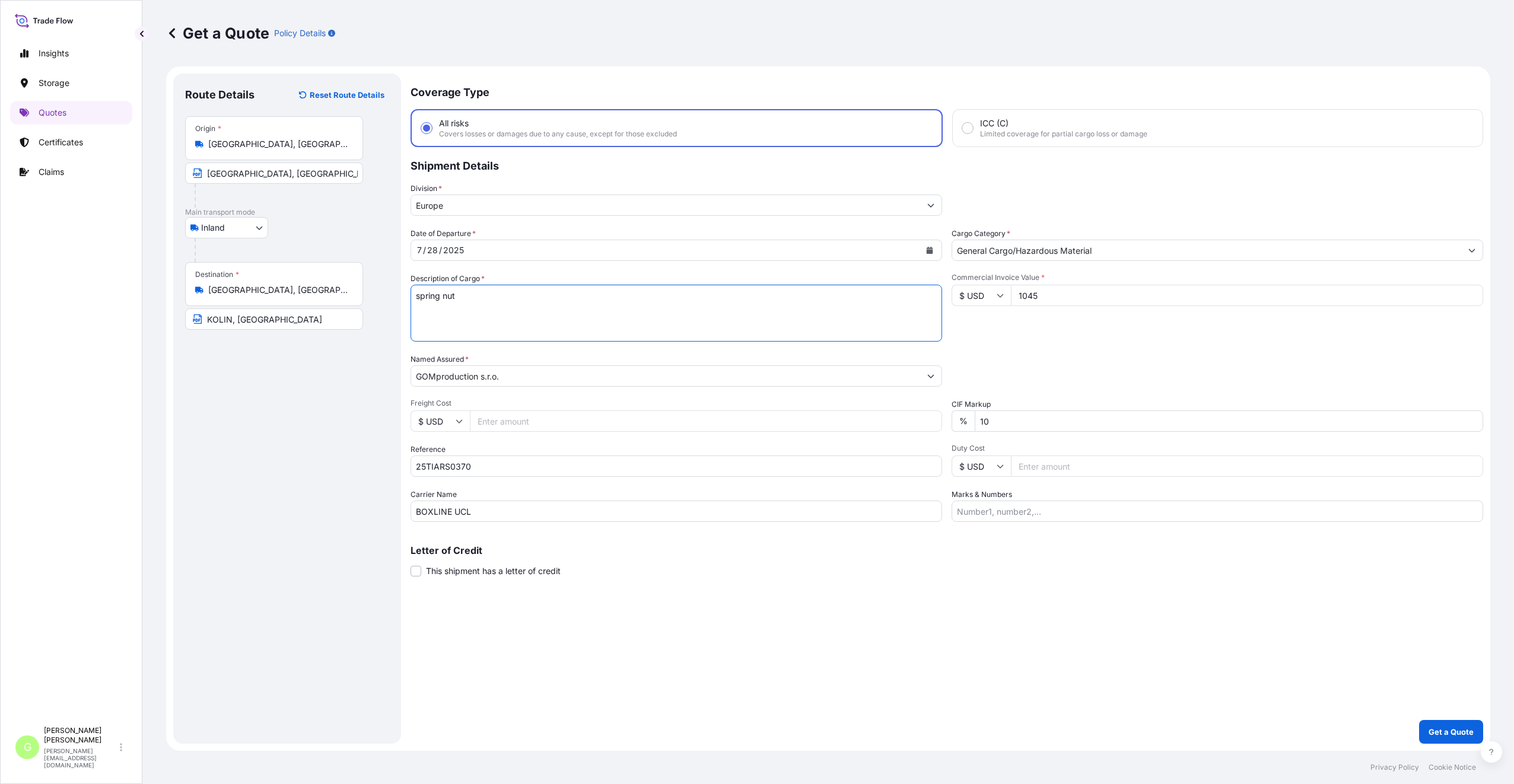
paste textarea ": artificial flower stem"
drag, startPoint x: 417, startPoint y: 295, endPoint x: 404, endPoint y: 292, distance: 13.3
click at [404, 294] on form "Route Details Reset Route Details Place of loading Road / Inland Road / Inland …" at bounding box center [828, 409] width 1324 height 684
type textarea "artificial flower stem"
click at [522, 417] on input "Freight Cost" at bounding box center [706, 421] width 472 height 21
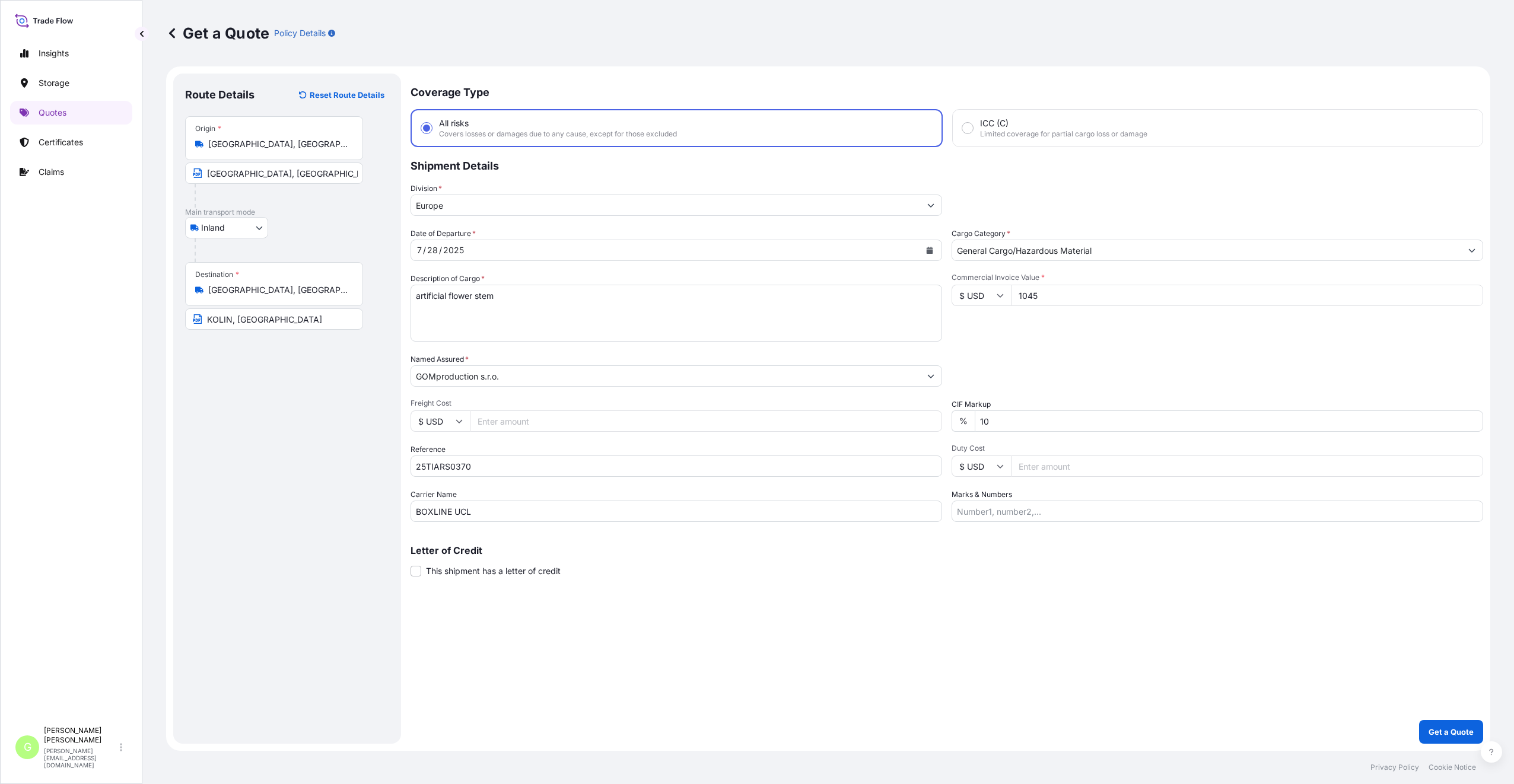
paste input "6554.9"
drag, startPoint x: 514, startPoint y: 422, endPoint x: 453, endPoint y: 423, distance: 61.0
click at [453, 423] on div "$ USD 6554.9" at bounding box center [677, 421] width 532 height 21
paste input "1045"
type input "1045"
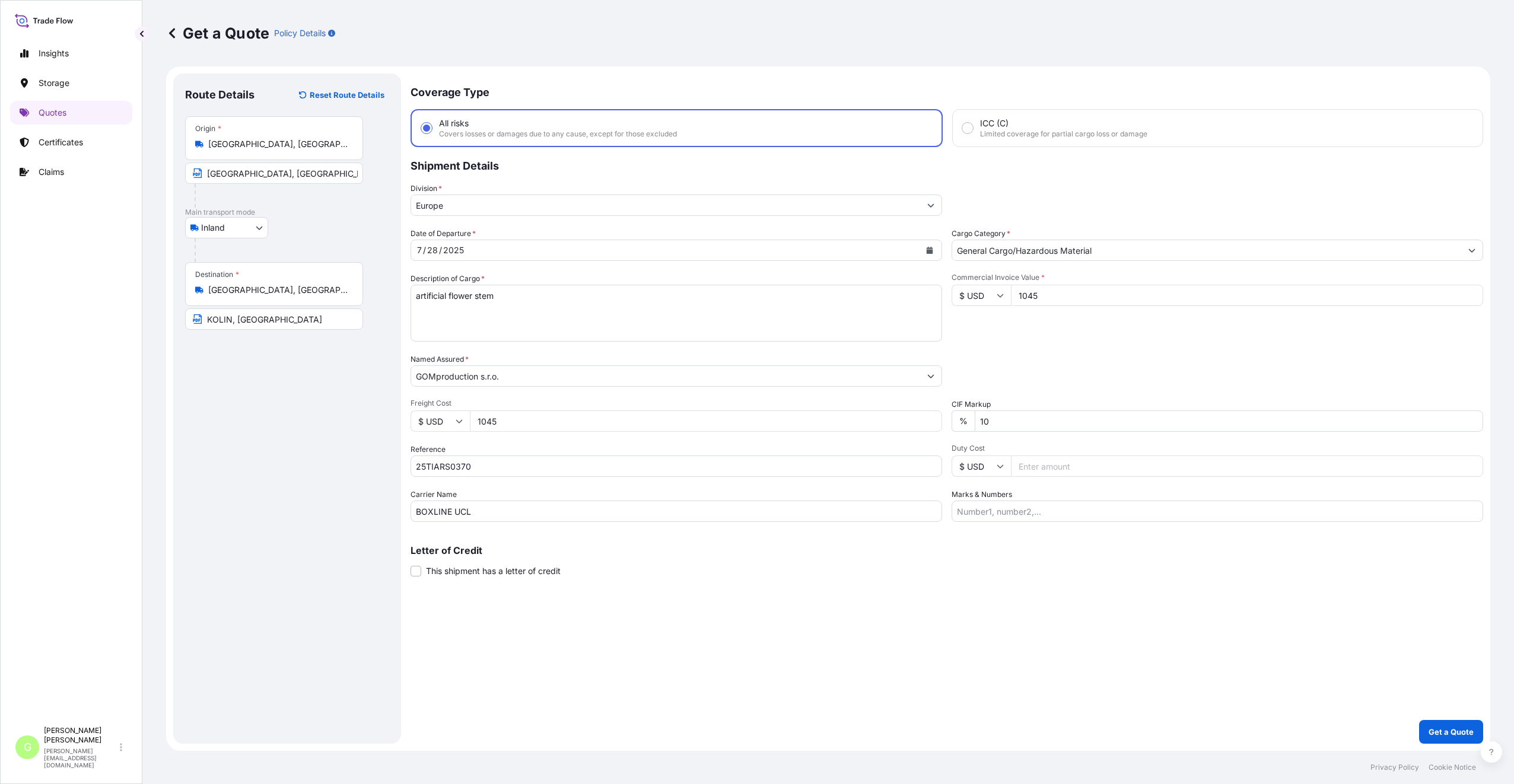
drag, startPoint x: 1050, startPoint y: 294, endPoint x: 1019, endPoint y: 296, distance: 31.1
click at [1019, 296] on input "1045" at bounding box center [1247, 295] width 472 height 21
paste input "4914.0000"
type input "4914.0000"
click at [1074, 609] on div "Coverage Type All risks Covers losses or damages due to any cause, except for t…" at bounding box center [947, 409] width 1073 height 670
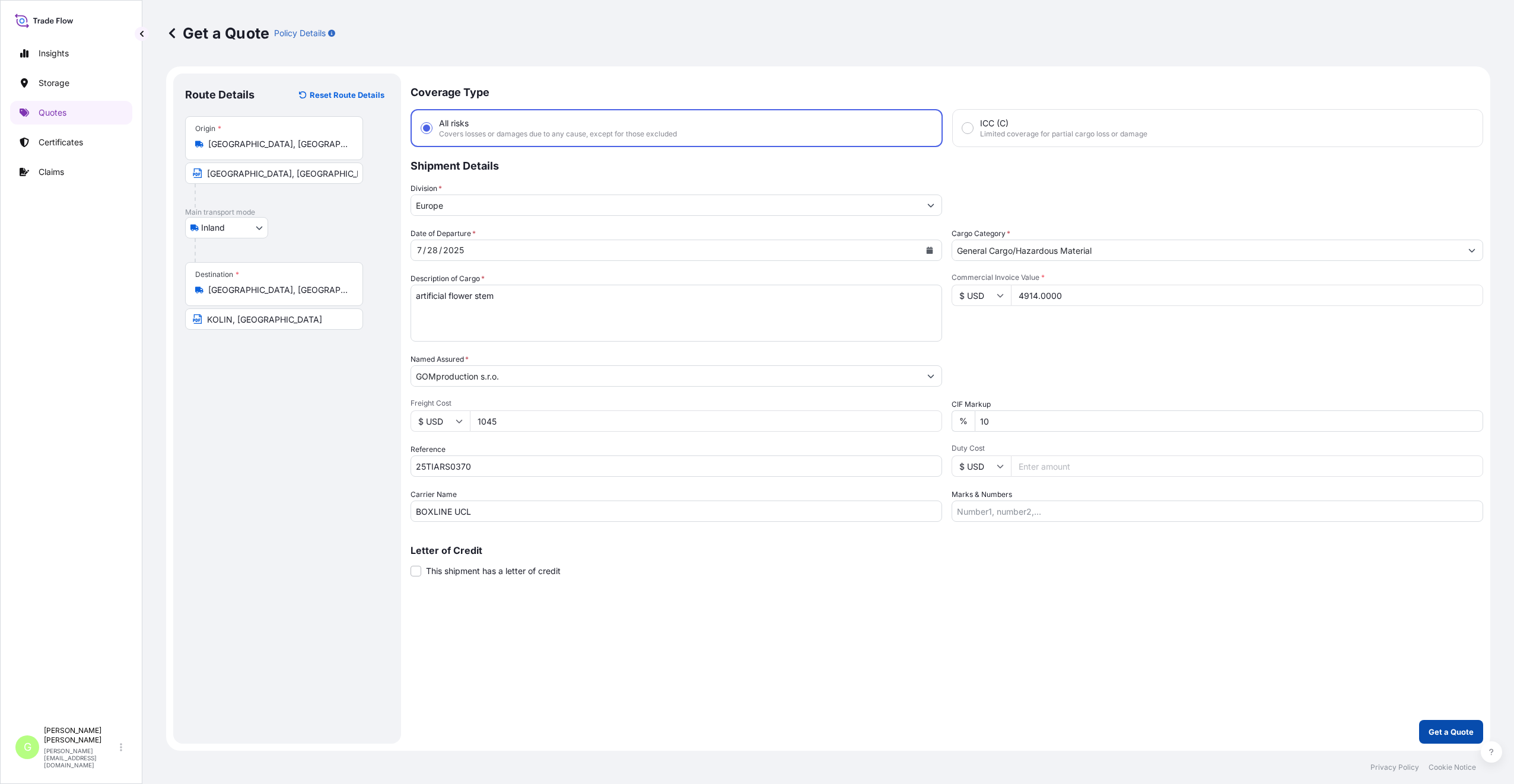
click at [1435, 732] on p "Get a Quote" at bounding box center [1451, 732] width 45 height 12
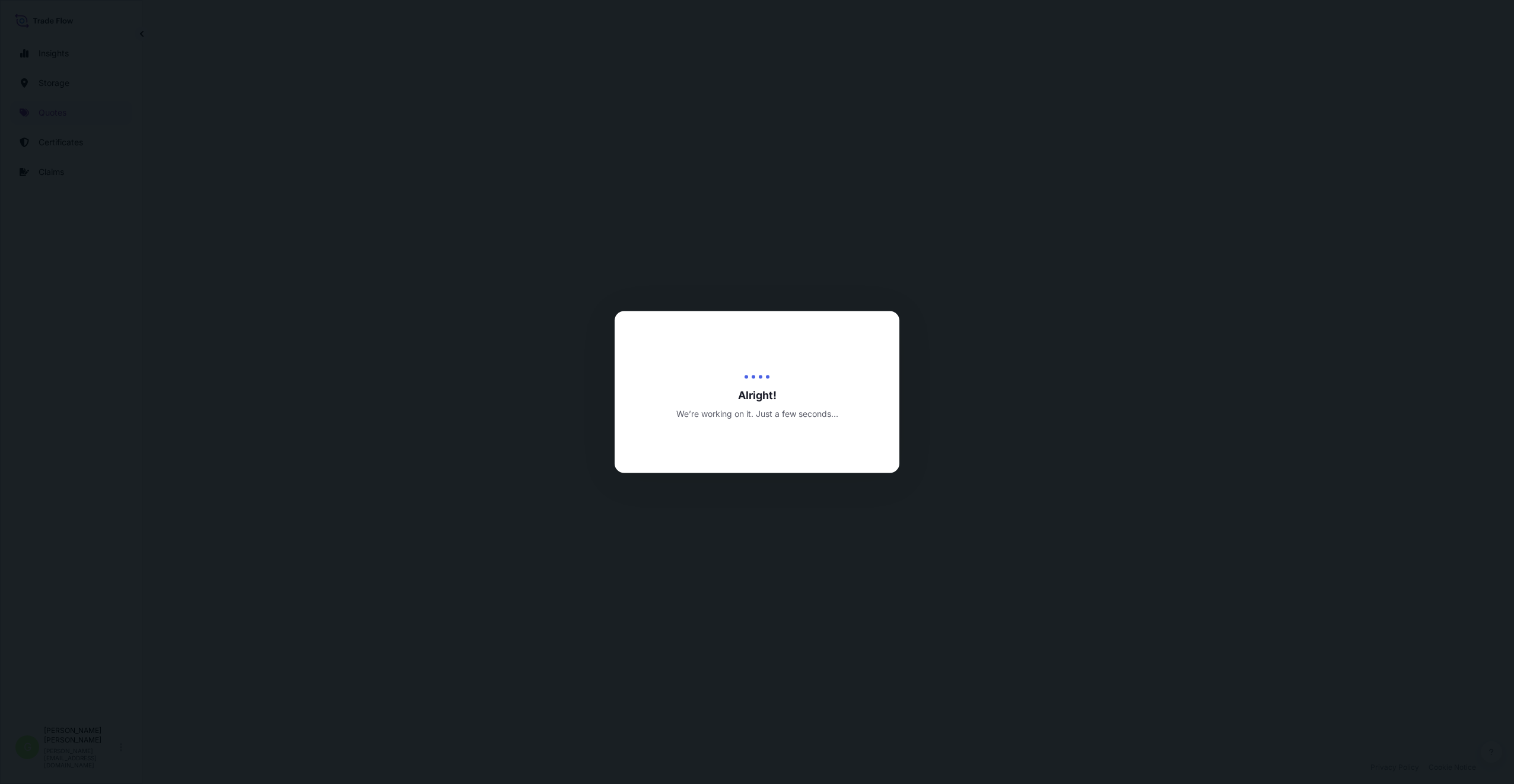
select select "Inland"
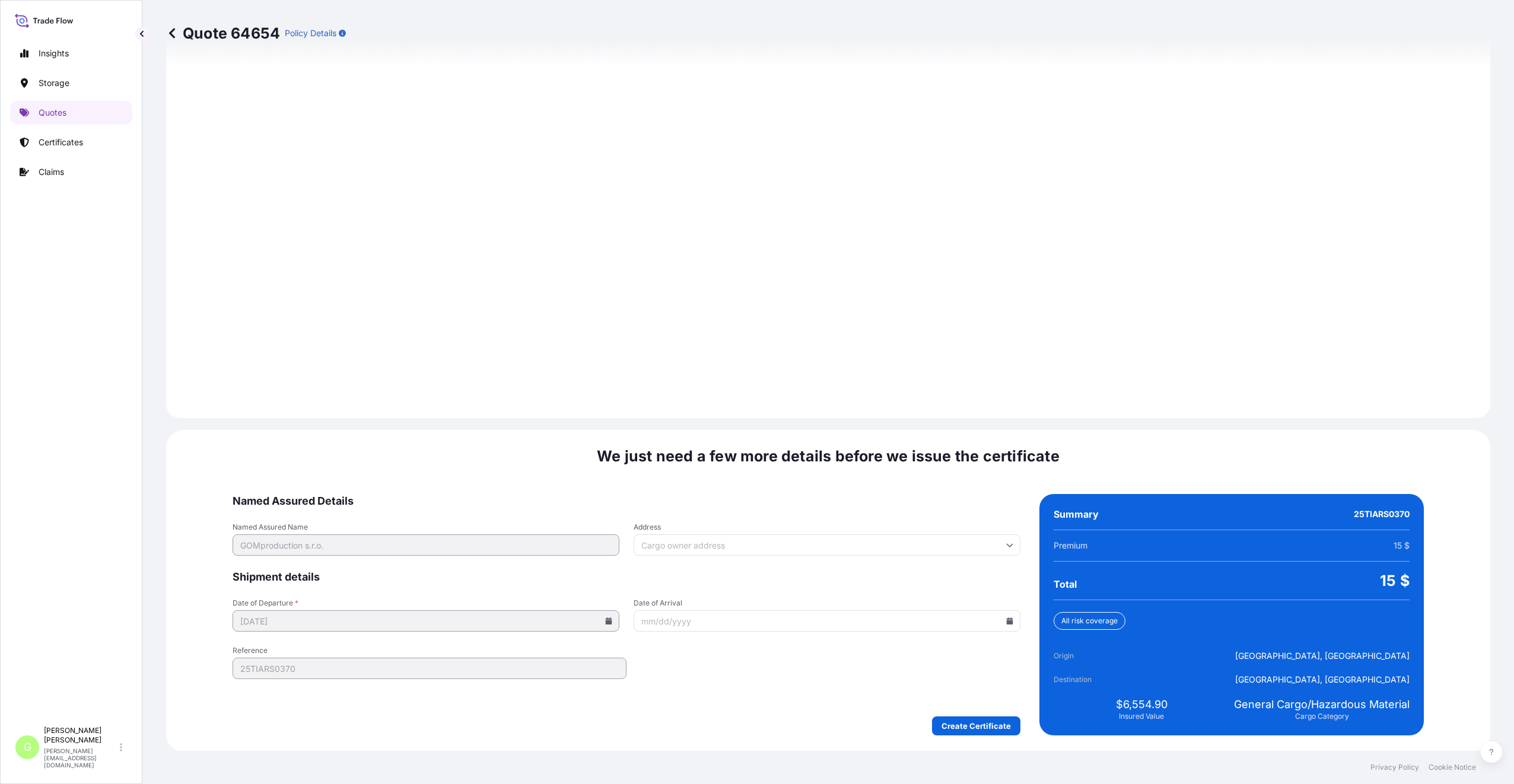
scroll to position [1428, 0]
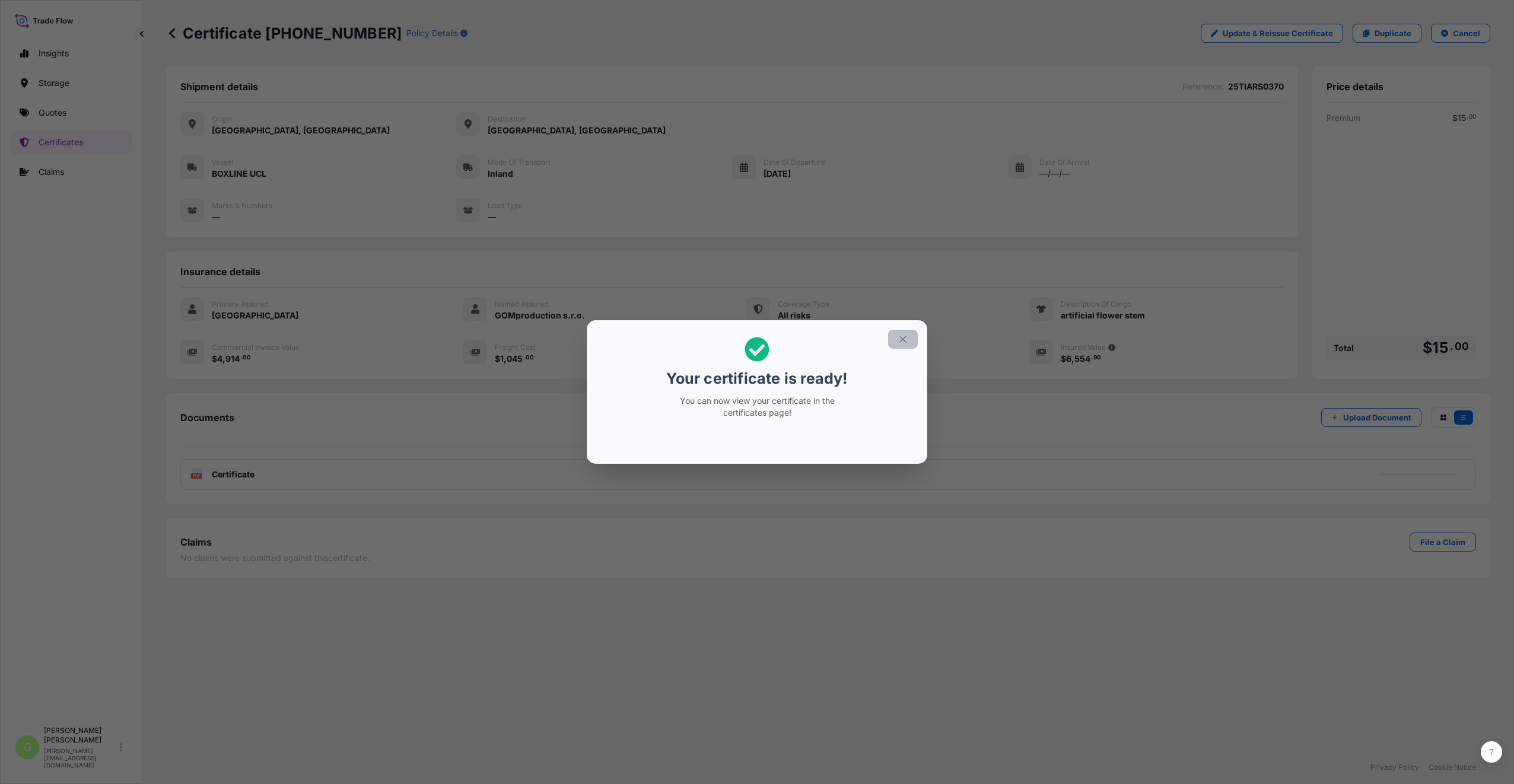
click at [900, 344] on button "button" at bounding box center [903, 339] width 30 height 19
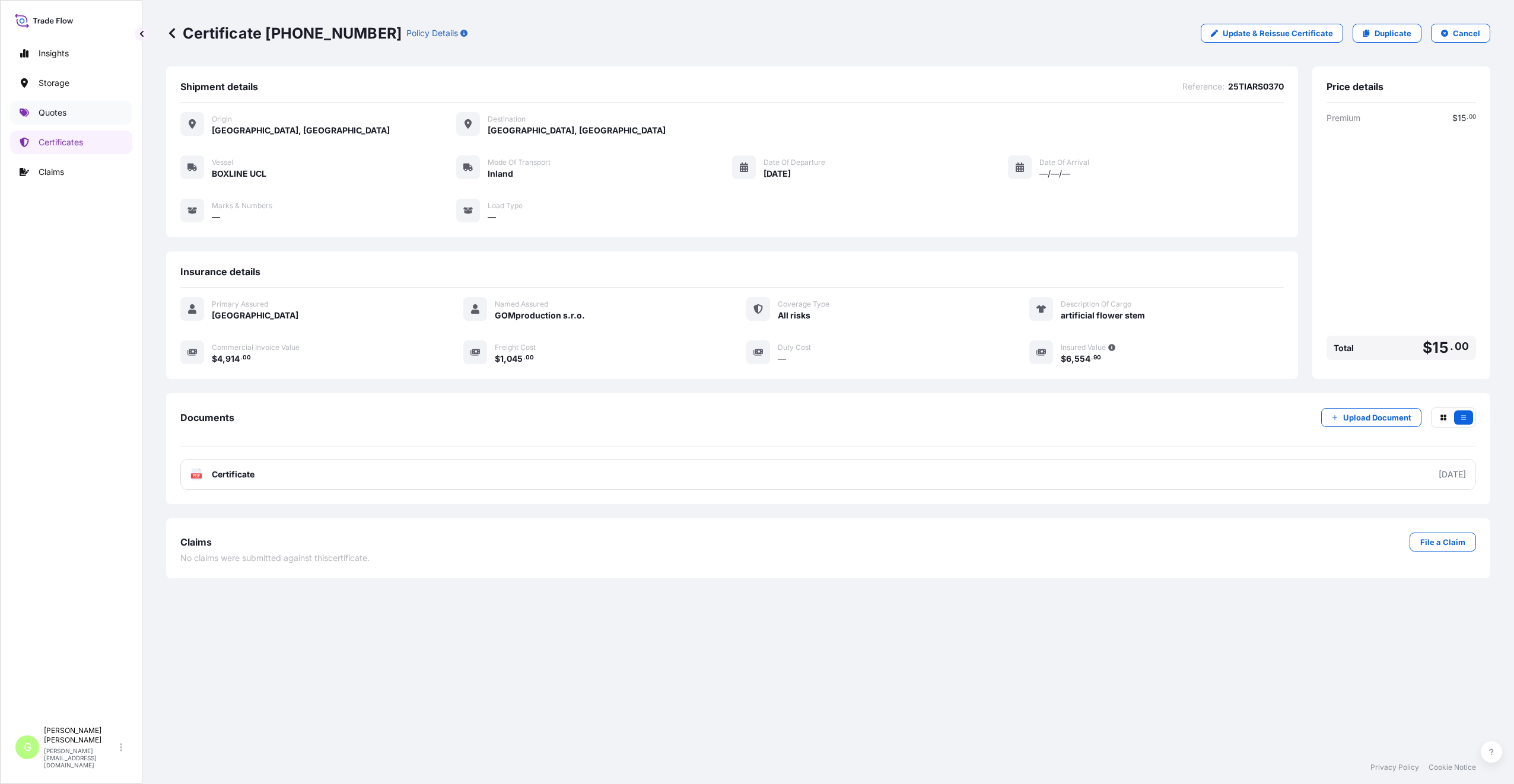
click at [63, 112] on p "Quotes" at bounding box center [53, 113] width 28 height 12
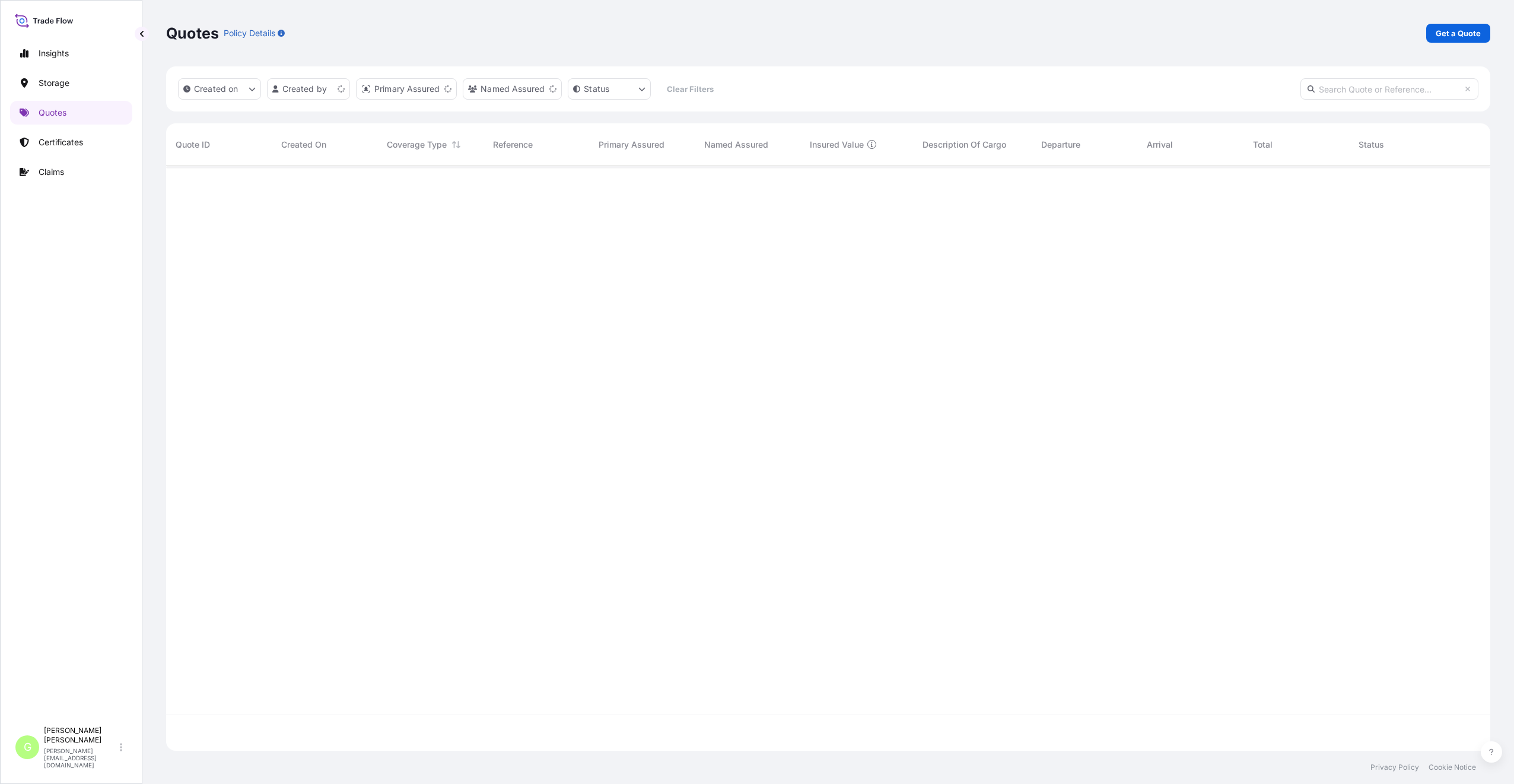
scroll to position [582, 1315]
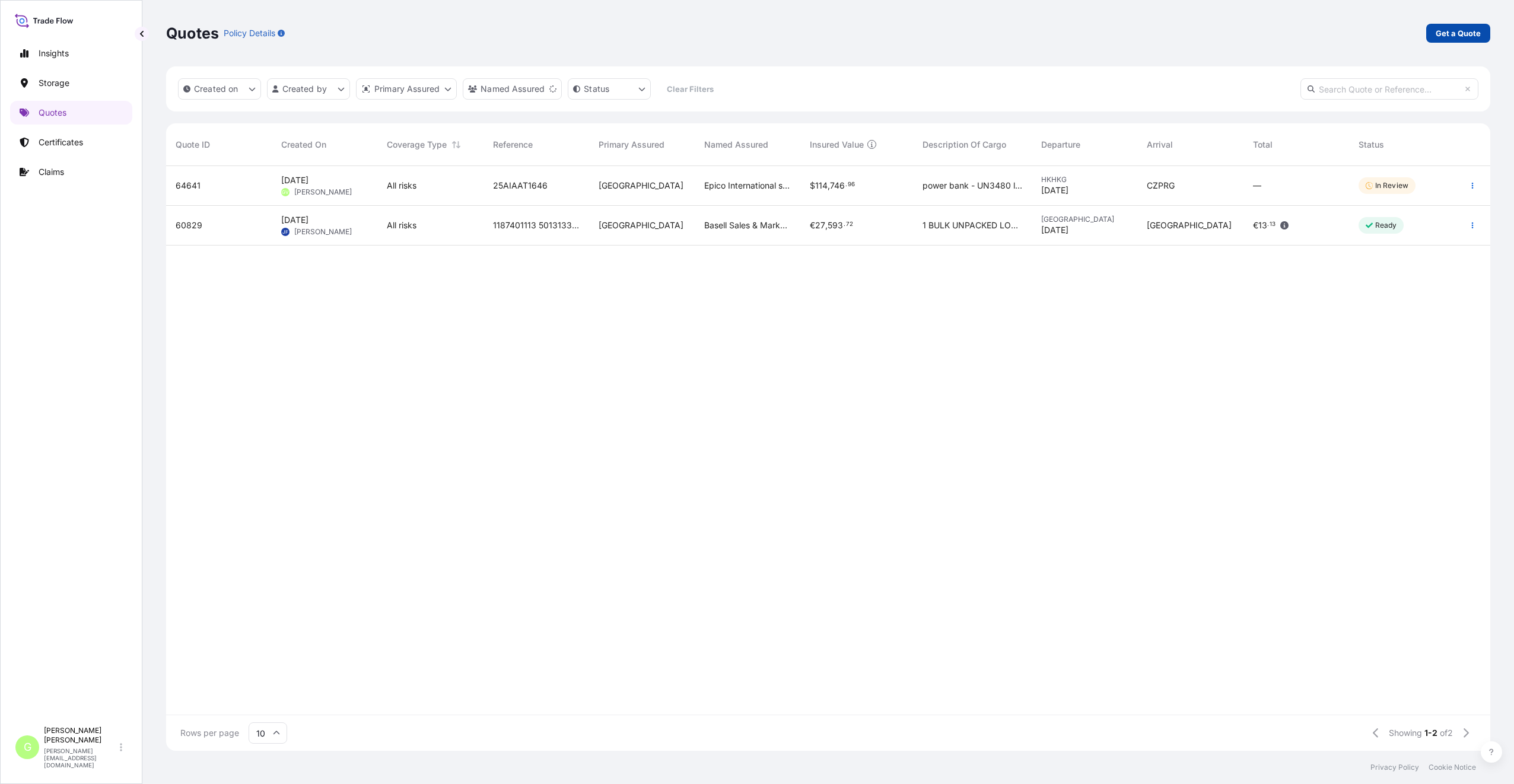
click at [1465, 31] on p "Get a Quote" at bounding box center [1458, 33] width 45 height 12
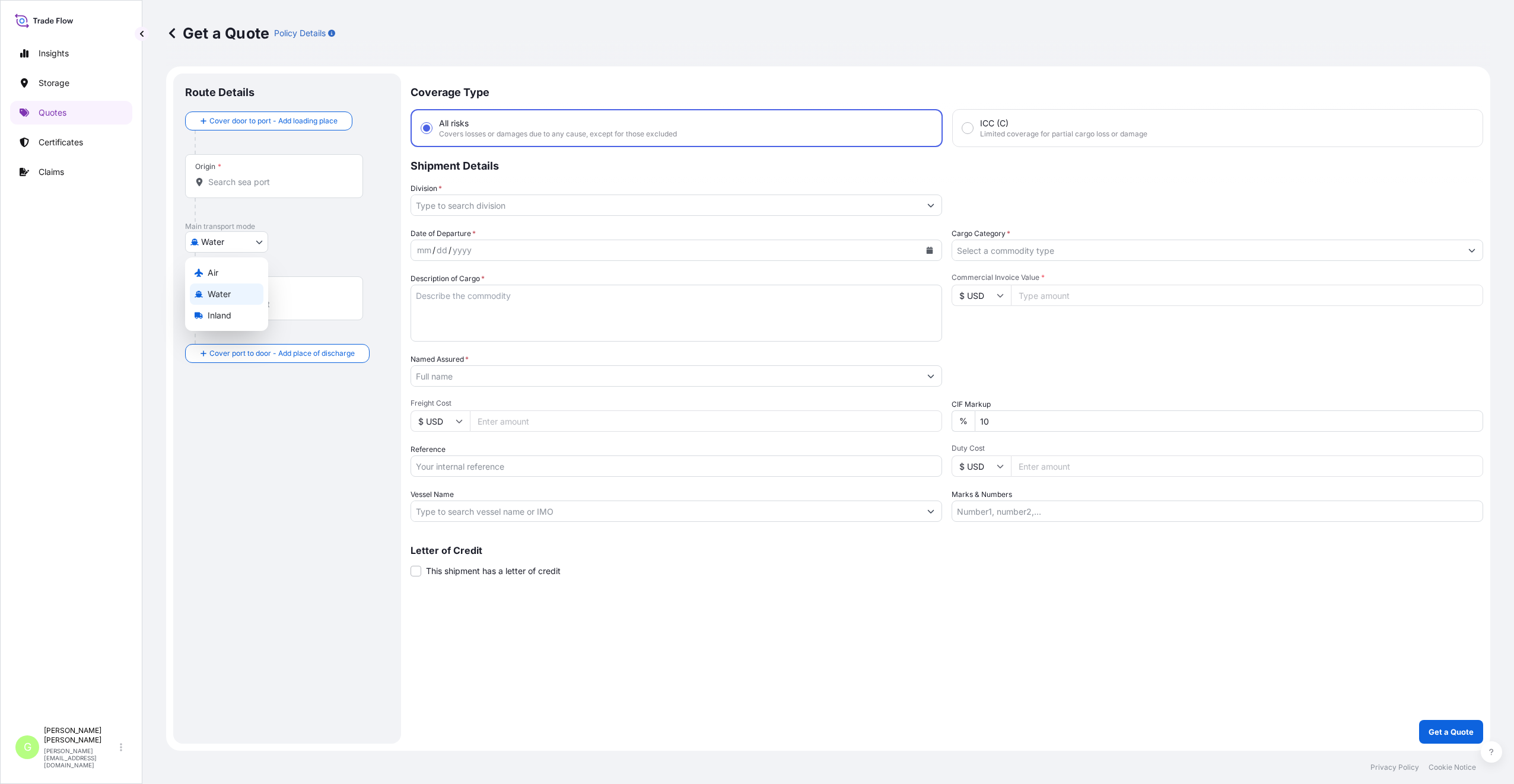
click at [201, 235] on body "Insights Storage Quotes Certificates Claims G [PERSON_NAME] [PERSON_NAME][EMAIL…" at bounding box center [757, 392] width 1514 height 784
click at [219, 314] on span "Inland" at bounding box center [219, 316] width 24 height 12
select select "Inland"
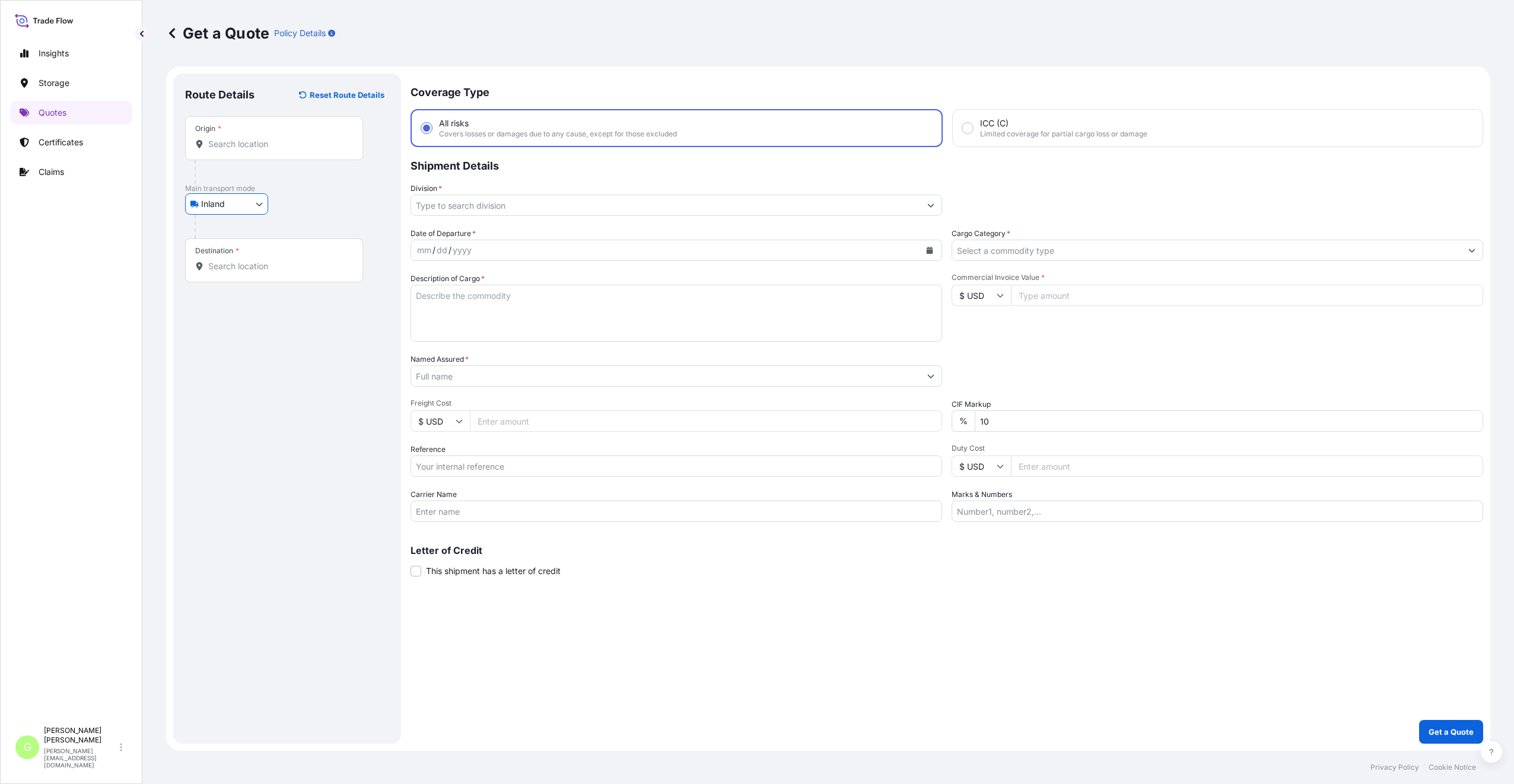
click at [447, 209] on input "Division *" at bounding box center [666, 205] width 509 height 21
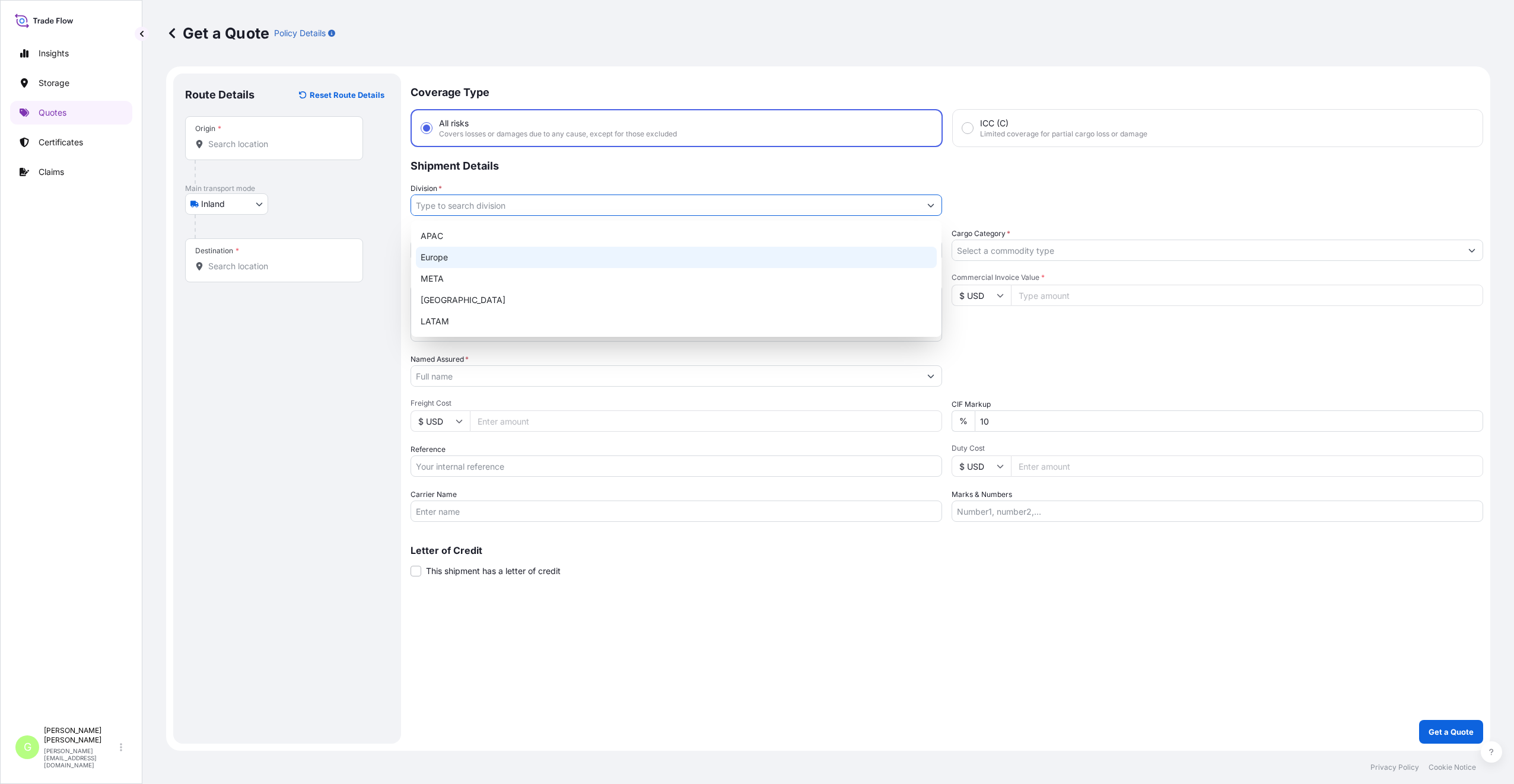
click at [453, 260] on div "Europe" at bounding box center [677, 257] width 521 height 21
type input "Europe"
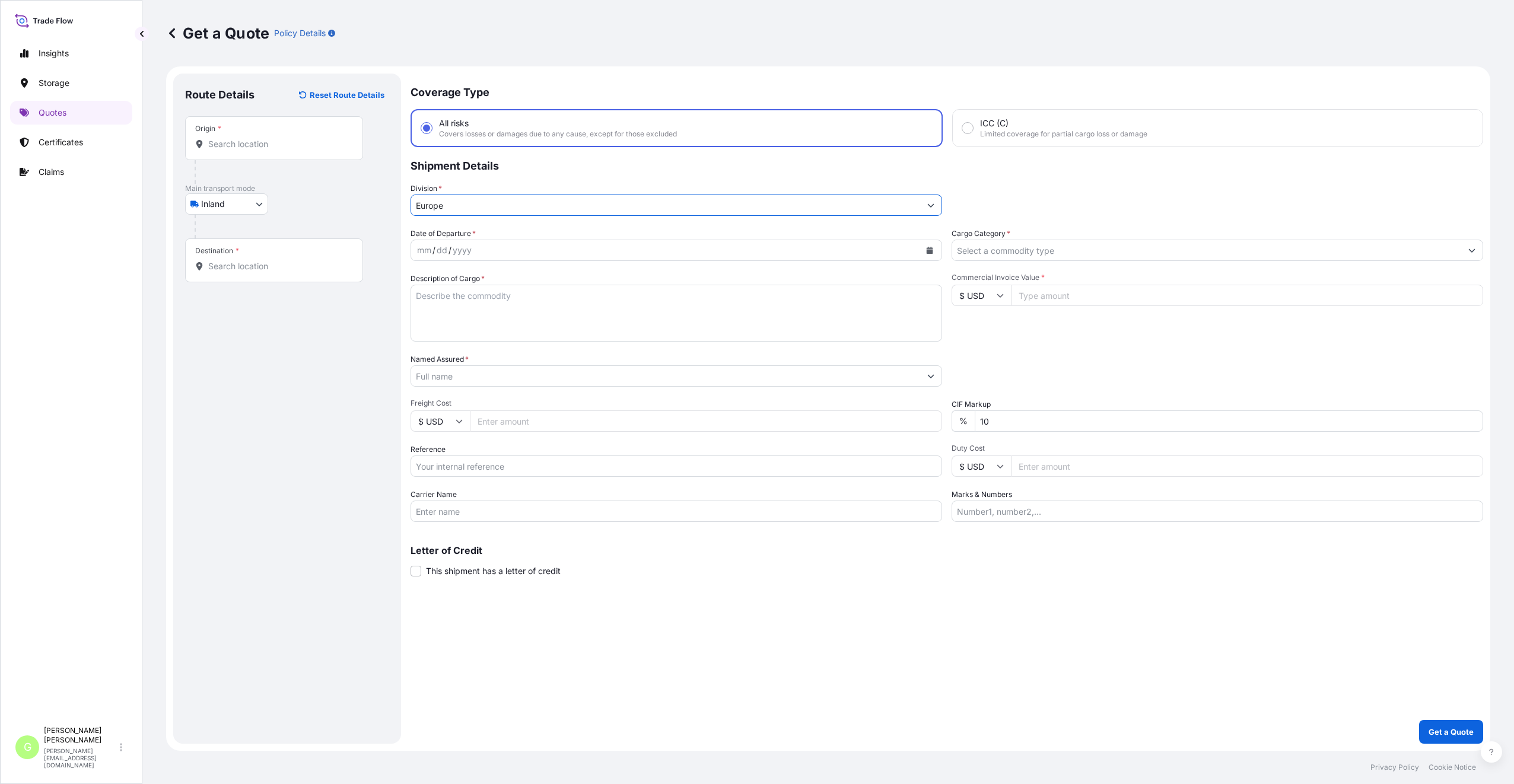
click at [1009, 251] on input "Cargo Category *" at bounding box center [1206, 250] width 509 height 21
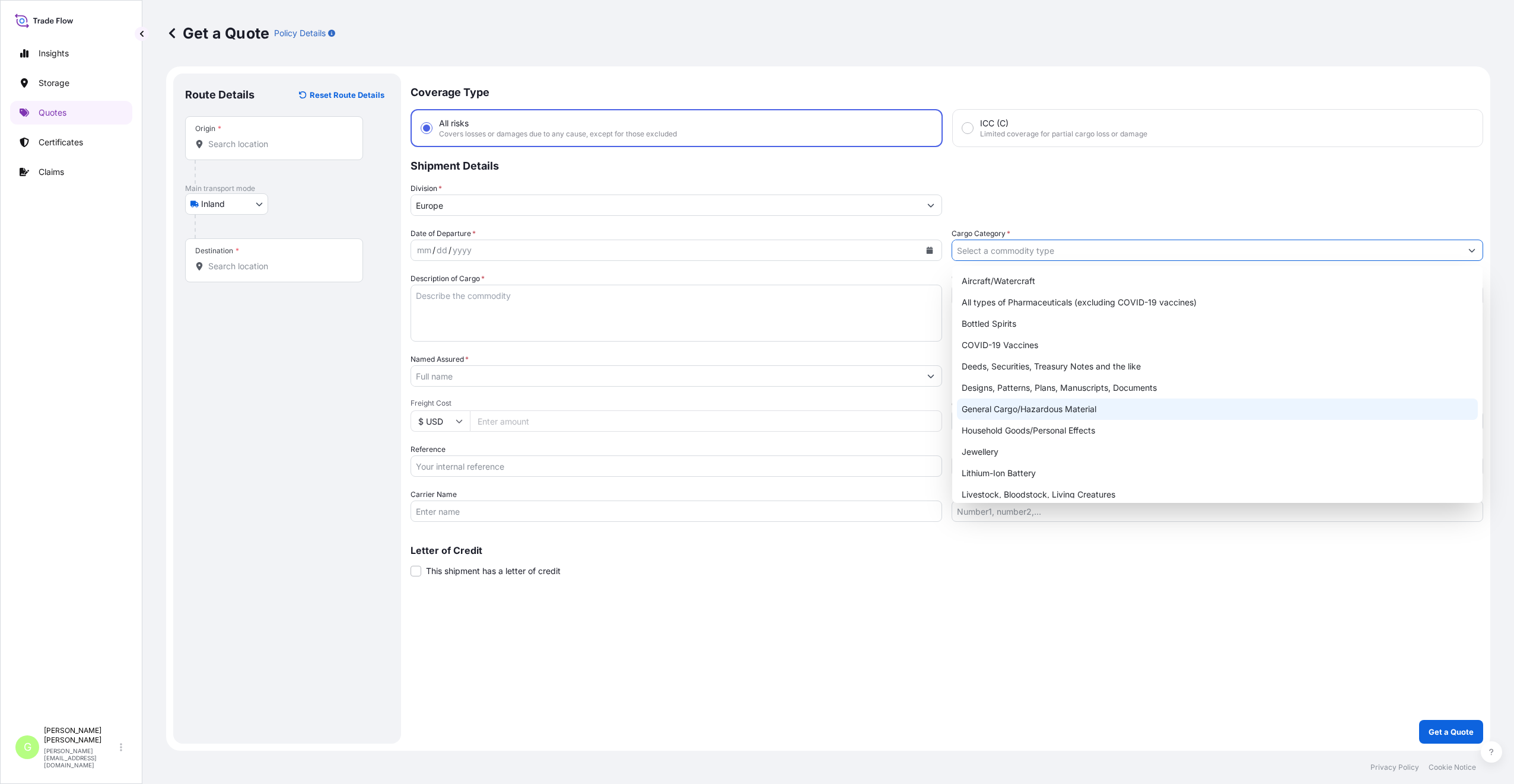
click at [980, 410] on div "General Cargo/Hazardous Material" at bounding box center [1218, 409] width 521 height 21
type input "General Cargo/Hazardous Material"
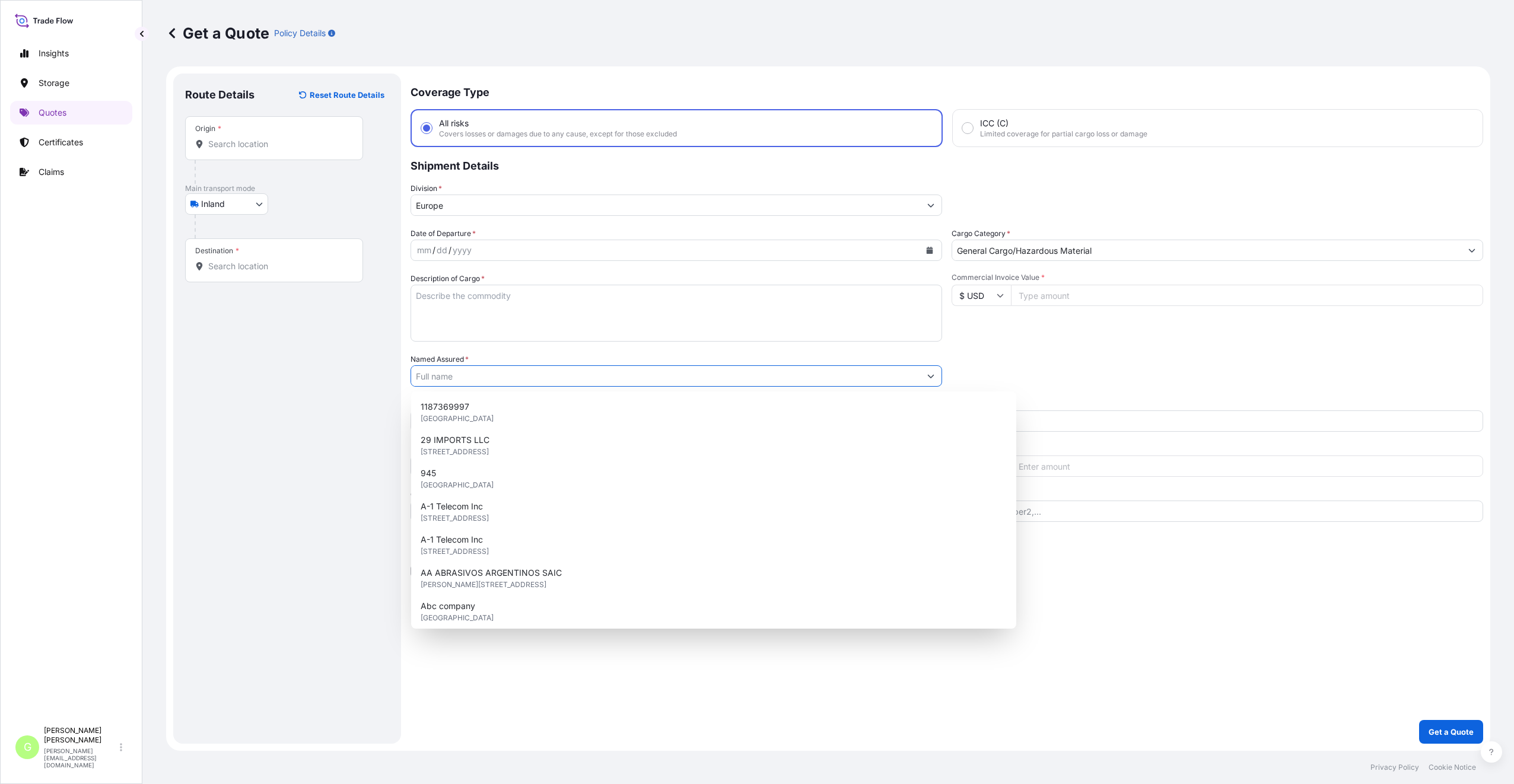
click at [417, 377] on input "Named Assured *" at bounding box center [666, 376] width 509 height 21
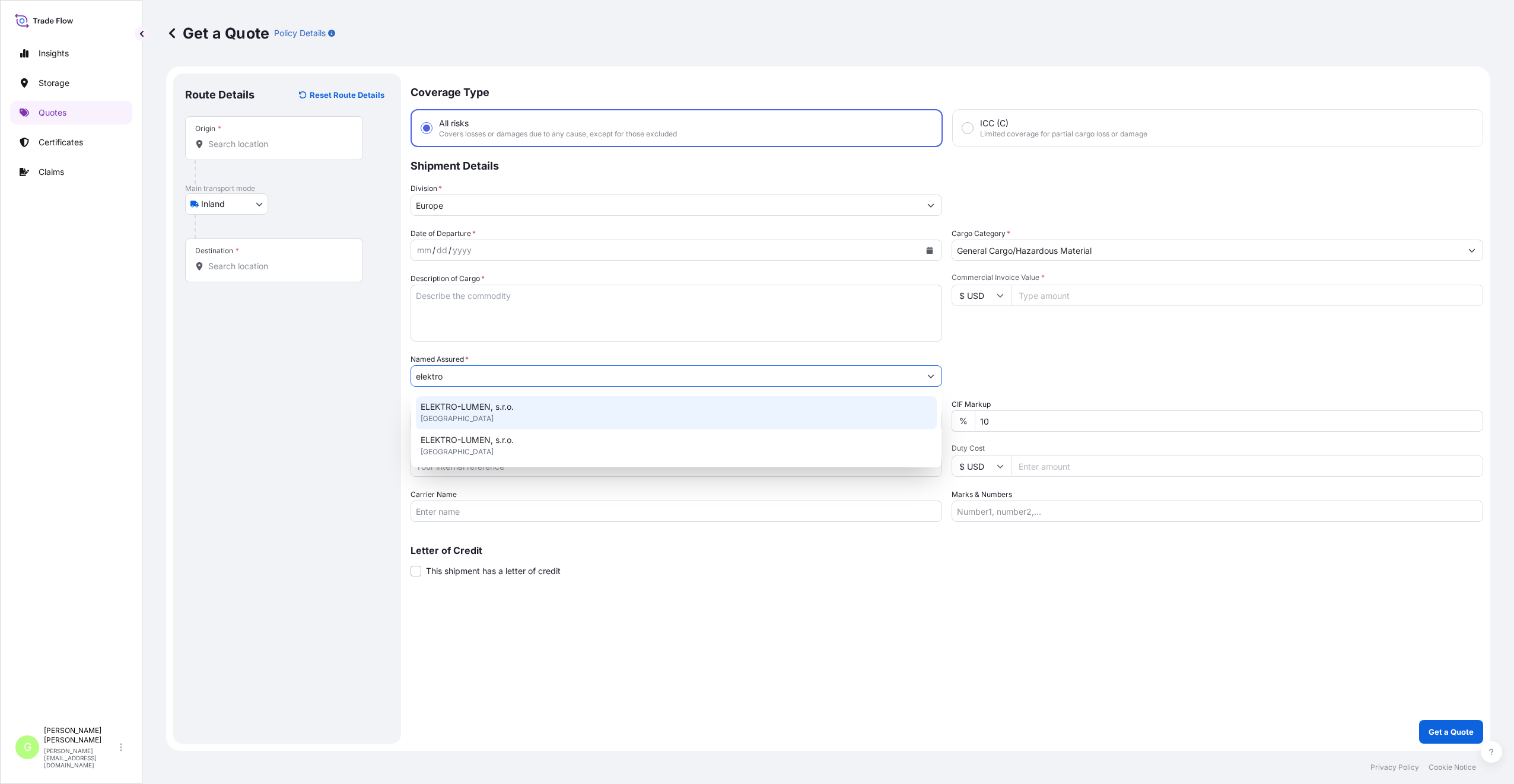
click at [475, 411] on span "ELEKTRO-LUMEN, s.r.o." at bounding box center [467, 407] width 93 height 12
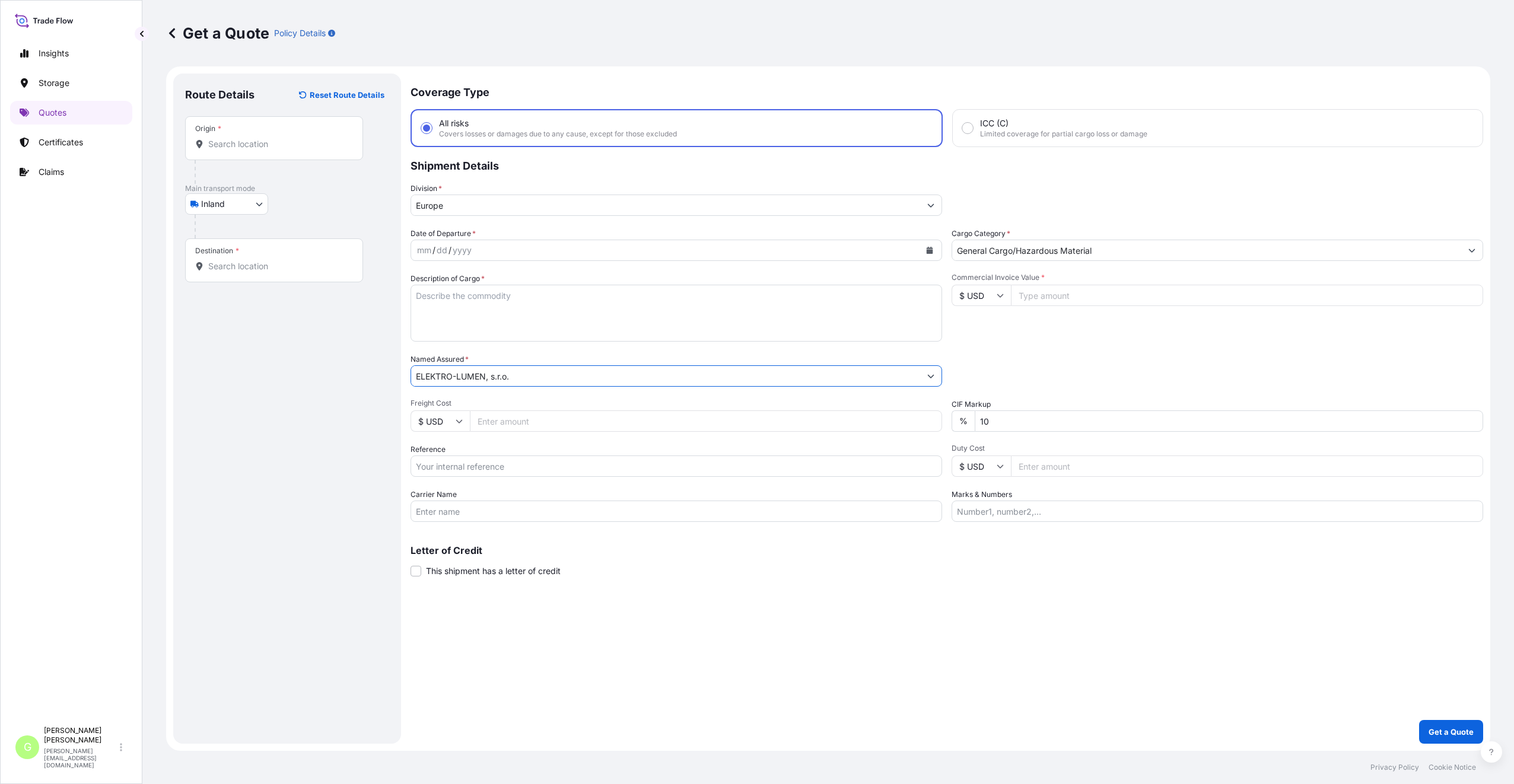
type input "ELEKTRO-LUMEN, s.r.o."
click at [455, 465] on input "Reference" at bounding box center [677, 466] width 532 height 21
paste input "25TIAKM0404"
type input "25TIAKM0404"
click at [1079, 295] on input "Commercial Invoice Value *" at bounding box center [1247, 295] width 472 height 21
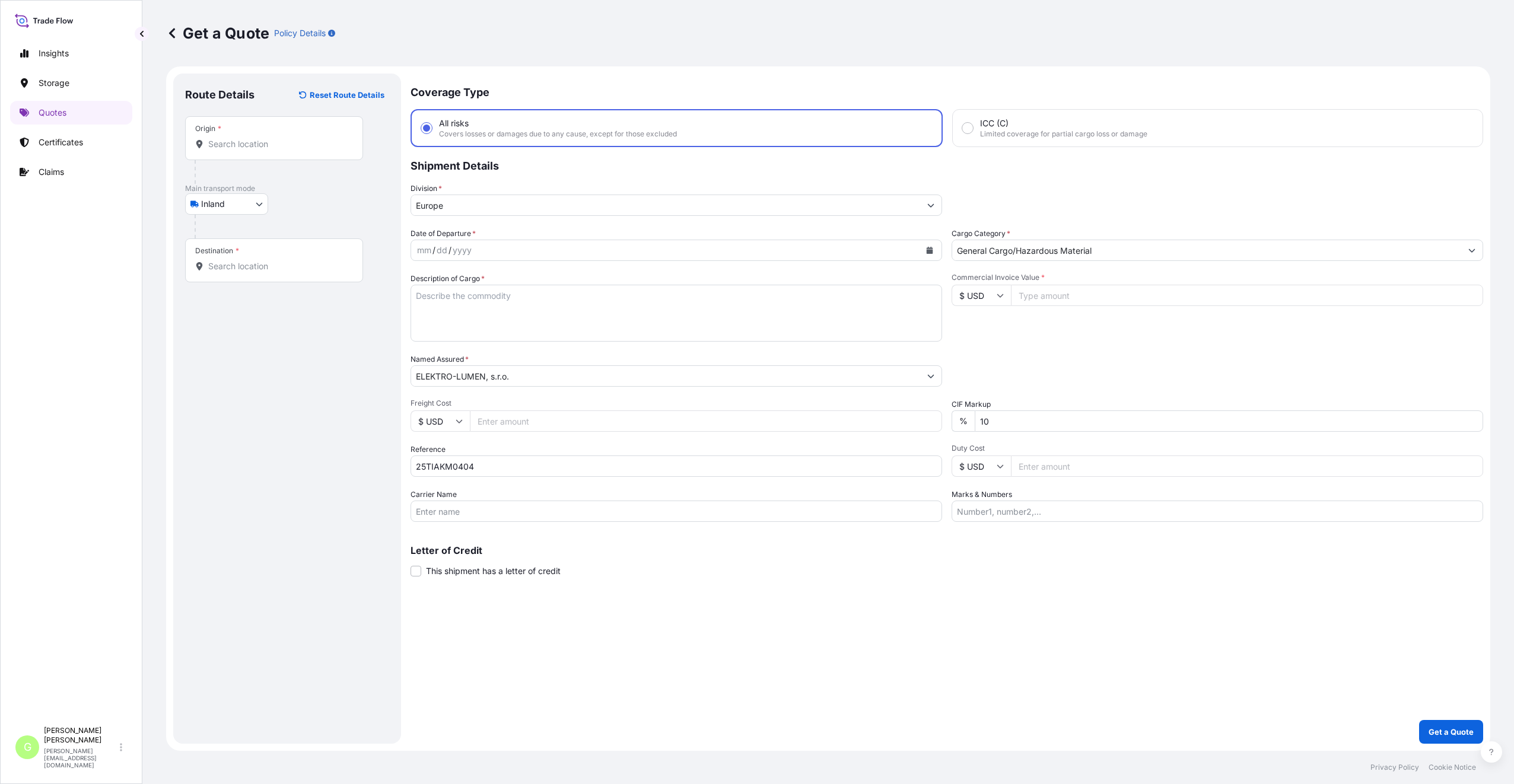
paste input "16209.0000"
type input "16209.0000"
click at [515, 421] on input "Freight Cost" at bounding box center [706, 421] width 472 height 21
paste input "1360"
type input "1360"
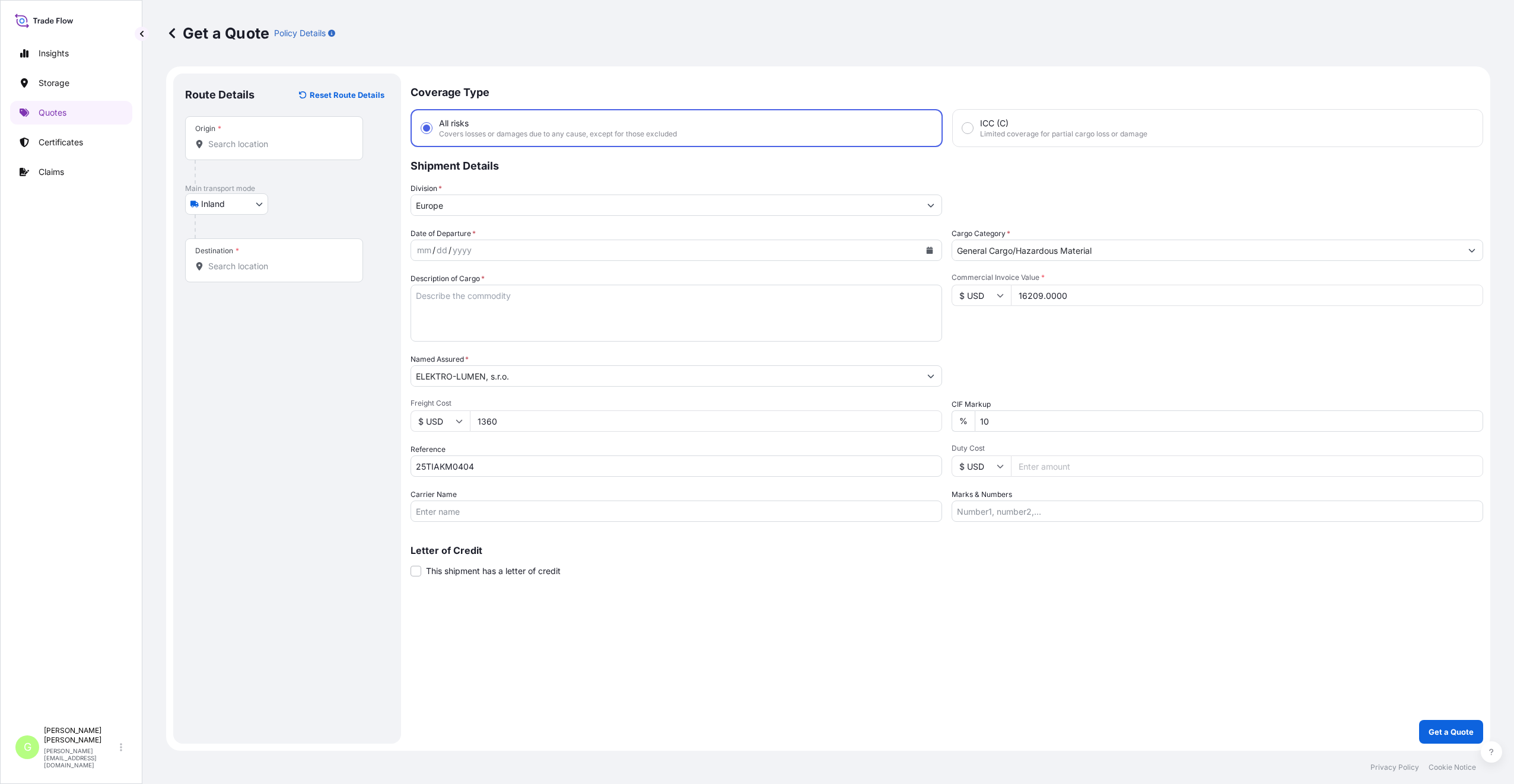
click at [228, 264] on input "Destination *" at bounding box center [278, 266] width 140 height 12
paste input "Hranice IV - Drahotuše"
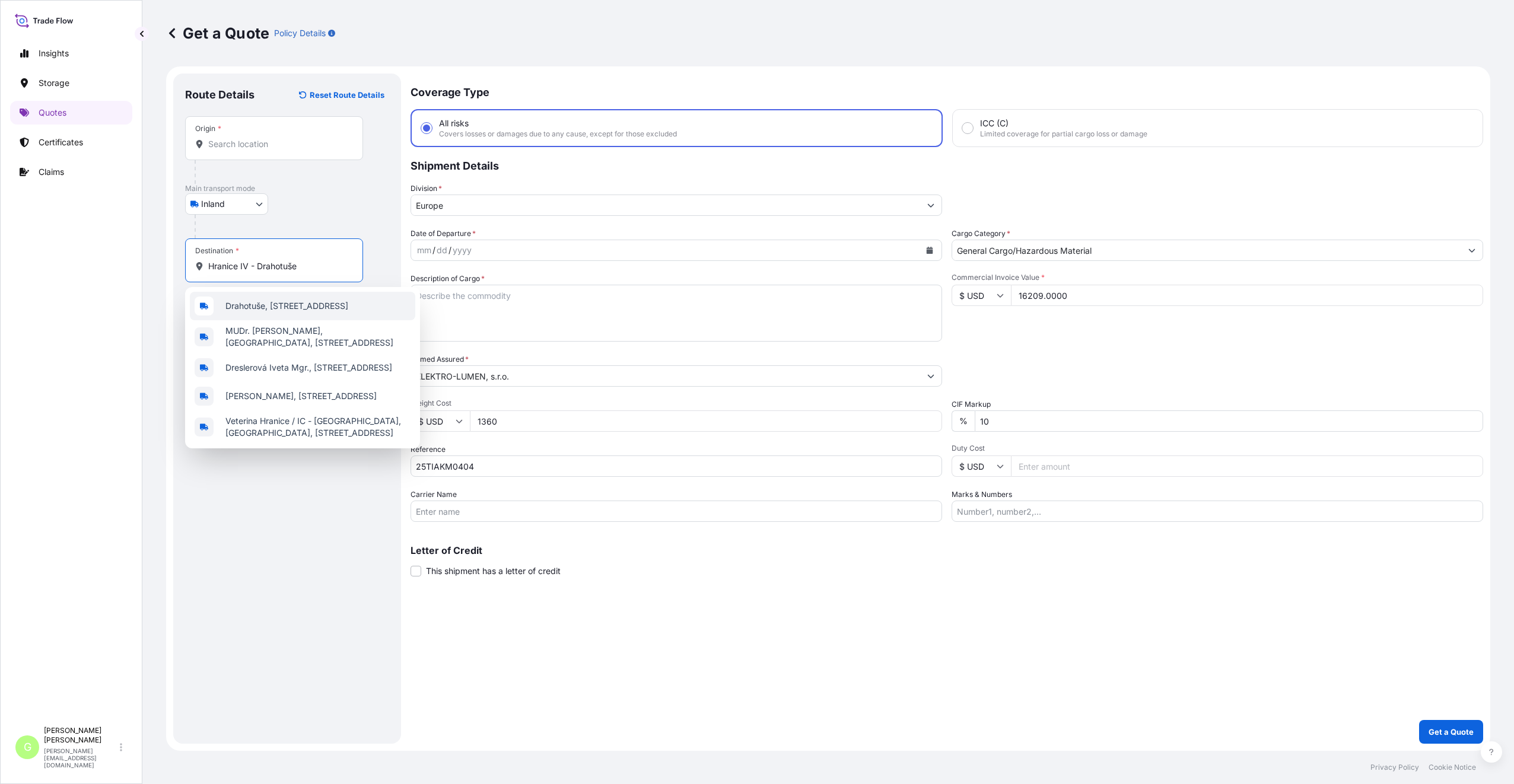
click at [245, 306] on span "Drahotuše, [STREET_ADDRESS]" at bounding box center [286, 306] width 123 height 12
type input "Drahotuše, [STREET_ADDRESS]"
click at [240, 298] on input "Text to appear on certificate" at bounding box center [274, 295] width 178 height 21
paste input "Hranice IV - Drahotuše"
type input "Hranice IV - Drahotuše [GEOGRAPHIC_DATA]"
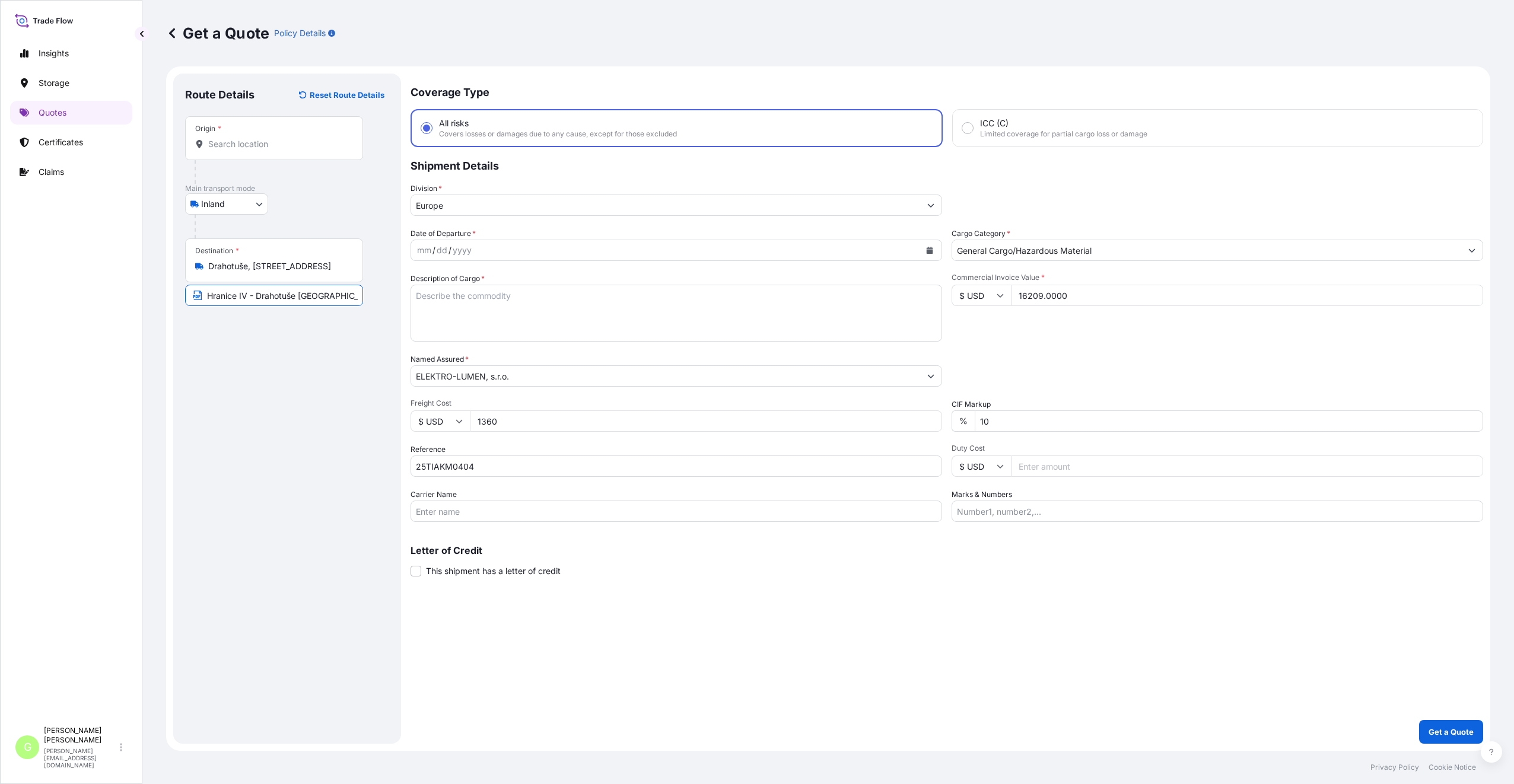
click at [236, 149] on input "Origin *" at bounding box center [278, 144] width 140 height 12
click at [239, 139] on input "Origin * Please select an origin" at bounding box center [278, 144] width 140 height 12
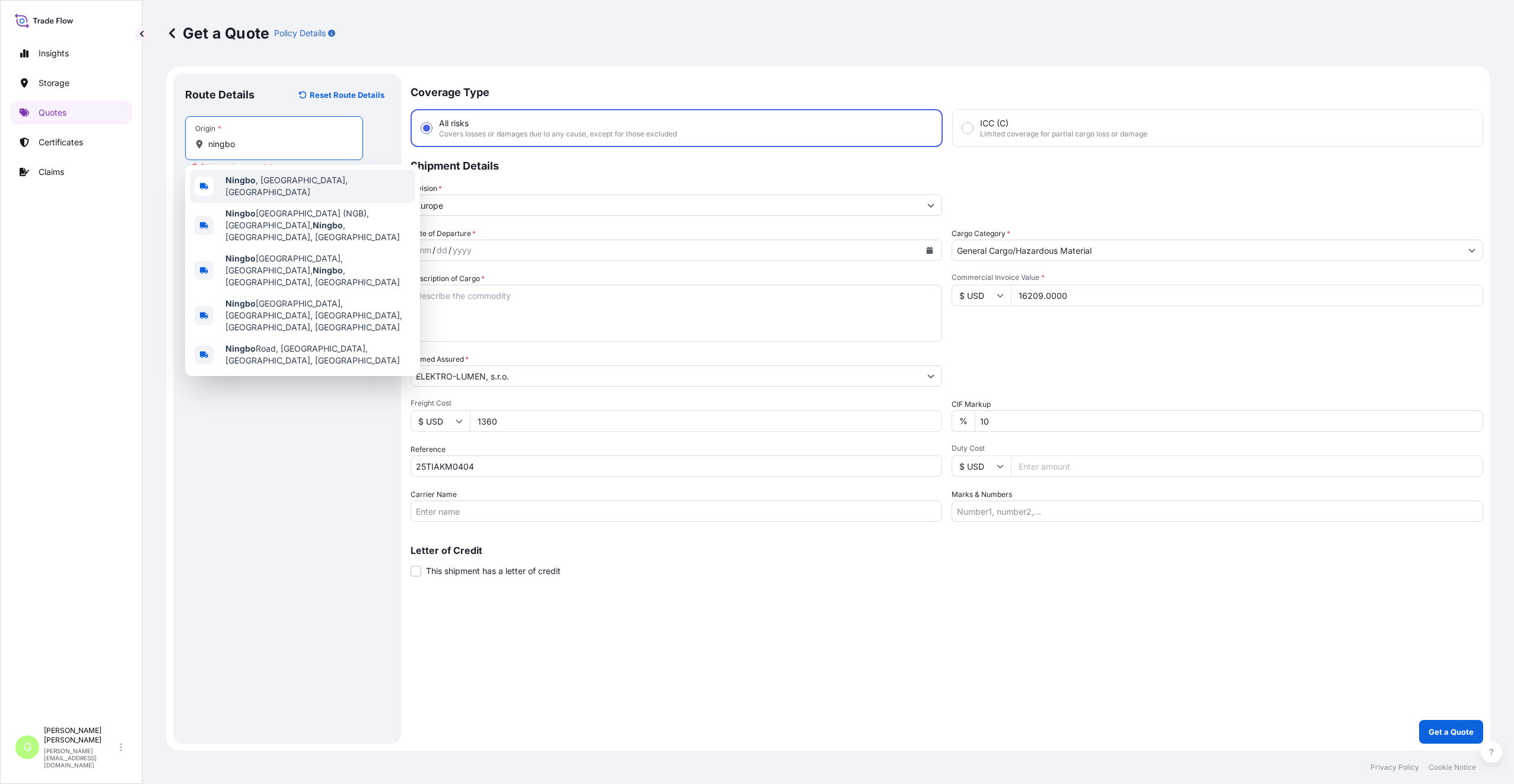
click at [252, 178] on span "[GEOGRAPHIC_DATA] , [GEOGRAPHIC_DATA], [GEOGRAPHIC_DATA]" at bounding box center [318, 186] width 185 height 24
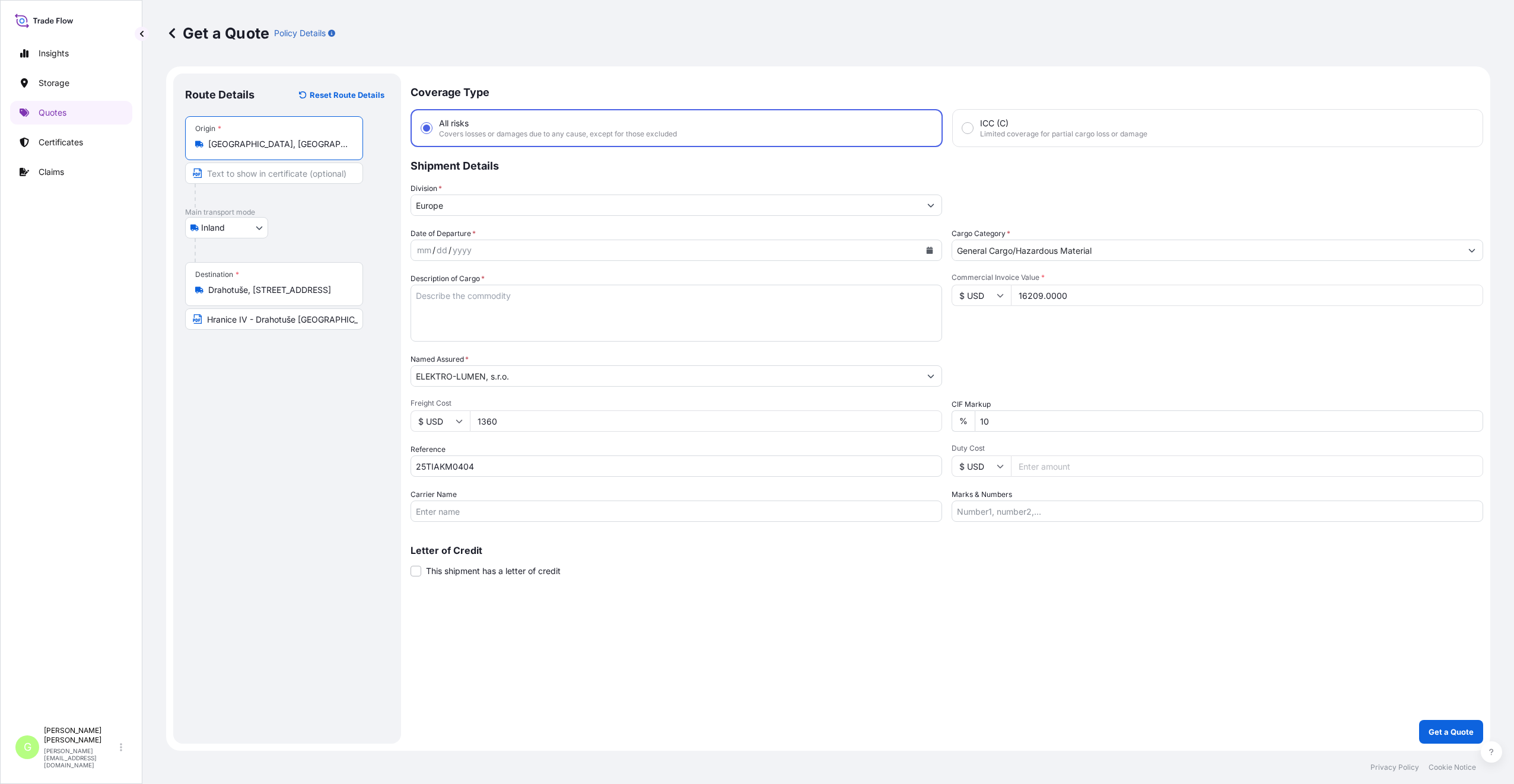
type input "[GEOGRAPHIC_DATA], [GEOGRAPHIC_DATA], [GEOGRAPHIC_DATA]"
click at [235, 173] on input "Text to appear on certificate" at bounding box center [276, 173] width 182 height 21
type input "[GEOGRAPHIC_DATA], [GEOGRAPHIC_DATA]"
drag, startPoint x: 277, startPoint y: 421, endPoint x: 340, endPoint y: 373, distance: 79.2
click at [277, 421] on div "Route Details Reset Route Details Place of loading Road / [GEOGRAPHIC_DATA] / I…" at bounding box center [286, 409] width 204 height 646
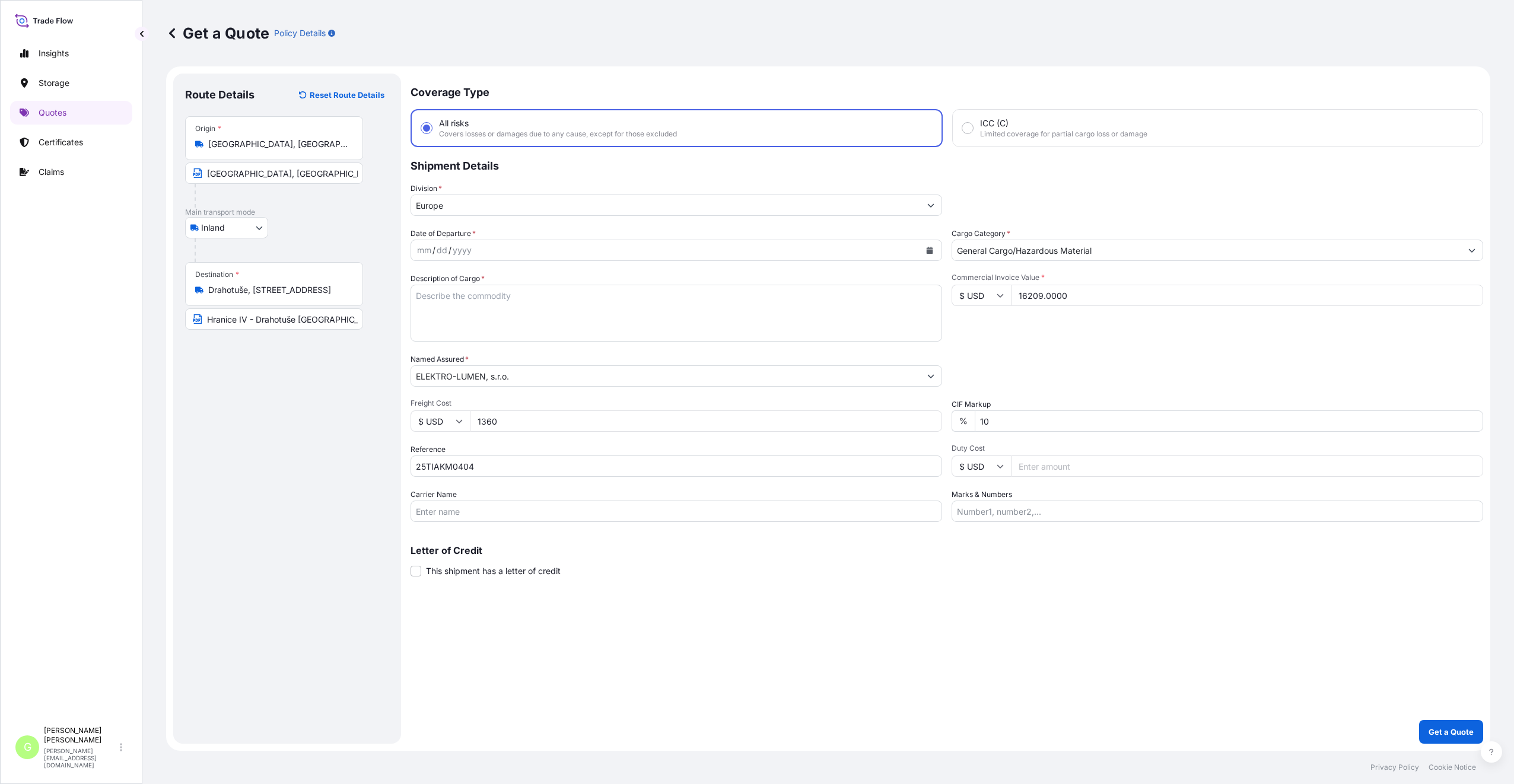
click at [927, 246] on button "Calendar" at bounding box center [929, 250] width 19 height 19
click at [549, 369] on div "15" at bounding box center [544, 373] width 21 height 21
click at [434, 510] on input "Carrier Name" at bounding box center [677, 511] width 532 height 21
type input "CFS CESKA TREBOVA S.R.O."
click at [483, 296] on textarea "Description of Cargo *" at bounding box center [677, 313] width 532 height 57
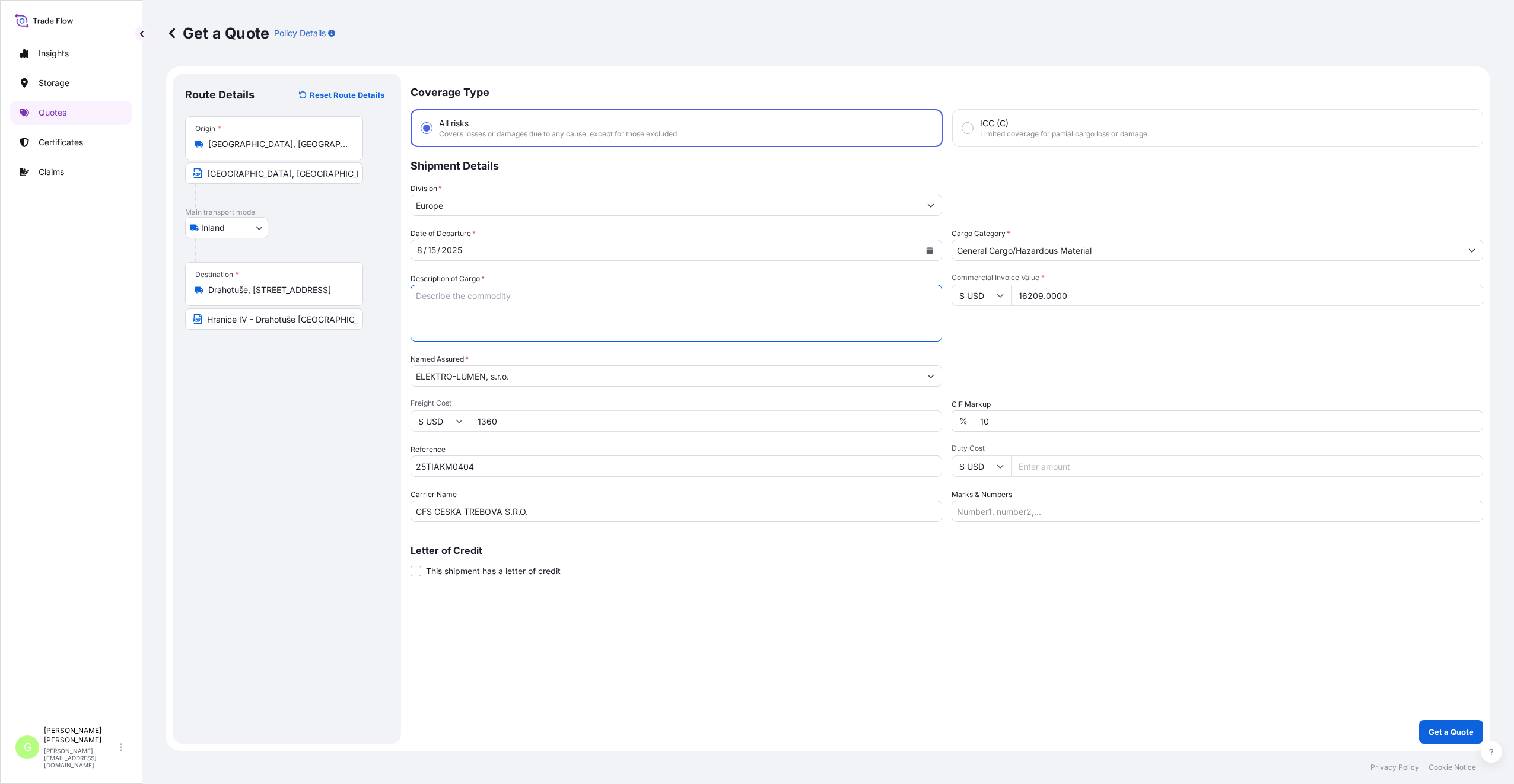
paste textarea "LED OUTDOOR LIGHTING"
type textarea "LED OUTDOOR LIGHTING"
click at [1453, 731] on p "Get a Quote" at bounding box center [1451, 732] width 45 height 12
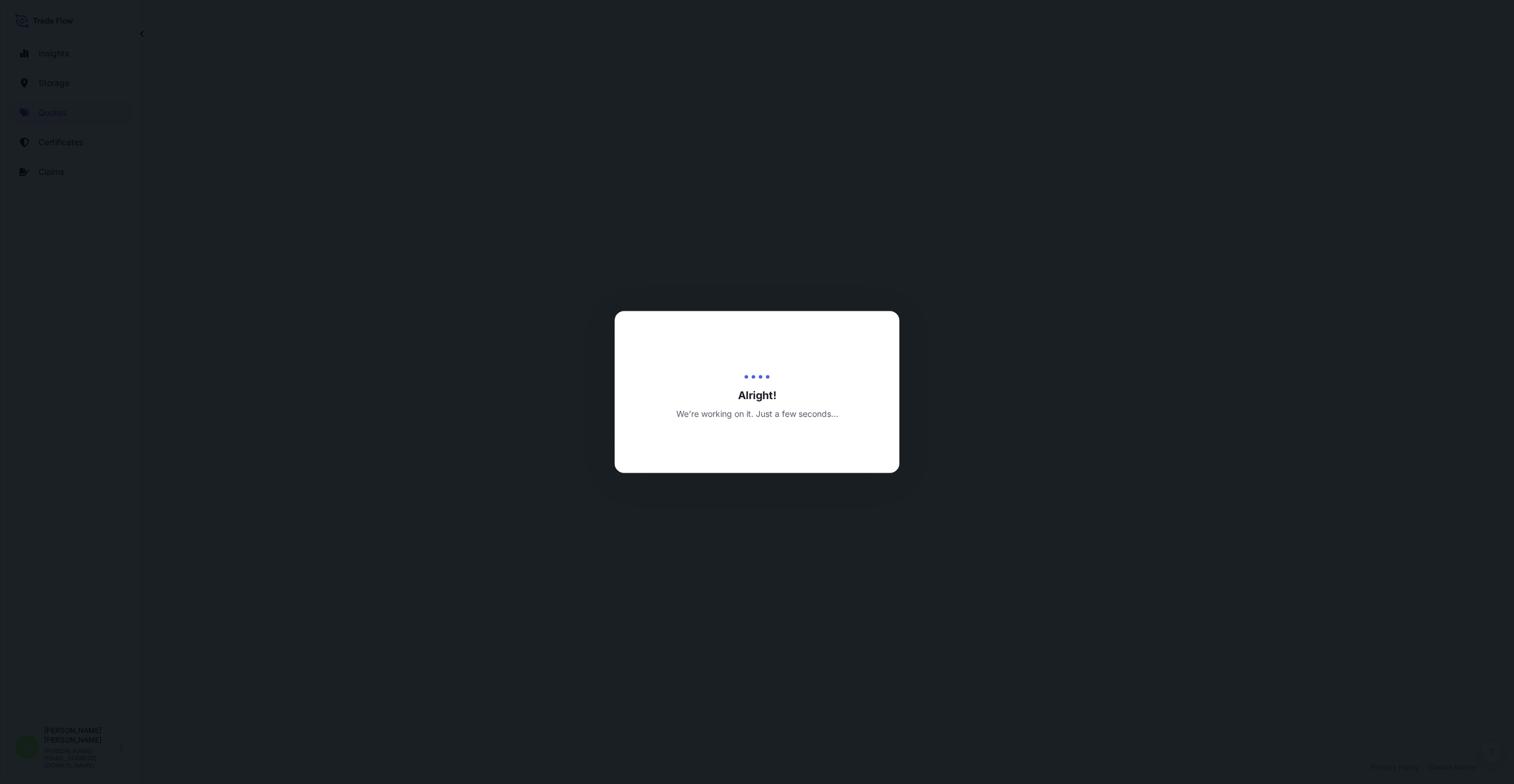
select select "Inland"
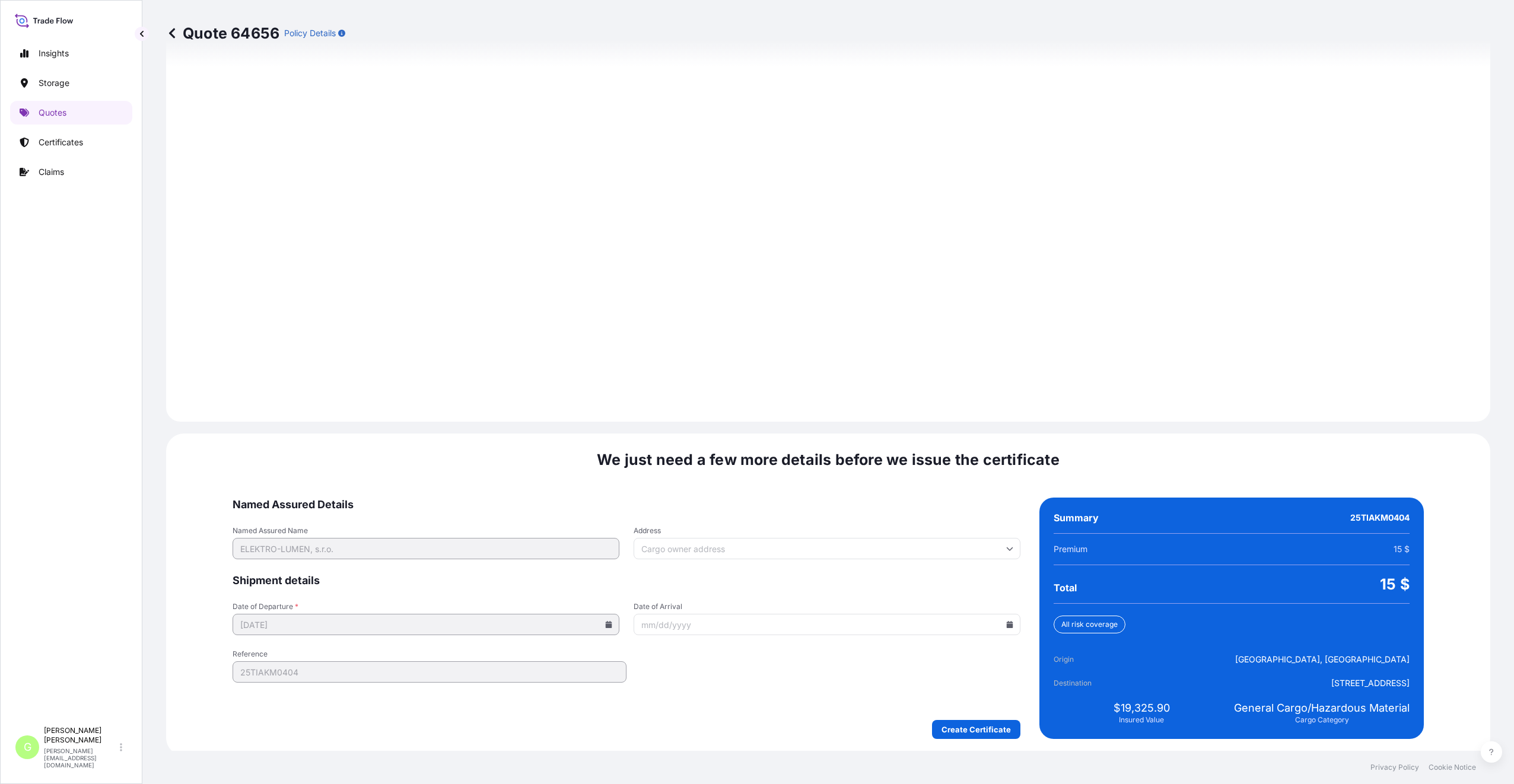
scroll to position [1428, 0]
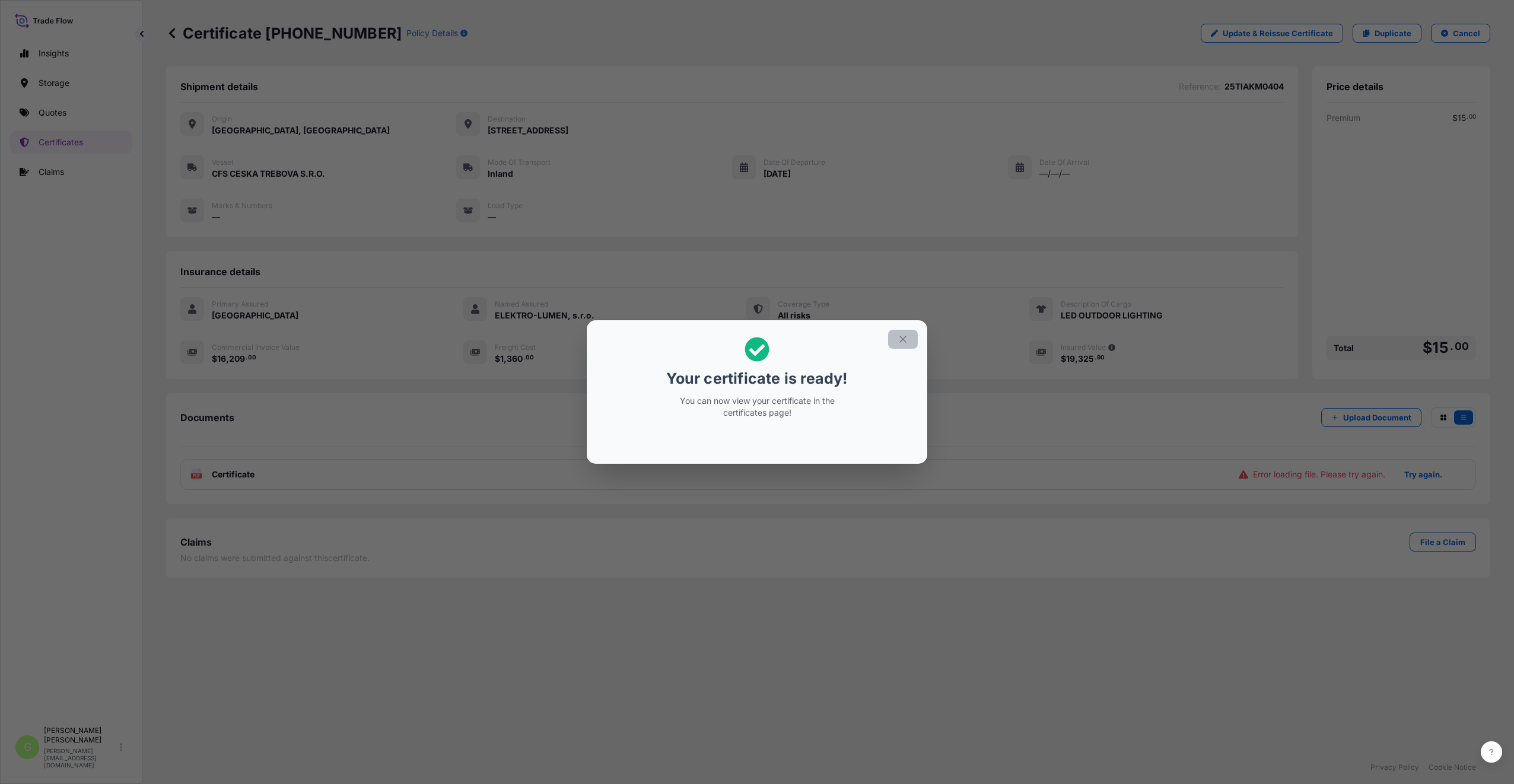
click at [899, 339] on icon "button" at bounding box center [903, 339] width 11 height 11
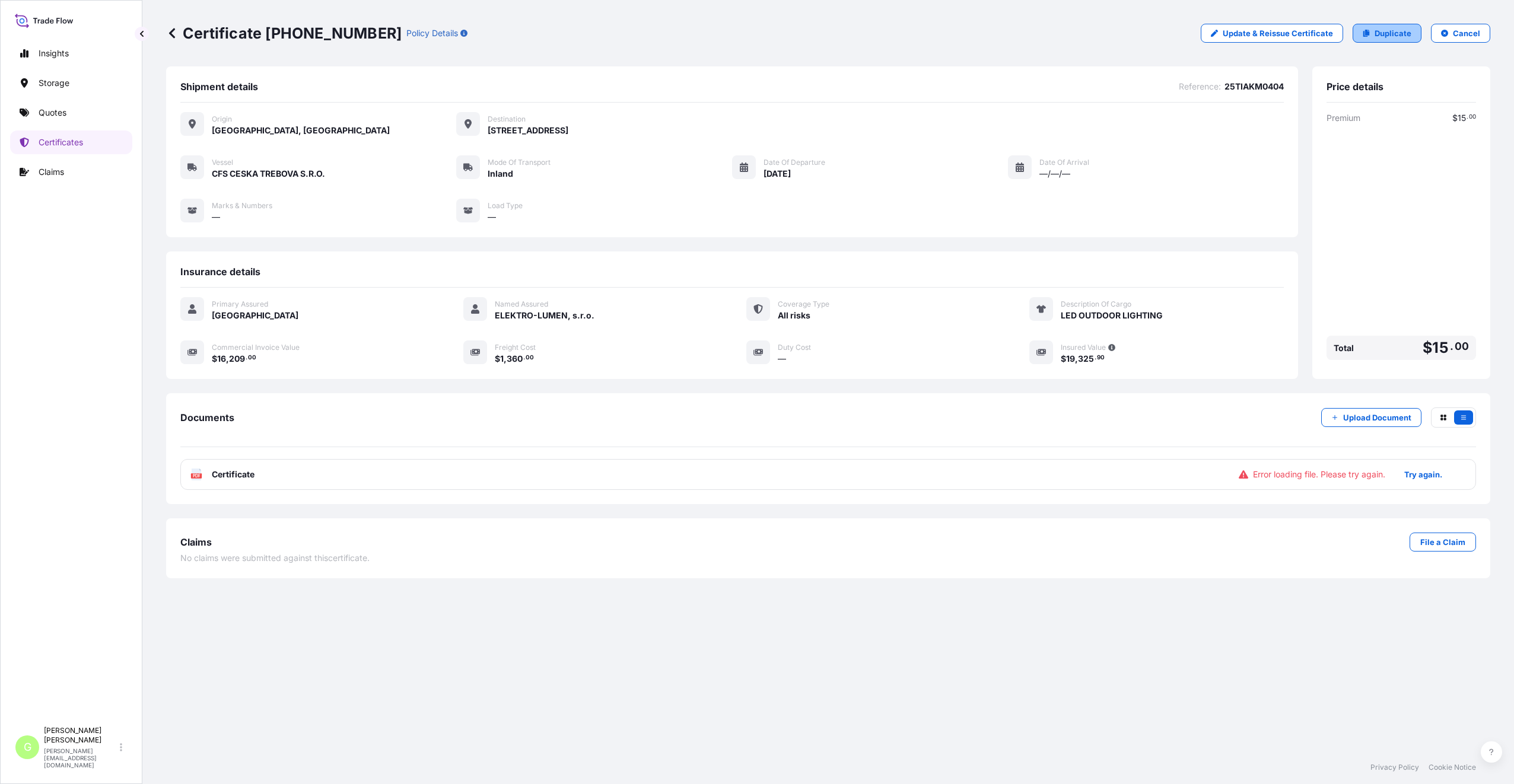
click at [1373, 31] on link "Duplicate" at bounding box center [1387, 33] width 69 height 19
select select "Inland"
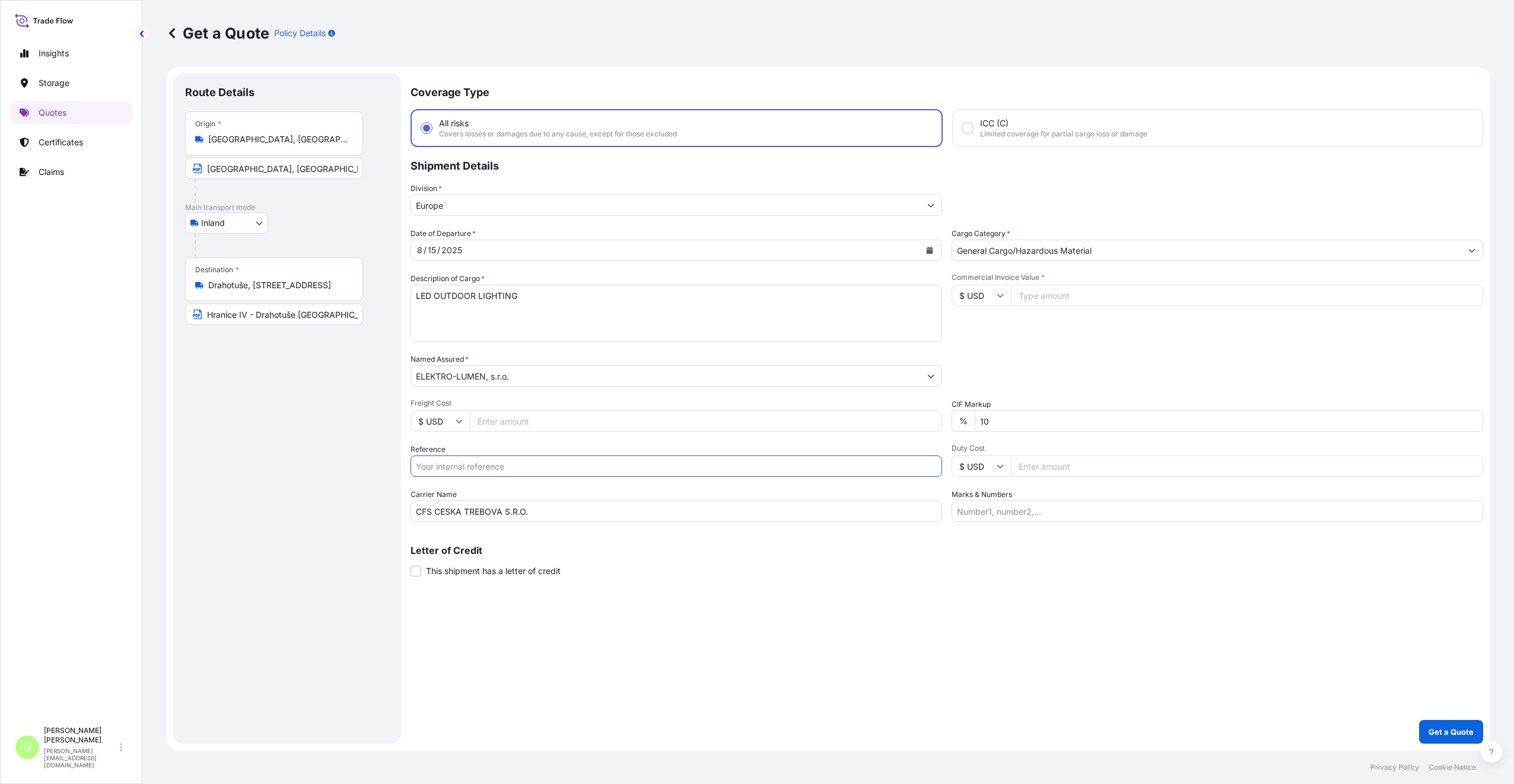
click at [449, 468] on input "Reference" at bounding box center [677, 466] width 532 height 21
paste input "25TIAKM0380"
type input "25TIAKM0380"
click at [1117, 290] on input "Commercial Invoice Value *" at bounding box center [1247, 295] width 472 height 21
paste input "87868.0000"
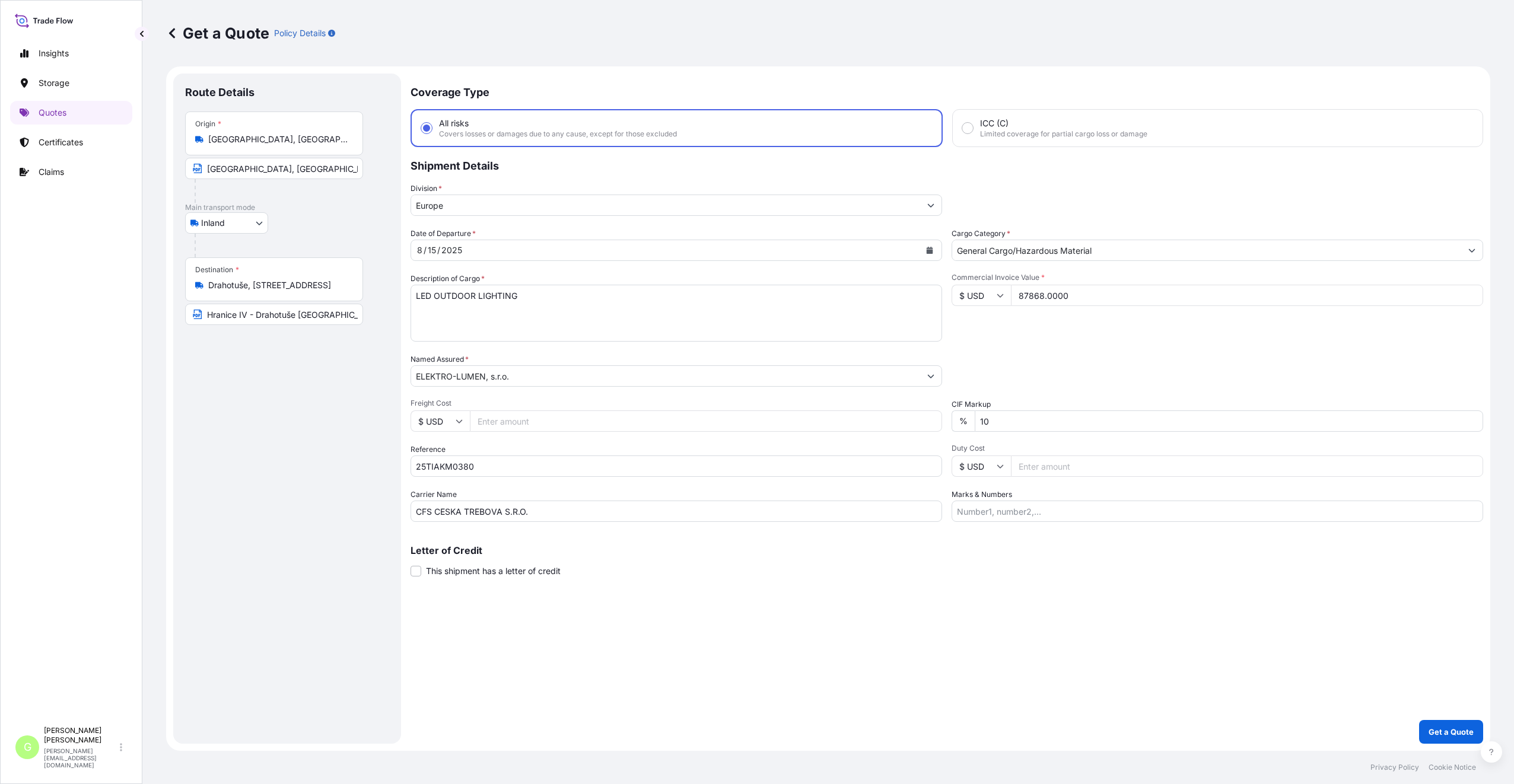
type input "87868.0000"
click at [498, 421] on input "Freight Cost" at bounding box center [706, 421] width 472 height 21
paste input "7440"
type input "7440"
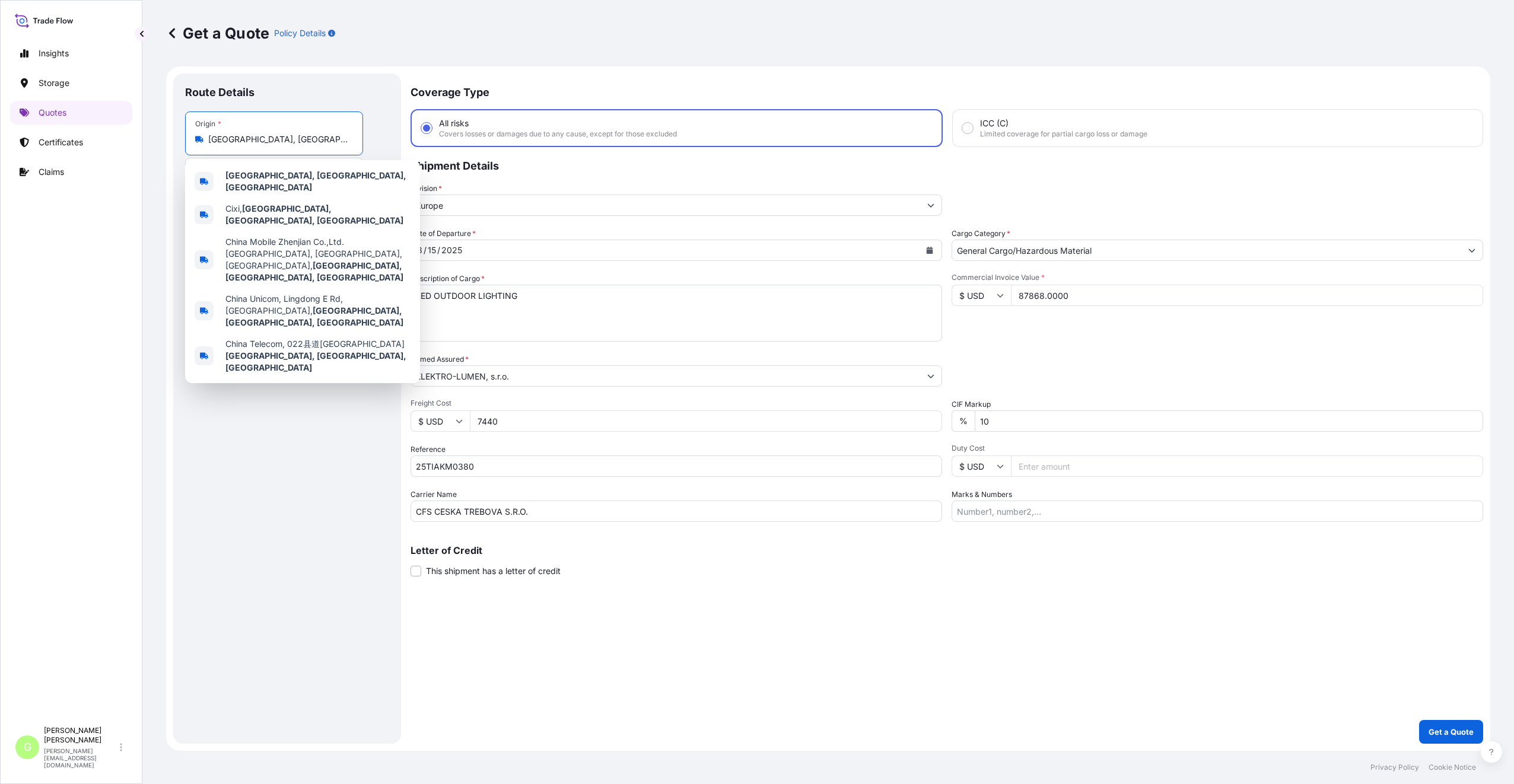
drag, startPoint x: 310, startPoint y: 142, endPoint x: 205, endPoint y: 148, distance: 105.2
click at [205, 148] on div "Origin * [GEOGRAPHIC_DATA], [GEOGRAPHIC_DATA], [GEOGRAPHIC_DATA]" at bounding box center [274, 134] width 178 height 44
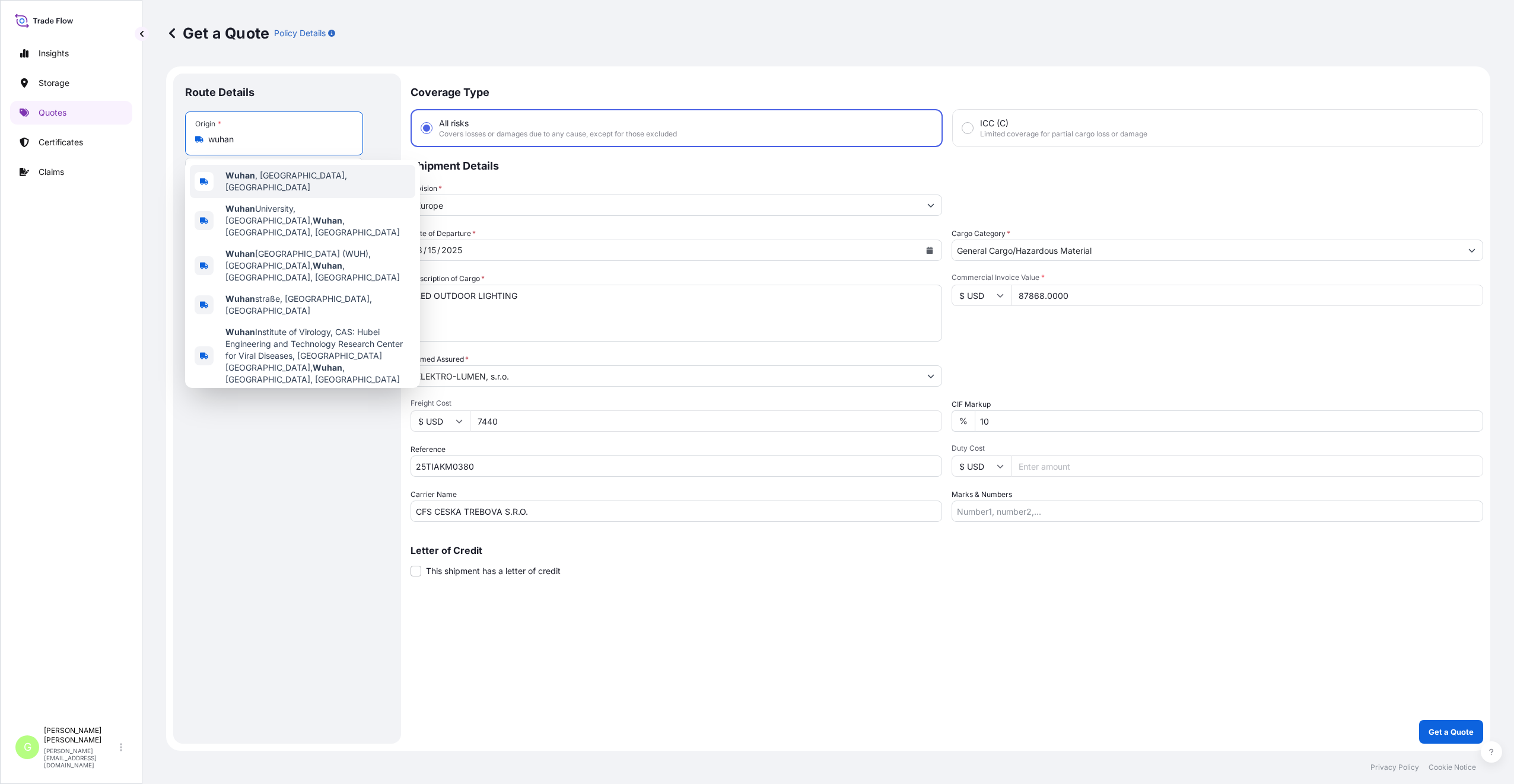
click at [248, 173] on div "Wuhan , [GEOGRAPHIC_DATA], [GEOGRAPHIC_DATA]" at bounding box center [302, 181] width 225 height 33
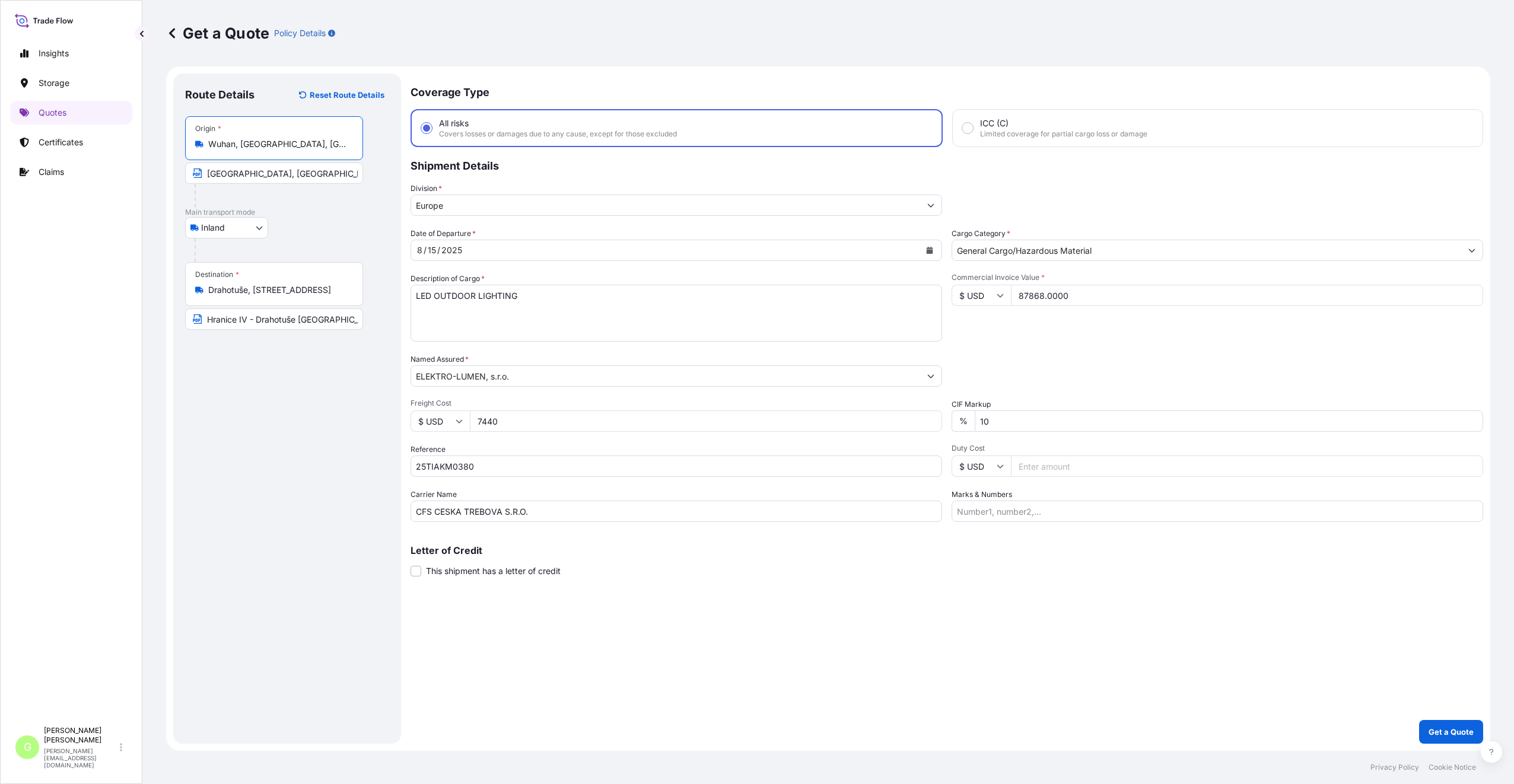
type input "Wuhan, [GEOGRAPHIC_DATA], [GEOGRAPHIC_DATA]"
click at [248, 174] on input "[GEOGRAPHIC_DATA], [GEOGRAPHIC_DATA]" at bounding box center [276, 173] width 182 height 21
drag, startPoint x: 235, startPoint y: 173, endPoint x: 165, endPoint y: 175, distance: 70.0
click at [165, 175] on div "Get a Quote Policy Details Route Details Reset Route Details Place of loading R…" at bounding box center [827, 375] width 1371 height 751
type input "[GEOGRAPHIC_DATA], [GEOGRAPHIC_DATA]"
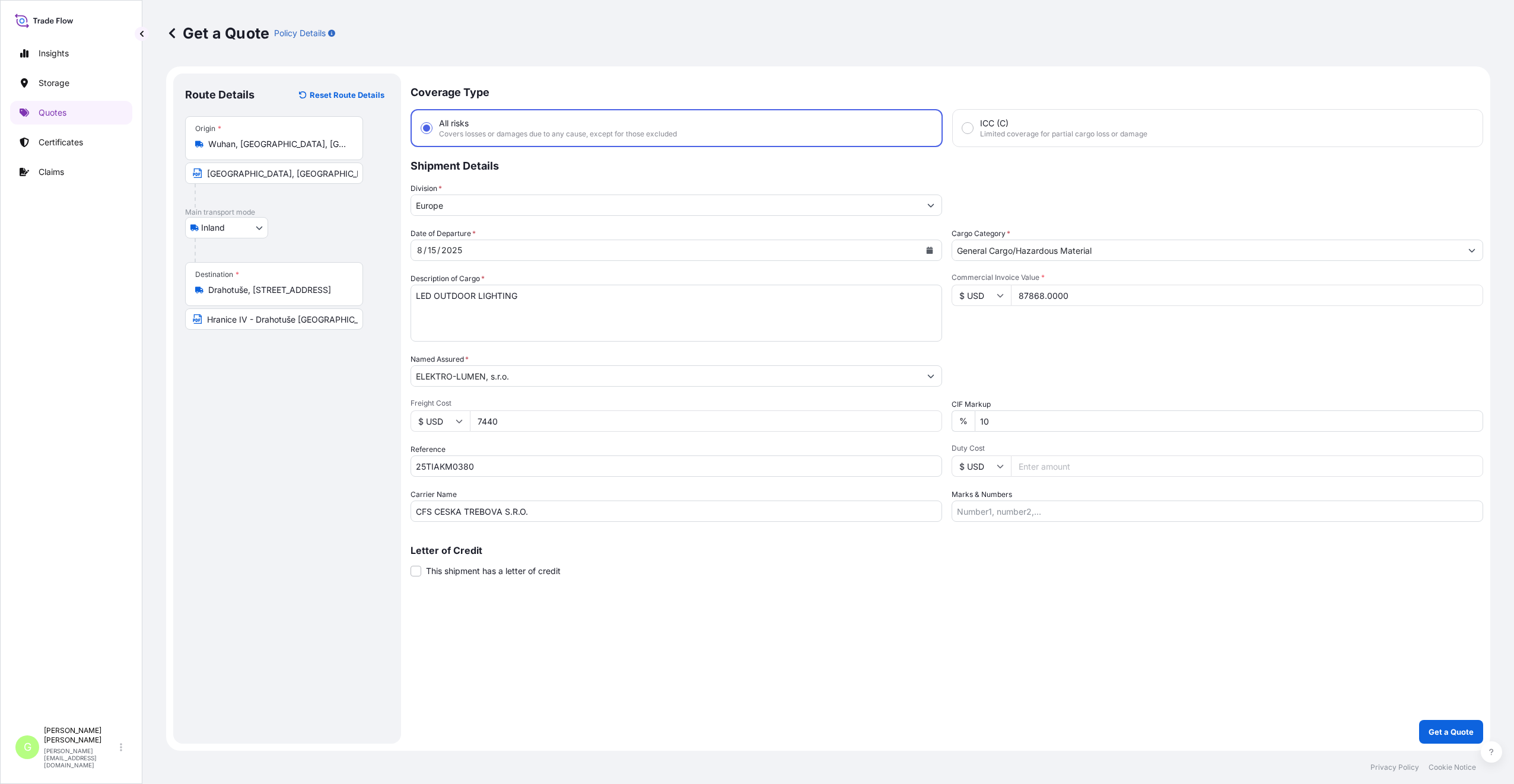
click at [338, 439] on div "Route Details Reset Route Details Place of loading Road / [GEOGRAPHIC_DATA] / I…" at bounding box center [286, 409] width 204 height 646
click at [289, 452] on div "Route Details Reset Route Details Place of loading Road / [GEOGRAPHIC_DATA] / I…" at bounding box center [286, 409] width 204 height 646
click at [928, 250] on icon "Calendar" at bounding box center [930, 250] width 7 height 7
click at [483, 391] on div "19" at bounding box center [477, 395] width 21 height 21
drag, startPoint x: 531, startPoint y: 299, endPoint x: 407, endPoint y: 295, distance: 124.1
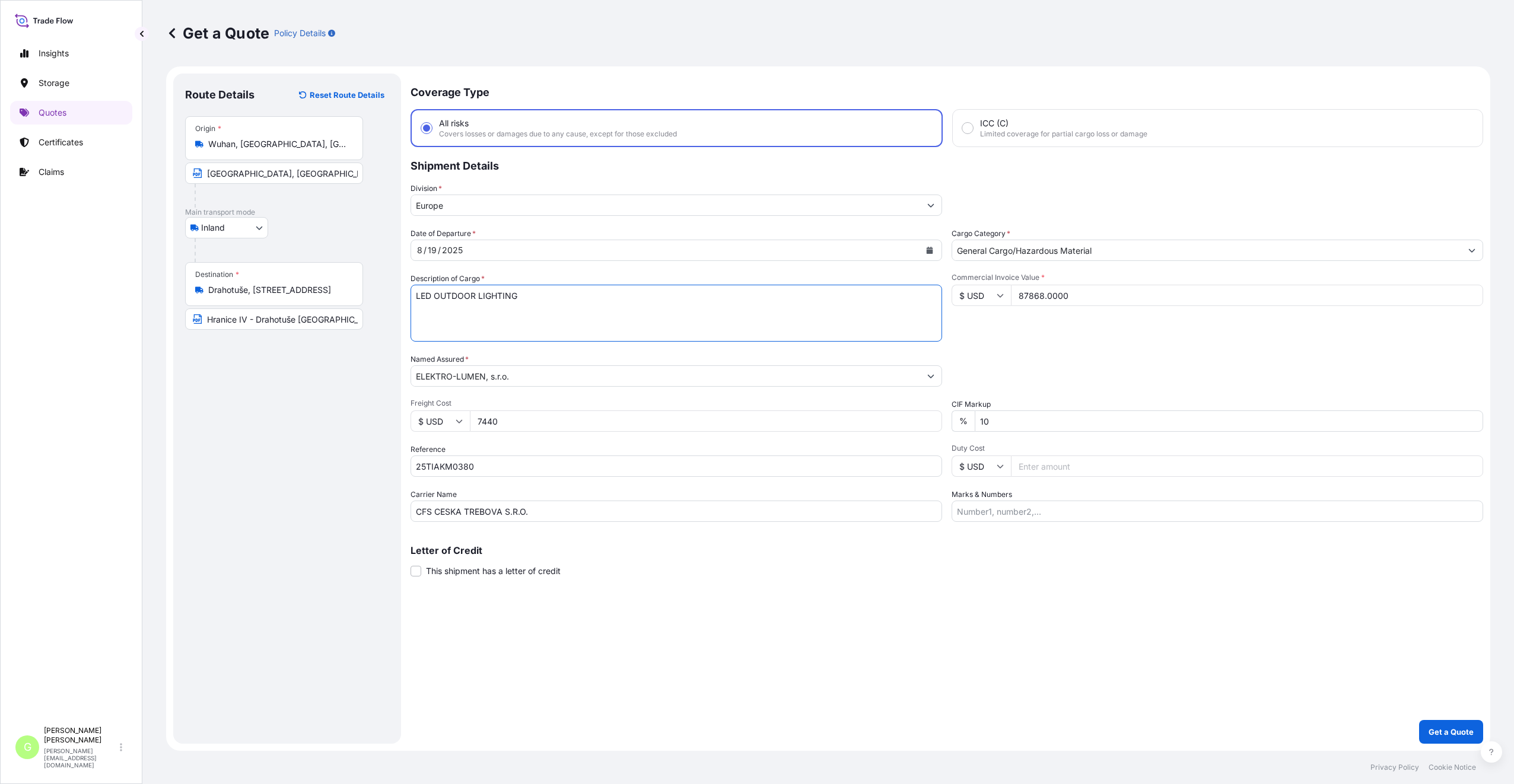
click at [405, 295] on form "Route Details Reset Route Details Place of loading Road / [GEOGRAPHIC_DATA] / I…" at bounding box center [828, 409] width 1324 height 684
paste textarea "Street Lamp Housing"
click at [540, 295] on textarea "LED OUTDOOR LIGHTING" at bounding box center [677, 313] width 532 height 57
click at [421, 311] on textarea "LED OUTDOOR LIGHTING" at bounding box center [677, 313] width 532 height 57
paste textarea "LED Garden Lamp Housing"
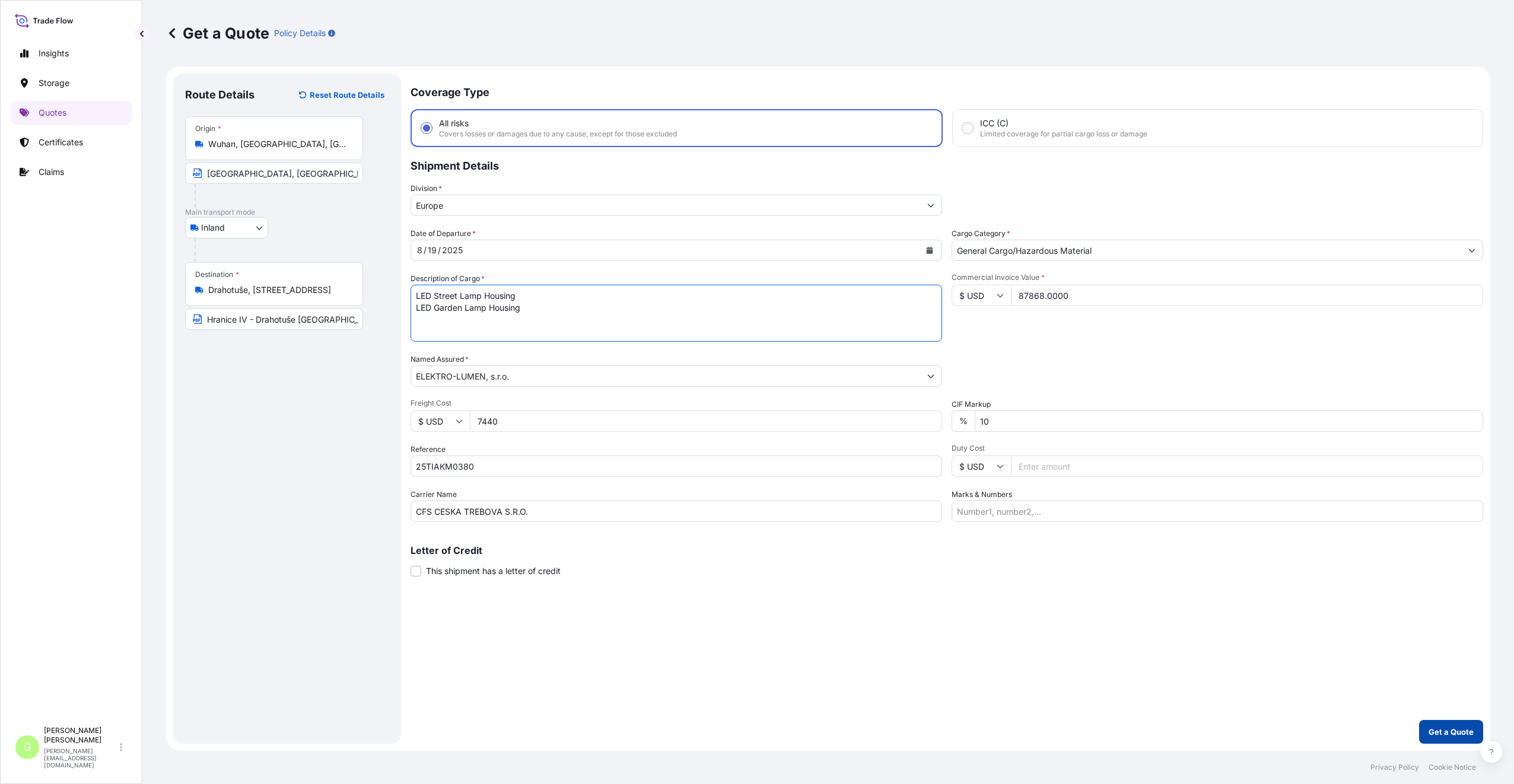
type textarea "LED Street Lamp Housing LED Garden Lamp Housing"
click at [1466, 729] on p "Get a Quote" at bounding box center [1451, 732] width 45 height 12
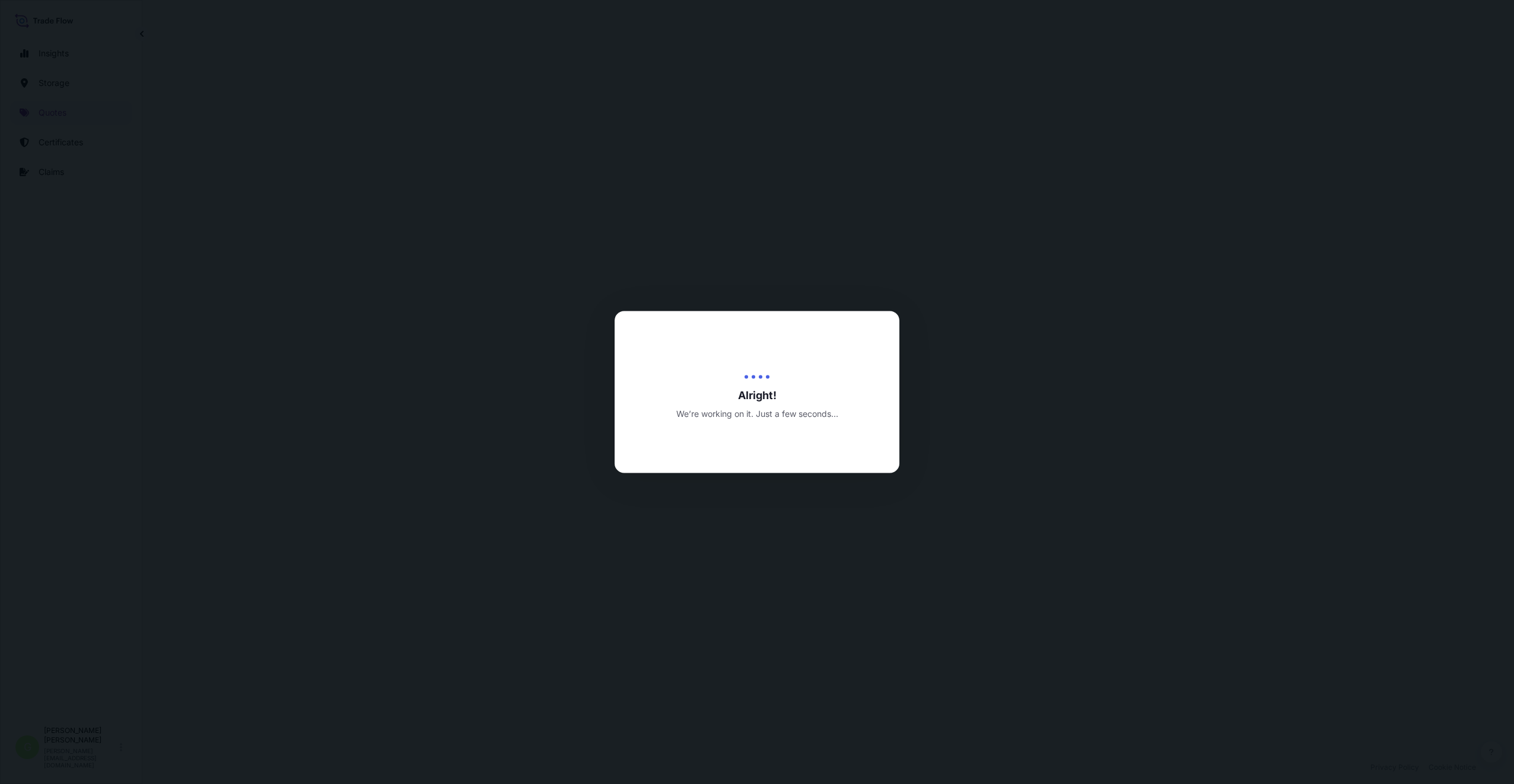
select select "Inland"
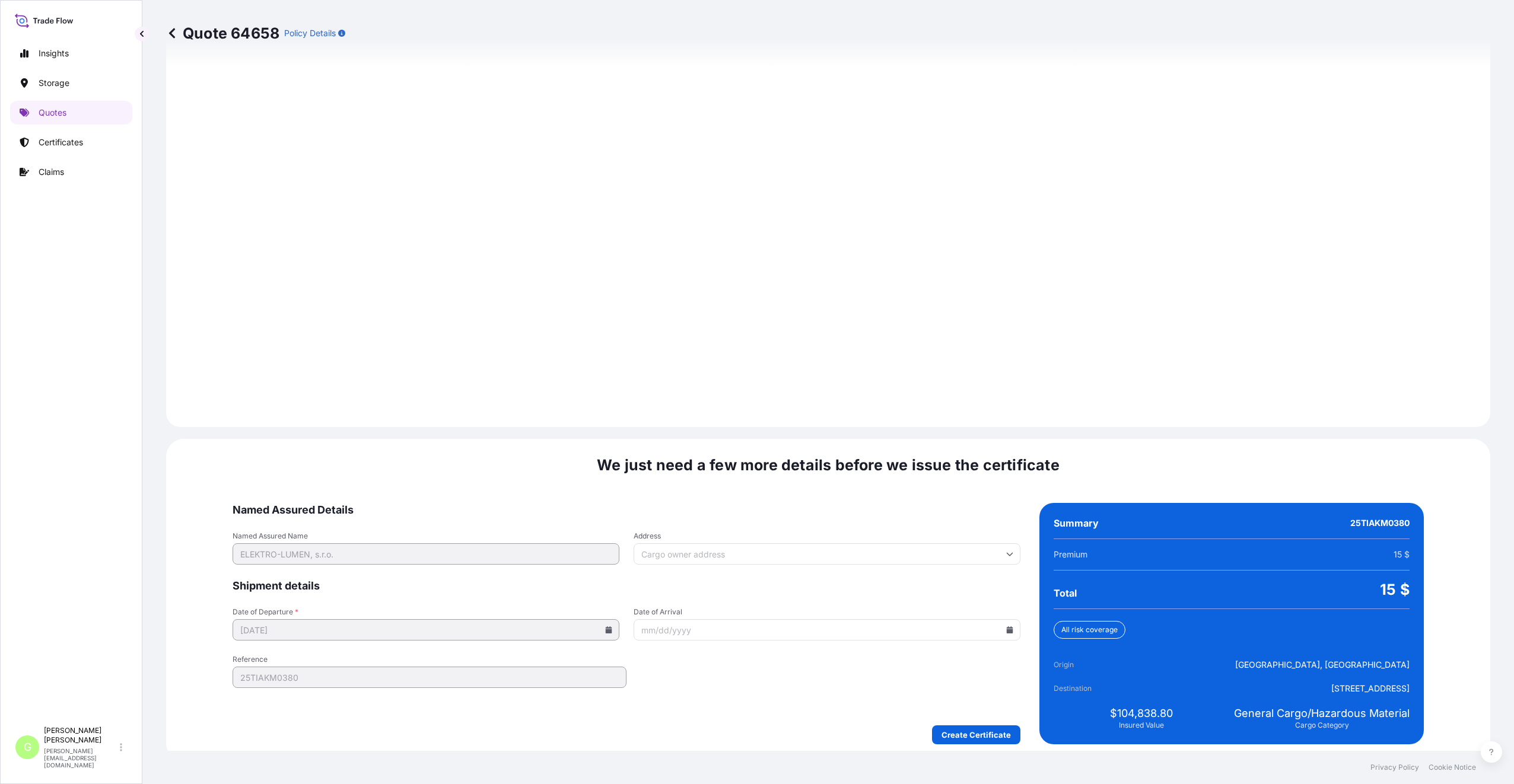
scroll to position [1428, 0]
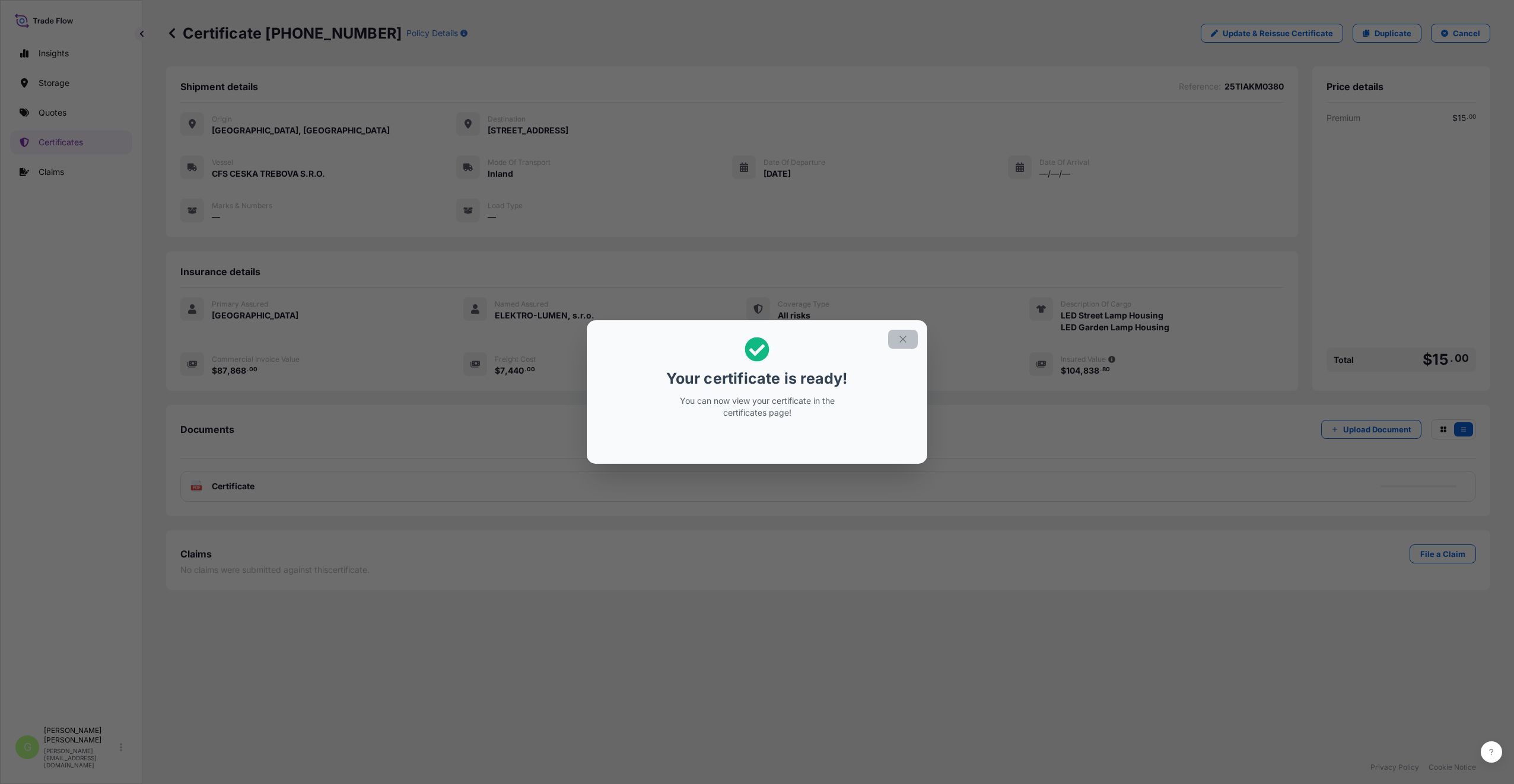
click at [903, 345] on button "button" at bounding box center [903, 339] width 30 height 19
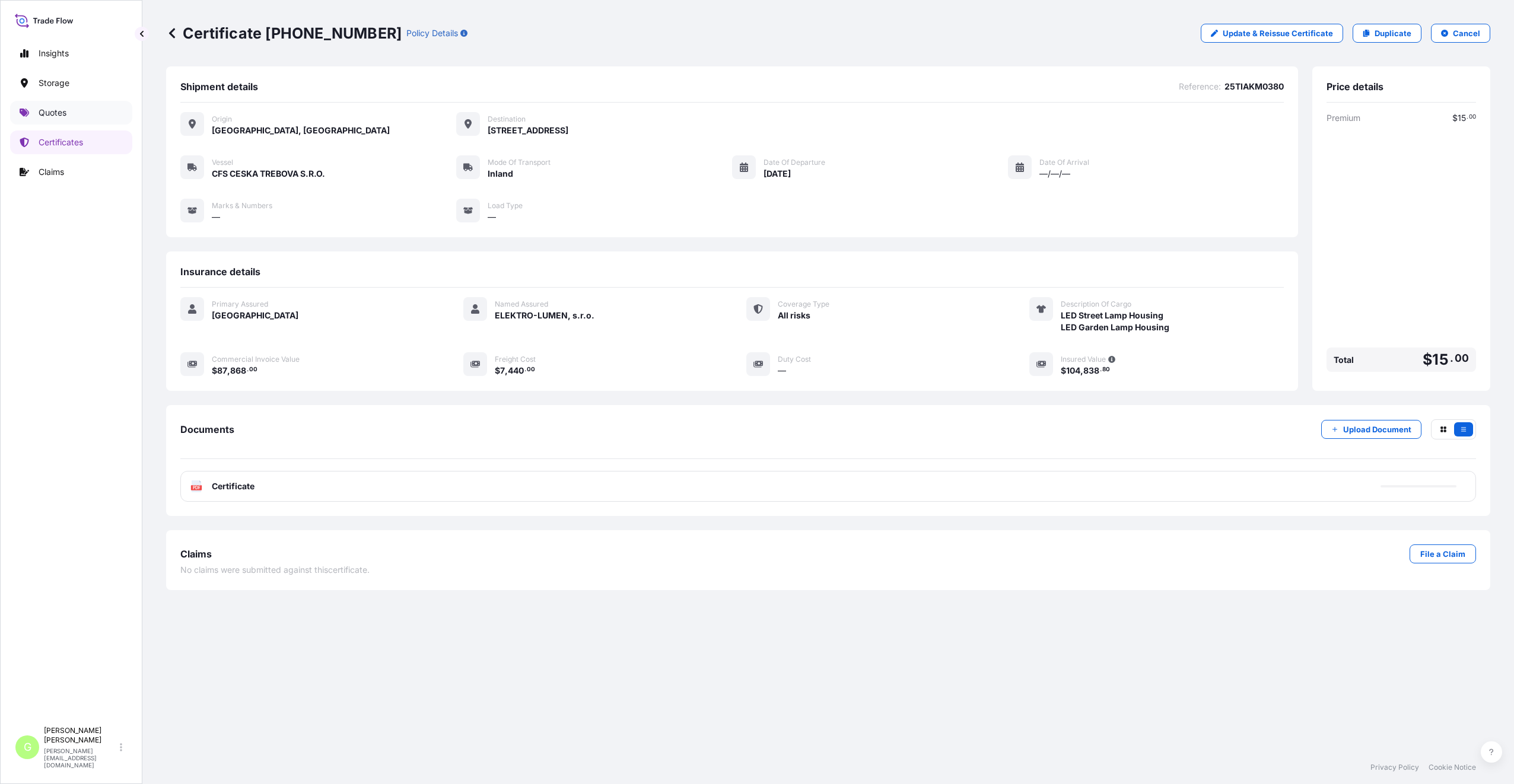
click at [57, 113] on p "Quotes" at bounding box center [53, 113] width 28 height 12
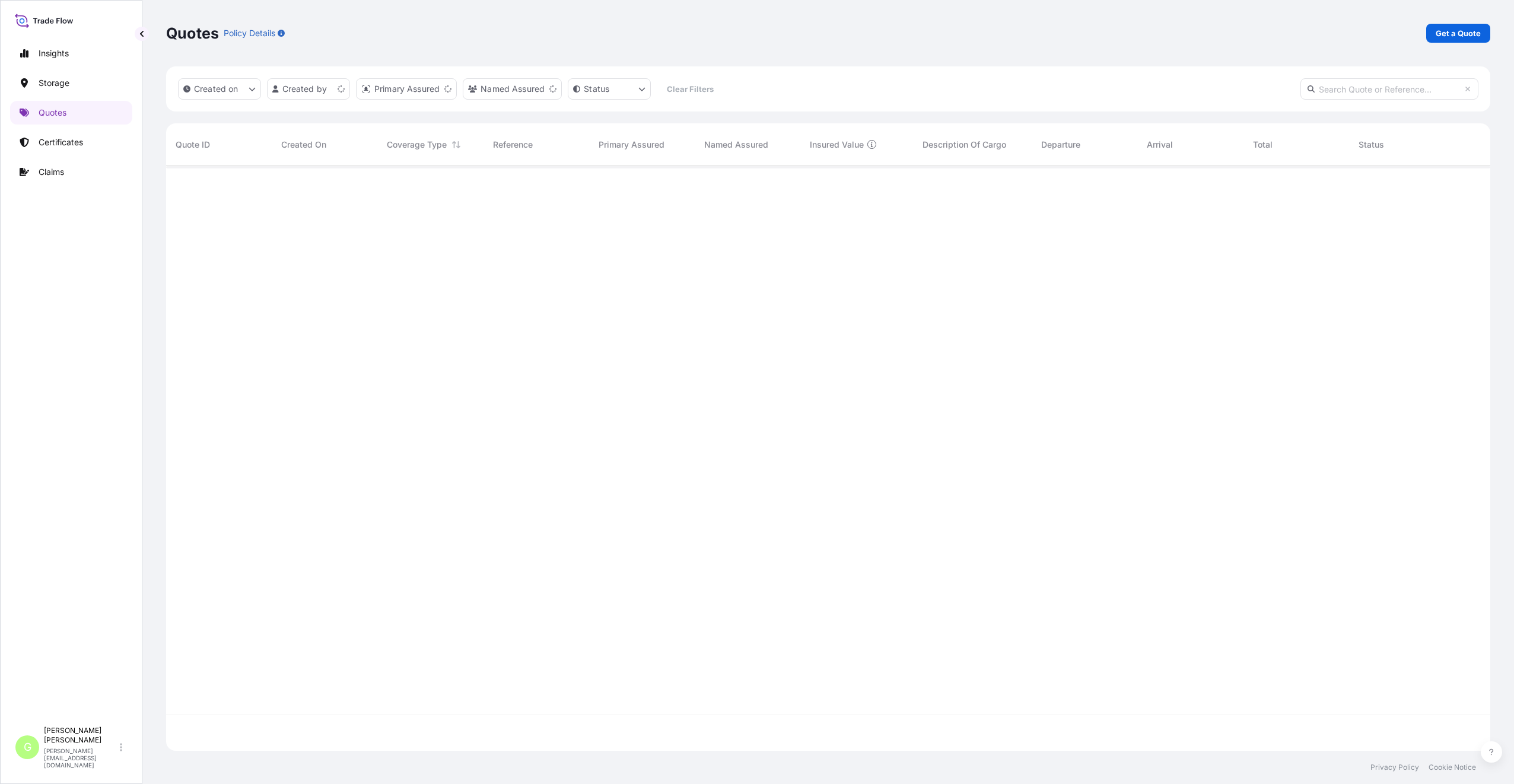
scroll to position [582, 1315]
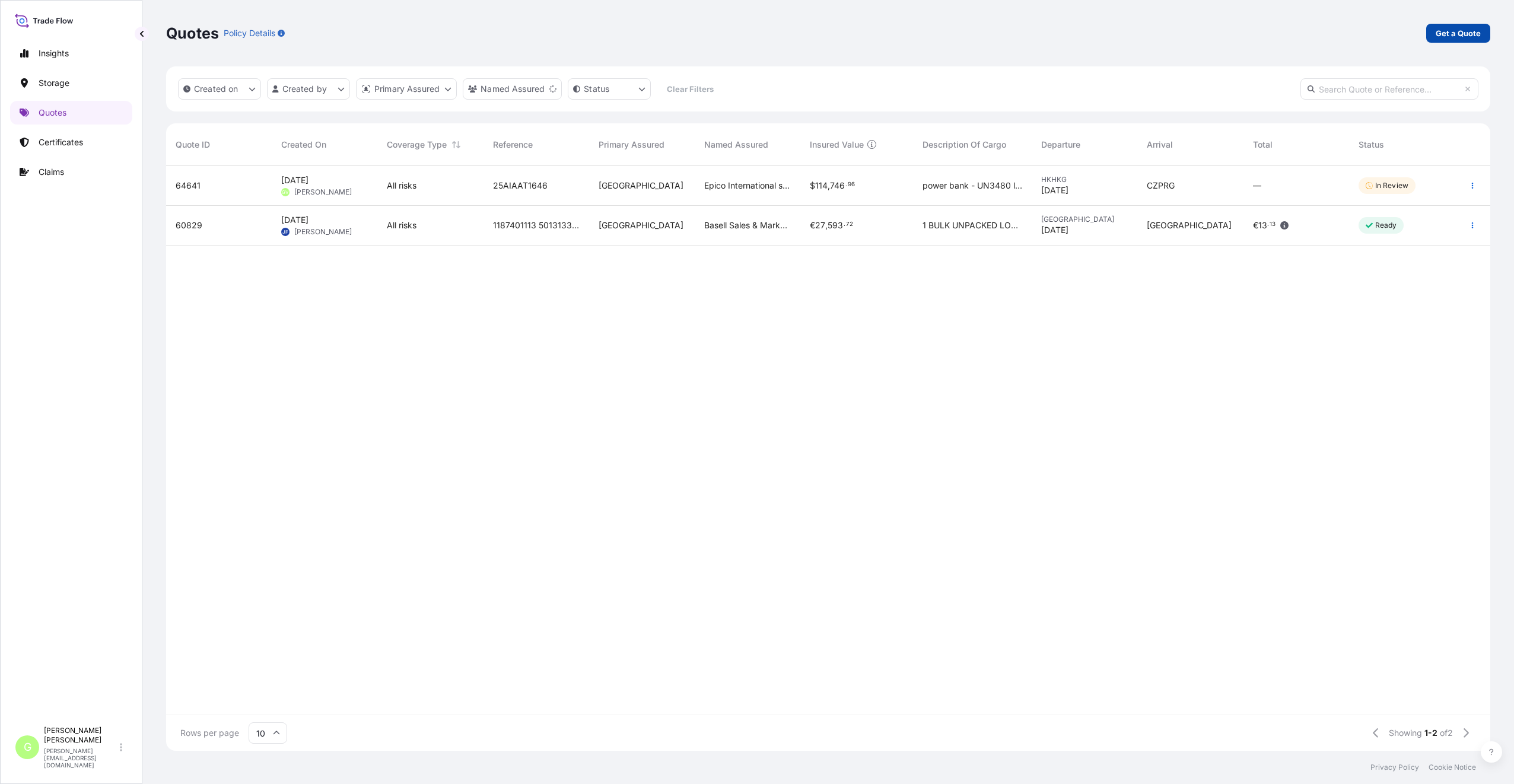
click at [1450, 27] on p "Get a Quote" at bounding box center [1458, 33] width 45 height 12
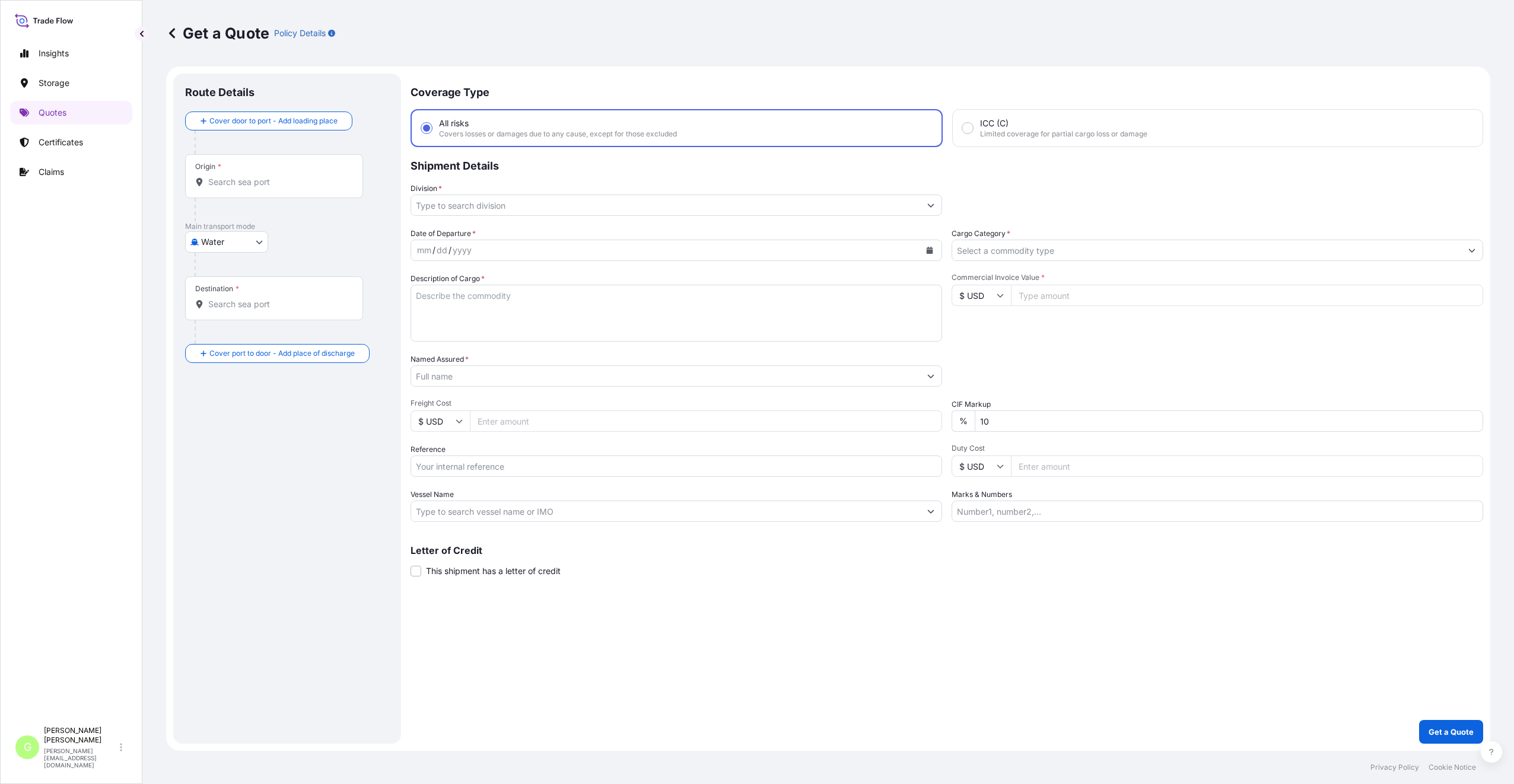
click at [222, 240] on body "Insights Storage Quotes Certificates Claims G [PERSON_NAME] [PERSON_NAME][EMAIL…" at bounding box center [757, 392] width 1514 height 784
click at [227, 313] on span "Inland" at bounding box center [219, 316] width 24 height 12
select select "Inland"
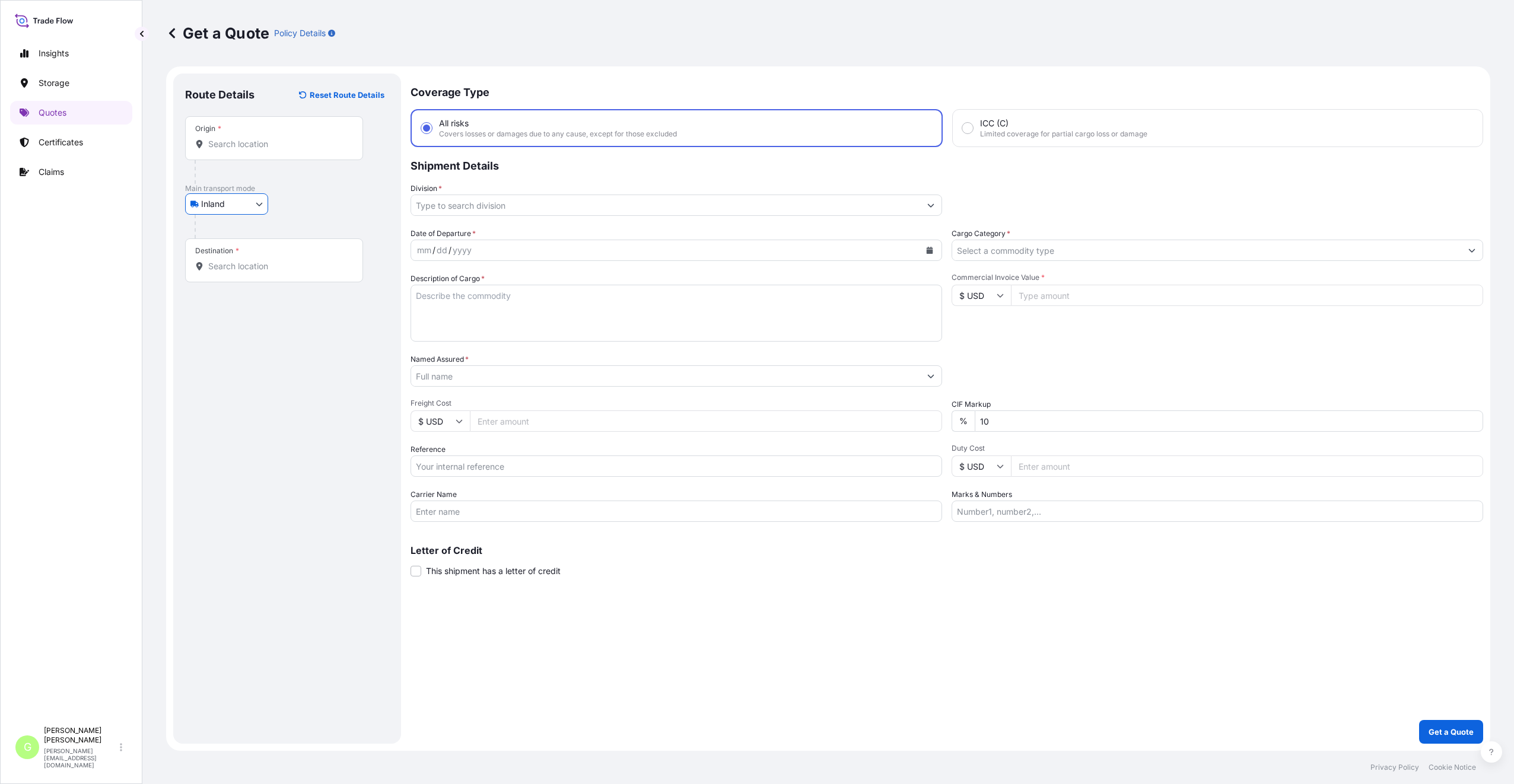
click at [452, 208] on input "Division *" at bounding box center [666, 205] width 509 height 21
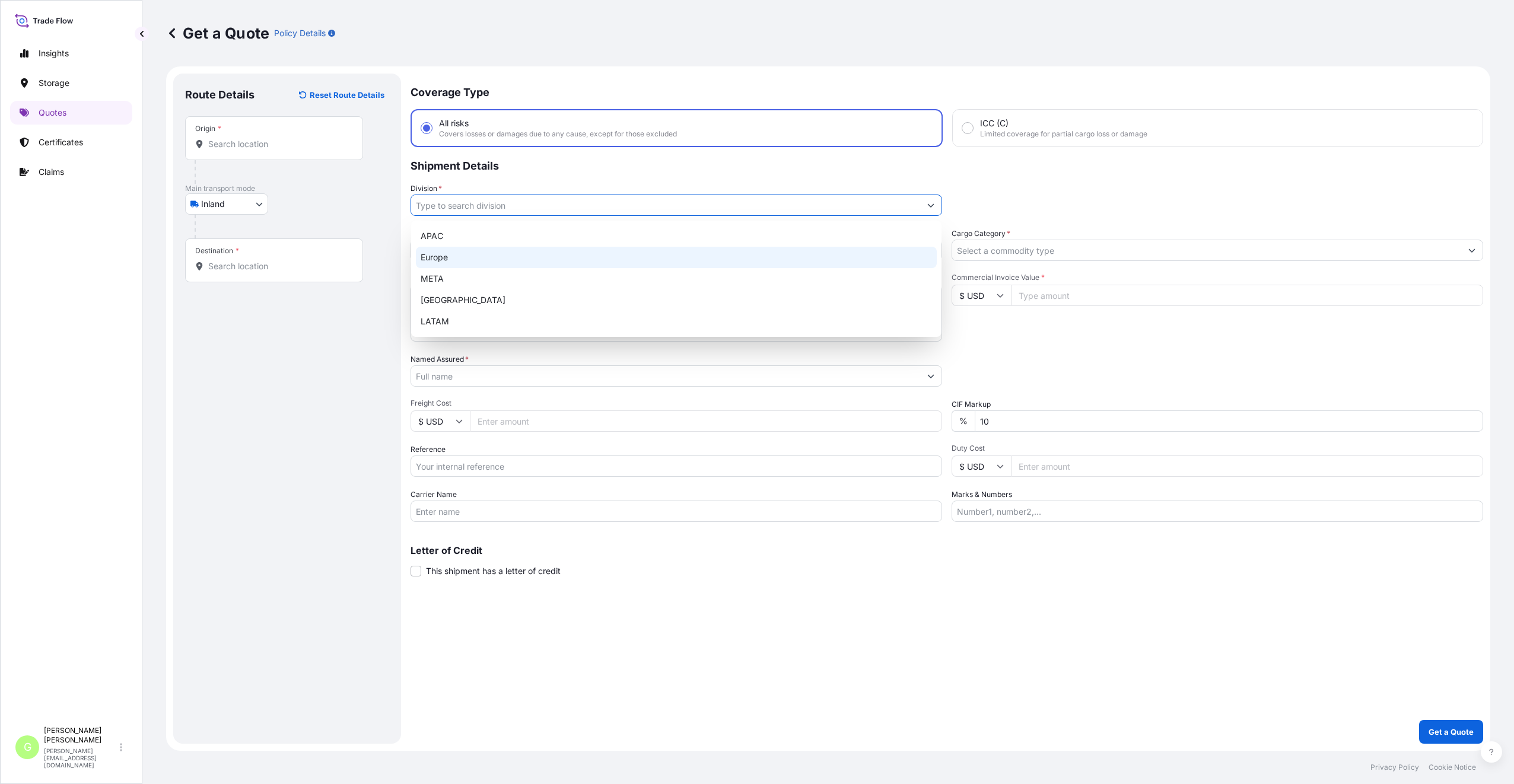
click at [438, 260] on div "Europe" at bounding box center [677, 257] width 521 height 21
type input "Europe"
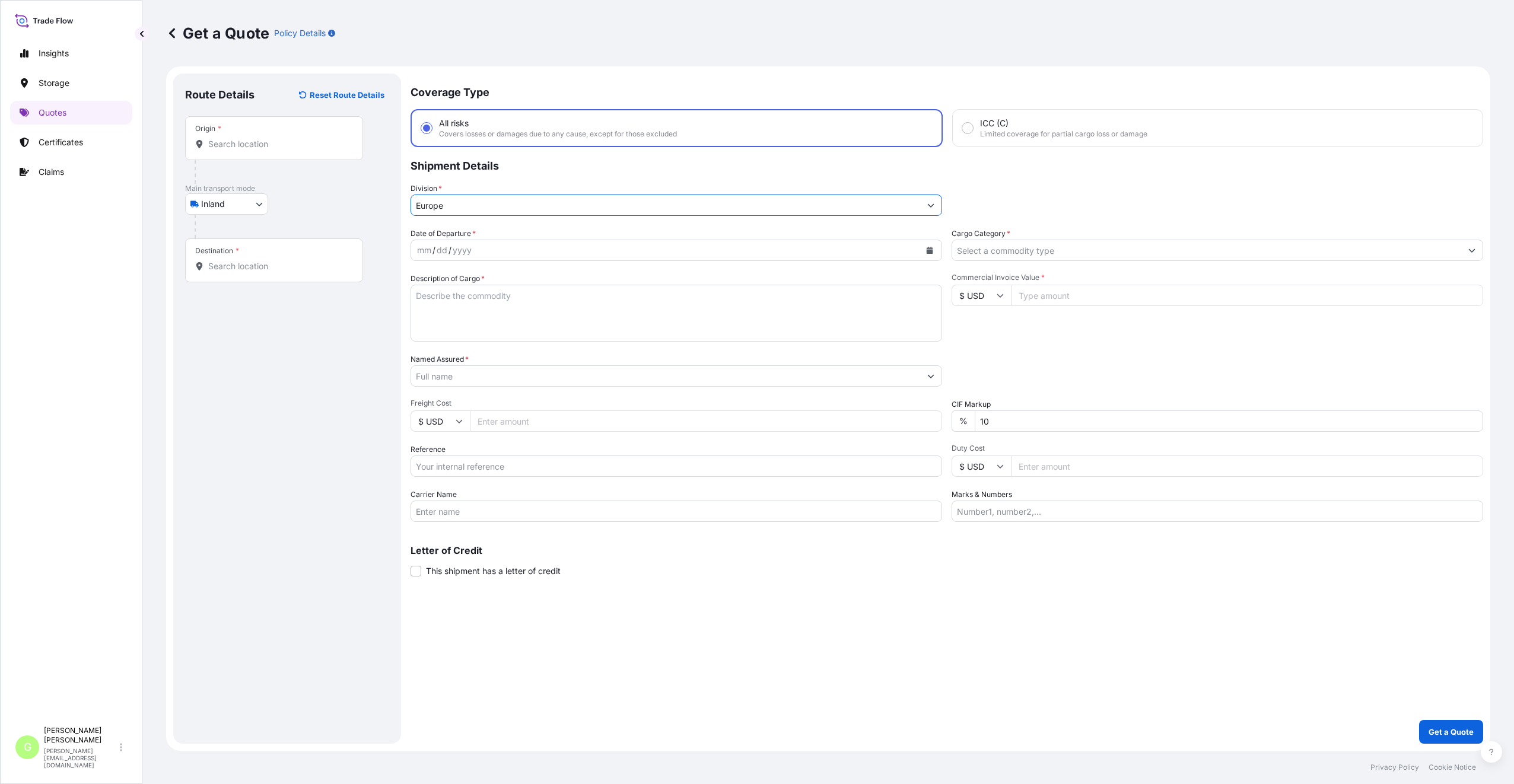
click at [1010, 254] on input "Cargo Category *" at bounding box center [1206, 250] width 509 height 21
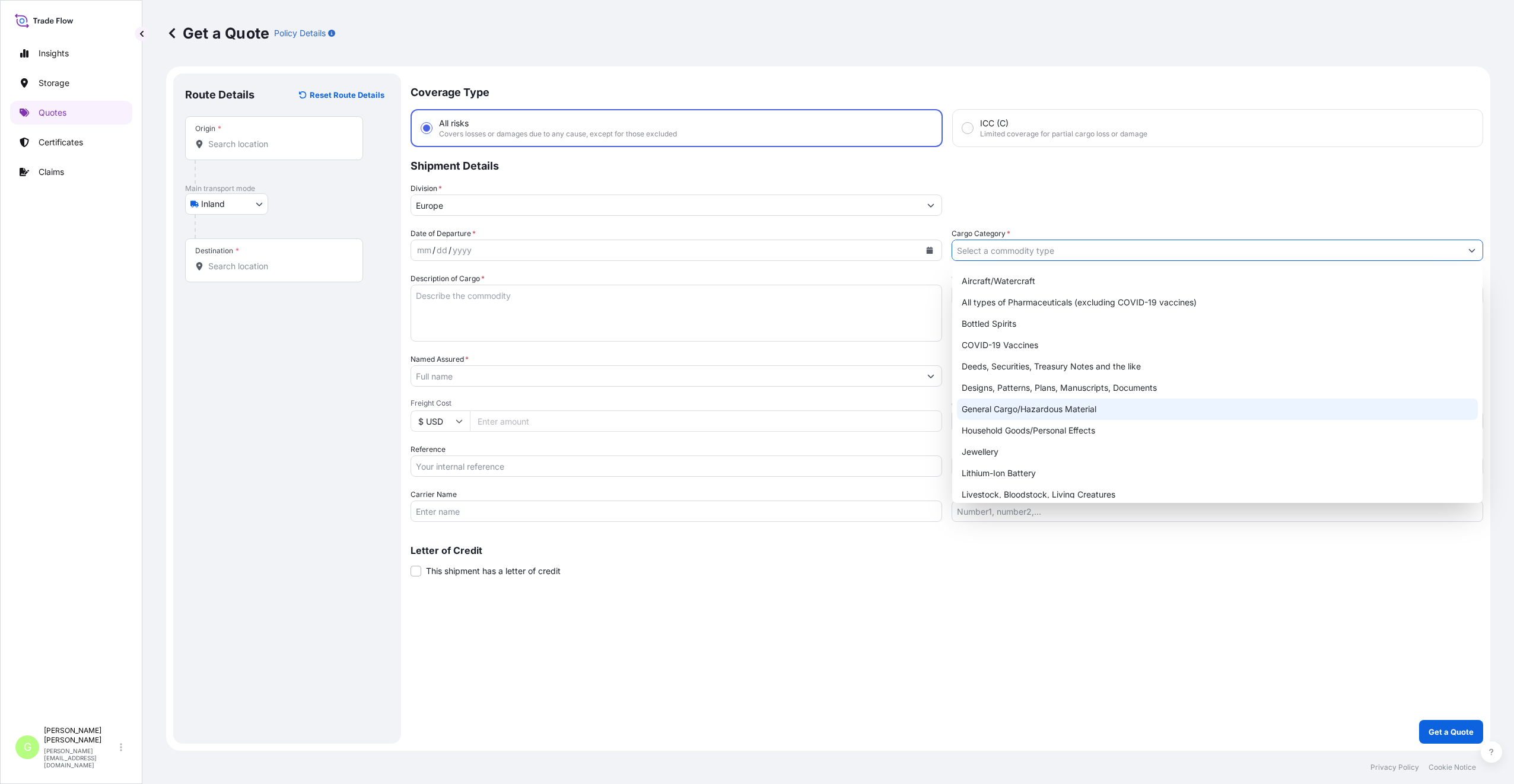
click at [976, 411] on div "General Cargo/Hazardous Material" at bounding box center [1218, 409] width 521 height 21
type input "General Cargo/Hazardous Material"
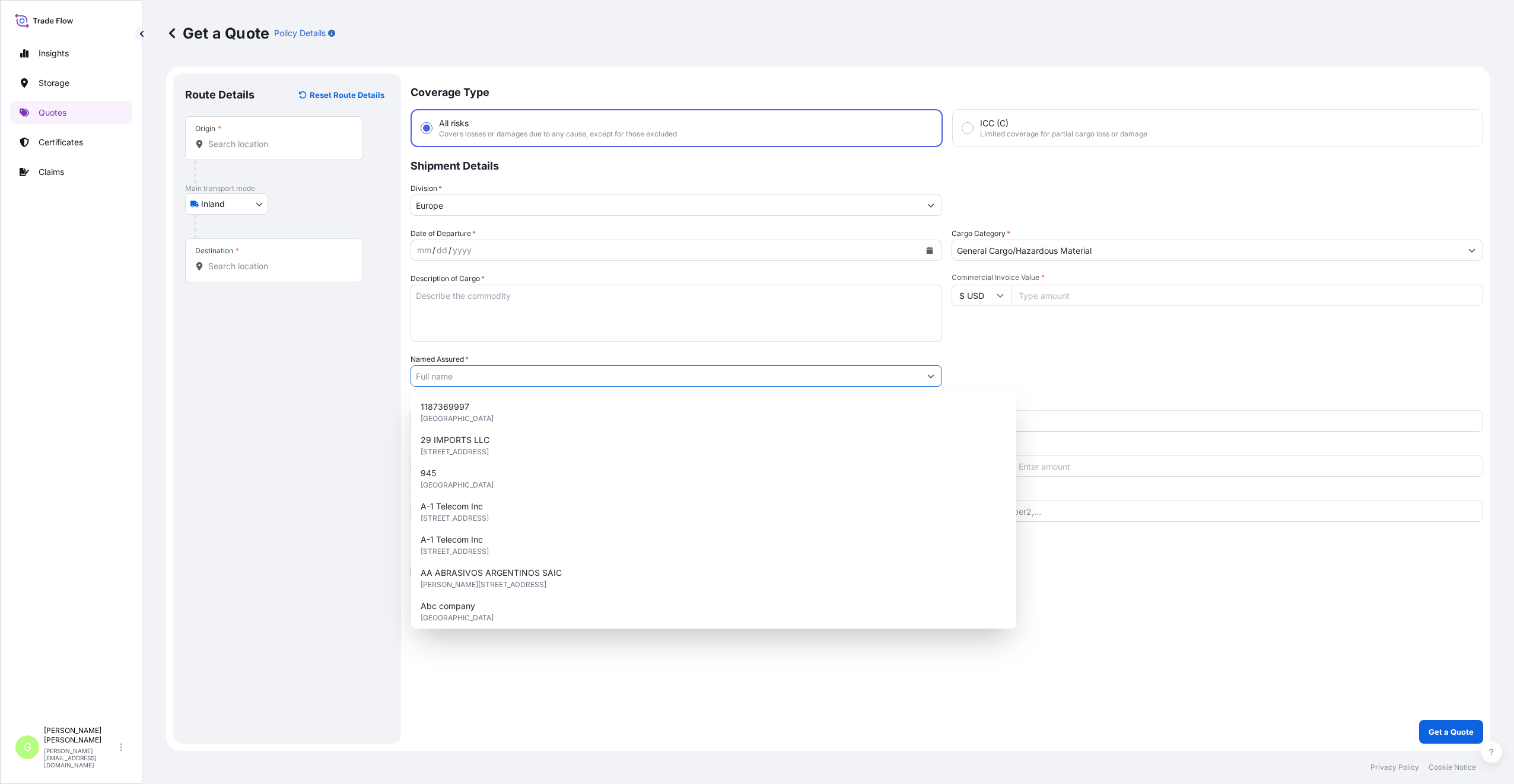
click at [428, 382] on input "Named Assured *" at bounding box center [666, 376] width 509 height 21
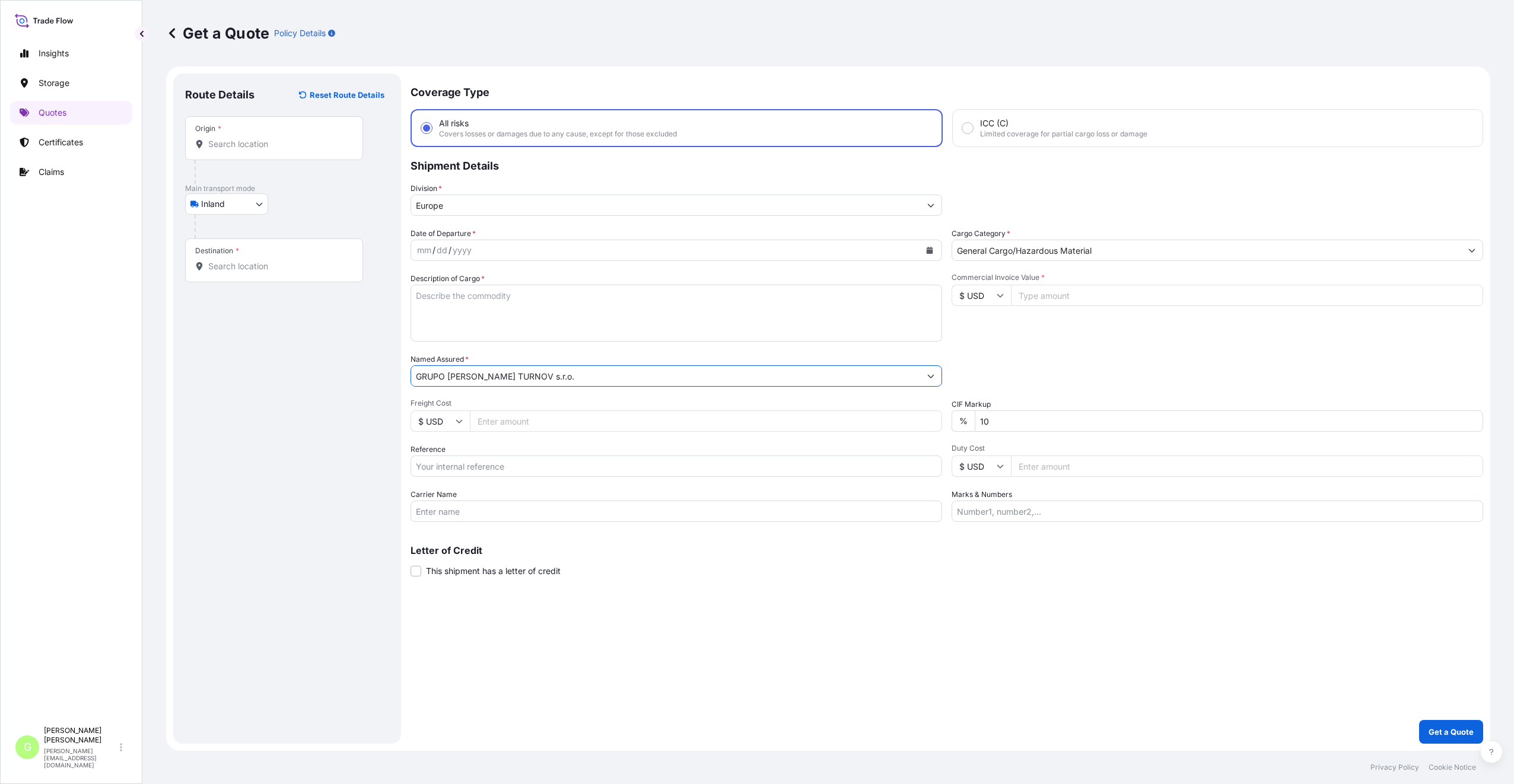
type input "GRUPO [PERSON_NAME] TURNOV s.r.o."
click at [498, 466] on input "Reference" at bounding box center [677, 466] width 532 height 21
paste input "25TIAKM0375"
type input "25TIAKM0375"
click at [481, 291] on textarea "Description of Cargo *" at bounding box center [677, 313] width 532 height 57
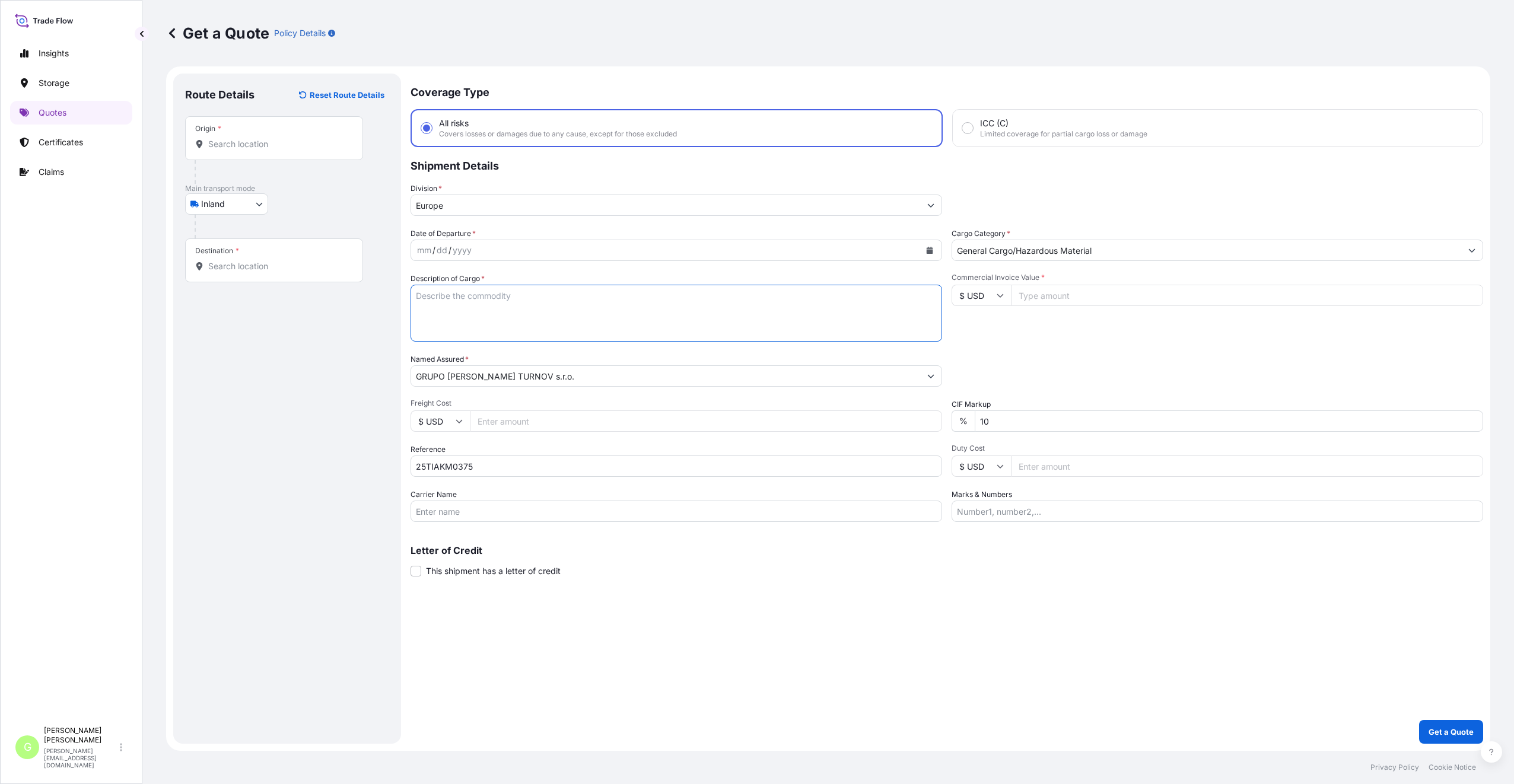
paste textarea "loudspeaker"
type textarea "loudspeaker"
click at [1055, 298] on input "Commercial Invoice Value *" at bounding box center [1247, 295] width 472 height 21
paste input "10419.1900"
type input "10419.1900"
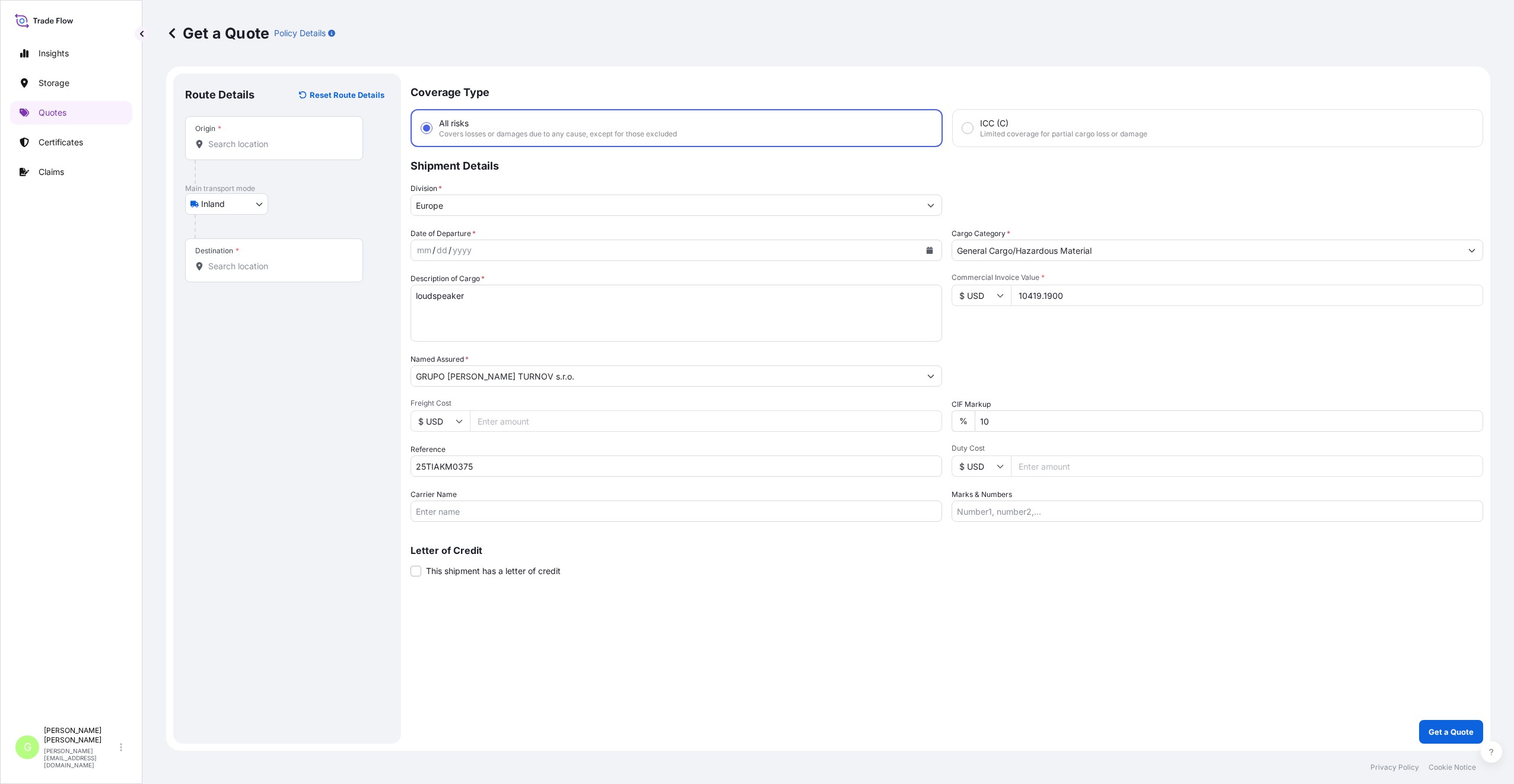
click at [512, 423] on input "Freight Cost" at bounding box center [706, 421] width 472 height 21
paste input "1770"
type input "1770"
click at [243, 144] on input "Origin *" at bounding box center [278, 144] width 140 height 12
paste input "[GEOGRAPHIC_DATA]"
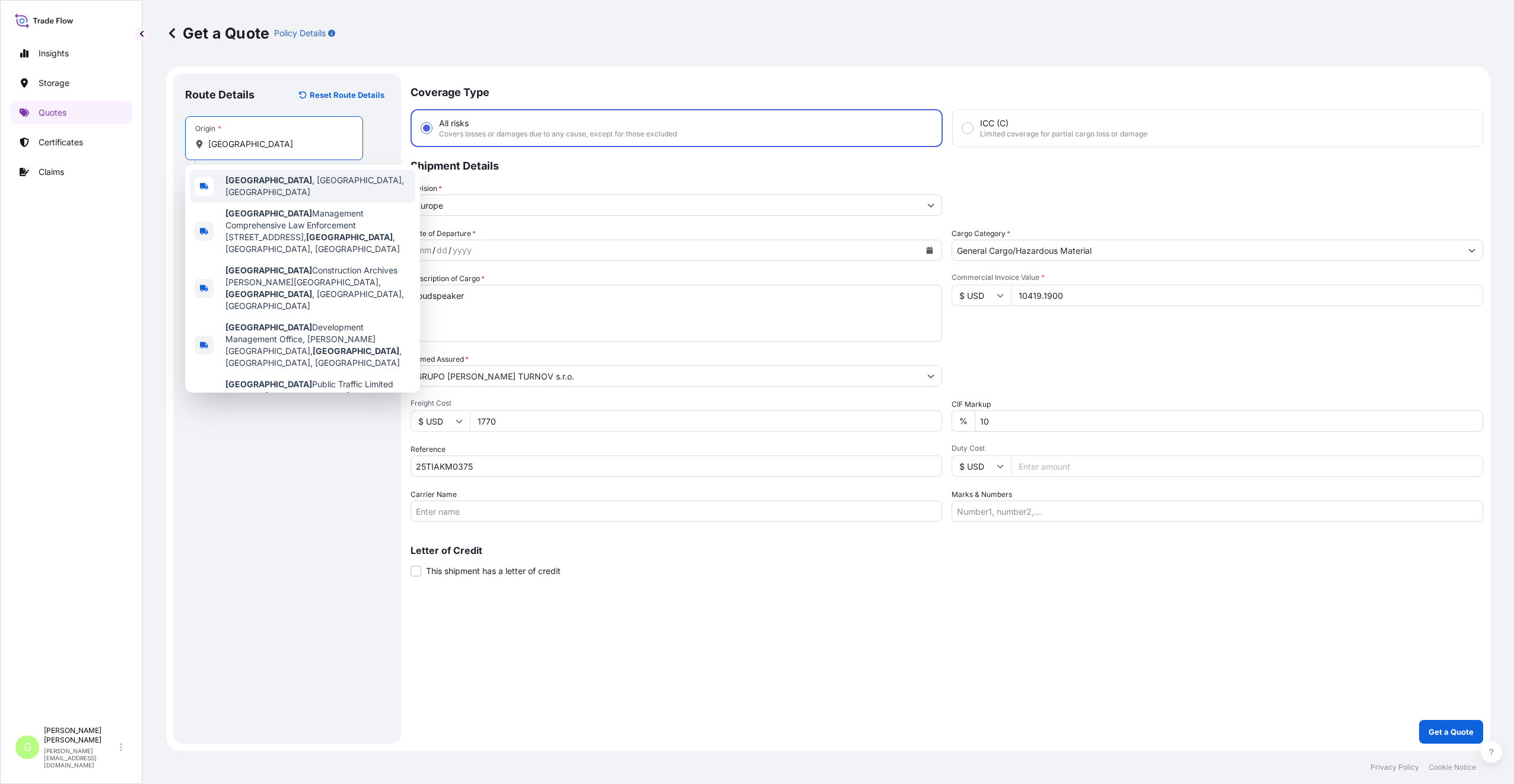
click at [260, 181] on b "[GEOGRAPHIC_DATA]" at bounding box center [269, 179] width 86 height 10
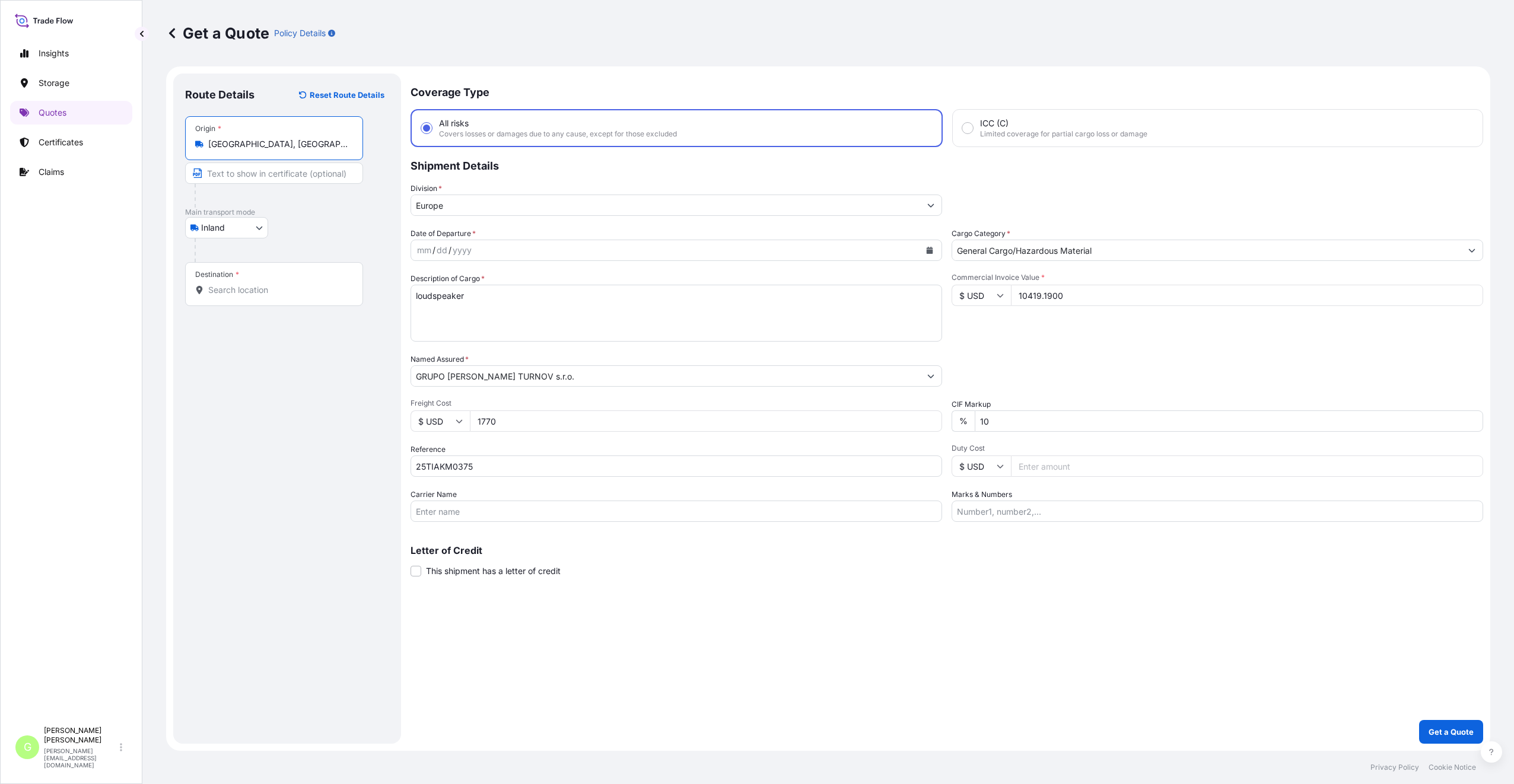
type input "[GEOGRAPHIC_DATA], [GEOGRAPHIC_DATA], [GEOGRAPHIC_DATA]"
click at [240, 178] on input "Text to appear on certificate" at bounding box center [274, 173] width 178 height 21
paste input "[GEOGRAPHIC_DATA]"
type input "[GEOGRAPHIC_DATA], [GEOGRAPHIC_DATA]"
click at [234, 292] on input "Destination *" at bounding box center [278, 290] width 140 height 12
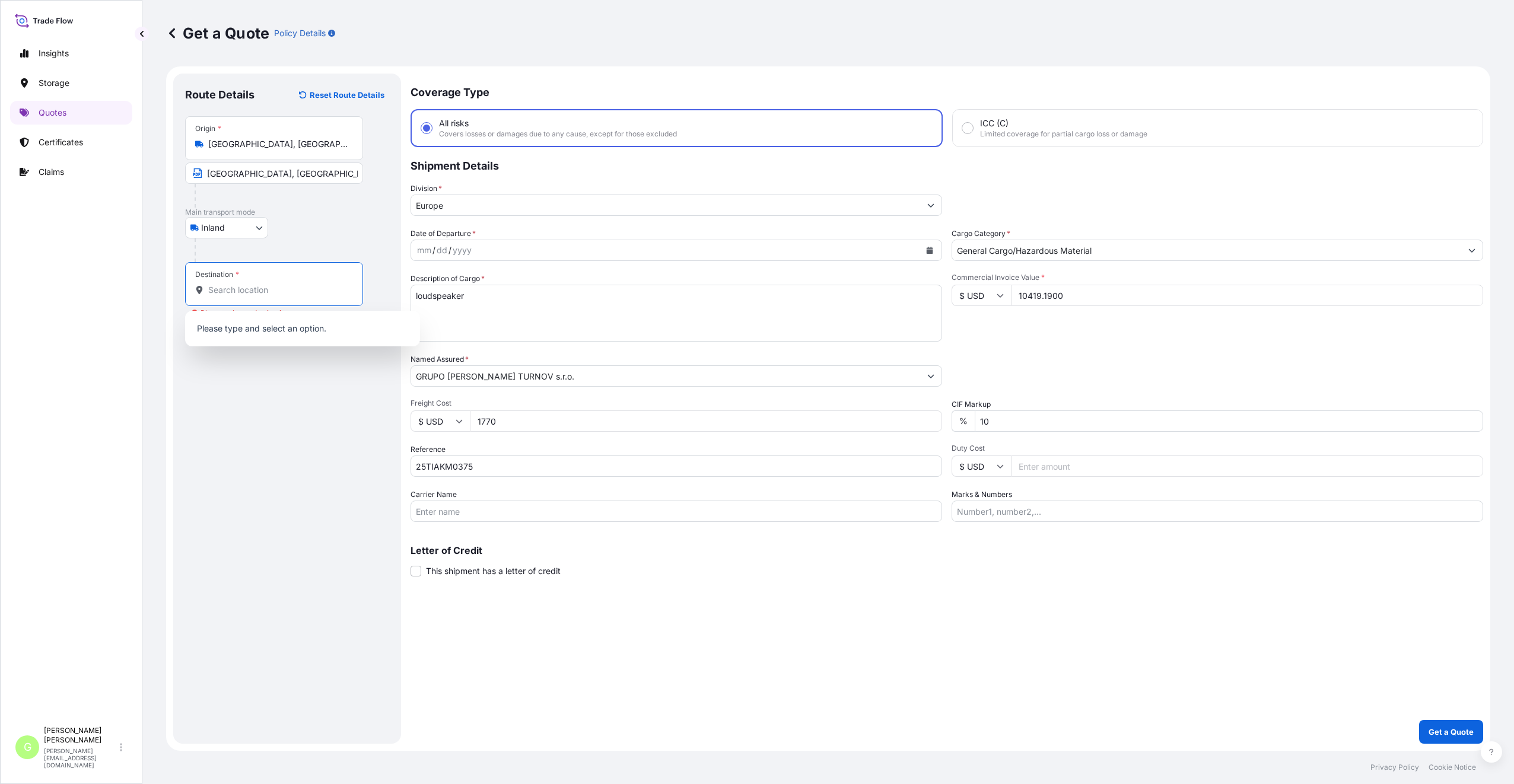
click at [242, 290] on input "Destination * Please select a destination" at bounding box center [278, 290] width 140 height 12
paste input "[GEOGRAPHIC_DATA]"
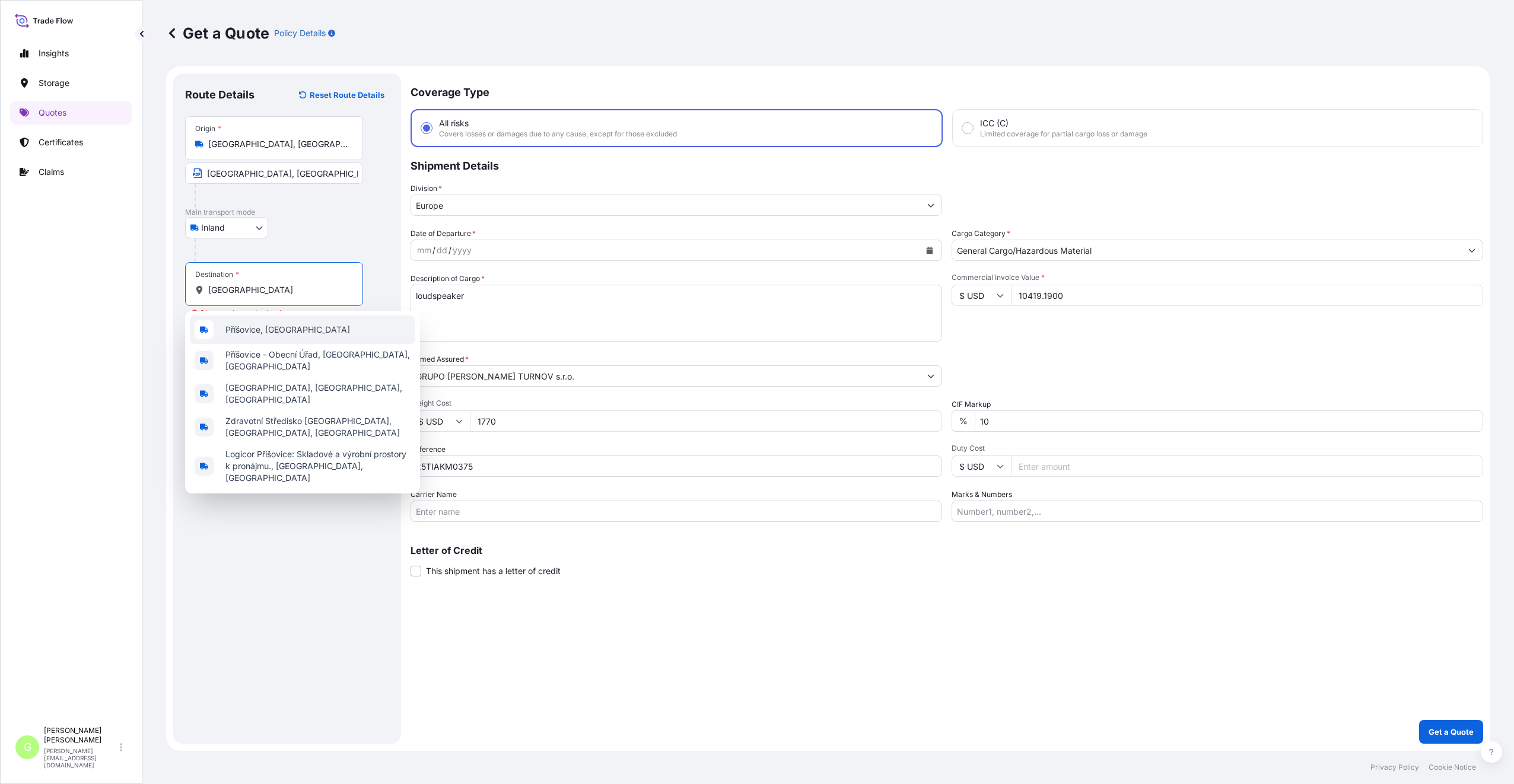
click at [261, 332] on span "Příšovice, [GEOGRAPHIC_DATA]" at bounding box center [287, 330] width 124 height 12
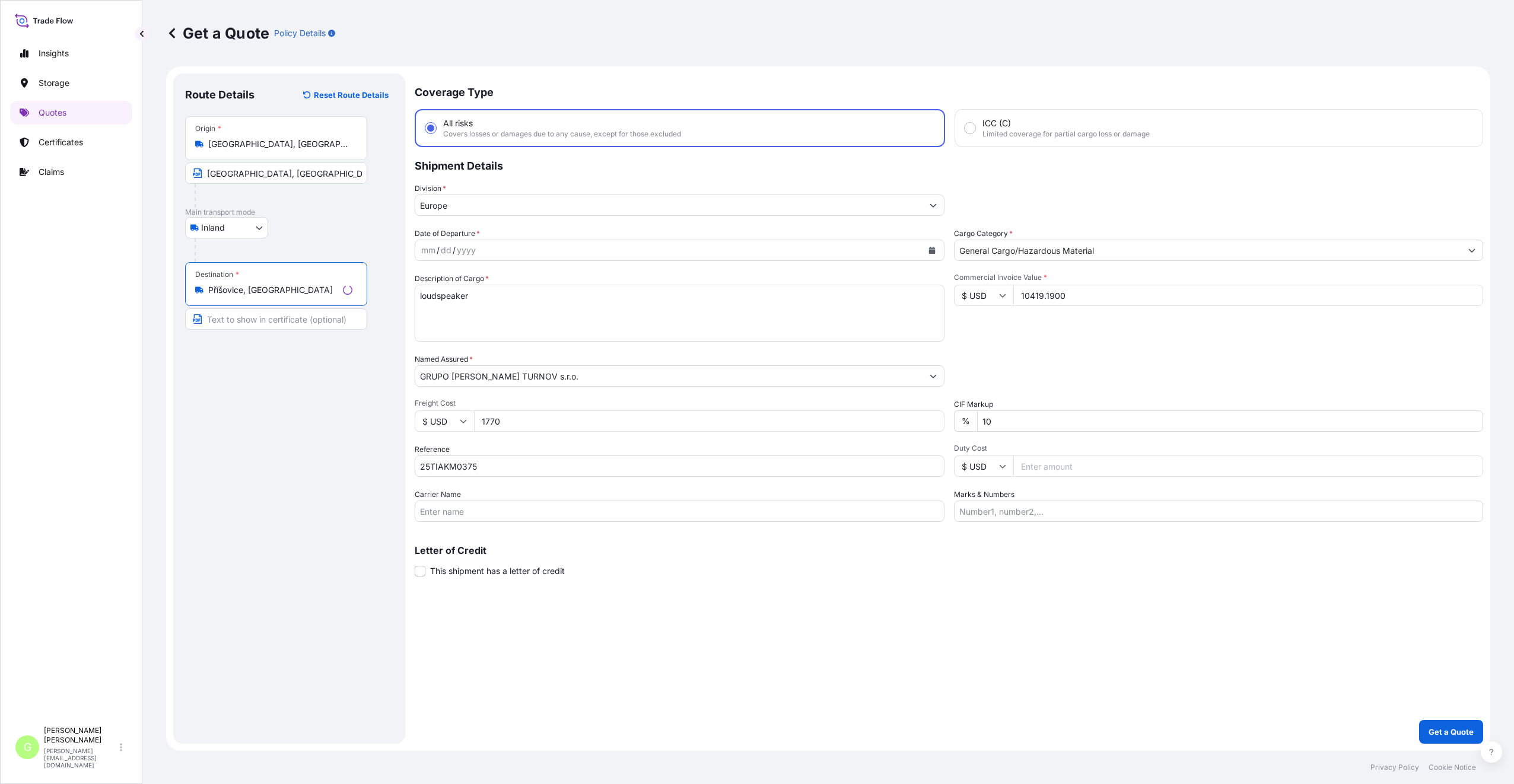
type input "Příšovice, [GEOGRAPHIC_DATA]"
click at [252, 320] on input "Text to appear on certificate" at bounding box center [276, 319] width 182 height 21
paste input "[GEOGRAPHIC_DATA]"
type input "[GEOGRAPHIC_DATA], [GEOGRAPHIC_DATA]"
drag, startPoint x: 262, startPoint y: 410, endPoint x: 319, endPoint y: 722, distance: 317.2
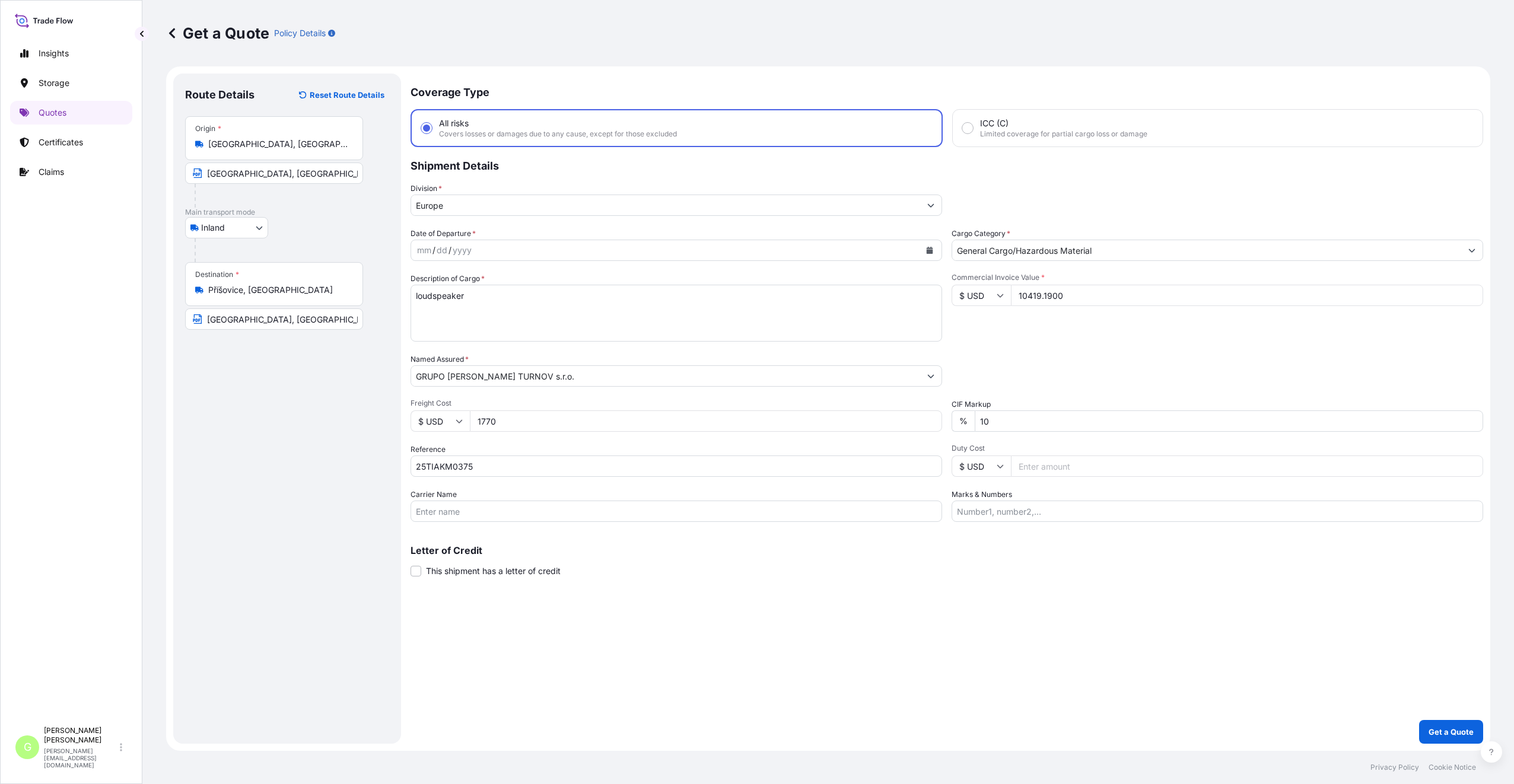
click at [262, 411] on div "Route Details Reset Route Details Place of loading Road / [GEOGRAPHIC_DATA] / I…" at bounding box center [286, 409] width 204 height 646
drag, startPoint x: 304, startPoint y: 483, endPoint x: 423, endPoint y: 428, distance: 131.1
click at [304, 482] on div "Route Details Reset Route Details Place of loading Road / [GEOGRAPHIC_DATA] / I…" at bounding box center [286, 409] width 204 height 646
click at [930, 242] on button "Calendar" at bounding box center [929, 250] width 19 height 19
click at [479, 373] on div "12" at bounding box center [477, 373] width 21 height 21
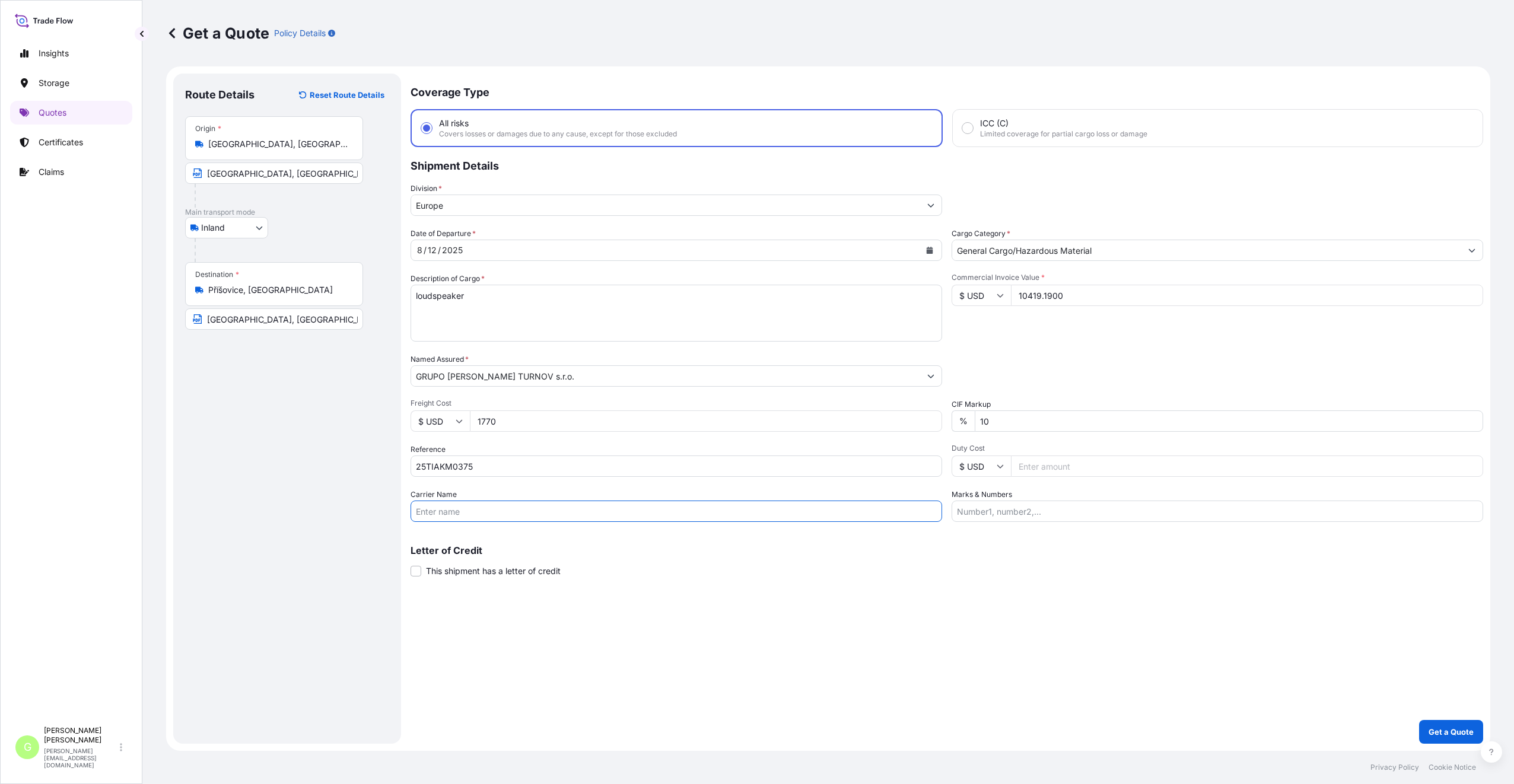
click at [452, 512] on input "Carrier Name" at bounding box center [677, 511] width 532 height 21
type input "CFS CESKA TREBOVA S.R.O."
click at [1440, 732] on p "Get a Quote" at bounding box center [1451, 732] width 45 height 12
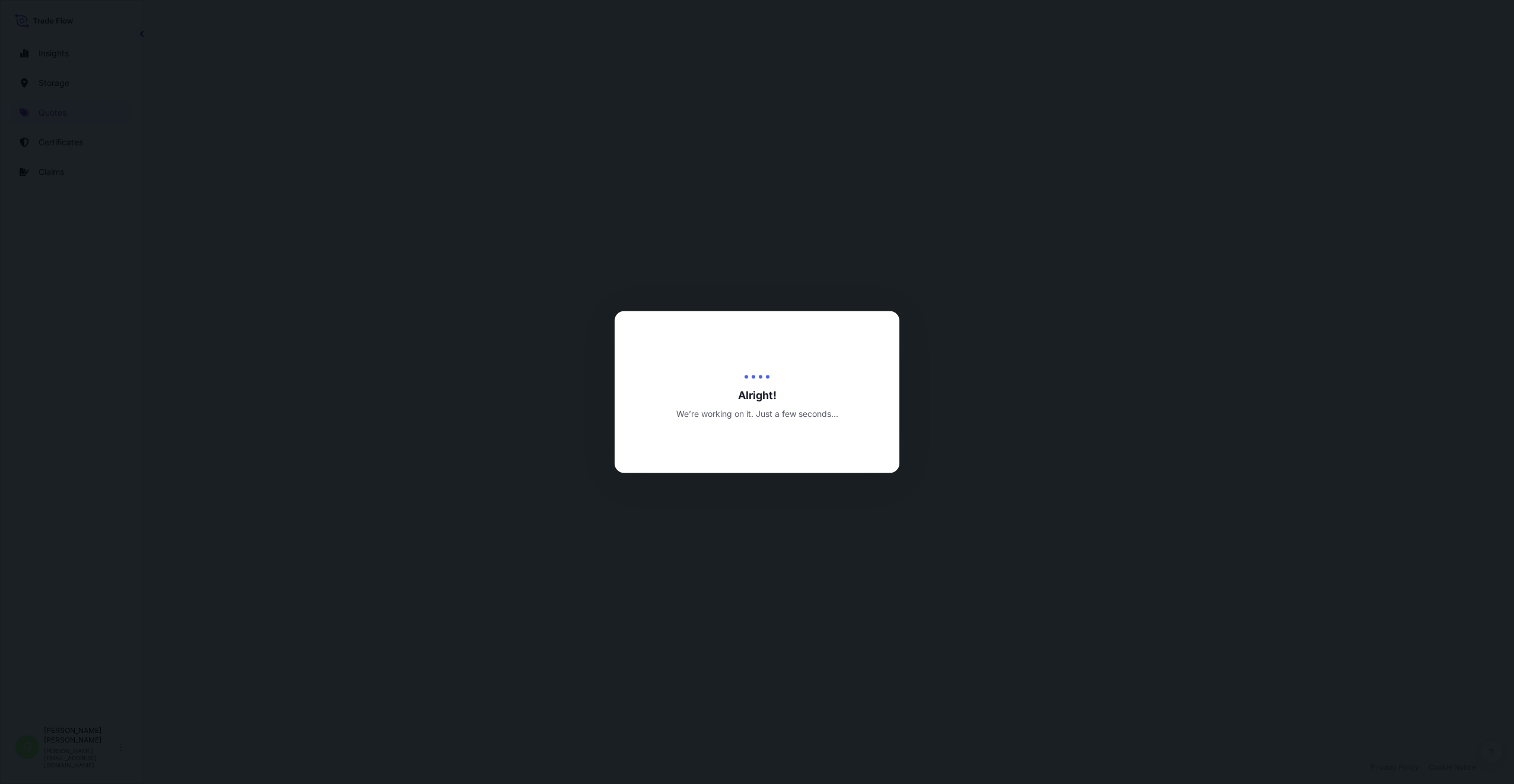
select select "Inland"
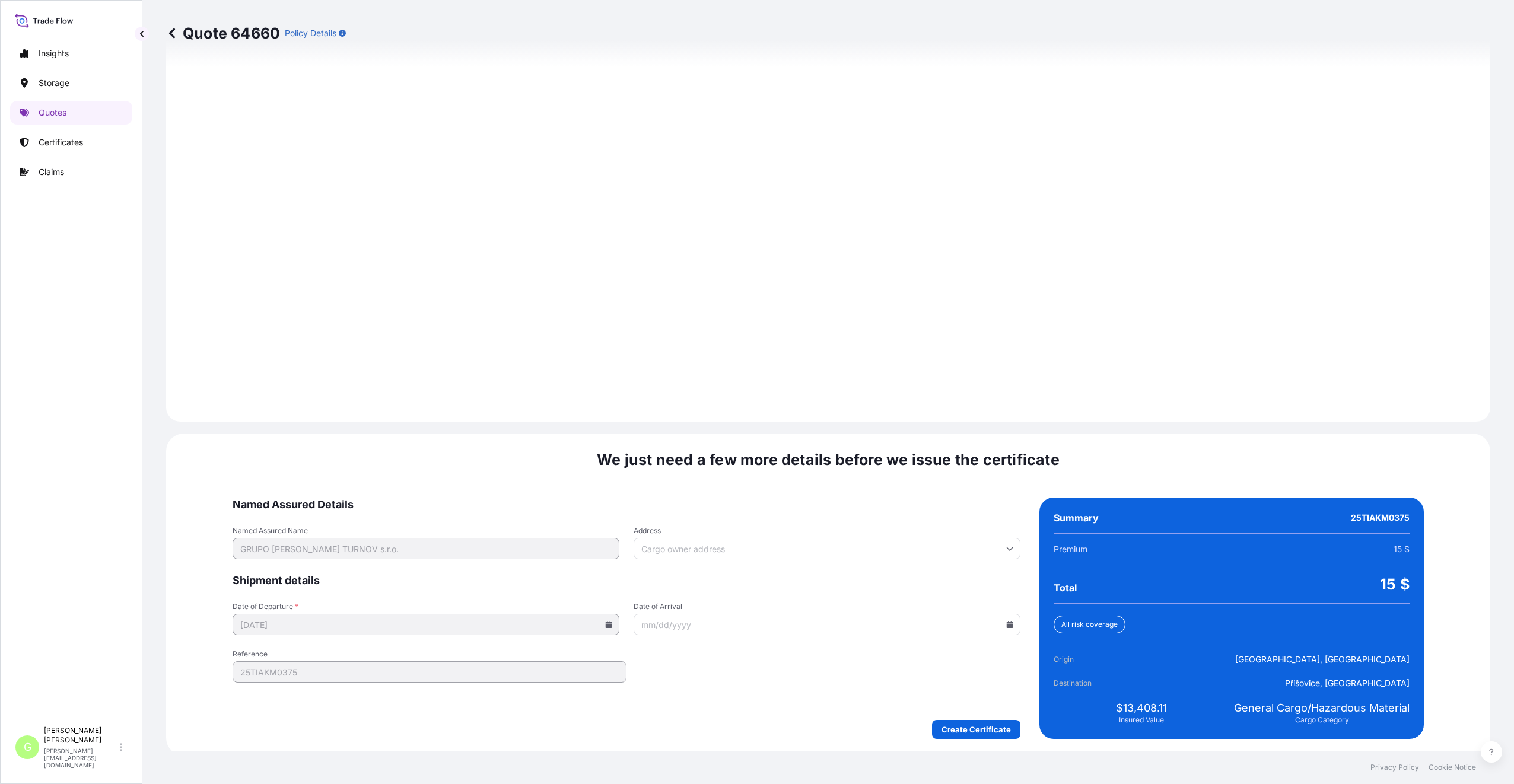
scroll to position [1428, 0]
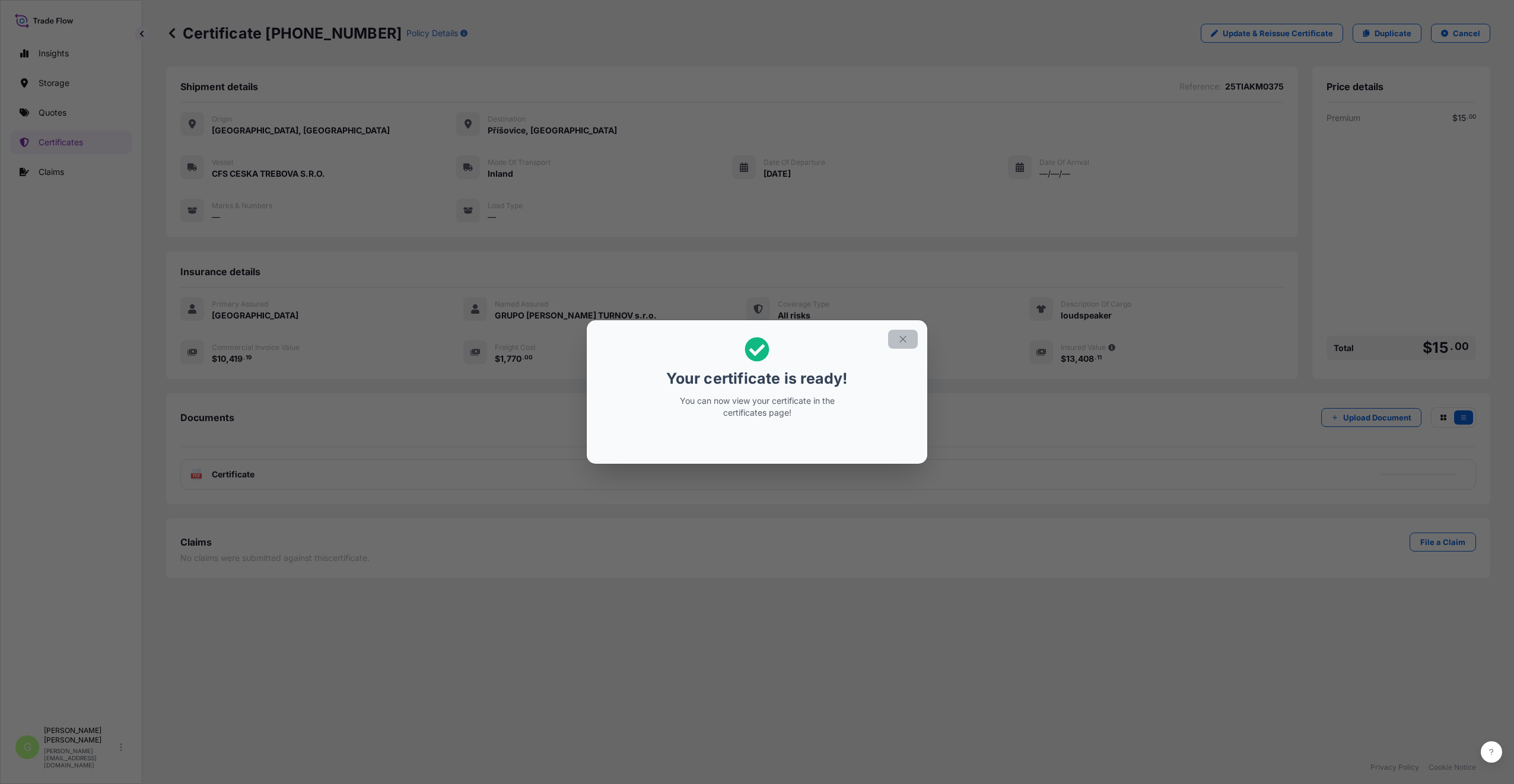
click at [902, 340] on icon "button" at bounding box center [903, 339] width 7 height 7
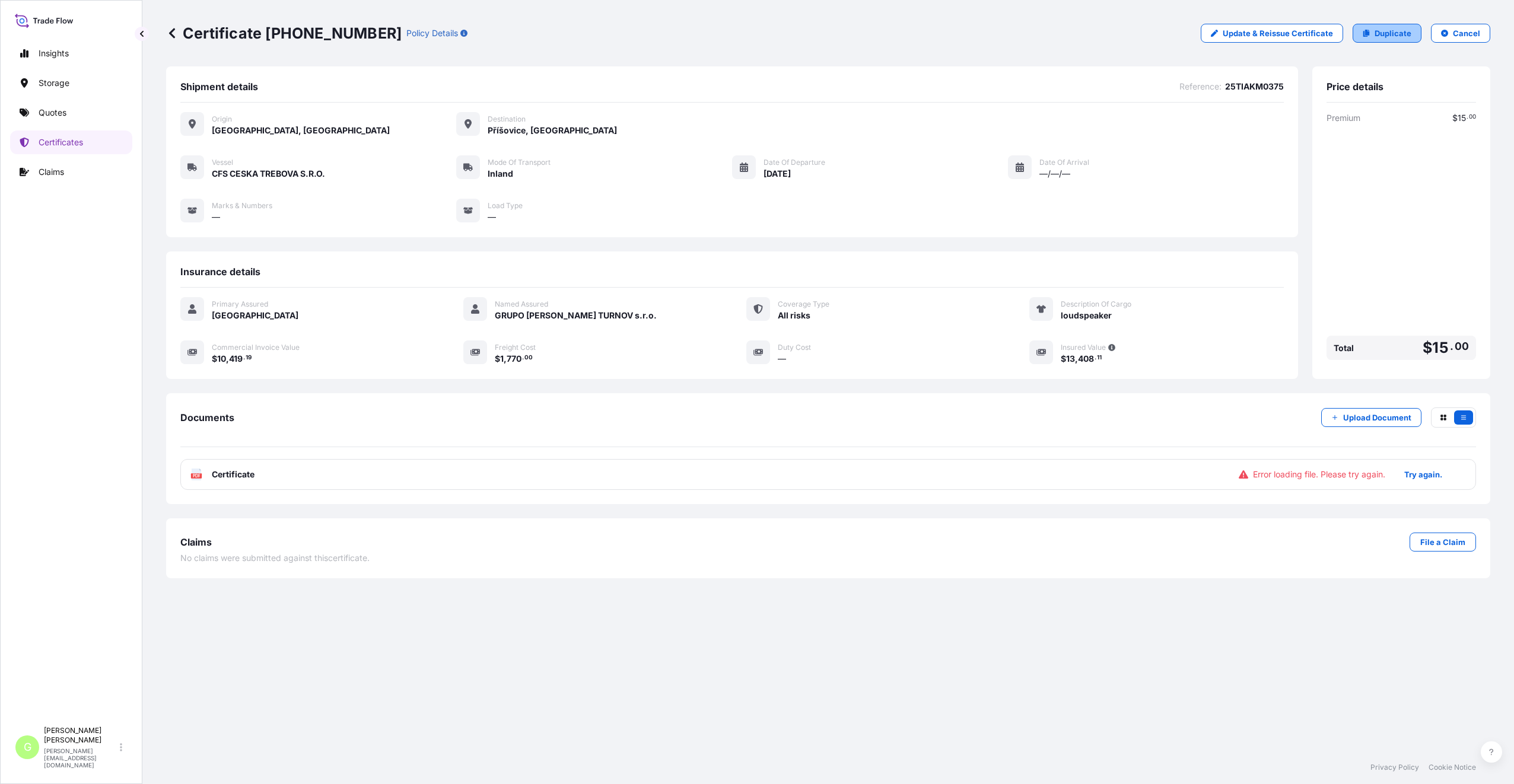
click at [1400, 35] on p "Duplicate" at bounding box center [1392, 33] width 37 height 12
select select "Inland"
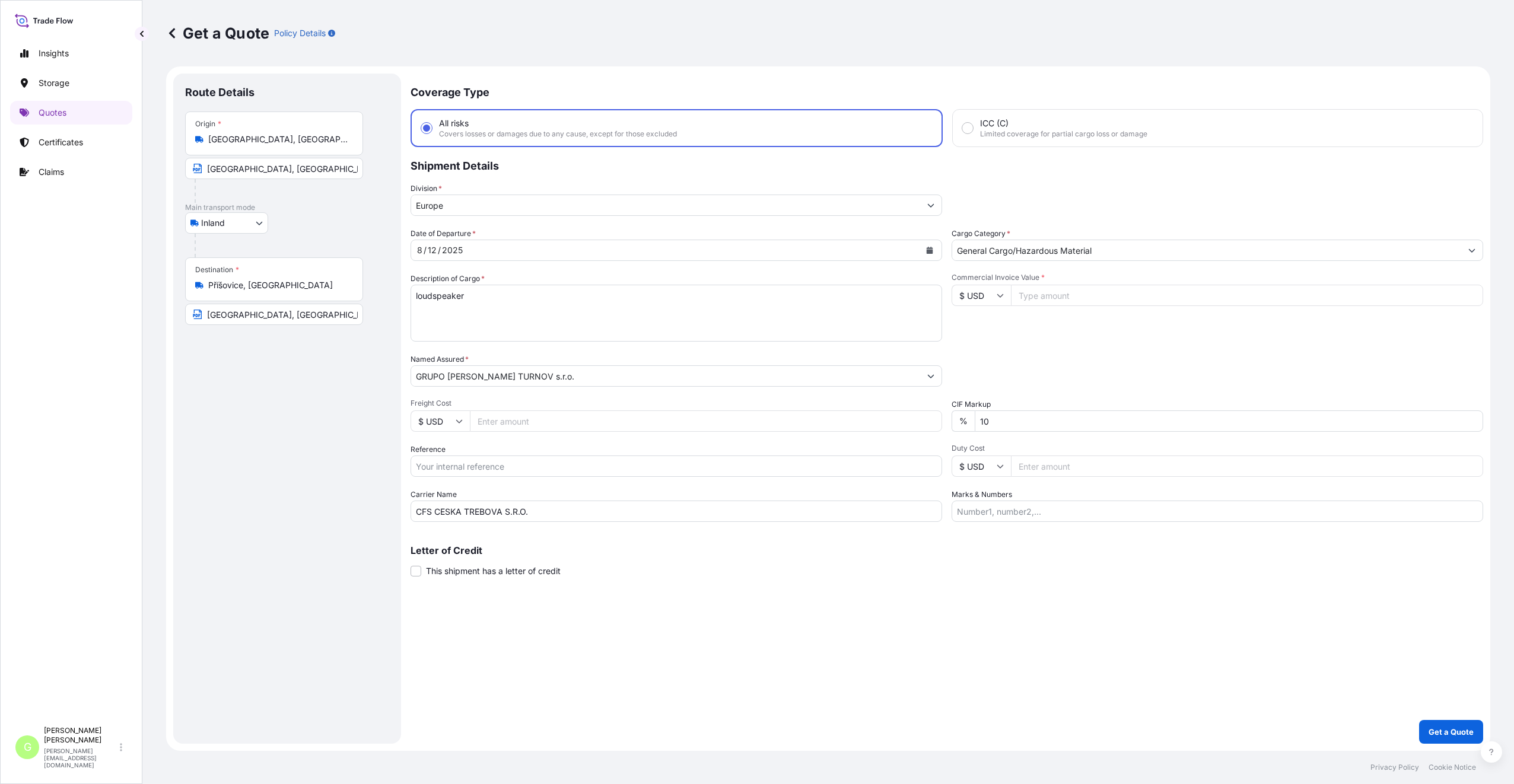
click at [491, 421] on input "Freight Cost" at bounding box center [706, 421] width 472 height 21
paste input "250408"
type input "250408"
click at [494, 466] on input "Reference" at bounding box center [677, 466] width 532 height 21
paste input "25TIAKM0408"
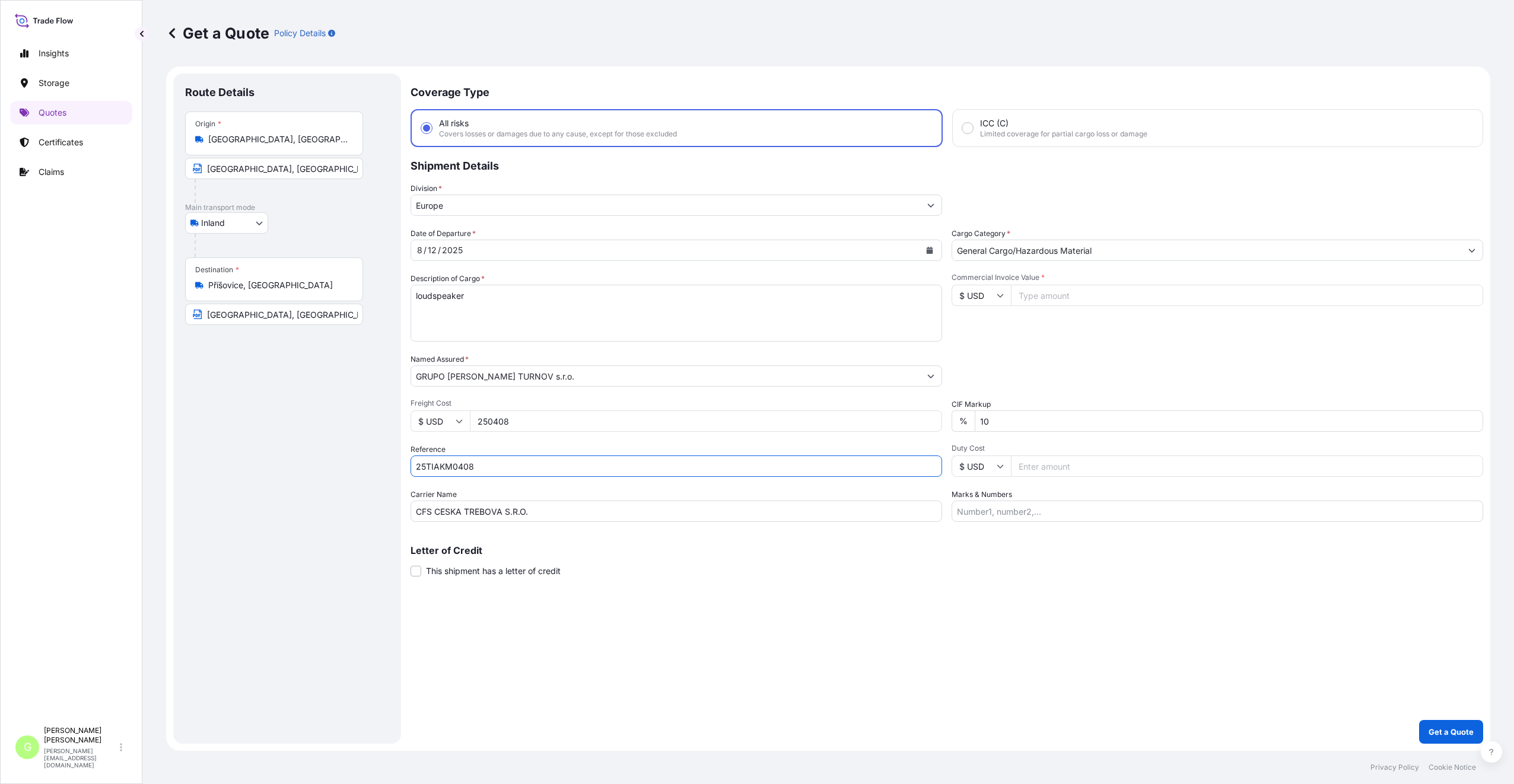
type input "25TIAKM0408"
click at [1051, 290] on input "Commercial Invoice Value *" at bounding box center [1247, 295] width 472 height 21
paste input "16627.49"
type input "16627.49"
drag, startPoint x: 510, startPoint y: 422, endPoint x: 471, endPoint y: 426, distance: 39.2
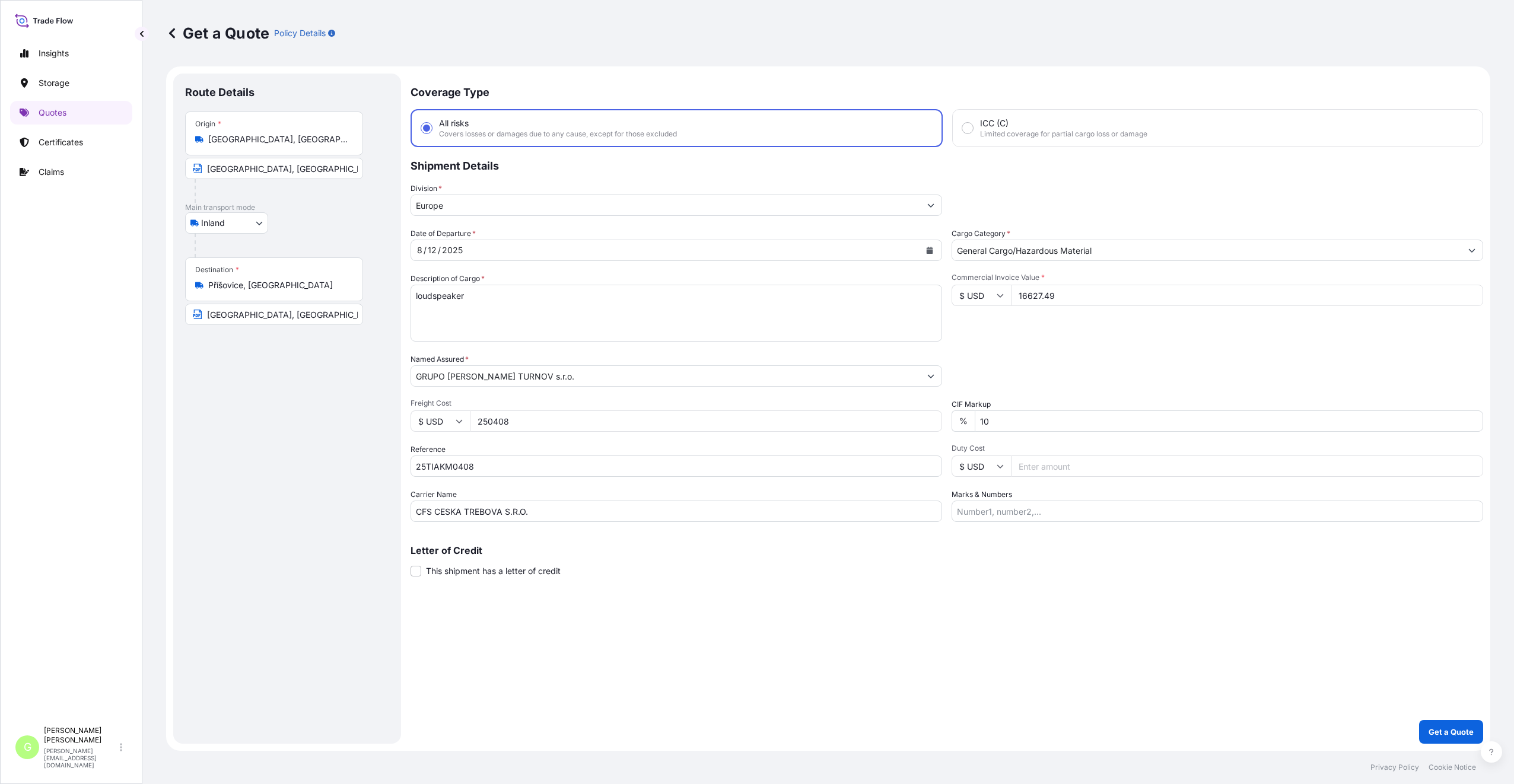
click at [471, 426] on input "250408" at bounding box center [706, 421] width 472 height 21
paste input "770"
type input "770"
drag, startPoint x: 449, startPoint y: 295, endPoint x: 398, endPoint y: 292, distance: 51.1
click at [398, 292] on form "Route Details Place of loading Road / Inland Road / Inland Origin * [GEOGRAPHIC…" at bounding box center [828, 409] width 1324 height 684
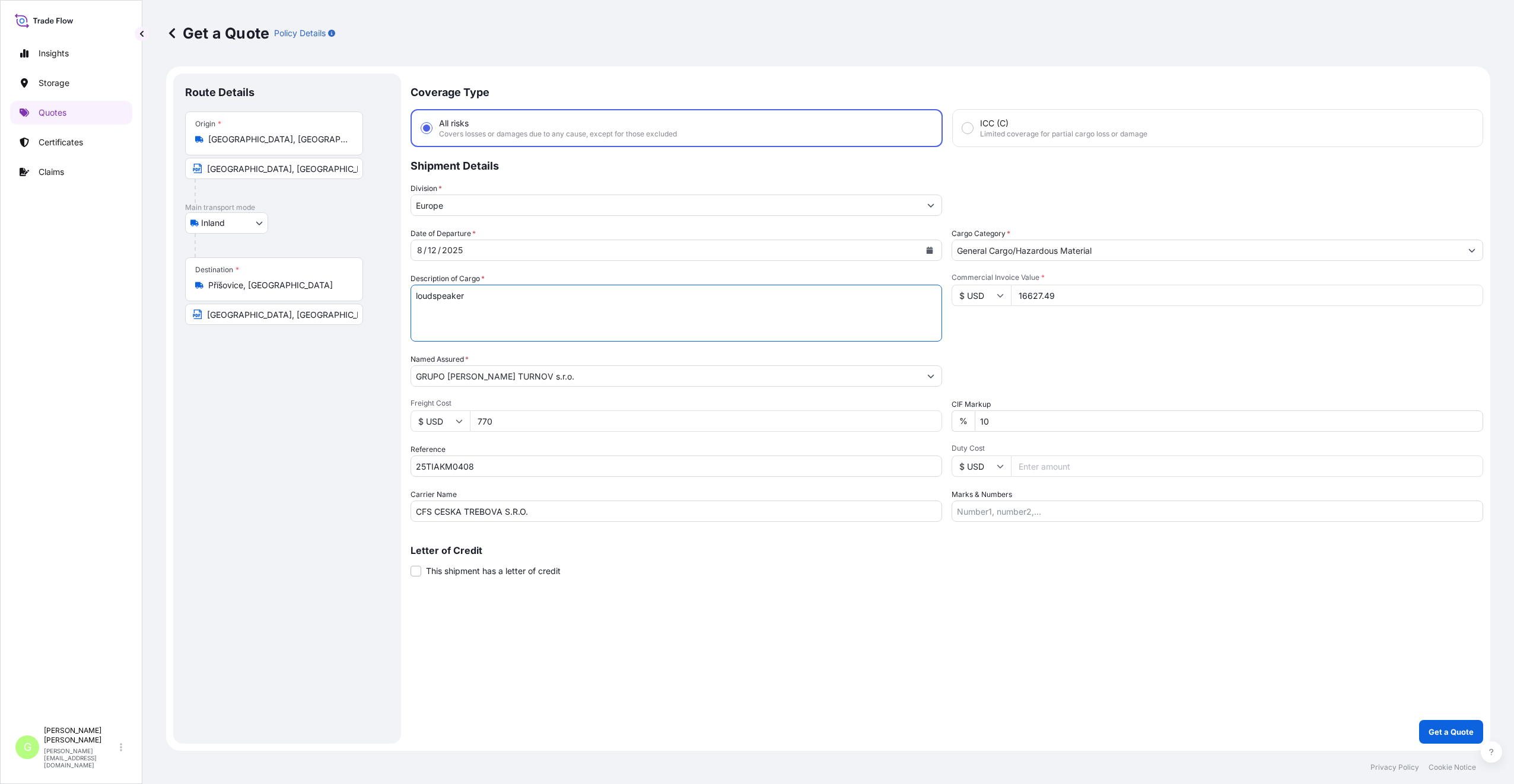
paste
type textarea "Mirror adjust Switch"
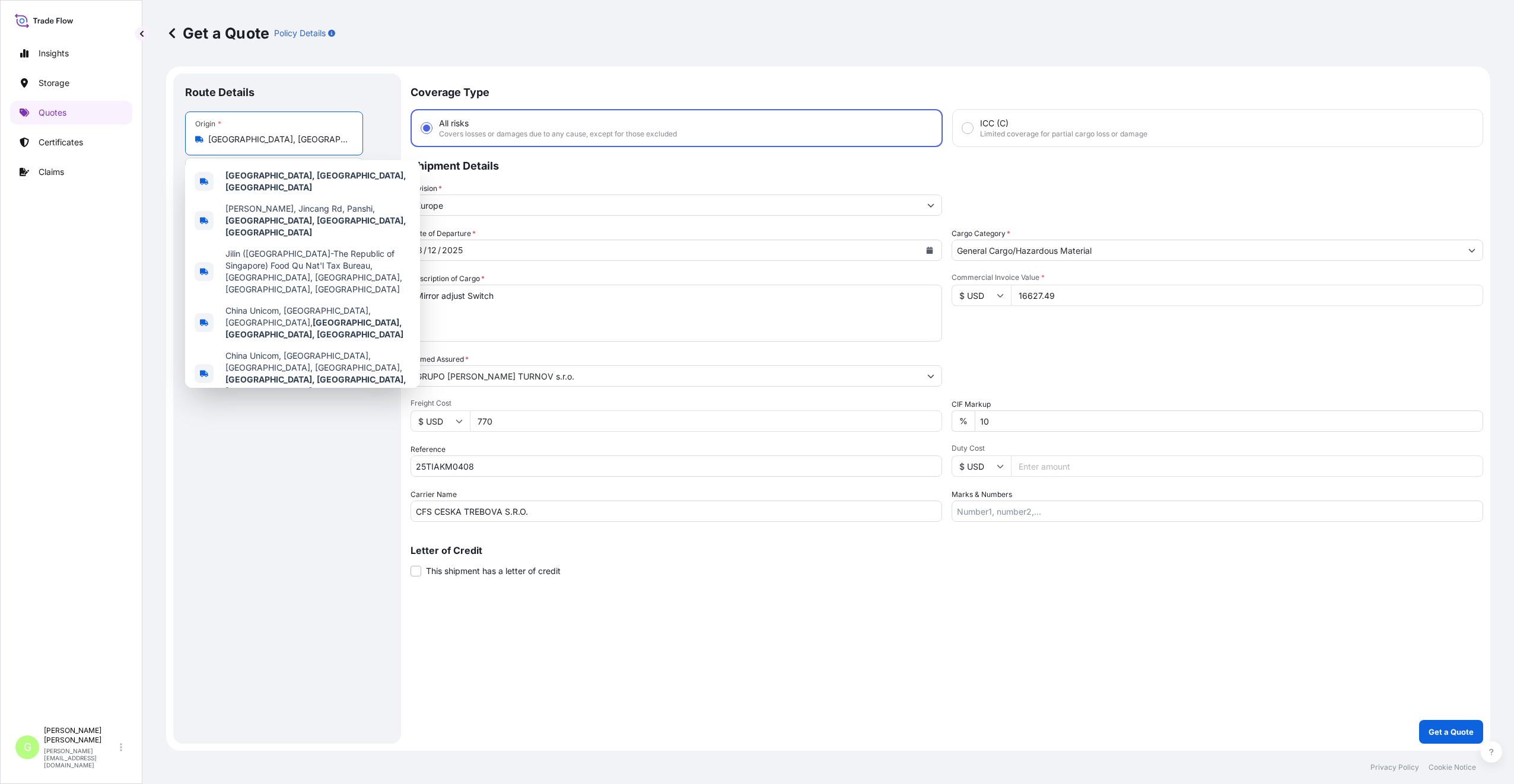
drag, startPoint x: 300, startPoint y: 137, endPoint x: 162, endPoint y: 146, distance: 138.3
click at [162, 146] on div "Get a Quote Policy Details Route Details Place of loading Road / Inland Road / …" at bounding box center [827, 375] width 1371 height 751
click at [261, 183] on b "[GEOGRAPHIC_DATA]" at bounding box center [269, 179] width 86 height 10
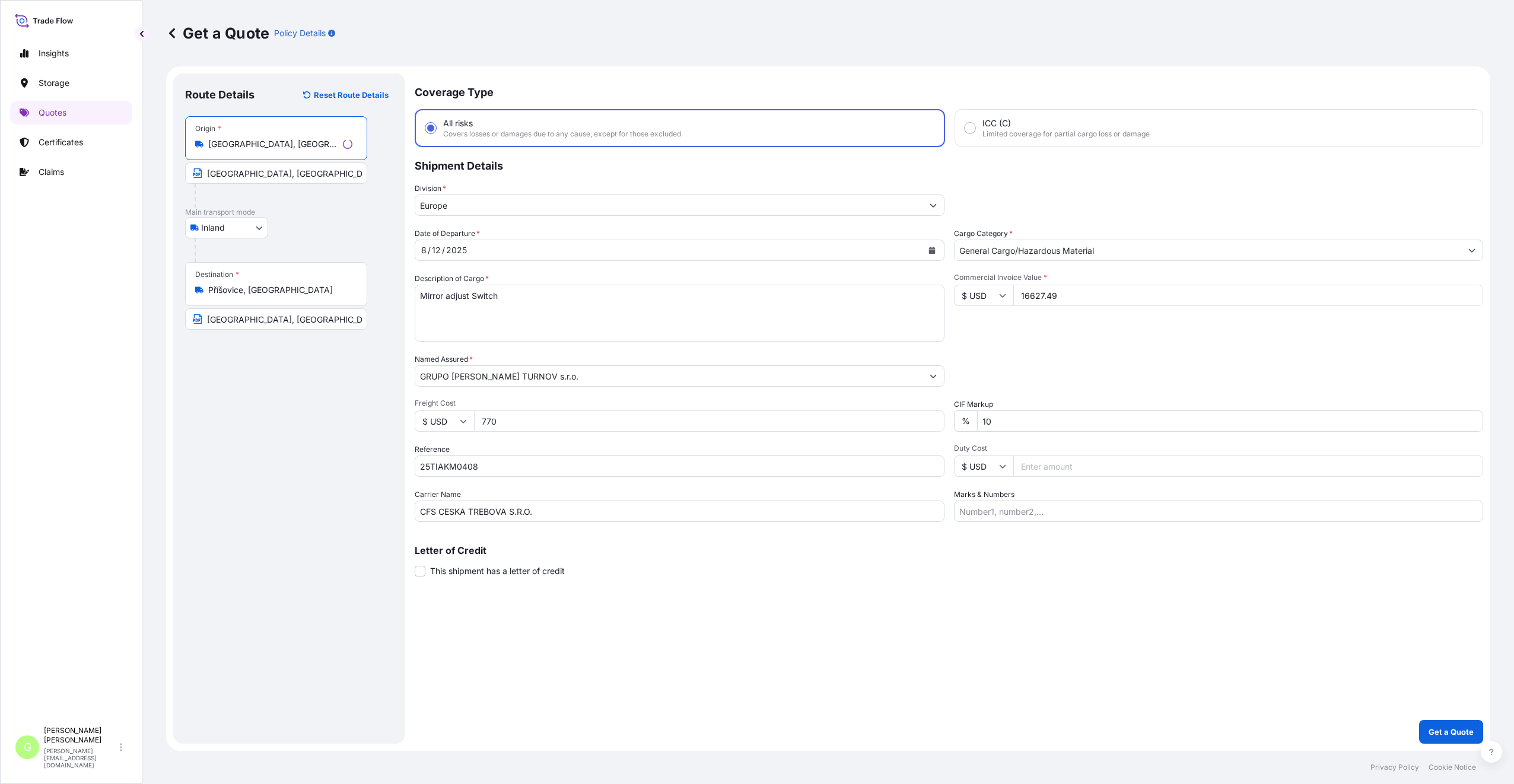
type input "[GEOGRAPHIC_DATA], [GEOGRAPHIC_DATA]"
drag, startPoint x: 249, startPoint y: 169, endPoint x: 167, endPoint y: 161, distance: 82.4
click at [167, 161] on form "Route Details Reset Route Details Place of loading Road / Inland Road / Inland …" at bounding box center [828, 409] width 1324 height 684
type input "[GEOGRAPHIC_DATA], [GEOGRAPHIC_DATA]"
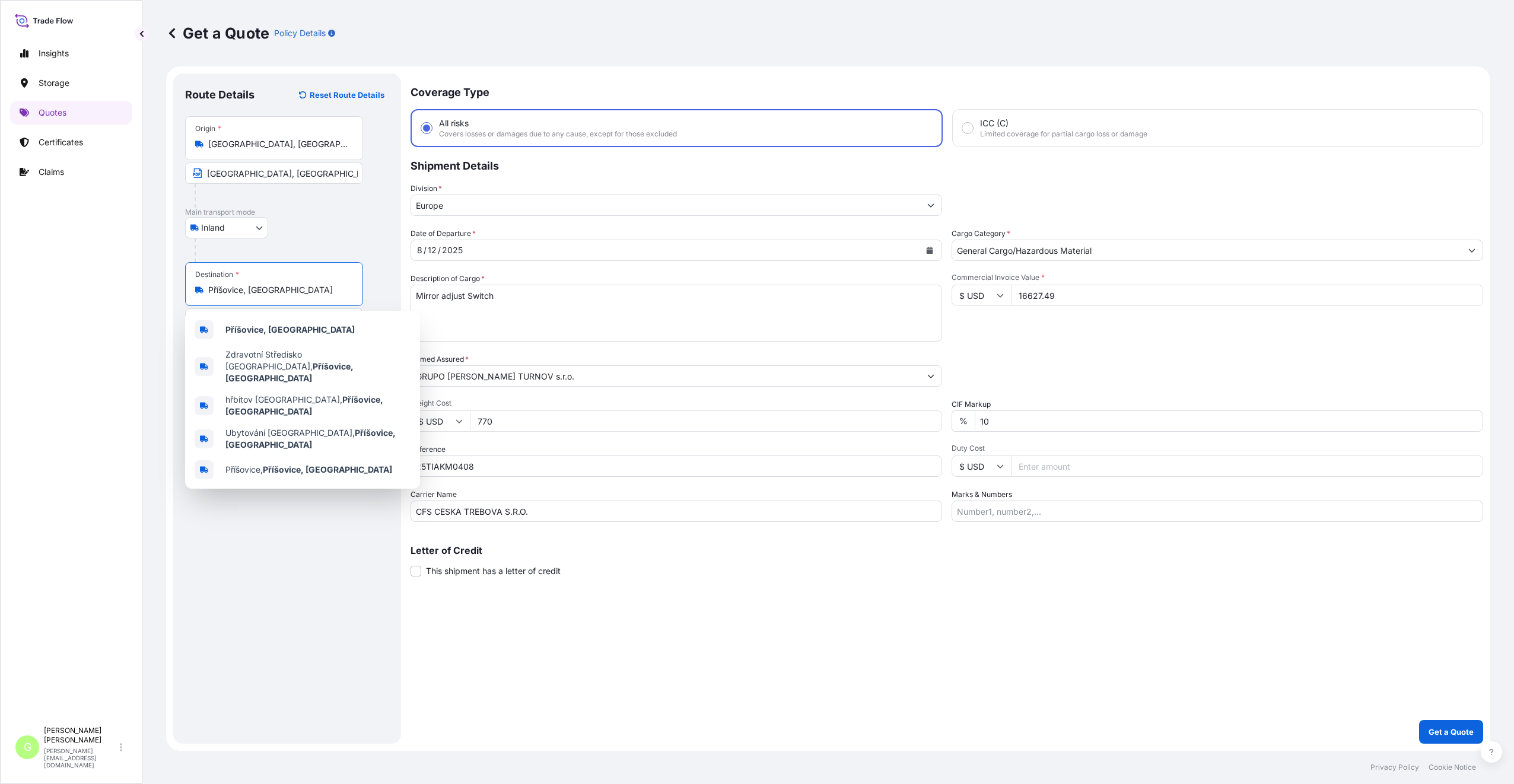
drag, startPoint x: 283, startPoint y: 290, endPoint x: 172, endPoint y: 264, distance: 114.0
click at [171, 272] on form "Route Details Reset Route Details Place of loading Road / Inland Road / Inland …" at bounding box center [828, 409] width 1324 height 684
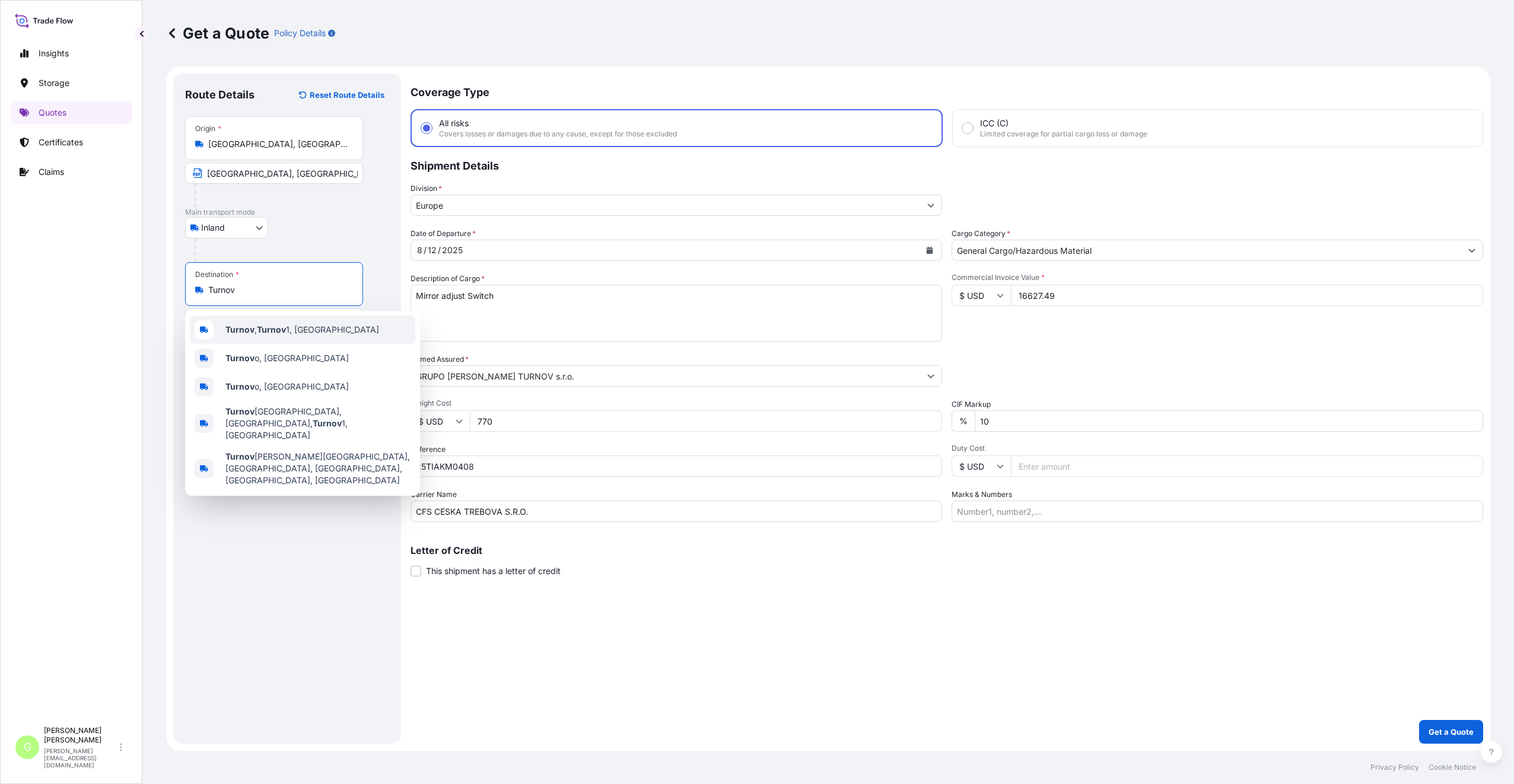
click at [255, 322] on div "Turnov , Turnov 1, [GEOGRAPHIC_DATA]" at bounding box center [302, 330] width 225 height 29
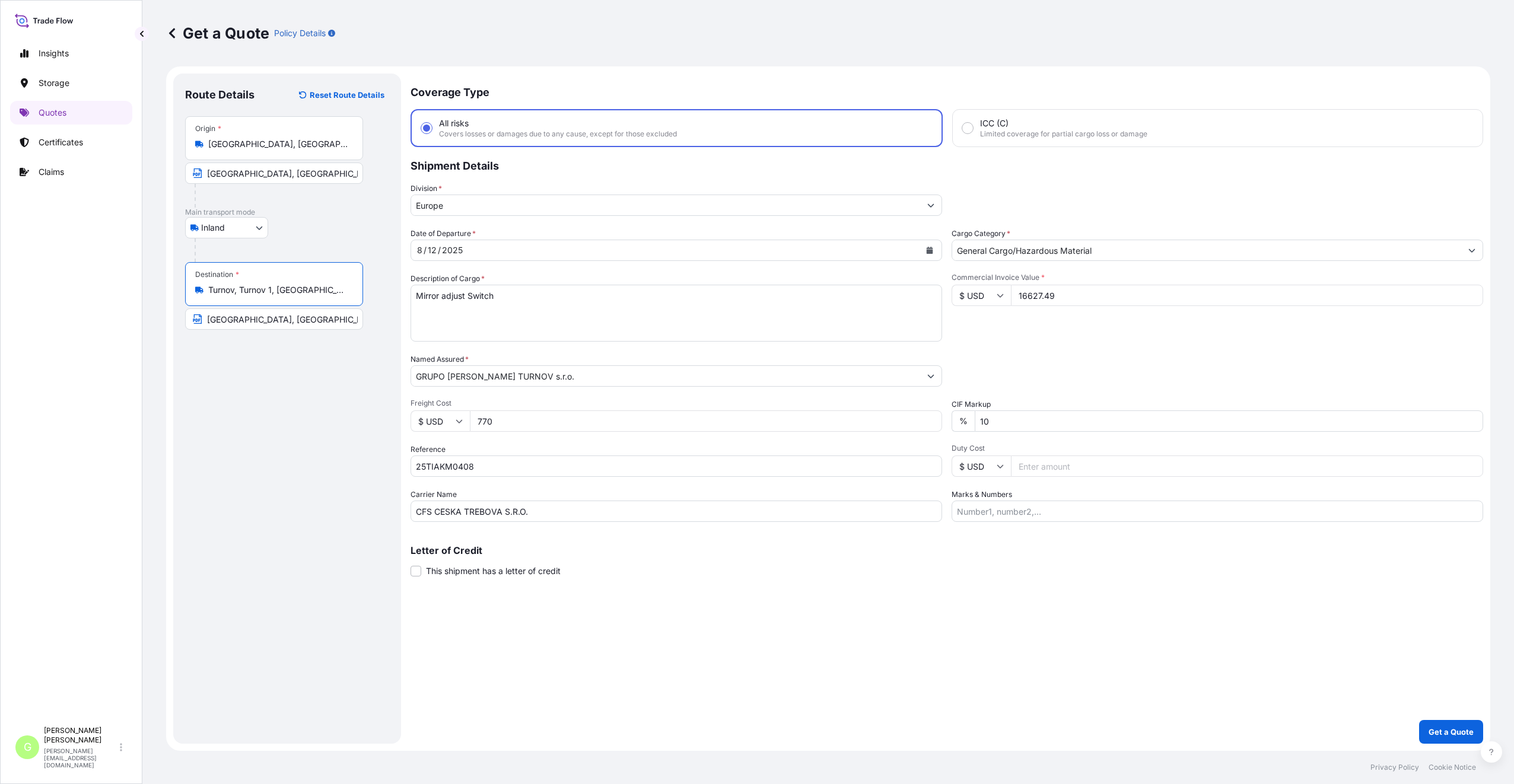
type input "Turnov, Turnov 1, [GEOGRAPHIC_DATA]"
drag, startPoint x: 357, startPoint y: 318, endPoint x: 185, endPoint y: 314, distance: 172.0
click at [185, 314] on div "Route Details Reset Route Details Place of loading Road / [GEOGRAPHIC_DATA] / I…" at bounding box center [287, 409] width 228 height 670
drag, startPoint x: 317, startPoint y: 469, endPoint x: 333, endPoint y: 460, distance: 18.4
click at [317, 468] on div "Route Details Reset Route Details Place of loading Road / [GEOGRAPHIC_DATA] / I…" at bounding box center [286, 409] width 204 height 646
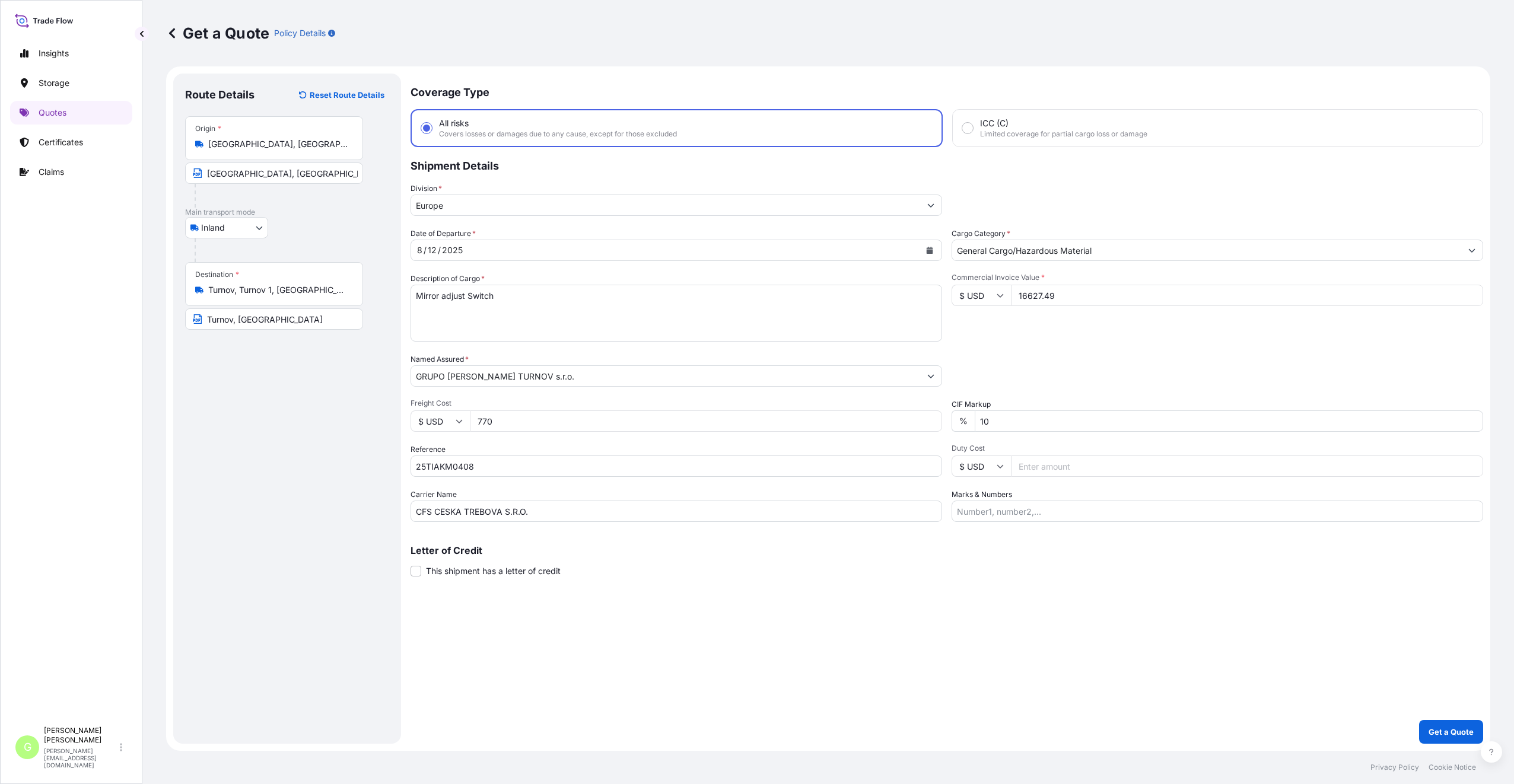
click at [362, 512] on div "Route Details Reset Route Details Place of loading Road / [GEOGRAPHIC_DATA] / I…" at bounding box center [286, 409] width 204 height 646
click at [1469, 731] on p "Get a Quote" at bounding box center [1451, 732] width 45 height 12
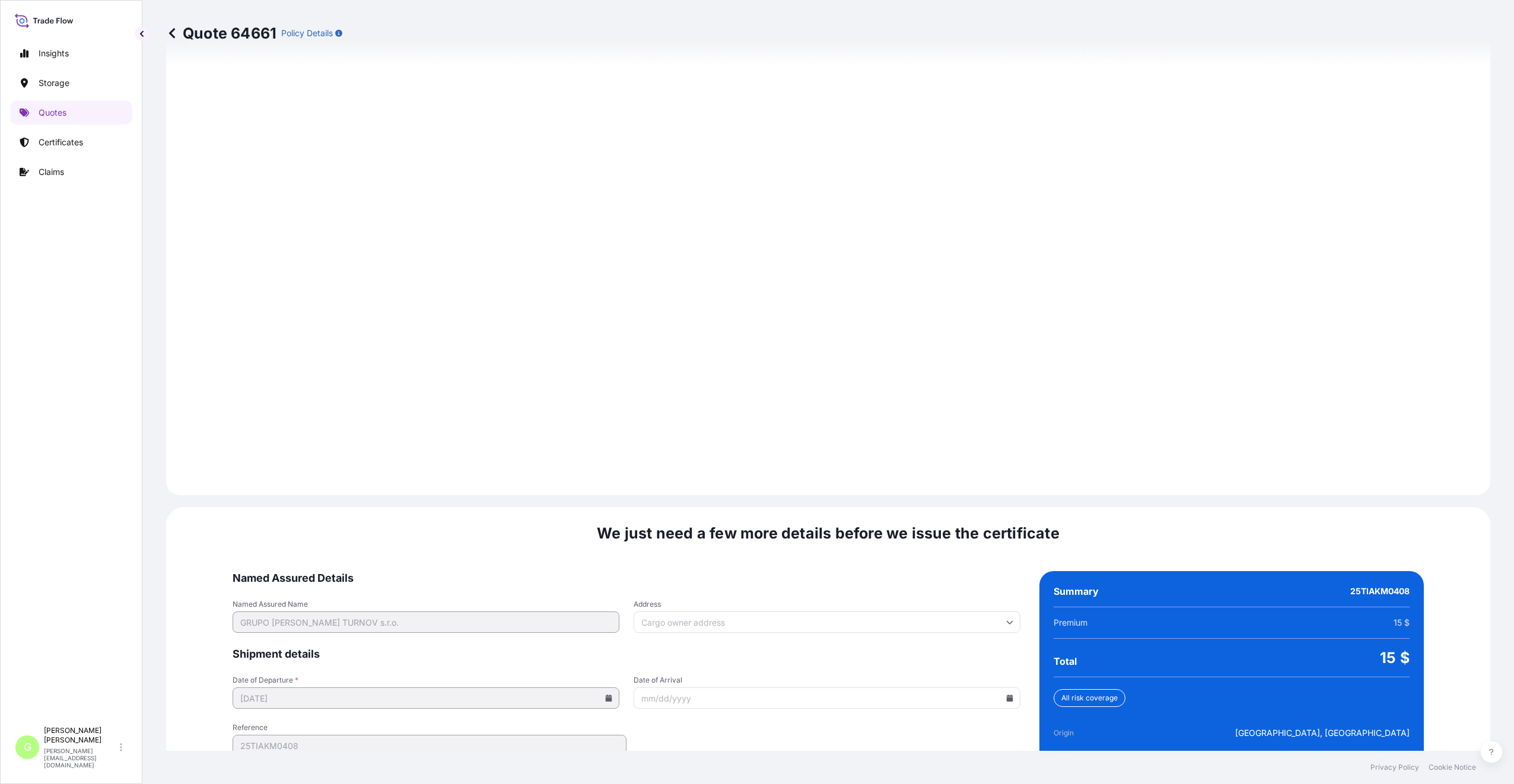
scroll to position [1428, 0]
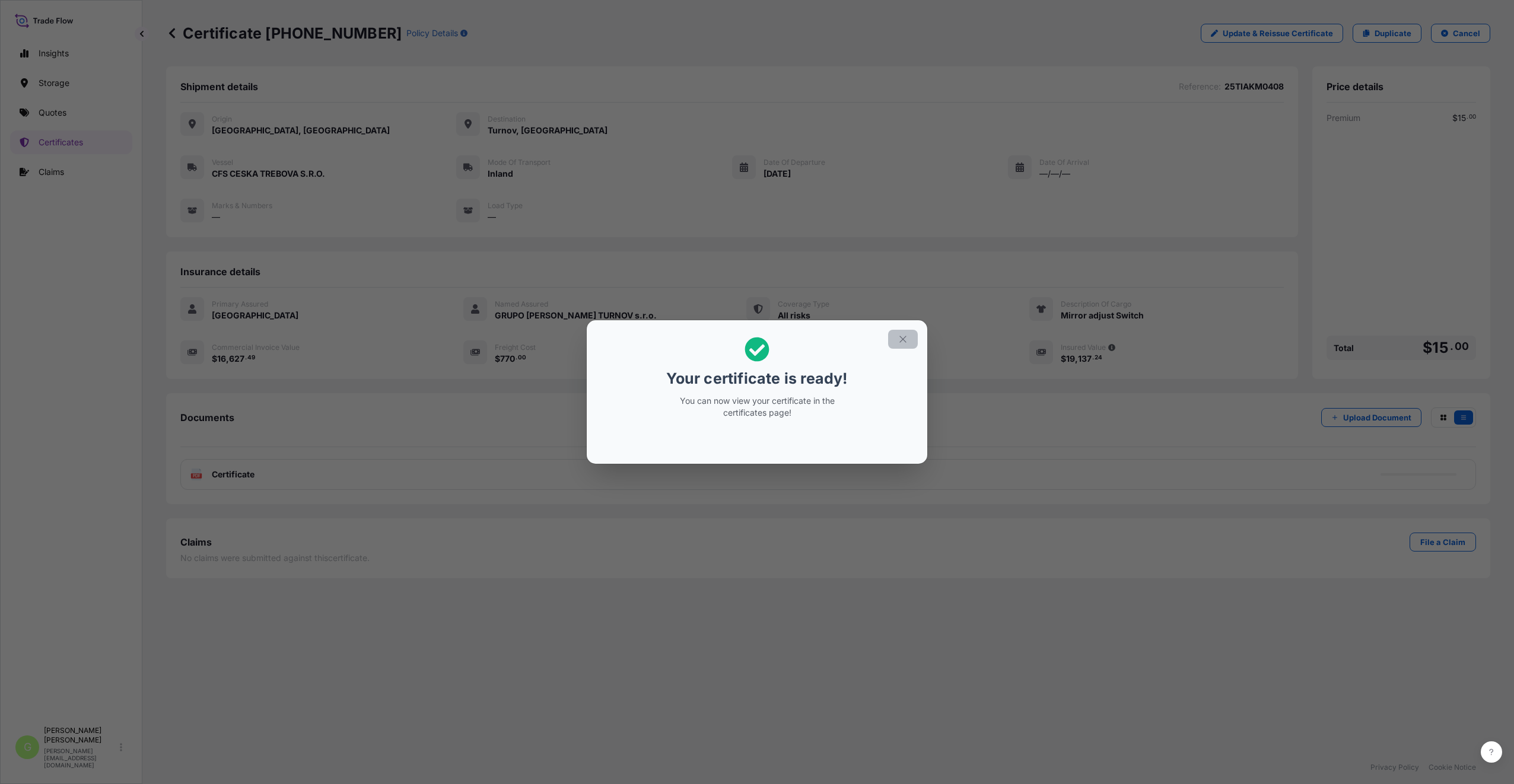
click at [904, 341] on icon "button" at bounding box center [903, 339] width 11 height 11
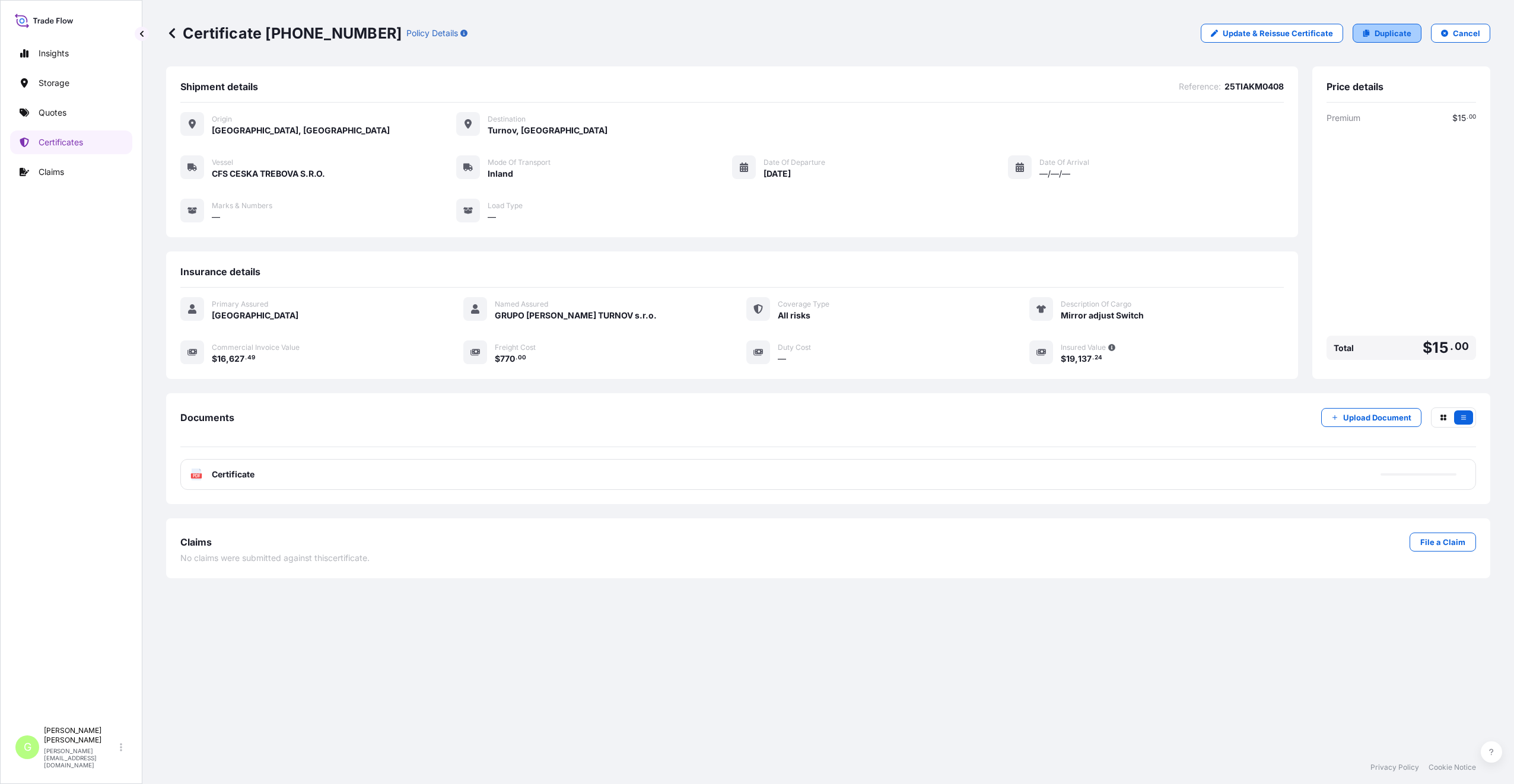
click at [1391, 32] on p "Duplicate" at bounding box center [1392, 33] width 37 height 12
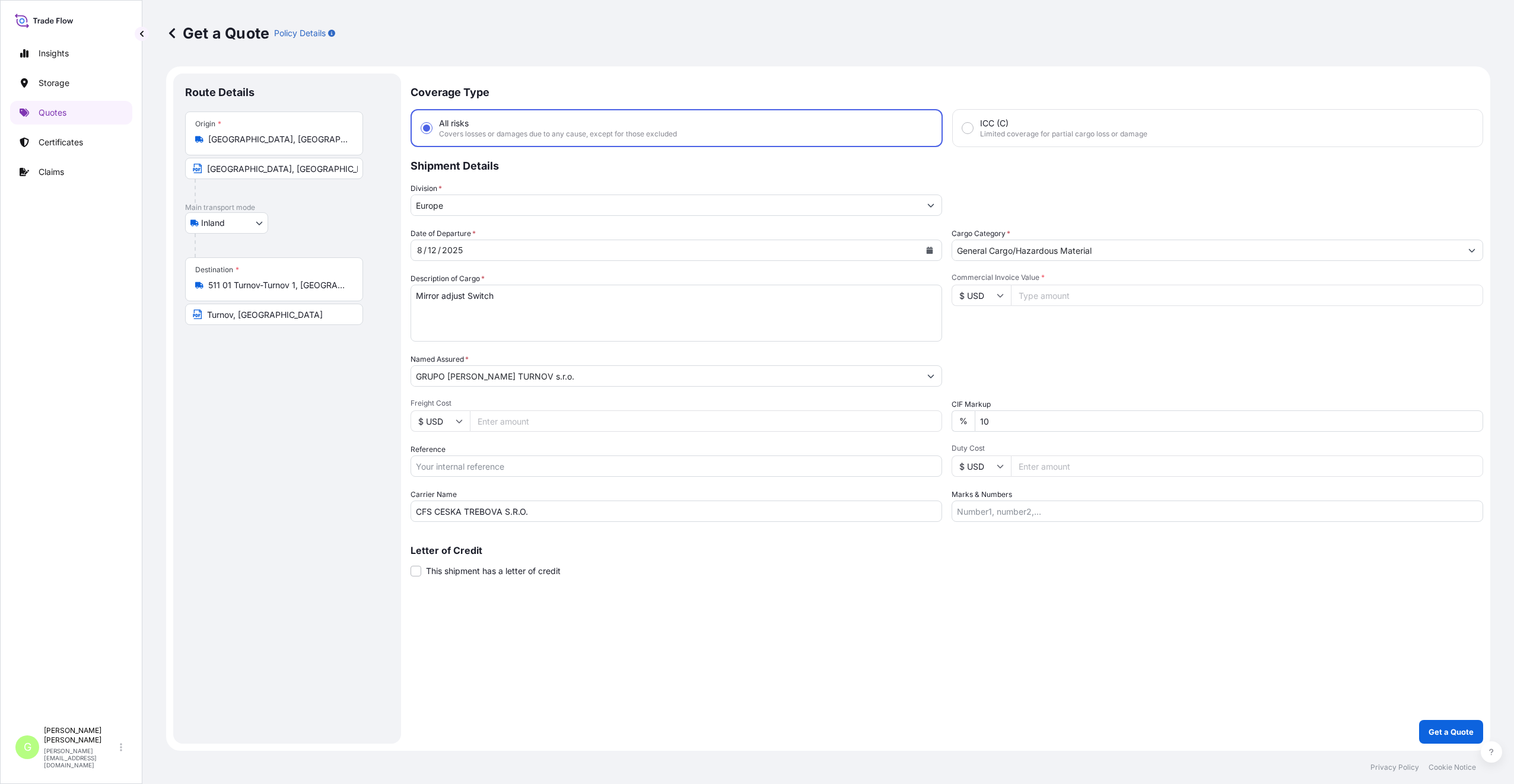
click at [477, 467] on input "Reference" at bounding box center [677, 466] width 532 height 21
click at [1034, 292] on input "Commercial Invoice Value *" at bounding box center [1247, 295] width 472 height 21
click at [505, 423] on input "Freight Cost" at bounding box center [706, 421] width 472 height 21
click at [929, 250] on icon "Calendar" at bounding box center [930, 250] width 7 height 7
click at [435, 282] on icon "Previous" at bounding box center [435, 284] width 7 height 7
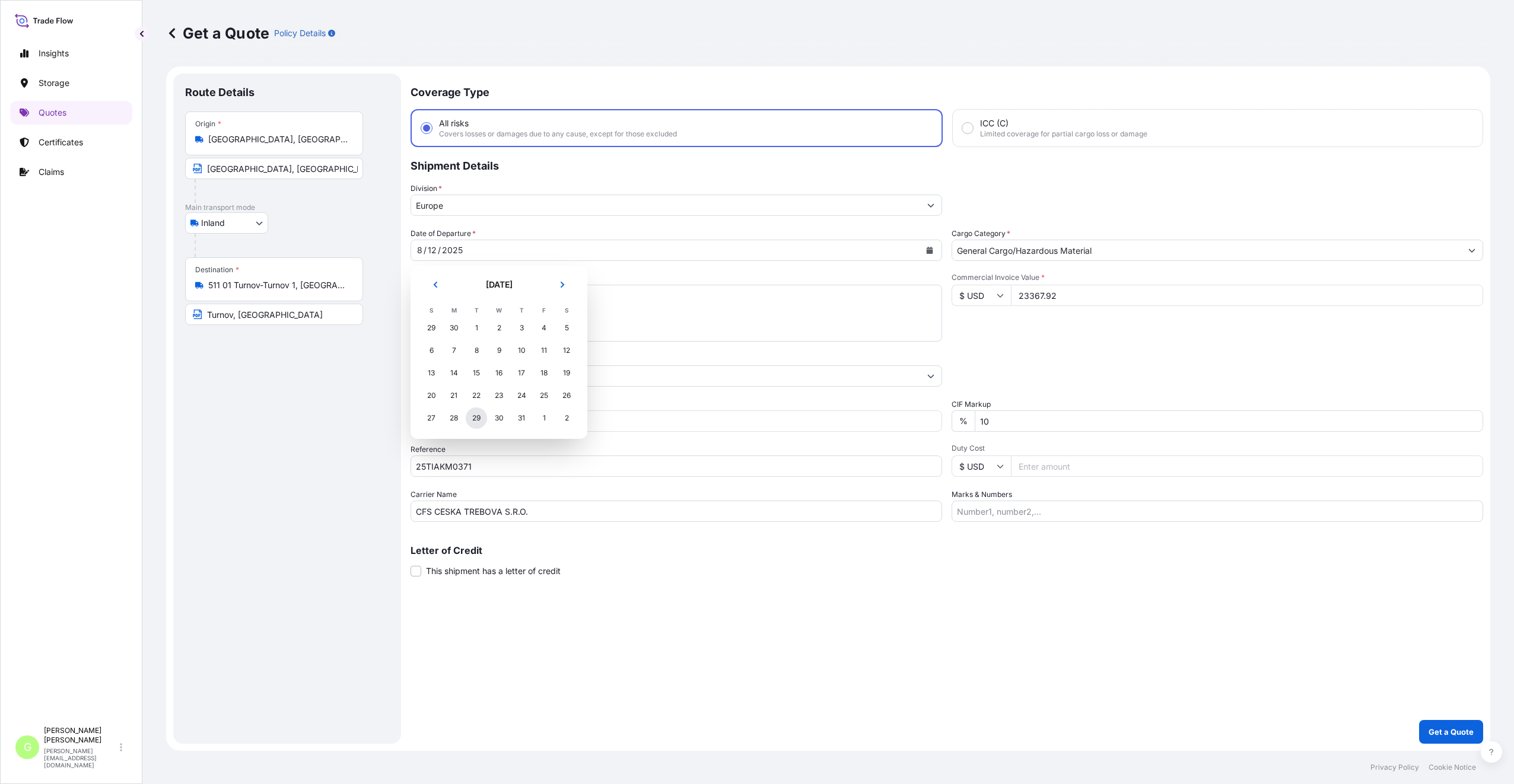
click at [473, 417] on div "29" at bounding box center [477, 418] width 21 height 21
click at [547, 642] on div "Coverage Type All risks Covers losses or damages due to any cause, except for t…" at bounding box center [947, 409] width 1073 height 670
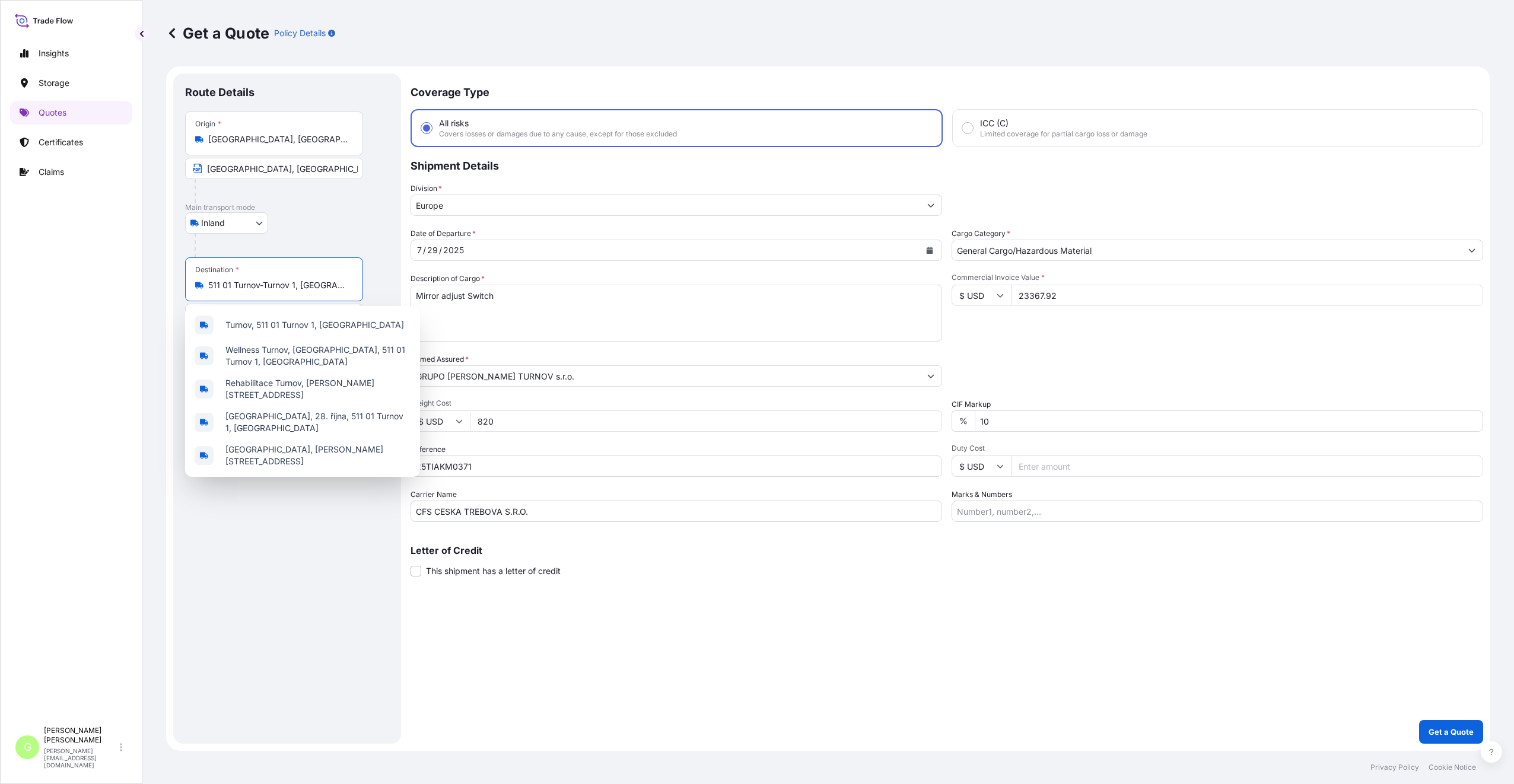
drag, startPoint x: 300, startPoint y: 282, endPoint x: 200, endPoint y: 288, distance: 100.2
click at [200, 288] on div "511 01 Turnov-Turnov 1, [GEOGRAPHIC_DATA]" at bounding box center [274, 285] width 158 height 12
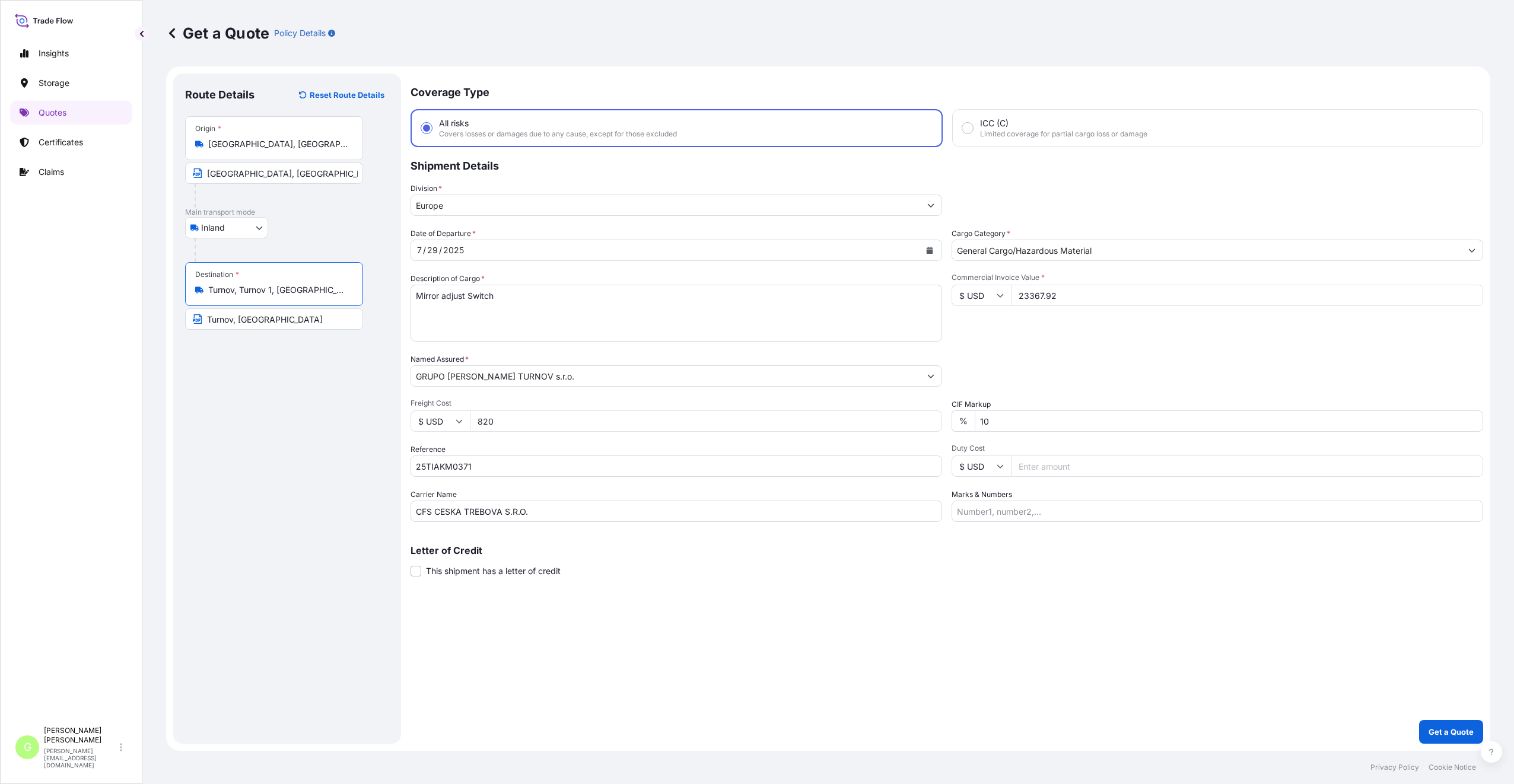
click at [558, 625] on div "Coverage Type All risks Covers losses or damages due to any cause, except for t…" at bounding box center [947, 409] width 1073 height 670
click at [1469, 729] on p "Get a Quote" at bounding box center [1451, 732] width 45 height 12
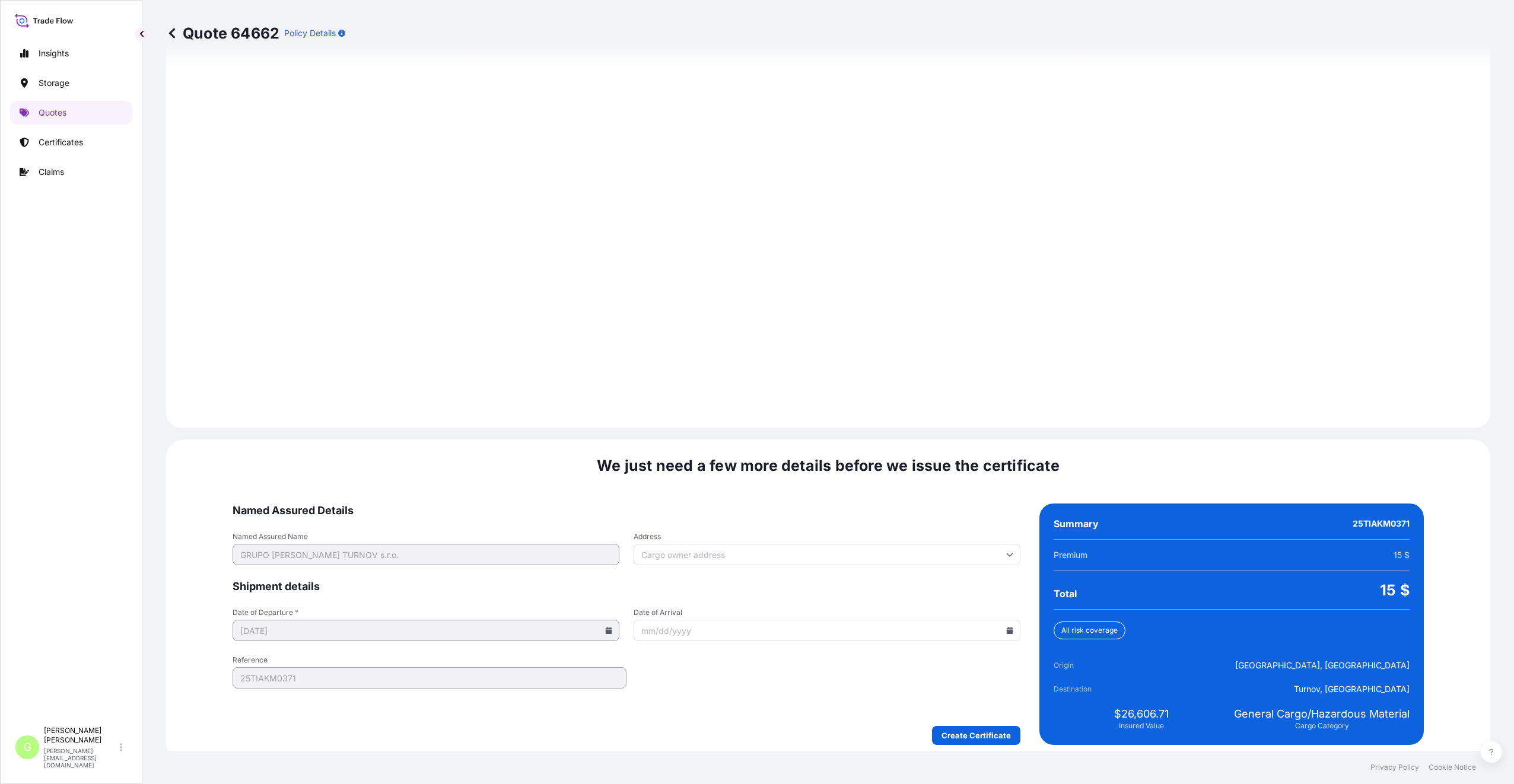
scroll to position [1428, 0]
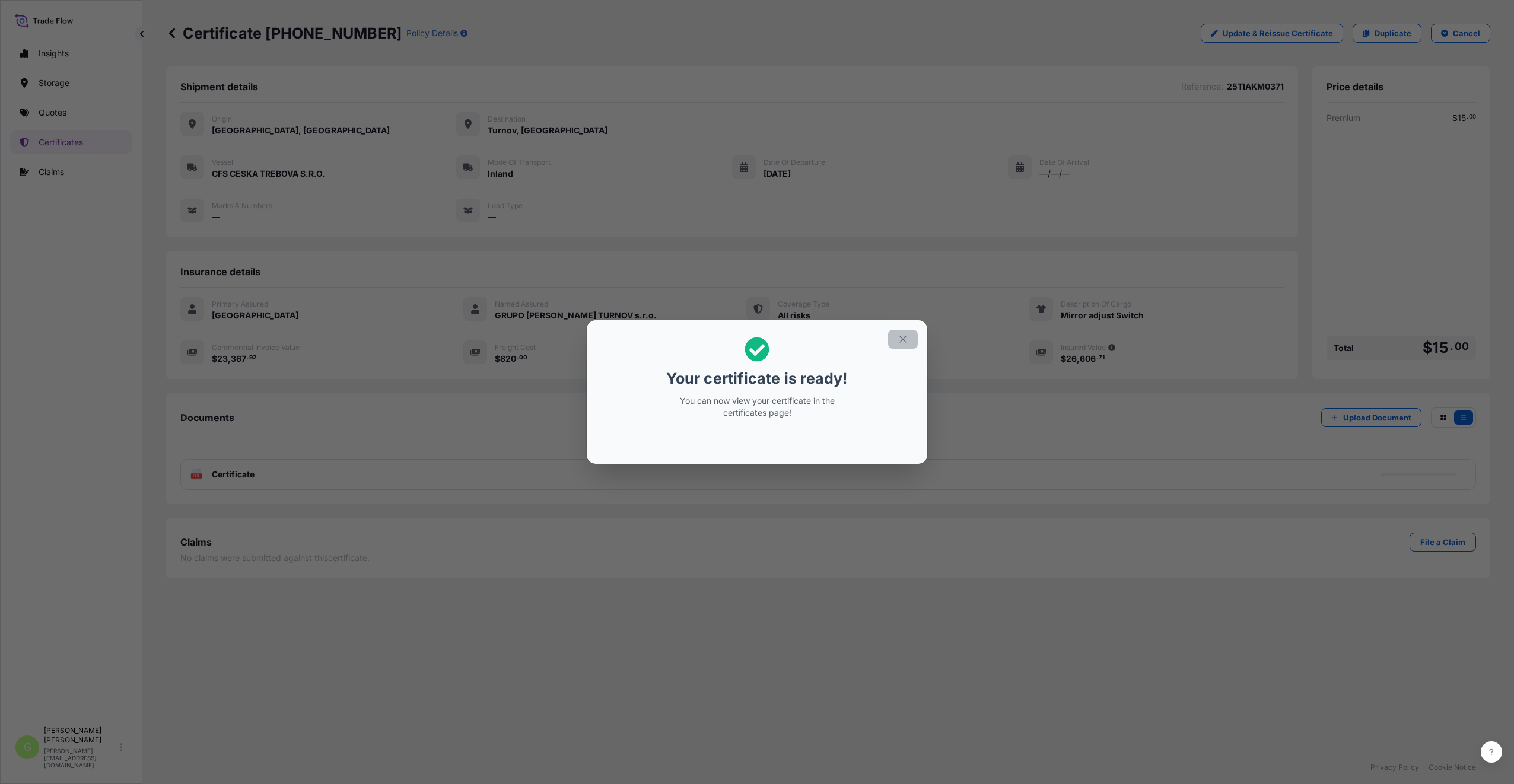
click at [905, 343] on icon "button" at bounding box center [903, 339] width 11 height 11
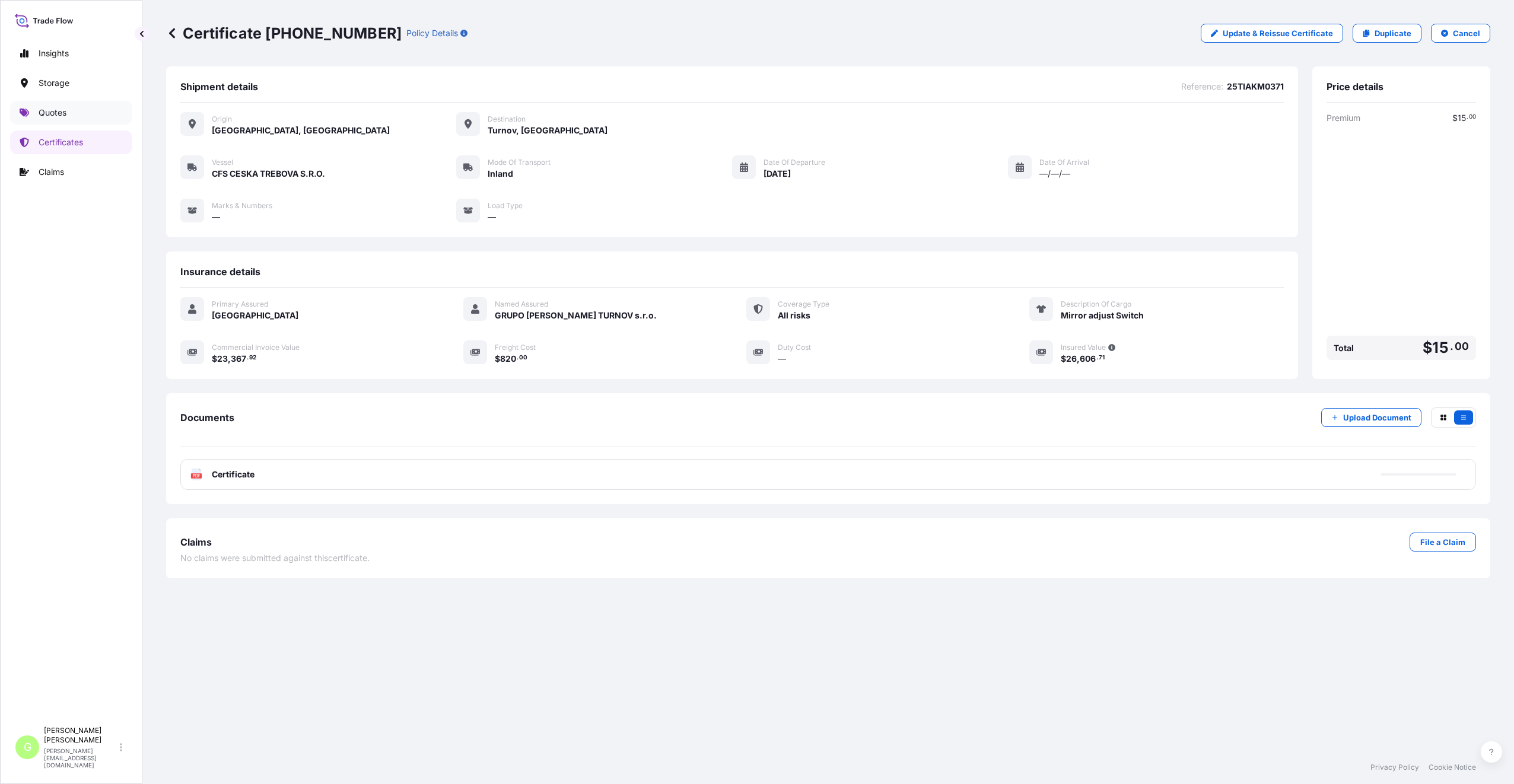
click at [53, 108] on p "Quotes" at bounding box center [53, 113] width 28 height 12
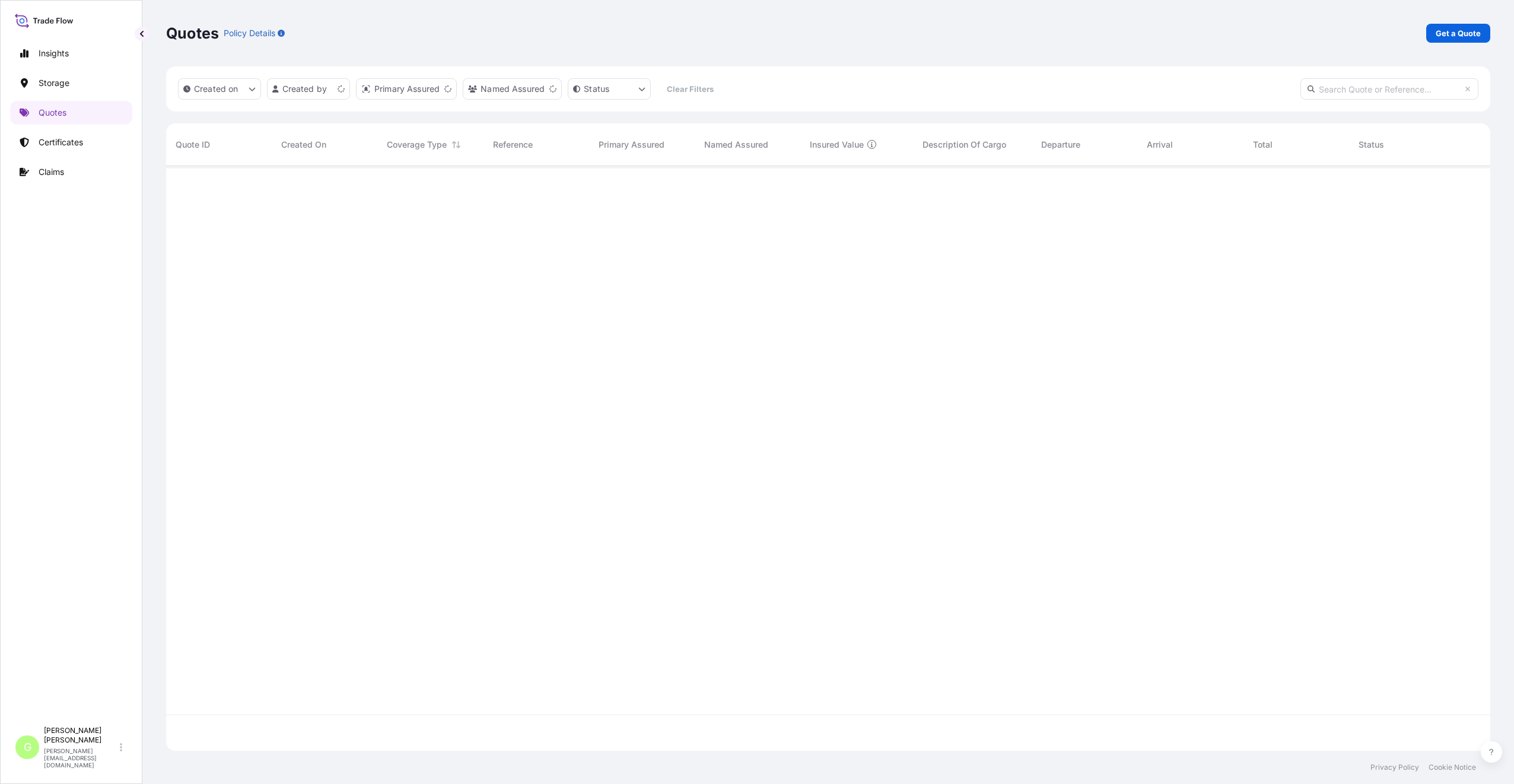
scroll to position [582, 1315]
click at [1458, 26] on link "Get a Quote" at bounding box center [1458, 33] width 64 height 19
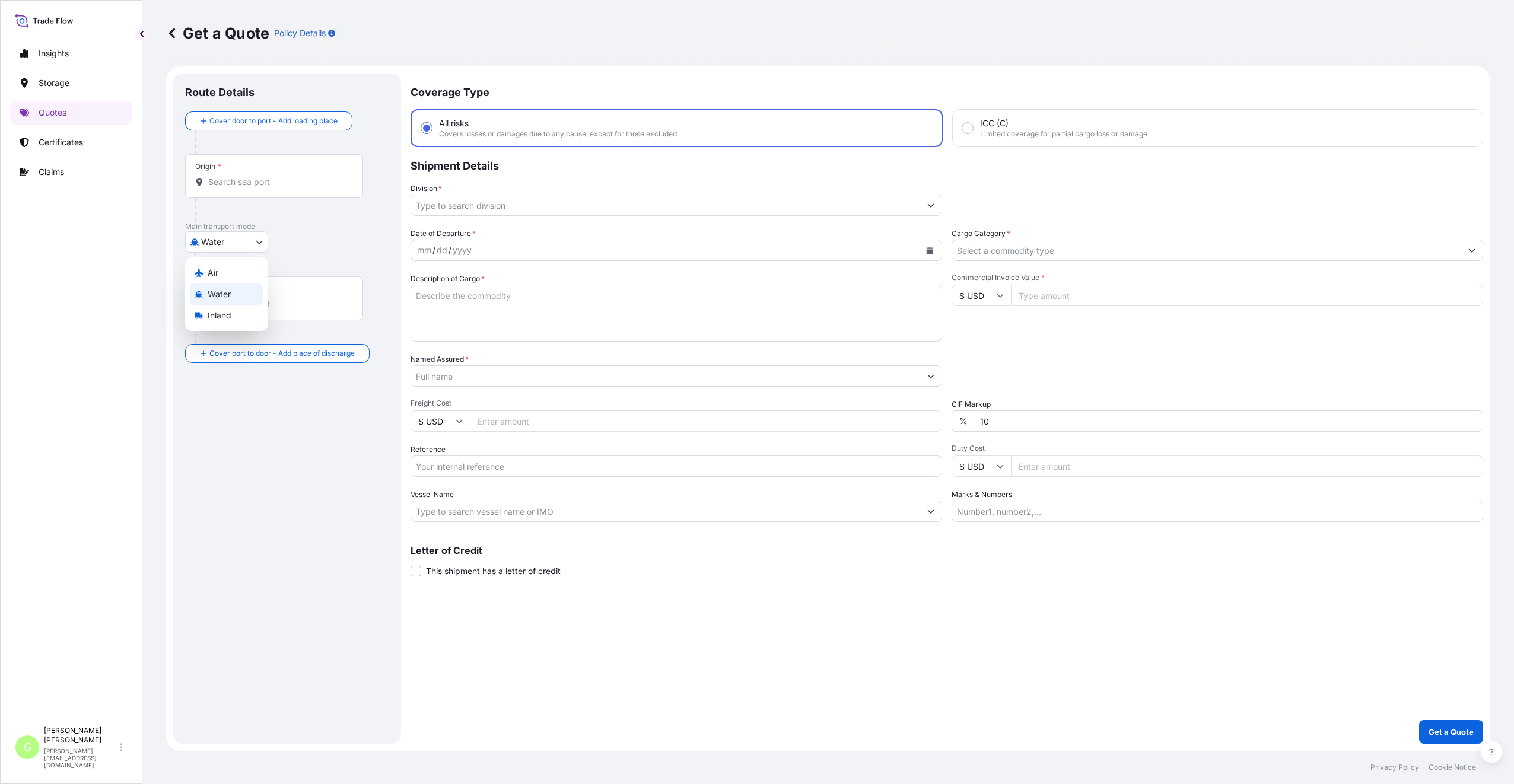
click at [190, 249] on body "Insights Storage Quotes Certificates Claims G [PERSON_NAME] [PERSON_NAME][EMAIL…" at bounding box center [757, 392] width 1514 height 784
click at [217, 312] on span "Inland" at bounding box center [219, 316] width 24 height 12
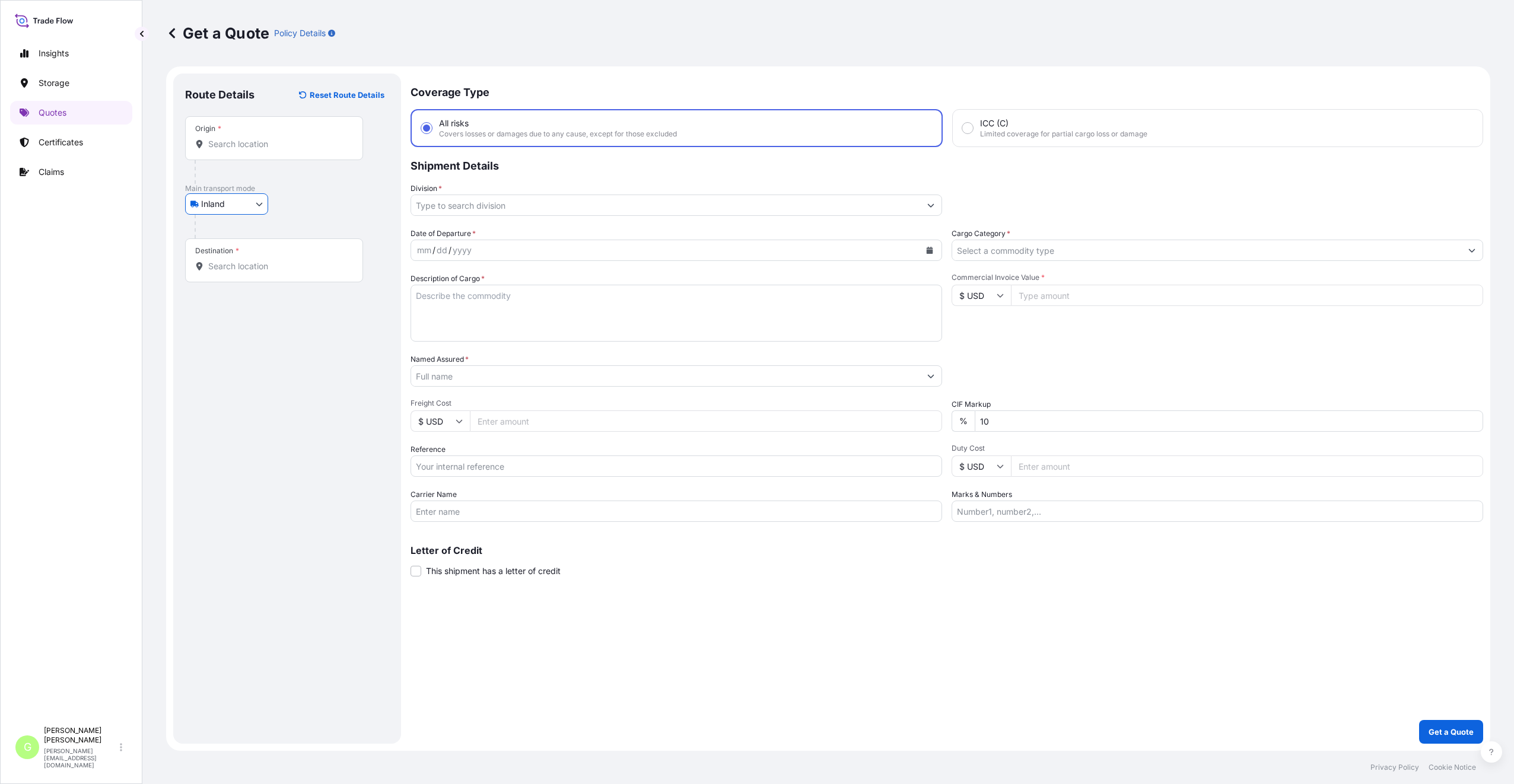
click at [467, 201] on input "Division *" at bounding box center [666, 205] width 509 height 21
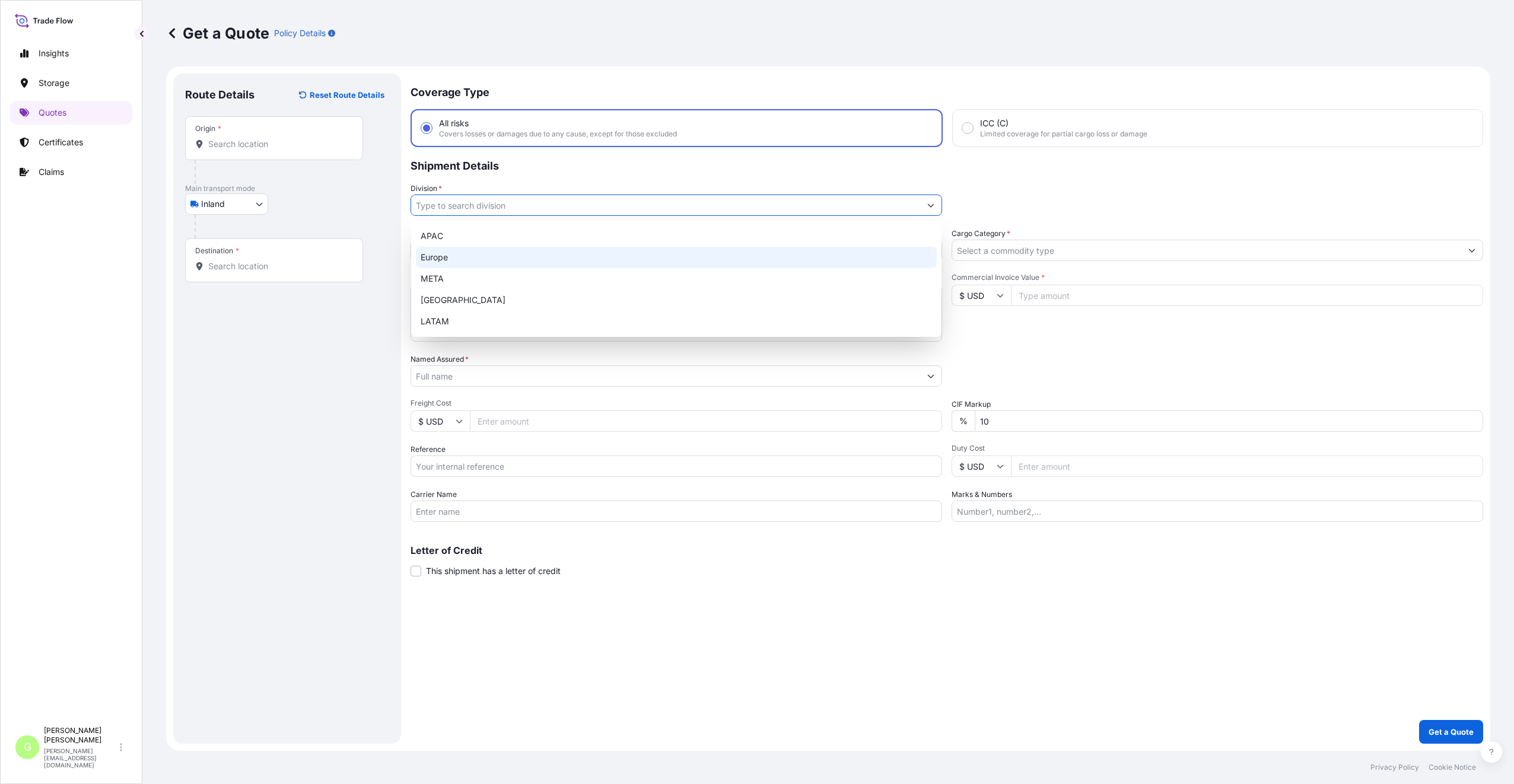
click at [451, 256] on div "Europe" at bounding box center [677, 257] width 521 height 21
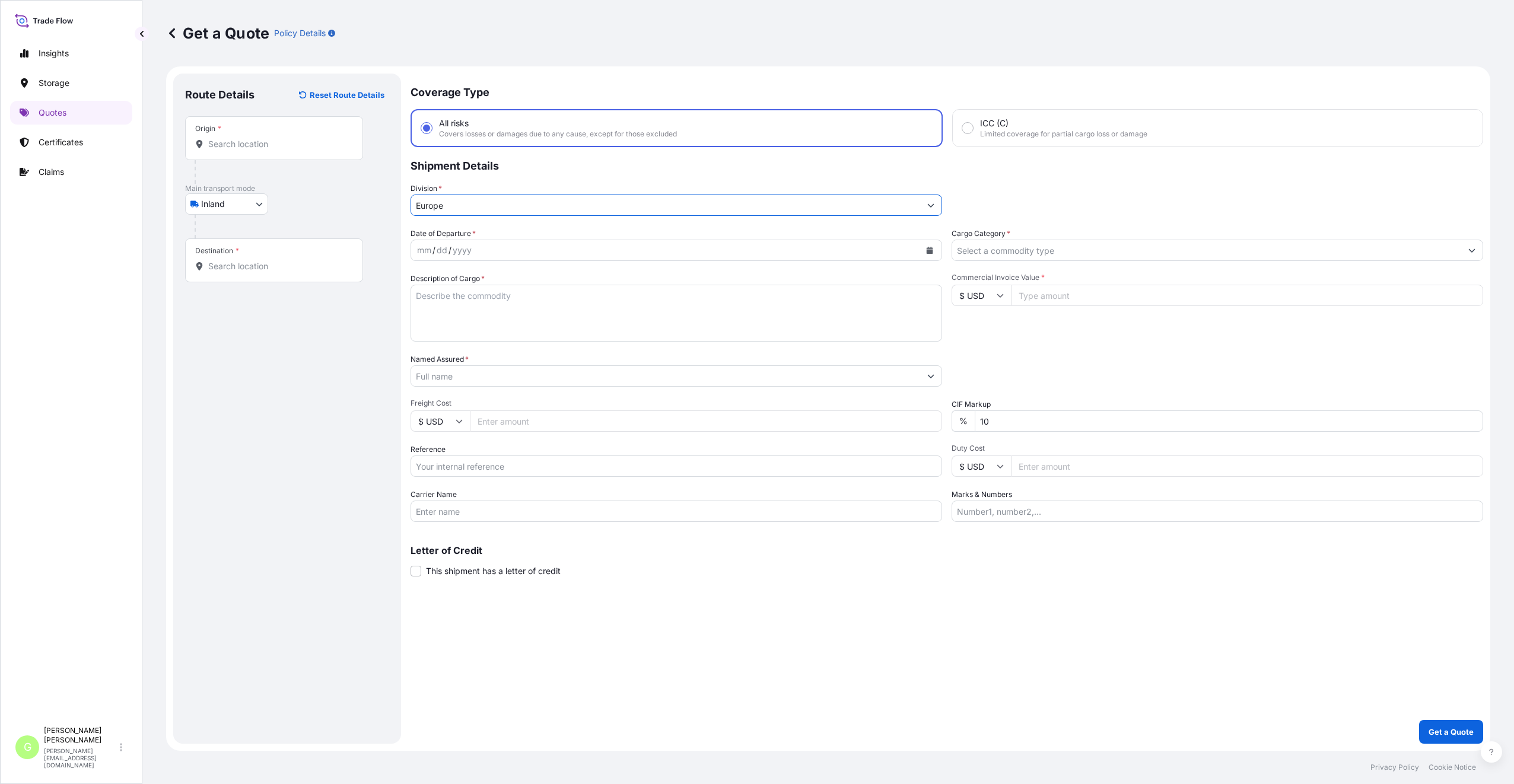
click at [1060, 245] on input "Cargo Category *" at bounding box center [1206, 250] width 509 height 21
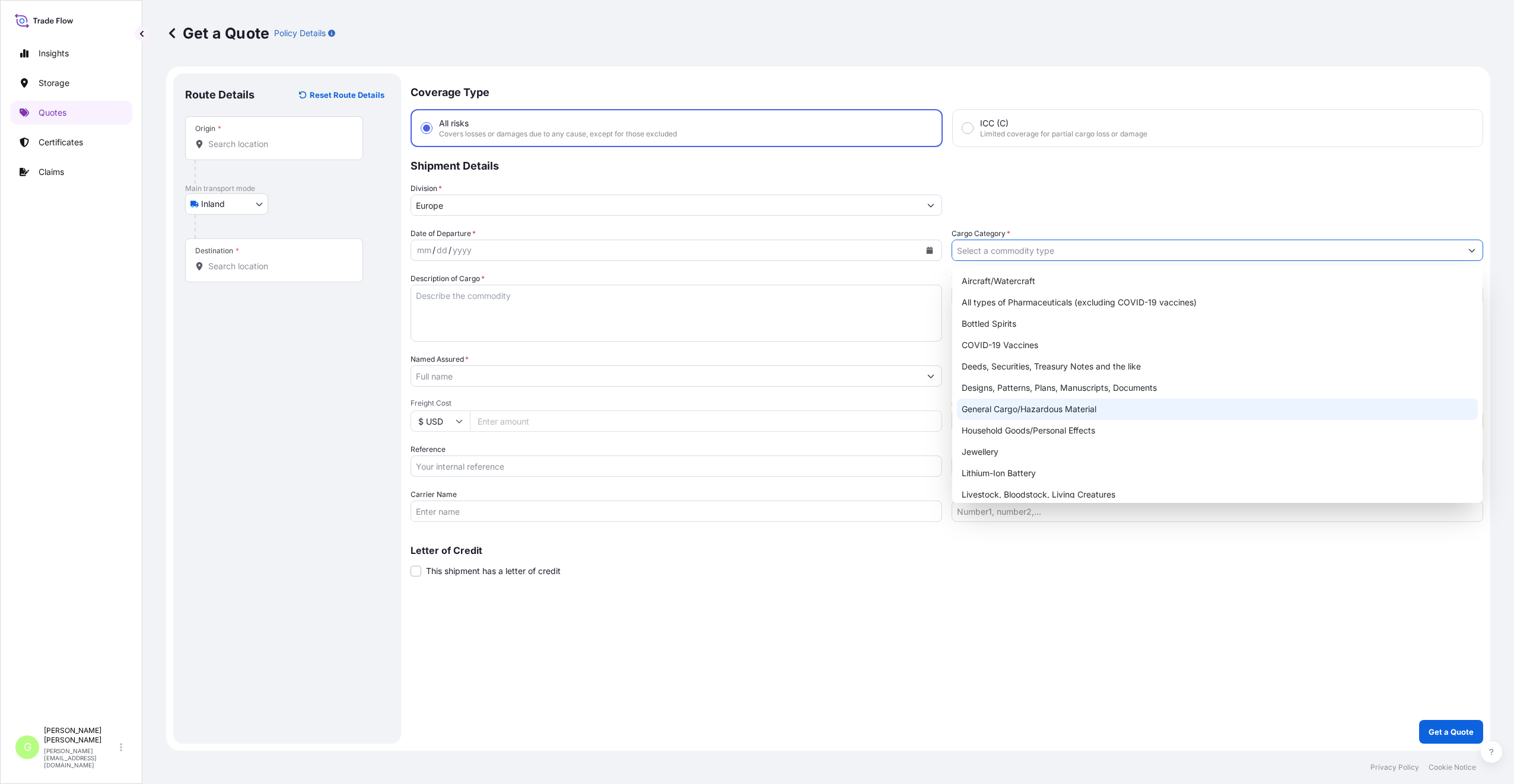
click at [982, 407] on div "General Cargo/Hazardous Material" at bounding box center [1218, 409] width 521 height 21
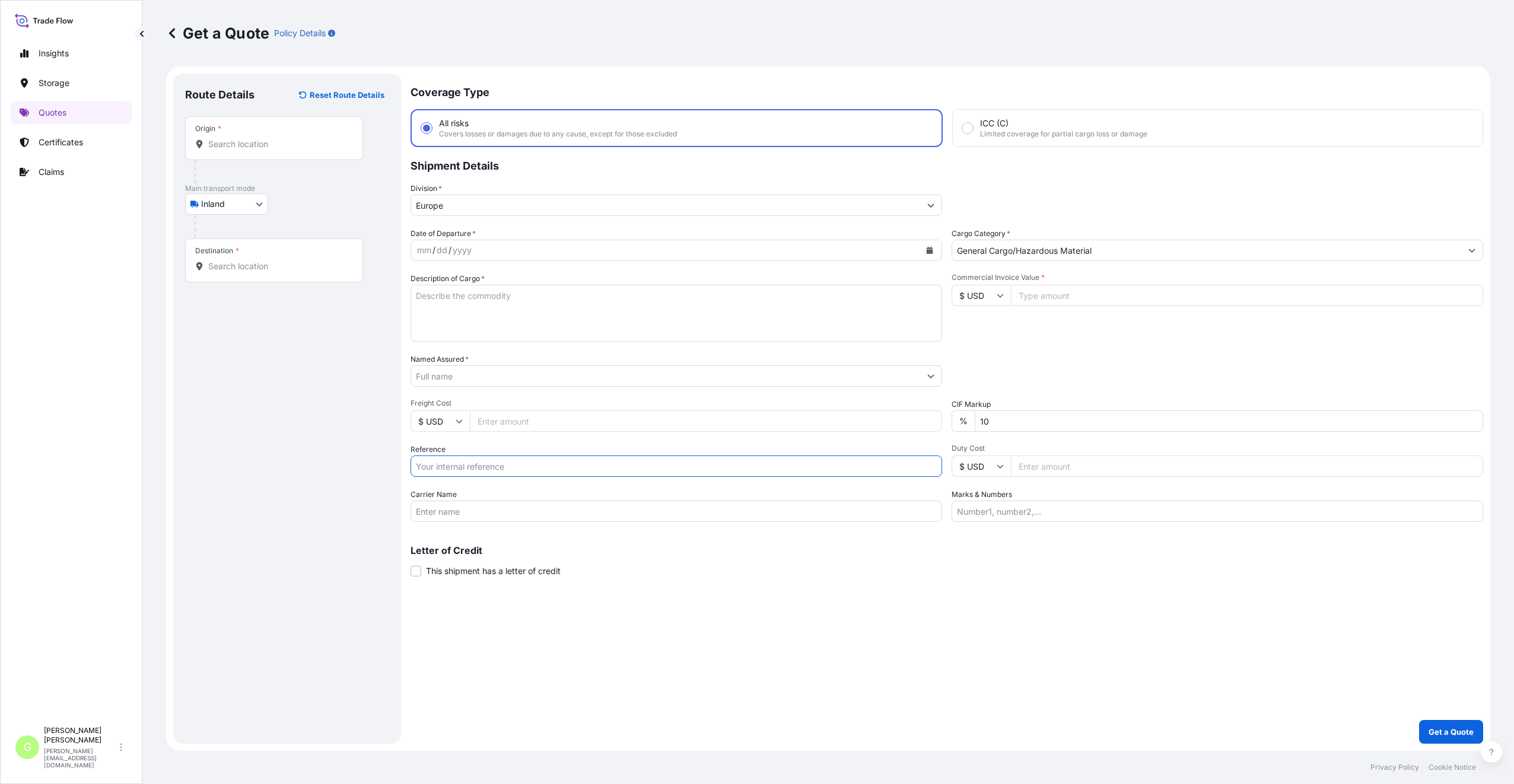
click at [436, 466] on input "Reference" at bounding box center [677, 466] width 532 height 21
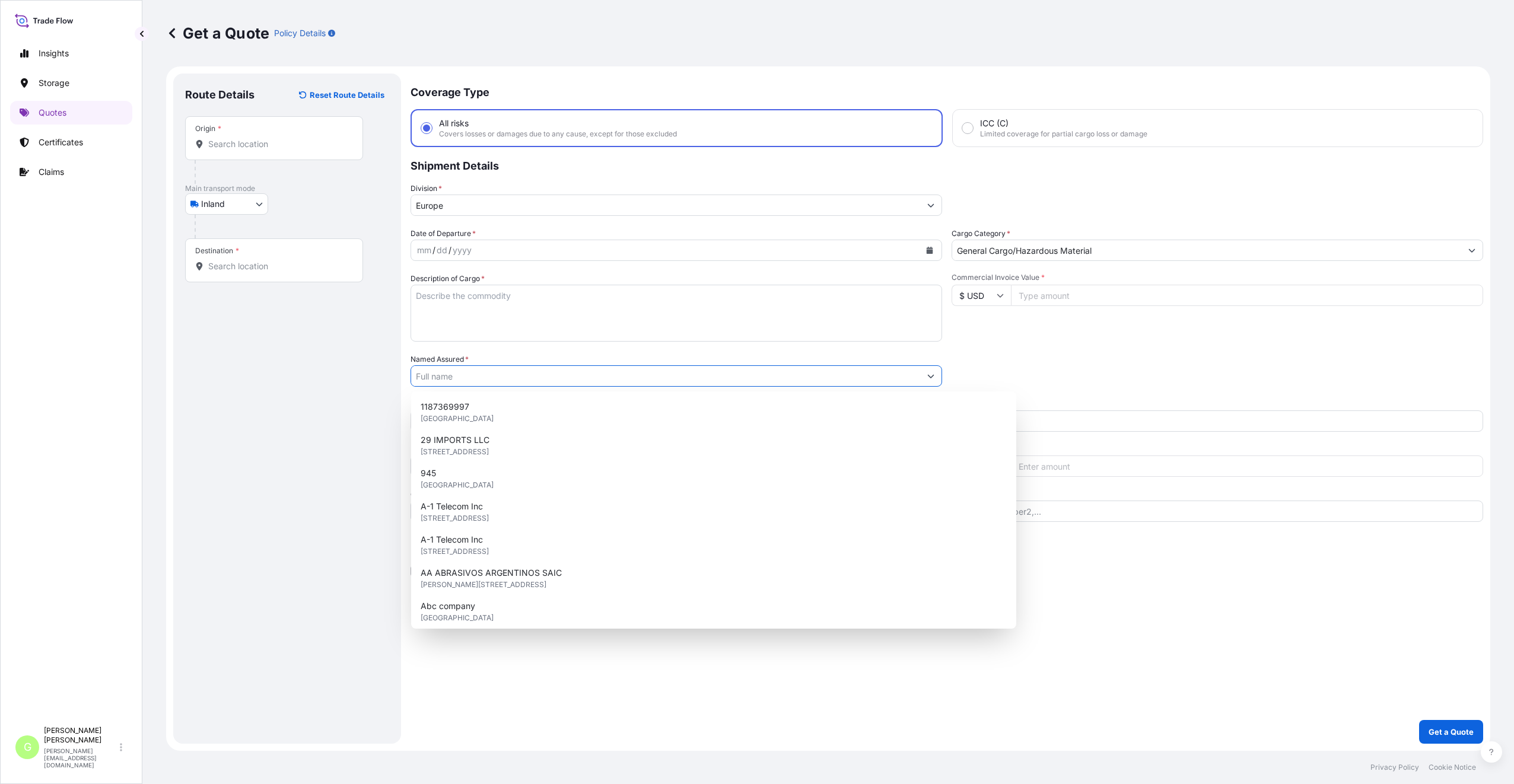
click at [444, 375] on input "Named Assured *" at bounding box center [666, 376] width 509 height 21
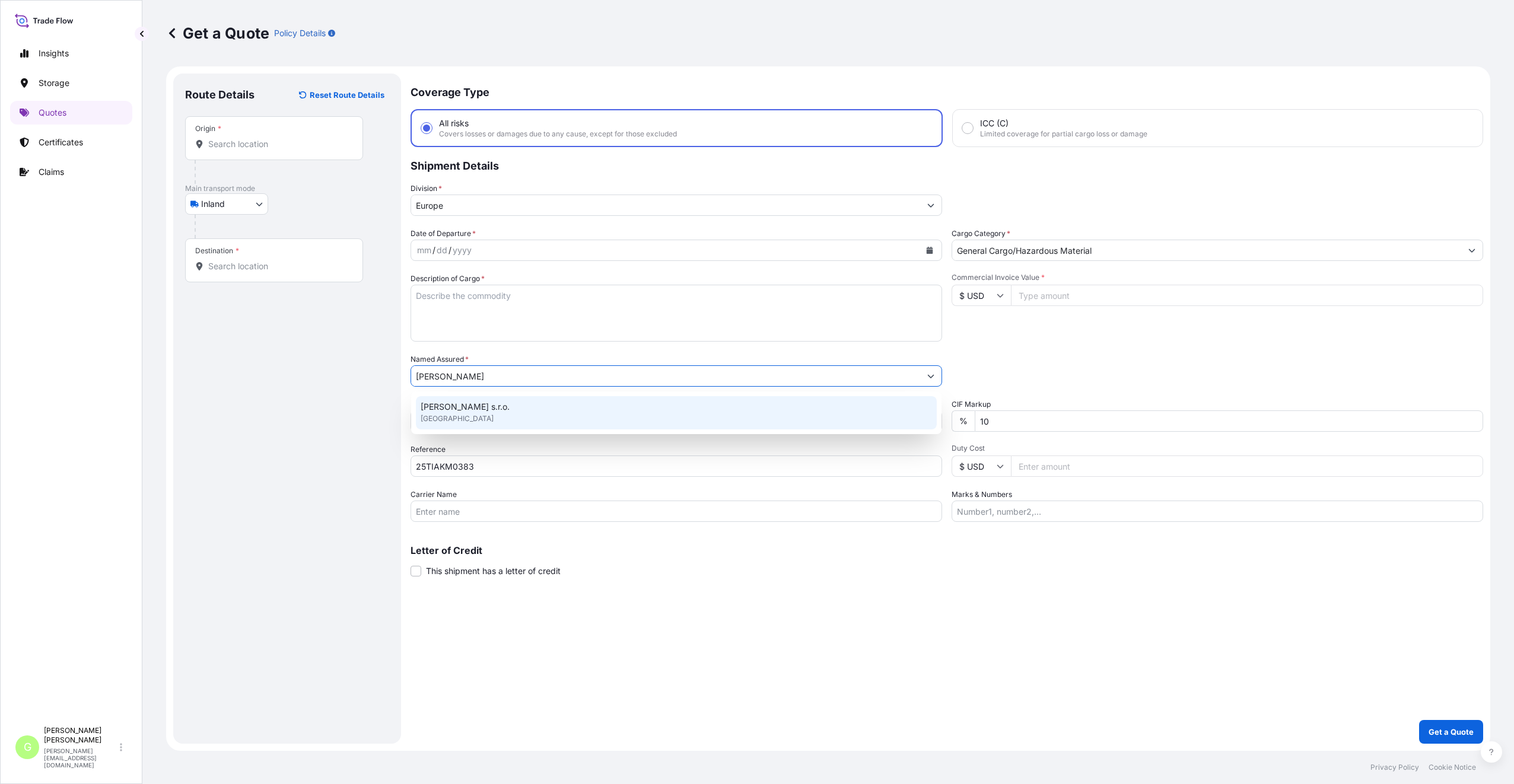
click at [457, 403] on span "[PERSON_NAME] s.r.o." at bounding box center [465, 407] width 89 height 12
click at [1073, 297] on input "Commercial Invoice Value *" at bounding box center [1247, 295] width 472 height 21
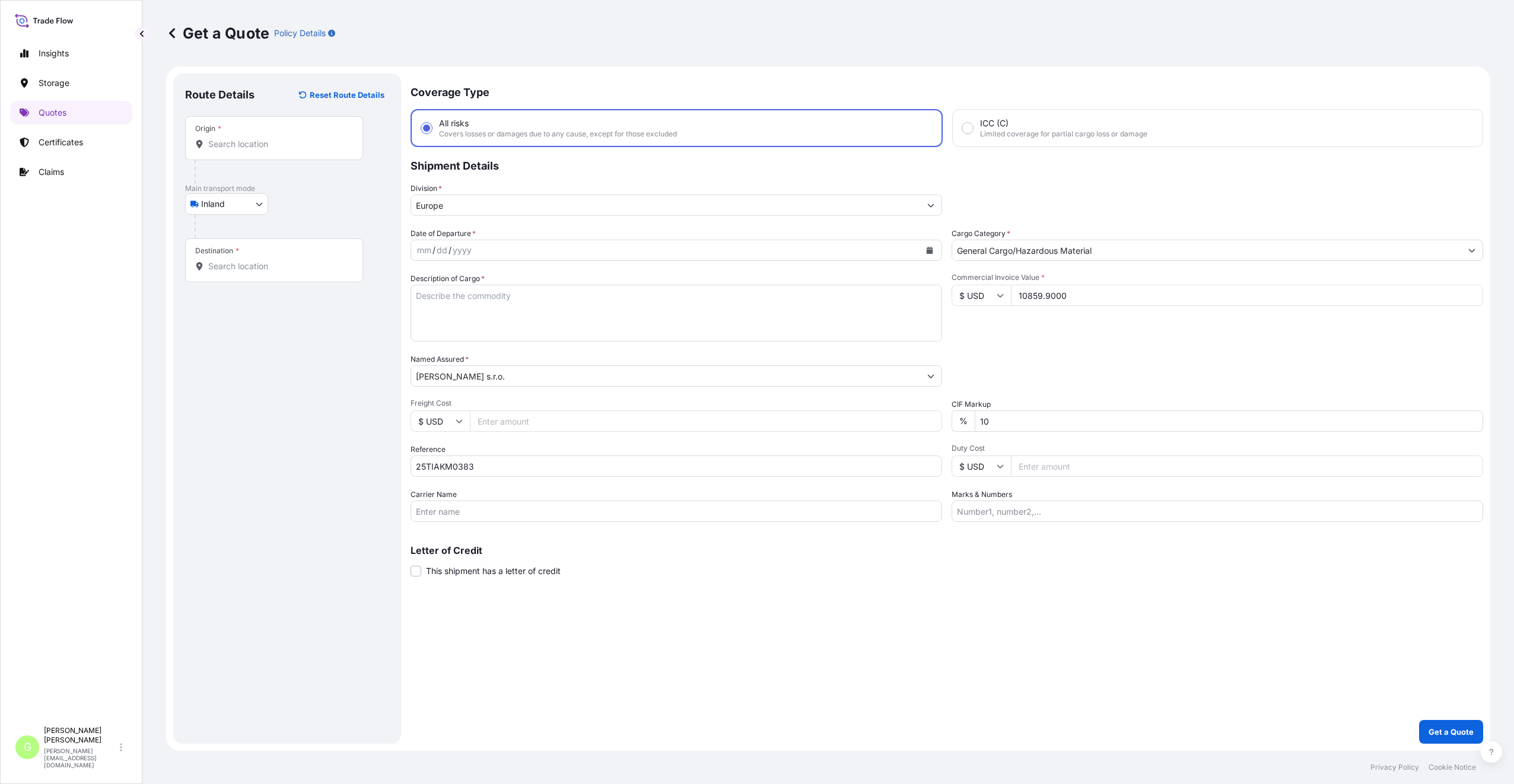
click at [496, 419] on input "Freight Cost" at bounding box center [706, 421] width 472 height 21
click at [227, 272] on input "Destination *" at bounding box center [278, 266] width 140 height 12
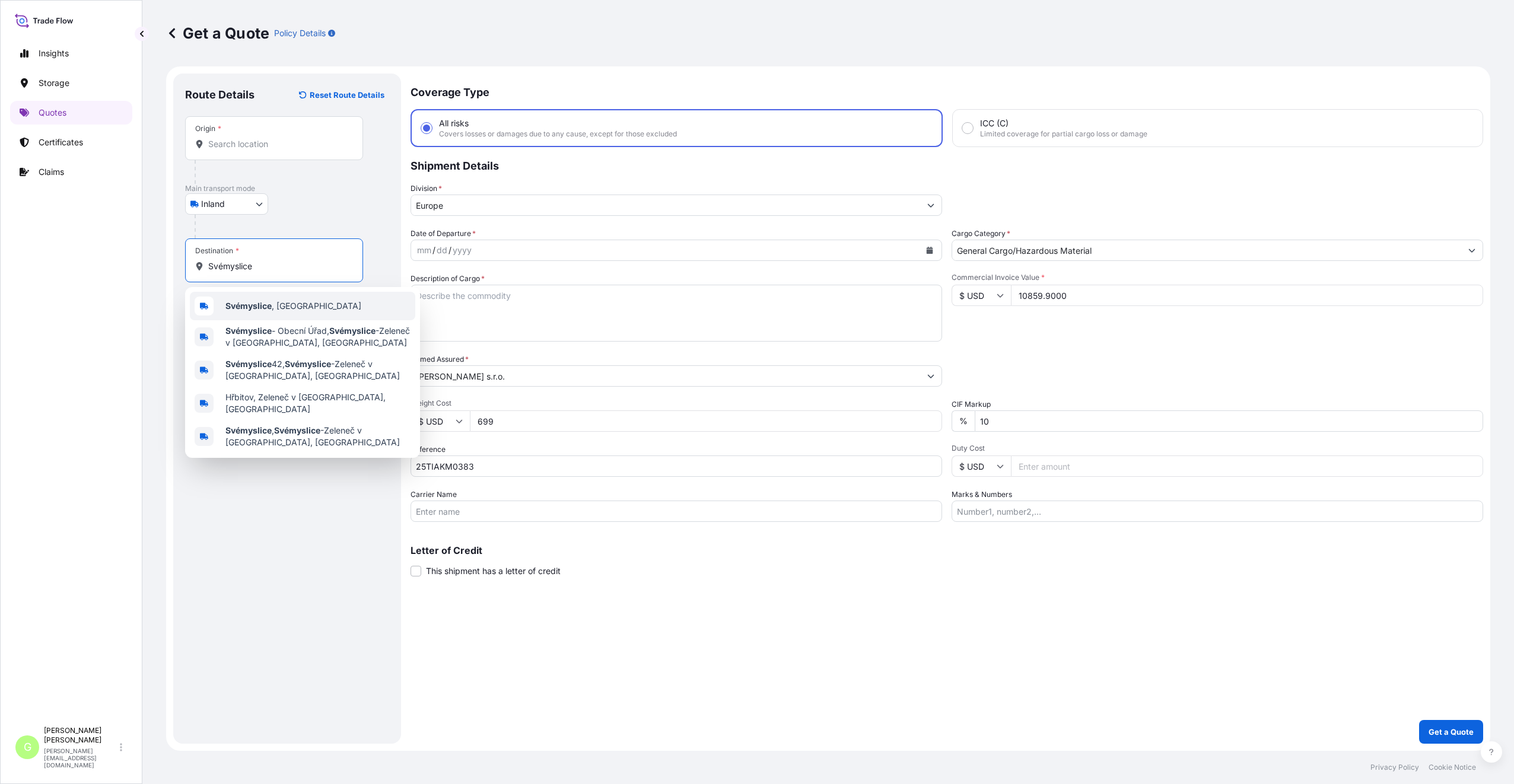
click at [270, 310] on b "Svémyslice" at bounding box center [249, 305] width 47 height 10
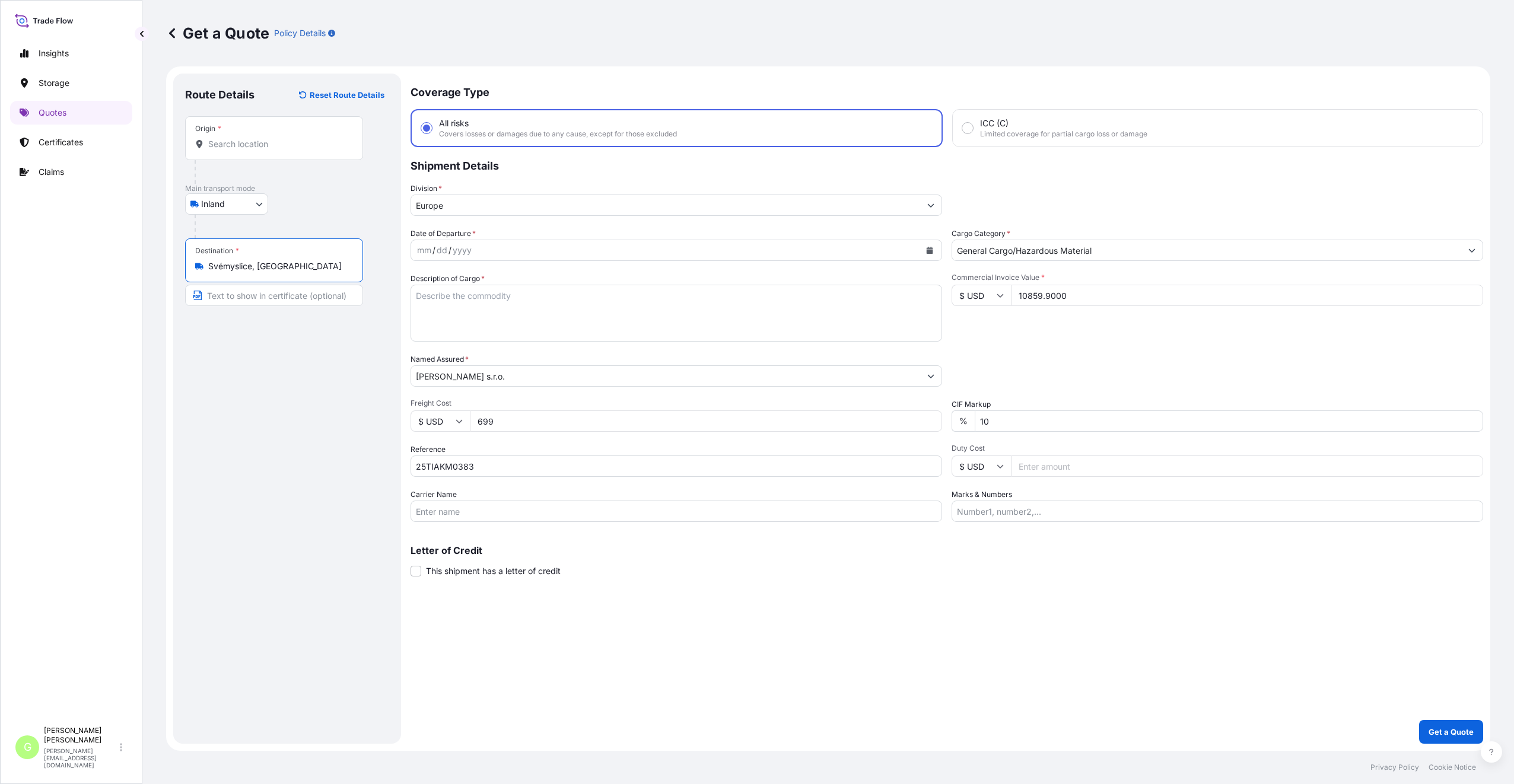
click at [234, 300] on input "Text to appear on certificate" at bounding box center [274, 295] width 178 height 21
click at [257, 151] on div "Origin *" at bounding box center [274, 138] width 178 height 44
click at [257, 150] on input "Origin *" at bounding box center [278, 144] width 140 height 12
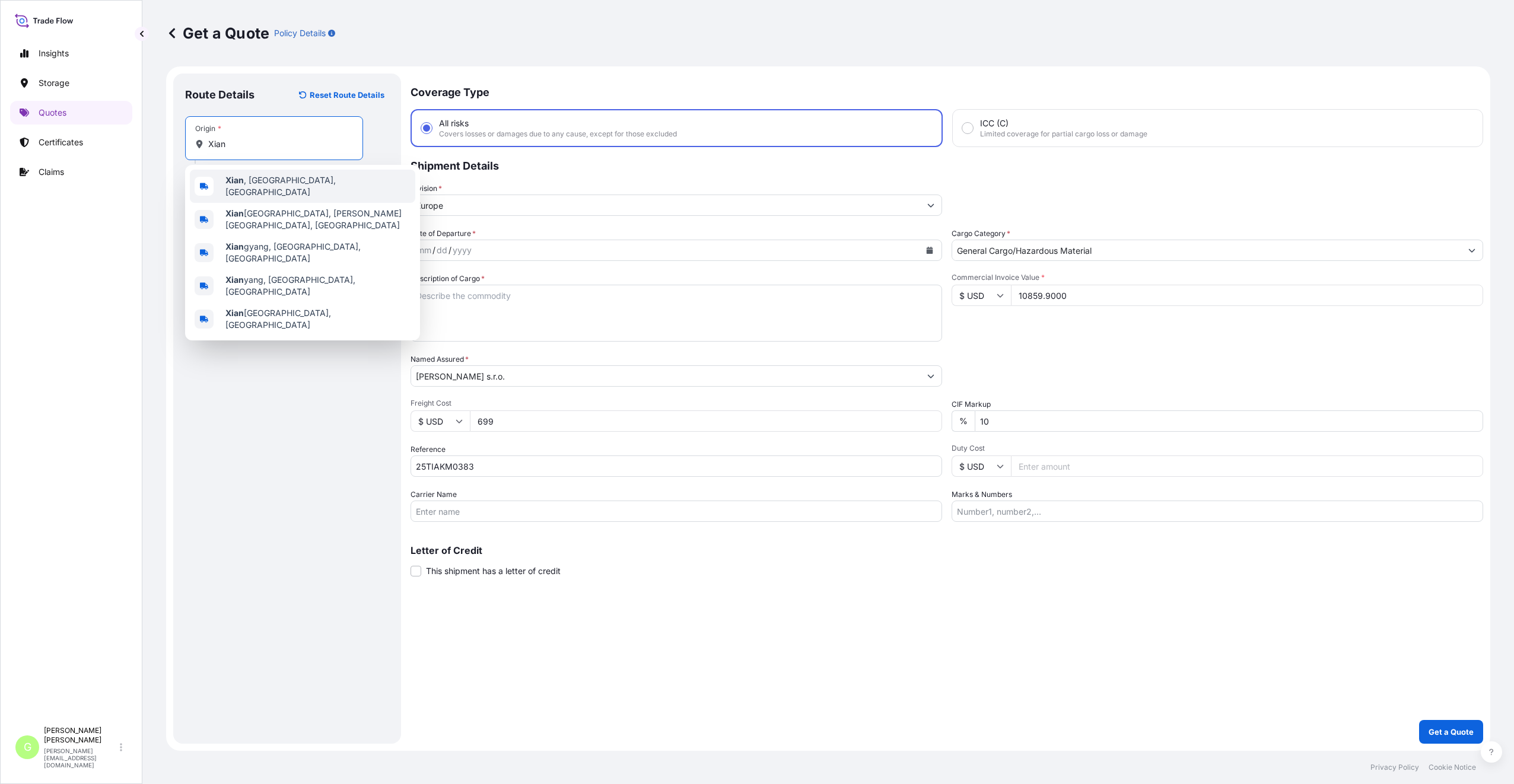
click at [276, 181] on span "[GEOGRAPHIC_DATA] , [GEOGRAPHIC_DATA], [GEOGRAPHIC_DATA]" at bounding box center [318, 186] width 185 height 24
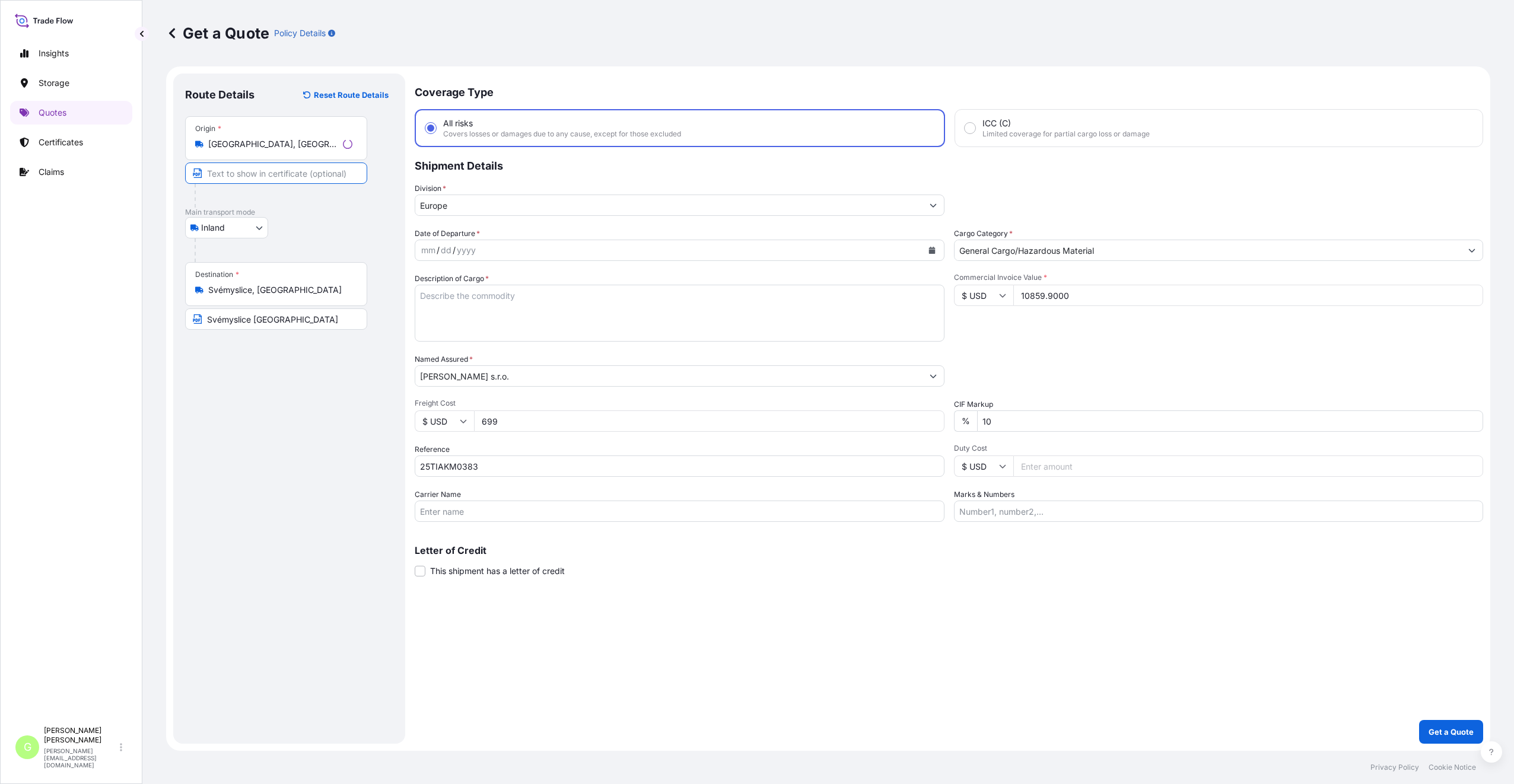
click at [263, 172] on input "Text to appear on certificate" at bounding box center [276, 173] width 182 height 21
click at [425, 508] on input "Carrier Name" at bounding box center [677, 511] width 532 height 21
drag, startPoint x: 422, startPoint y: 336, endPoint x: 417, endPoint y: 337, distance: 5.1
click at [427, 334] on textarea "Description of Cargo *" at bounding box center [677, 313] width 532 height 57
click at [930, 248] on icon "Calendar" at bounding box center [930, 250] width 7 height 7
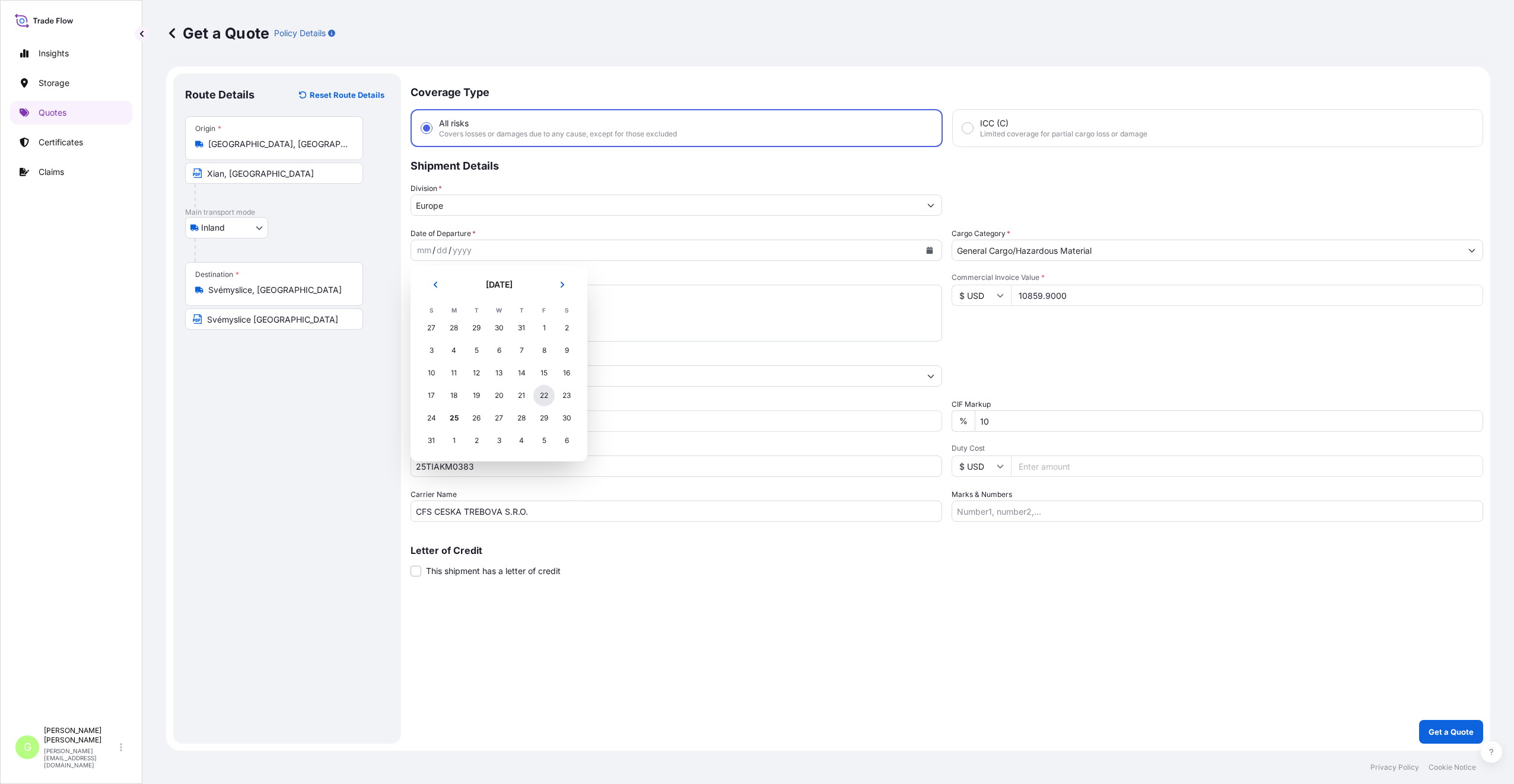
click at [546, 389] on div "22" at bounding box center [544, 395] width 21 height 21
click at [490, 284] on div "Description of Cargo *" at bounding box center [677, 308] width 532 height 69
click at [489, 290] on textarea "Description of Cargo *" at bounding box center [677, 313] width 532 height 57
click at [1464, 732] on p "Get a Quote" at bounding box center [1451, 732] width 45 height 12
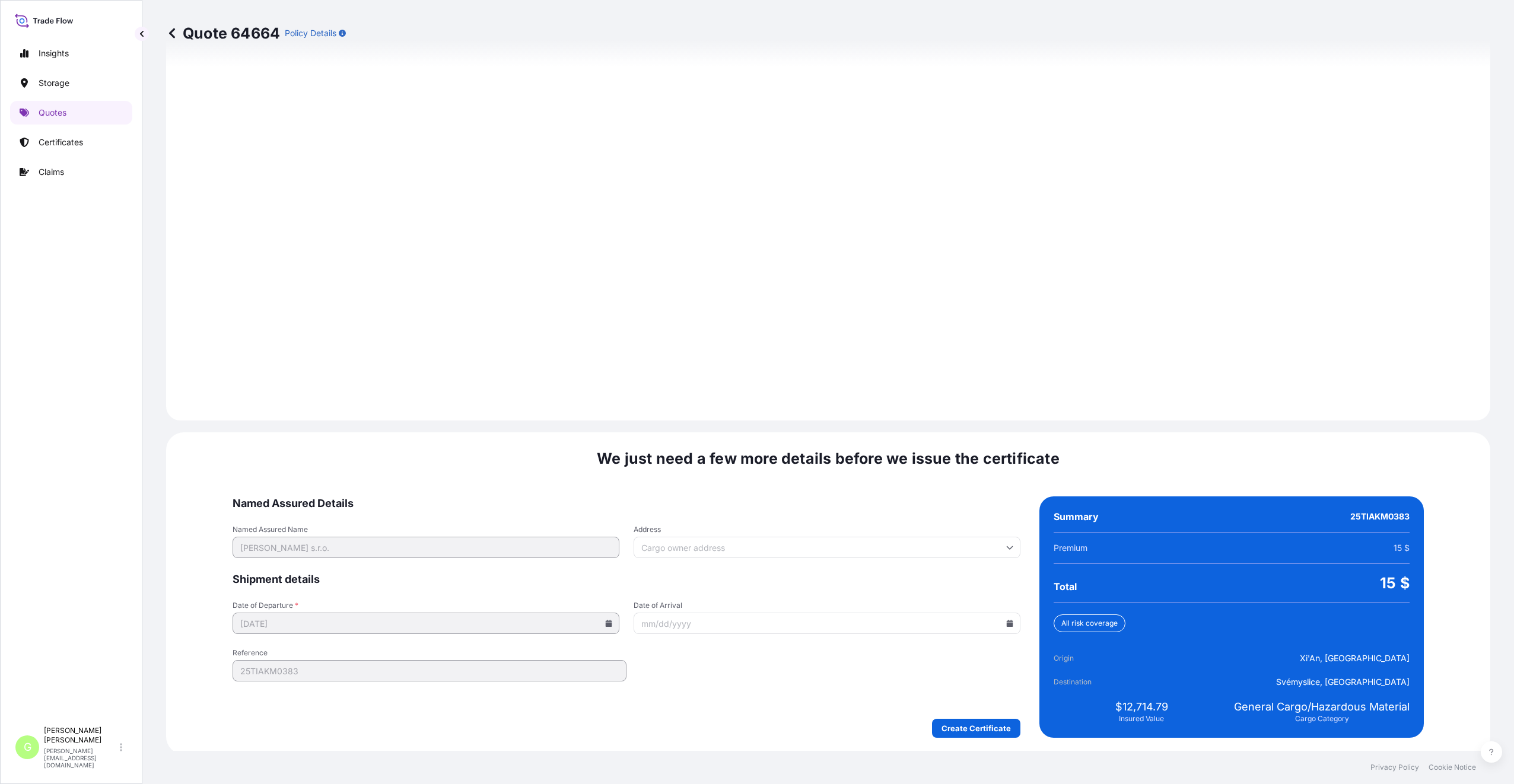
scroll to position [1428, 0]
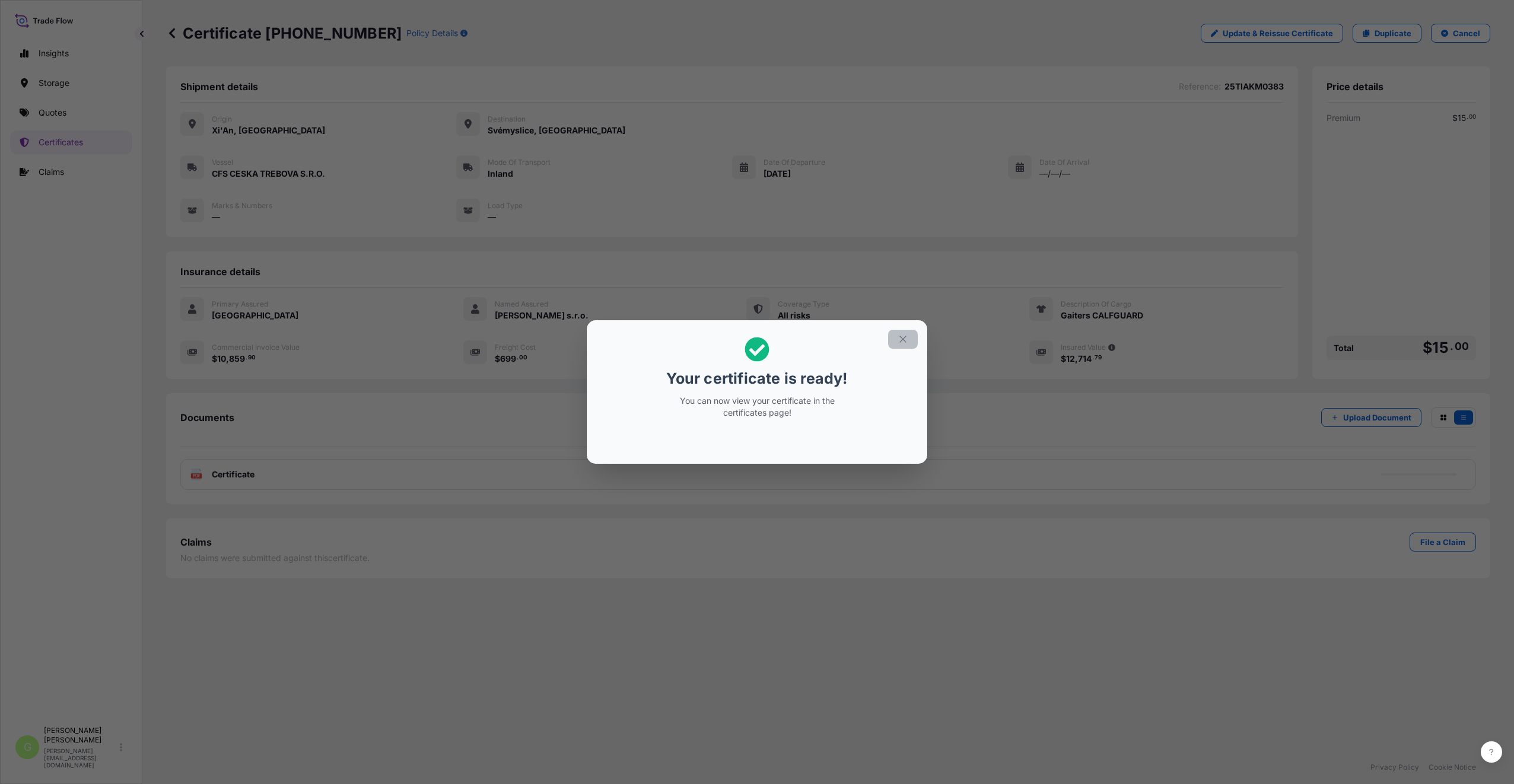
click at [900, 341] on icon "button" at bounding box center [903, 339] width 11 height 11
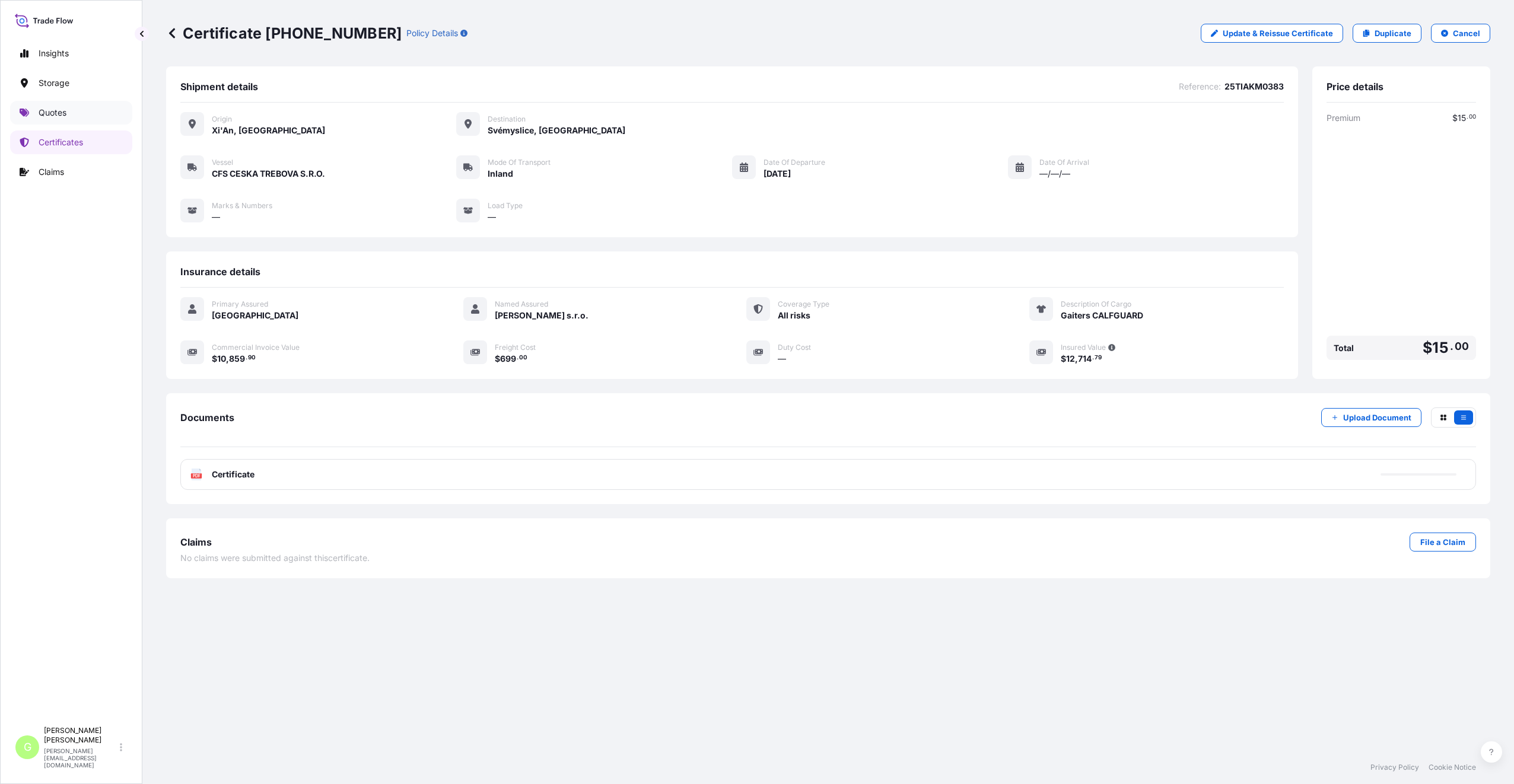
click at [53, 113] on p "Quotes" at bounding box center [53, 113] width 28 height 12
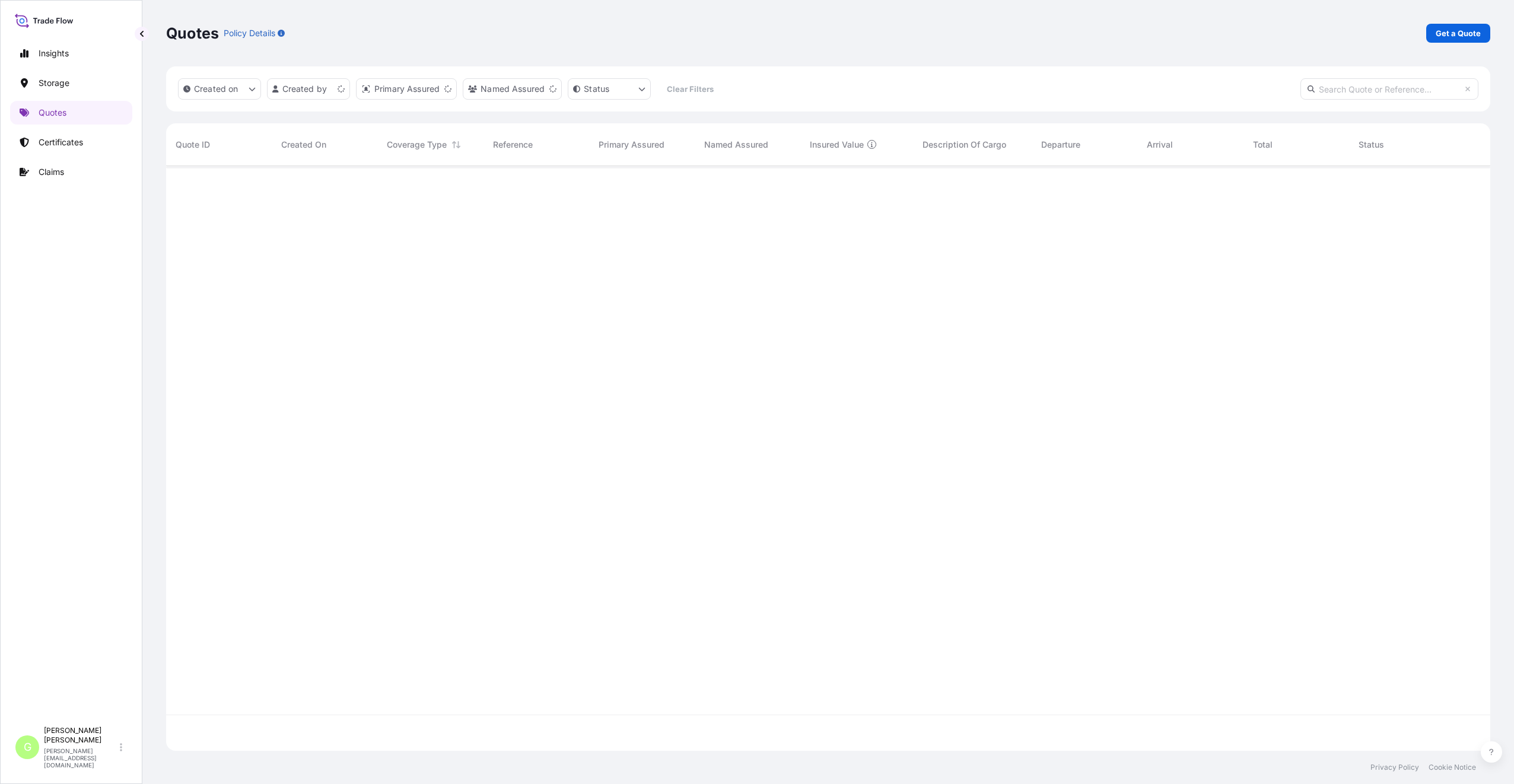
scroll to position [582, 1315]
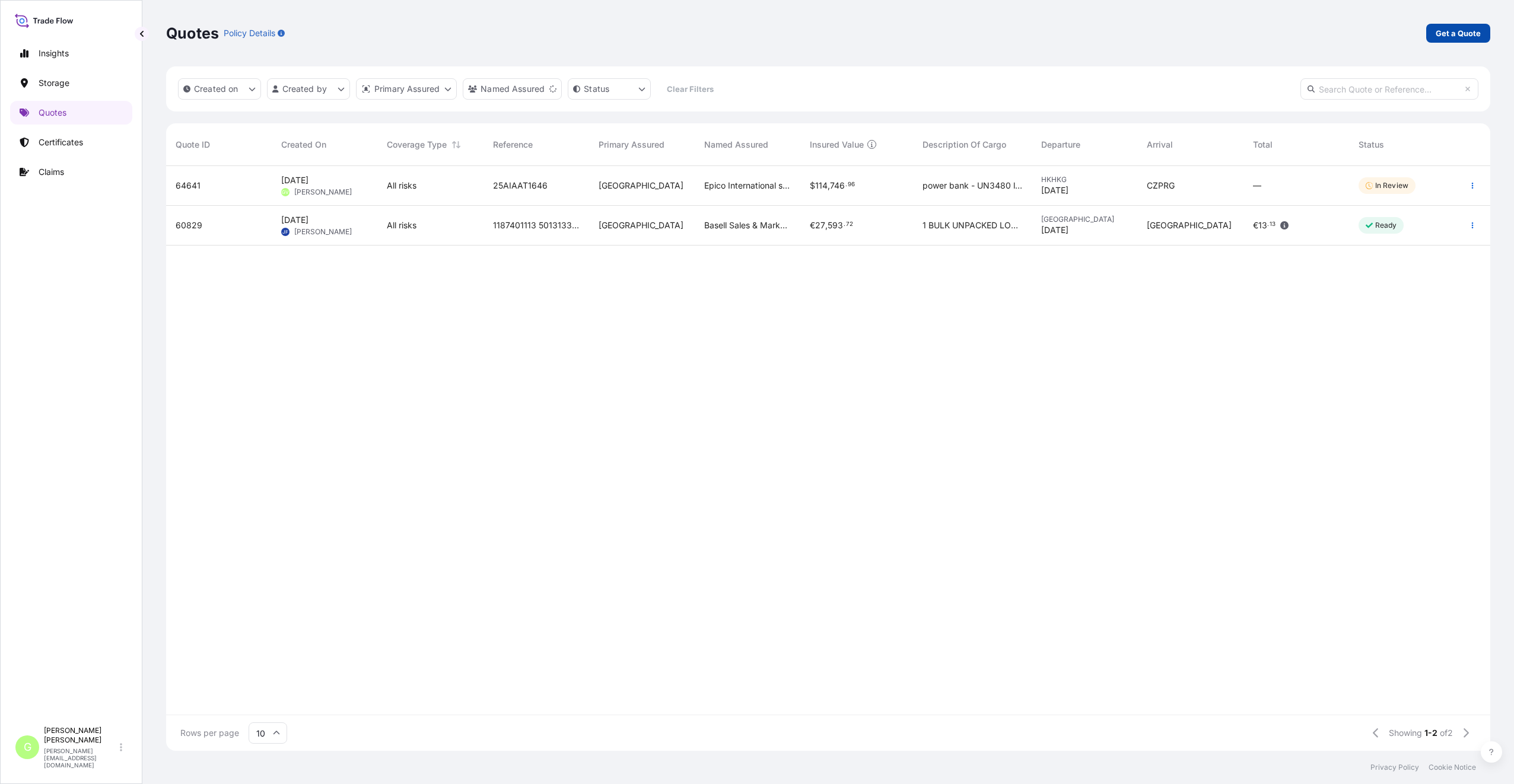
click at [1445, 27] on link "Get a Quote" at bounding box center [1458, 33] width 64 height 19
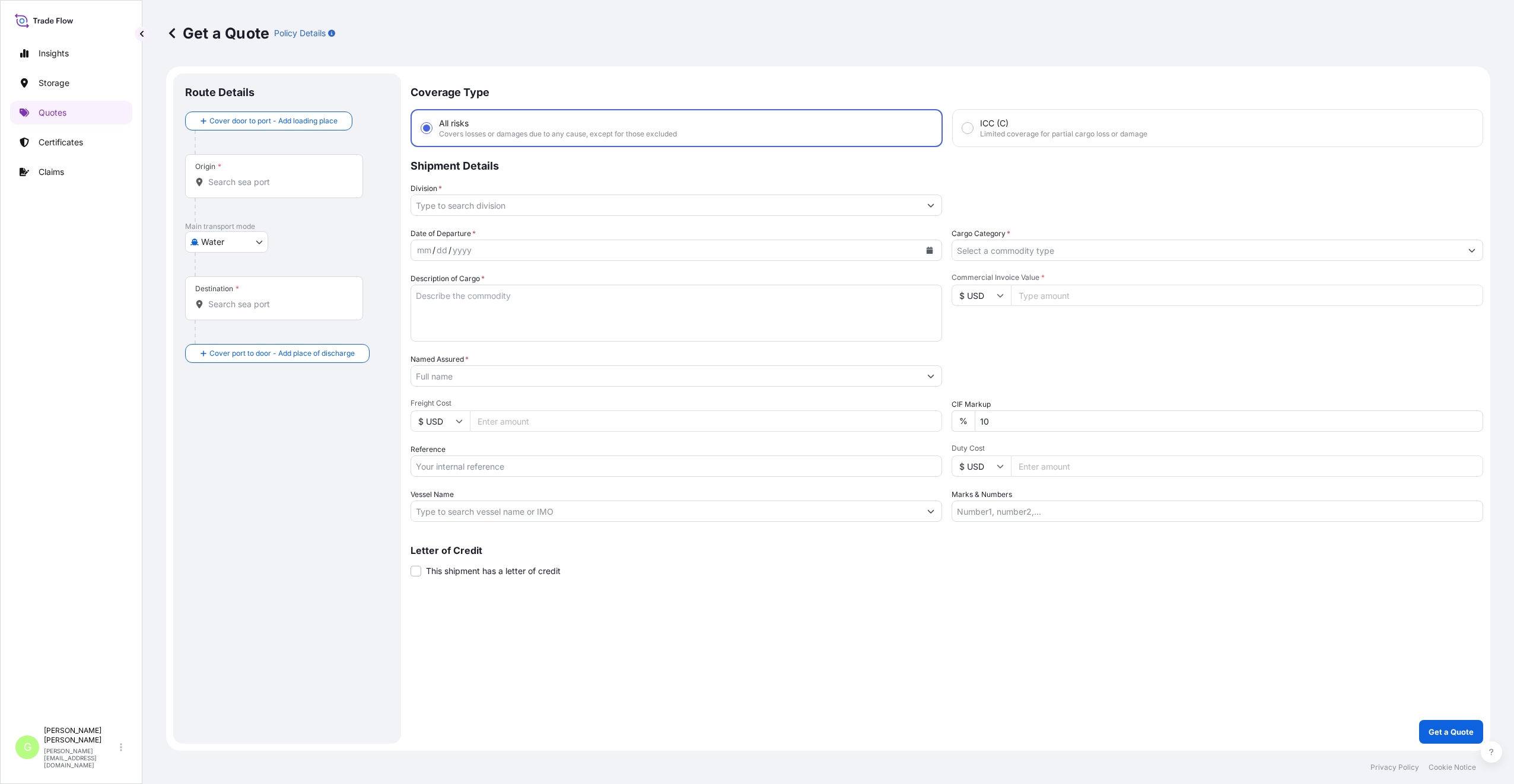
click at [229, 245] on body "Insights Storage Quotes Certificates Claims G [PERSON_NAME] [PERSON_NAME][EMAIL…" at bounding box center [757, 392] width 1514 height 784
click at [229, 307] on div "Inland" at bounding box center [227, 316] width 74 height 21
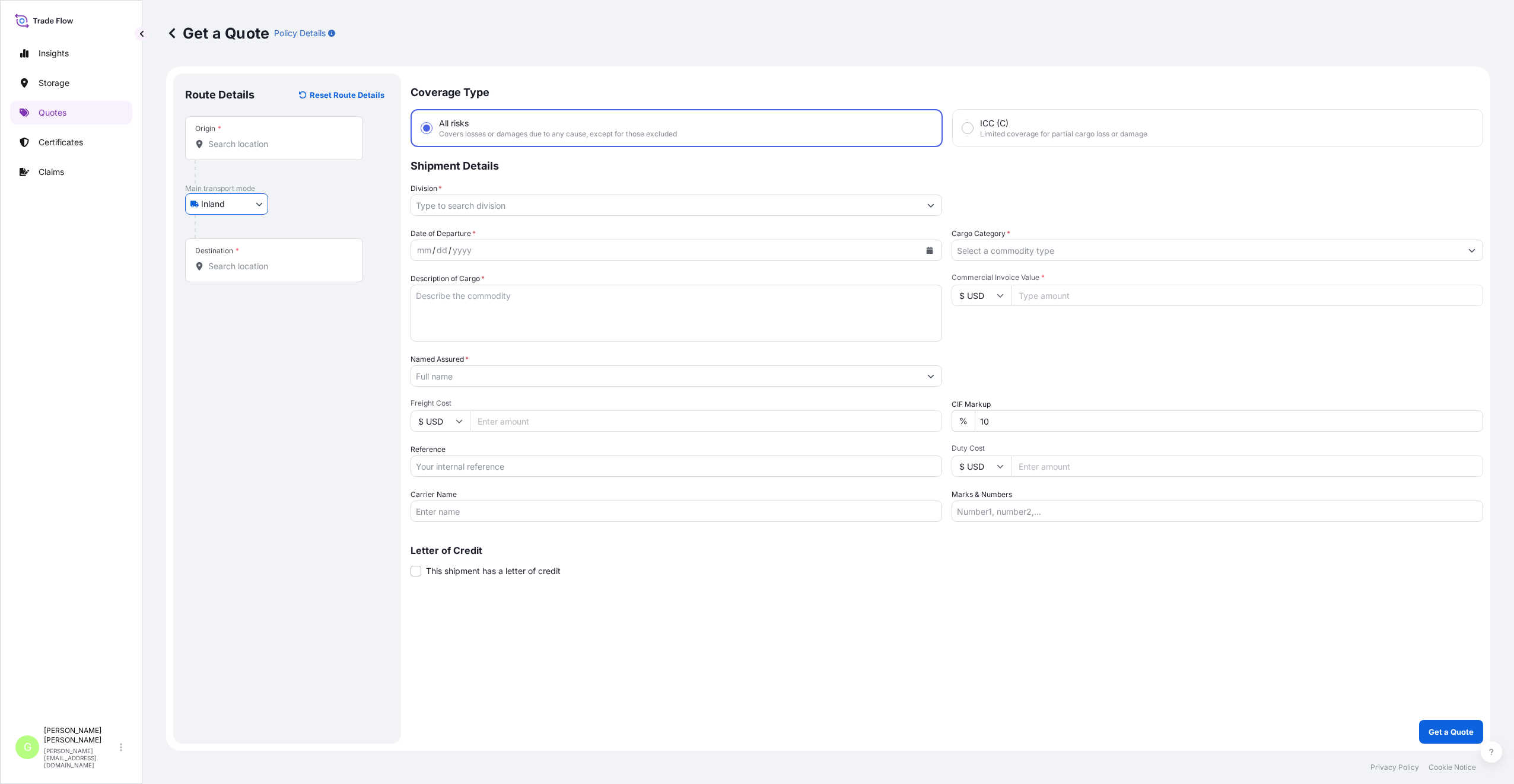
click at [433, 205] on input "Division *" at bounding box center [666, 205] width 509 height 21
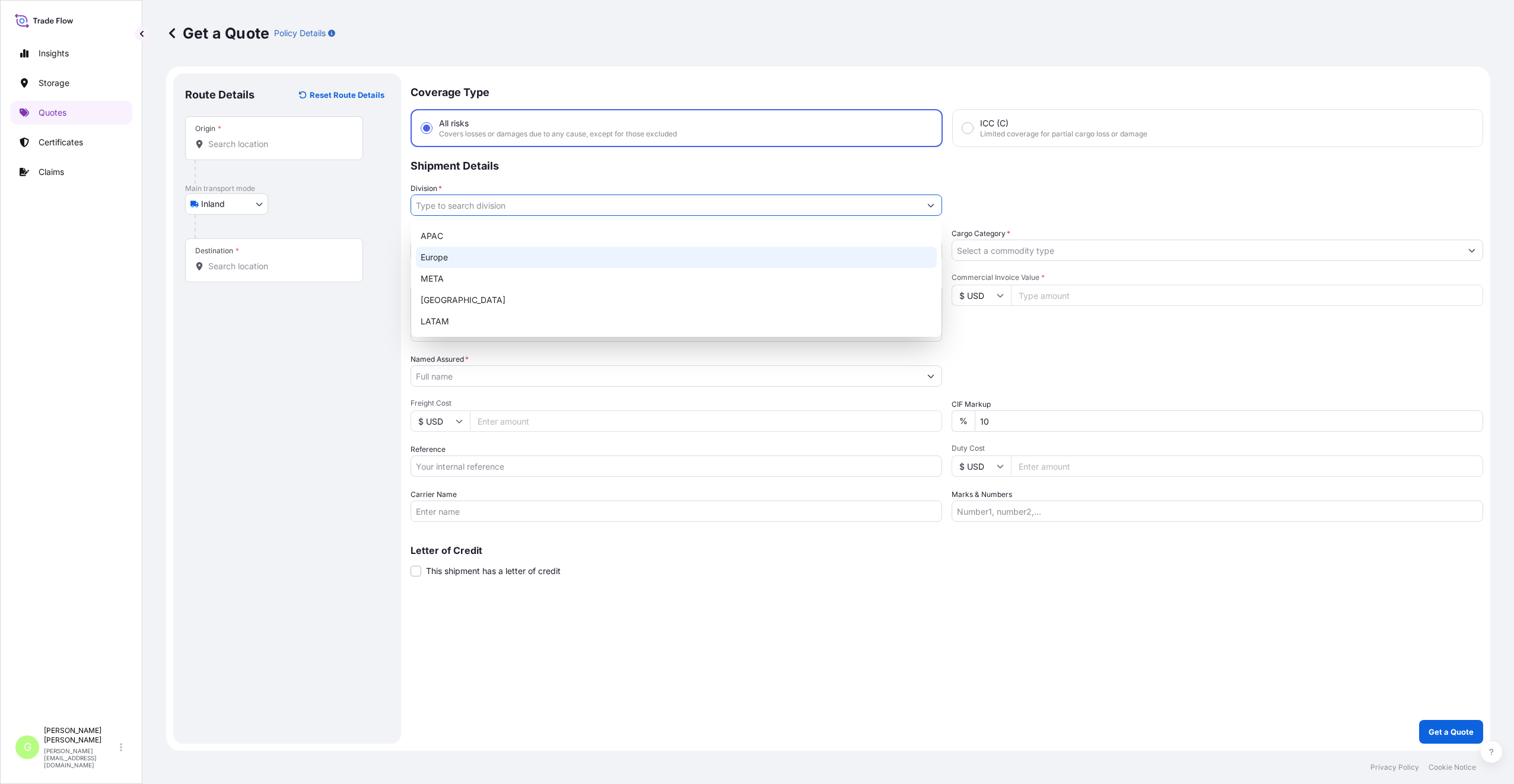
click at [424, 257] on div "Europe" at bounding box center [677, 257] width 521 height 21
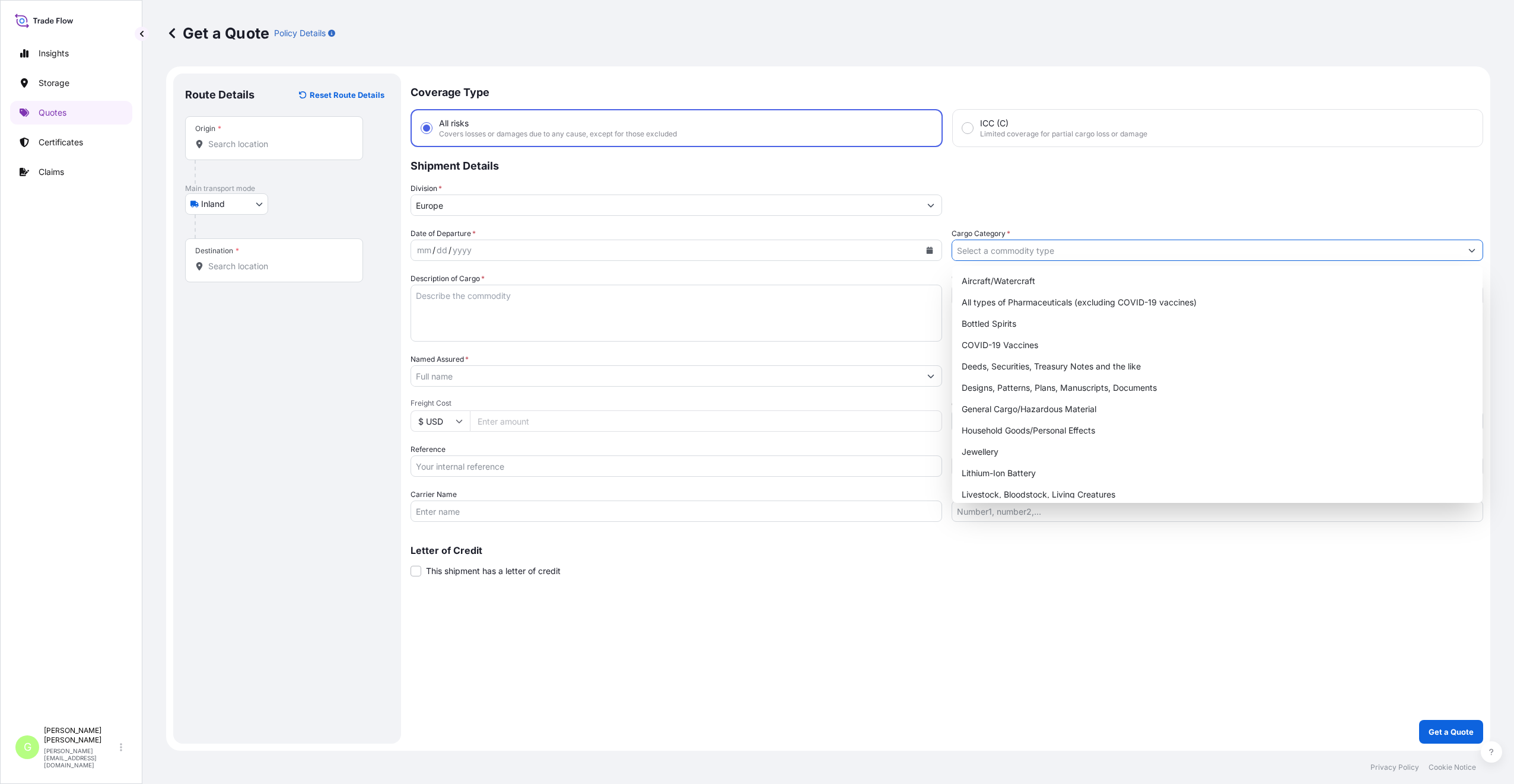
click at [959, 256] on input "Cargo Category *" at bounding box center [1206, 250] width 509 height 21
click at [985, 407] on div "General Cargo/Hazardous Material" at bounding box center [1218, 409] width 521 height 21
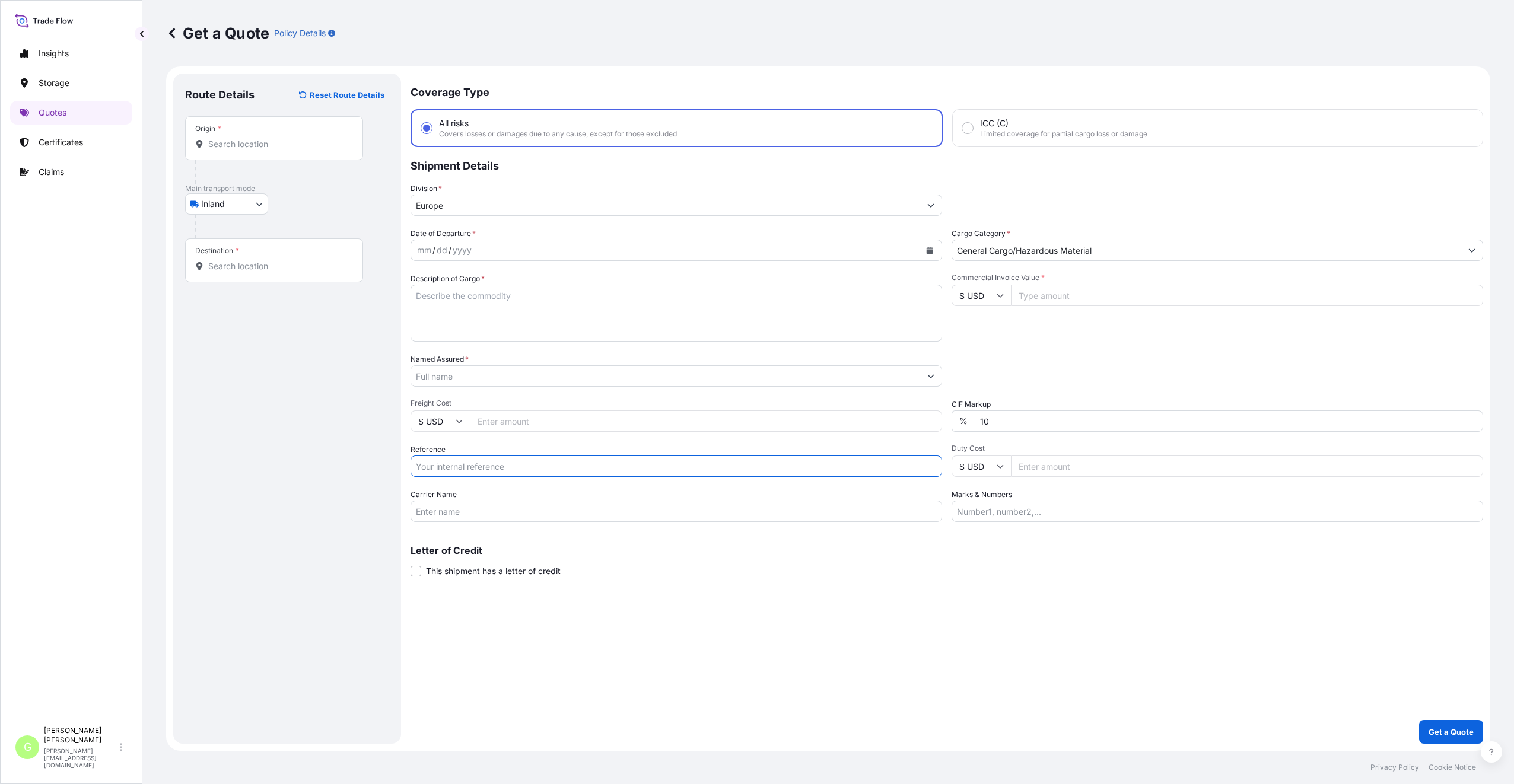
click at [437, 468] on input "Reference" at bounding box center [677, 466] width 532 height 21
click at [1073, 290] on input "Commercial Invoice Value *" at bounding box center [1247, 295] width 472 height 21
click at [494, 419] on input "Freight Cost" at bounding box center [706, 421] width 472 height 21
click at [258, 272] on div "Destination *" at bounding box center [274, 260] width 178 height 44
click at [258, 272] on input "Destination *" at bounding box center [278, 266] width 140 height 12
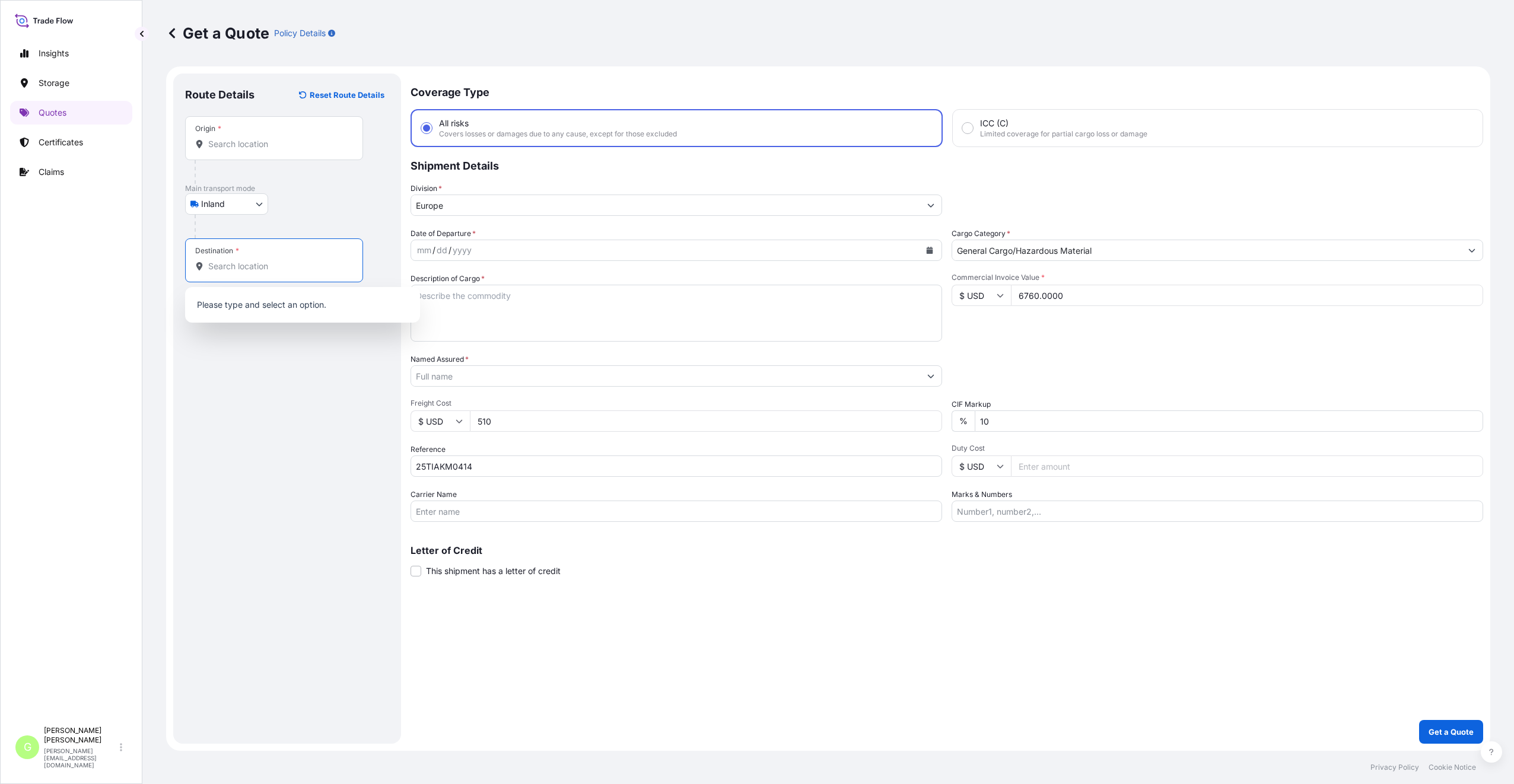
click at [258, 271] on div "Destination *" at bounding box center [274, 260] width 178 height 44
click at [258, 271] on input "Destination *" at bounding box center [278, 266] width 140 height 12
click at [257, 268] on input "Destination * Please select a destination" at bounding box center [278, 266] width 140 height 12
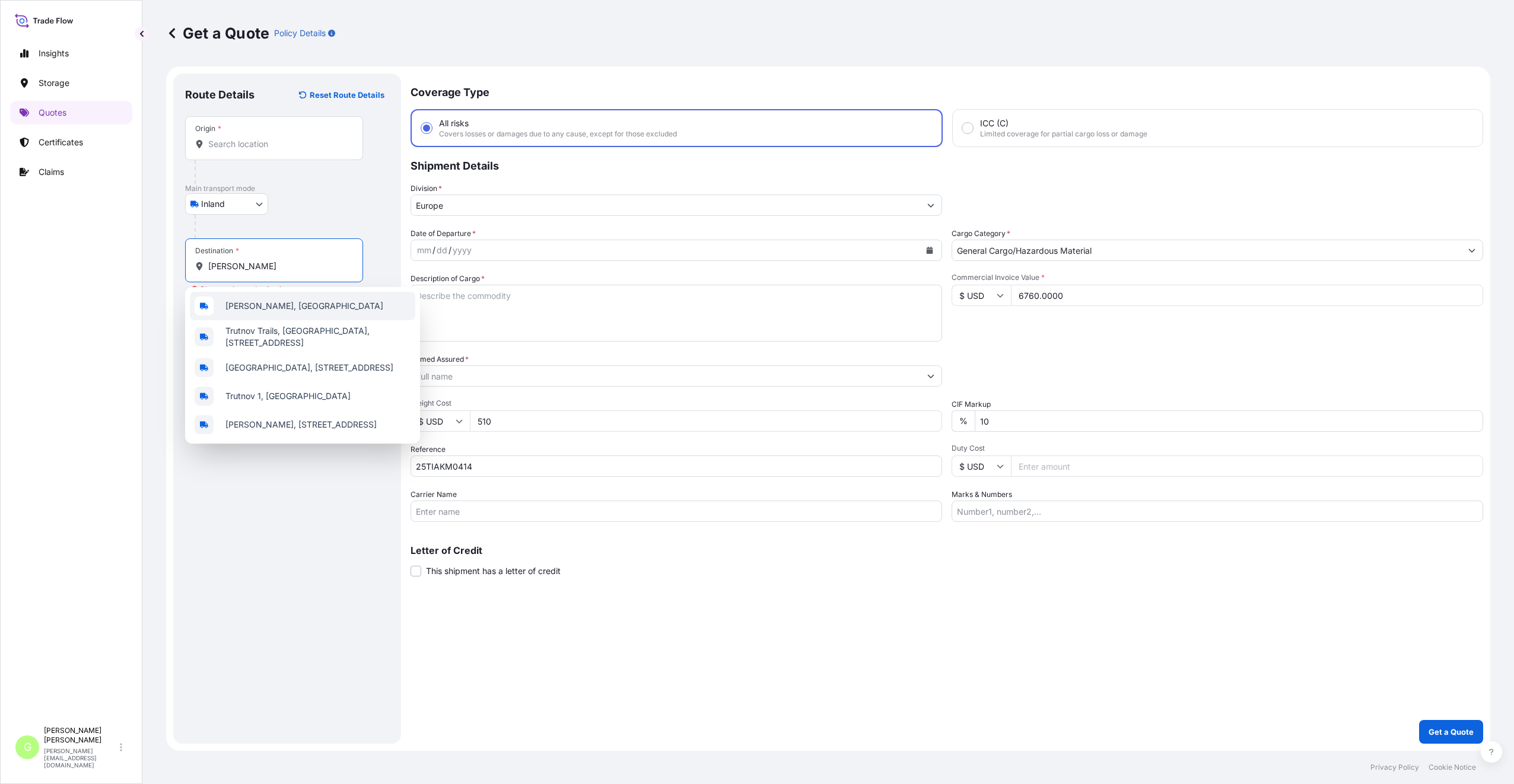
click at [267, 309] on span "[PERSON_NAME], [GEOGRAPHIC_DATA]" at bounding box center [304, 306] width 158 height 12
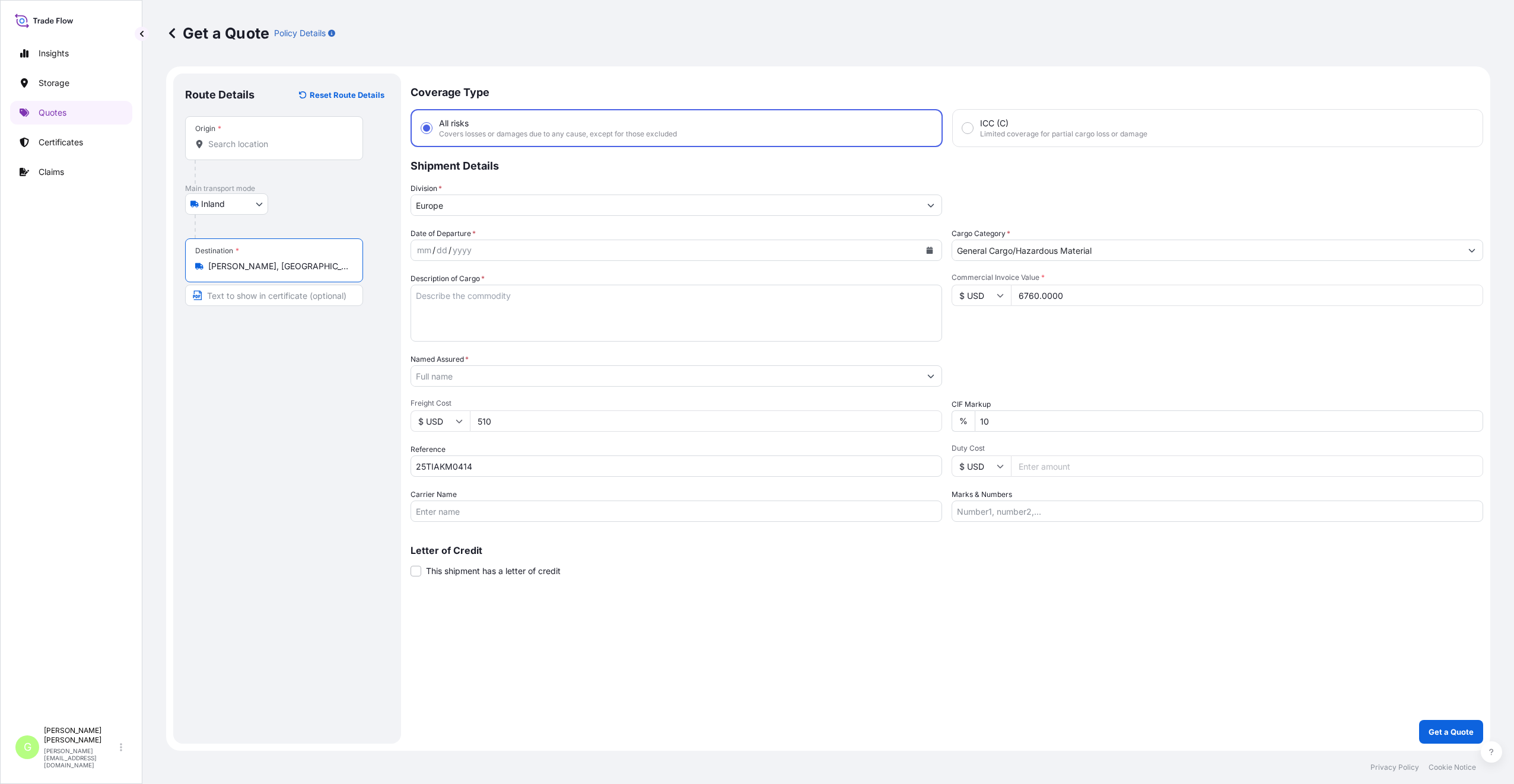
click at [262, 300] on input "Text to appear on certificate" at bounding box center [274, 295] width 178 height 21
click at [241, 149] on input "Origin *" at bounding box center [278, 144] width 140 height 12
click at [250, 179] on input "Text to appear on certificate" at bounding box center [274, 173] width 178 height 21
drag, startPoint x: 296, startPoint y: 451, endPoint x: 350, endPoint y: 415, distance: 64.9
click at [296, 451] on div "Route Details Reset Route Details Place of loading Road / [GEOGRAPHIC_DATA] / I…" at bounding box center [286, 409] width 204 height 646
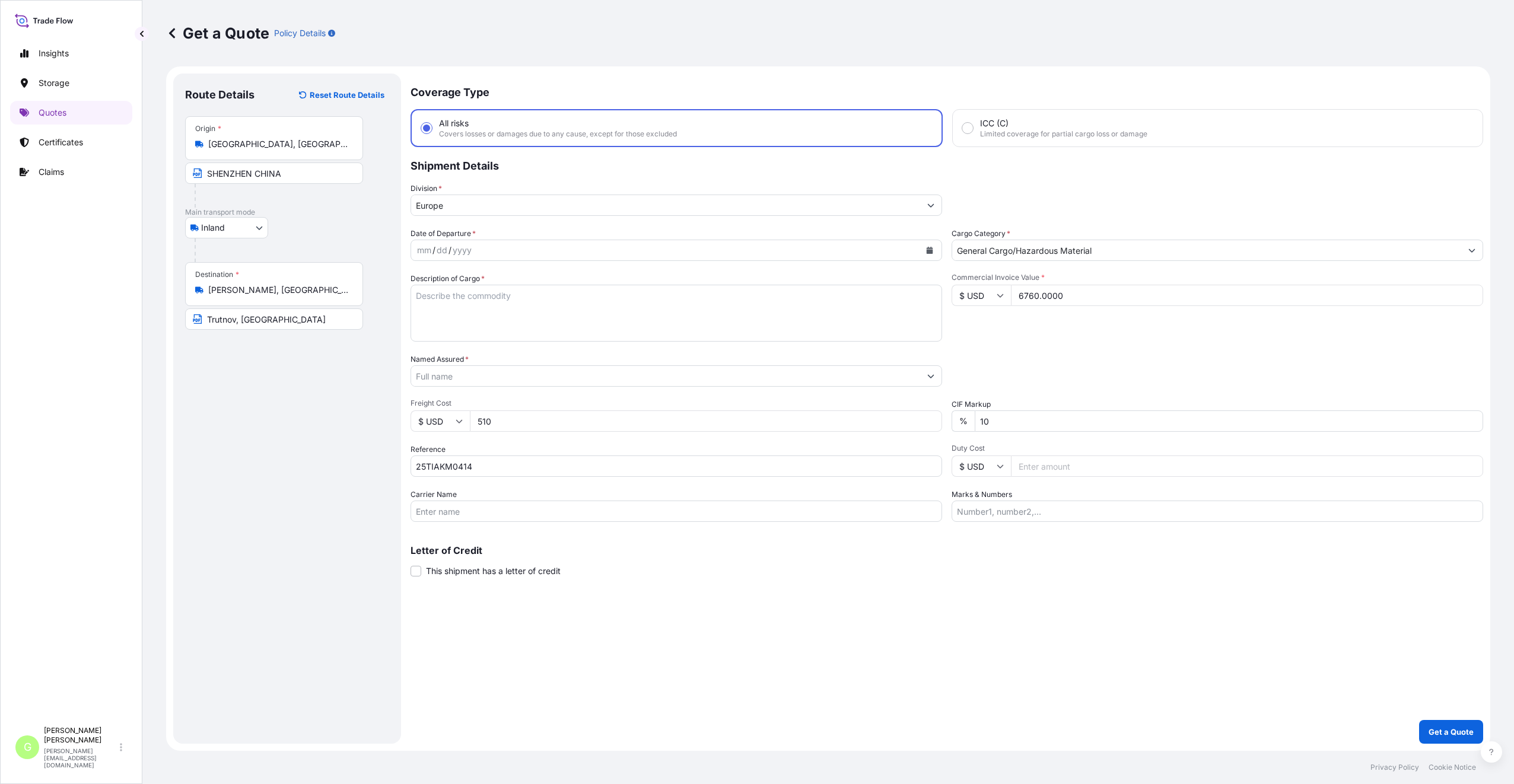
click at [928, 248] on icon "Calendar" at bounding box center [929, 250] width 7 height 7
click at [546, 394] on div "22" at bounding box center [544, 395] width 21 height 21
click at [425, 503] on input "Carrier Name" at bounding box center [677, 511] width 532 height 21
click at [433, 375] on input "Named Assured *" at bounding box center [666, 376] width 509 height 21
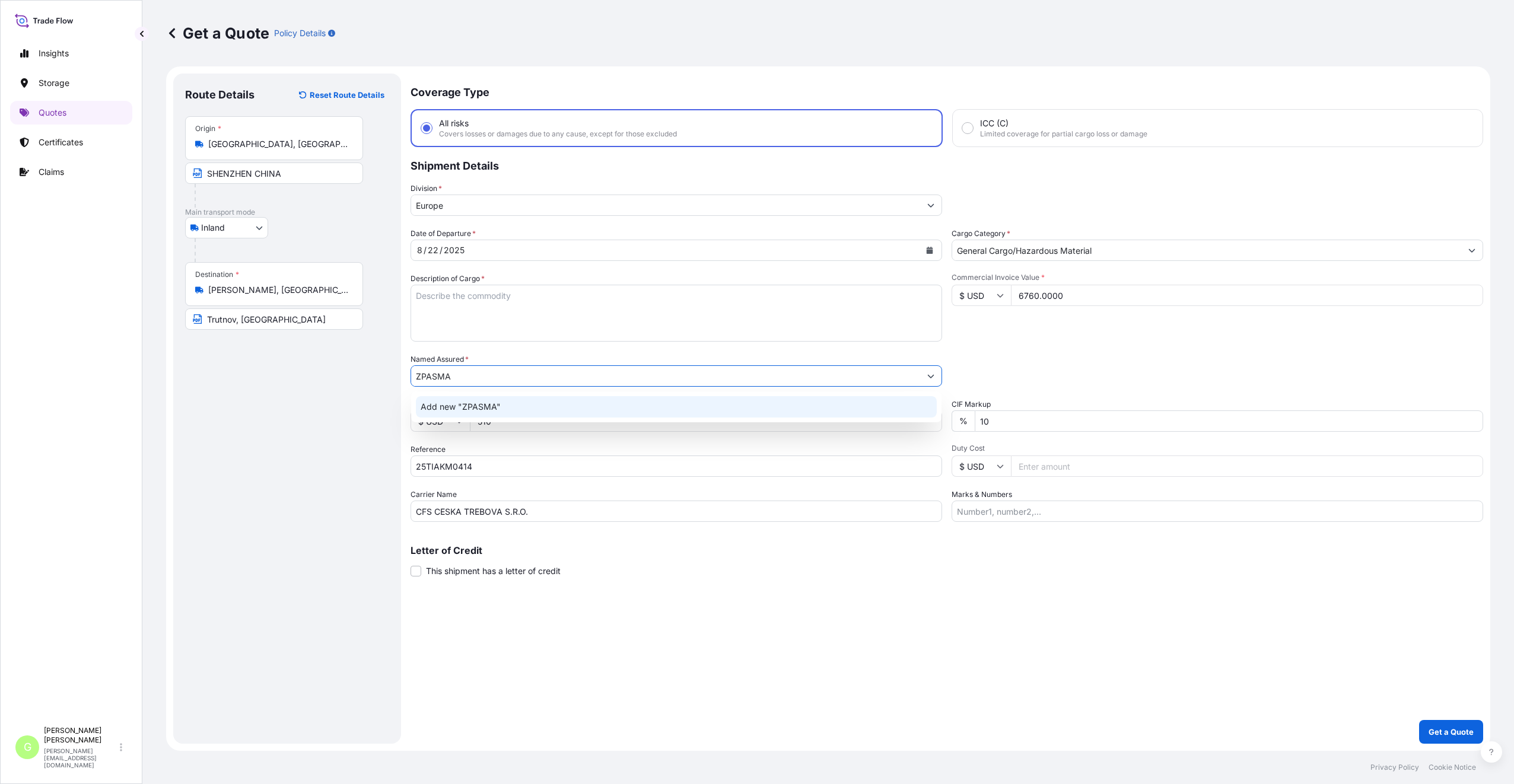
click at [432, 375] on input "ZPASMA" at bounding box center [666, 376] width 509 height 21
click at [463, 405] on span "ZPA Smart Energy a.s." at bounding box center [464, 407] width 87 height 12
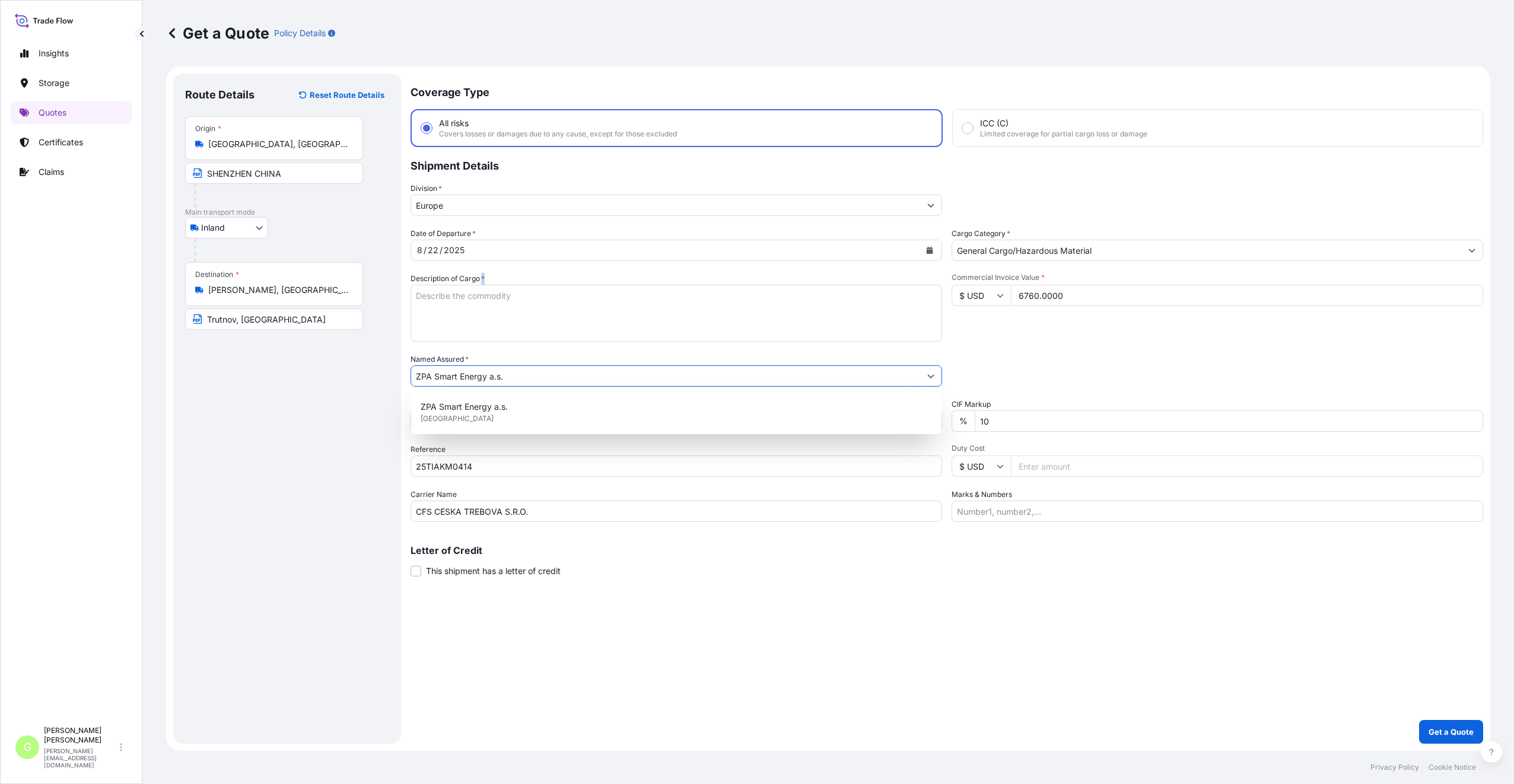
click at [483, 283] on label "Description of Cargo *" at bounding box center [448, 279] width 74 height 12
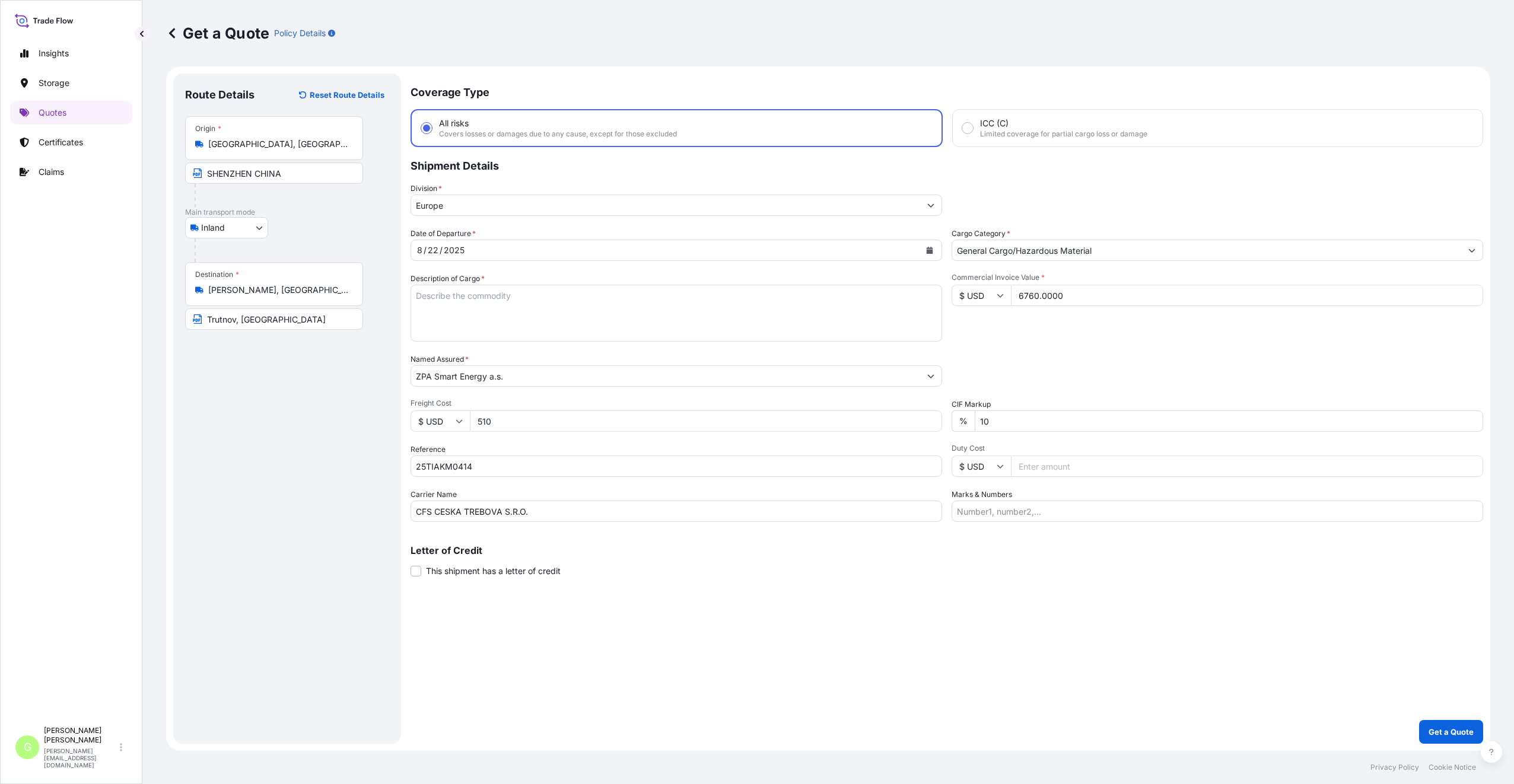
drag, startPoint x: 483, startPoint y: 283, endPoint x: 485, endPoint y: 292, distance: 9.2
click at [485, 292] on textarea "Description of Cargo *" at bounding box center [677, 313] width 532 height 57
click at [1458, 731] on p "Get a Quote" at bounding box center [1451, 732] width 45 height 12
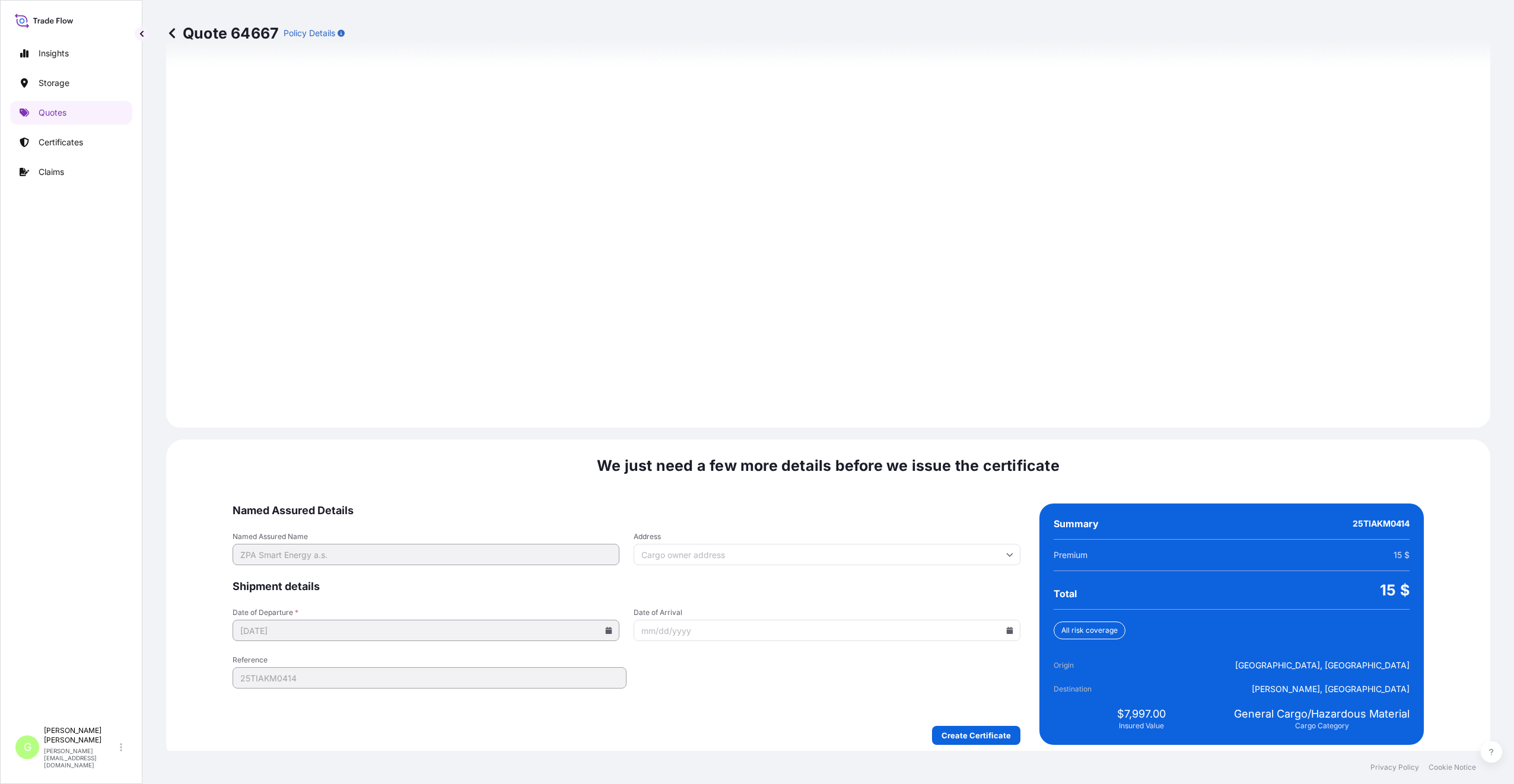
scroll to position [1428, 0]
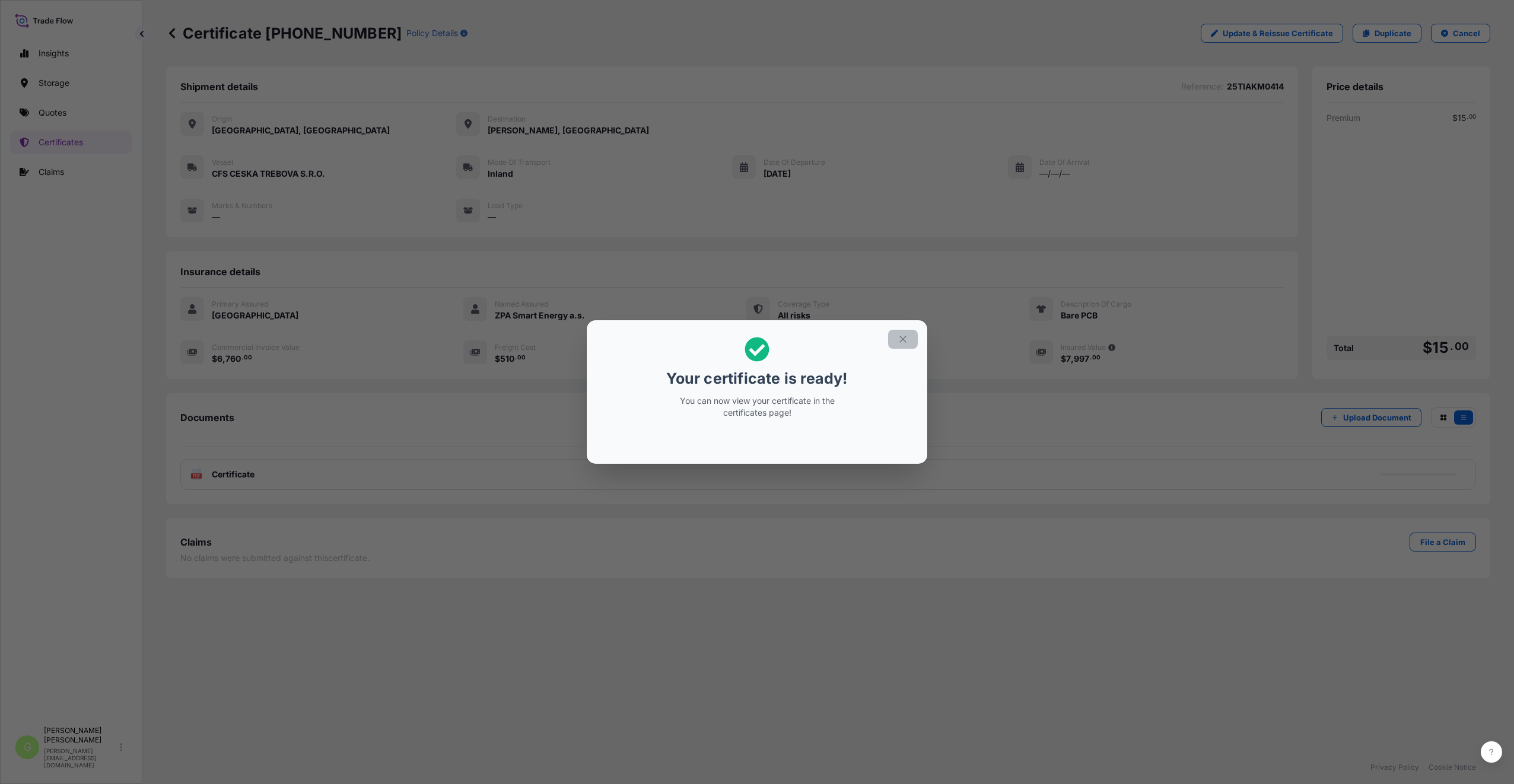
click at [906, 340] on icon "button" at bounding box center [903, 339] width 11 height 11
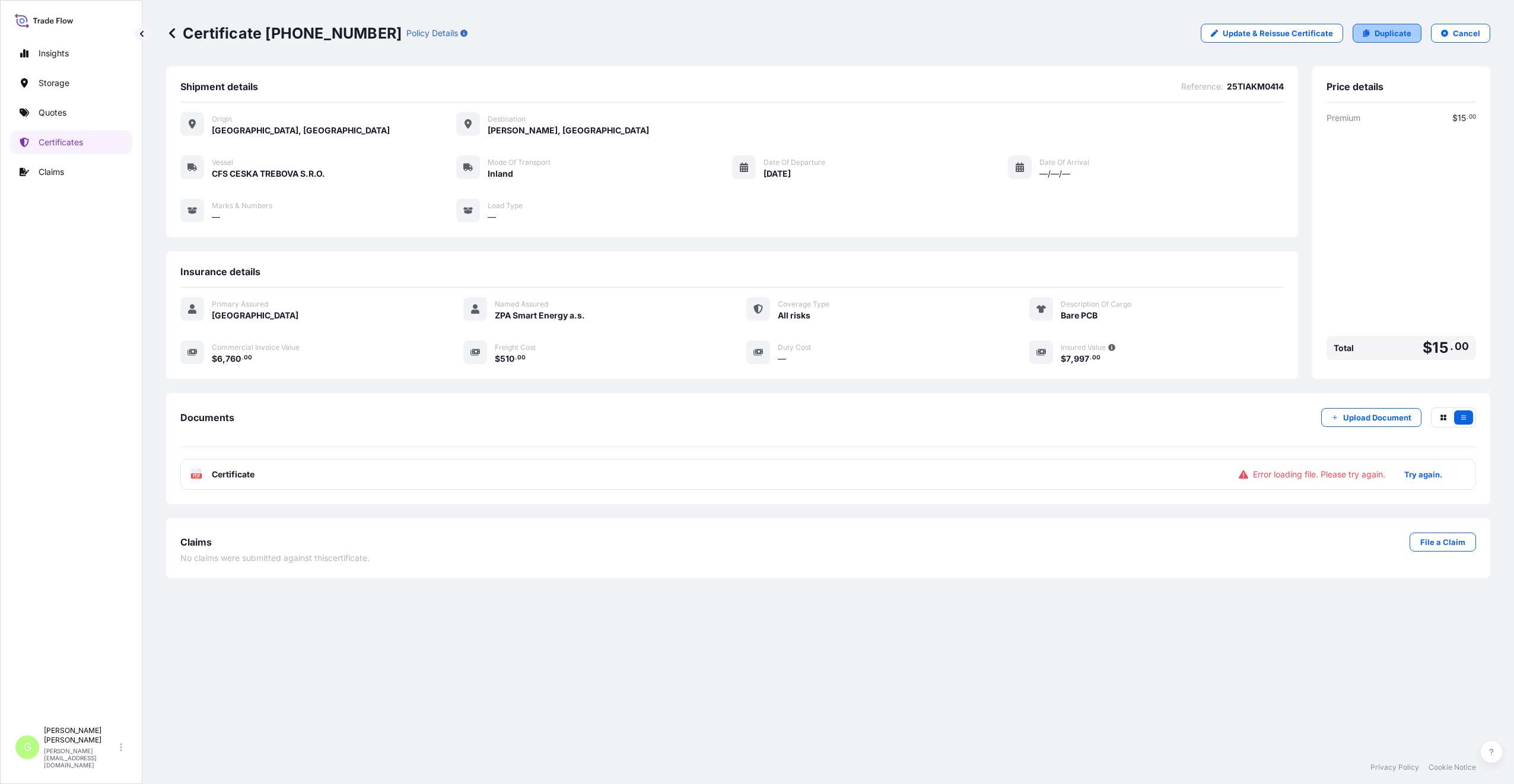
click at [1399, 29] on p "Duplicate" at bounding box center [1392, 33] width 37 height 12
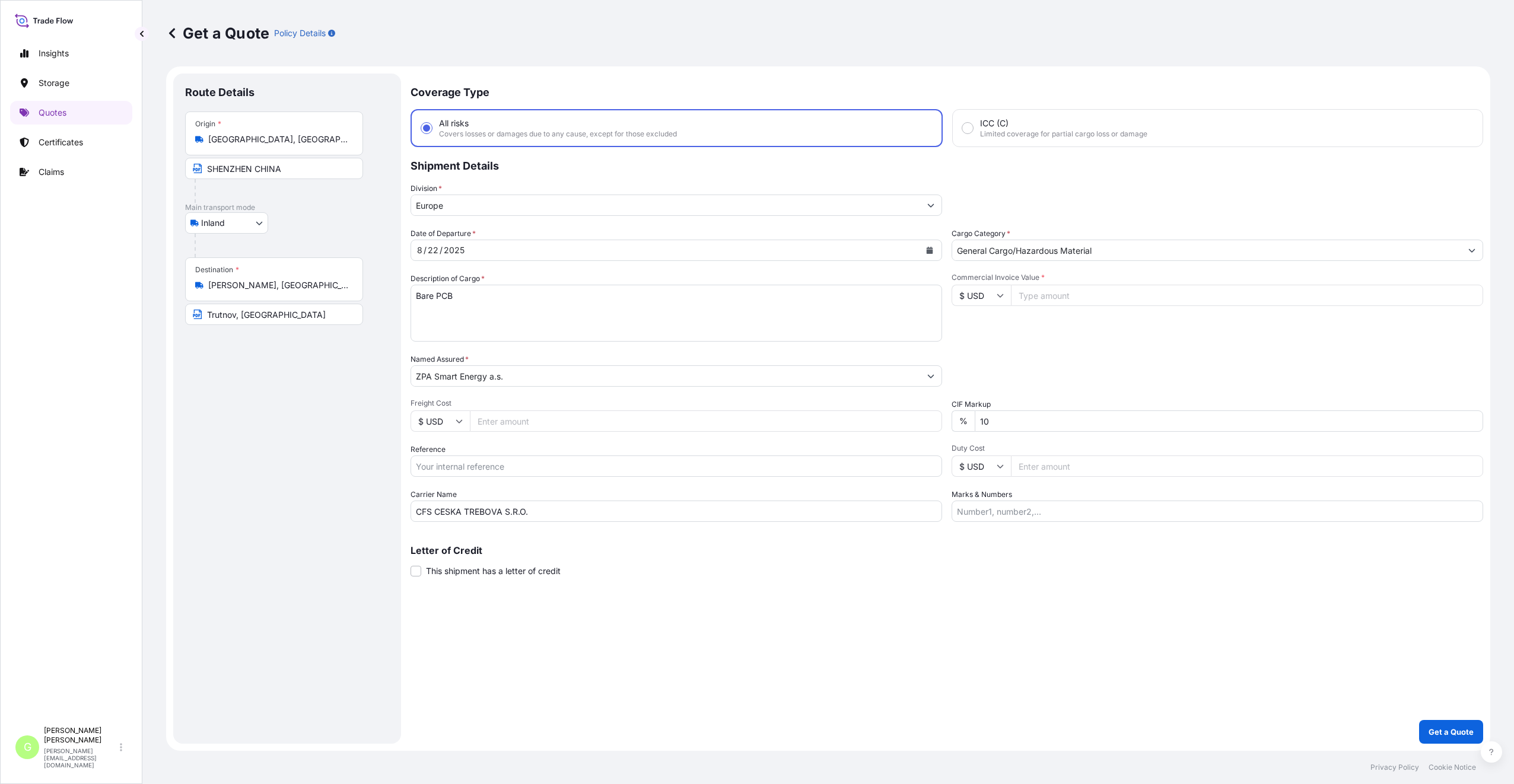
click at [490, 425] on input "Freight Cost" at bounding box center [706, 421] width 472 height 21
click at [453, 471] on input "Reference" at bounding box center [677, 466] width 532 height 21
click at [1130, 300] on input "Commercial Invoice Value *" at bounding box center [1247, 295] width 472 height 21
click at [487, 426] on input "Freight Cost" at bounding box center [706, 421] width 472 height 21
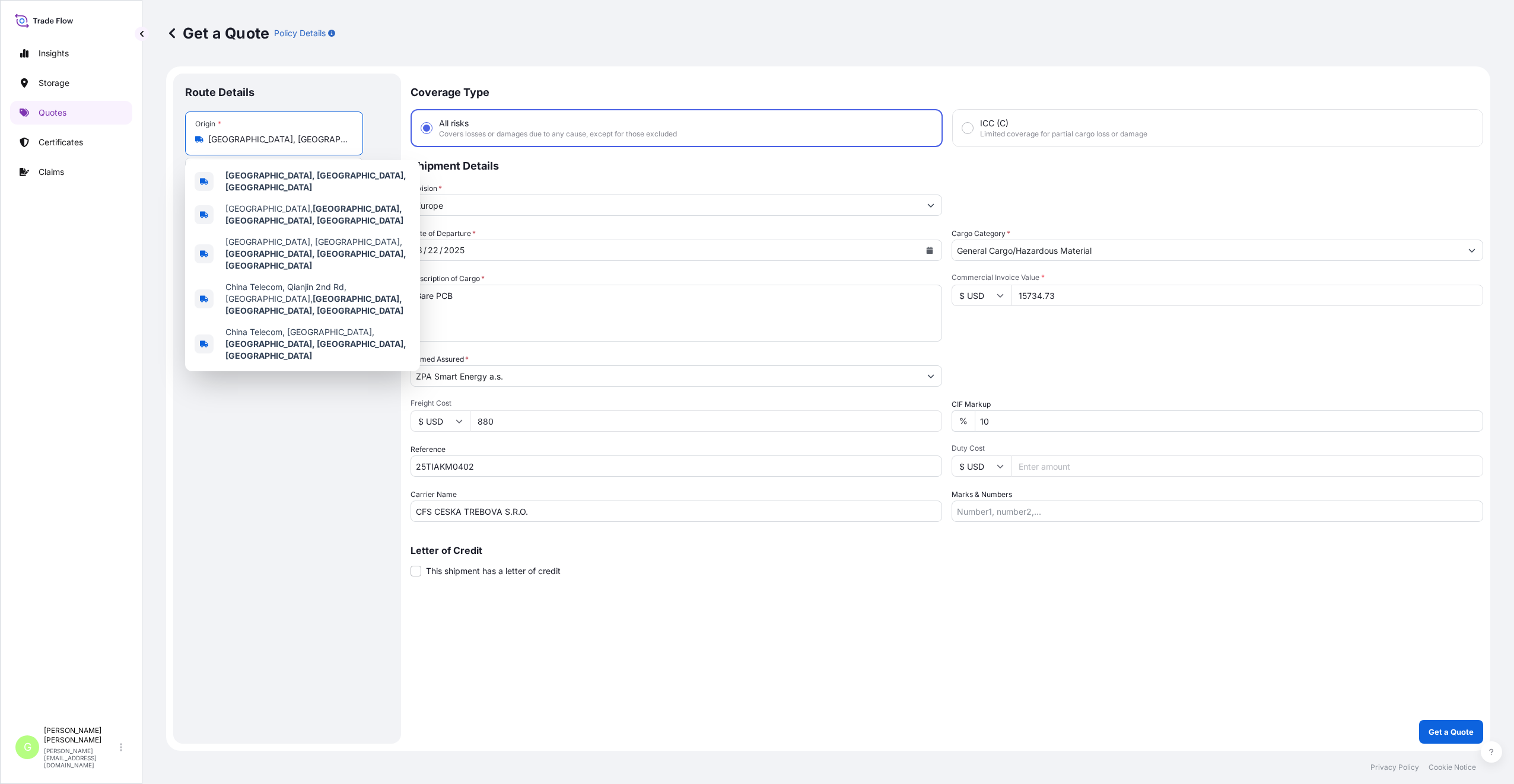
scroll to position [0, 14]
drag, startPoint x: 208, startPoint y: 138, endPoint x: 396, endPoint y: 136, distance: 188.0
click at [417, 136] on form "Route Details Place of loading Road / Inland Road / Inland Origin * [GEOGRAPHIC…" at bounding box center [828, 409] width 1324 height 684
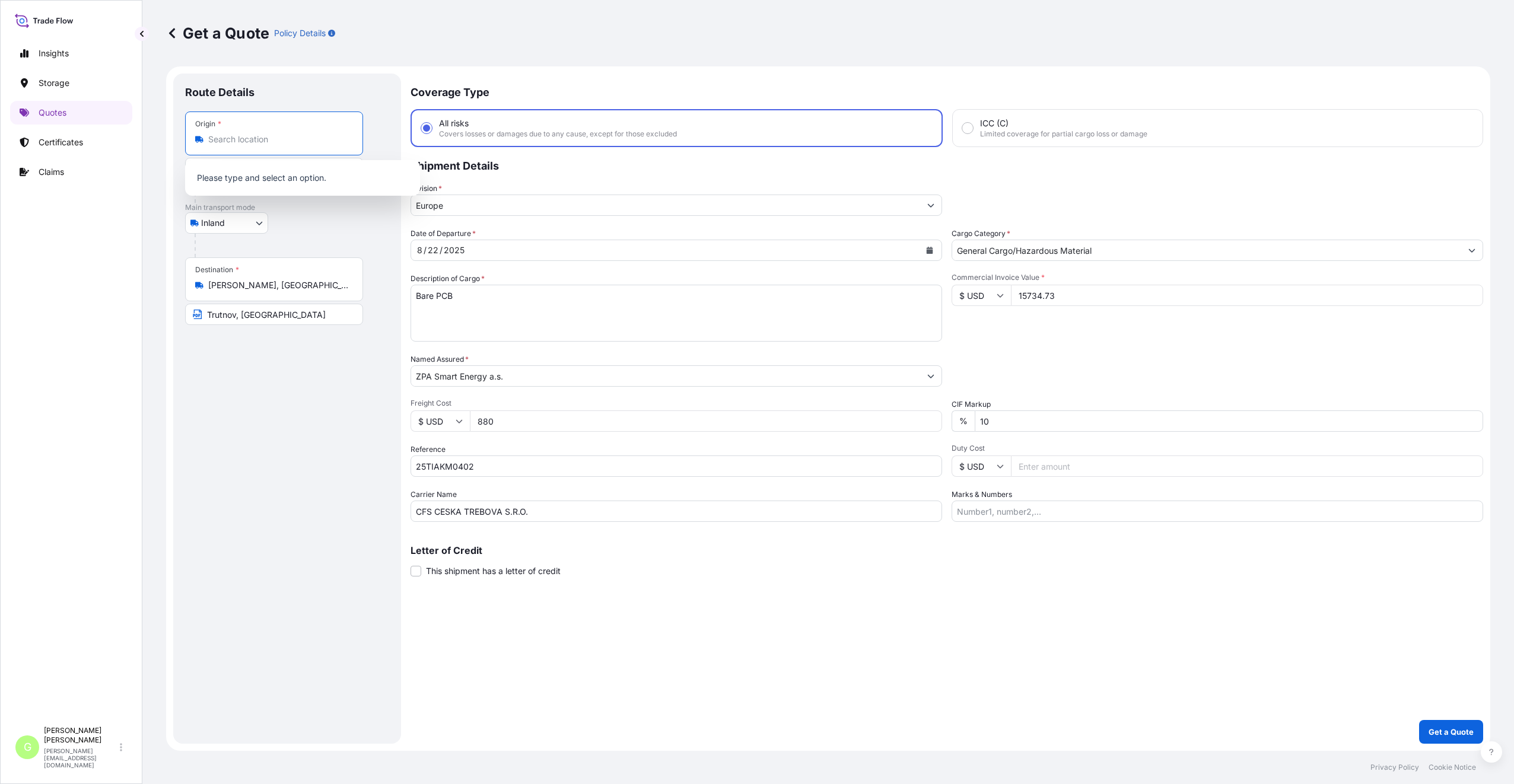
click at [244, 134] on input "Origin *" at bounding box center [278, 140] width 140 height 12
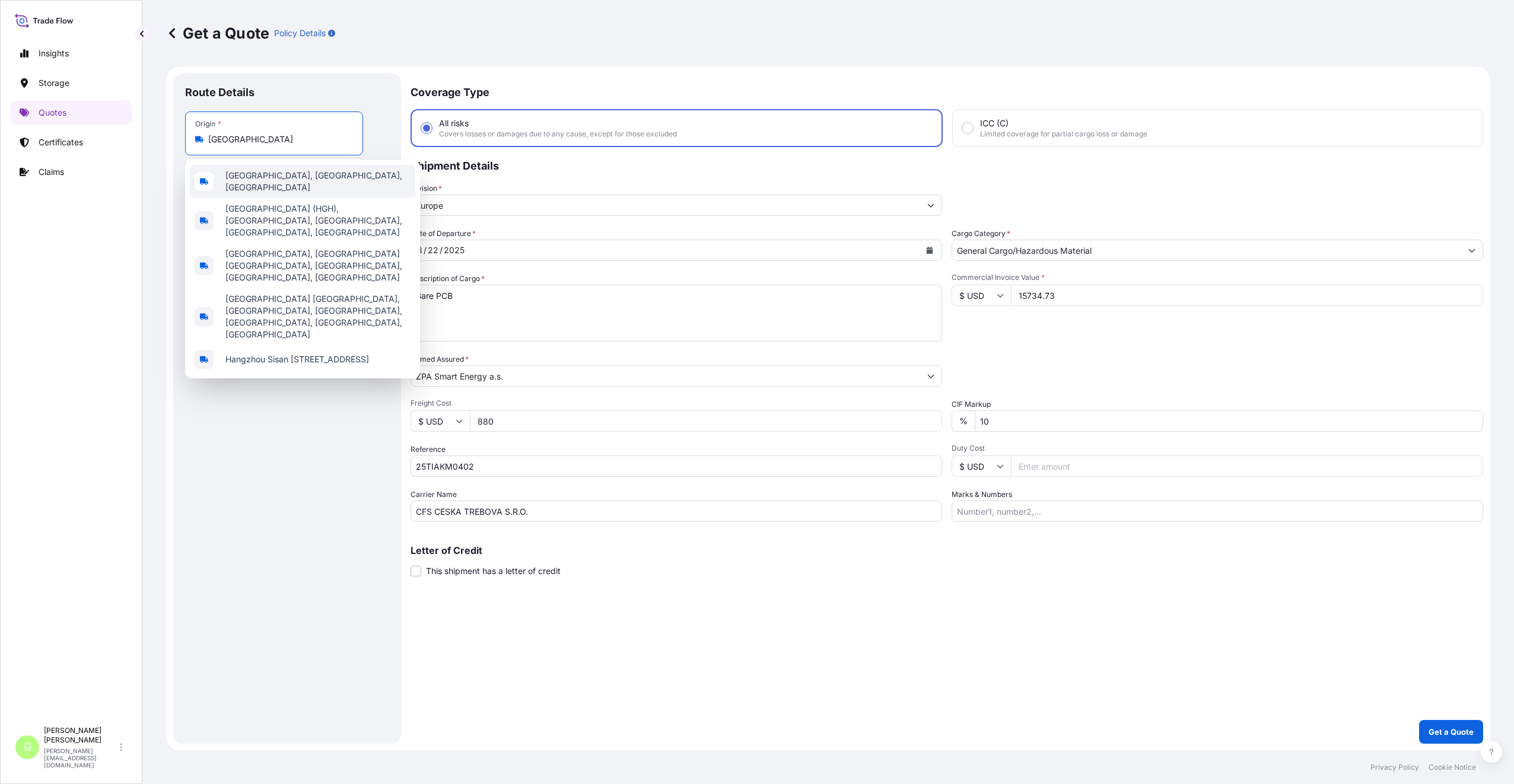
click at [249, 181] on span "[GEOGRAPHIC_DATA], [GEOGRAPHIC_DATA], [GEOGRAPHIC_DATA]" at bounding box center [318, 181] width 185 height 24
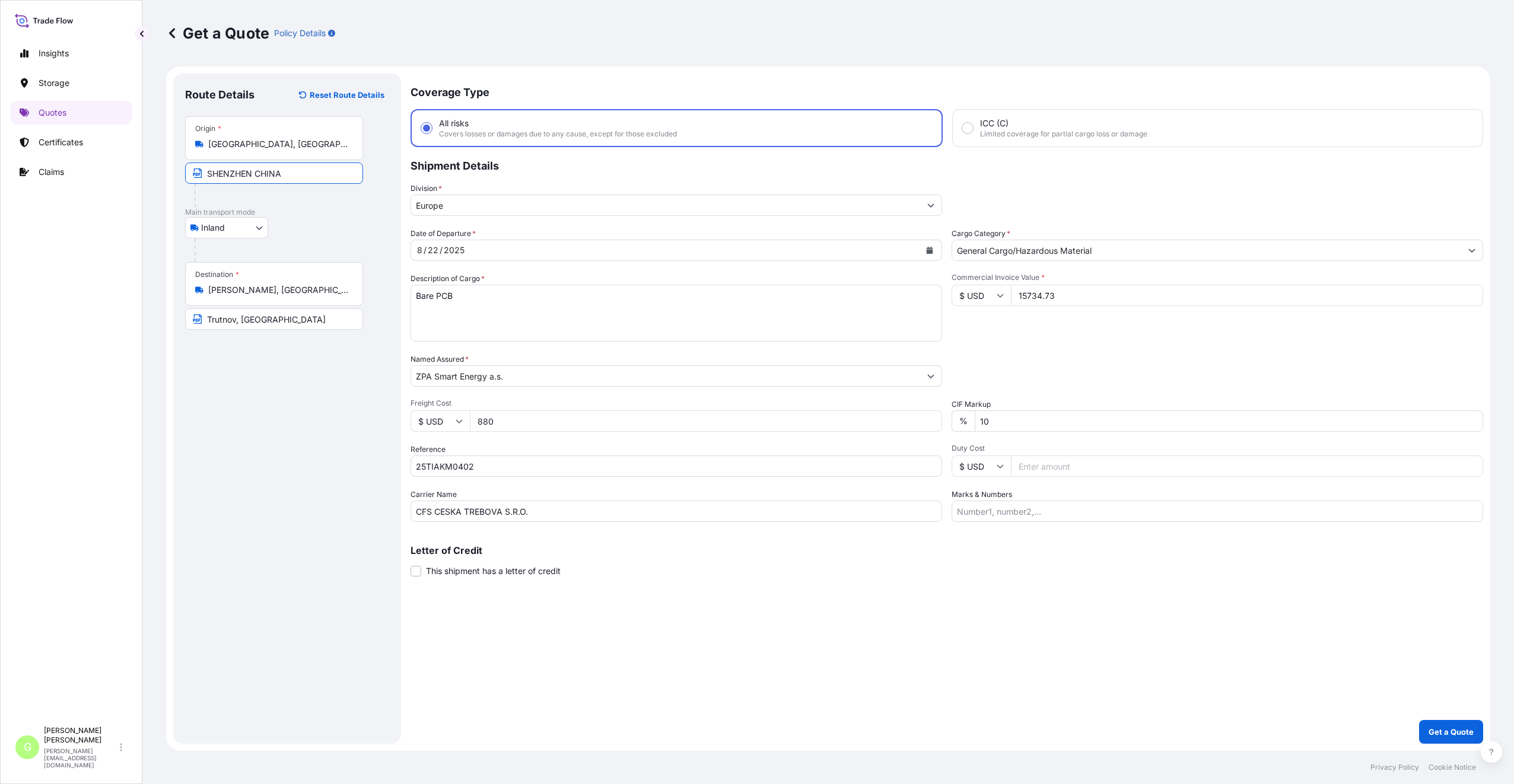
drag, startPoint x: 284, startPoint y: 174, endPoint x: 205, endPoint y: 177, distance: 79.1
click at [204, 177] on input "SHENZHEN CHINA" at bounding box center [274, 173] width 178 height 21
drag, startPoint x: 330, startPoint y: 480, endPoint x: 341, endPoint y: 469, distance: 15.6
click at [329, 477] on div "Route Details Reset Route Details Place of loading Road / [GEOGRAPHIC_DATA] / I…" at bounding box center [286, 409] width 204 height 646
click at [927, 245] on button "Calendar" at bounding box center [929, 250] width 19 height 19
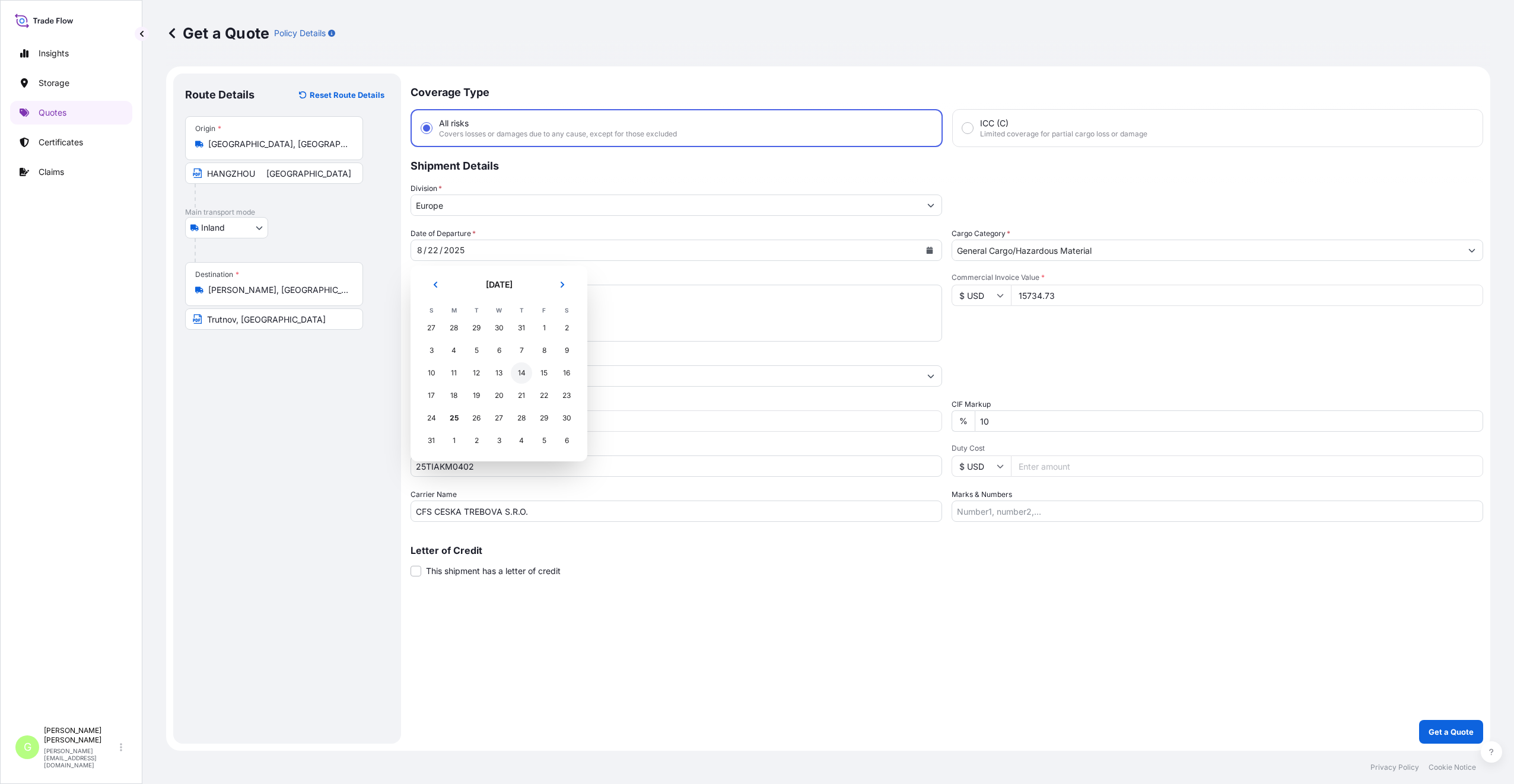
click at [520, 373] on div "14" at bounding box center [521, 373] width 21 height 21
drag, startPoint x: 452, startPoint y: 308, endPoint x: 407, endPoint y: 310, distance: 45.0
click at [407, 310] on form "Route Details Reset Route Details Place of loading Road / Inland Road / Inland …" at bounding box center [828, 409] width 1324 height 684
click at [1440, 725] on button "Get a Quote" at bounding box center [1451, 732] width 64 height 24
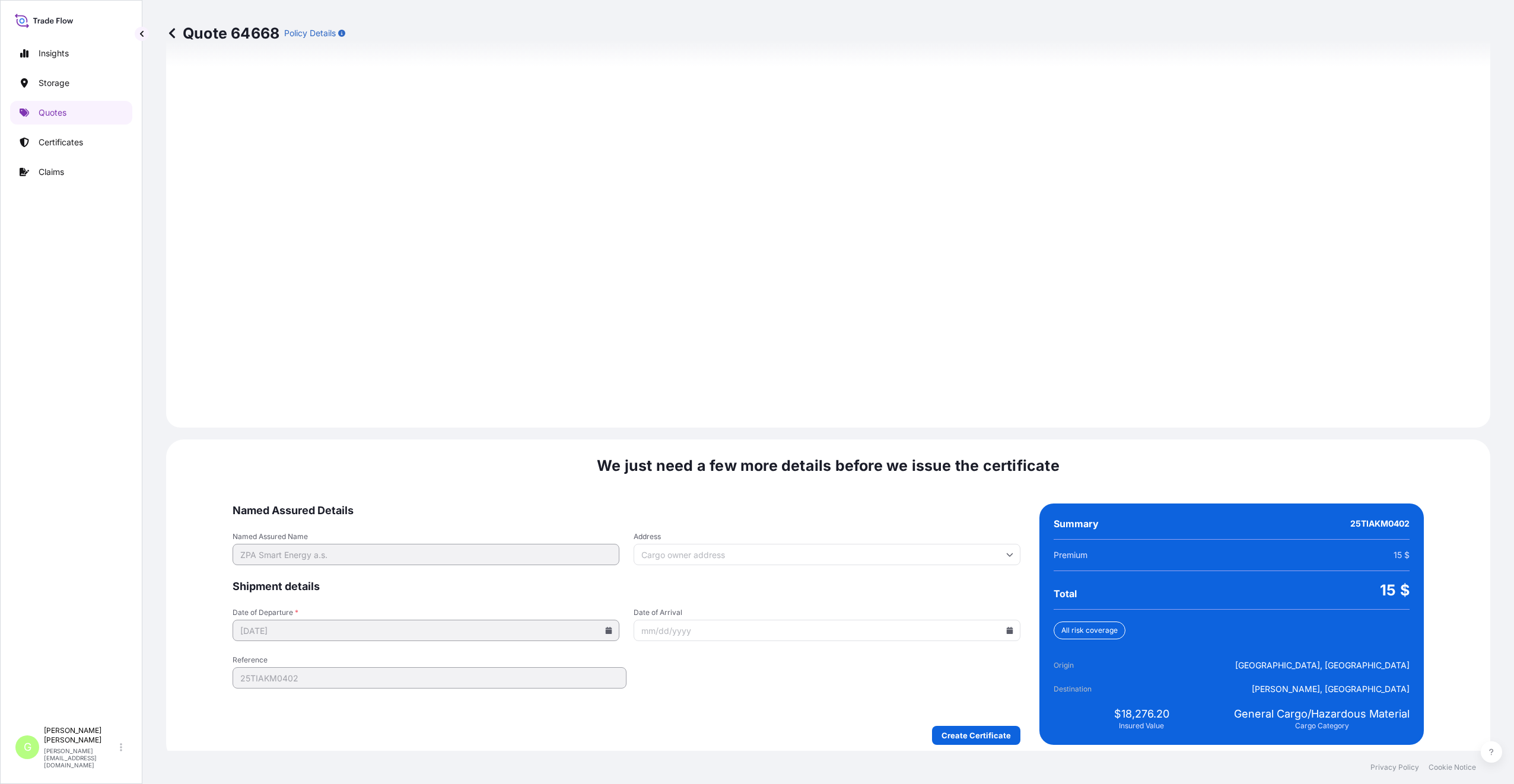
scroll to position [1428, 0]
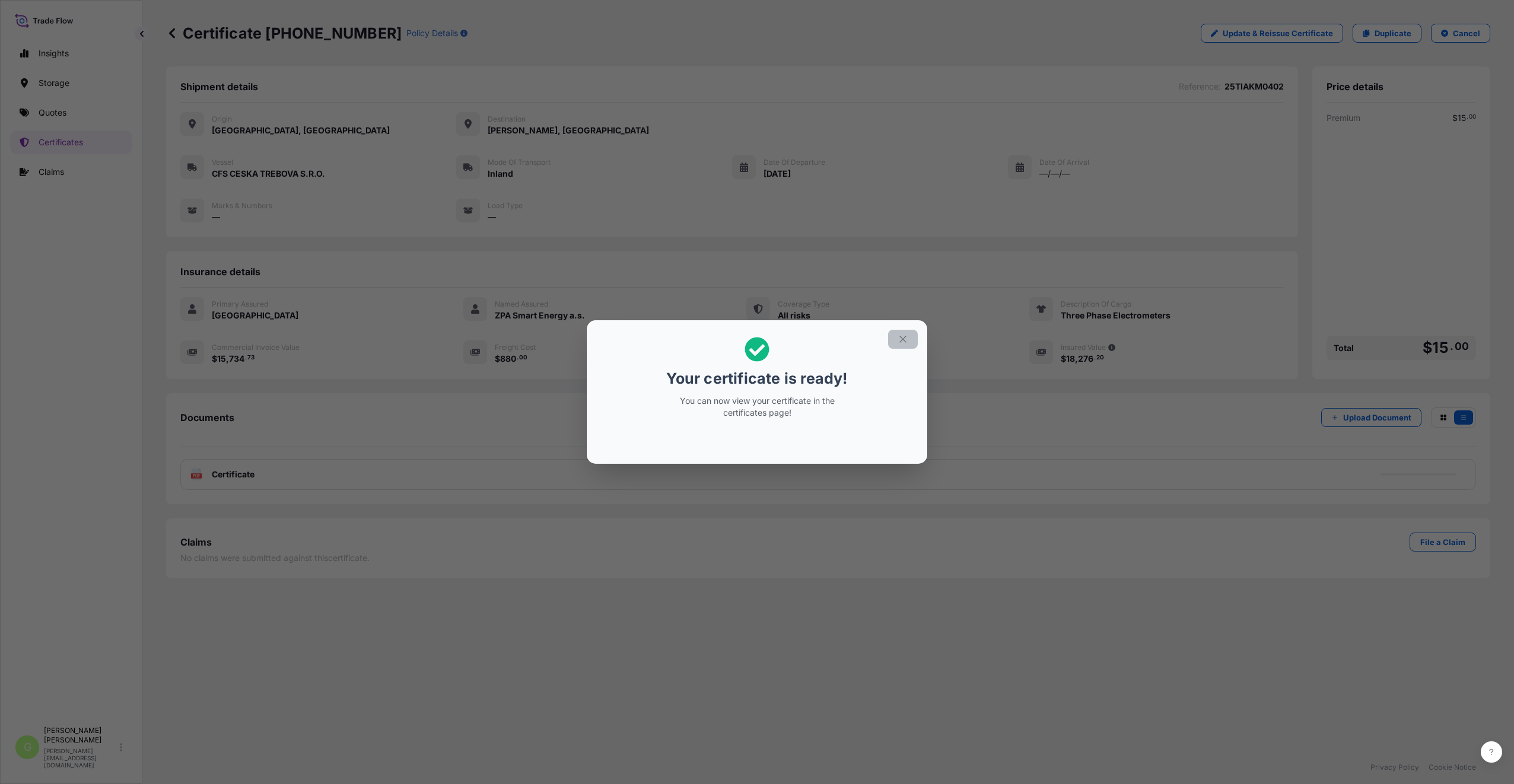
click at [901, 337] on icon "button" at bounding box center [903, 339] width 11 height 11
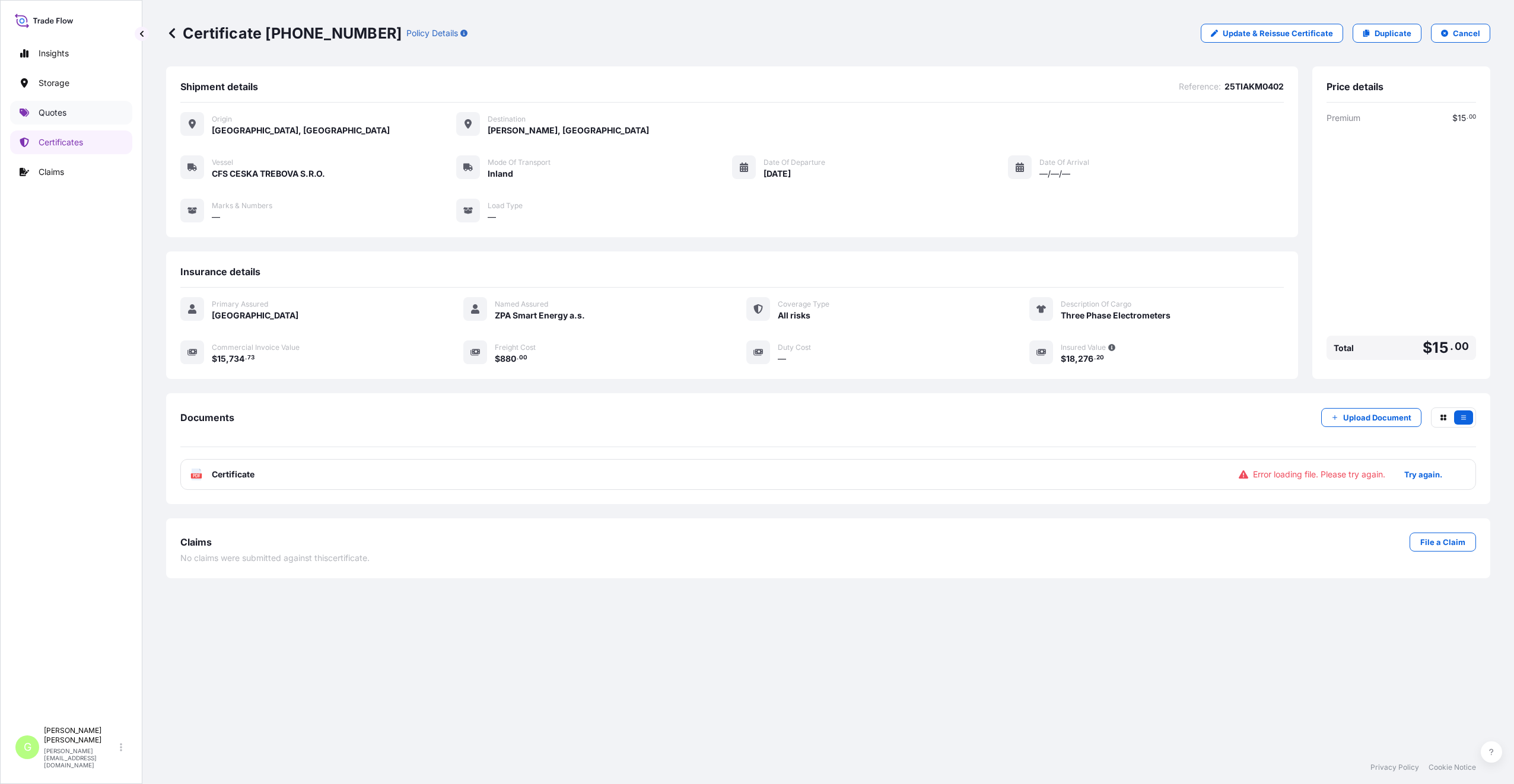
click at [36, 107] on link "Quotes" at bounding box center [71, 113] width 122 height 24
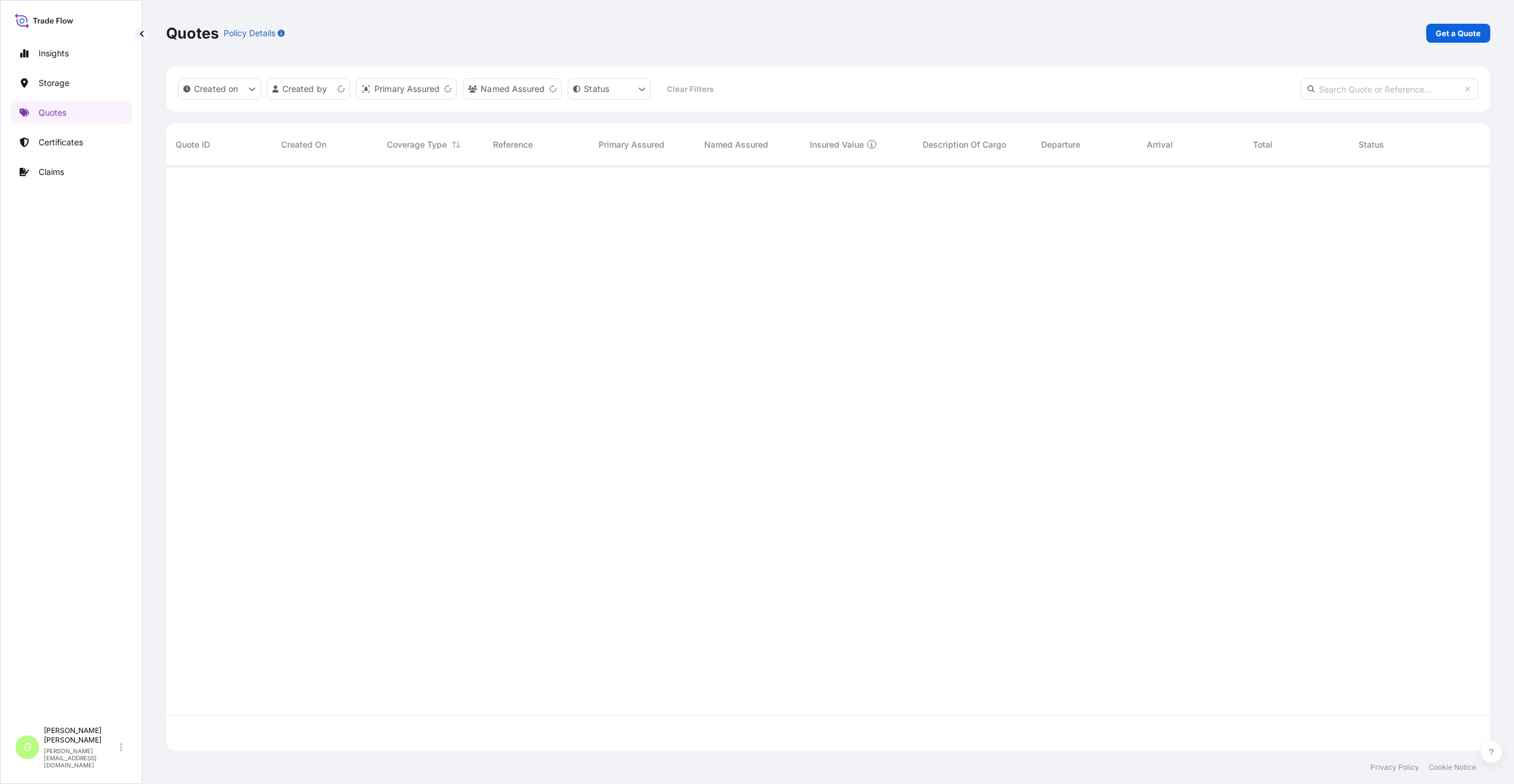
scroll to position [582, 1315]
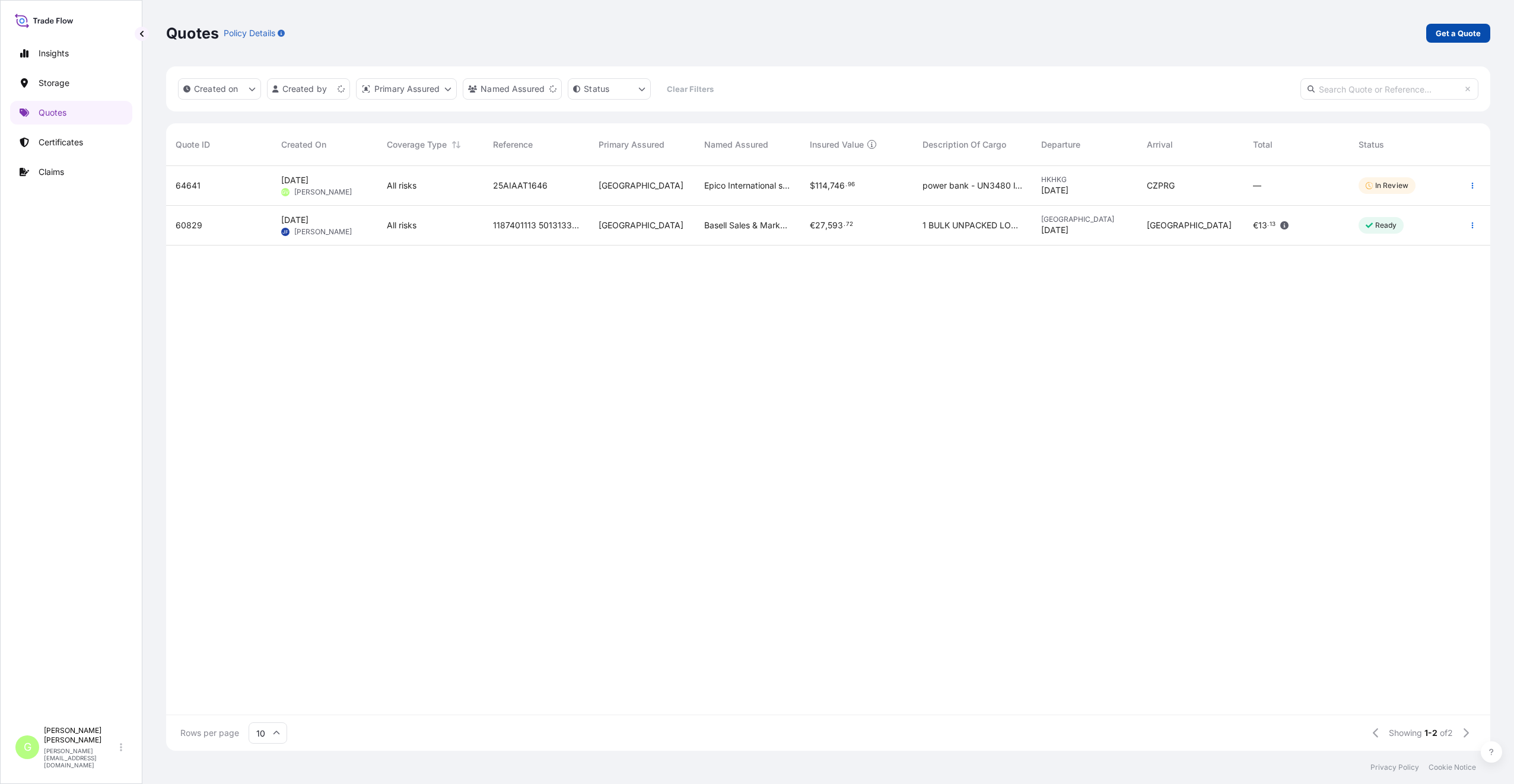
click at [1450, 35] on p "Get a Quote" at bounding box center [1458, 33] width 45 height 12
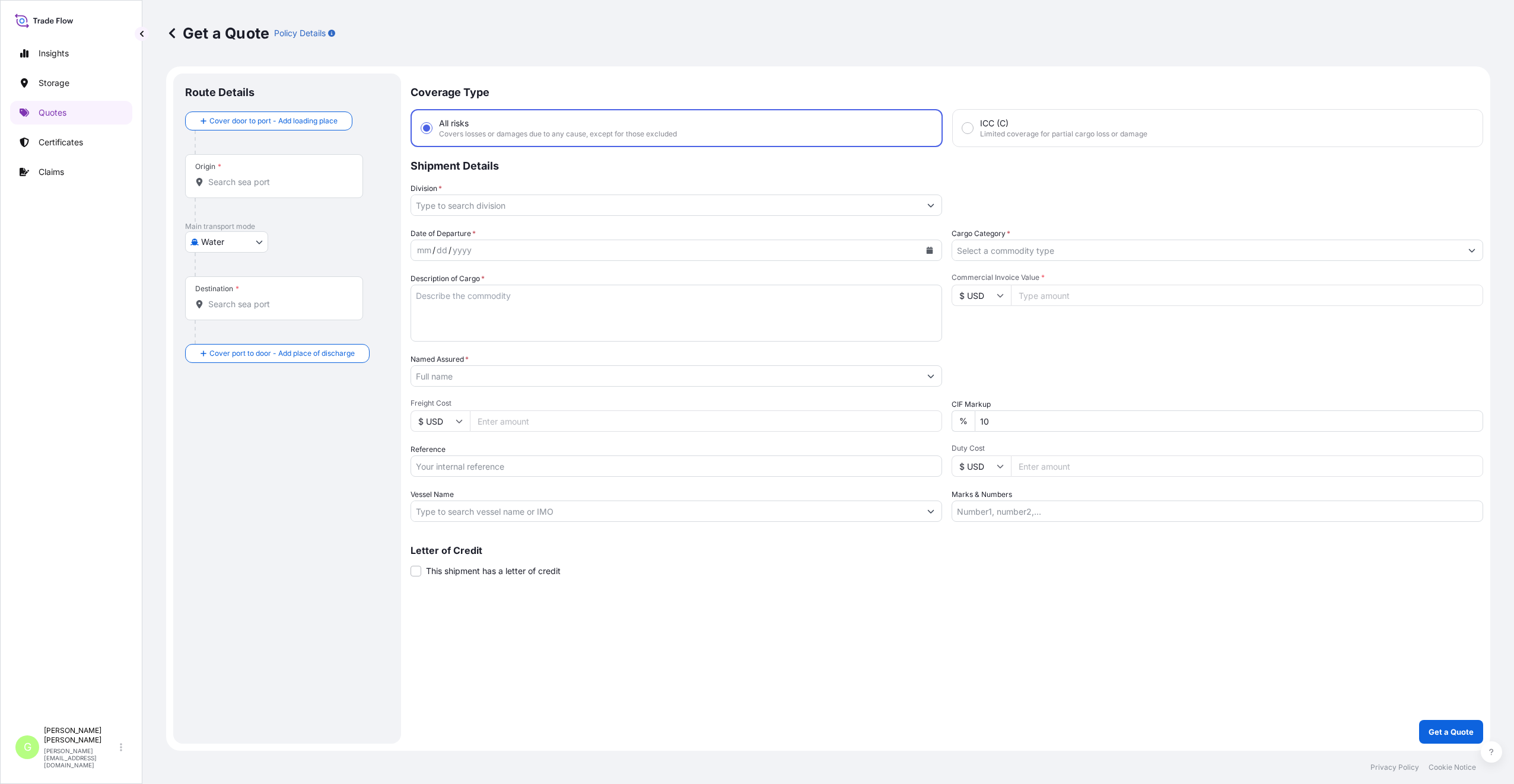
click at [441, 209] on input "Division *" at bounding box center [666, 205] width 509 height 21
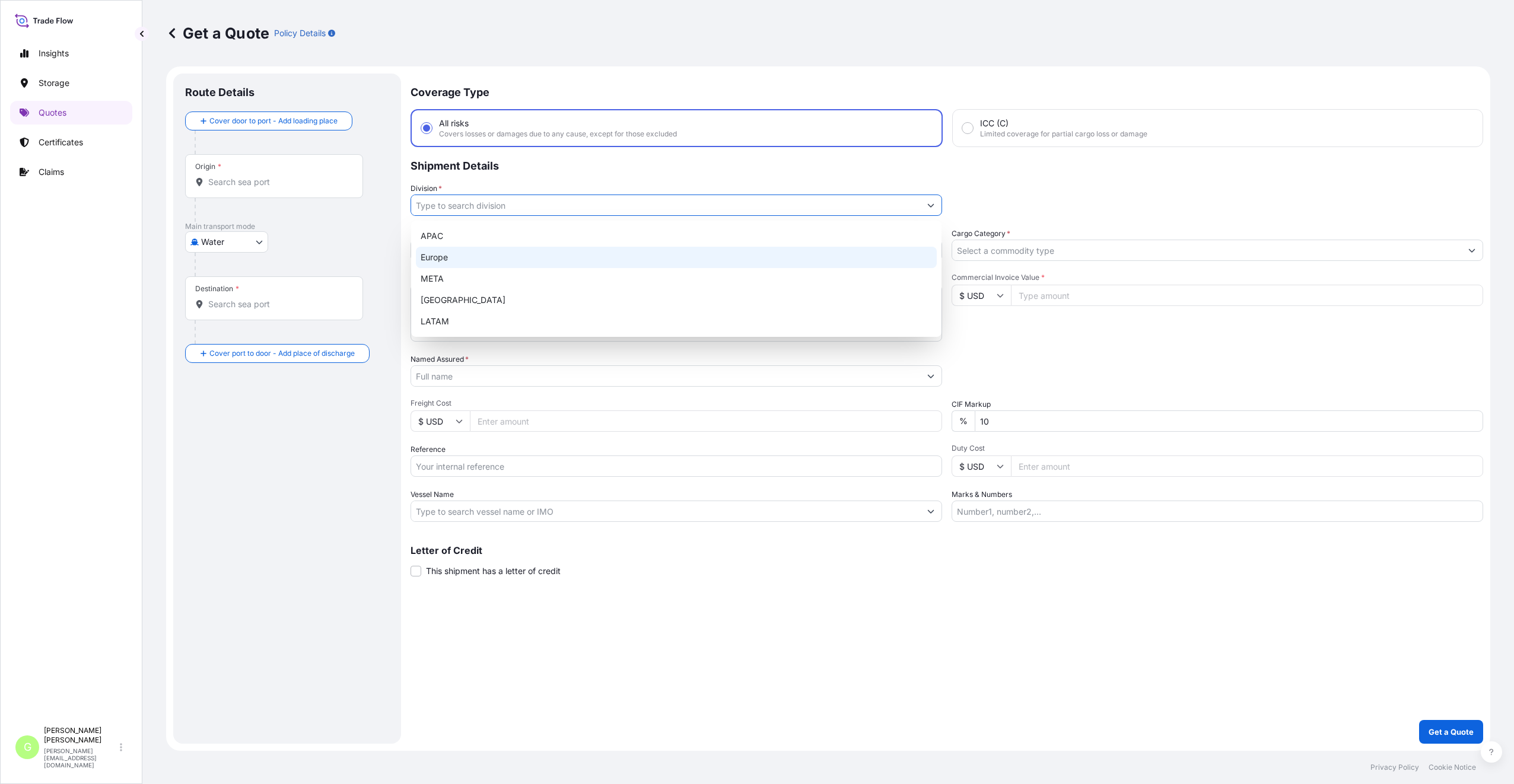
click at [439, 256] on div "Europe" at bounding box center [677, 257] width 521 height 21
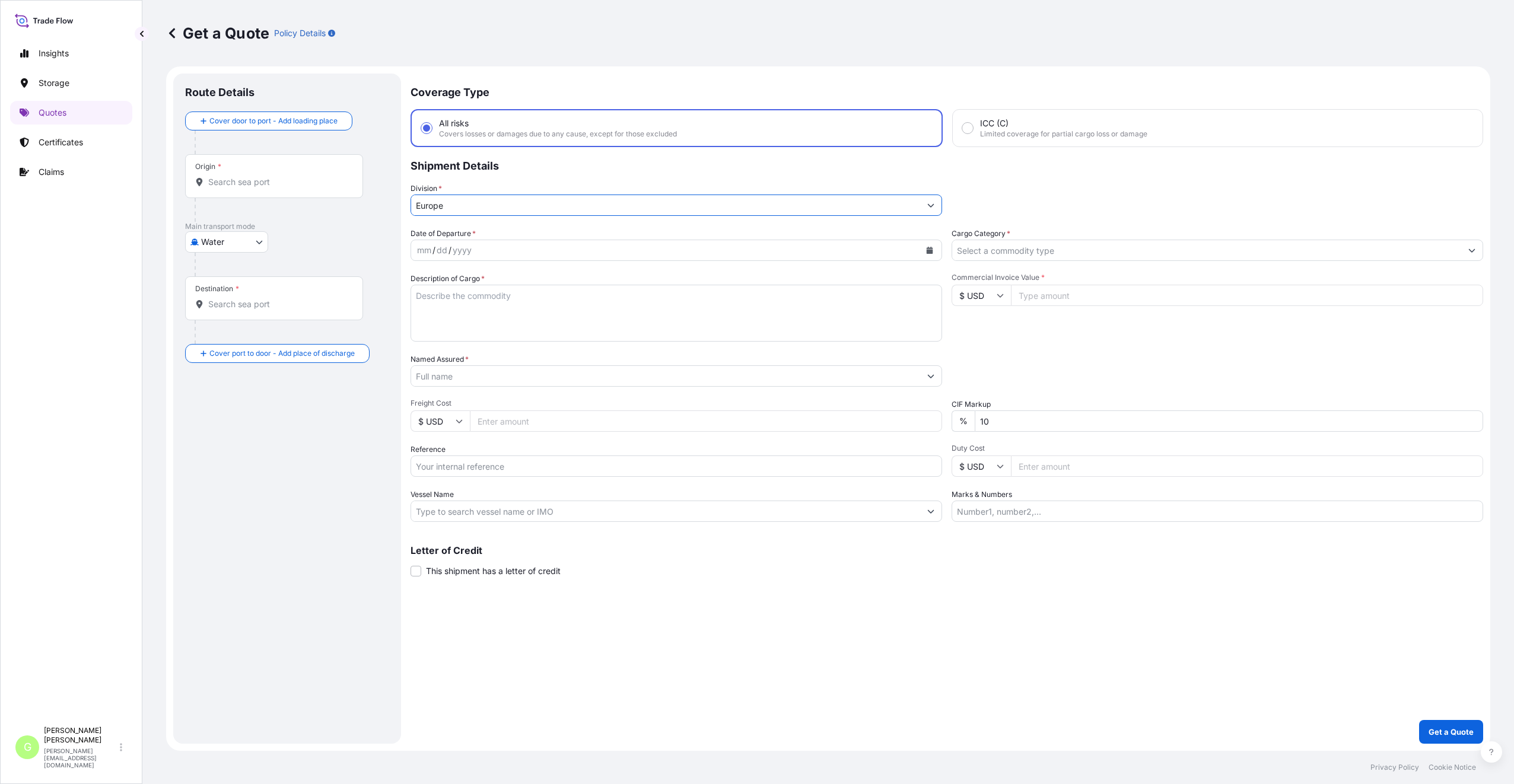
click at [972, 251] on input "Cargo Category *" at bounding box center [1206, 250] width 509 height 21
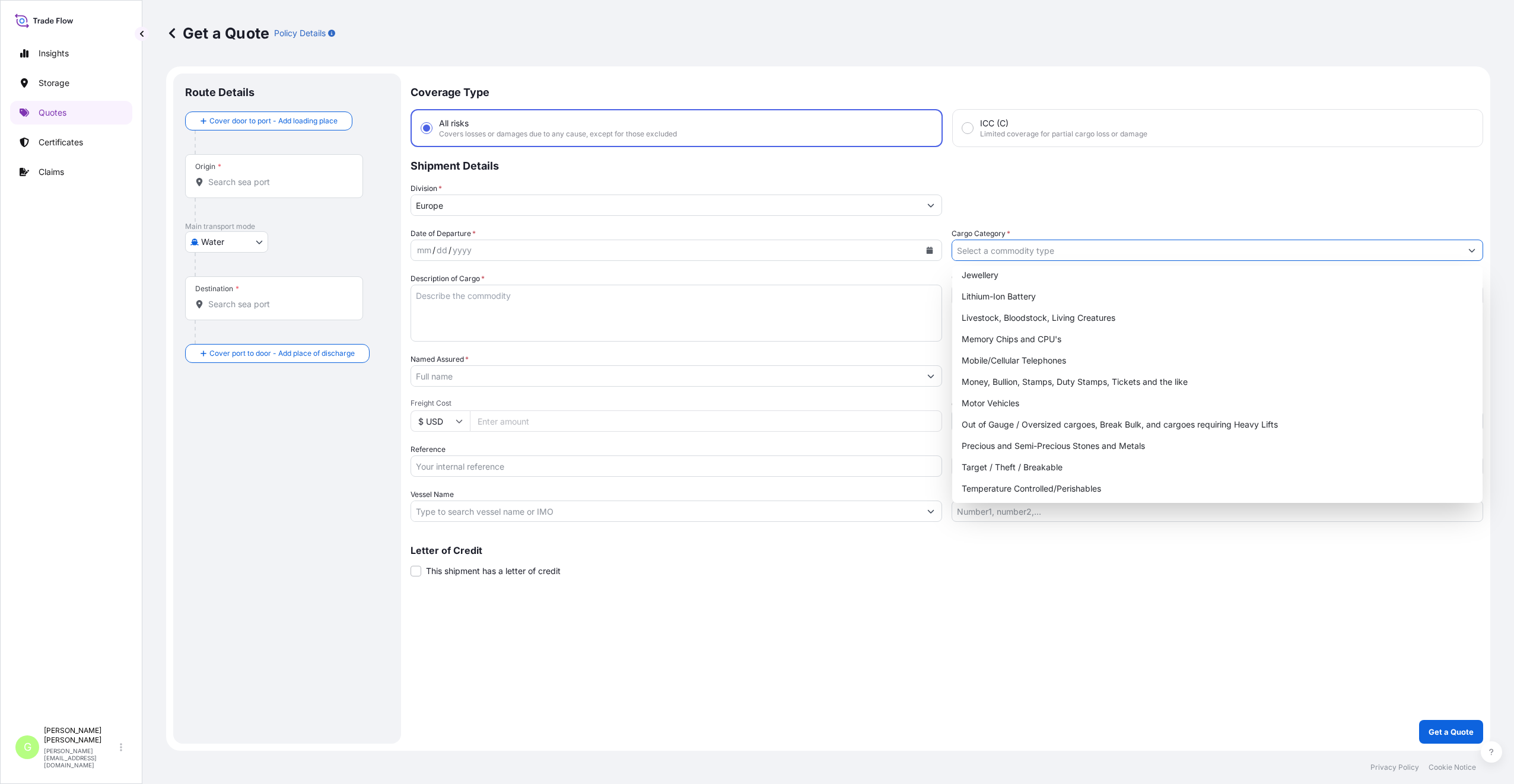
scroll to position [199, 0]
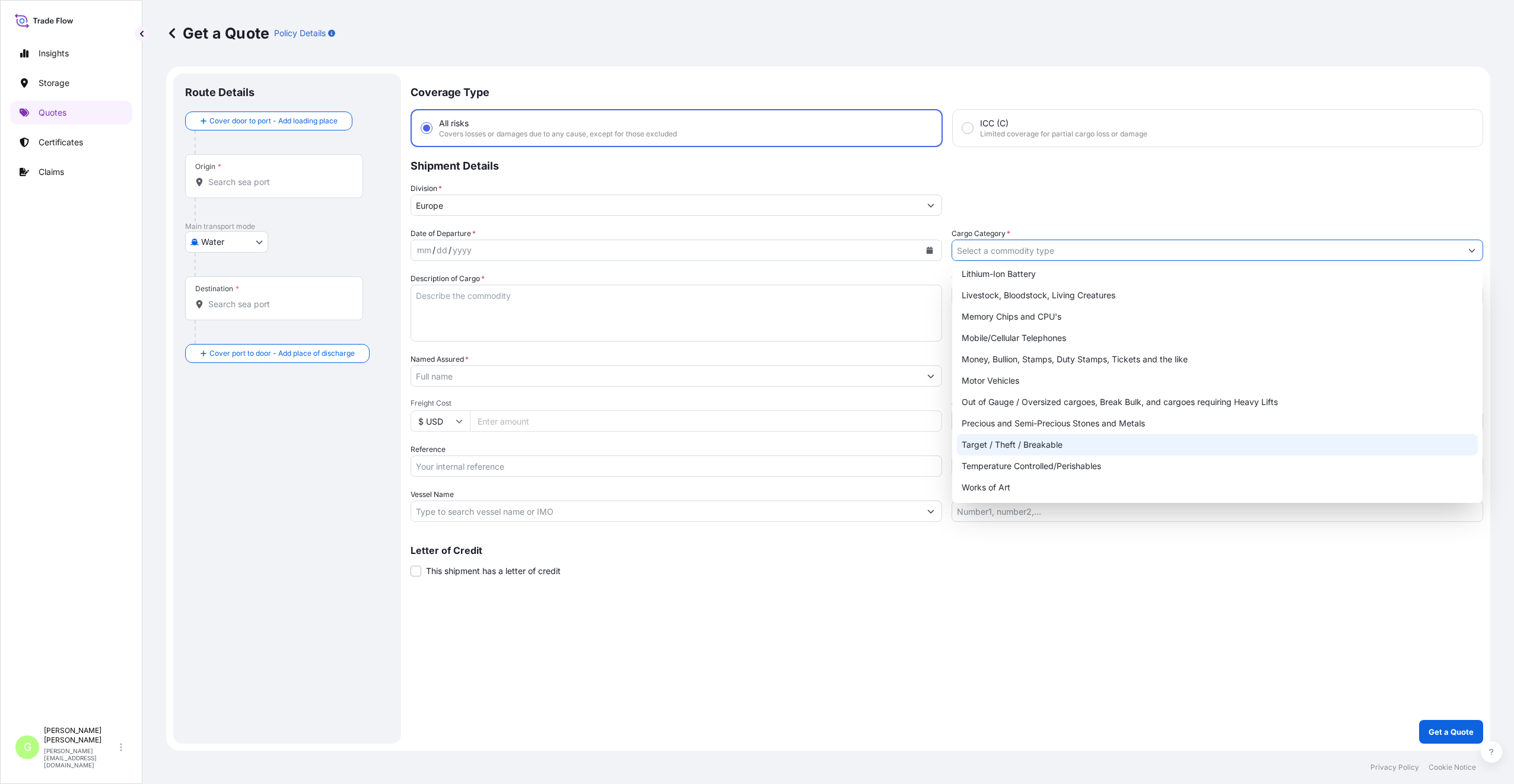
click at [1001, 447] on div "Target / Theft / Breakable" at bounding box center [1218, 444] width 521 height 21
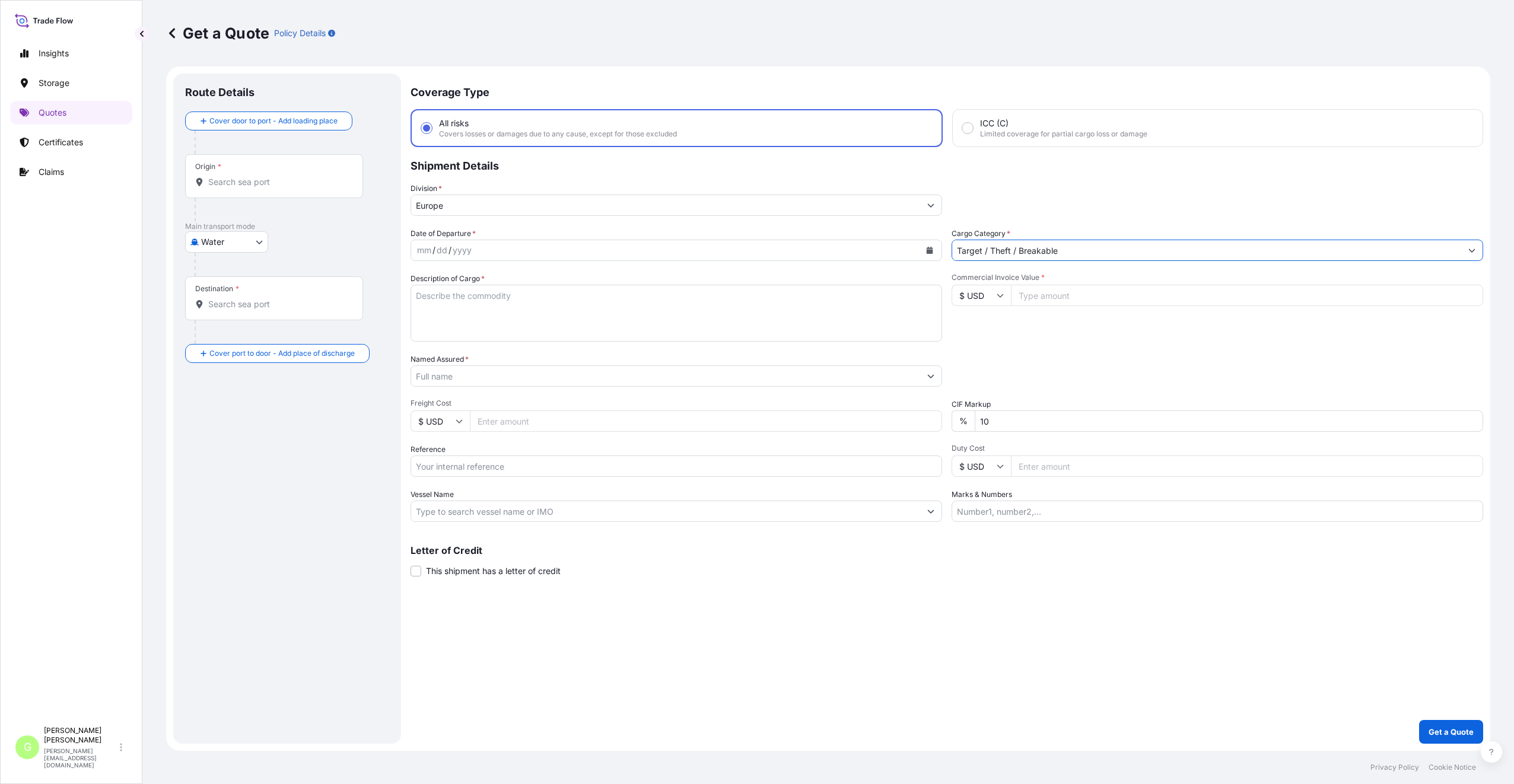
click at [457, 467] on input "Reference" at bounding box center [677, 466] width 532 height 21
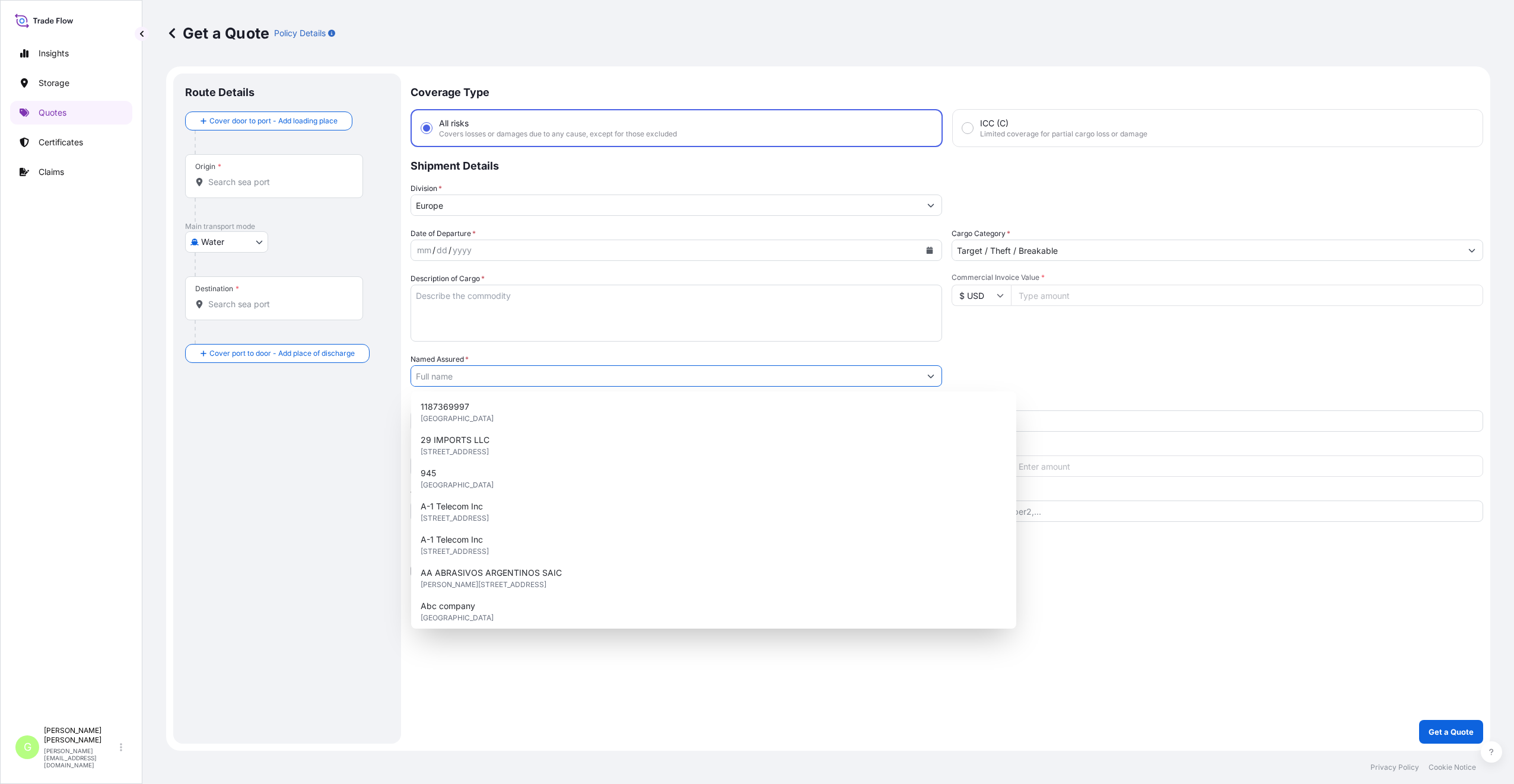
click at [437, 378] on input "Named Assured *" at bounding box center [666, 376] width 509 height 21
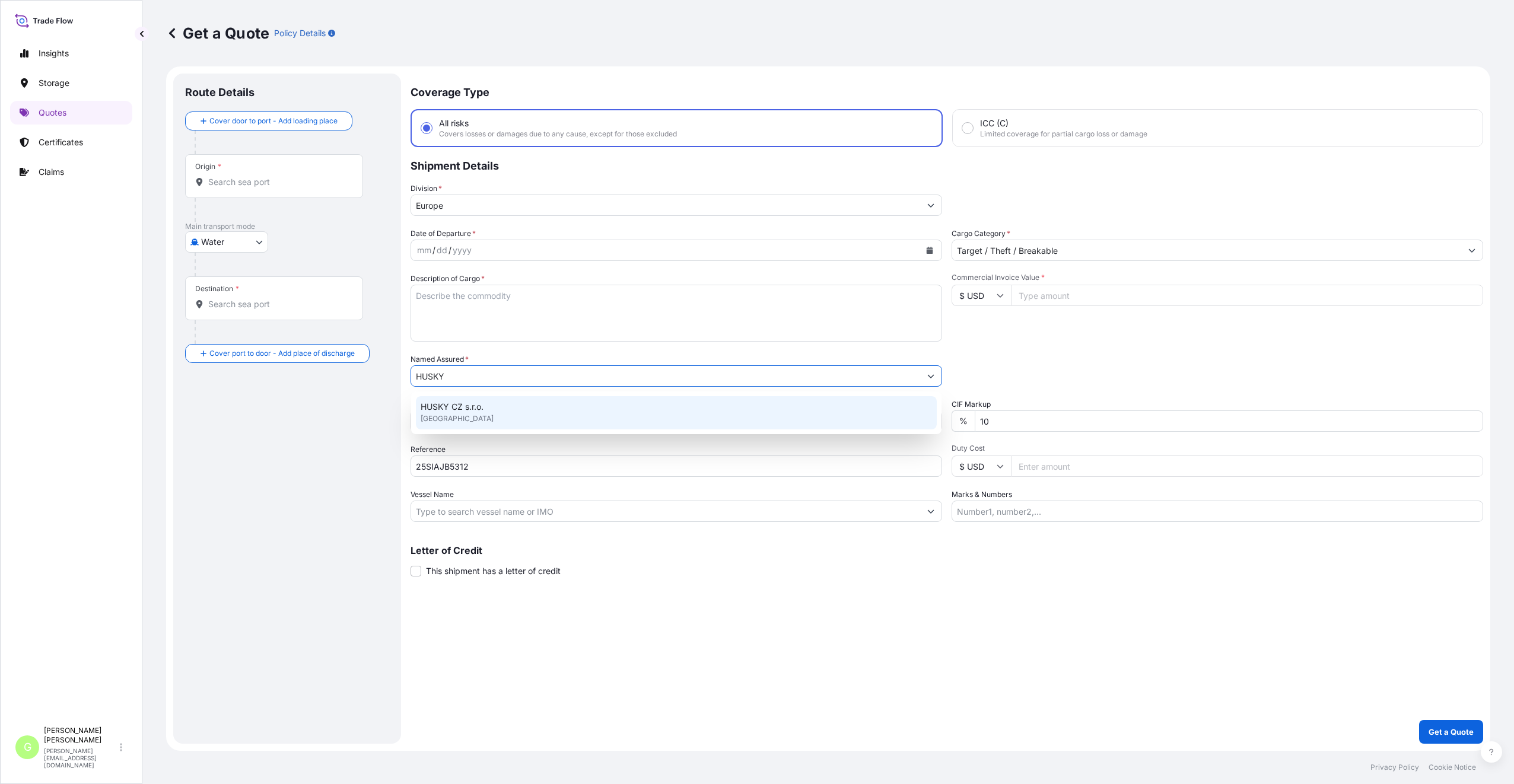
click at [454, 406] on span "HUSKY CZ s.r.o." at bounding box center [452, 407] width 63 height 12
click at [1091, 302] on input "Commercial Invoice Value *" at bounding box center [1247, 295] width 472 height 21
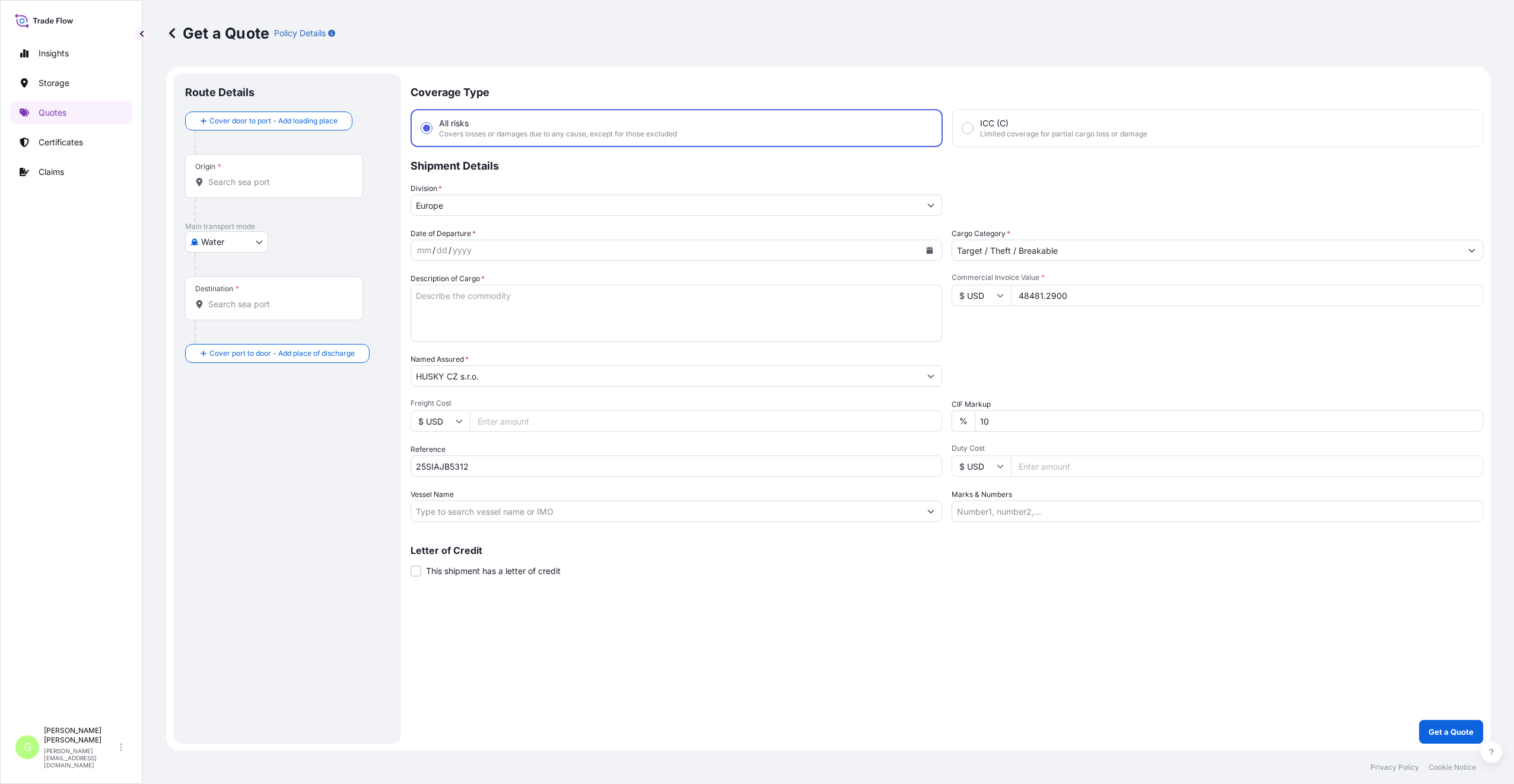
click at [510, 424] on input "Freight Cost" at bounding box center [706, 421] width 472 height 21
click at [457, 514] on input "Vessel Name" at bounding box center [666, 511] width 509 height 21
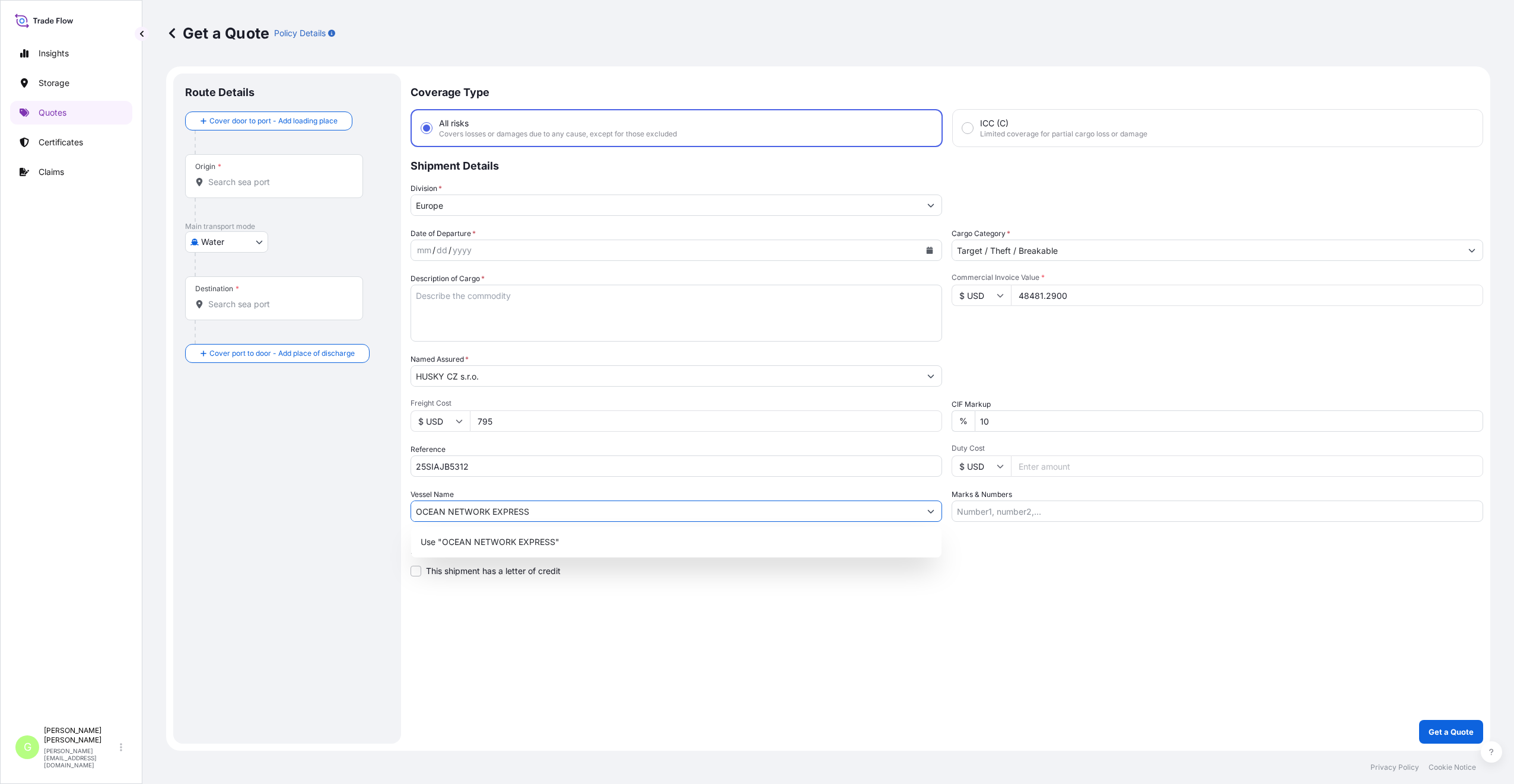
click at [213, 185] on input "Origin *" at bounding box center [278, 182] width 140 height 12
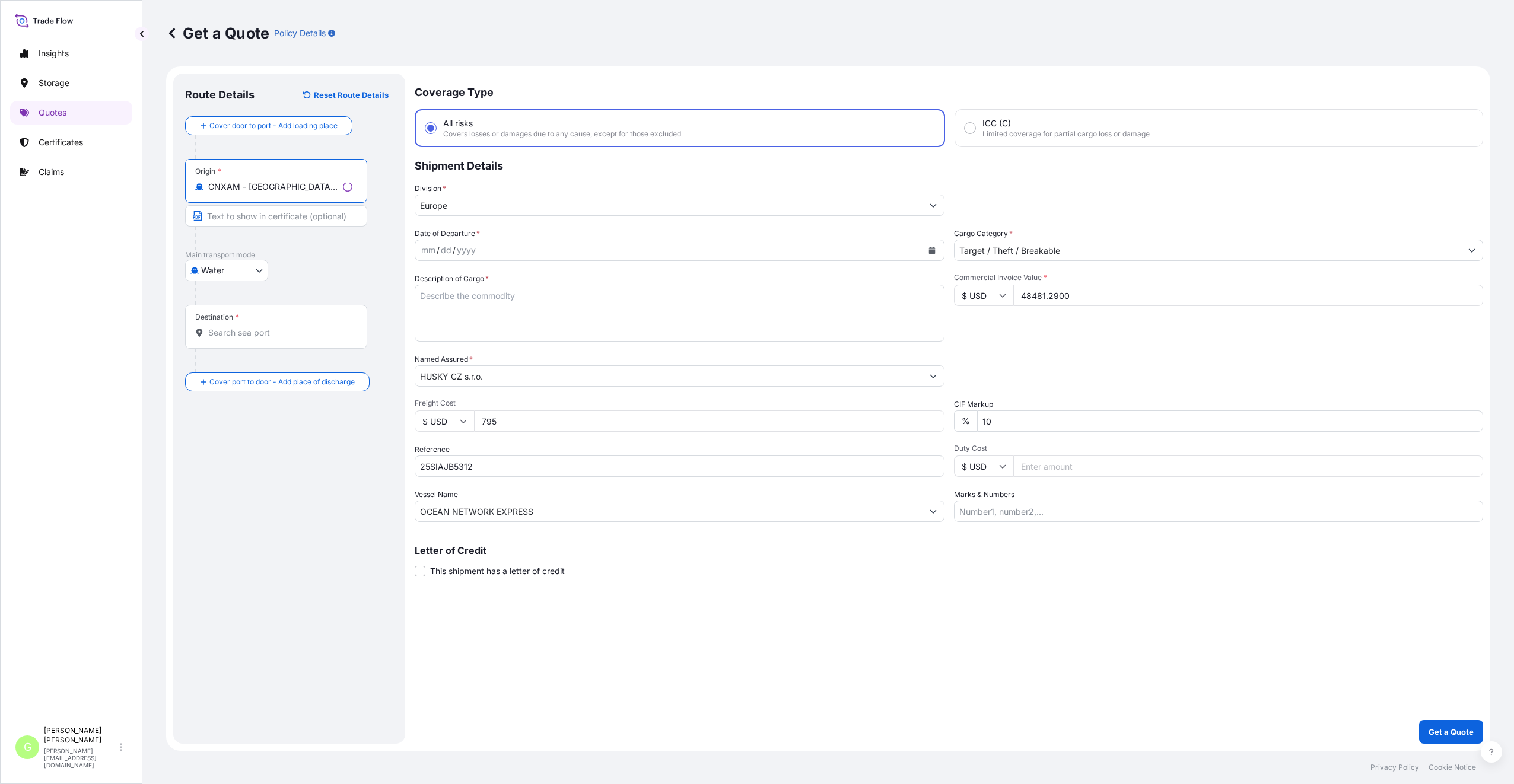
click at [278, 214] on input "Text to appear on certificate" at bounding box center [276, 216] width 182 height 21
click at [249, 330] on input "Destination *" at bounding box center [278, 333] width 140 height 12
click at [267, 334] on input "Destination * Please select a destination" at bounding box center [278, 333] width 140 height 12
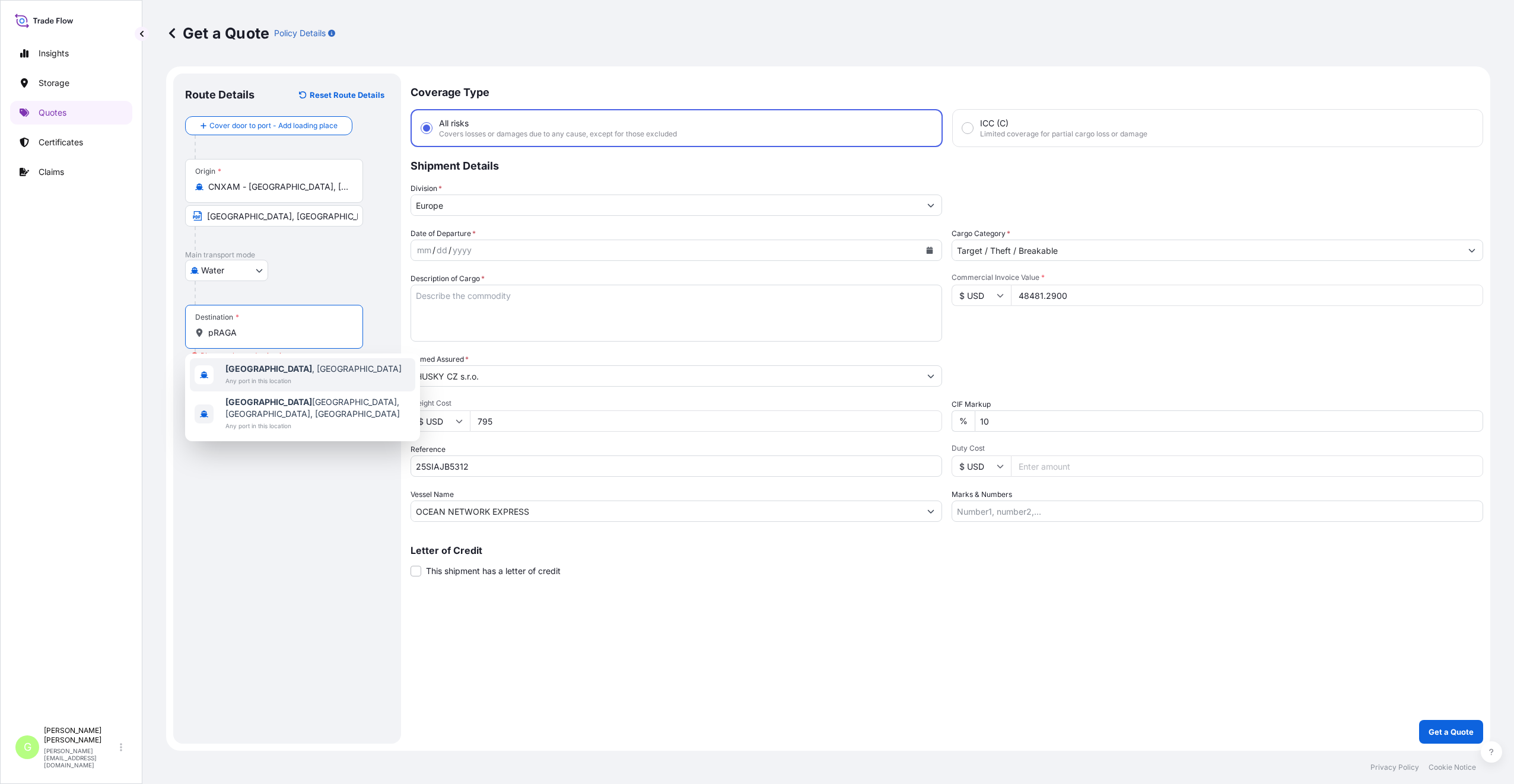
click at [229, 331] on input "pRAGA" at bounding box center [278, 333] width 140 height 12
click at [279, 408] on span "Any port in this location" at bounding box center [313, 414] width 176 height 12
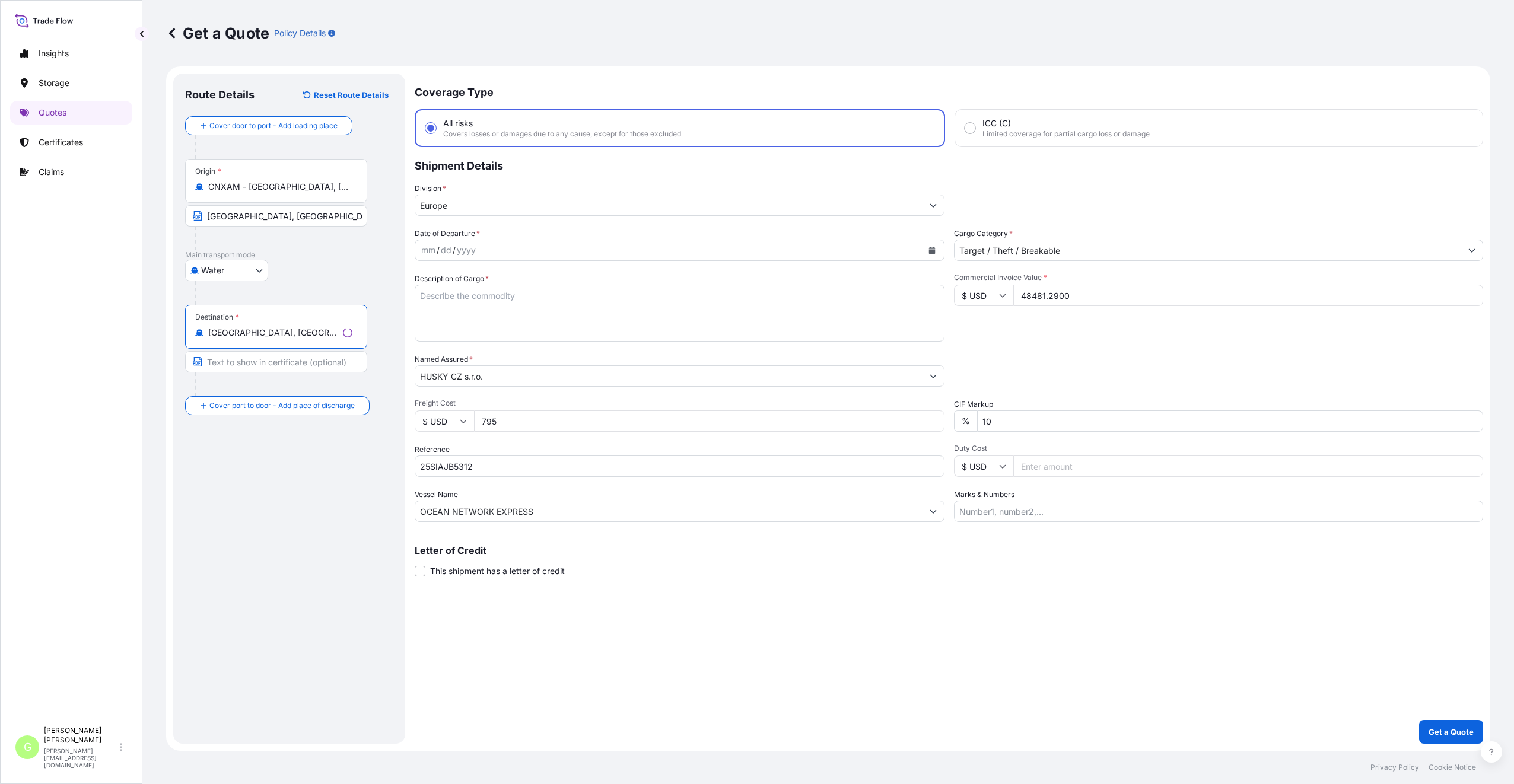
click at [255, 357] on input "Text to appear on certificate" at bounding box center [276, 361] width 182 height 21
click at [233, 472] on input "Place of Discharge" at bounding box center [278, 469] width 140 height 12
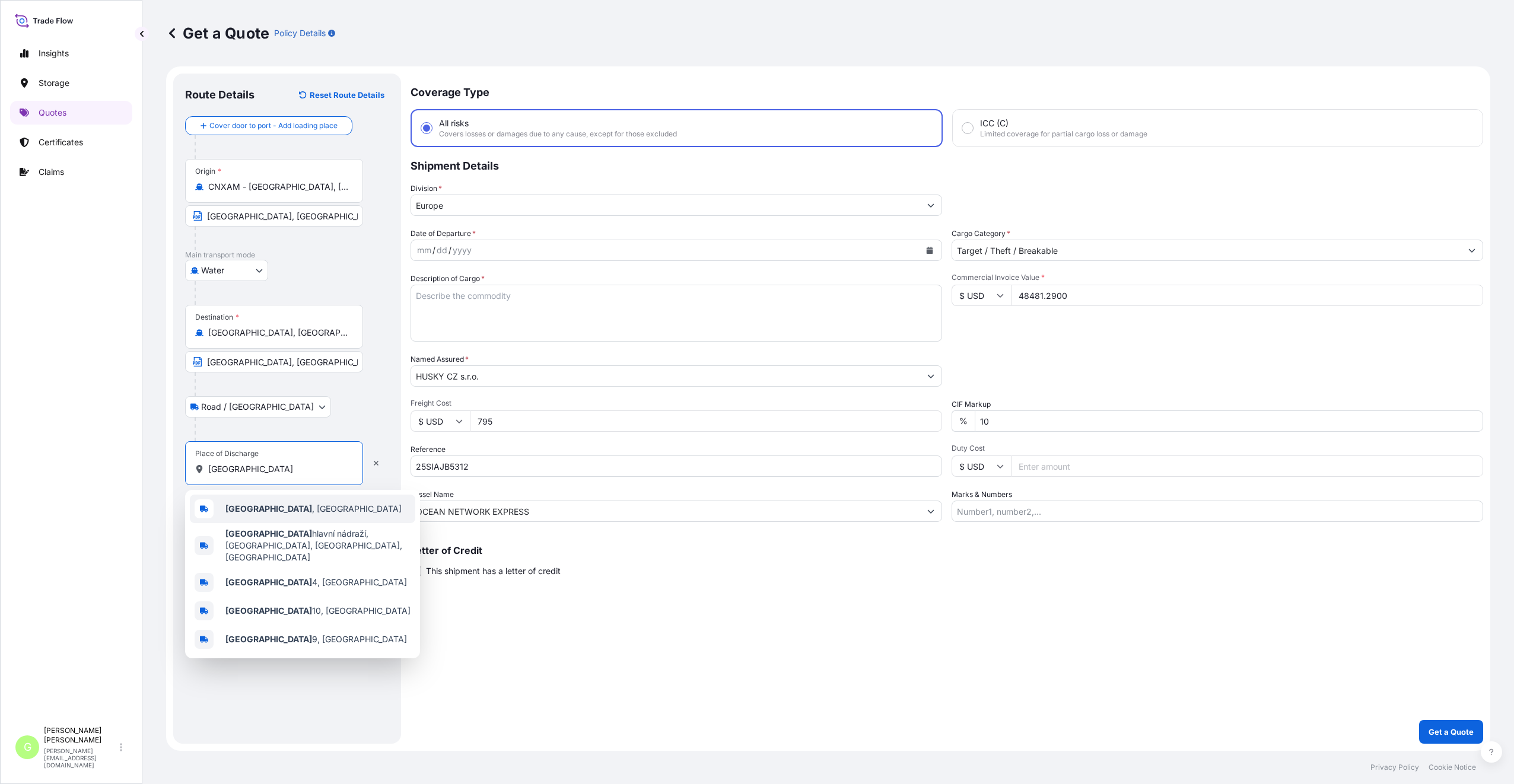
click at [257, 511] on span "[GEOGRAPHIC_DATA] , [GEOGRAPHIC_DATA]" at bounding box center [313, 509] width 176 height 12
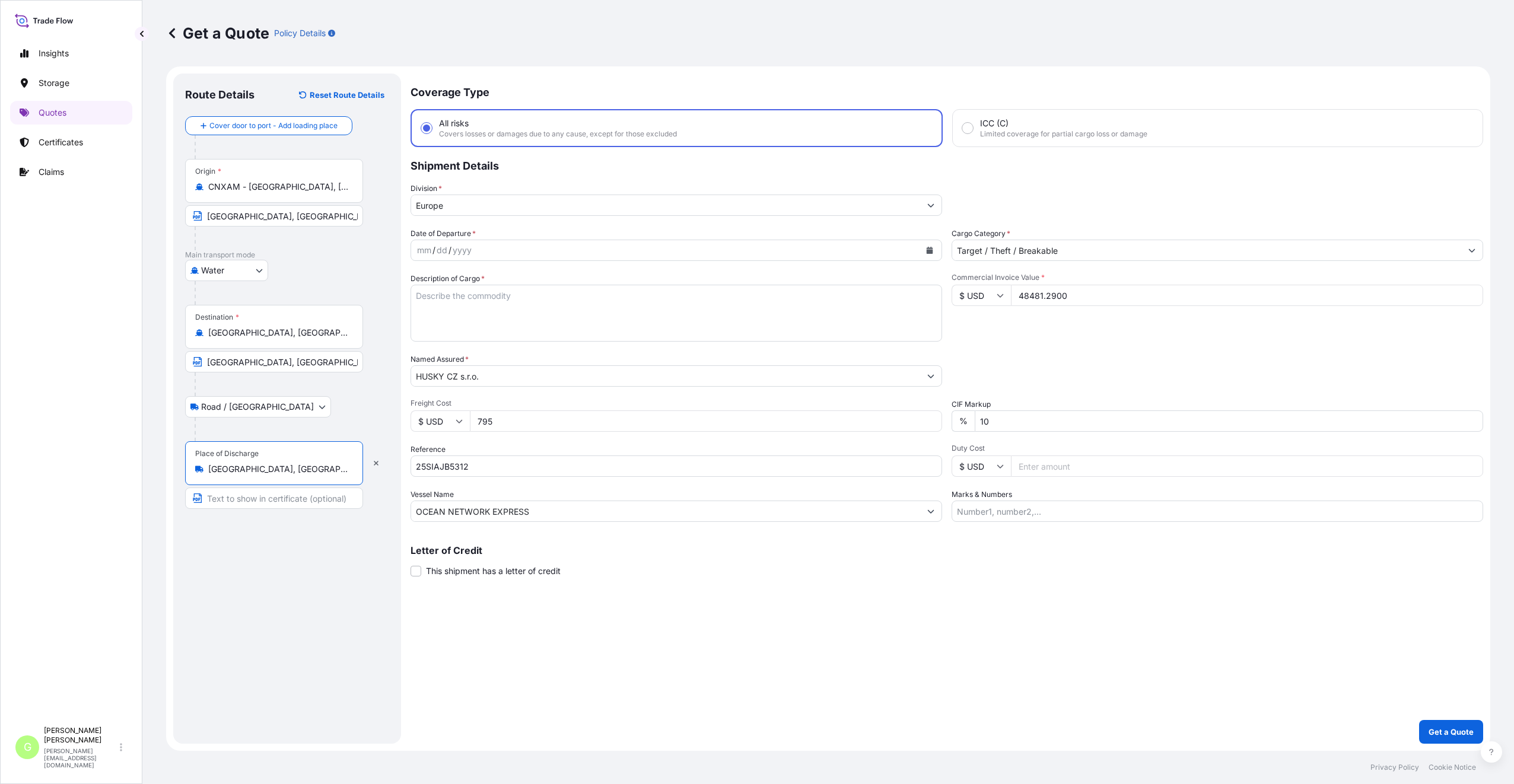
click at [247, 500] on input "Text to appear on certificate" at bounding box center [274, 498] width 178 height 21
drag, startPoint x: 281, startPoint y: 340, endPoint x: 177, endPoint y: 346, distance: 104.2
click at [177, 346] on div "Route Details Reset Route Details Cover door to port - Add loading place Place …" at bounding box center [287, 409] width 228 height 670
click at [251, 318] on div "Destination * [GEOGRAPHIC_DATA], [GEOGRAPHIC_DATA]" at bounding box center [274, 327] width 178 height 44
click at [251, 327] on input "[GEOGRAPHIC_DATA], [GEOGRAPHIC_DATA]" at bounding box center [278, 333] width 140 height 12
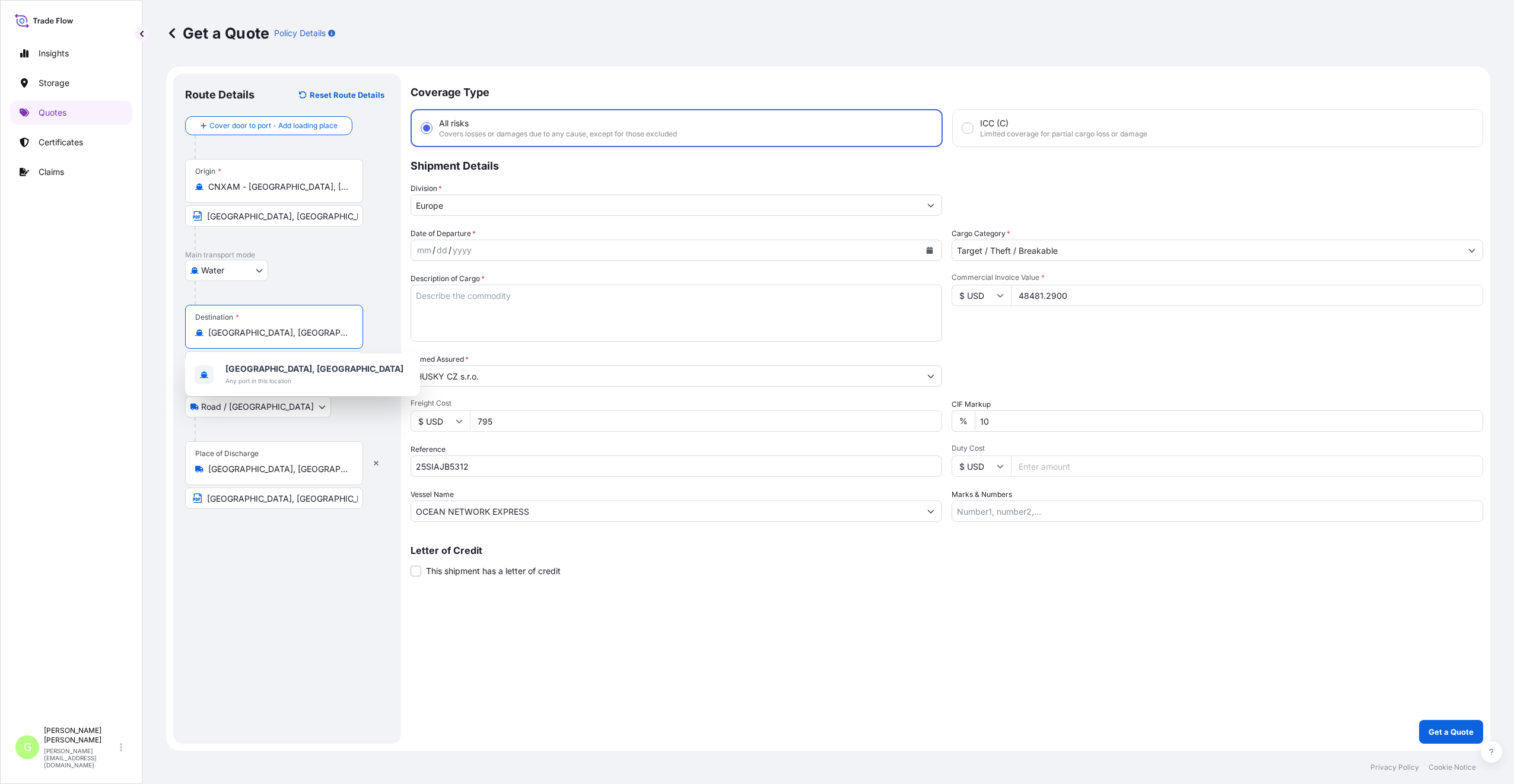
drag, startPoint x: 278, startPoint y: 336, endPoint x: 185, endPoint y: 330, distance: 93.2
click at [185, 330] on div "Destination * [GEOGRAPHIC_DATA], [GEOGRAPHIC_DATA]" at bounding box center [274, 327] width 178 height 44
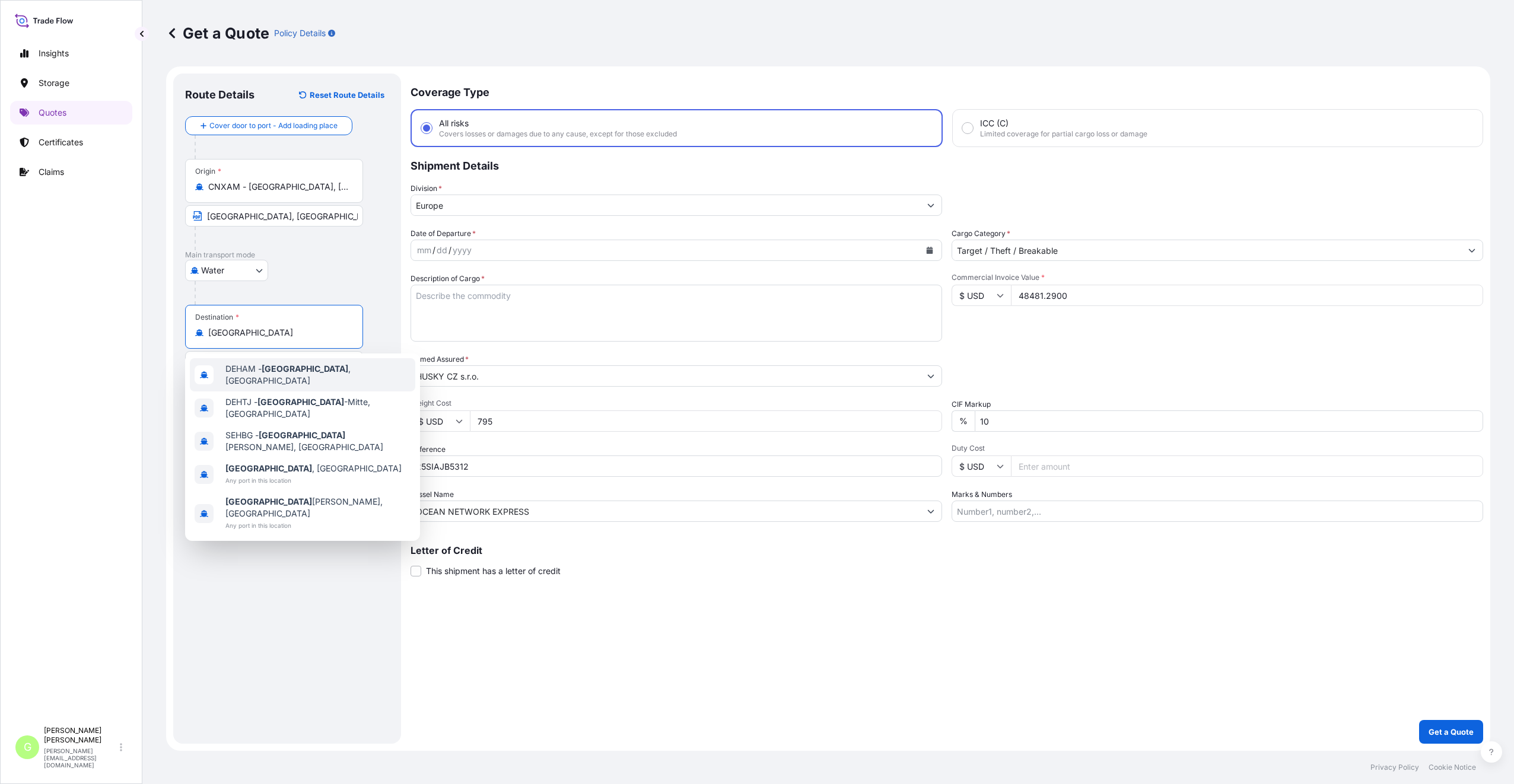
click at [251, 377] on span "DEHAM - [GEOGRAPHIC_DATA] , [GEOGRAPHIC_DATA]" at bounding box center [318, 375] width 185 height 24
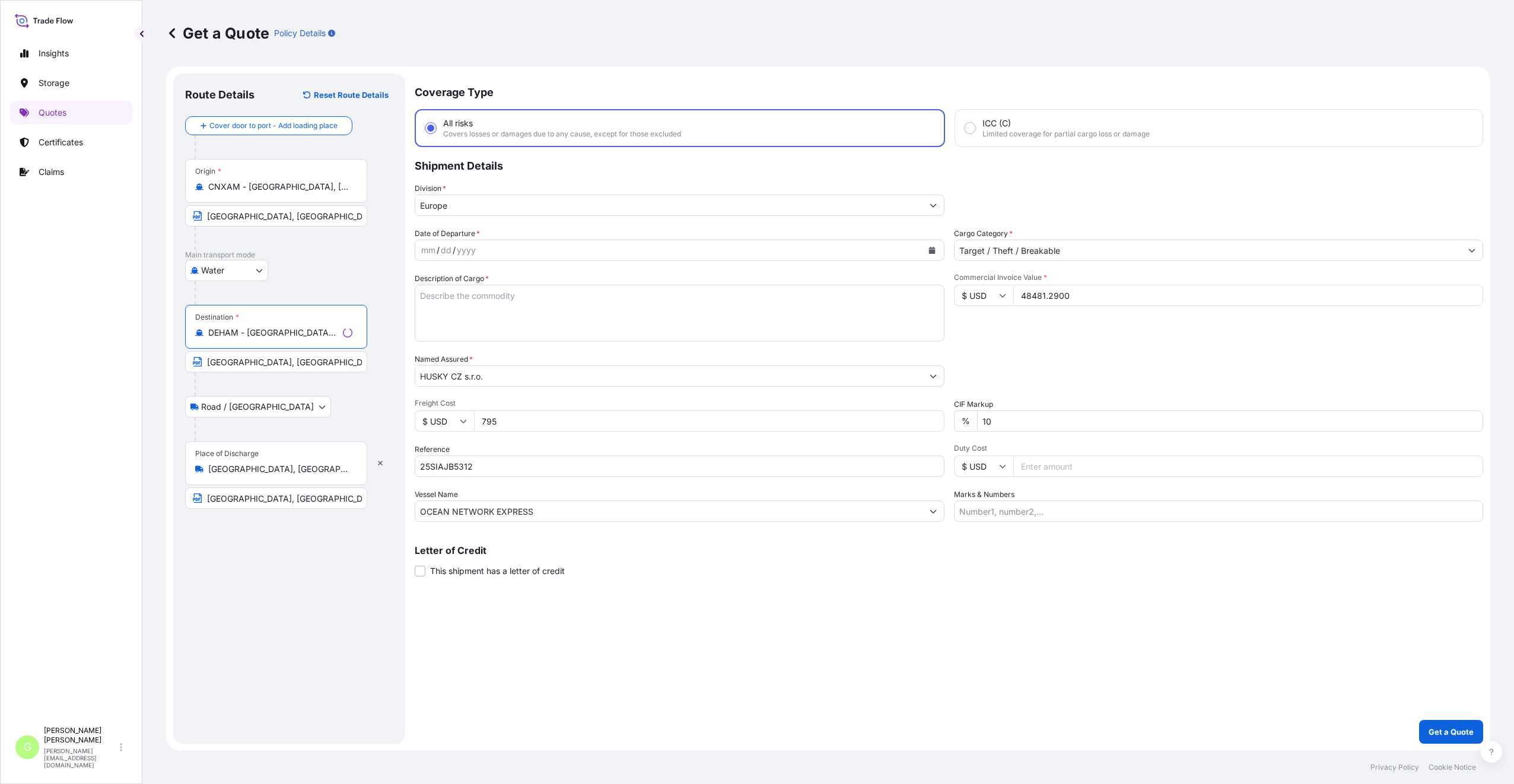
click at [246, 366] on input "[GEOGRAPHIC_DATA], [GEOGRAPHIC_DATA]" at bounding box center [276, 361] width 182 height 21
drag, startPoint x: 310, startPoint y: 367, endPoint x: 169, endPoint y: 361, distance: 141.1
click at [169, 361] on form "Route Details Reset Route Details Cover door to port - Add loading place Place …" at bounding box center [828, 409] width 1324 height 684
click at [543, 683] on div "Coverage Type All risks Covers losses or damages due to any cause, except for t…" at bounding box center [947, 409] width 1073 height 670
click at [399, 538] on div "Route Details Reset Route Details Cover door to port - Add loading place Place …" at bounding box center [287, 409] width 228 height 670
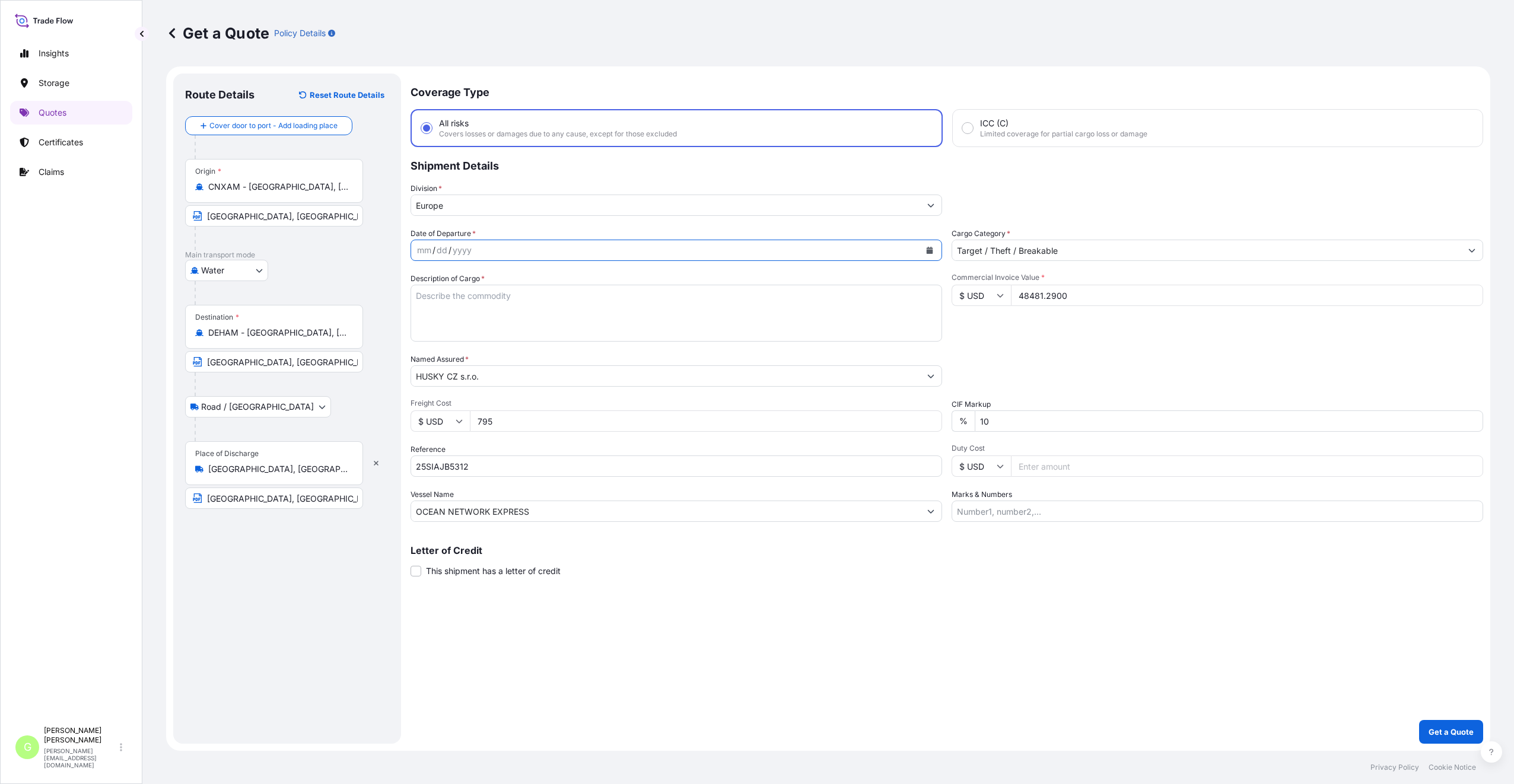
click at [928, 251] on icon "Calendar" at bounding box center [930, 250] width 7 height 7
click at [494, 397] on div "20" at bounding box center [499, 395] width 21 height 21
click at [520, 303] on textarea "Description of Cargo *" at bounding box center [677, 313] width 532 height 57
click at [1447, 724] on button "Get a Quote" at bounding box center [1451, 732] width 64 height 24
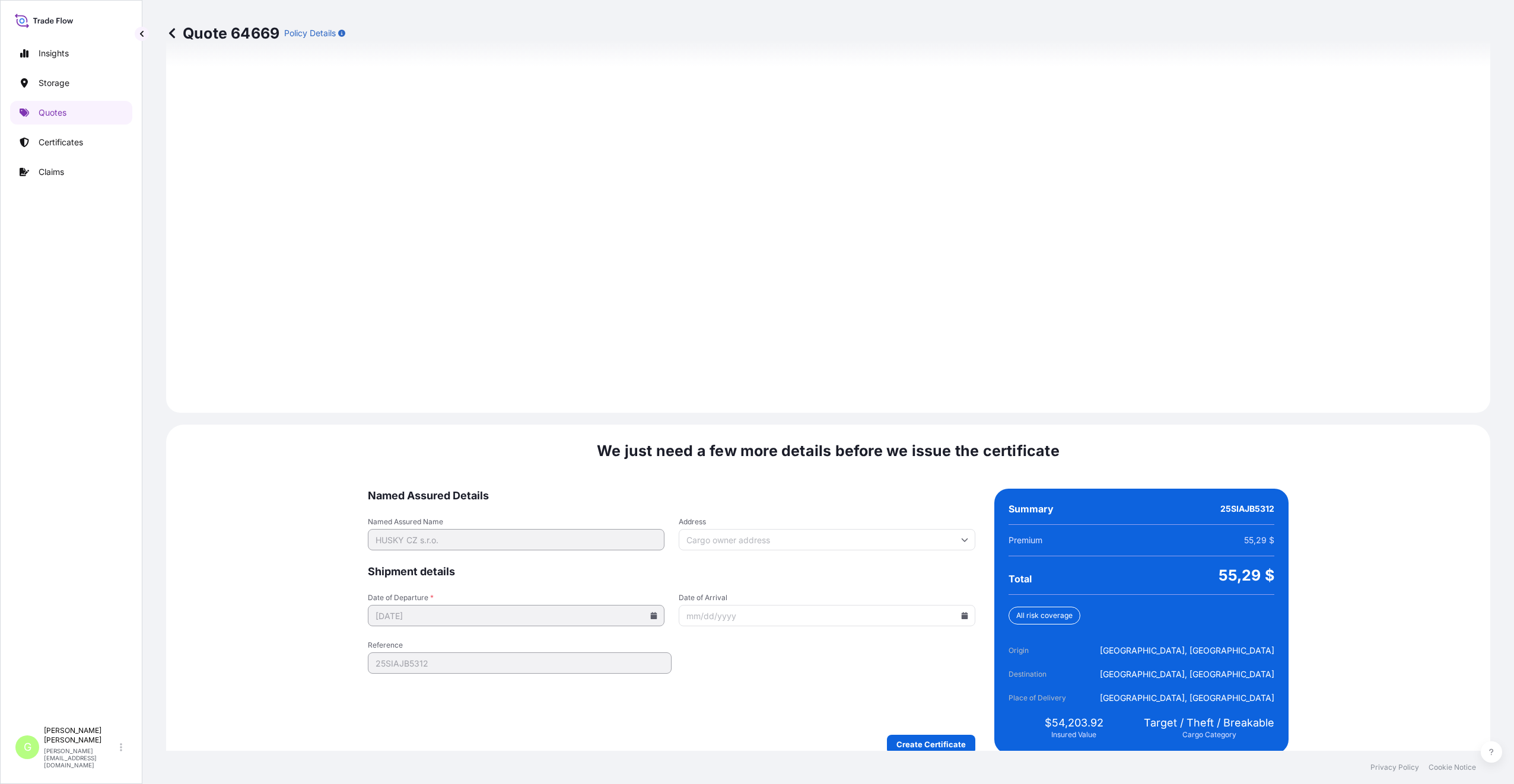
scroll to position [1476, 0]
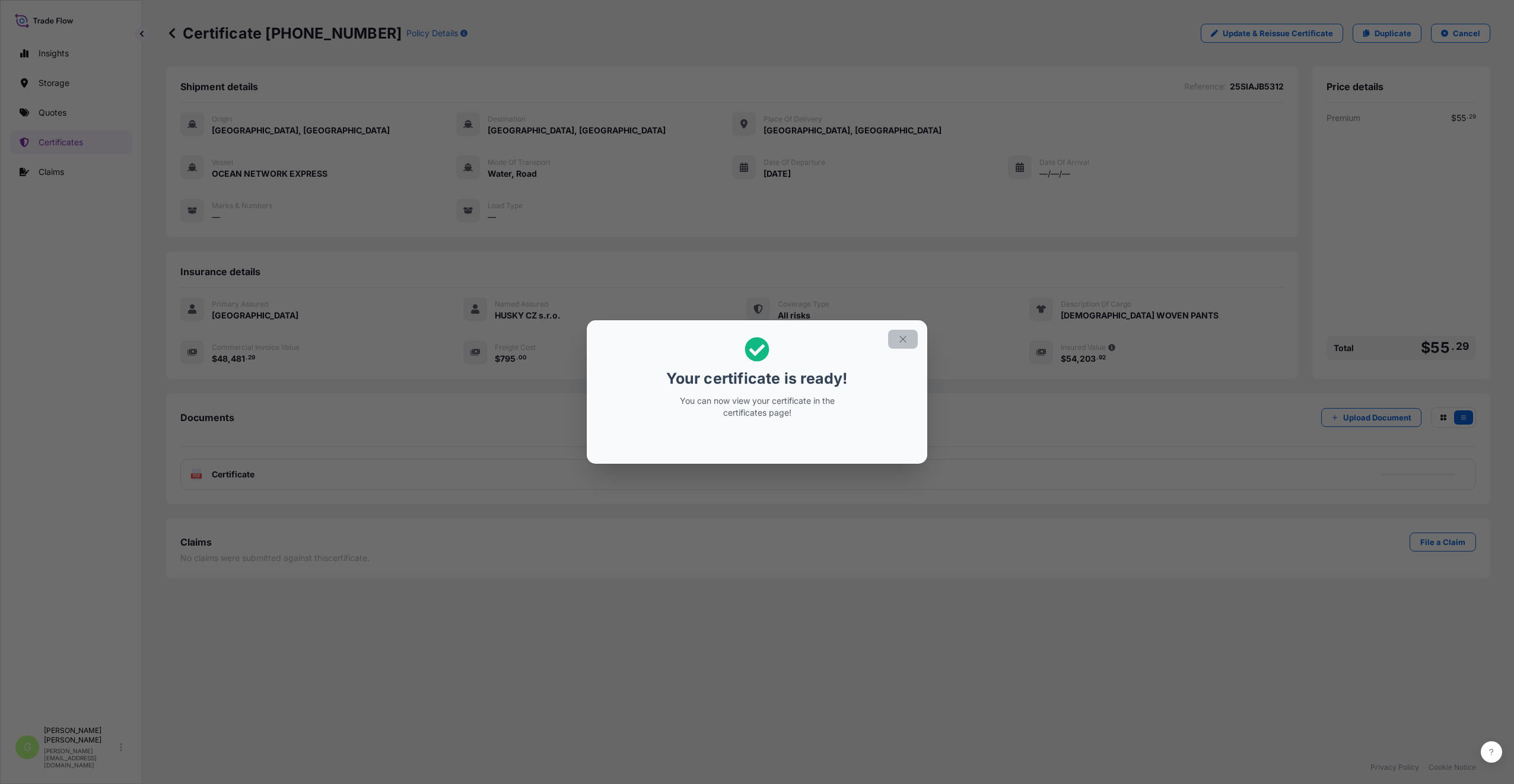
click at [896, 340] on button "button" at bounding box center [903, 339] width 30 height 19
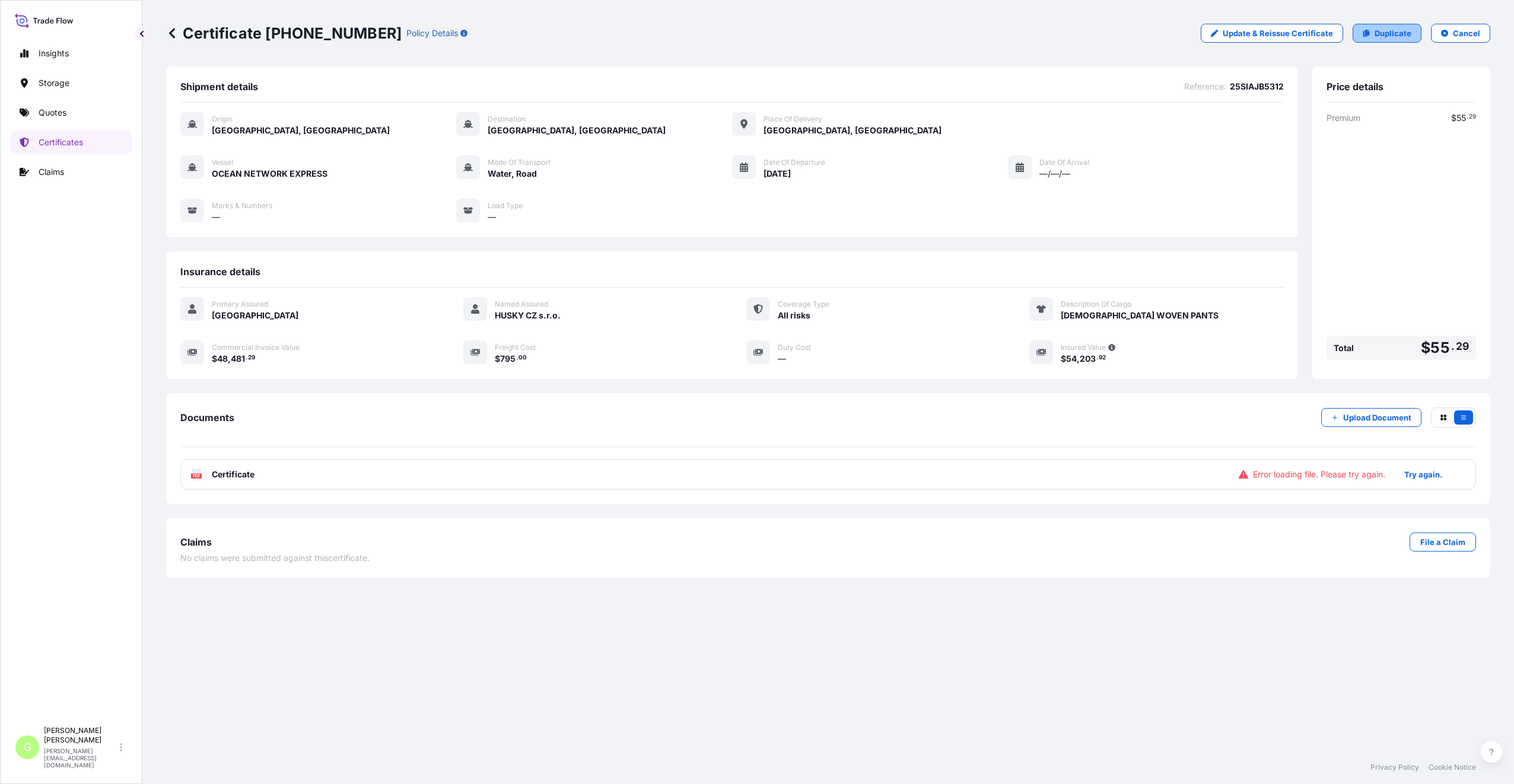
click at [1388, 31] on p "Duplicate" at bounding box center [1392, 33] width 37 height 12
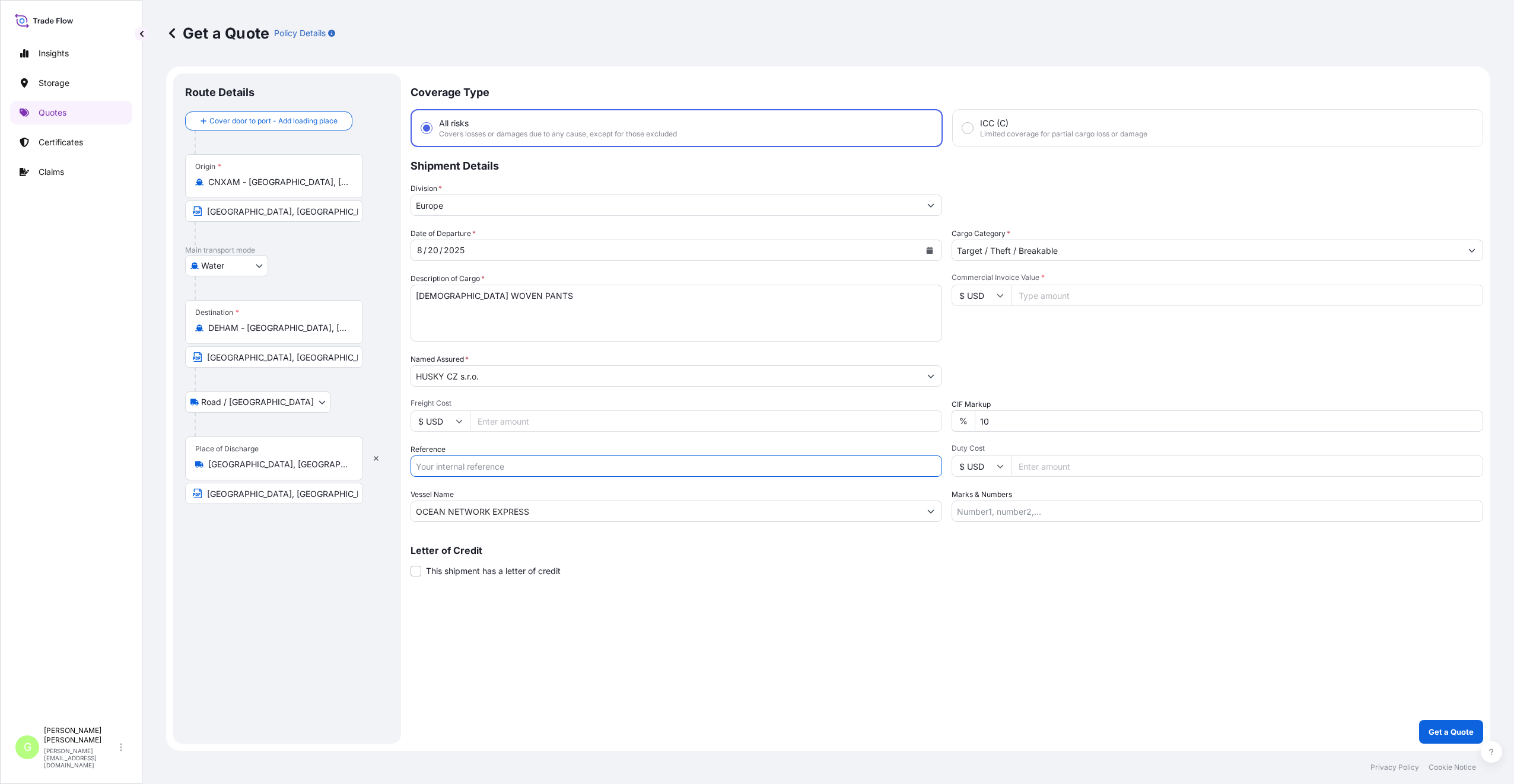
click at [459, 464] on input "Reference" at bounding box center [677, 466] width 532 height 21
click at [1101, 300] on input "Commercial Invoice Value *" at bounding box center [1247, 295] width 472 height 21
click at [500, 417] on input "Freight Cost" at bounding box center [706, 421] width 472 height 21
drag, startPoint x: 520, startPoint y: 291, endPoint x: 408, endPoint y: 295, distance: 112.1
click at [408, 295] on form "Route Details Cover door to port - Add loading place Place of loading Road / [G…" at bounding box center [828, 409] width 1324 height 684
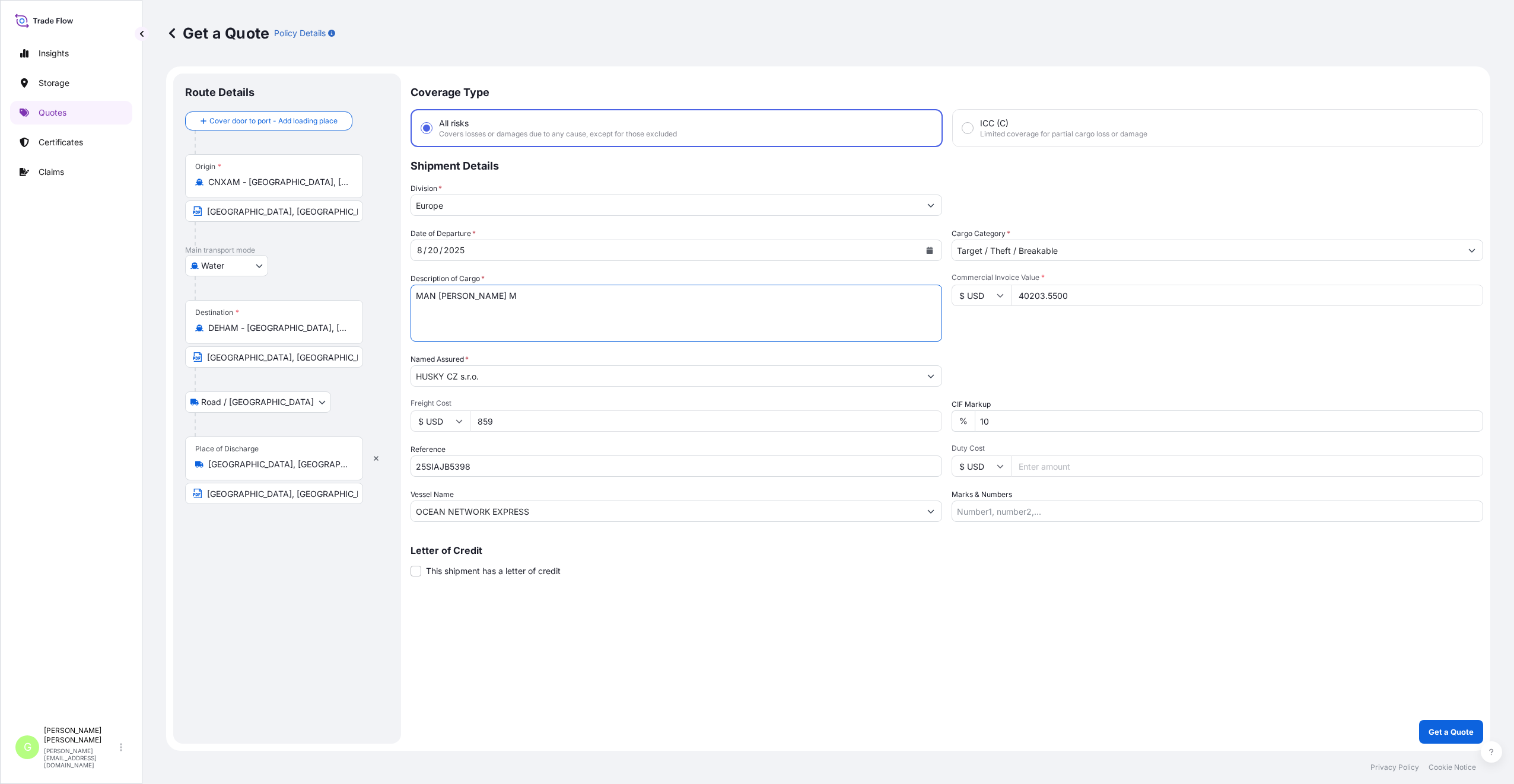
click at [520, 593] on div "Coverage Type All risks Covers losses or damages due to any cause, except for t…" at bounding box center [947, 409] width 1073 height 670
click at [1437, 728] on p "Get a Quote" at bounding box center [1451, 732] width 45 height 12
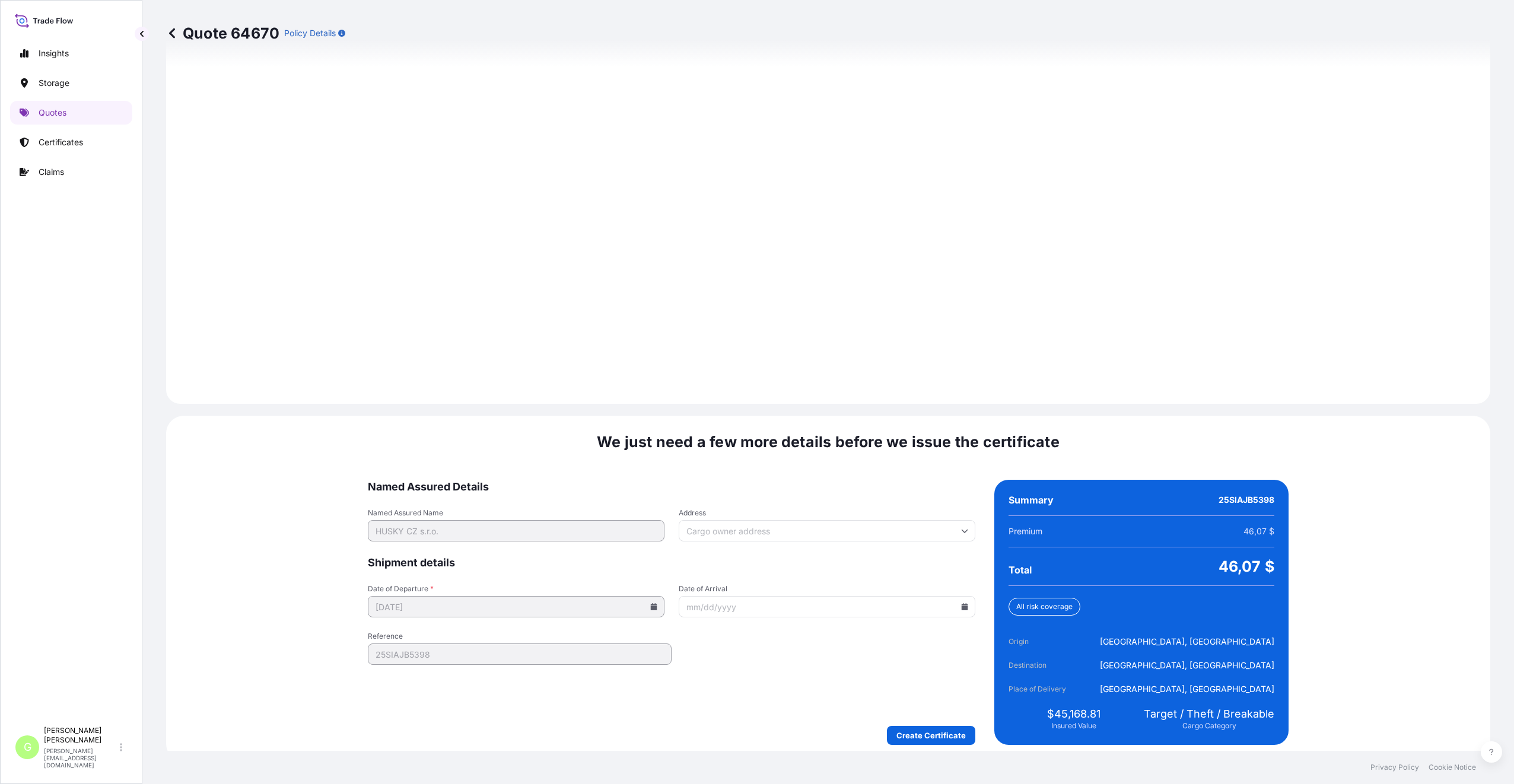
scroll to position [1476, 0]
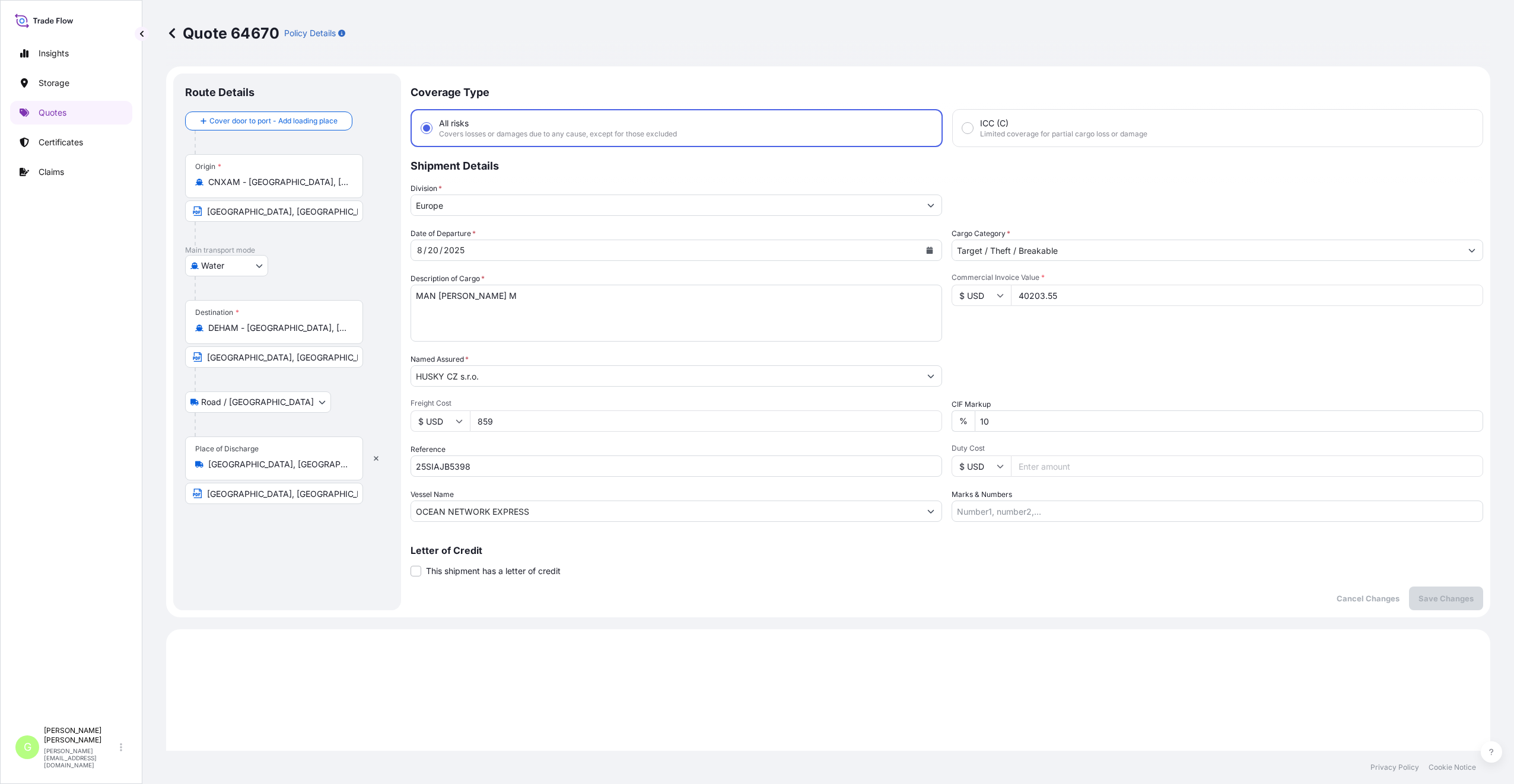
select select "Water"
select select "Road / [GEOGRAPHIC_DATA]"
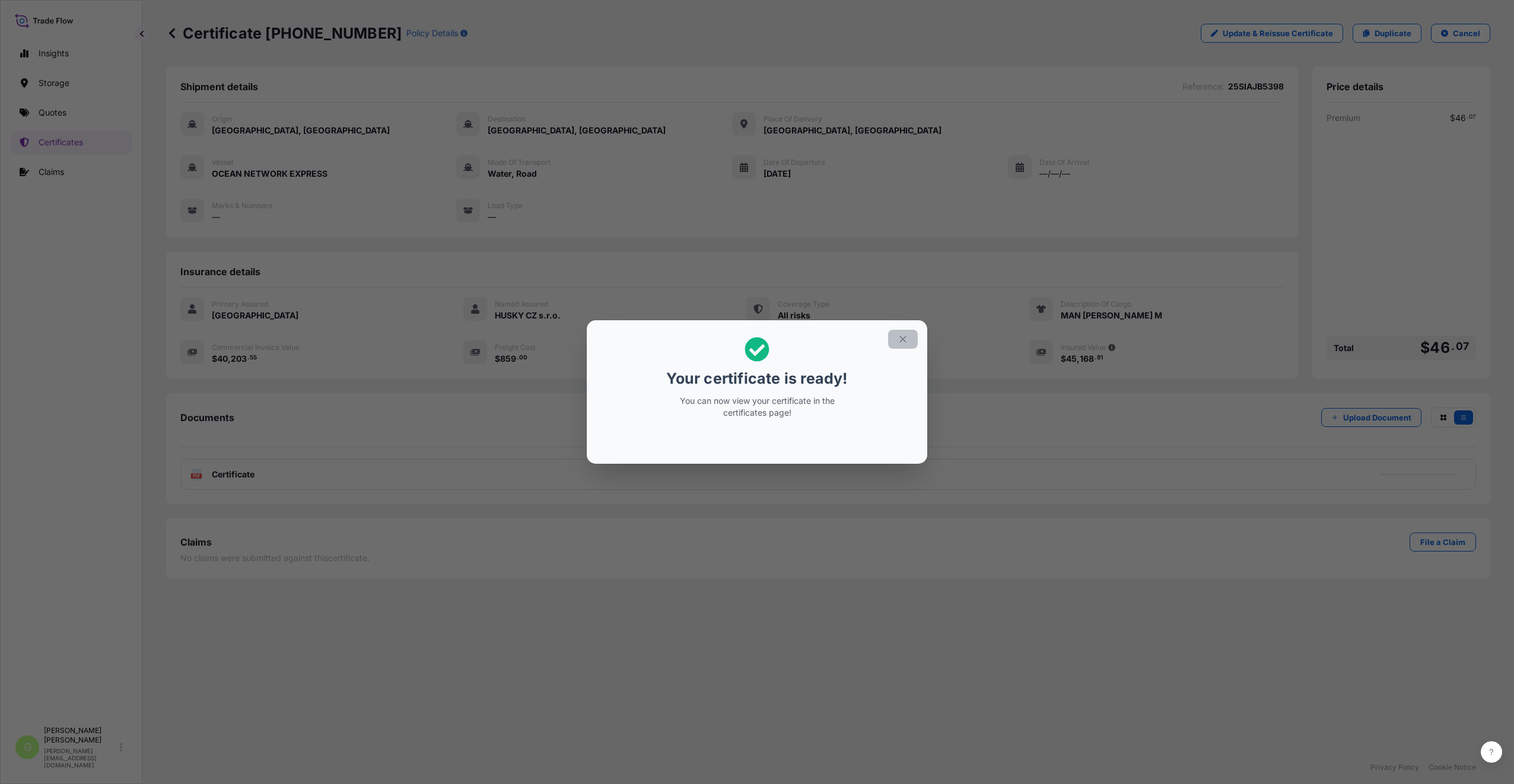
click at [897, 339] on button "button" at bounding box center [903, 339] width 30 height 19
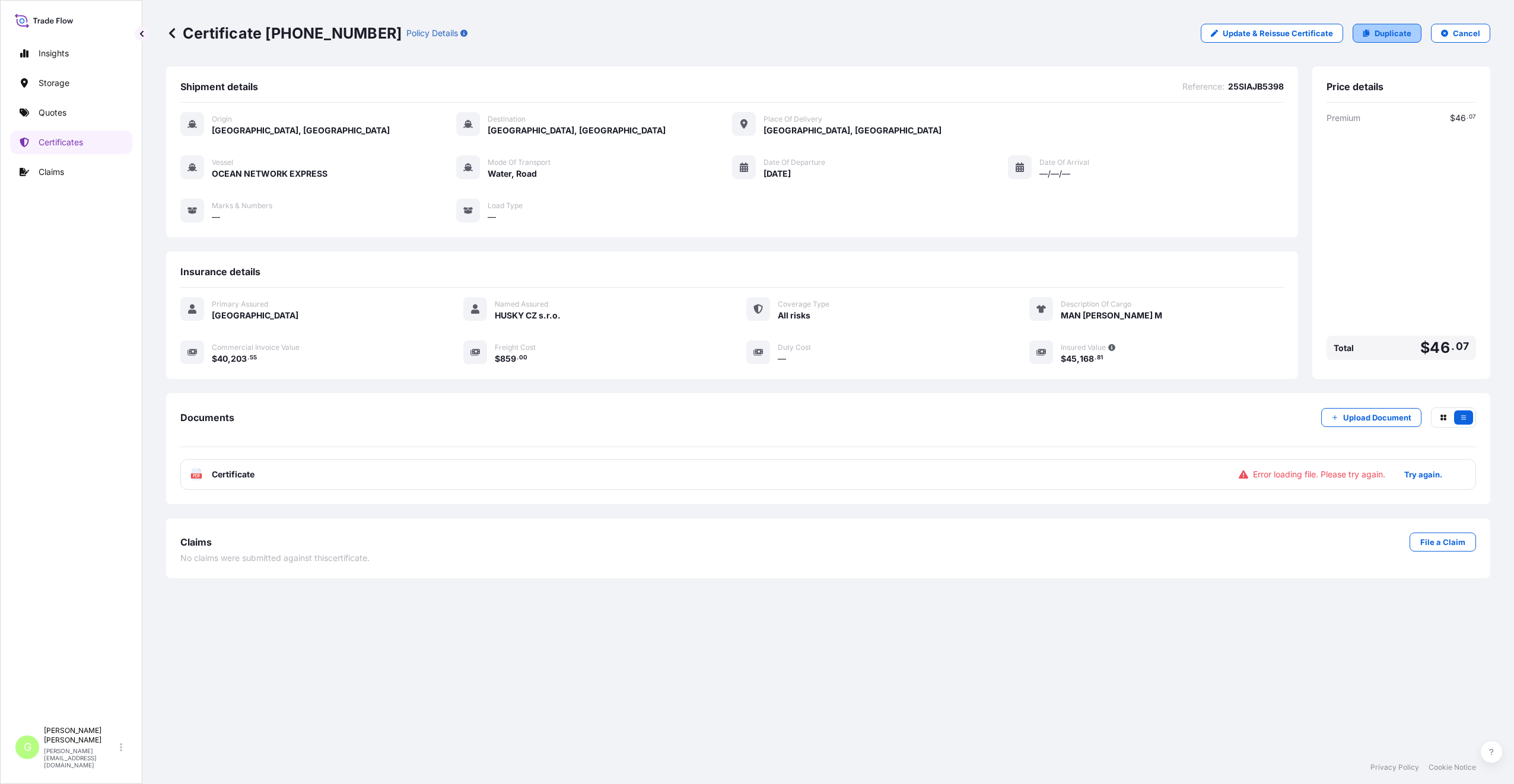
click at [1396, 33] on p "Duplicate" at bounding box center [1392, 33] width 37 height 12
select select "Water"
select select "Road / [GEOGRAPHIC_DATA]"
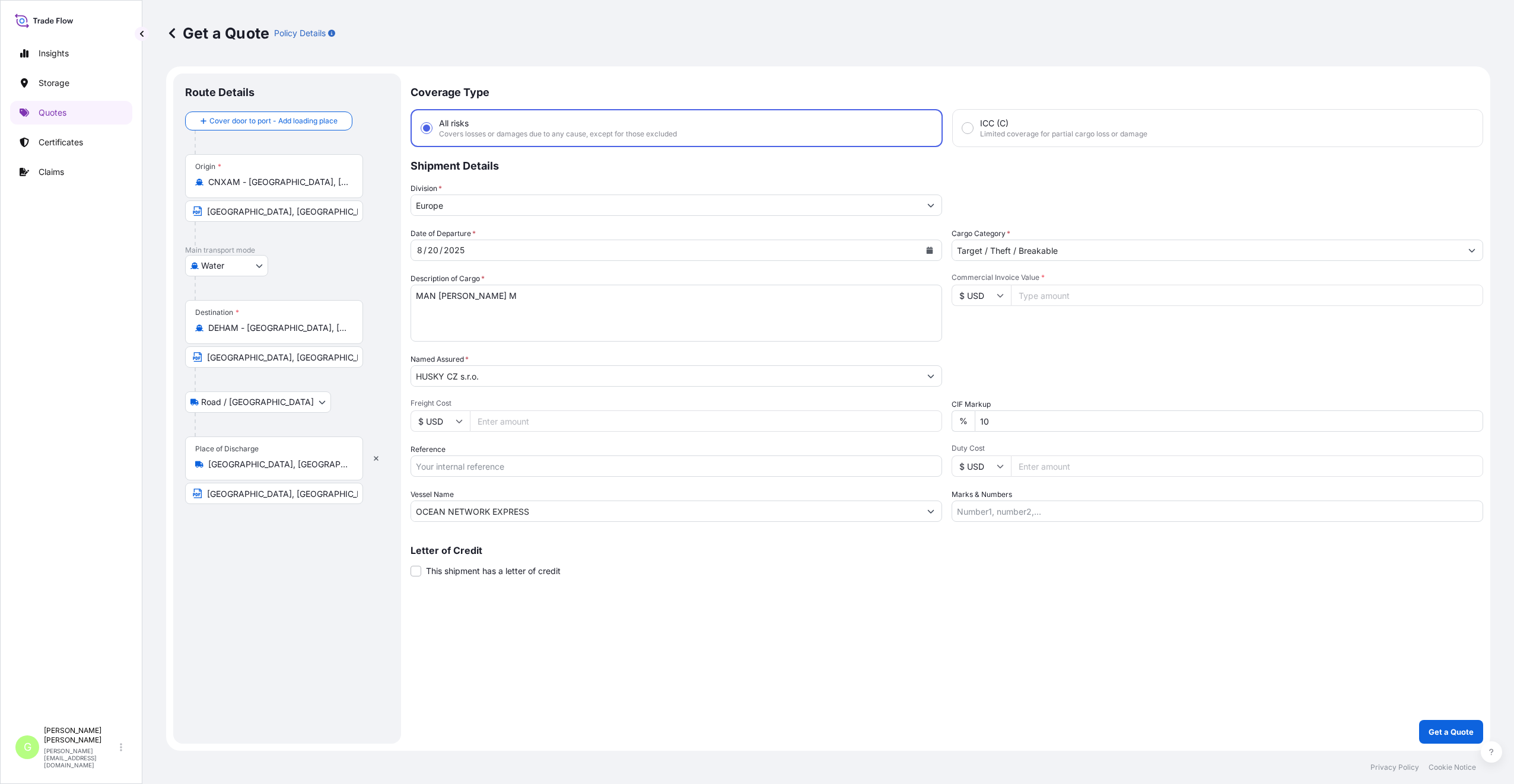
click at [442, 455] on input "Reference" at bounding box center [677, 466] width 532 height 21
paste input "25SIAJB5331"
type input "25SIAJB5331"
click at [1055, 302] on input "Commercial Invoice Value *" at bounding box center [1247, 295] width 472 height 21
paste input "20240.0000"
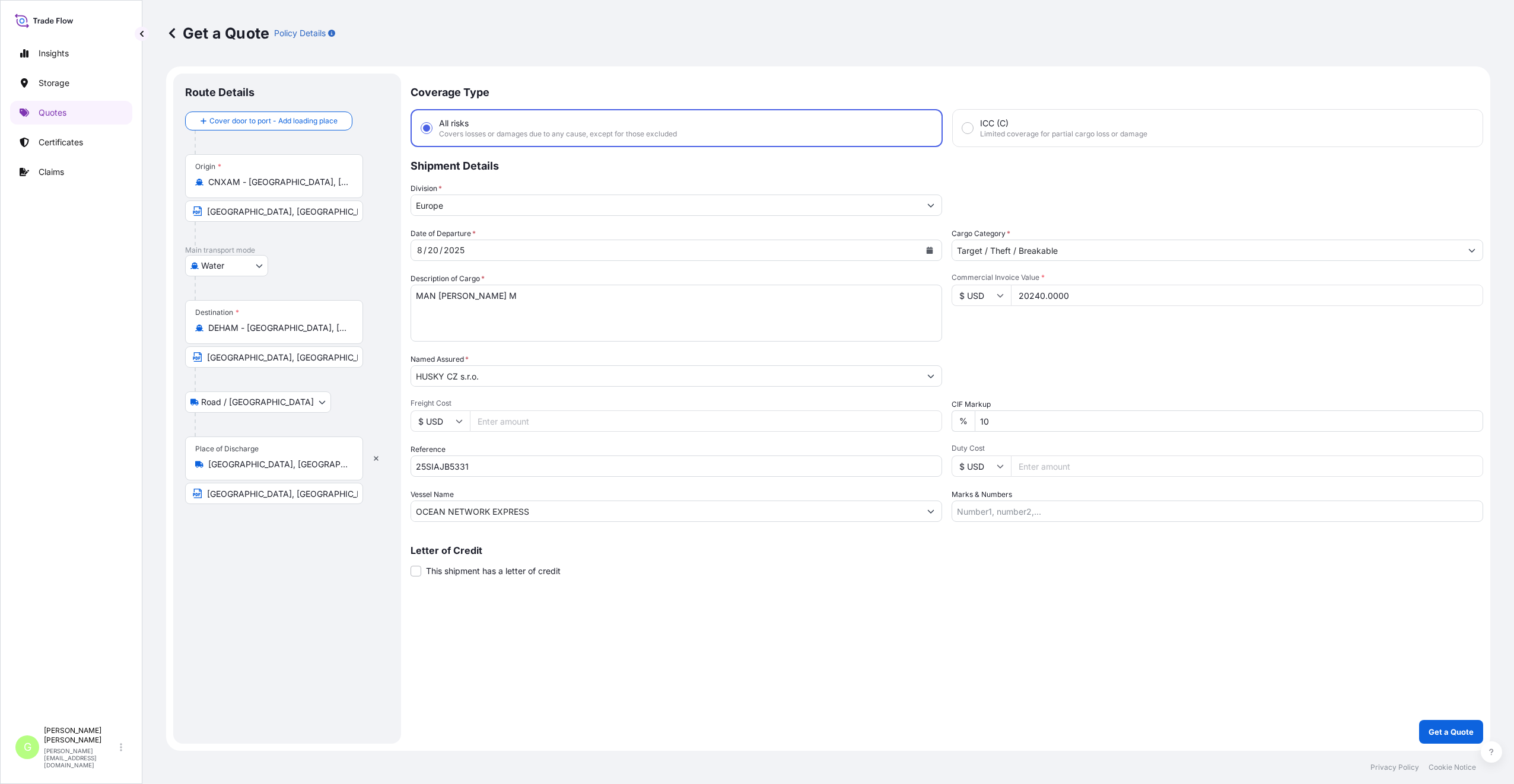
type input "20240.0000"
click at [479, 425] on input "Freight Cost" at bounding box center [706, 421] width 472 height 21
paste input "375"
type input "375"
drag, startPoint x: 317, startPoint y: 182, endPoint x: 174, endPoint y: 185, distance: 143.0
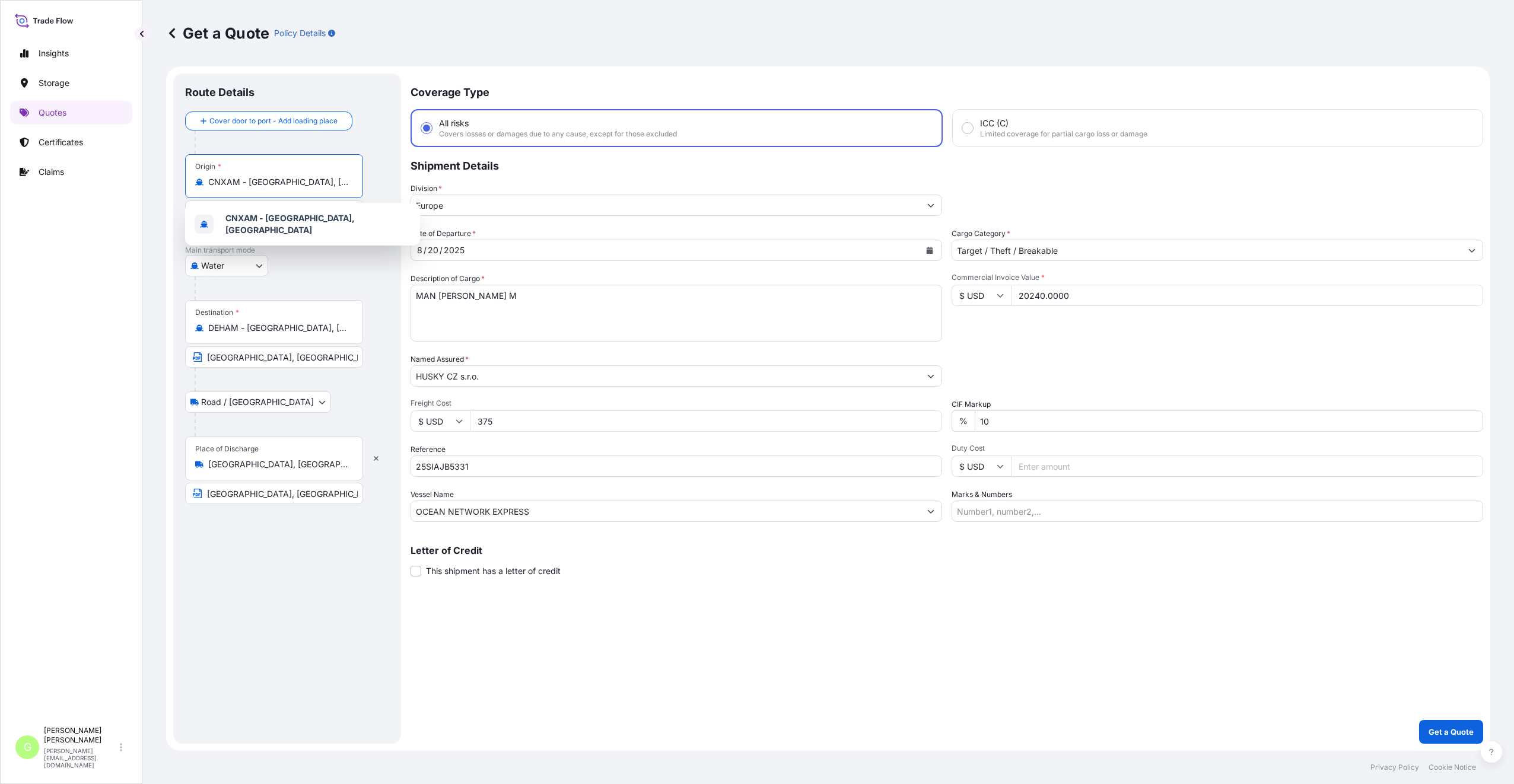
click at [174, 185] on div "Route Details Cover door to port - Add loading place Place of loading Road / In…" at bounding box center [287, 409] width 228 height 670
type input "CNSGH - Shanghai, China"
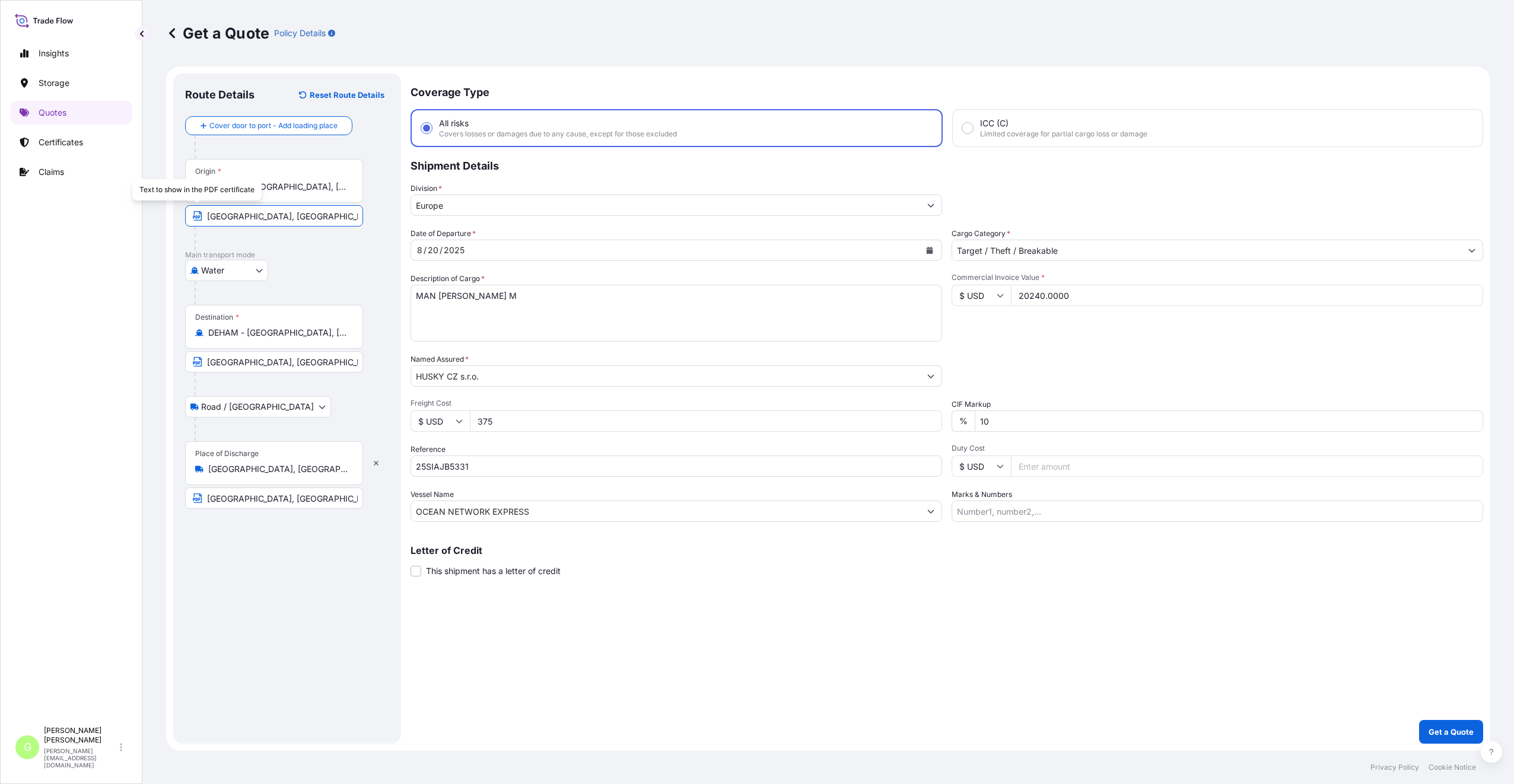
drag, startPoint x: 237, startPoint y: 216, endPoint x: 132, endPoint y: 215, distance: 105.0
click at [132, 215] on div "Insights Storage Quotes Certificates Claims G Gabriela Vasakova gabriela.vasako…" at bounding box center [757, 392] width 1514 height 784
type input "SHANGHAI, China"
click at [310, 253] on p "Main transport mode" at bounding box center [286, 255] width 204 height 9
drag, startPoint x: 361, startPoint y: 601, endPoint x: 410, endPoint y: 566, distance: 60.2
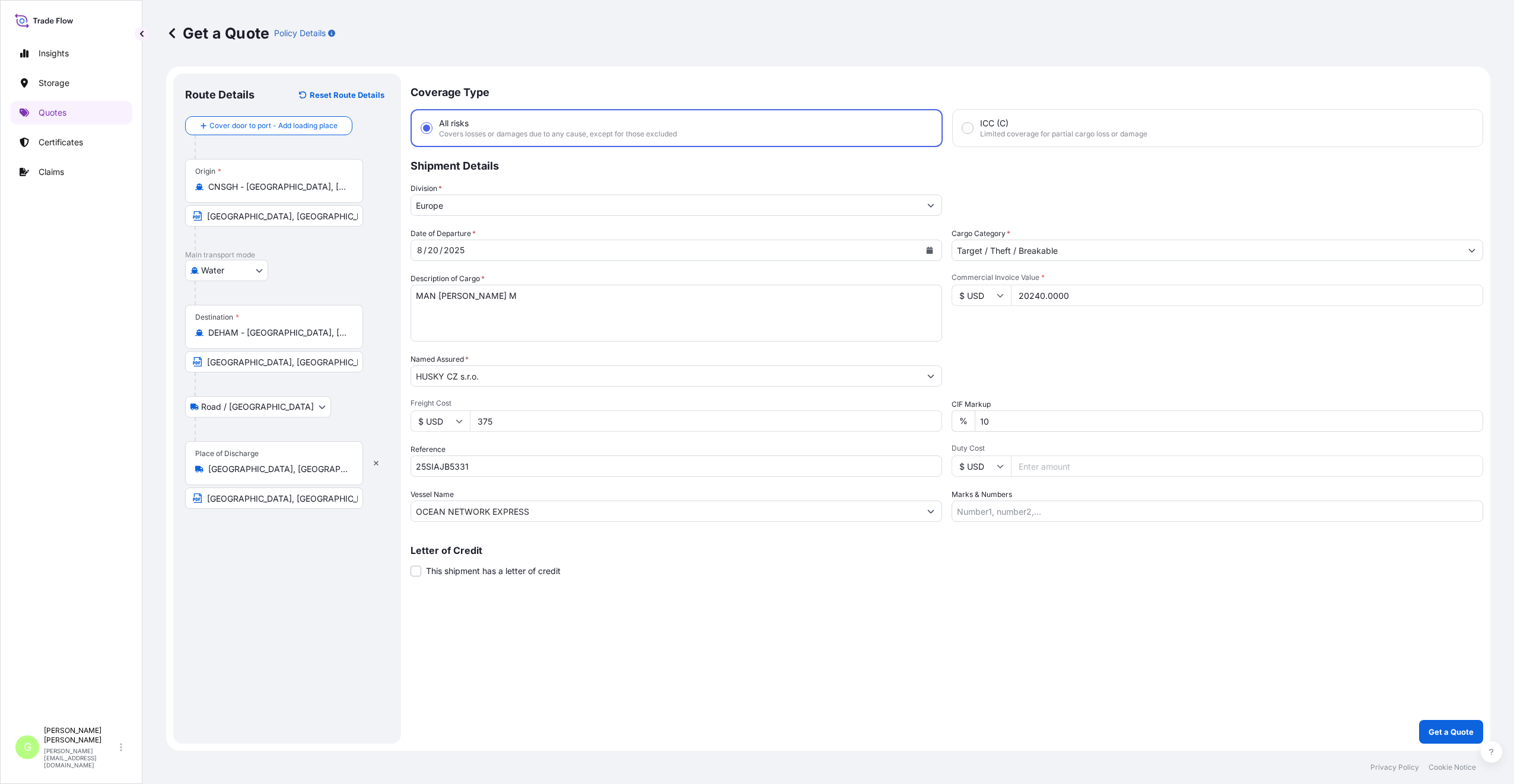
click at [360, 603] on div "Route Details Reset Route Details Cover door to port - Add loading place Place …" at bounding box center [286, 409] width 204 height 646
click at [930, 250] on icon "Calendar" at bounding box center [930, 250] width 7 height 7
click at [431, 392] on div "17" at bounding box center [431, 395] width 21 height 21
drag, startPoint x: 538, startPoint y: 300, endPoint x: 414, endPoint y: 296, distance: 124.1
click at [407, 296] on form "Route Details Reset Route Details Cover door to port - Add loading place Place …" at bounding box center [828, 409] width 1324 height 684
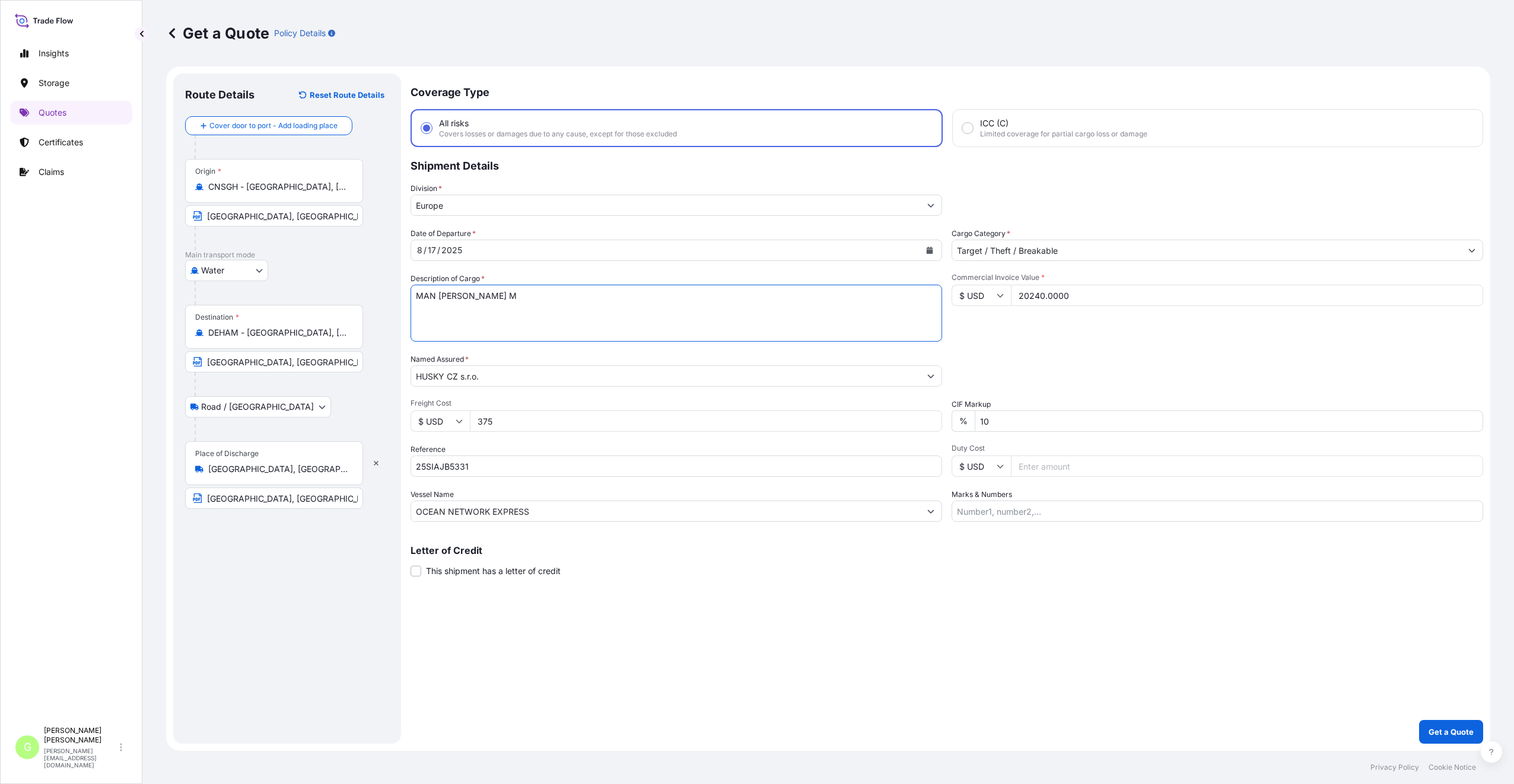
paste textarea "HEADBAND"
type textarea "HEADBAND"
click at [1438, 722] on button "Get a Quote" at bounding box center [1451, 732] width 64 height 24
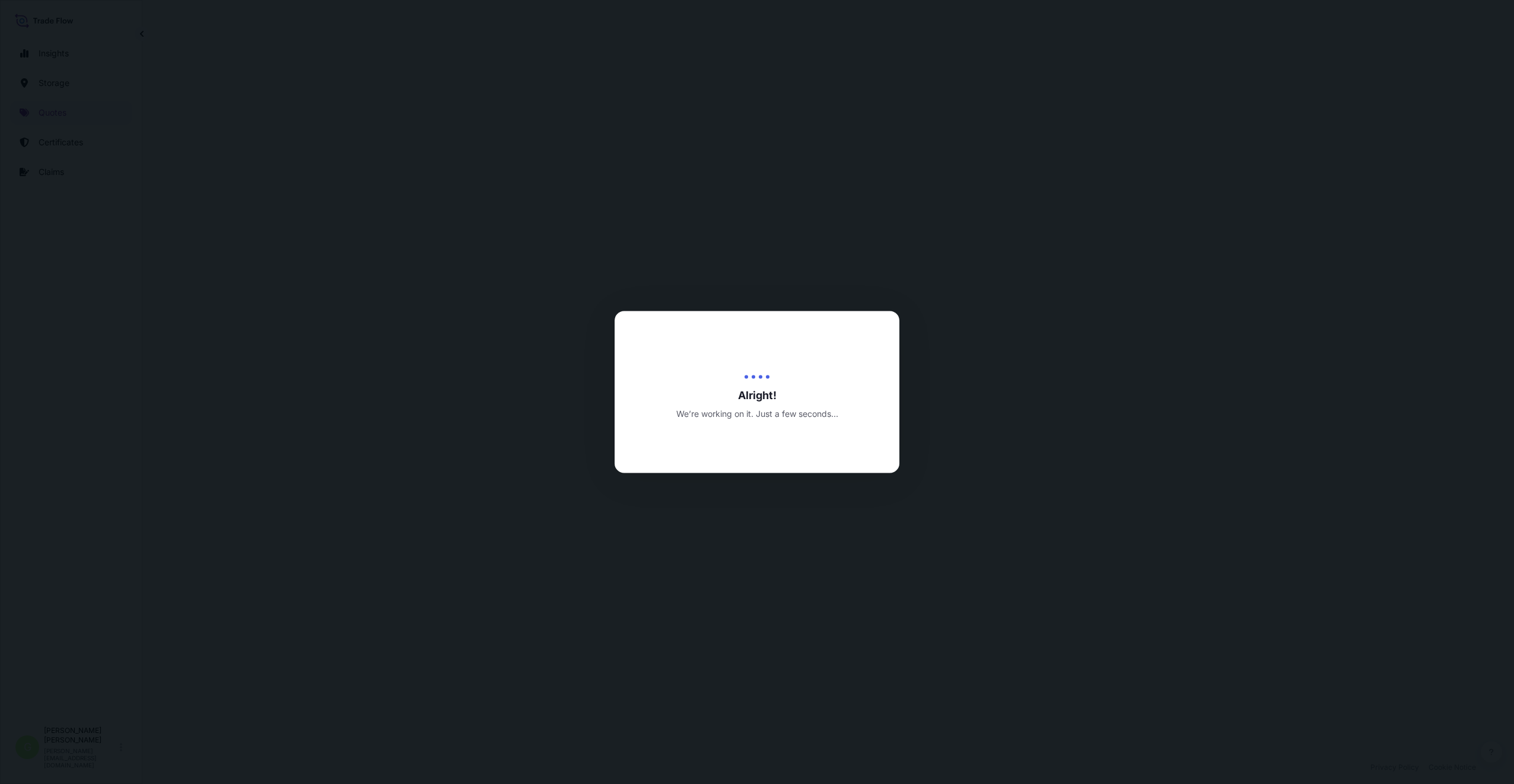
select select "Water"
select select "Road / [GEOGRAPHIC_DATA]"
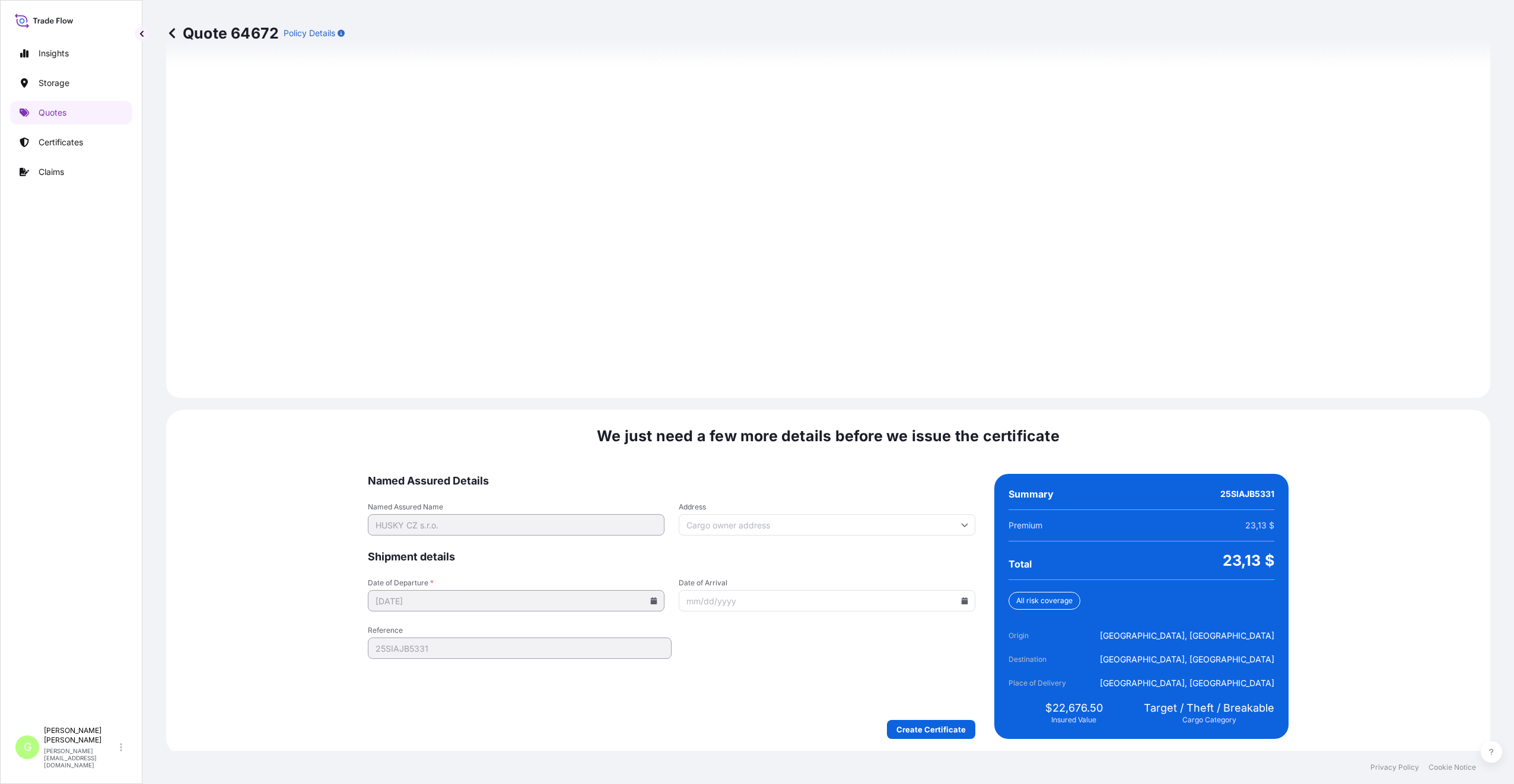
scroll to position [1476, 0]
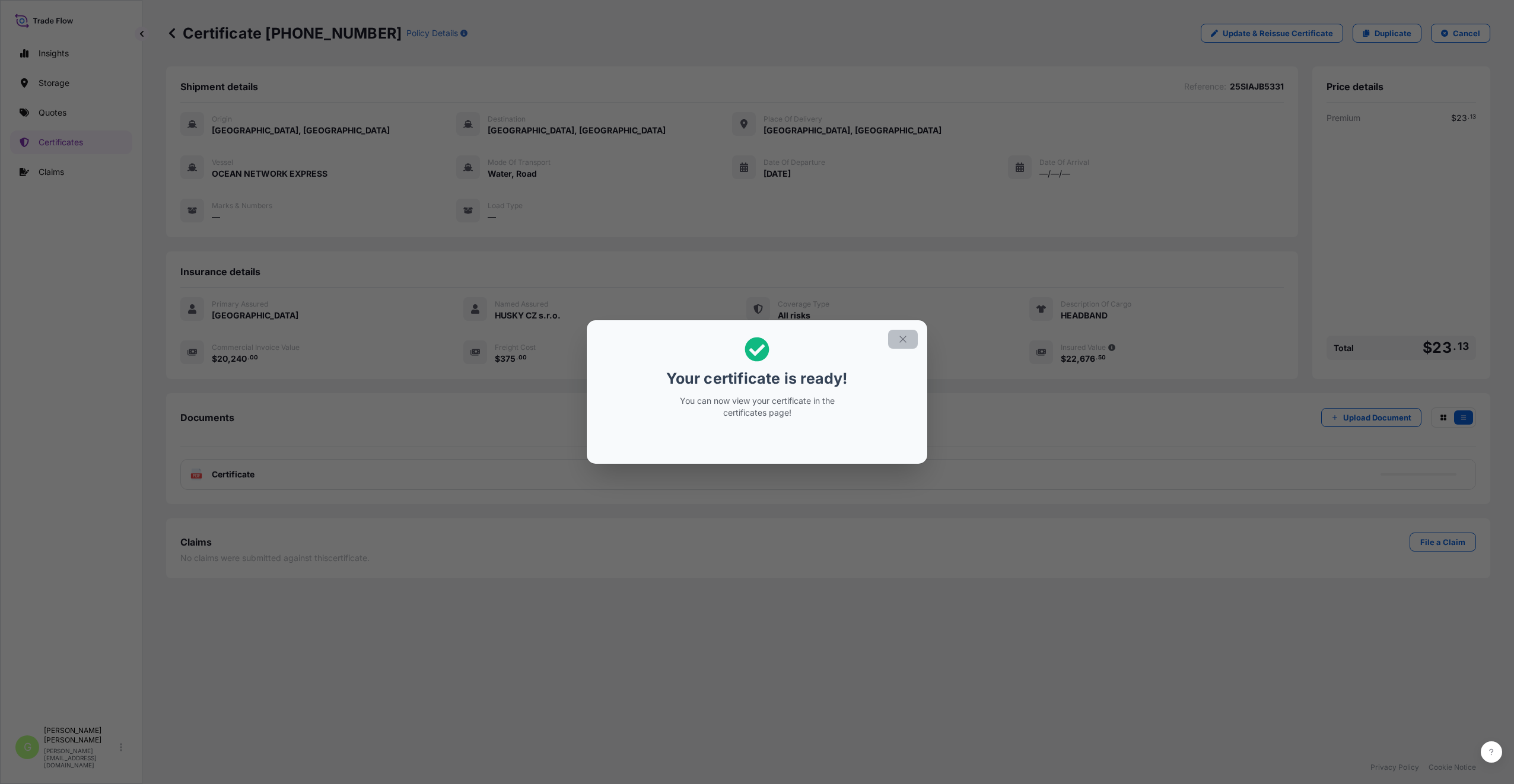
click at [907, 340] on icon "button" at bounding box center [903, 339] width 11 height 11
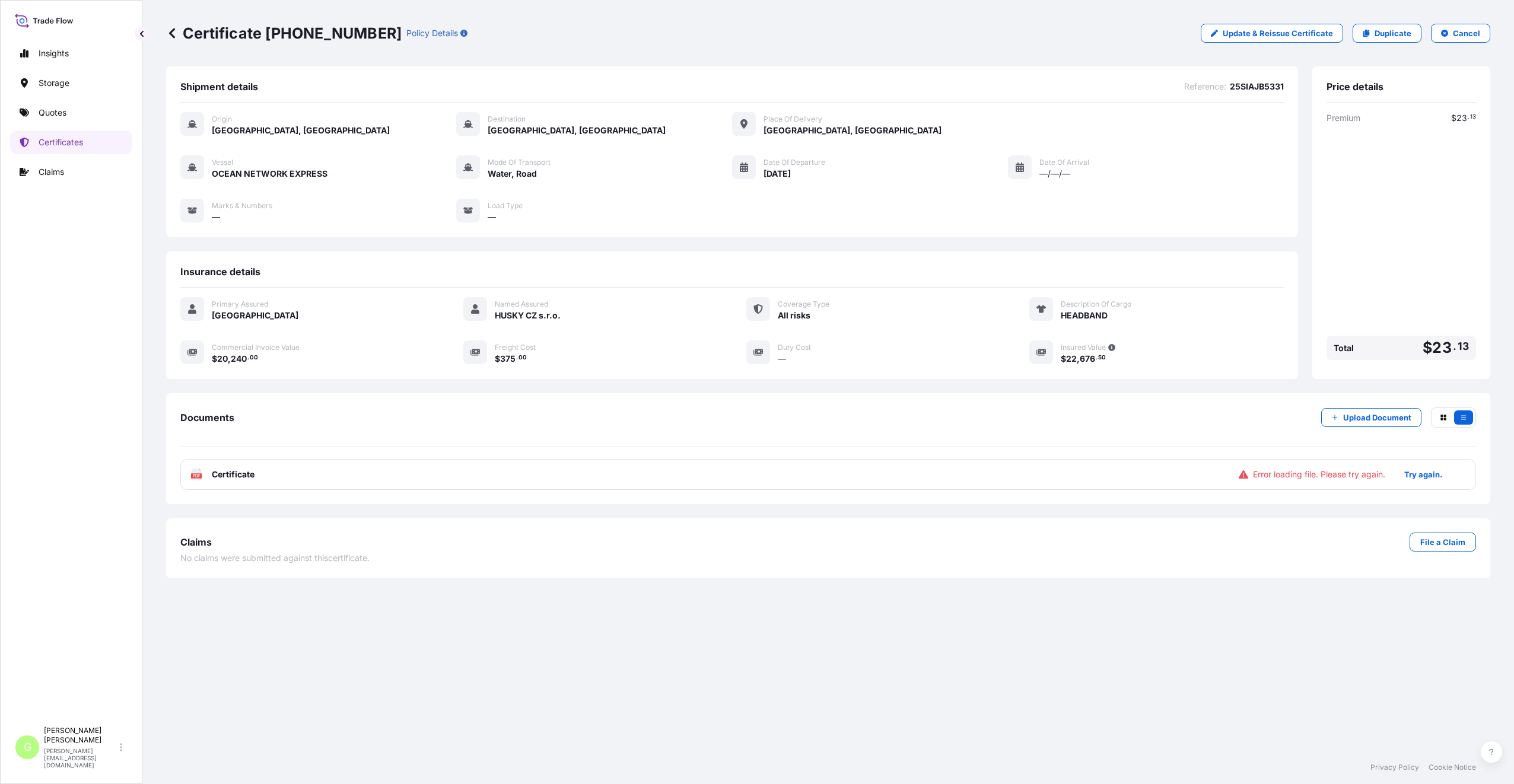
click at [1411, 35] on p "Duplicate" at bounding box center [1392, 33] width 37 height 12
select select "Water"
select select "Road / [GEOGRAPHIC_DATA]"
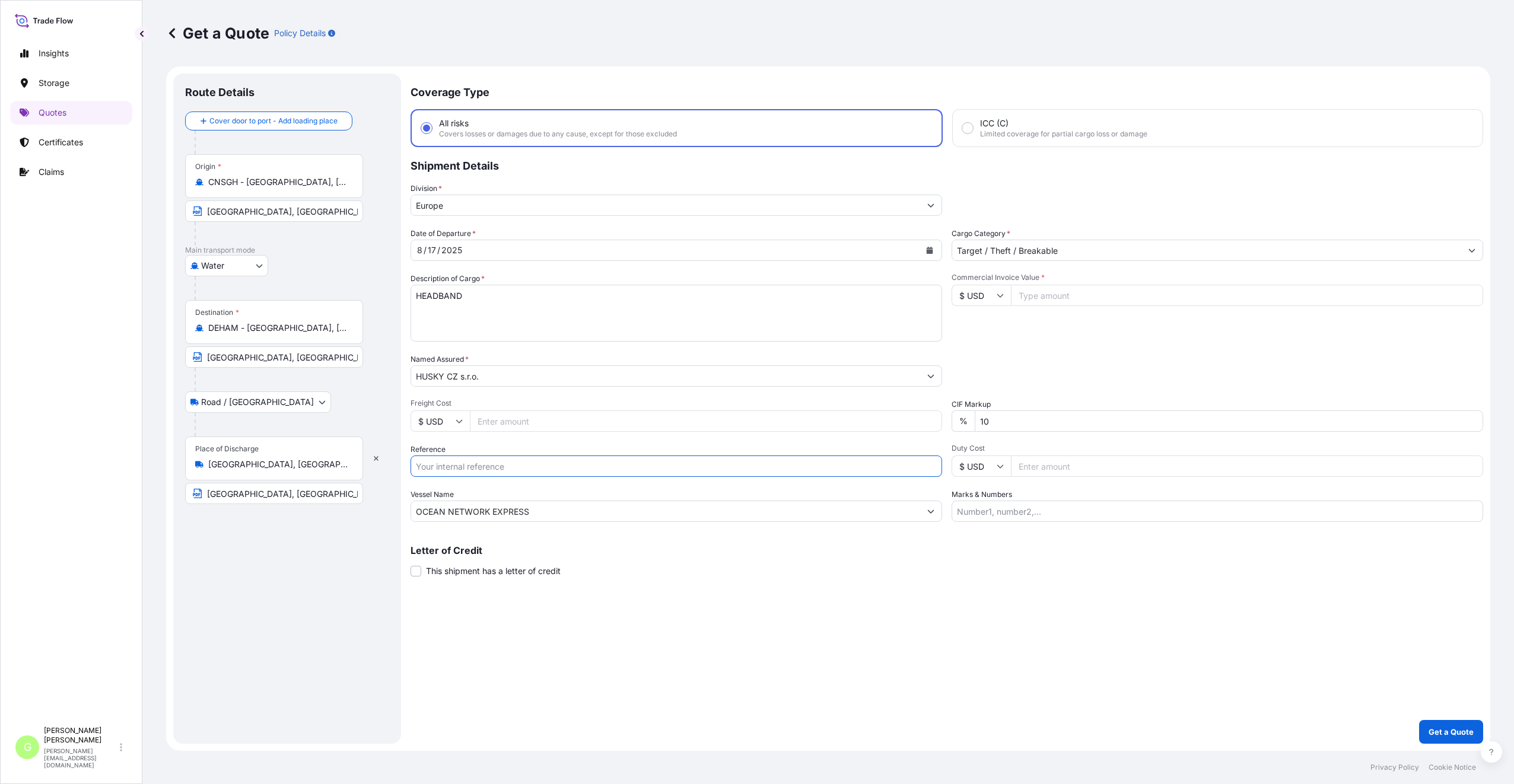
click at [465, 465] on input "Reference" at bounding box center [677, 466] width 532 height 21
paste input "25SIAJB5350"
type input "25SIAJB5350"
click at [1134, 297] on input "Commercial Invoice Value *" at bounding box center [1247, 295] width 472 height 21
paste input "130717.0000"
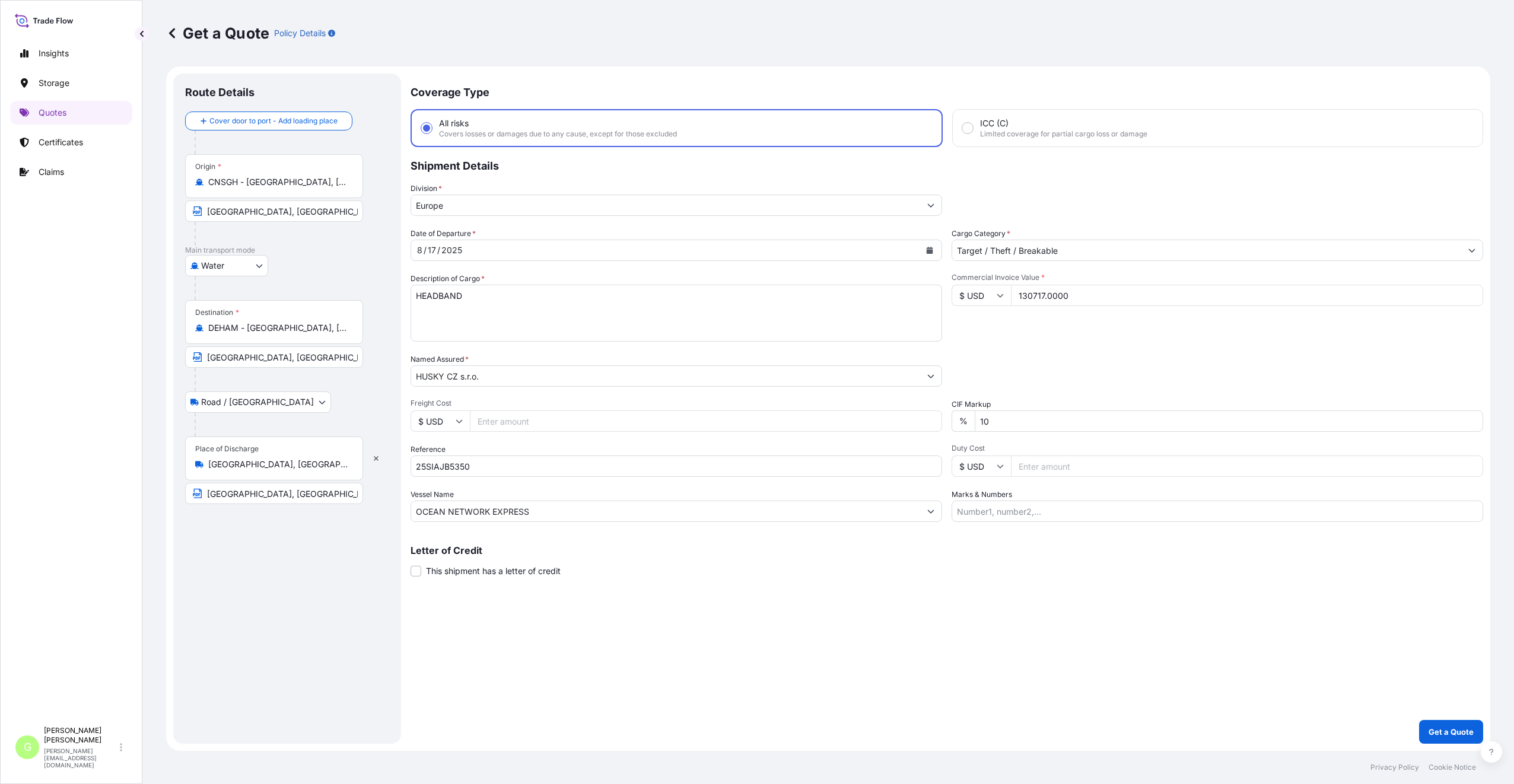
type input "130717.0000"
click at [492, 417] on input "Freight Cost" at bounding box center [706, 421] width 472 height 21
paste input "3263"
type input "3263"
drag, startPoint x: 560, startPoint y: 512, endPoint x: 370, endPoint y: 496, distance: 190.7
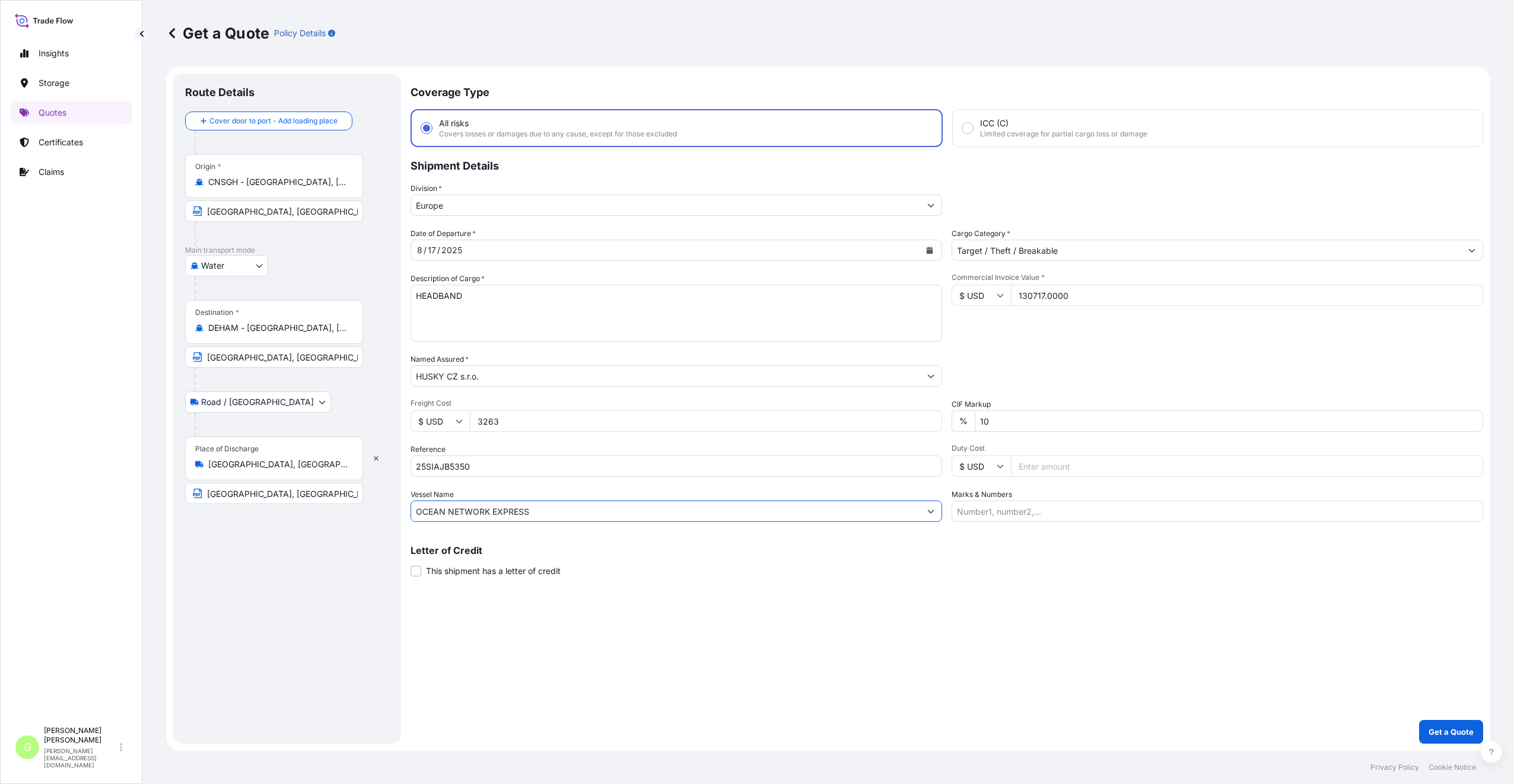
click at [370, 496] on form "Route Details Cover door to port - Add loading place Place of loading Road / In…" at bounding box center [828, 409] width 1324 height 684
paste input "MSC-MEDITERRANEAN SHIPPING COMPANY S A"
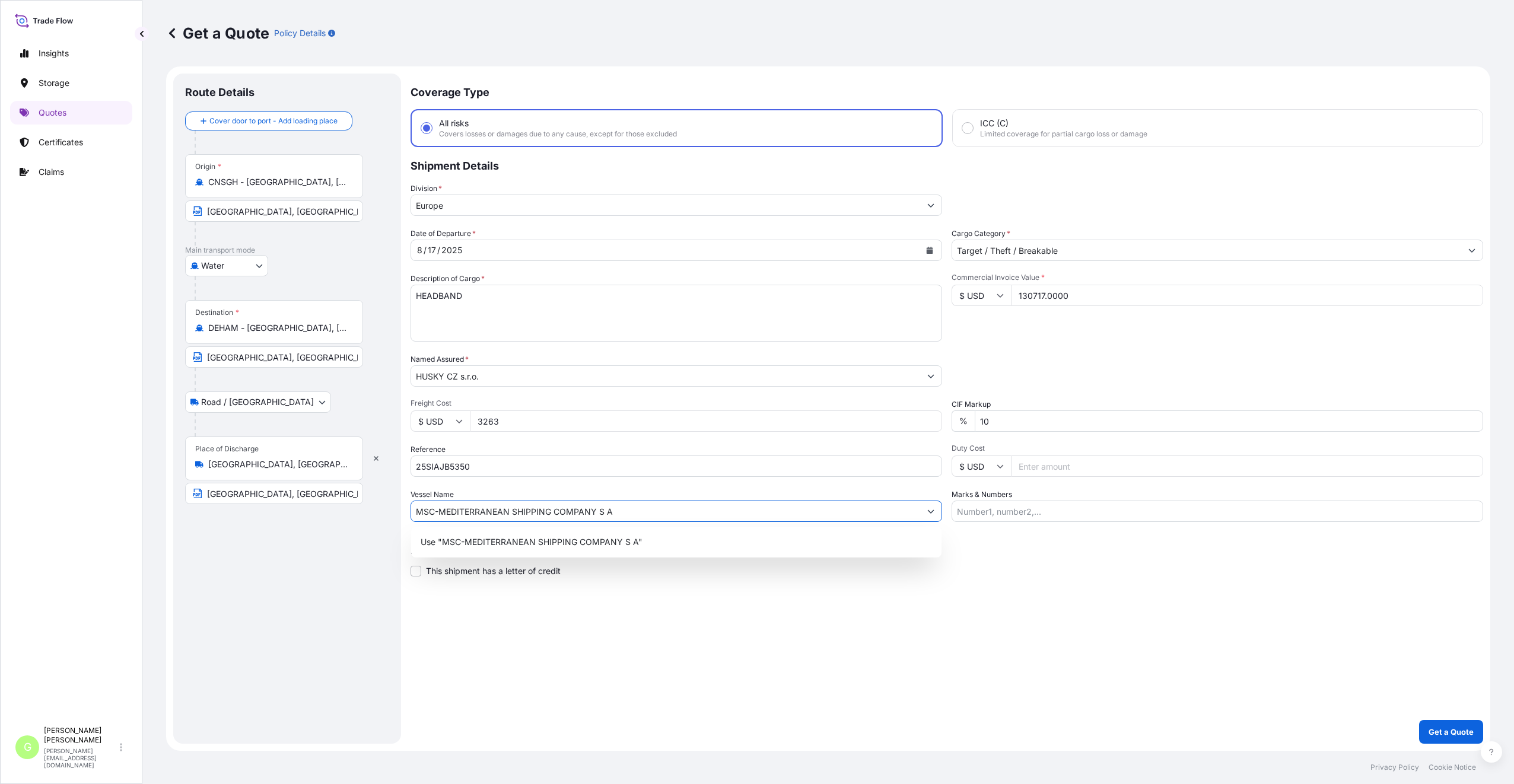
type input "MSC-MEDITERRANEAN SHIPPING COMPANY S A"
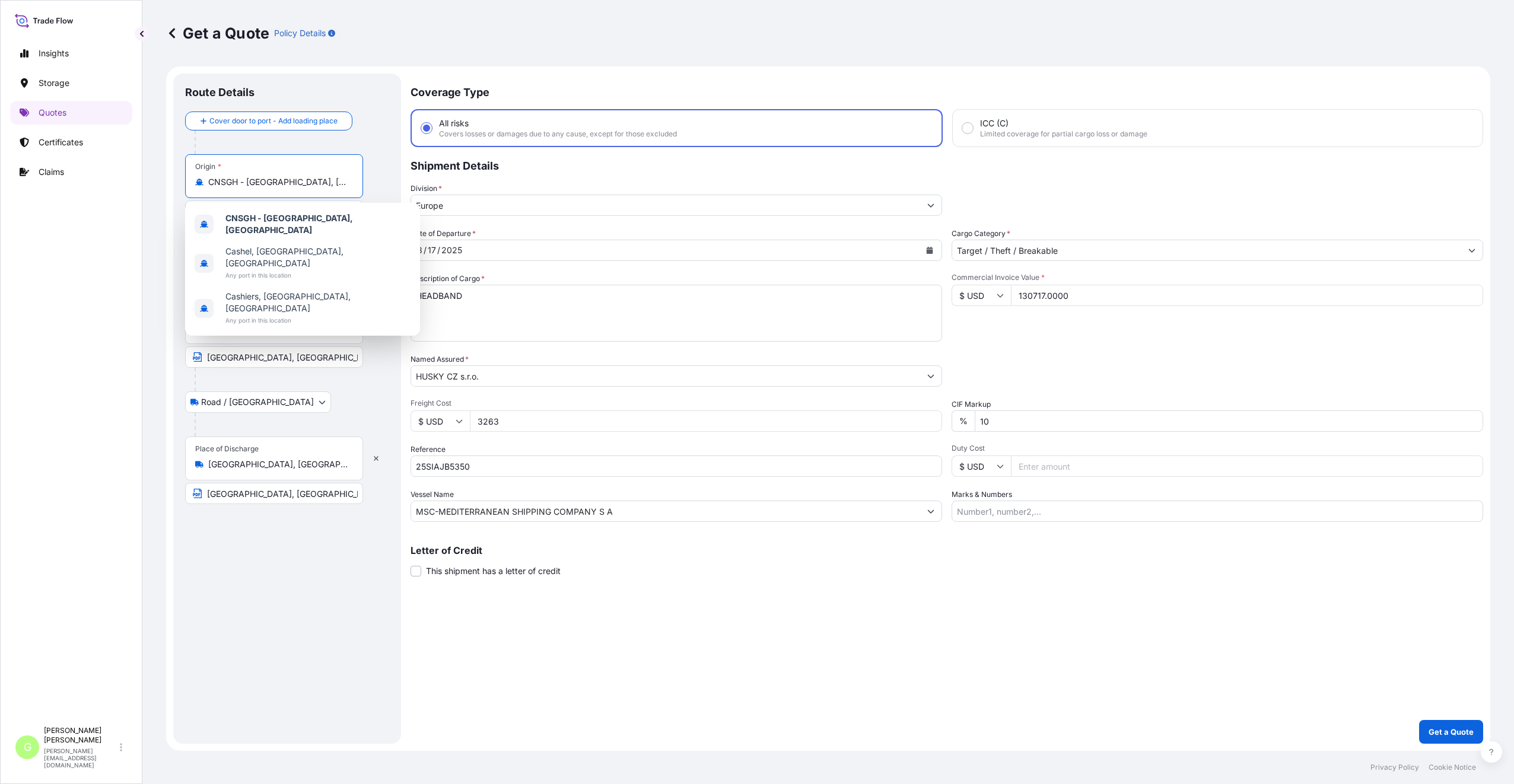
drag, startPoint x: 334, startPoint y: 185, endPoint x: 163, endPoint y: 187, distance: 171.0
click at [163, 187] on div "Get a Quote Policy Details Route Details Cover door to port - Add loading place…" at bounding box center [827, 375] width 1371 height 751
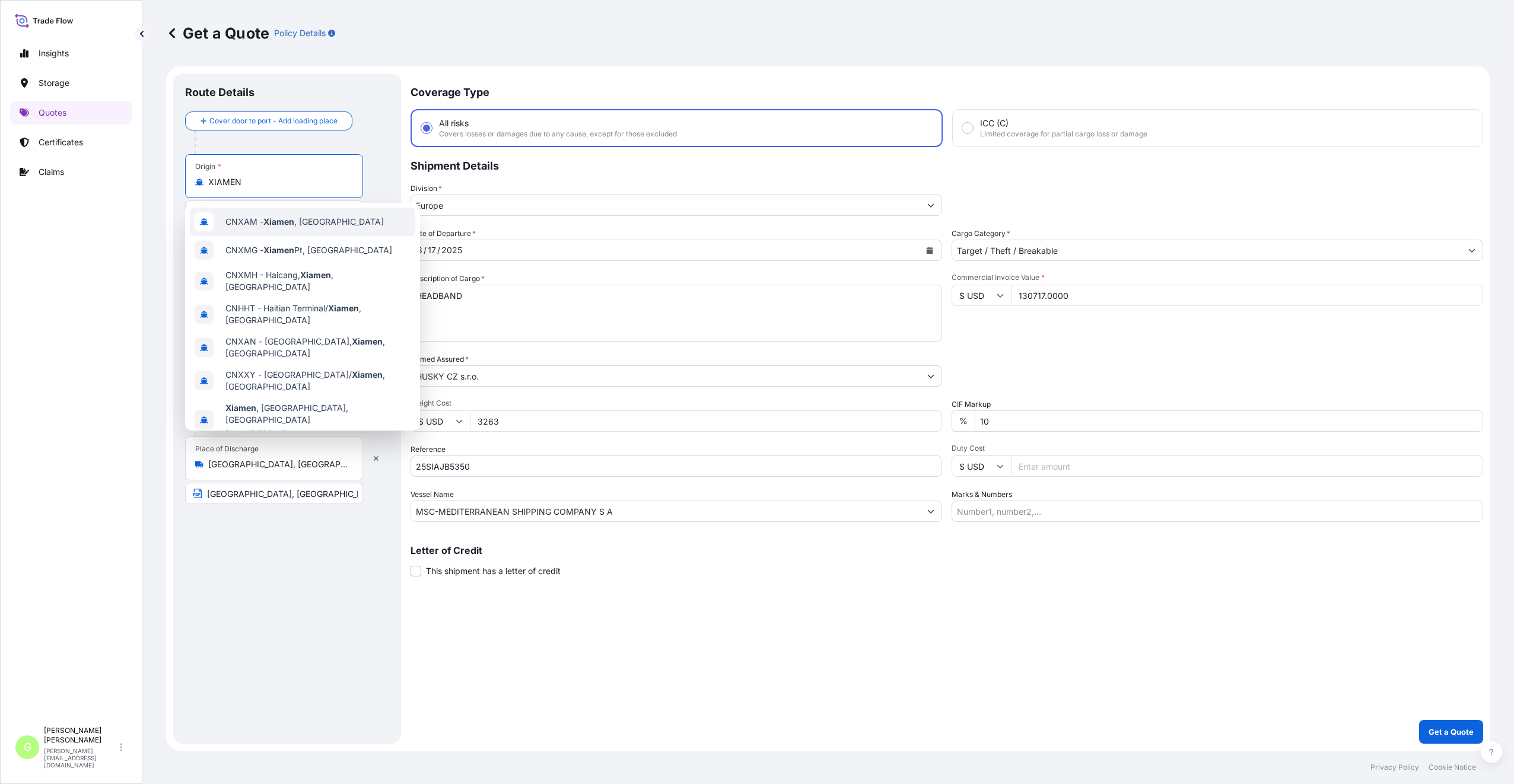
click at [272, 230] on div "CNXAM - Xiamen , China" at bounding box center [302, 221] width 225 height 29
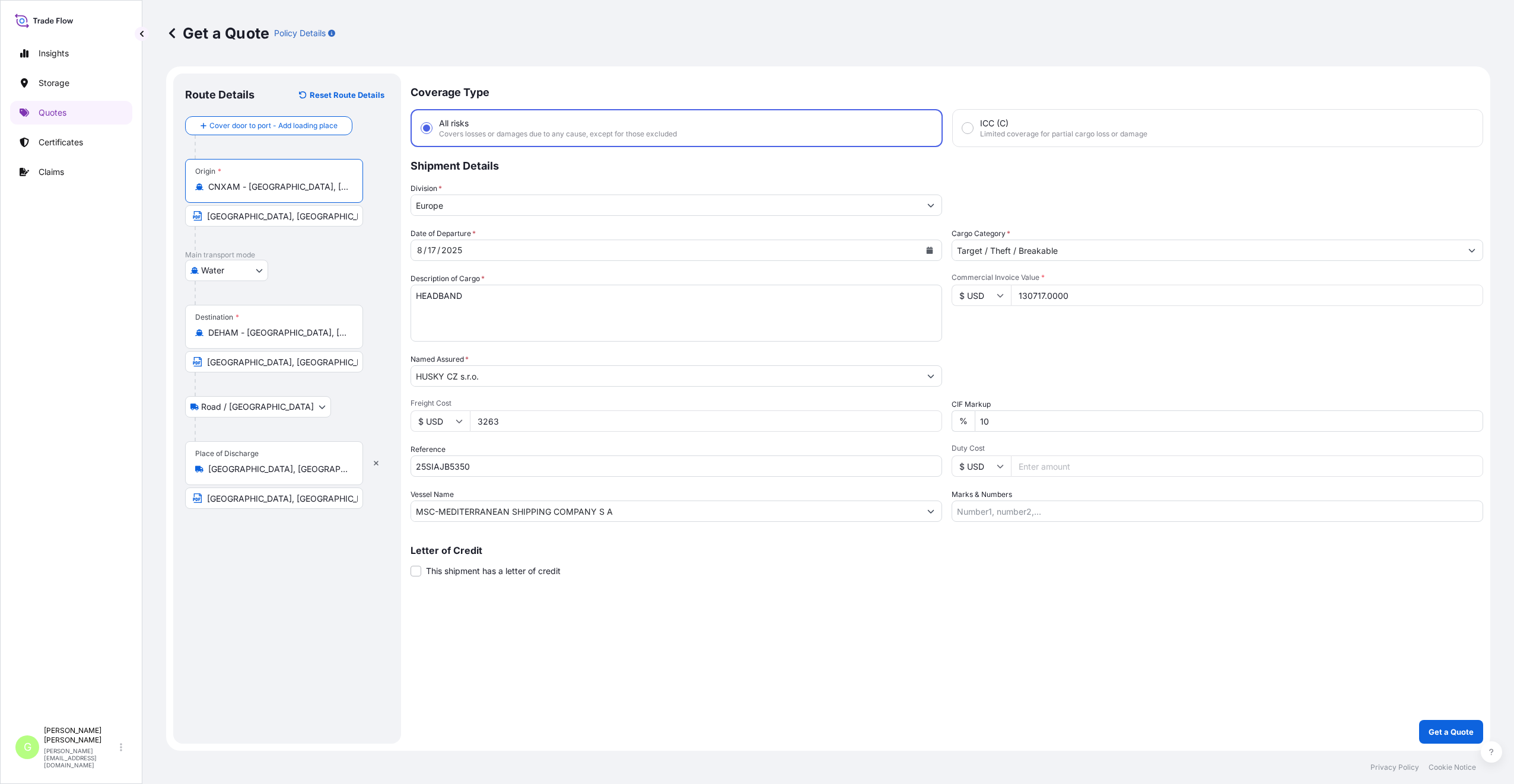
type input "CNXAM - [GEOGRAPHIC_DATA], [GEOGRAPHIC_DATA]"
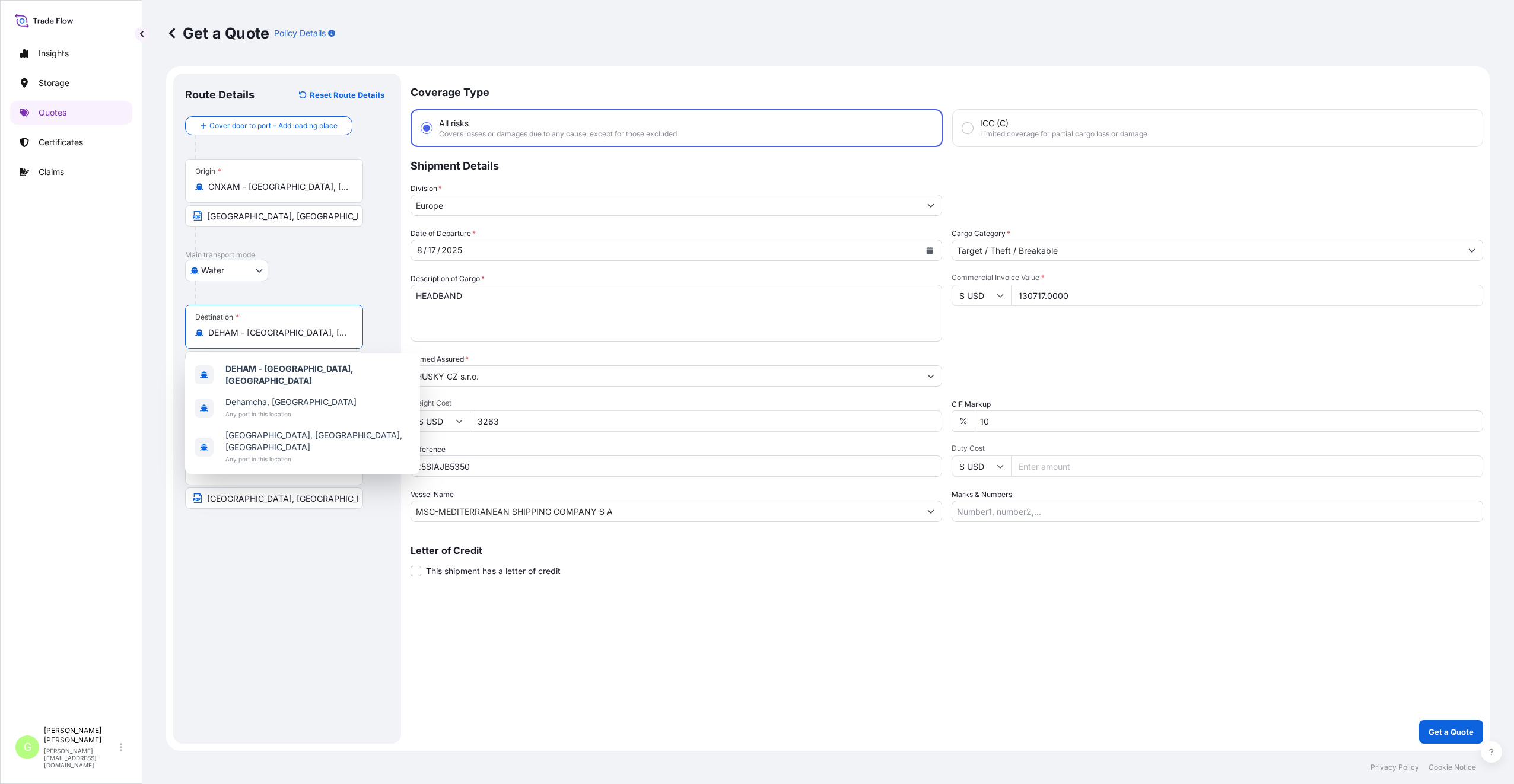
drag, startPoint x: 330, startPoint y: 338, endPoint x: 193, endPoint y: 340, distance: 137.0
click at [193, 340] on div "Destination * DEHAM - Hamburg, Germany" at bounding box center [274, 327] width 178 height 44
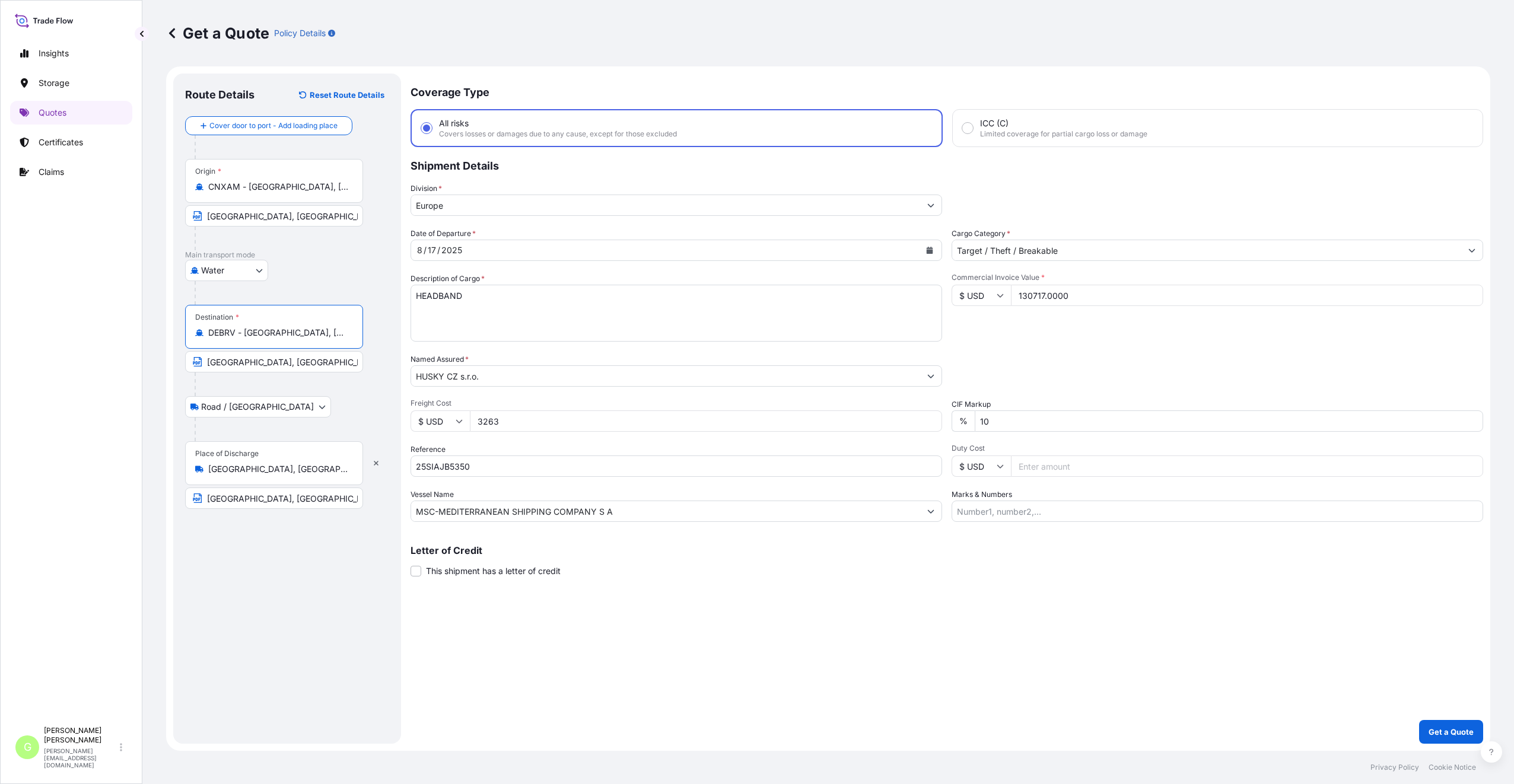
drag, startPoint x: 336, startPoint y: 334, endPoint x: 244, endPoint y: 324, distance: 92.5
click at [244, 324] on div "Destination * DEBRV - Bremerhaven, Germany" at bounding box center [274, 327] width 178 height 44
type input "DEBRV - Bremerhaven, Germany"
drag, startPoint x: 297, startPoint y: 364, endPoint x: 205, endPoint y: 361, distance: 92.0
click at [205, 361] on input "[GEOGRAPHIC_DATA], [GEOGRAPHIC_DATA]" at bounding box center [274, 361] width 178 height 21
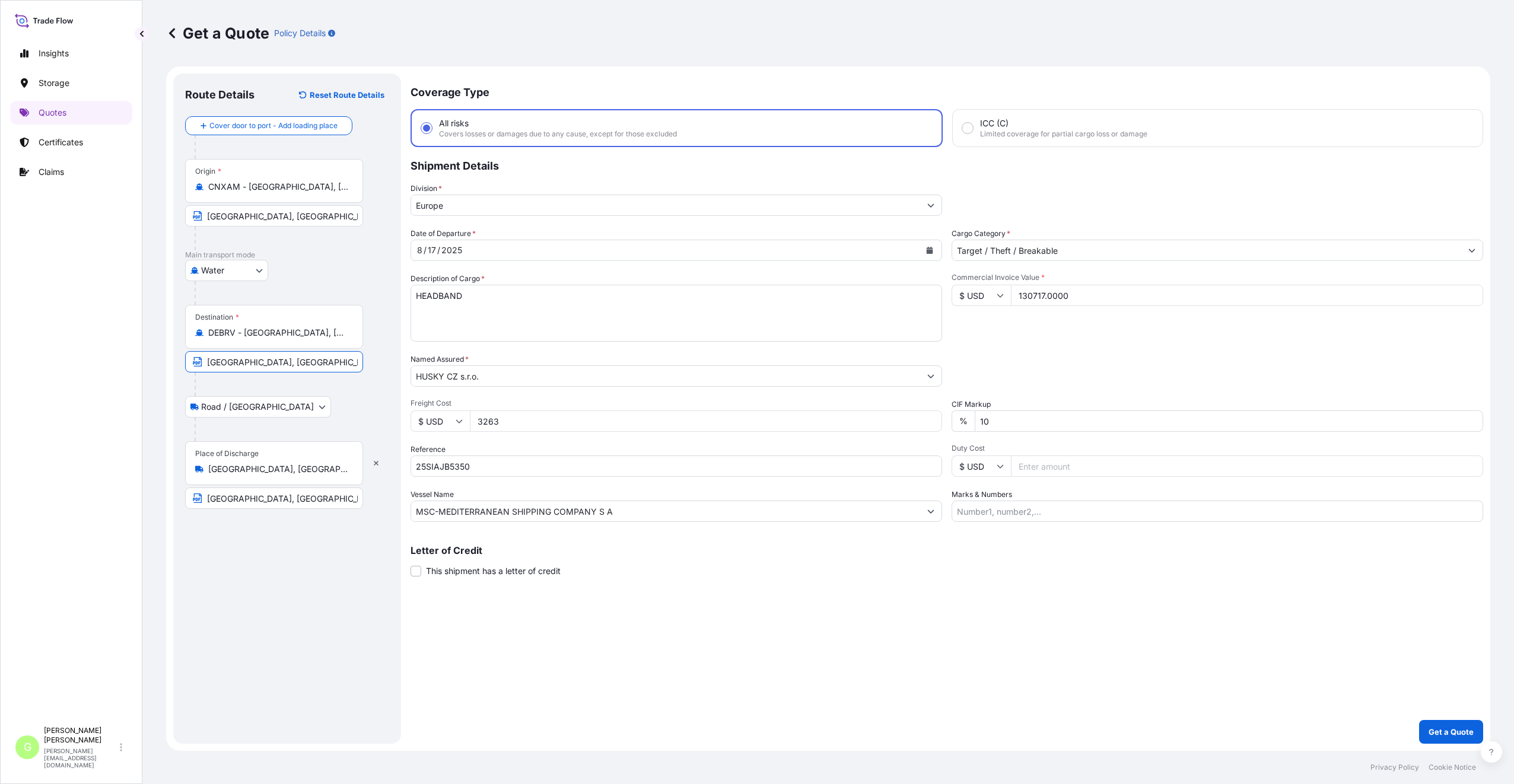
paste input "[GEOGRAPHIC_DATA]"
type input "Bremerhaven, Germany"
drag, startPoint x: 309, startPoint y: 187, endPoint x: 247, endPoint y: 187, distance: 62.0
click at [247, 187] on input "CNXAM - [GEOGRAPHIC_DATA], [GEOGRAPHIC_DATA]" at bounding box center [278, 187] width 140 height 12
click at [306, 280] on div "Water Air Water Inland" at bounding box center [286, 270] width 204 height 21
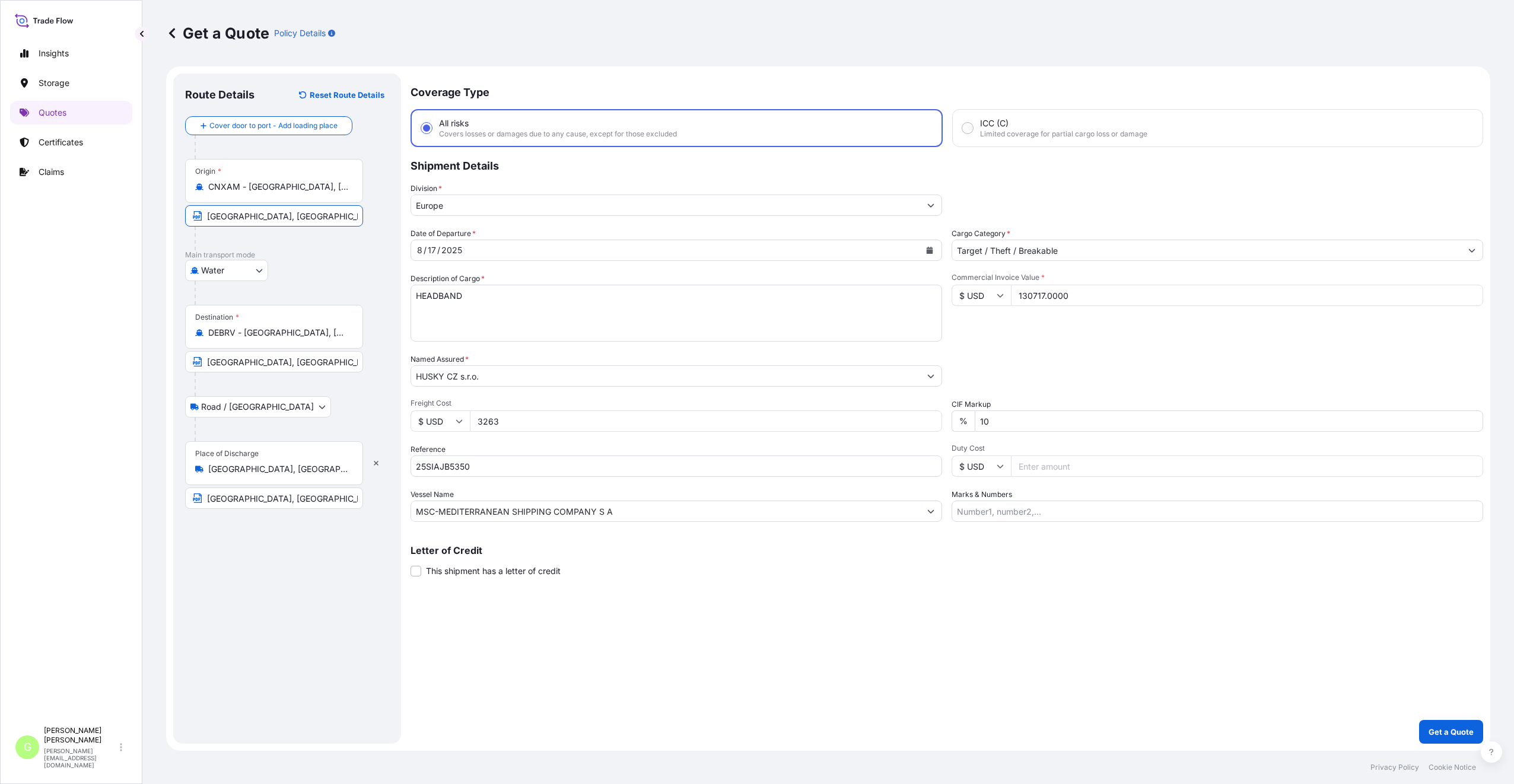
drag, startPoint x: 291, startPoint y: 223, endPoint x: 201, endPoint y: 217, distance: 90.2
click at [201, 217] on span "SHANGHAI, China" at bounding box center [274, 216] width 178 height 21
paste input "Xiamen"
type input "[GEOGRAPHIC_DATA], [GEOGRAPHIC_DATA]"
click at [113, 286] on div "Insights Storage Quotes Certificates Claims" at bounding box center [71, 375] width 122 height 690
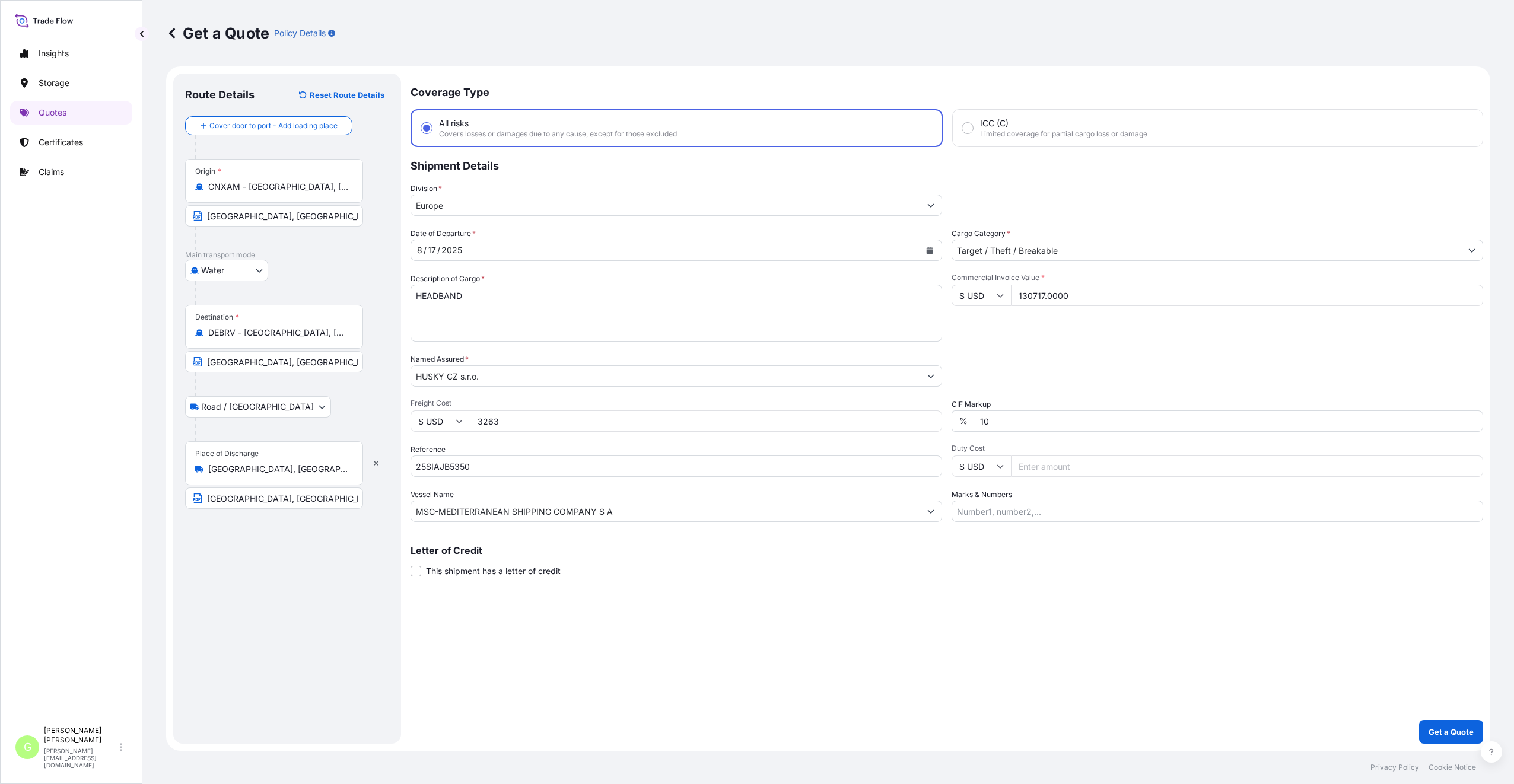
click at [350, 583] on div "Route Details Reset Route Details Cover door to port - Add loading place Place …" at bounding box center [286, 409] width 204 height 646
drag, startPoint x: 481, startPoint y: 298, endPoint x: 397, endPoint y: 293, distance: 84.1
click at [397, 293] on form "Route Details Reset Route Details Cover door to port - Add loading place Place …" at bounding box center [828, 409] width 1324 height 684
paste textarea "WOMAN JACKET NARVIK L"
click at [423, 312] on textarea "HEADBAND" at bounding box center [677, 313] width 532 height 57
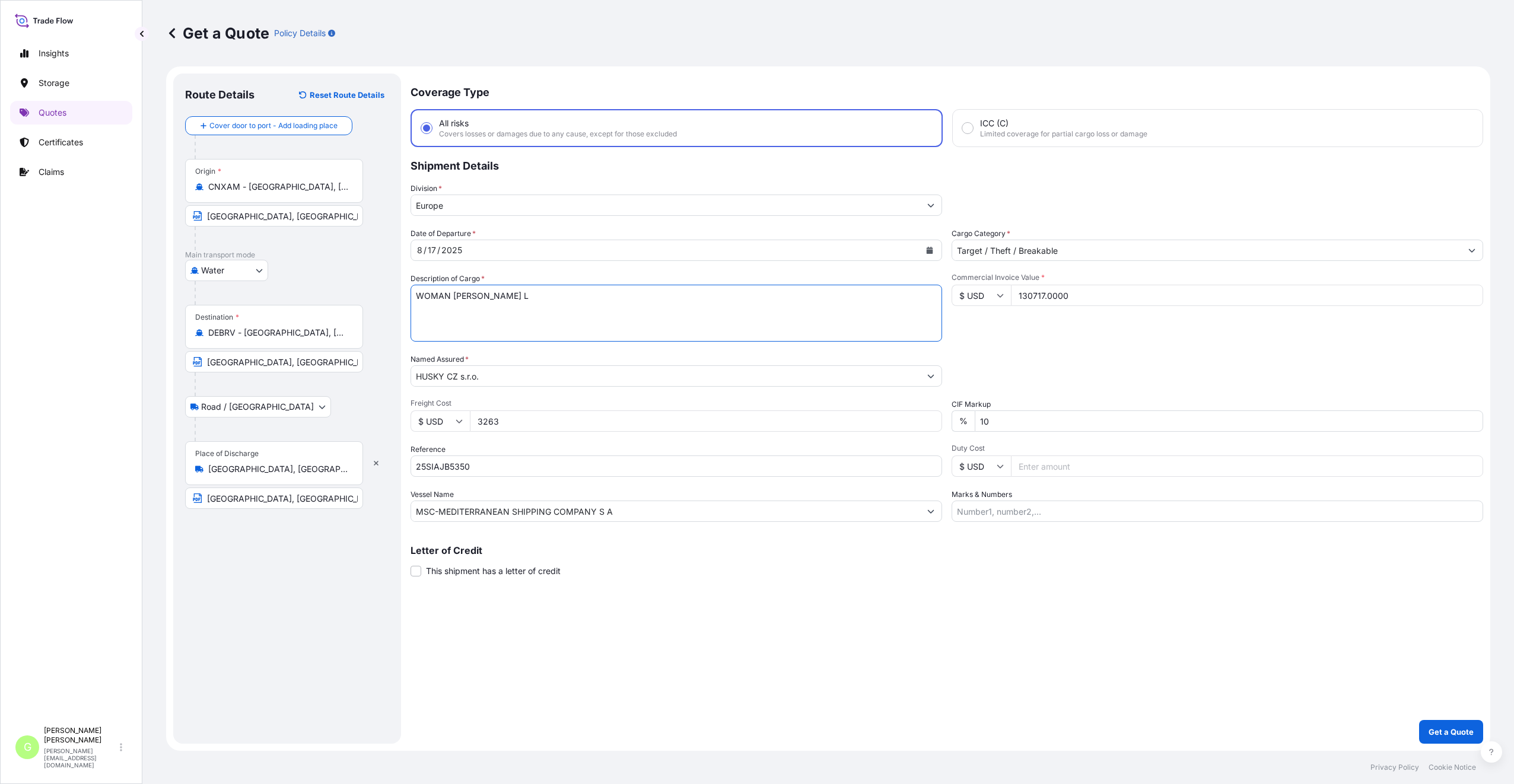
paste textarea "MAN JACKET DONNIE M"
click at [440, 320] on textarea "HEADBAND" at bounding box center [677, 313] width 532 height 57
paste textarea "WOMAN PANT KESON L"
click at [448, 332] on textarea "HEADBAND" at bounding box center [677, 313] width 532 height 57
paste textarea "MAN PANT KESON M"
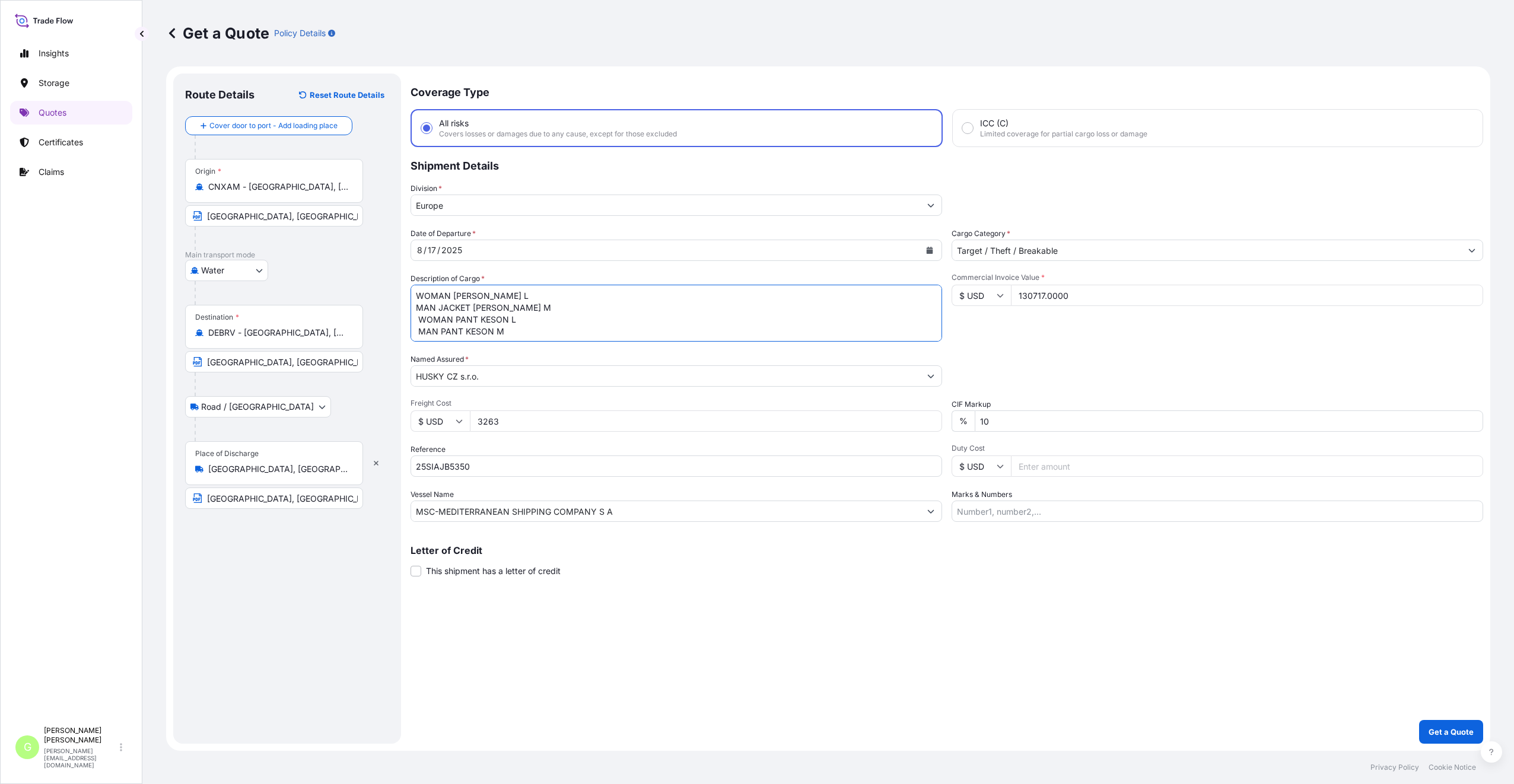
type textarea "WOMAN JACKET NARVIK L MAN JACKET DONNIE M WOMAN PANT KESON L MAN PANT KESON M"
click at [1443, 730] on p "Get a Quote" at bounding box center [1451, 732] width 45 height 12
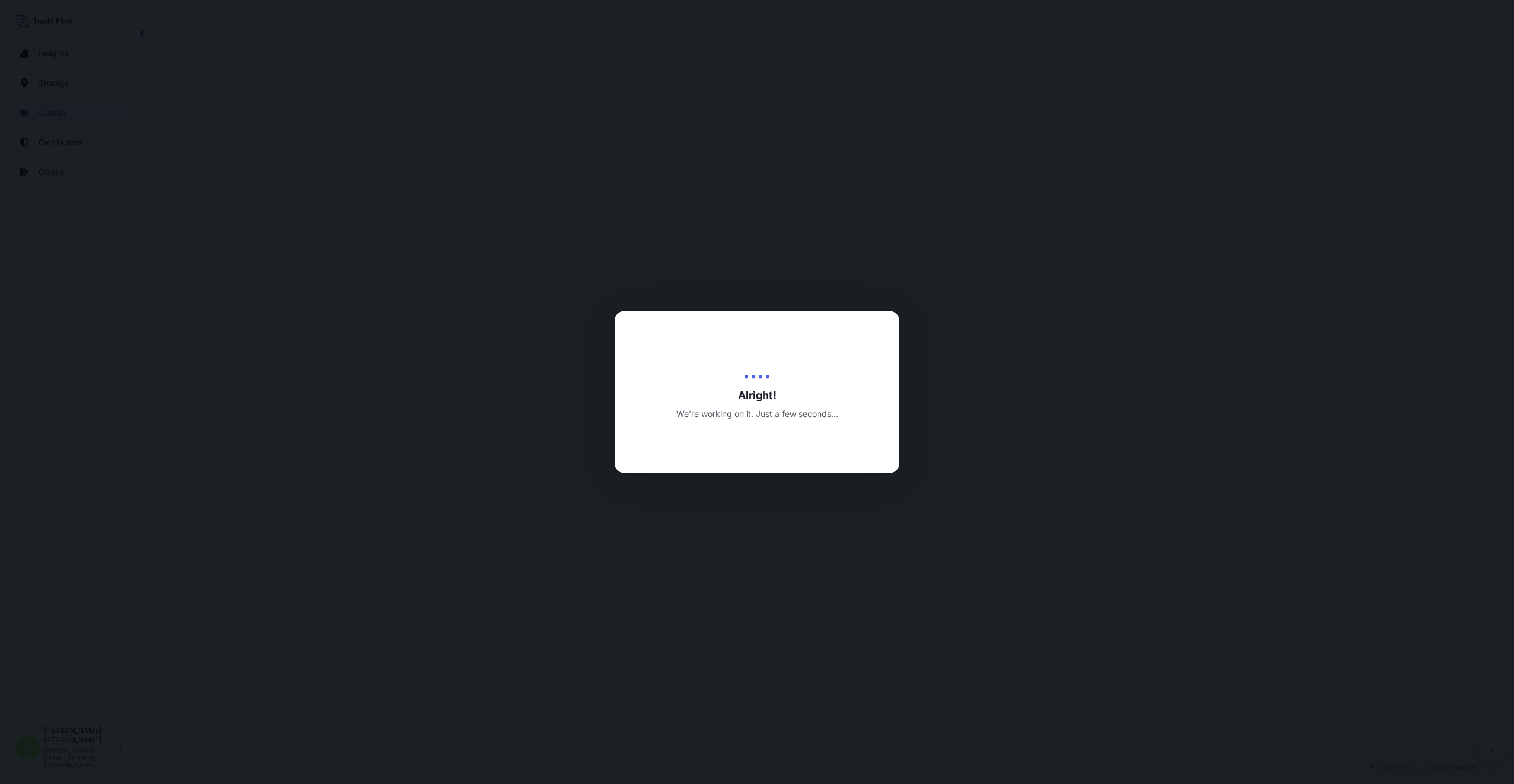
select select "Water"
select select "Road / [GEOGRAPHIC_DATA]"
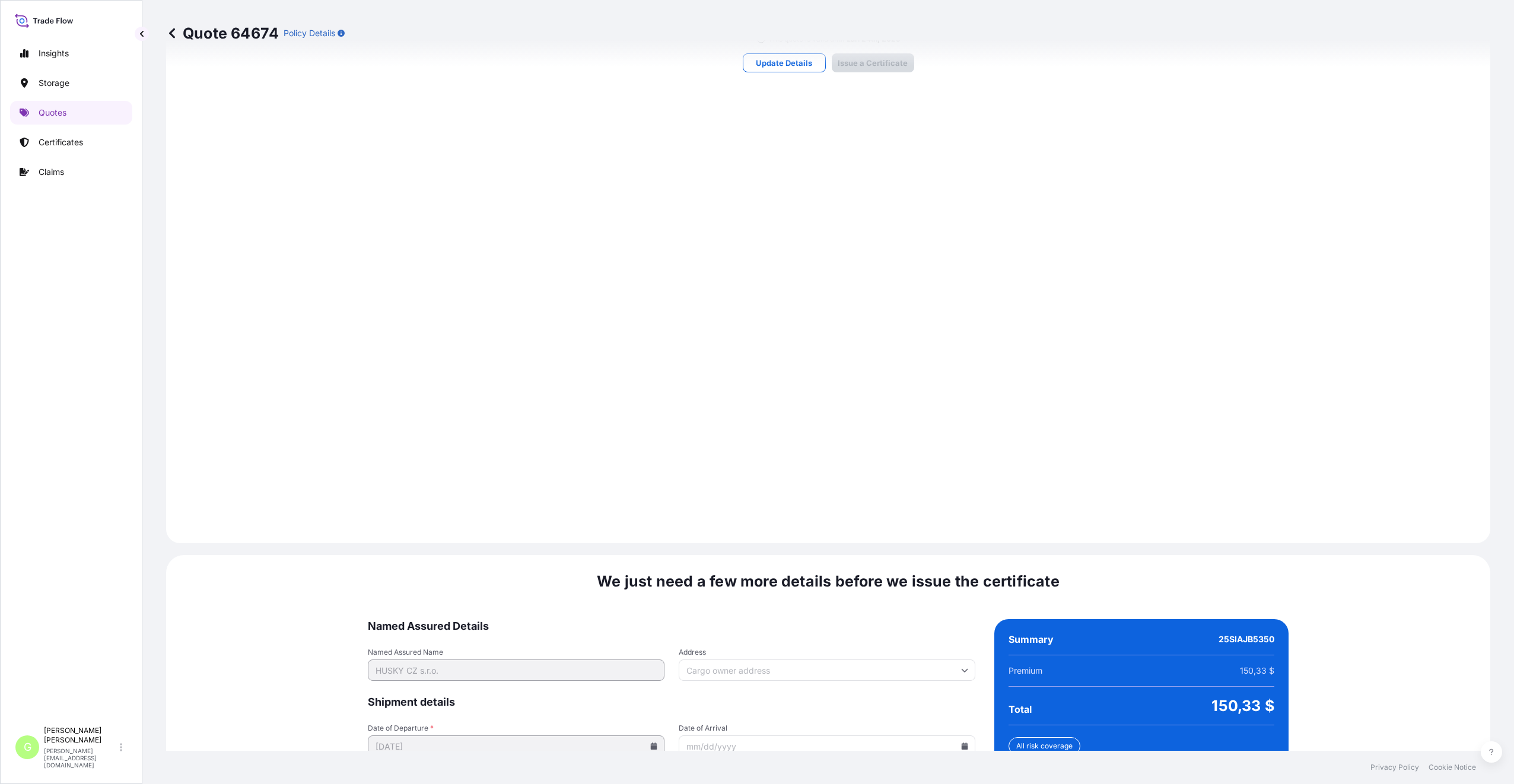
scroll to position [1476, 0]
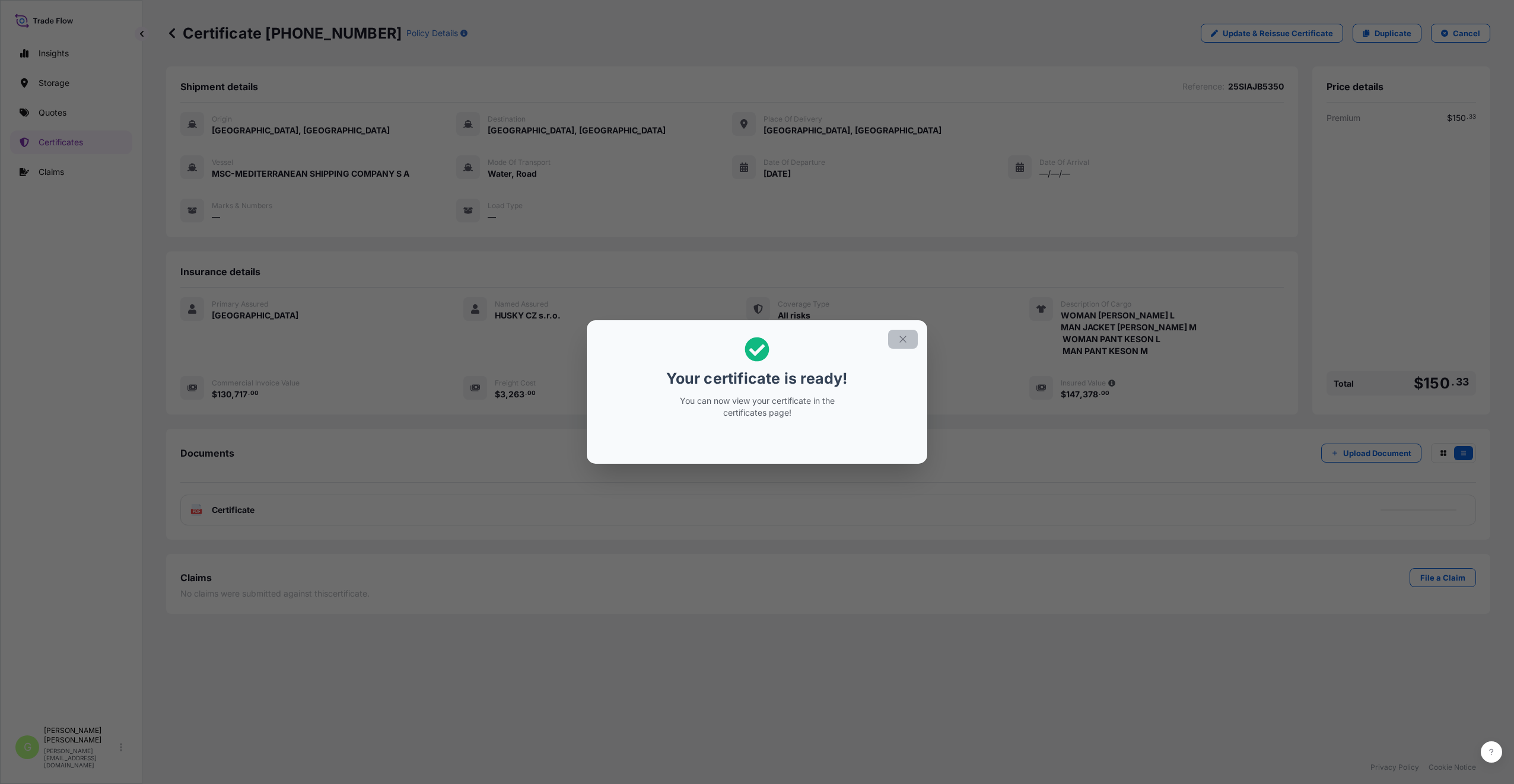
click at [908, 340] on button "button" at bounding box center [903, 339] width 30 height 19
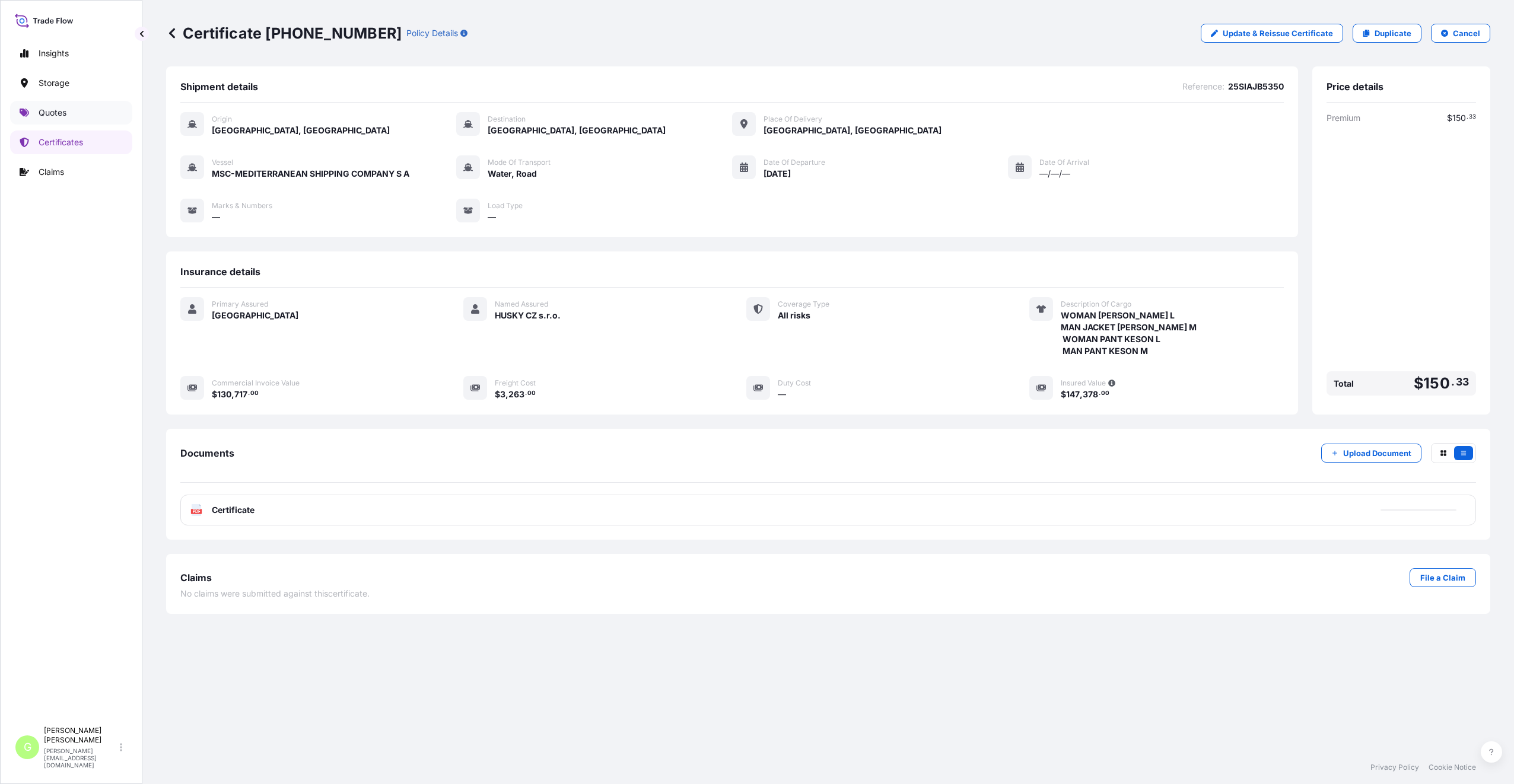
click at [68, 108] on link "Quotes" at bounding box center [71, 113] width 122 height 24
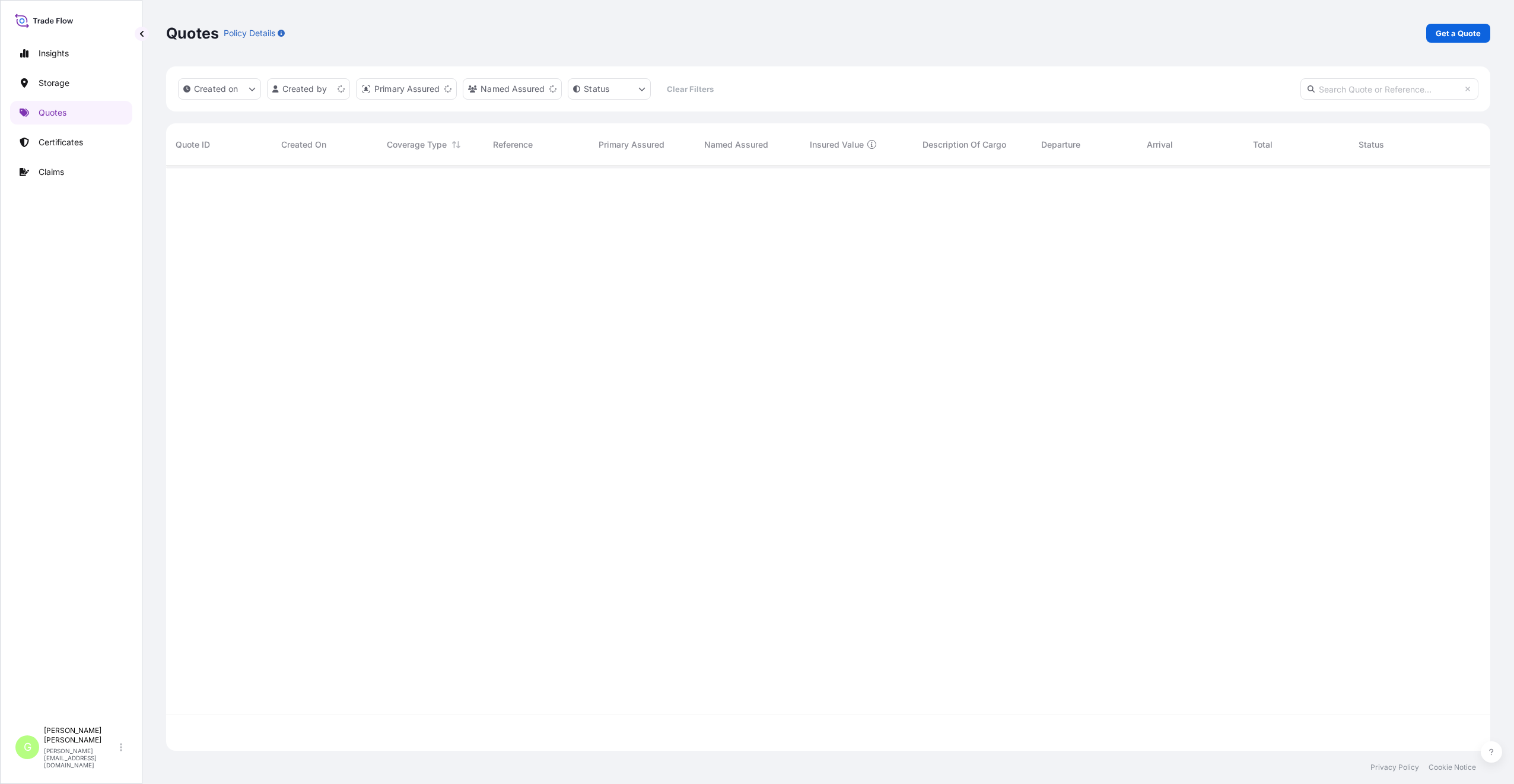
scroll to position [582, 1315]
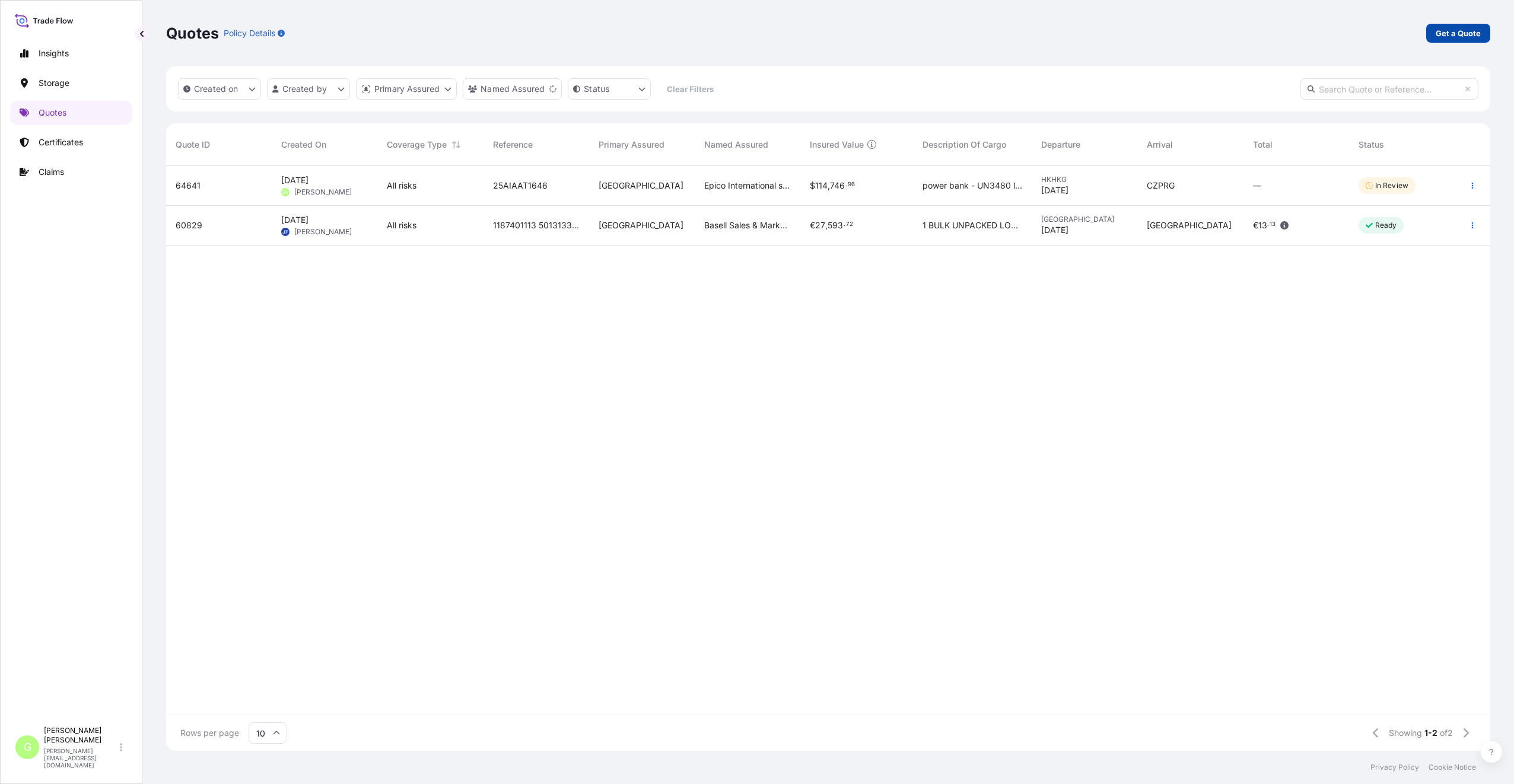
click at [1436, 30] on link "Get a Quote" at bounding box center [1458, 33] width 64 height 19
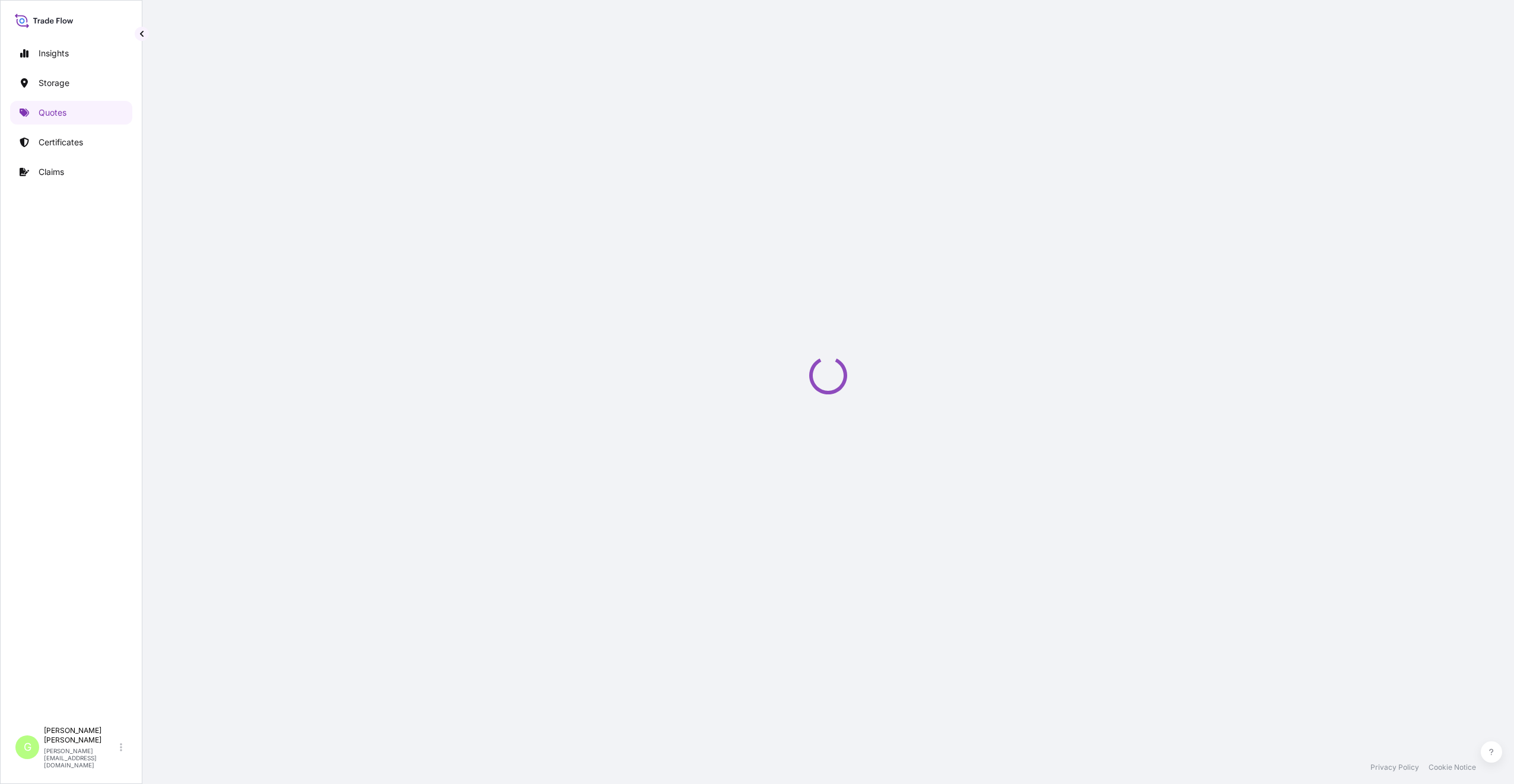
select select "Water"
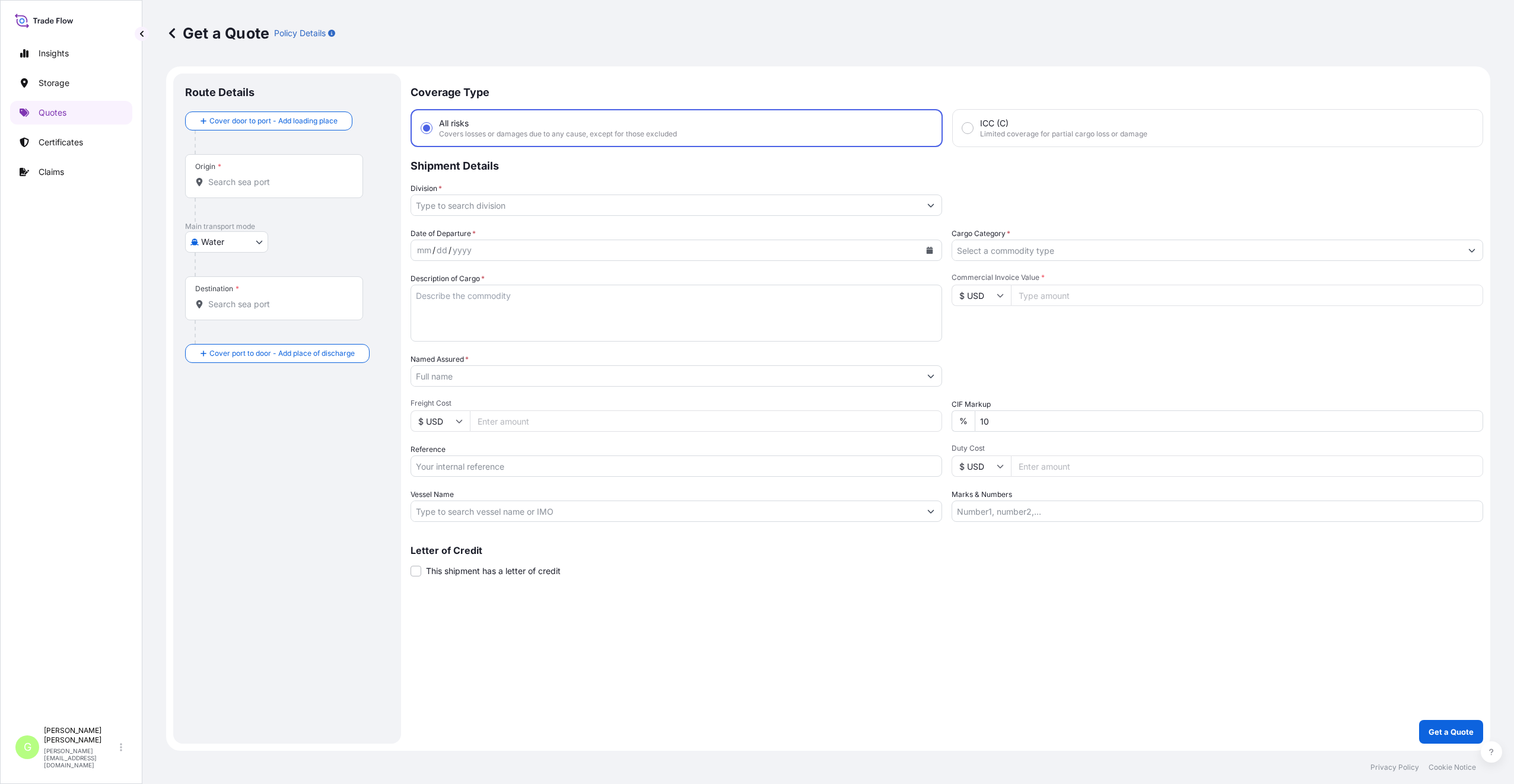
click at [431, 204] on input "Division *" at bounding box center [666, 205] width 509 height 21
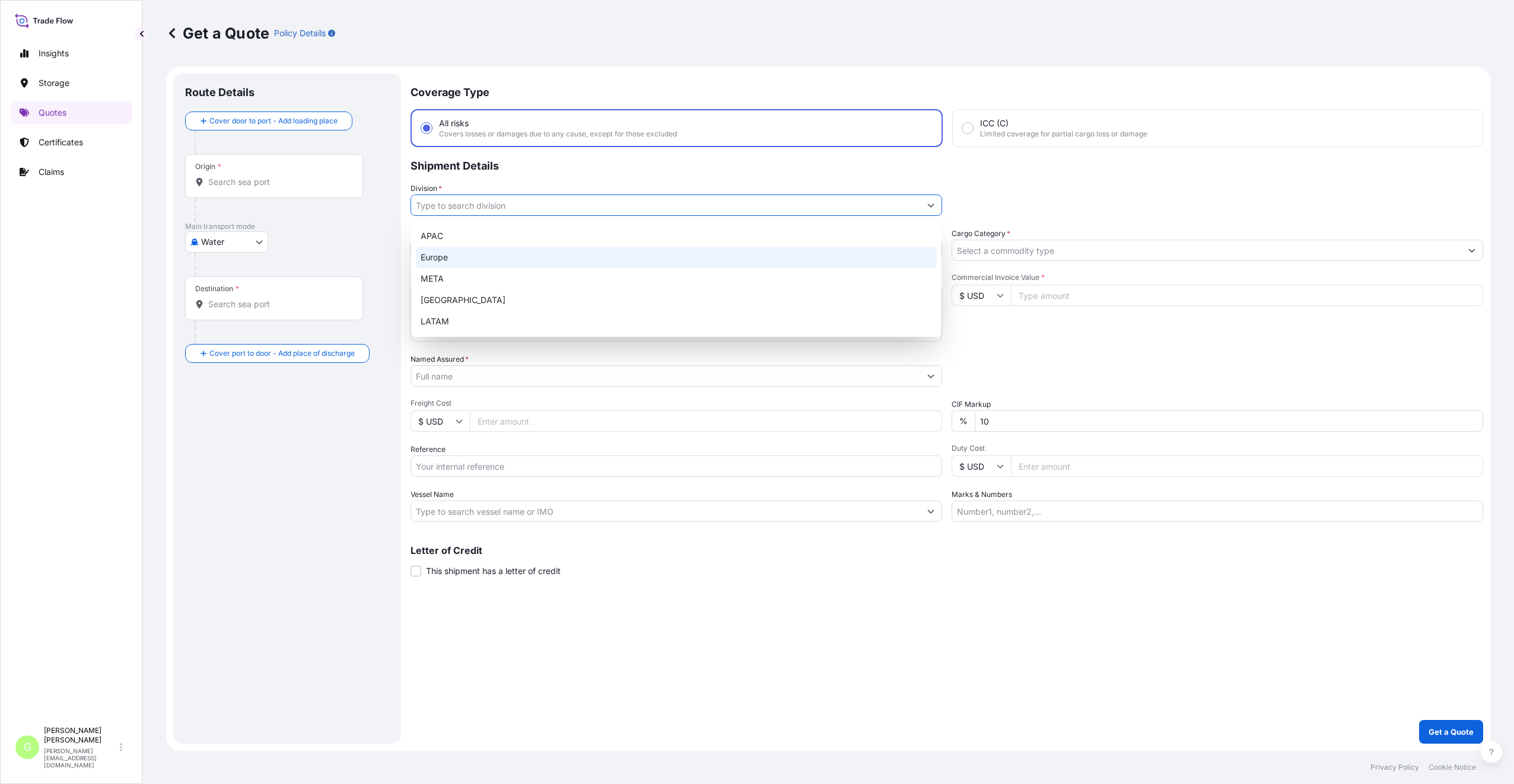
click at [435, 256] on div "Europe" at bounding box center [677, 257] width 521 height 21
type input "Europe"
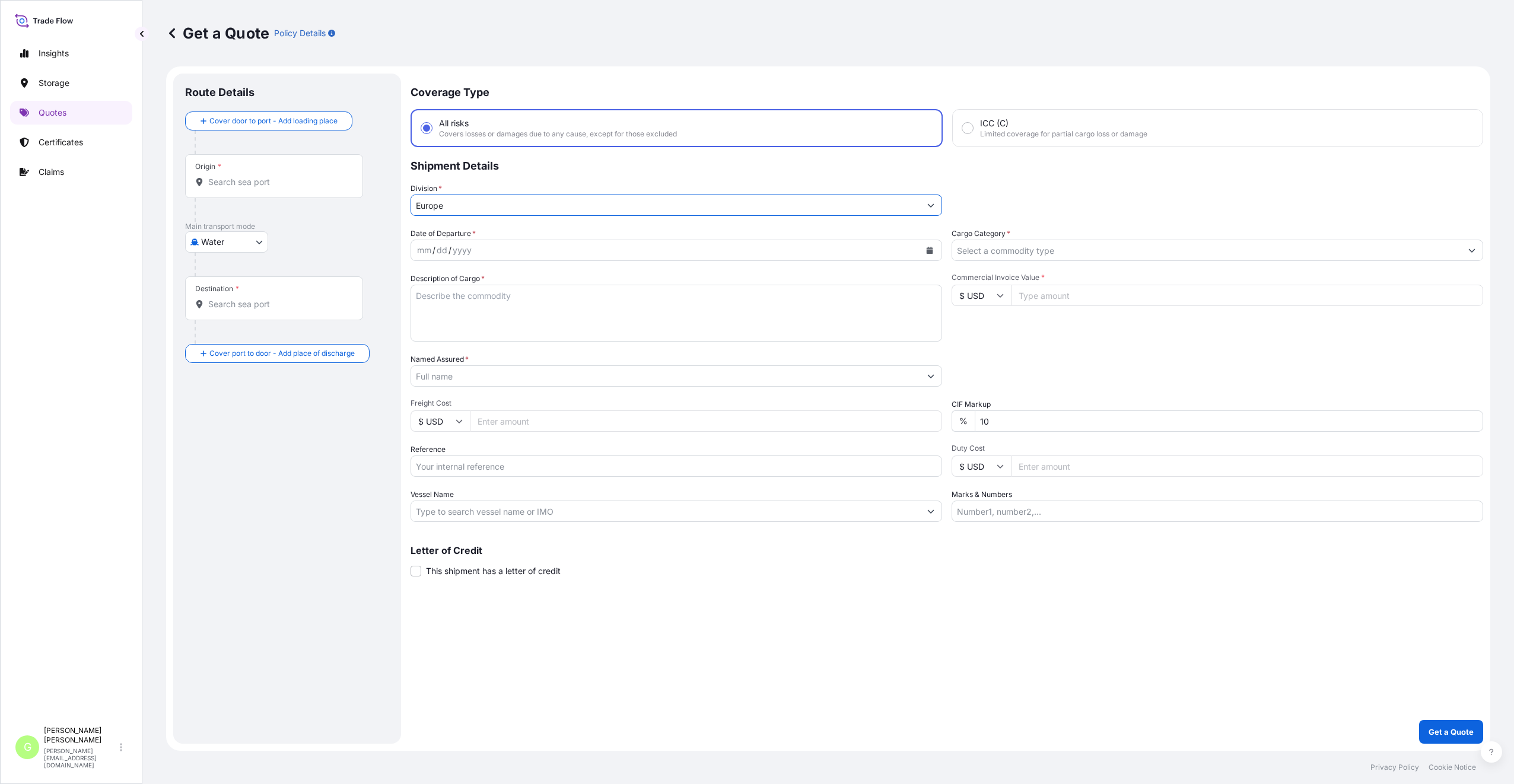
click at [1069, 254] on input "Cargo Category *" at bounding box center [1206, 250] width 509 height 21
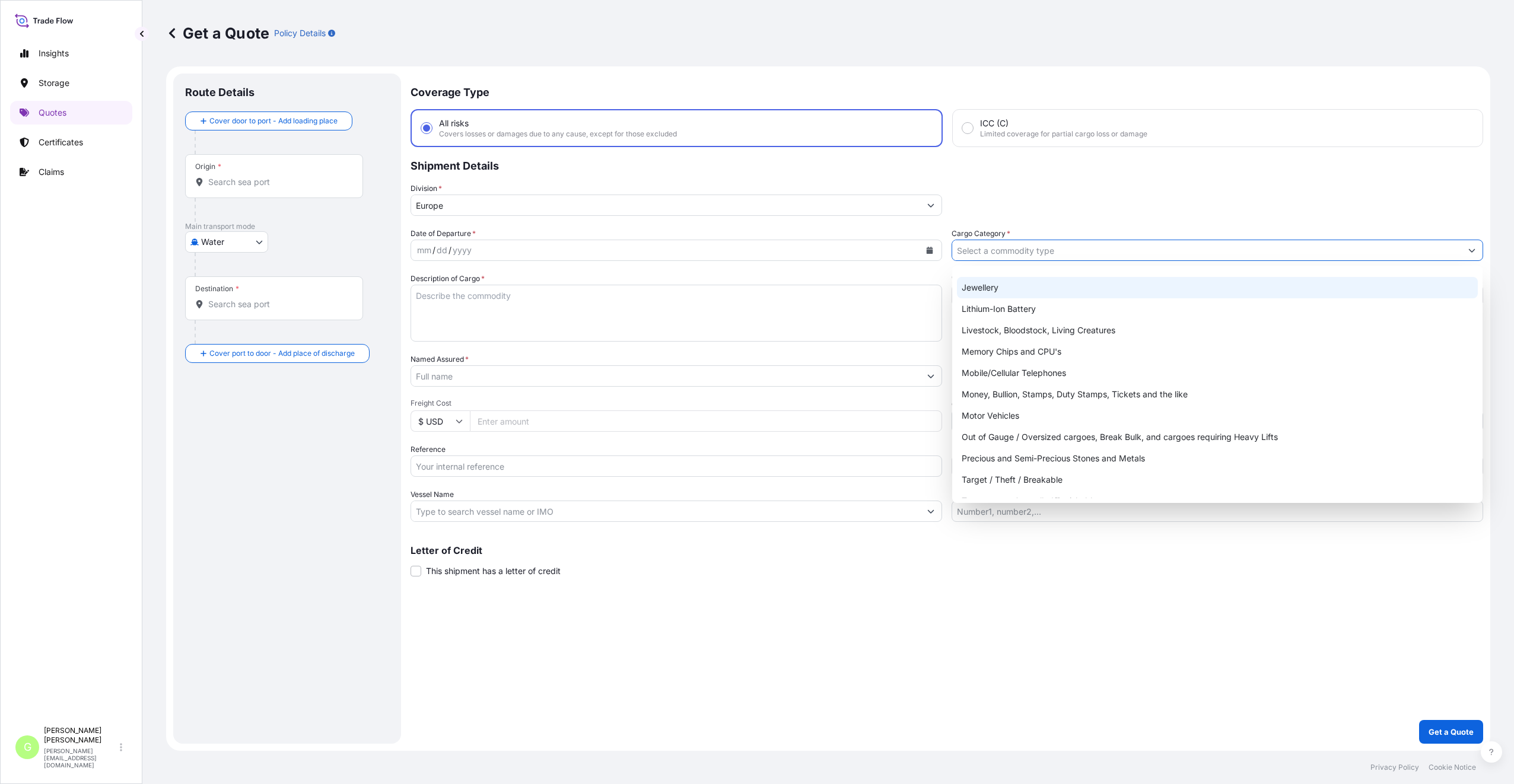
scroll to position [199, 0]
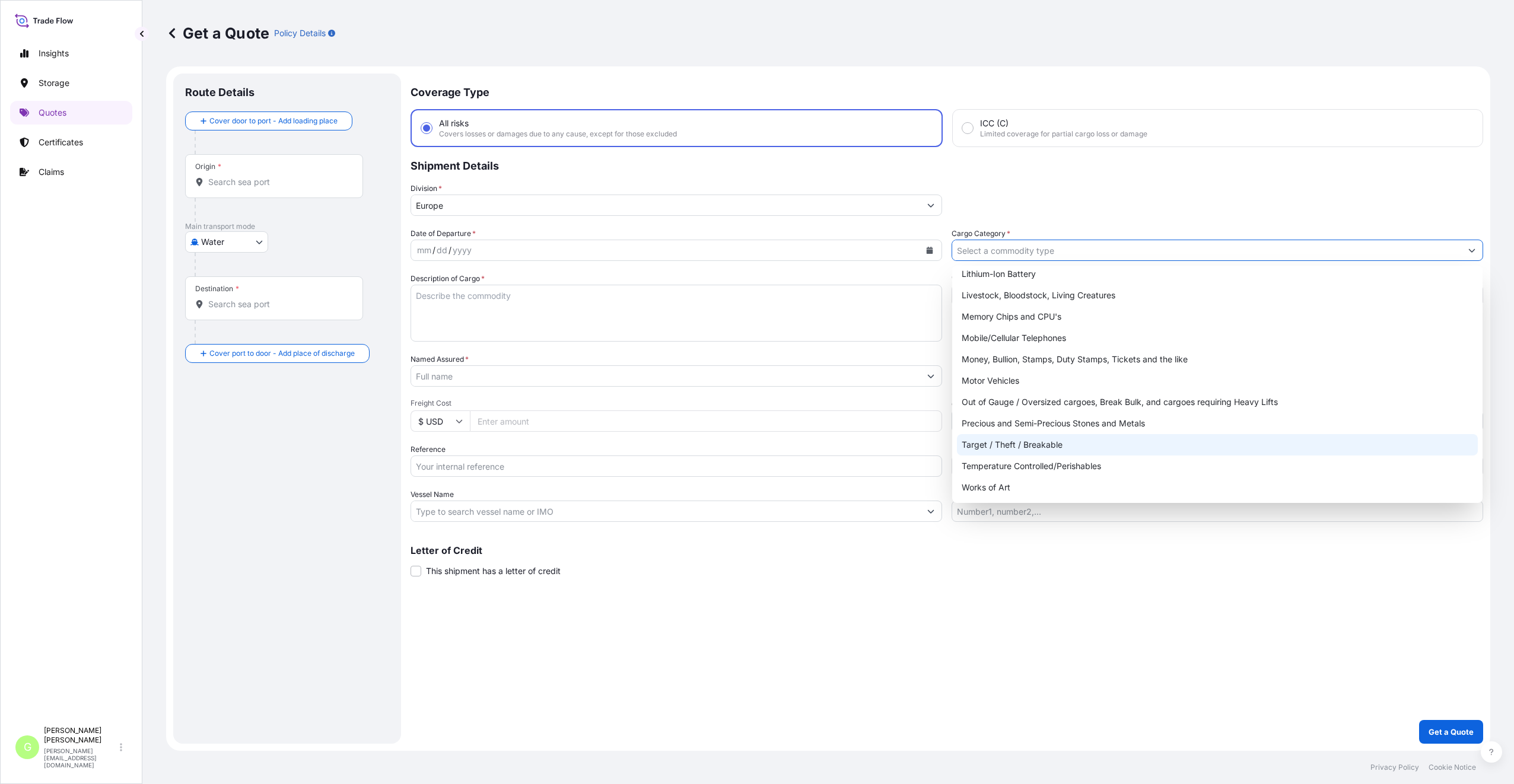
click at [980, 445] on div "Target / Theft / Breakable" at bounding box center [1218, 444] width 521 height 21
type input "Target / Theft / Breakable"
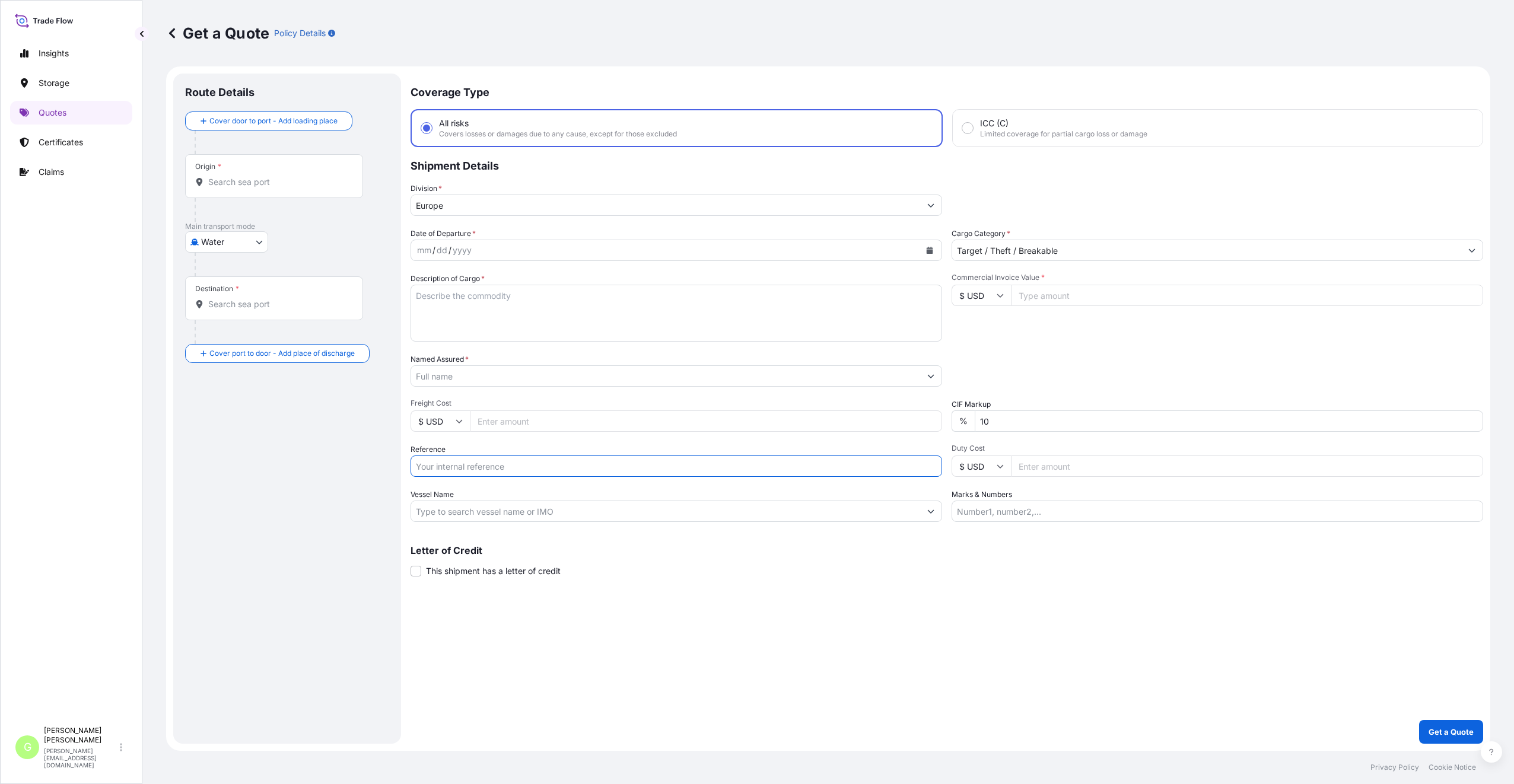
click at [464, 465] on input "Reference" at bounding box center [677, 466] width 532 height 21
paste input "25SIALP4581"
type input "25SIALP4581"
click at [1101, 298] on input "Commercial Invoice Value *" at bounding box center [1247, 295] width 472 height 21
paste input "25424.98"
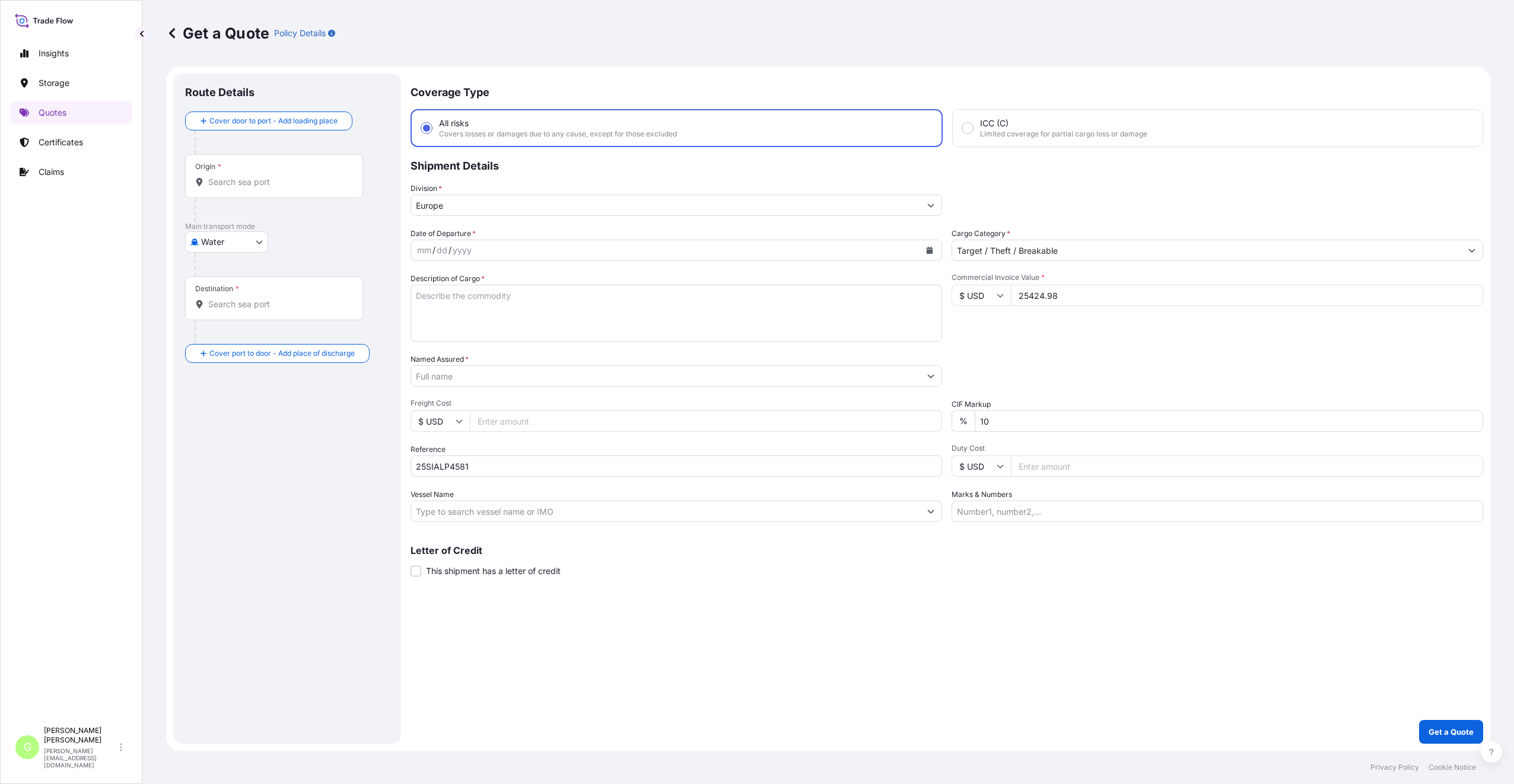
type input "25424.98"
click at [525, 422] on input "Freight Cost" at bounding box center [706, 421] width 472 height 21
paste input "4440"
type input "4440"
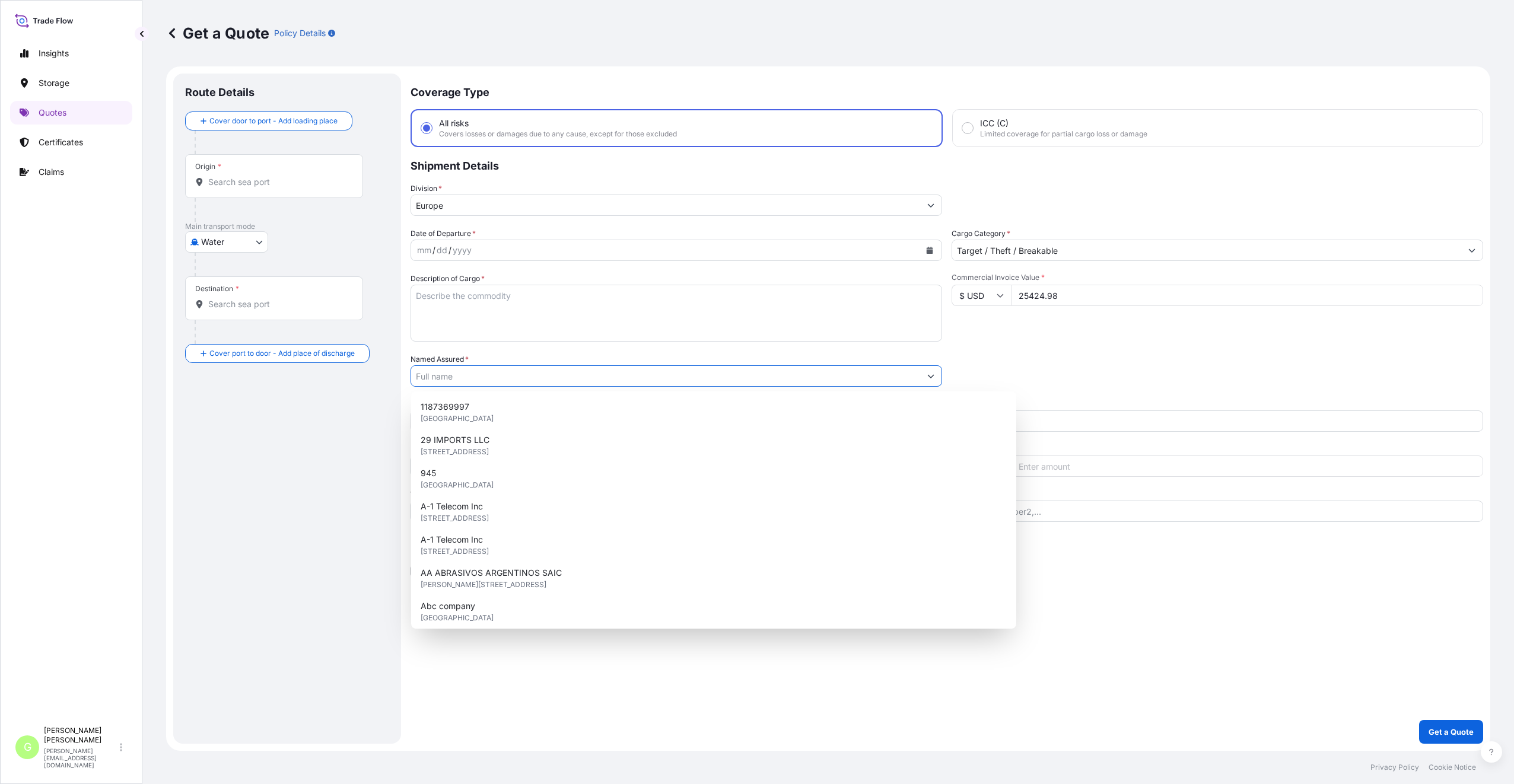
click at [465, 382] on input "Named Assured *" at bounding box center [666, 376] width 509 height 21
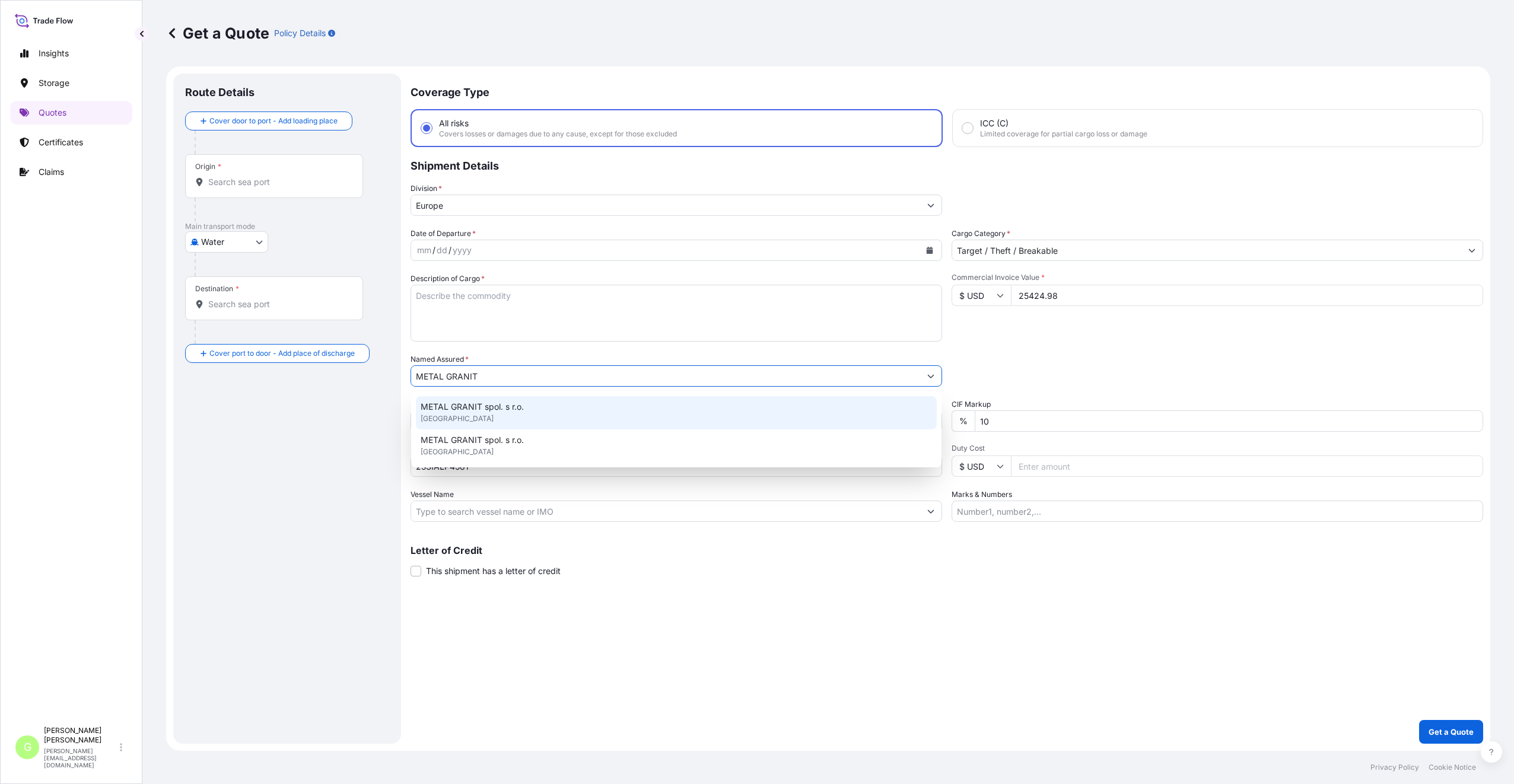
click at [478, 399] on div "METAL GRANIT spol. s r.o. United Kingdom" at bounding box center [677, 413] width 521 height 33
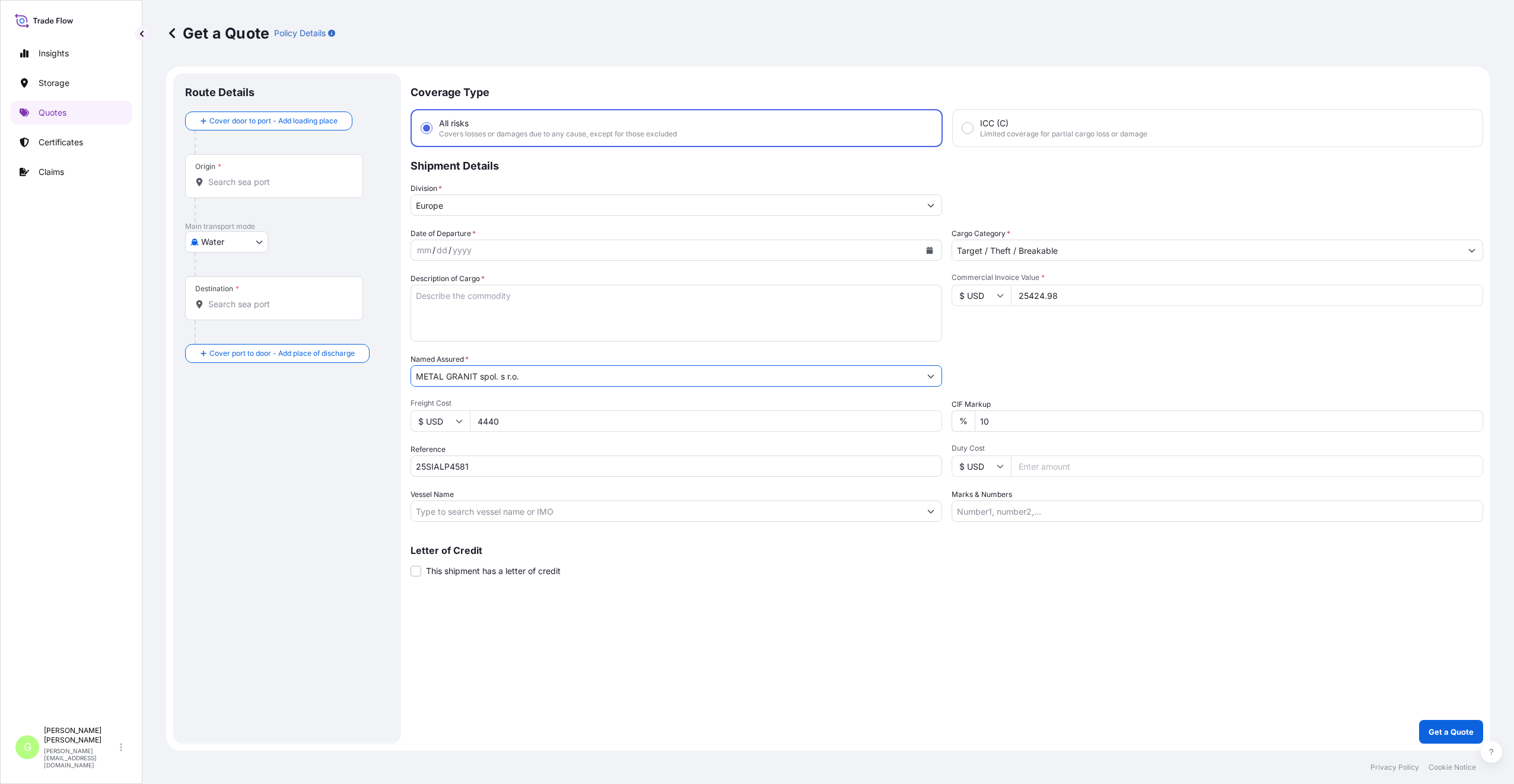
type input "METAL GRANIT spol. s r.o."
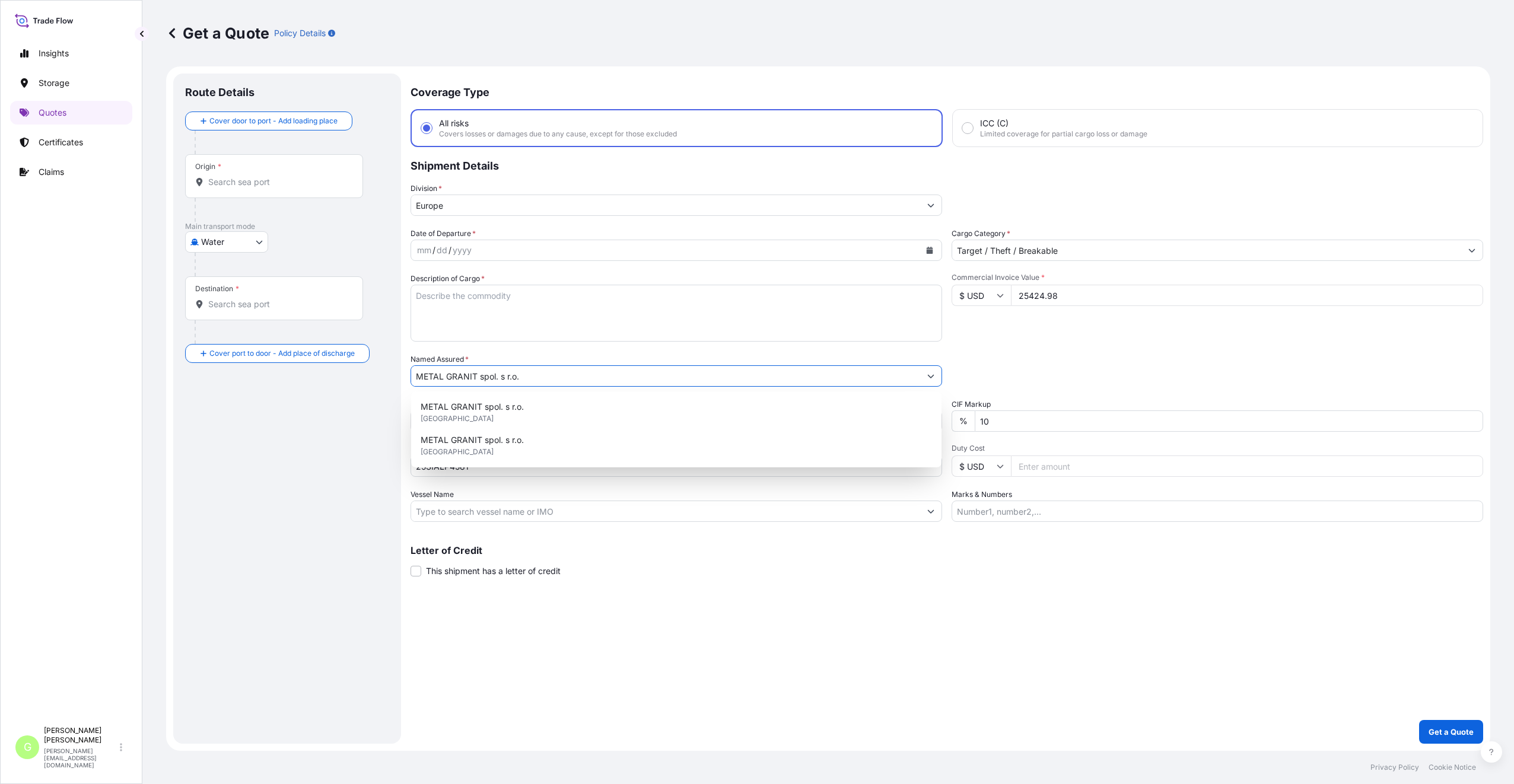
click at [926, 250] on icon "Calendar" at bounding box center [929, 250] width 7 height 7
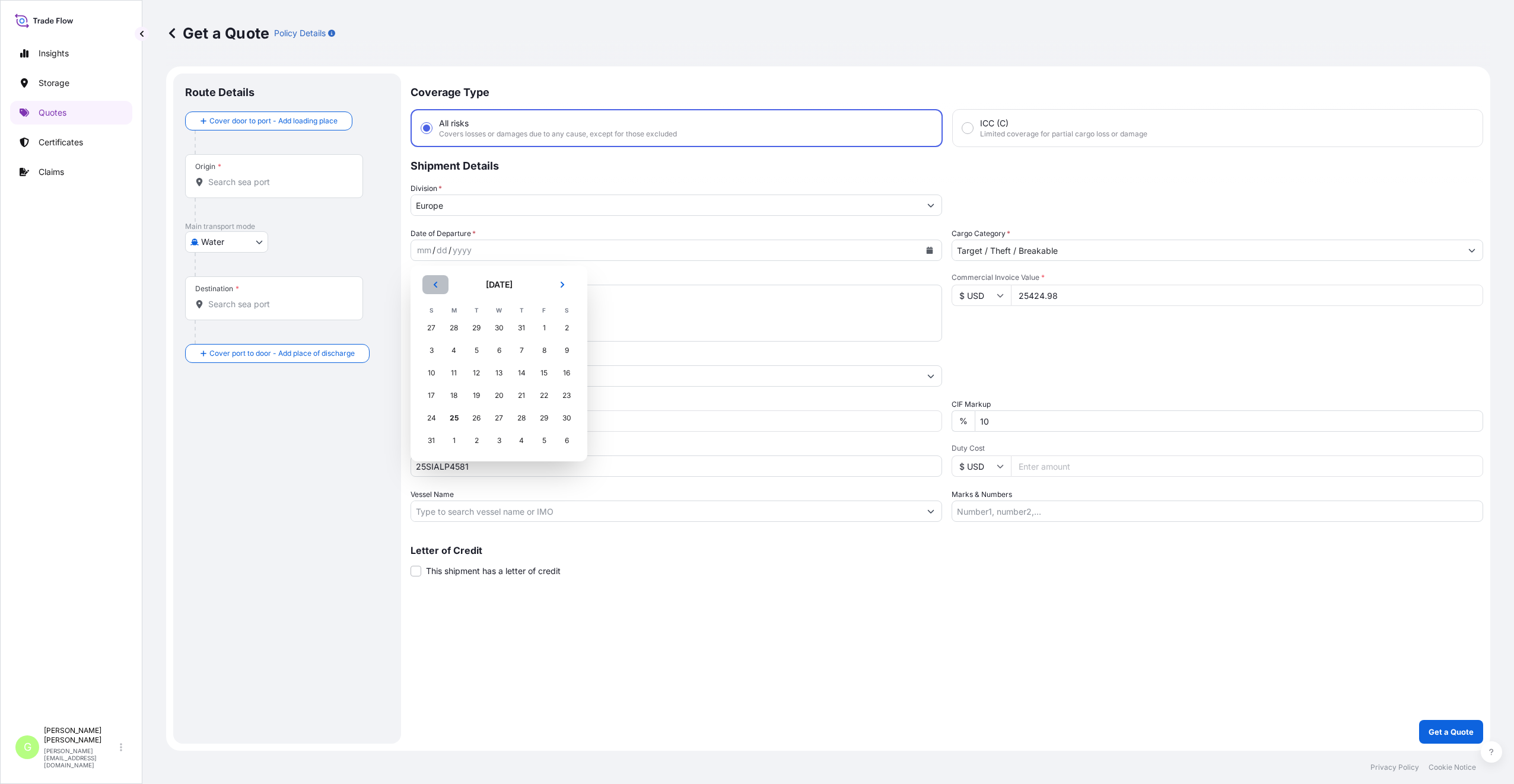
click at [439, 289] on button "Previous" at bounding box center [435, 284] width 26 height 19
click at [496, 394] on div "23" at bounding box center [499, 395] width 21 height 21
click at [506, 513] on input "Vessel Name" at bounding box center [666, 511] width 509 height 21
paste input "MSC-MEDITERRANEAN SHIPPING COMPANY S A"
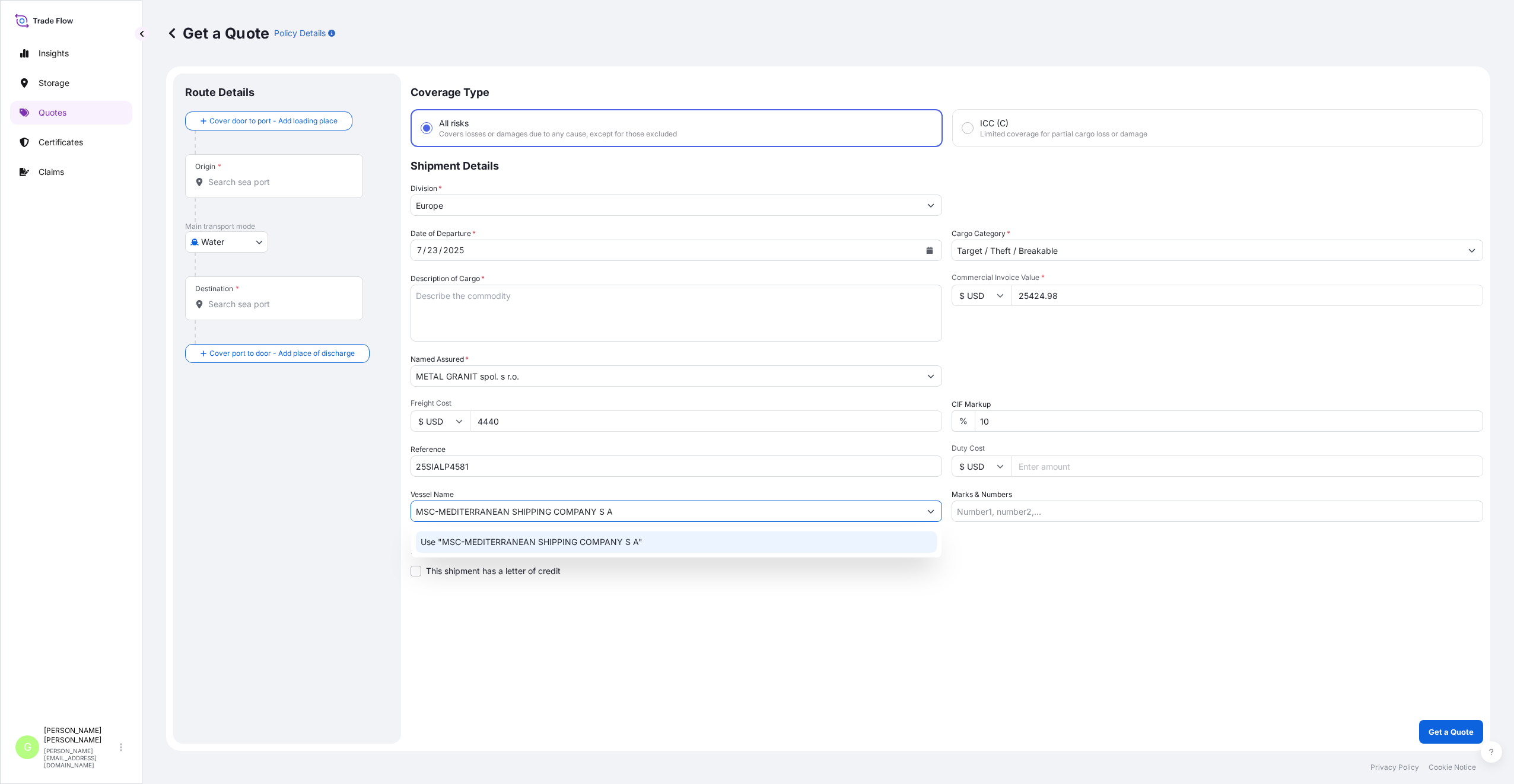
click at [500, 543] on p "Use "MSC-MEDITERRANEAN SHIPPING COMPANY S A"" at bounding box center [532, 542] width 222 height 12
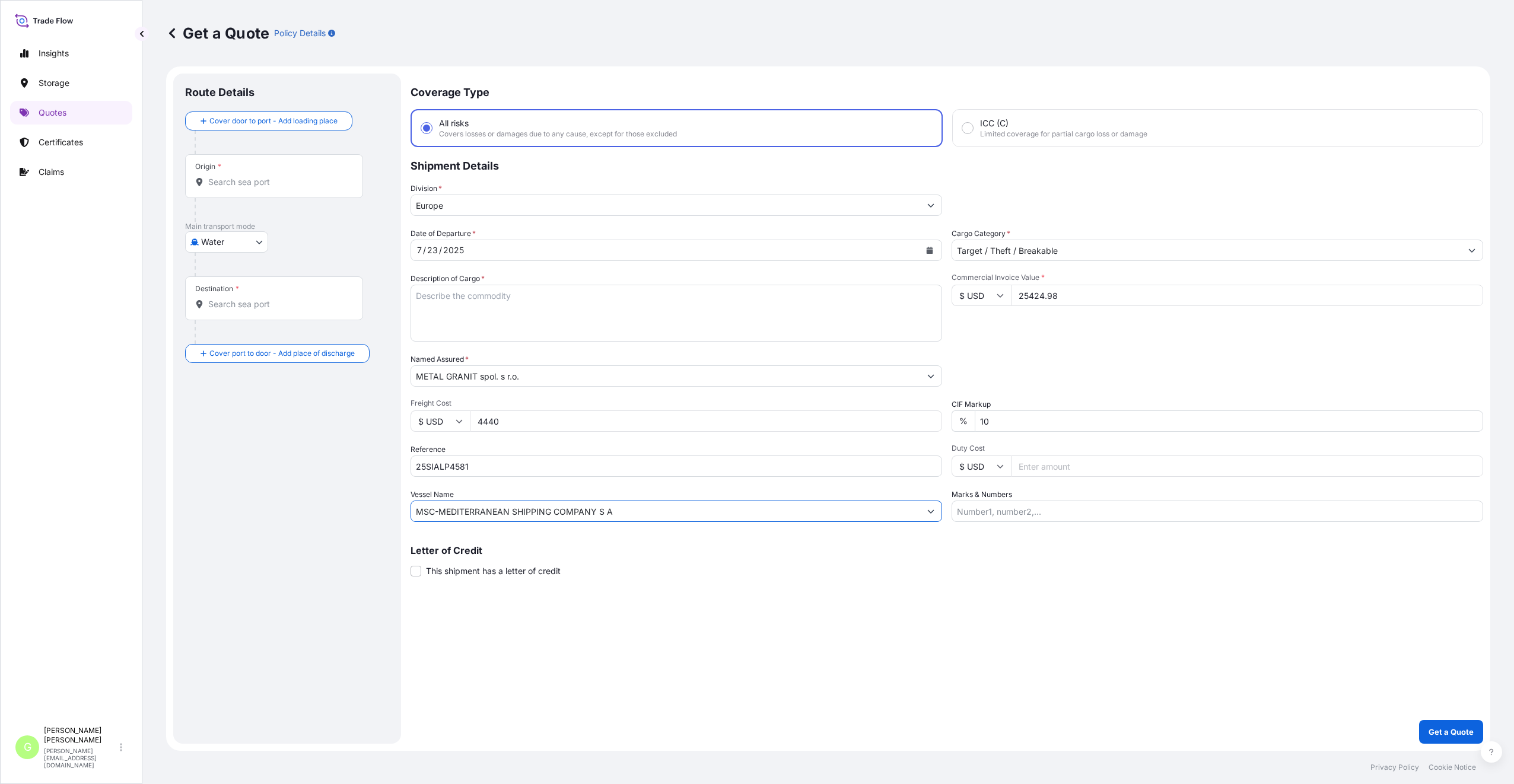
type input "MSC-MEDITERRANEAN SHIPPING COMPANY S A"
click at [243, 174] on div "Origin *" at bounding box center [274, 176] width 178 height 44
click at [243, 176] on input "Origin *" at bounding box center [278, 182] width 140 height 12
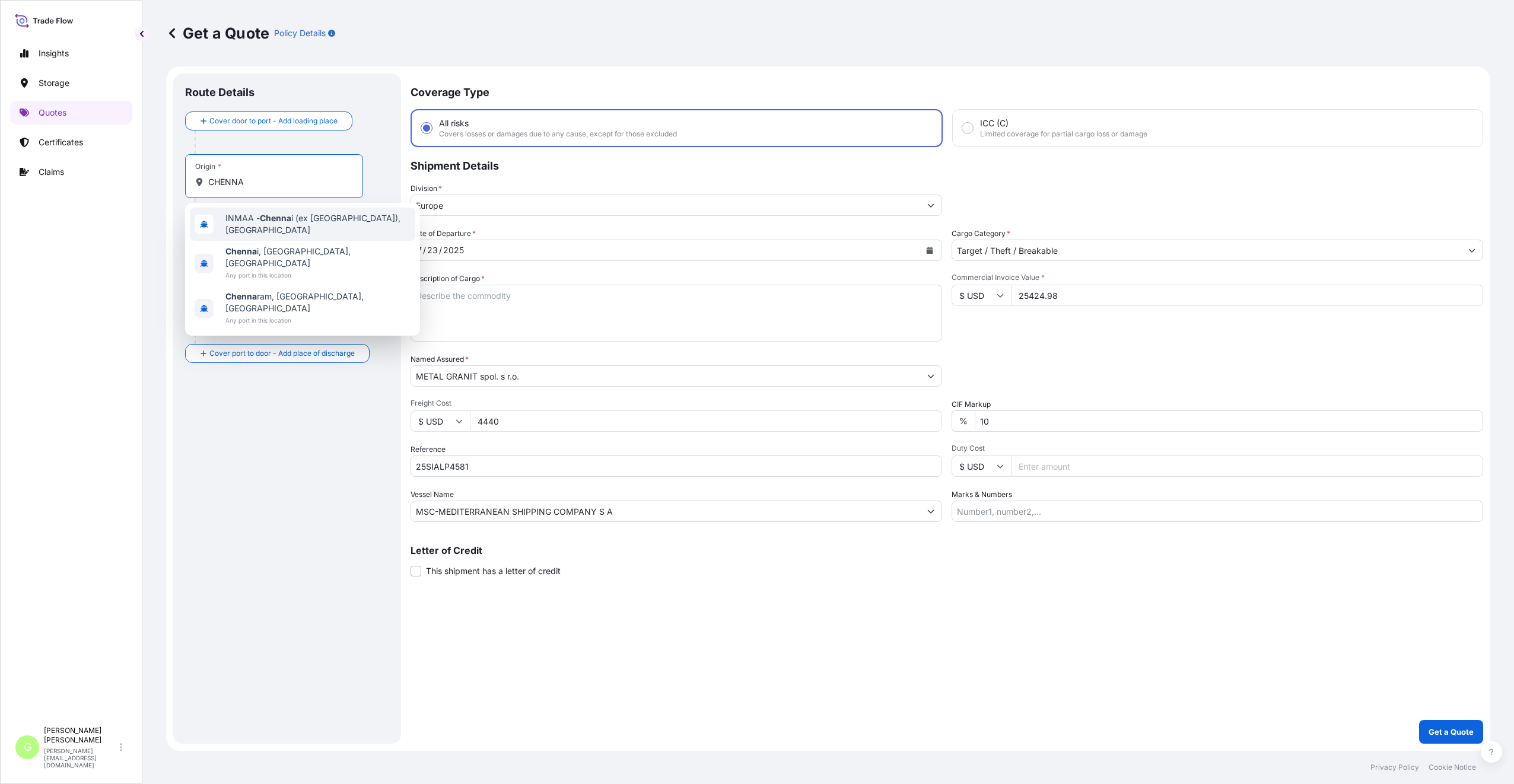
click at [299, 233] on div "INMAA - Chenna i (ex Madras), India" at bounding box center [302, 224] width 225 height 33
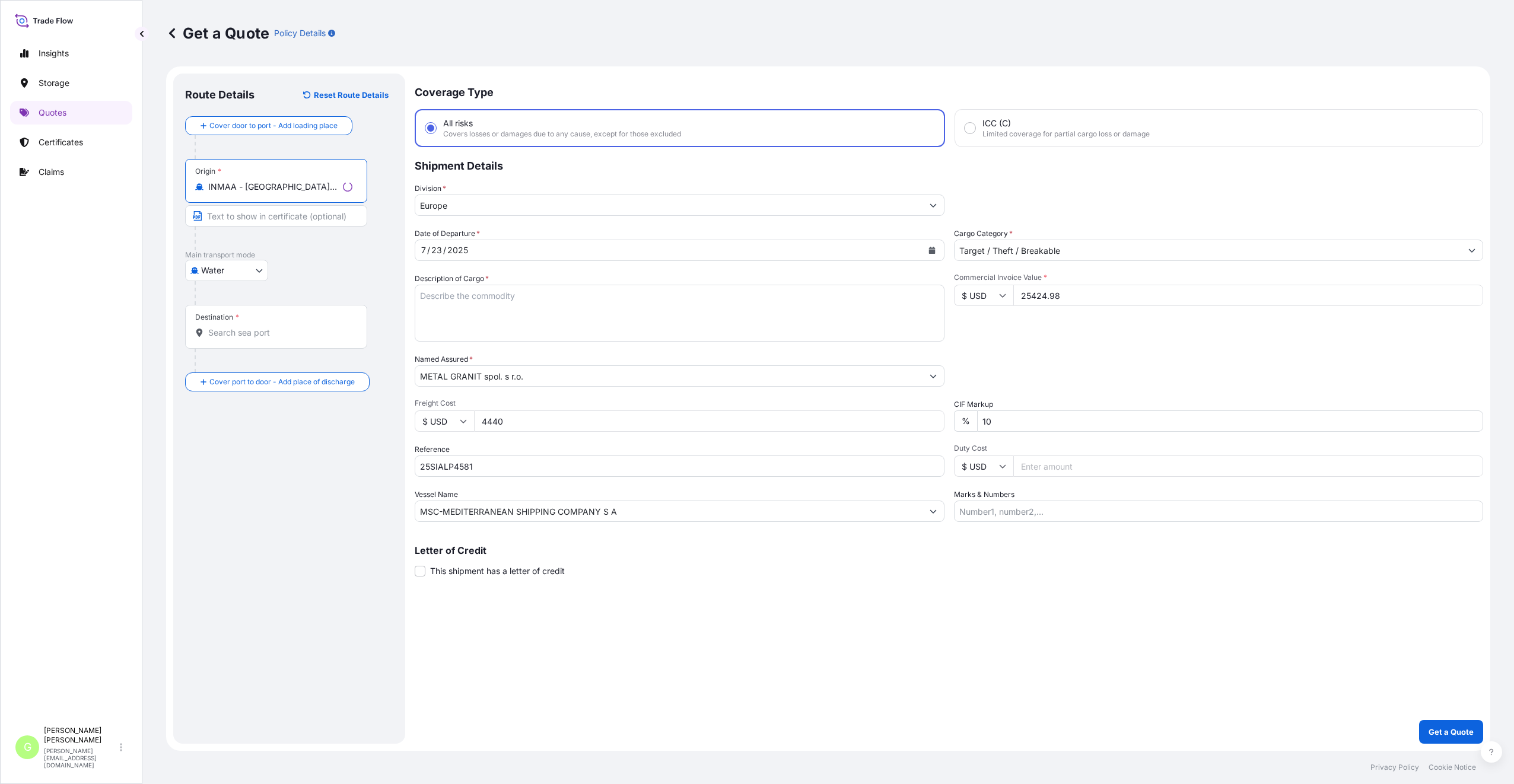
type input "INMAA - Chennai (ex Madras), India"
click at [255, 340] on div "Destination *" at bounding box center [276, 327] width 182 height 44
click at [255, 339] on input "Destination *" at bounding box center [280, 333] width 144 height 12
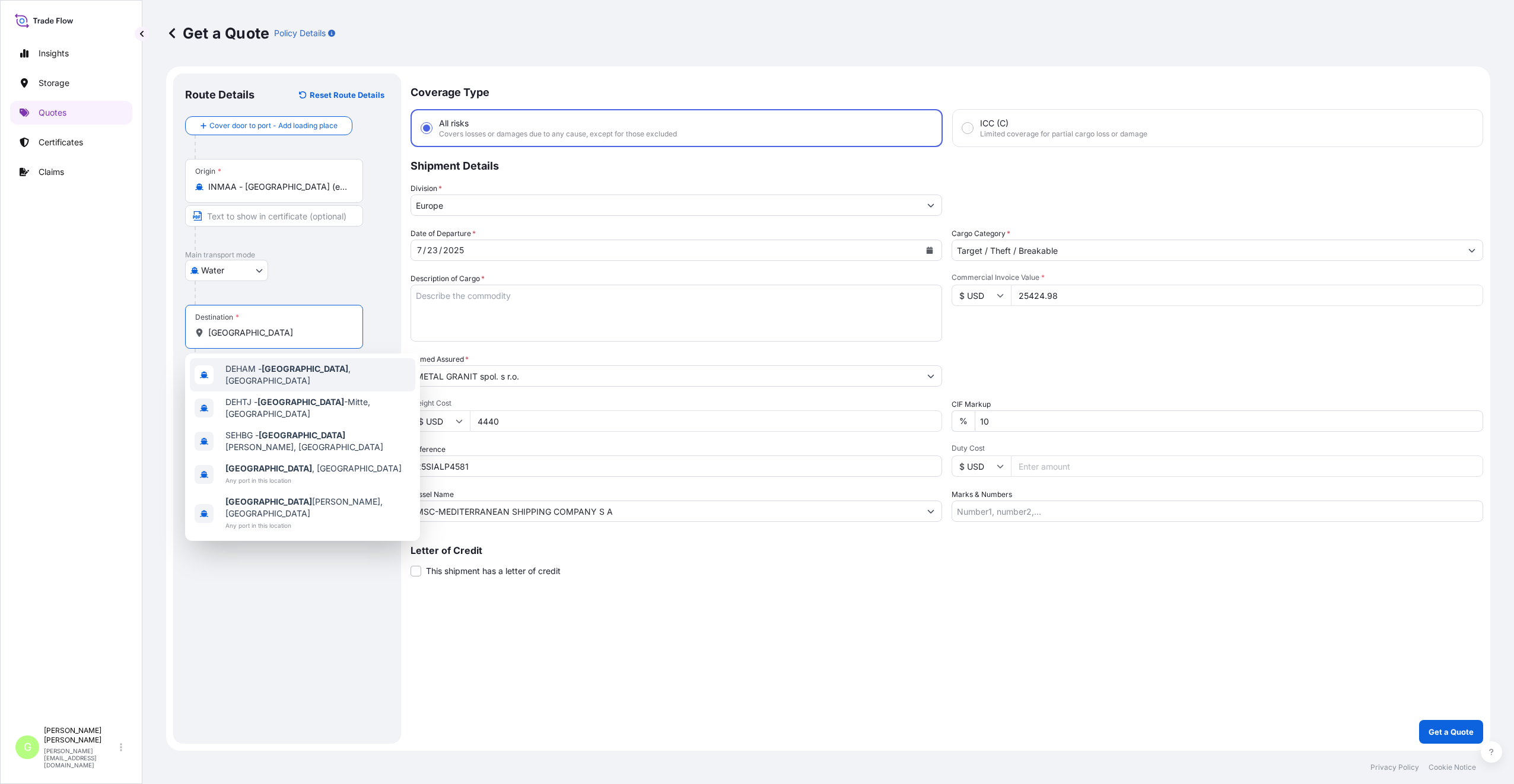
click at [286, 377] on span "DEHAM - [GEOGRAPHIC_DATA] , [GEOGRAPHIC_DATA]" at bounding box center [318, 375] width 185 height 24
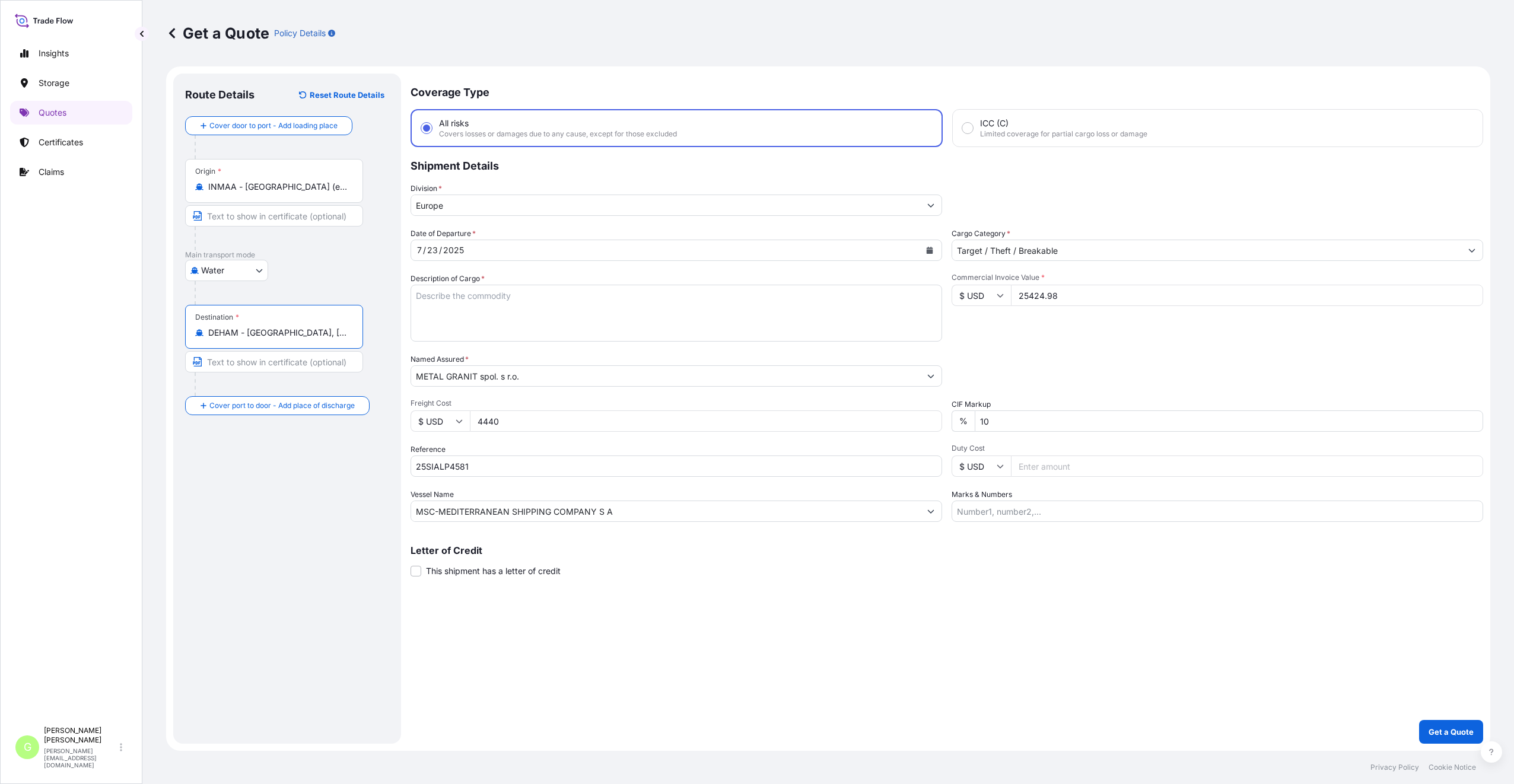
type input "DEHAM - [GEOGRAPHIC_DATA], [GEOGRAPHIC_DATA]"
click at [316, 359] on input "Text to appear on certificate" at bounding box center [274, 361] width 178 height 21
type input "[GEOGRAPHIC_DATA], [GEOGRAPHIC_DATA]"
click at [245, 218] on input "[GEOGRAPHIC_DATA], [GEOGRAPHIC_DATA]" at bounding box center [274, 216] width 178 height 21
drag, startPoint x: 283, startPoint y: 220, endPoint x: 183, endPoint y: 218, distance: 100.0
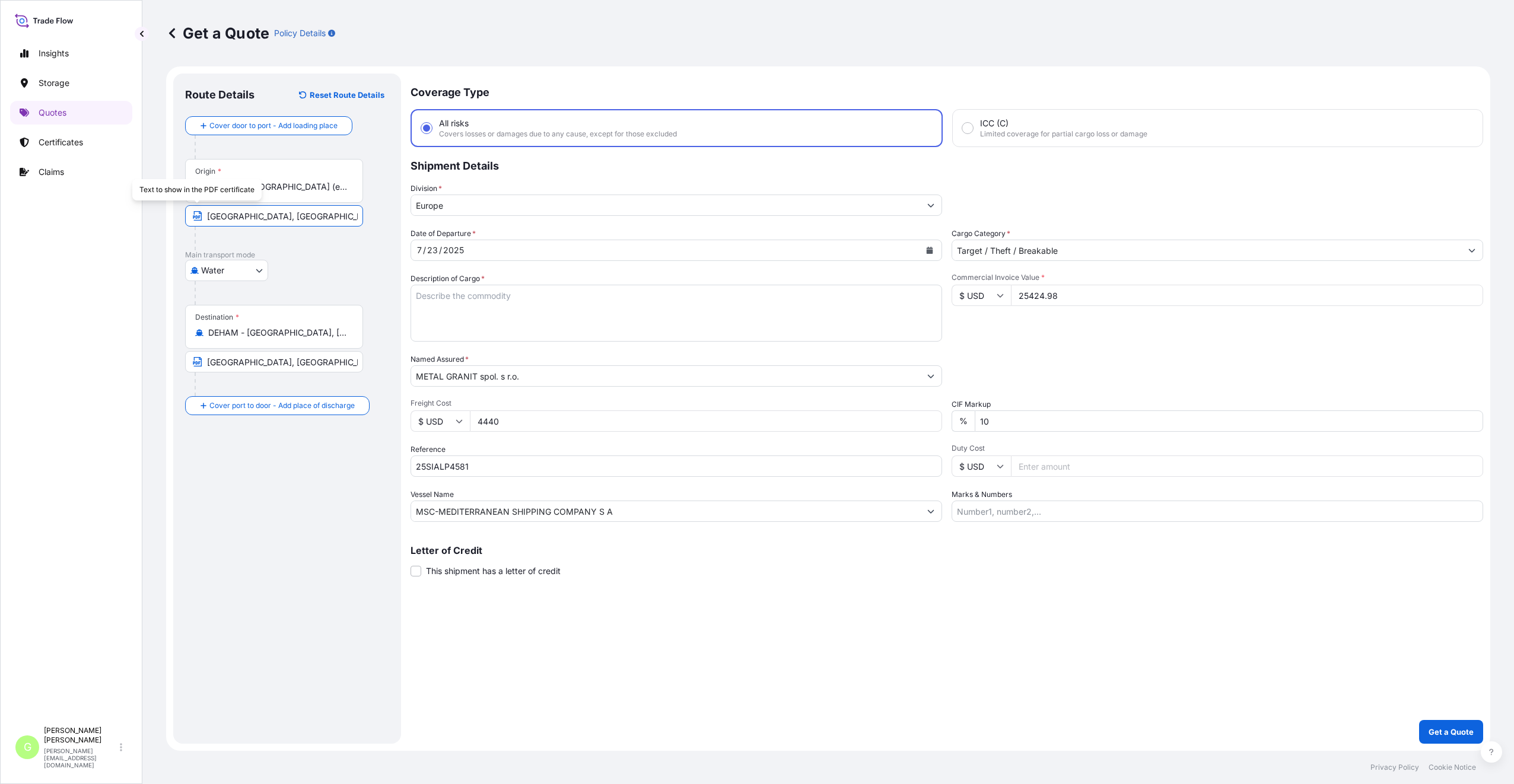
click at [183, 218] on div "Route Details Reset Route Details Cover door to port - Add loading place Place …" at bounding box center [287, 409] width 228 height 670
type input "Chennai / Madras, India"
click at [249, 461] on div "Place of Discharge" at bounding box center [274, 463] width 178 height 44
click at [249, 463] on input "Place of Discharge" at bounding box center [278, 469] width 140 height 12
drag, startPoint x: 249, startPoint y: 461, endPoint x: 226, endPoint y: 475, distance: 26.9
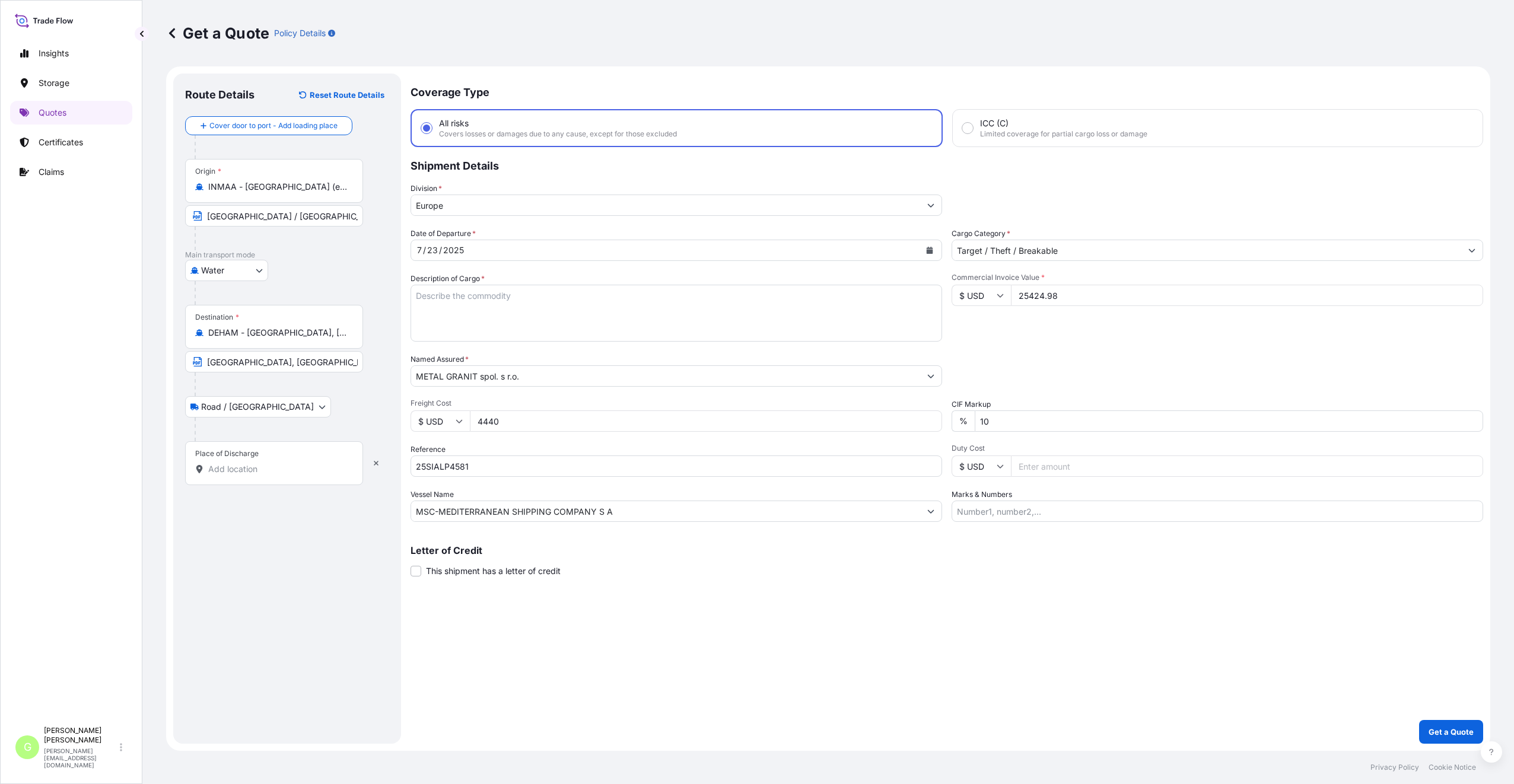
click at [226, 475] on div "Place of Discharge" at bounding box center [274, 463] width 178 height 44
click at [226, 475] on input "Place of Discharge" at bounding box center [278, 469] width 140 height 12
paste input "Letovice"
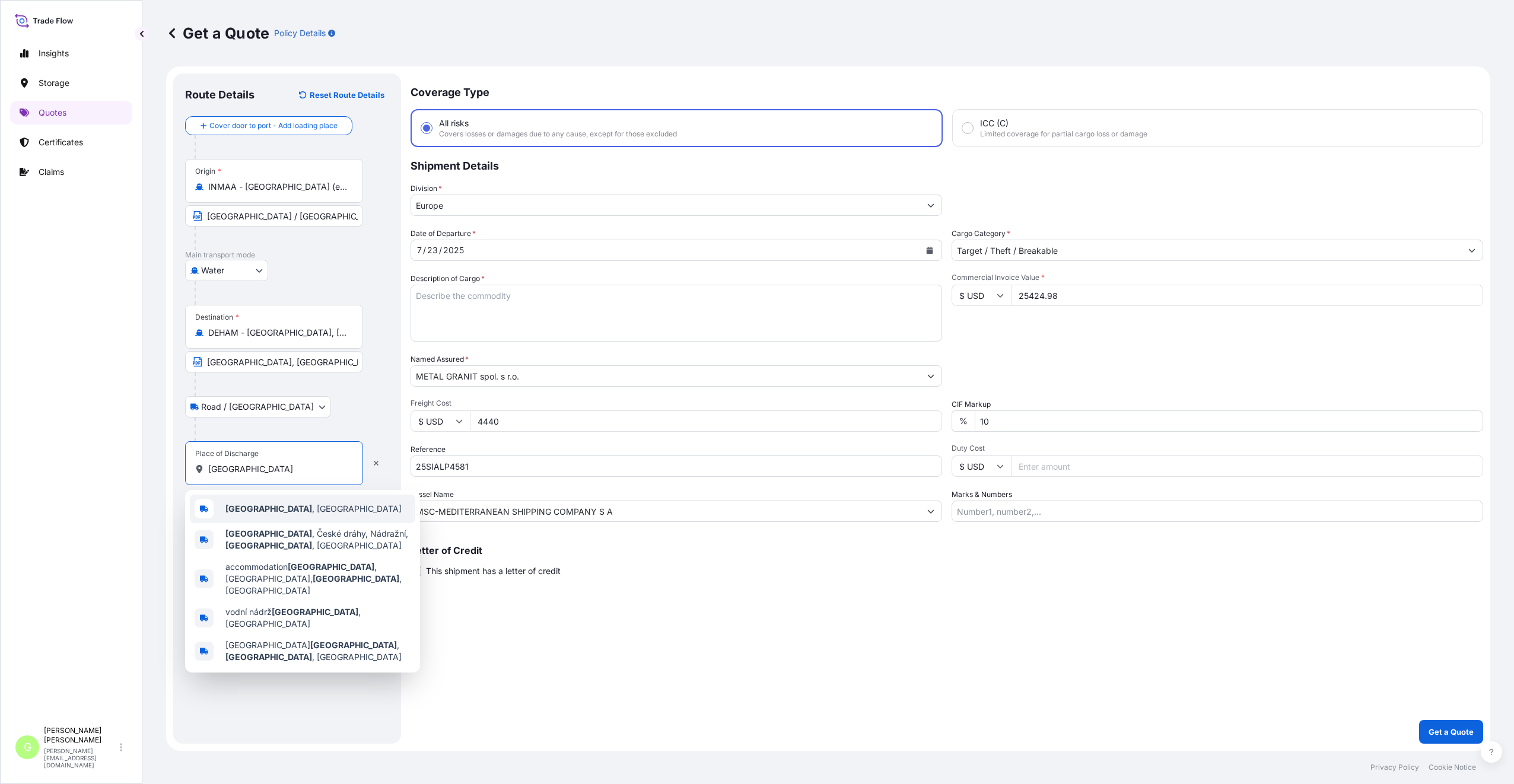
click at [262, 508] on span "Letovice , Czechia" at bounding box center [313, 509] width 176 height 12
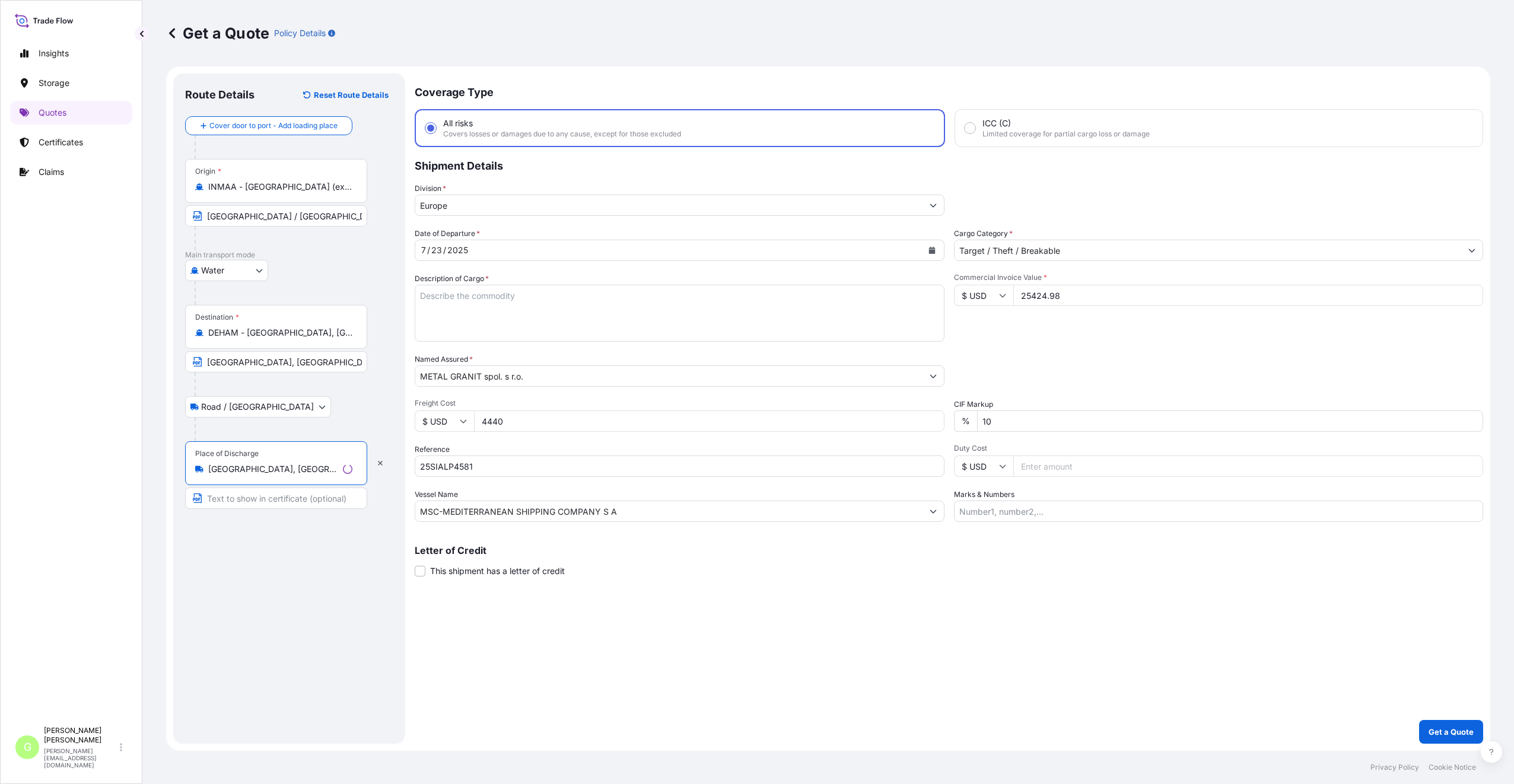
type input "Letovice, Czechia"
click at [256, 504] on input "Text to appear on certificate" at bounding box center [276, 498] width 182 height 21
type input "Letovice, CZECH REPUBLIC"
click at [439, 296] on textarea "Description of Cargo *" at bounding box center [677, 313] width 532 height 57
type textarea "GRANITE MONUMENTS + RANDOM SLAB"
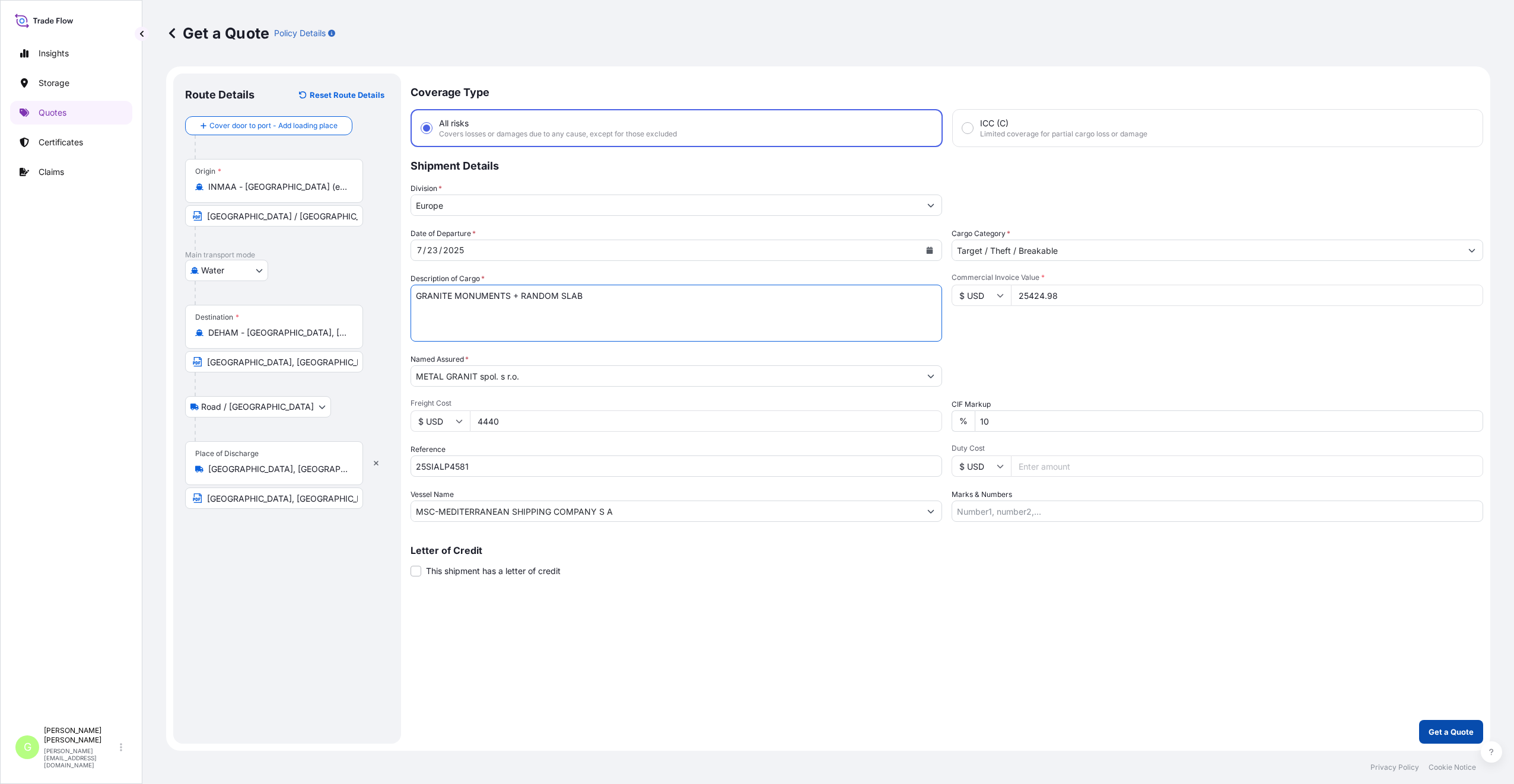
click at [1447, 731] on p "Get a Quote" at bounding box center [1451, 732] width 45 height 12
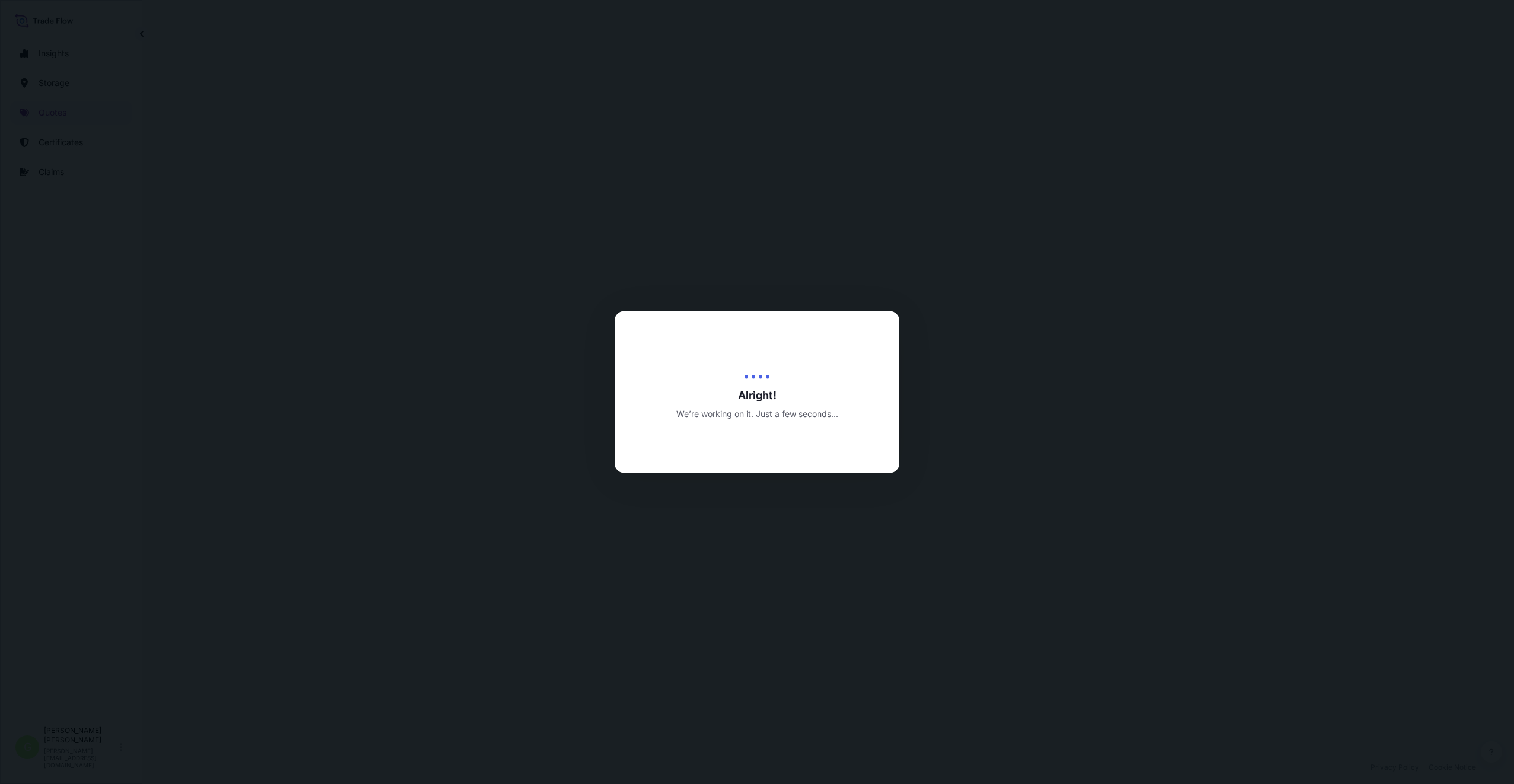
select select "Water"
select select "Road / [GEOGRAPHIC_DATA]"
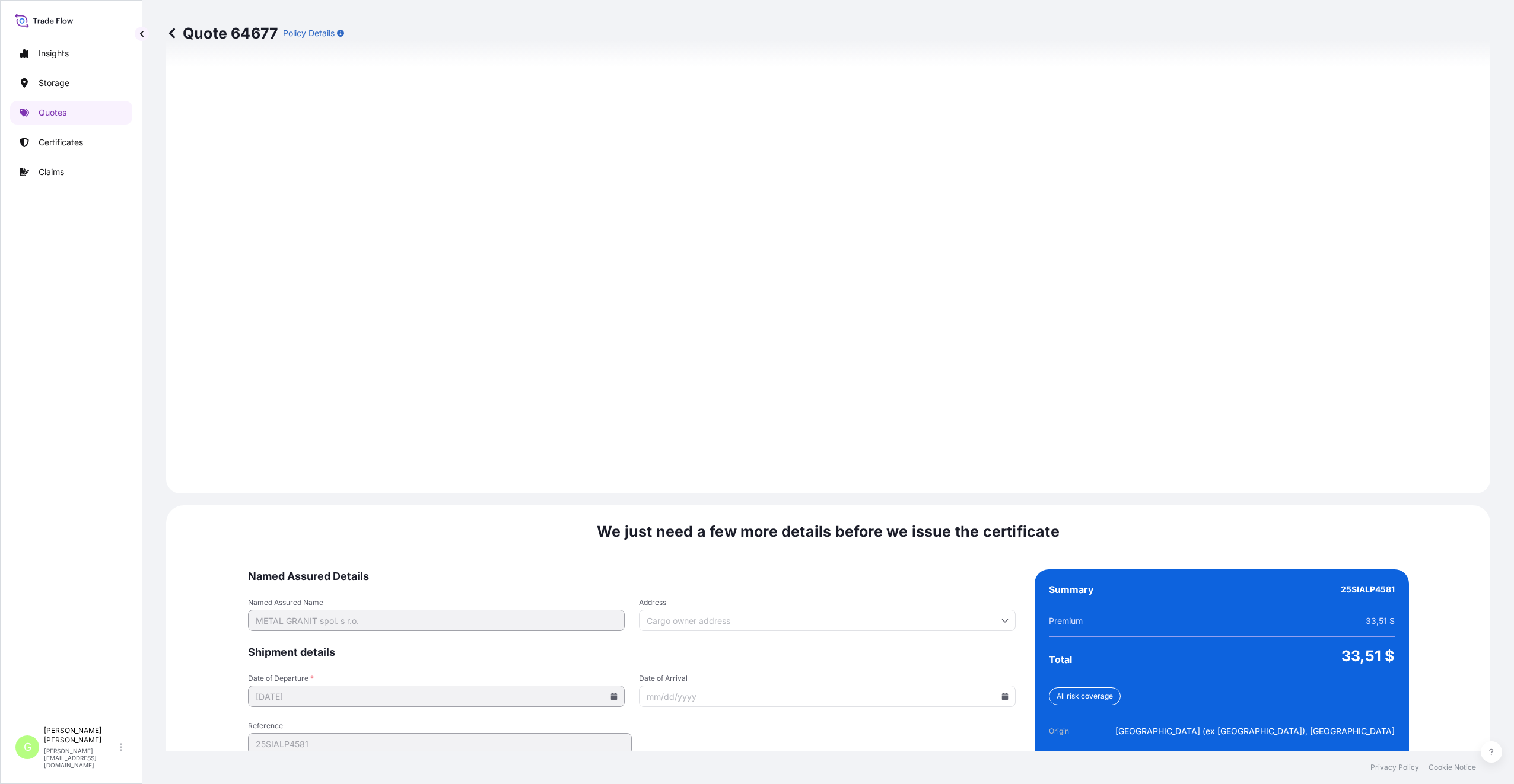
scroll to position [1476, 0]
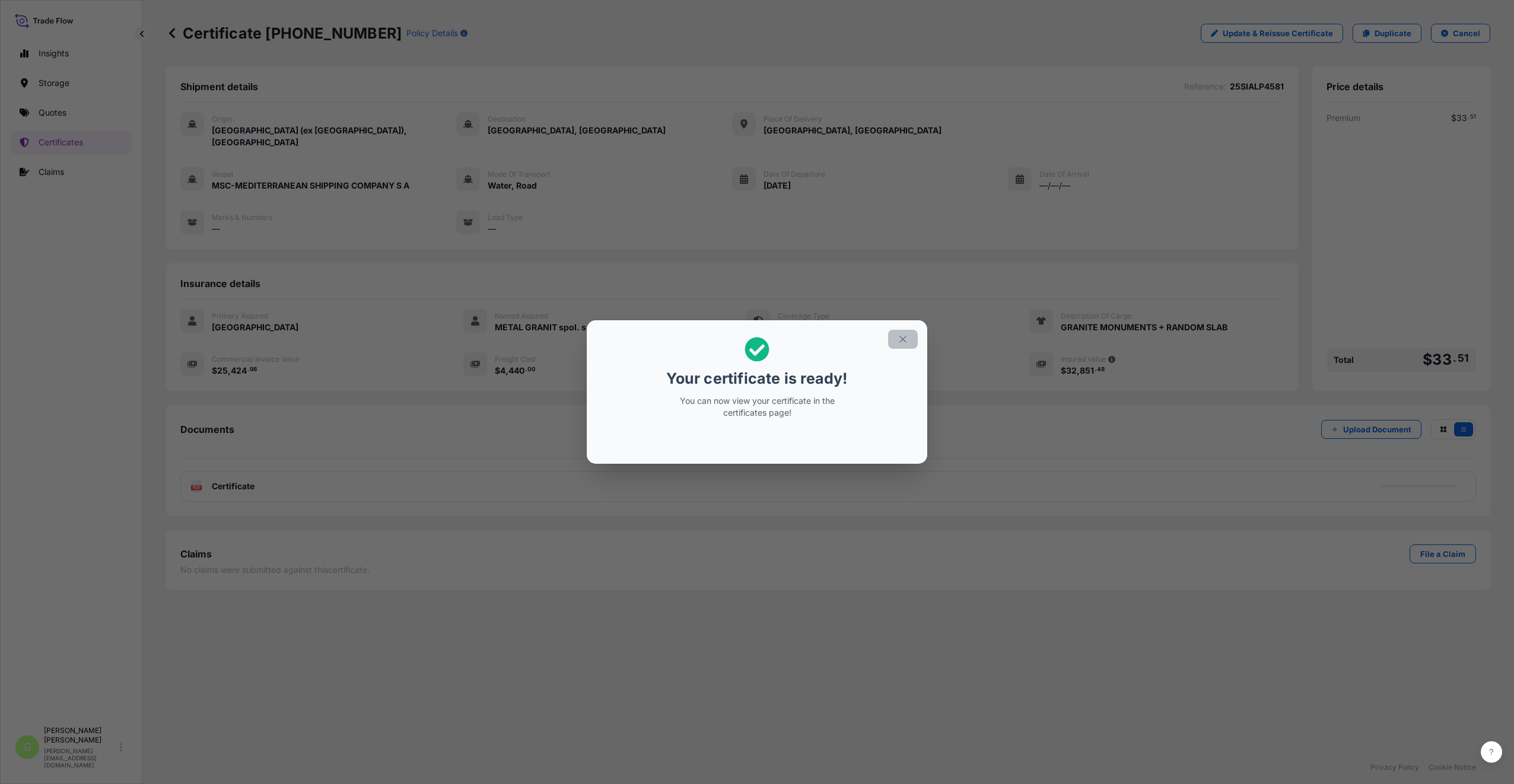
click at [907, 338] on icon "button" at bounding box center [903, 339] width 11 height 11
